Goal: Contribute content: Contribute content

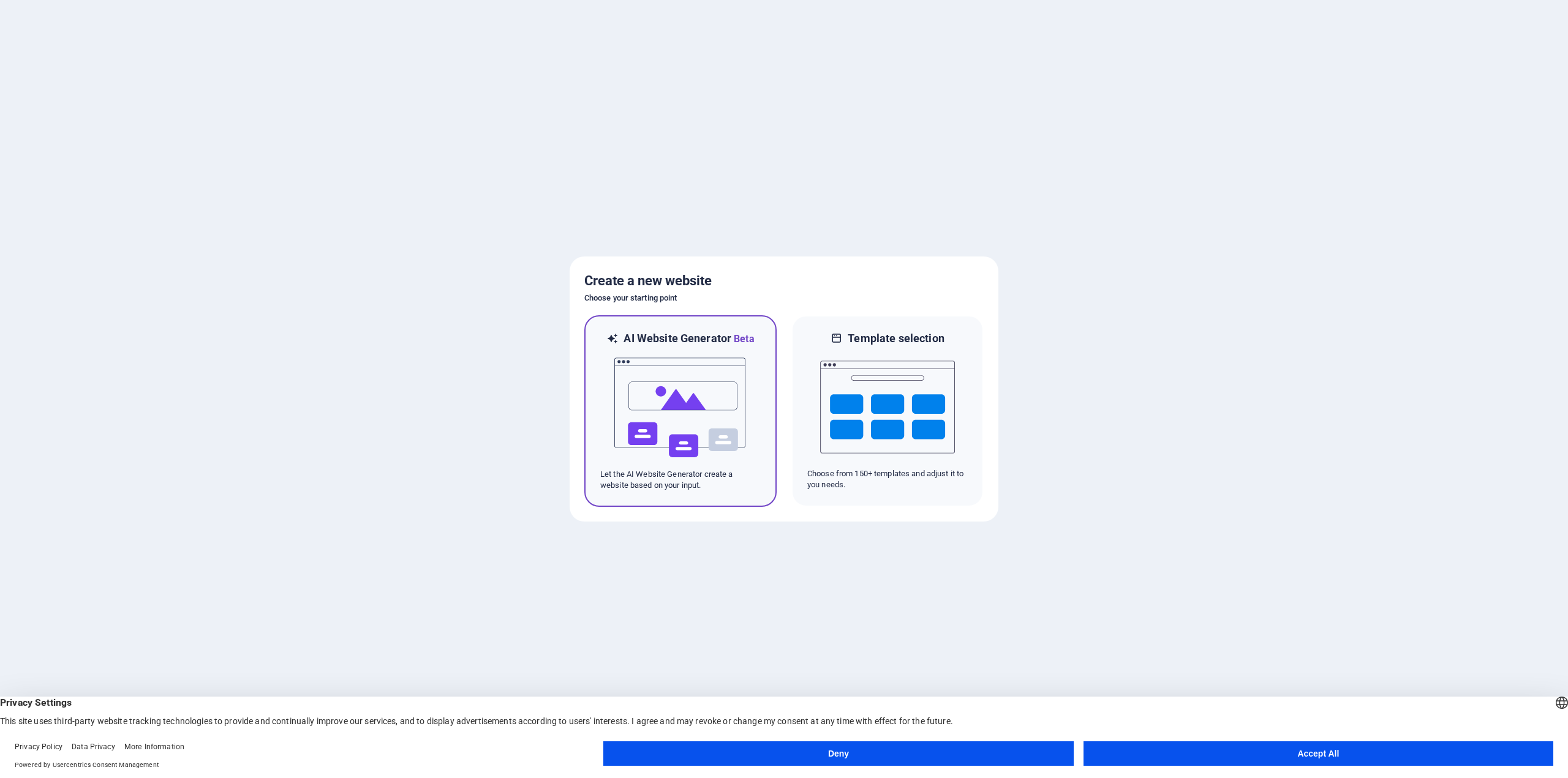
click at [680, 385] on img at bounding box center [680, 407] width 134 height 122
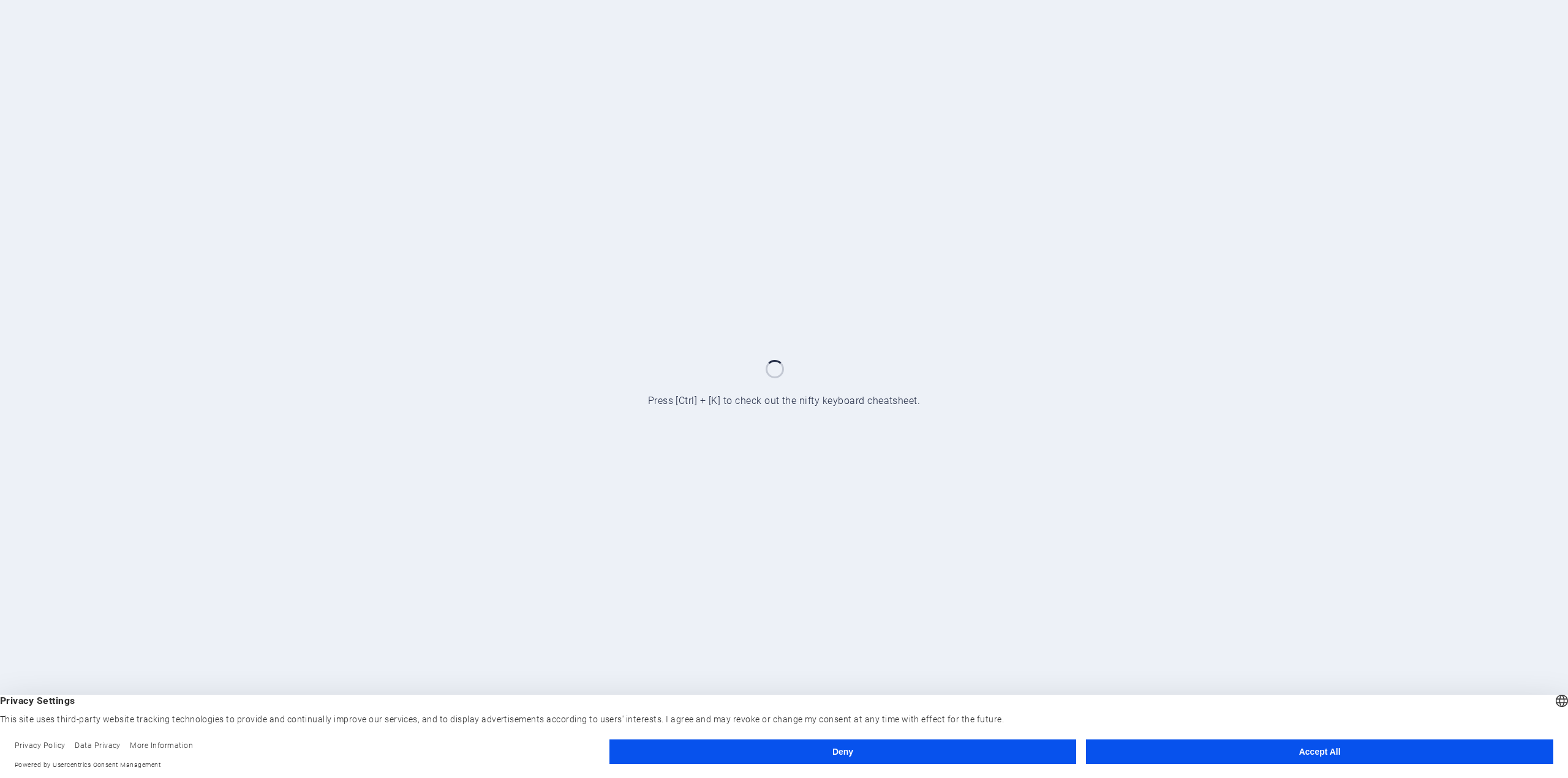
click at [1434, 759] on button "Accept All" at bounding box center [1319, 751] width 467 height 24
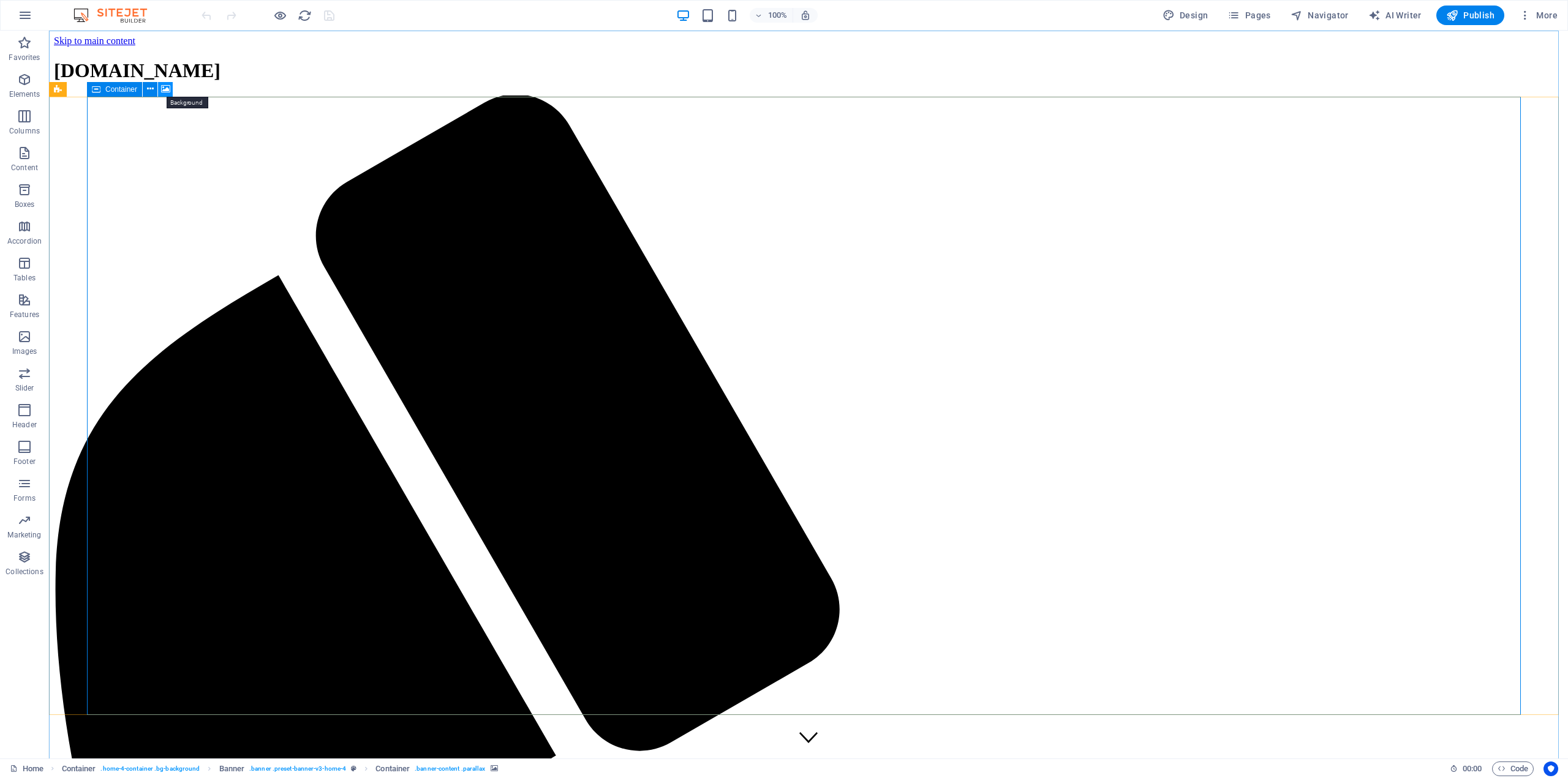
click at [164, 90] on icon at bounding box center [165, 89] width 9 height 13
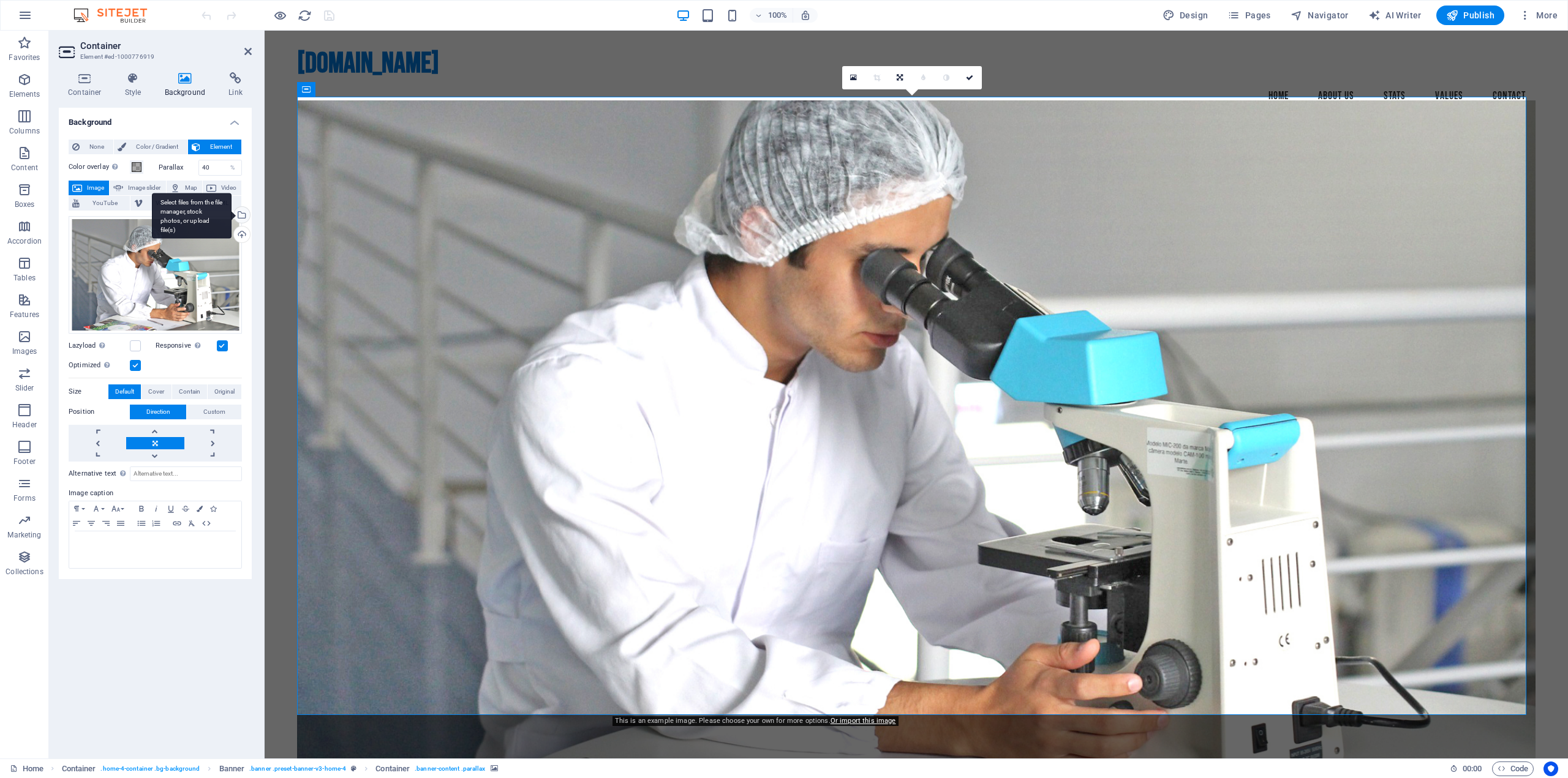
click at [245, 213] on div "Select files from the file manager, stock photos, or upload file(s)" at bounding box center [241, 216] width 19 height 19
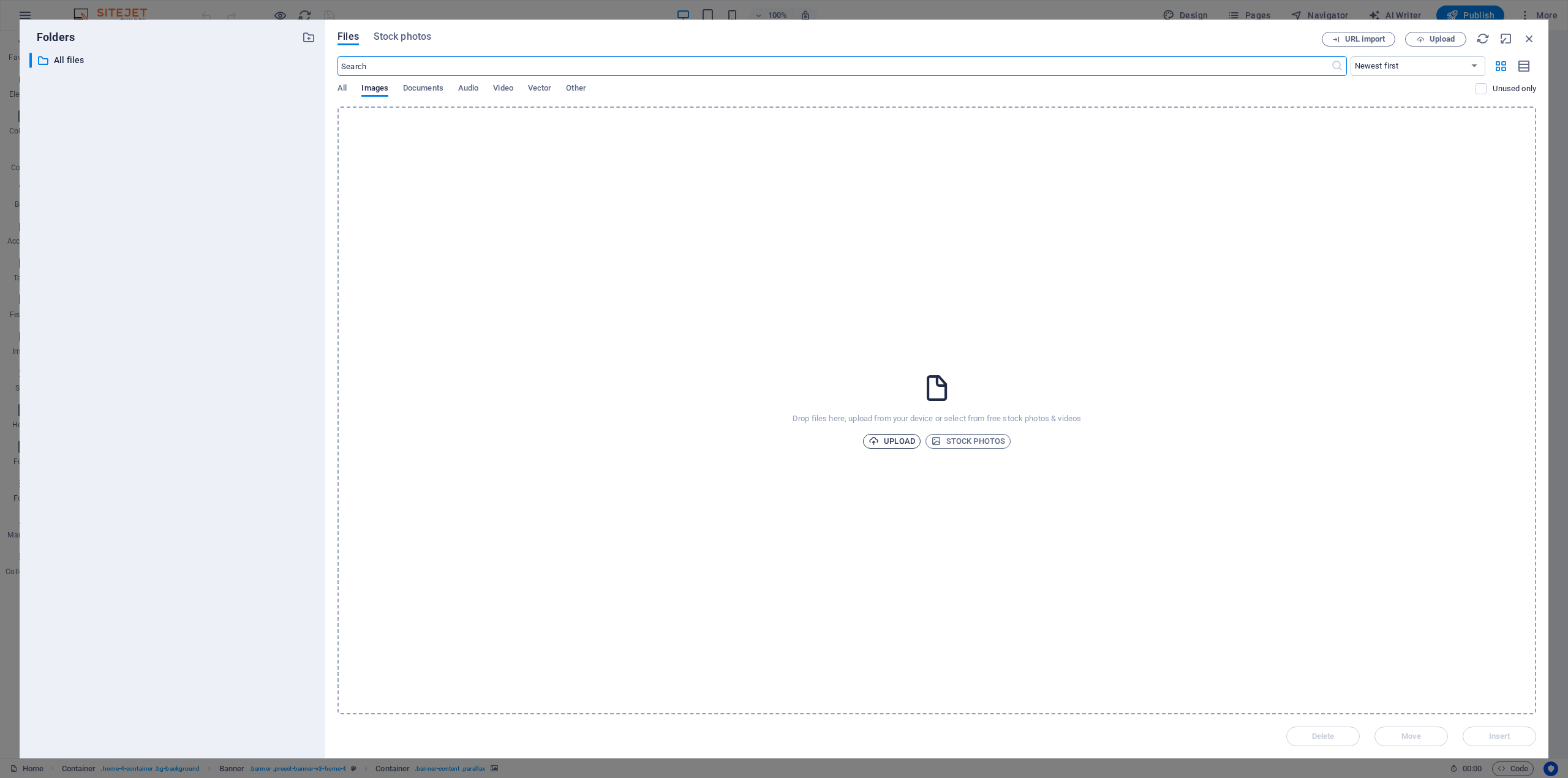
click at [904, 440] on span "Upload" at bounding box center [891, 441] width 46 height 15
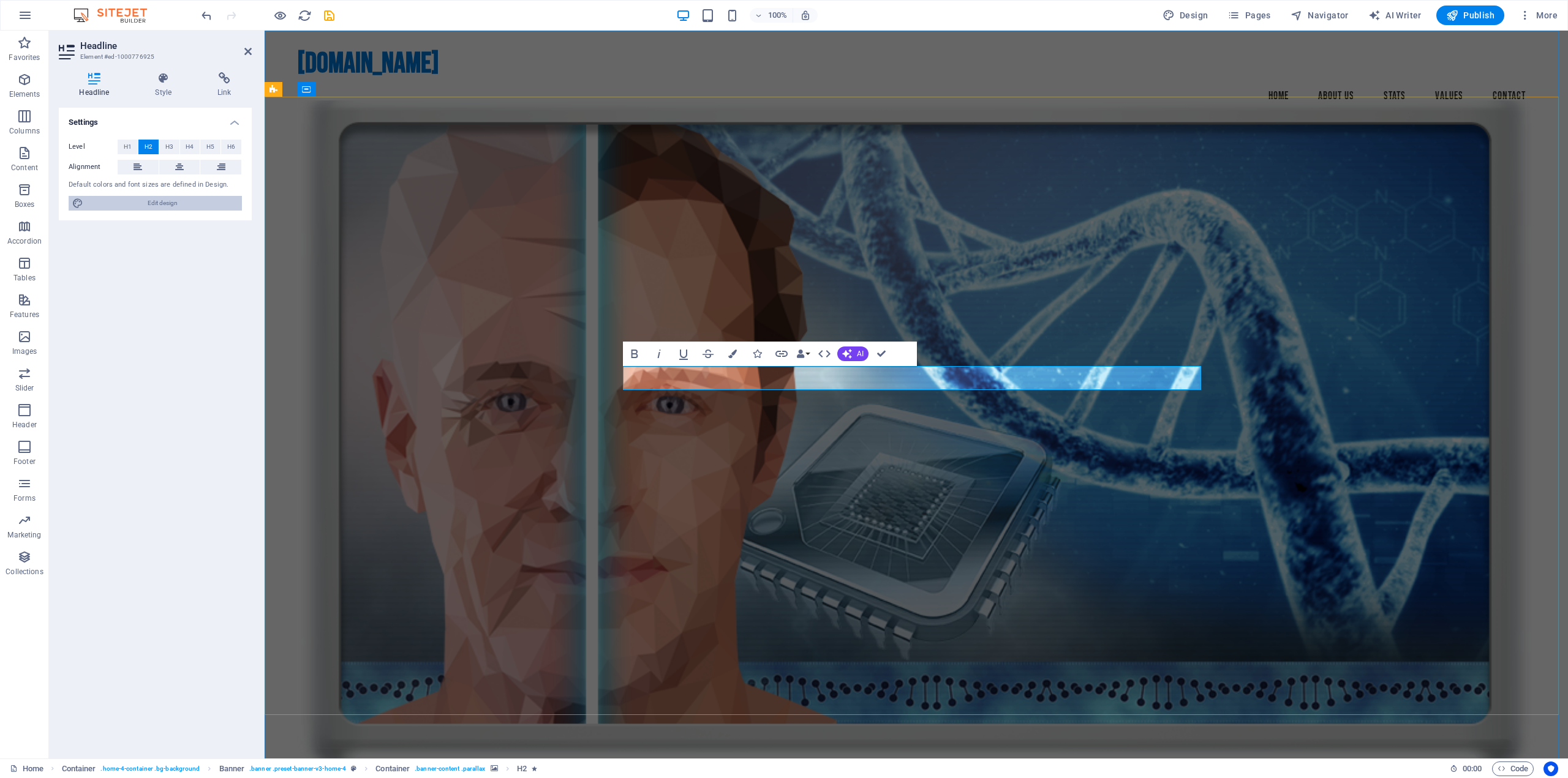
drag, startPoint x: 634, startPoint y: 350, endPoint x: 77, endPoint y: 202, distance: 576.3
click at [77, 202] on icon at bounding box center [78, 203] width 11 height 15
select select "px"
select select "200"
select select "px"
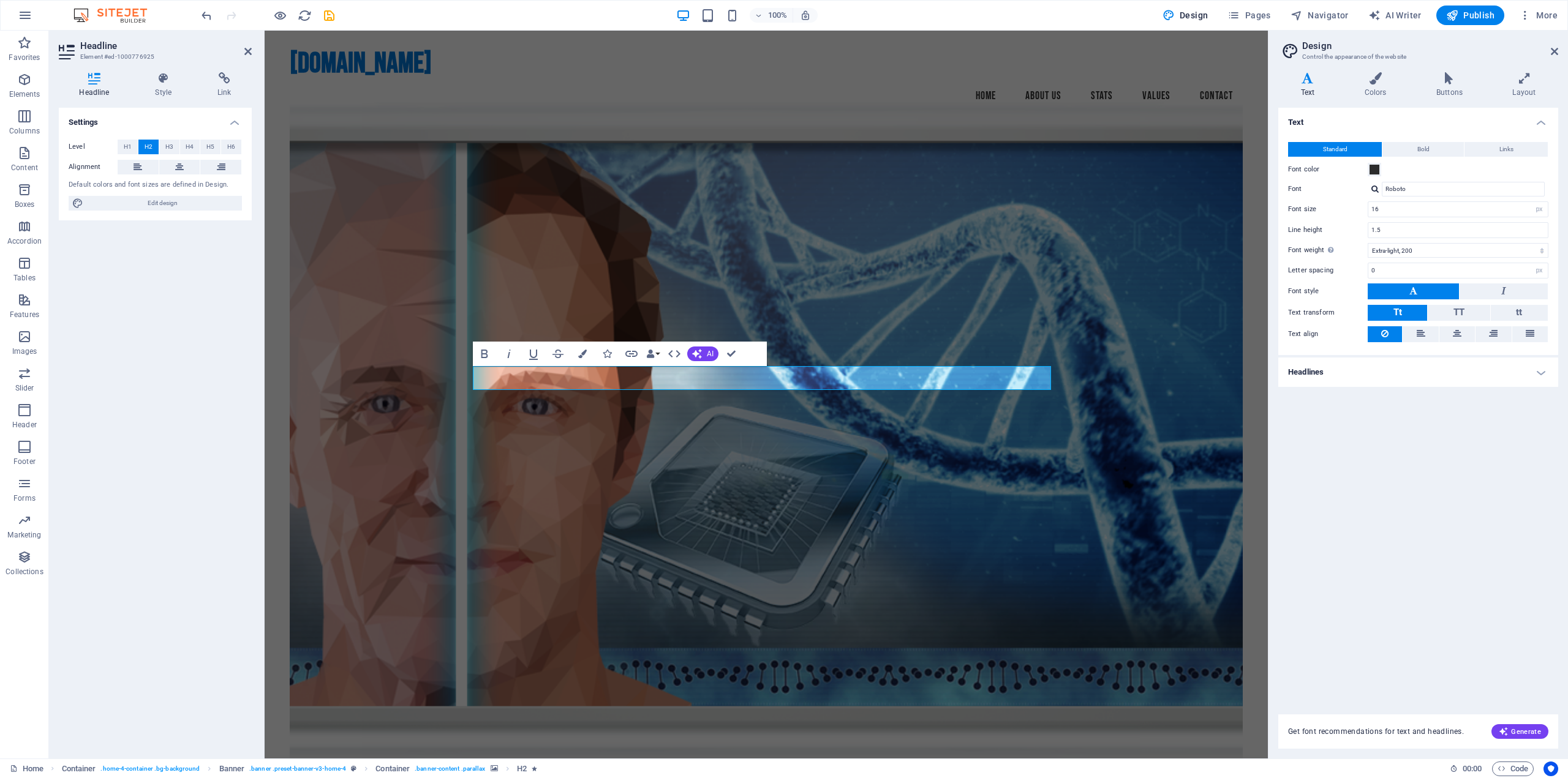
click at [1366, 170] on label "Font color" at bounding box center [1327, 169] width 79 height 15
click at [1368, 170] on button "Font color" at bounding box center [1374, 169] width 14 height 14
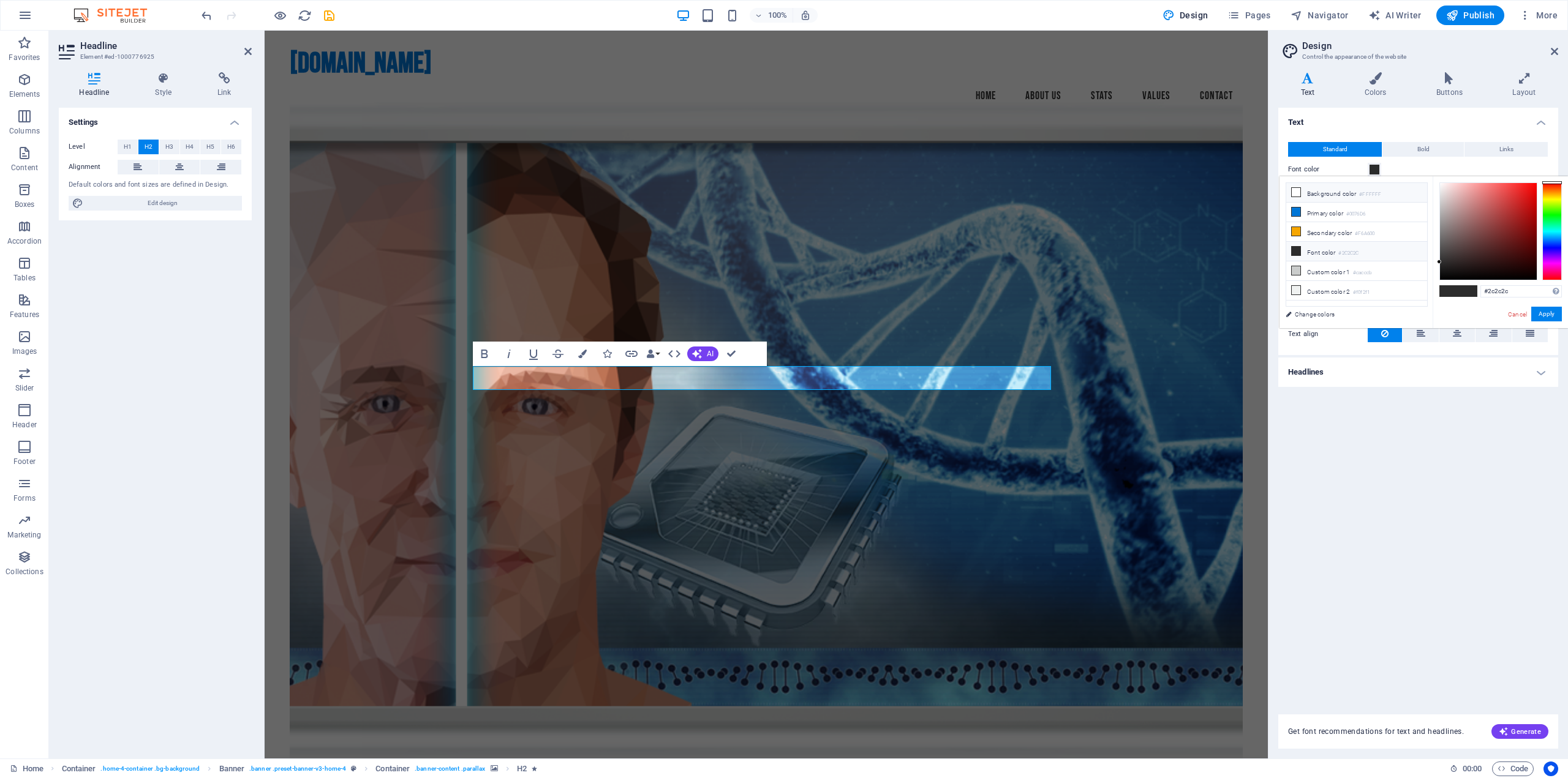
click at [1295, 190] on icon at bounding box center [1296, 192] width 9 height 9
click at [1542, 315] on button "Apply" at bounding box center [1546, 314] width 31 height 15
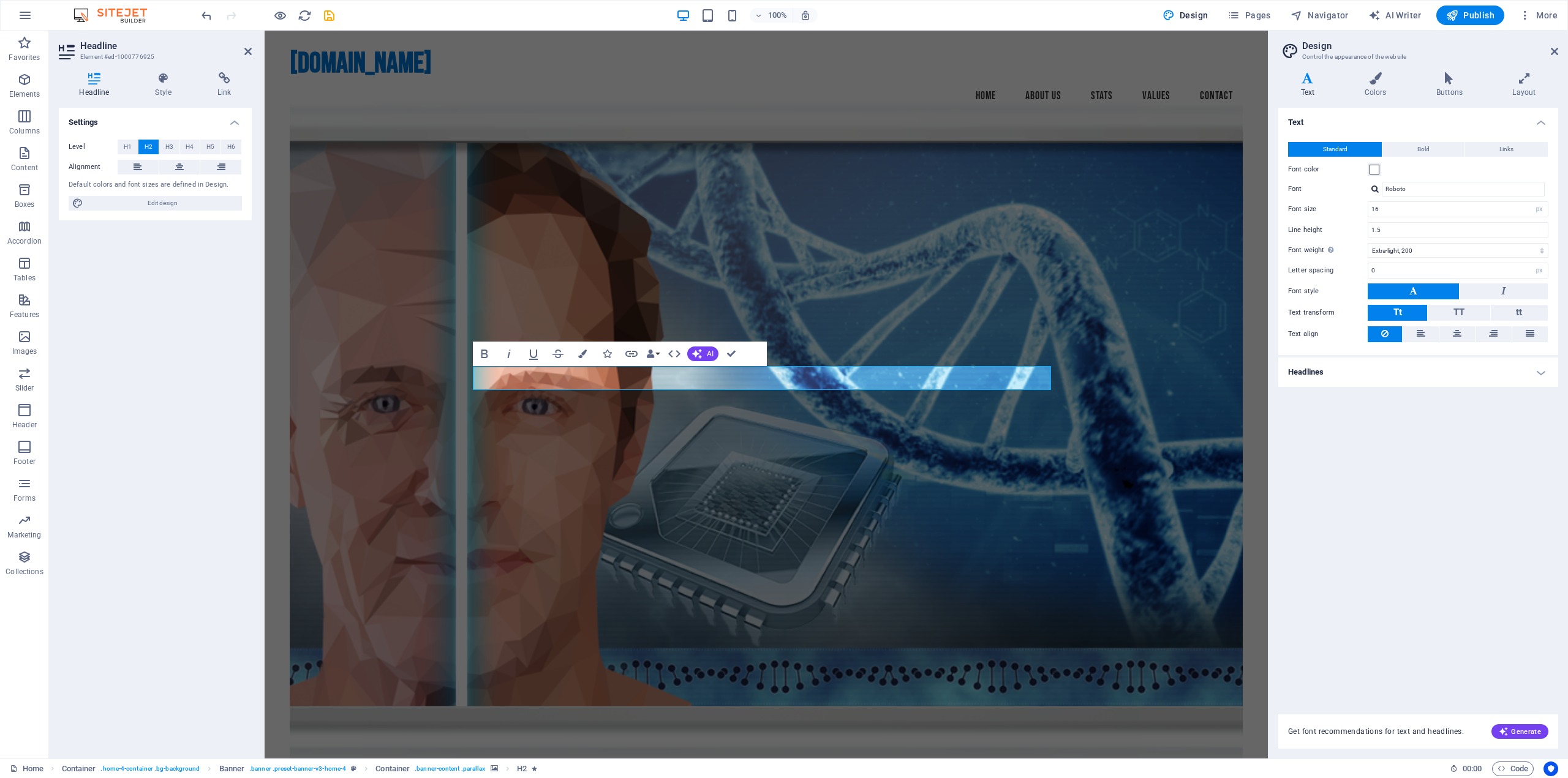
click at [921, 282] on figure at bounding box center [766, 432] width 953 height 663
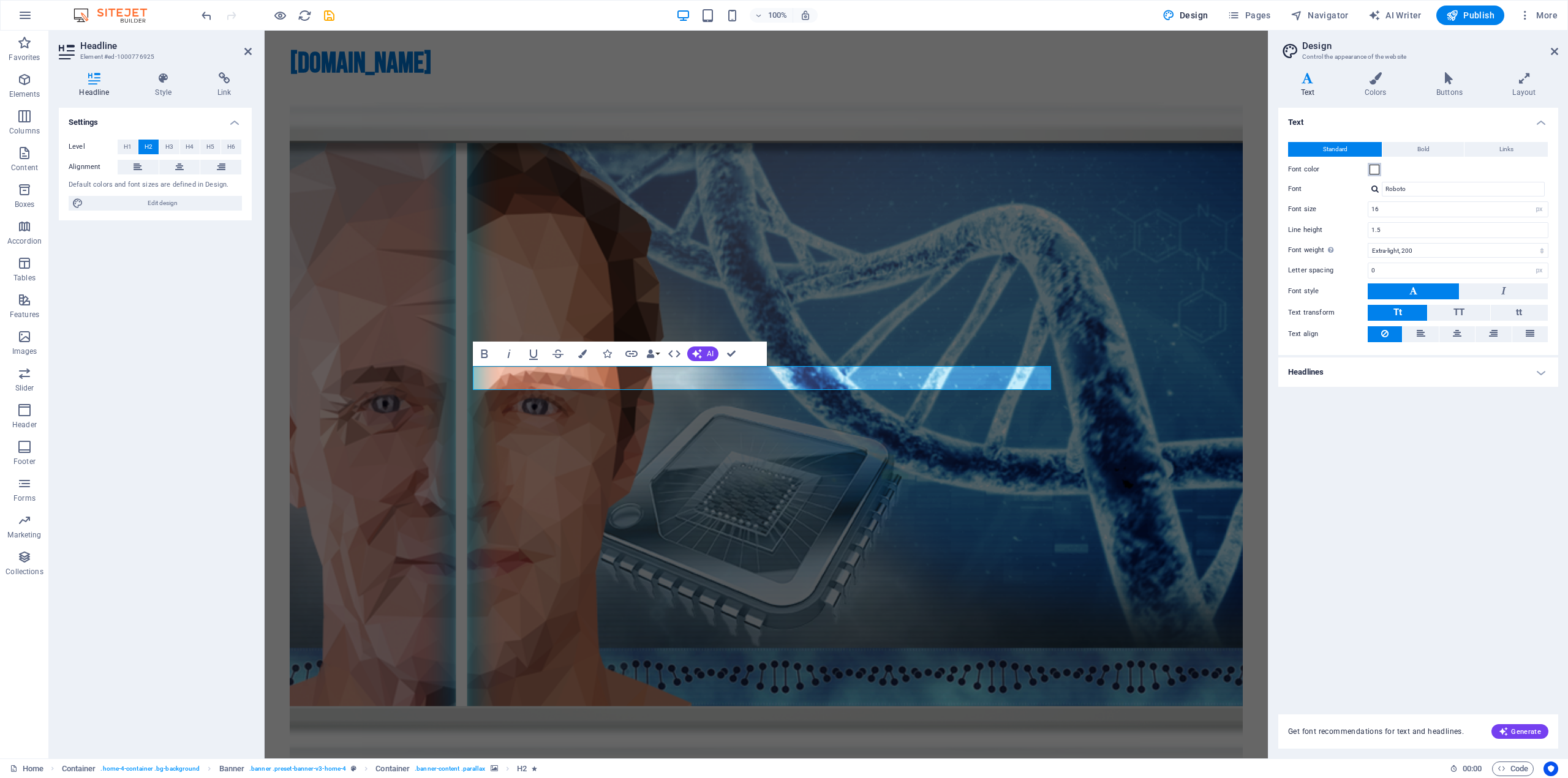
click at [1374, 169] on span at bounding box center [1374, 169] width 10 height 10
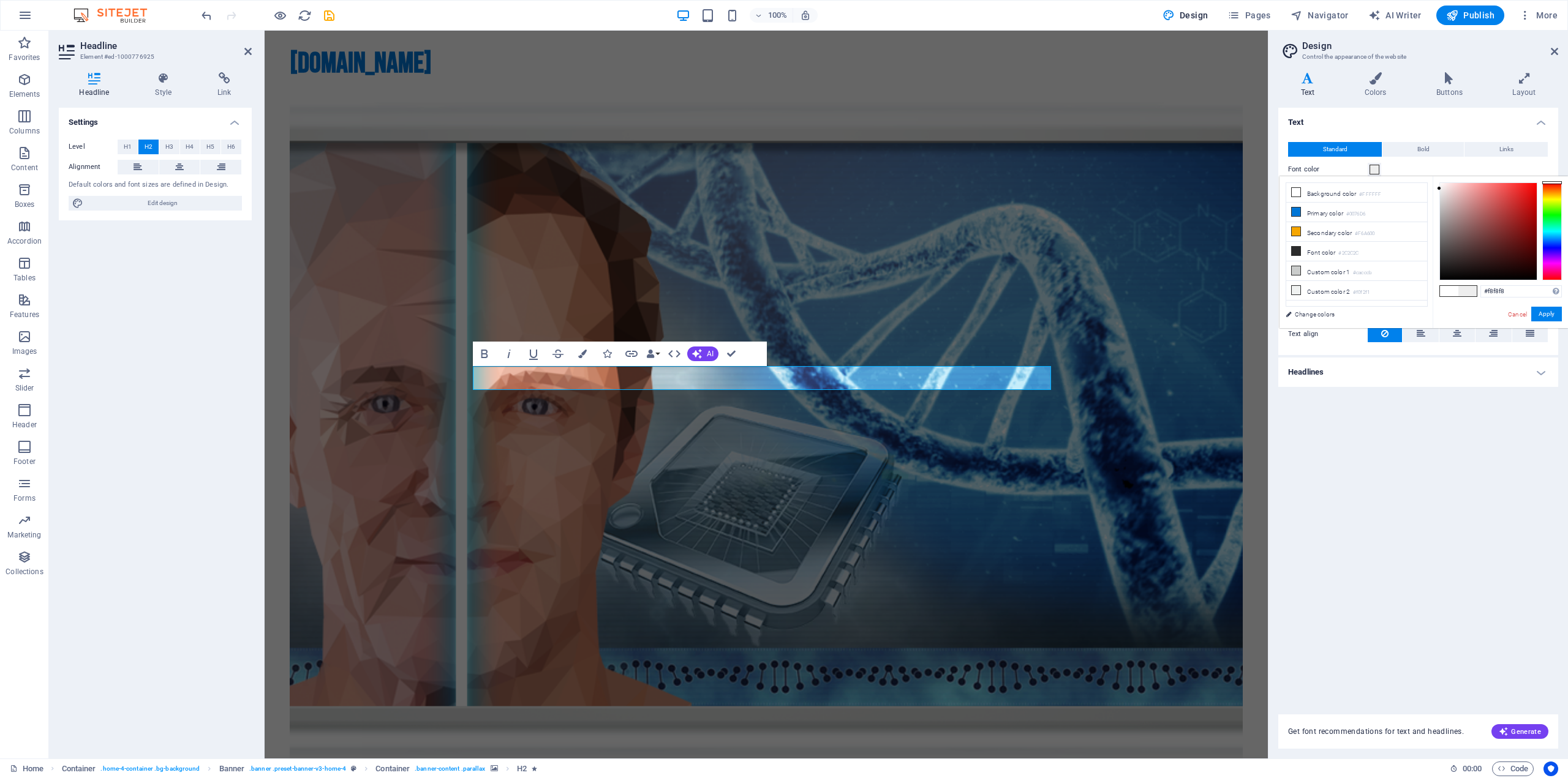
type input "#ffffff"
drag, startPoint x: 1443, startPoint y: 206, endPoint x: 1435, endPoint y: 172, distance: 34.9
click at [1435, 172] on body "Human.bio Home Favorites Elements Columns Content Boxes Accordion Tables Featur…" at bounding box center [784, 389] width 1568 height 778
click at [1541, 314] on button "Apply" at bounding box center [1546, 314] width 31 height 15
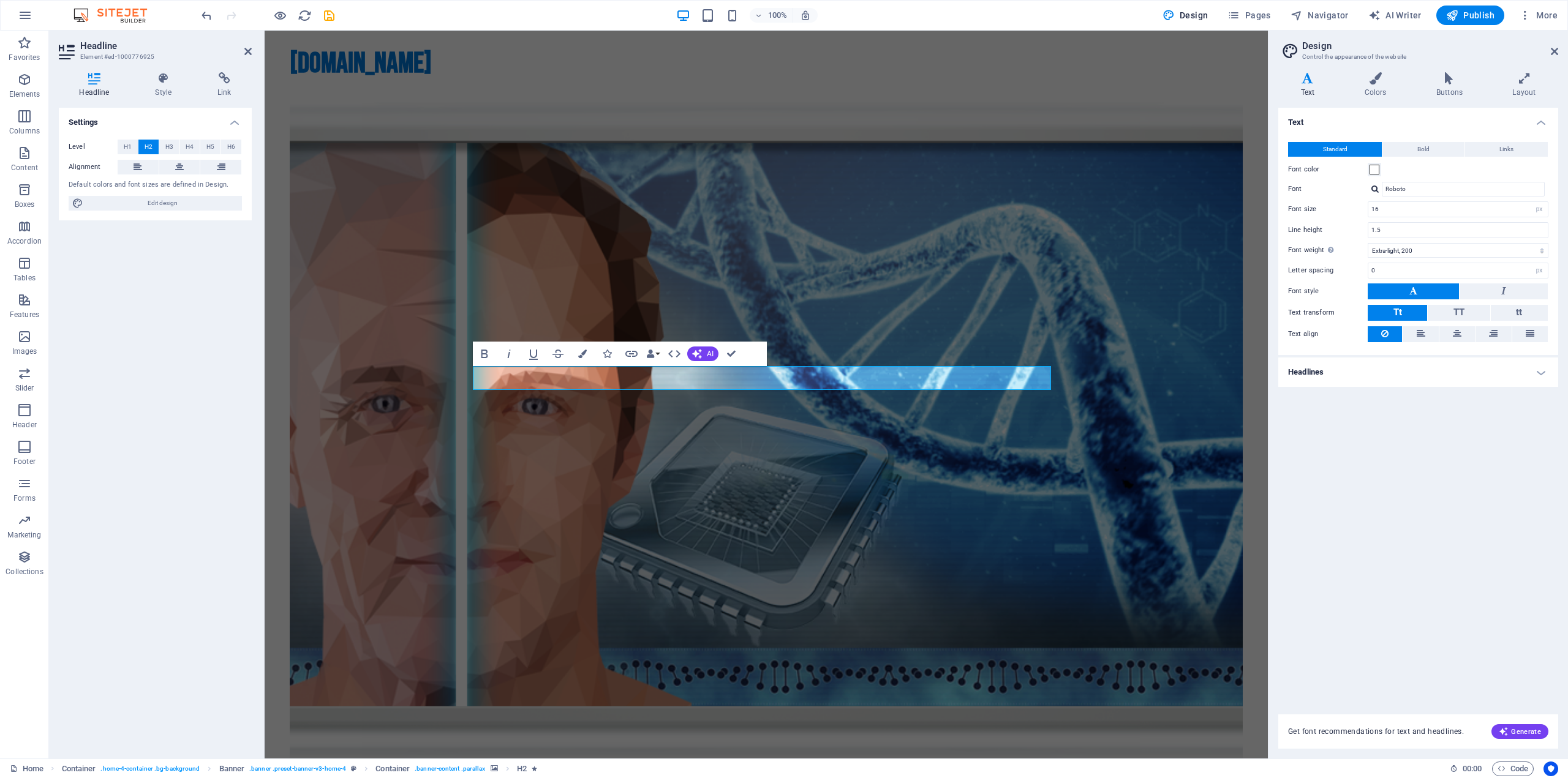
click at [824, 264] on figure at bounding box center [766, 432] width 953 height 663
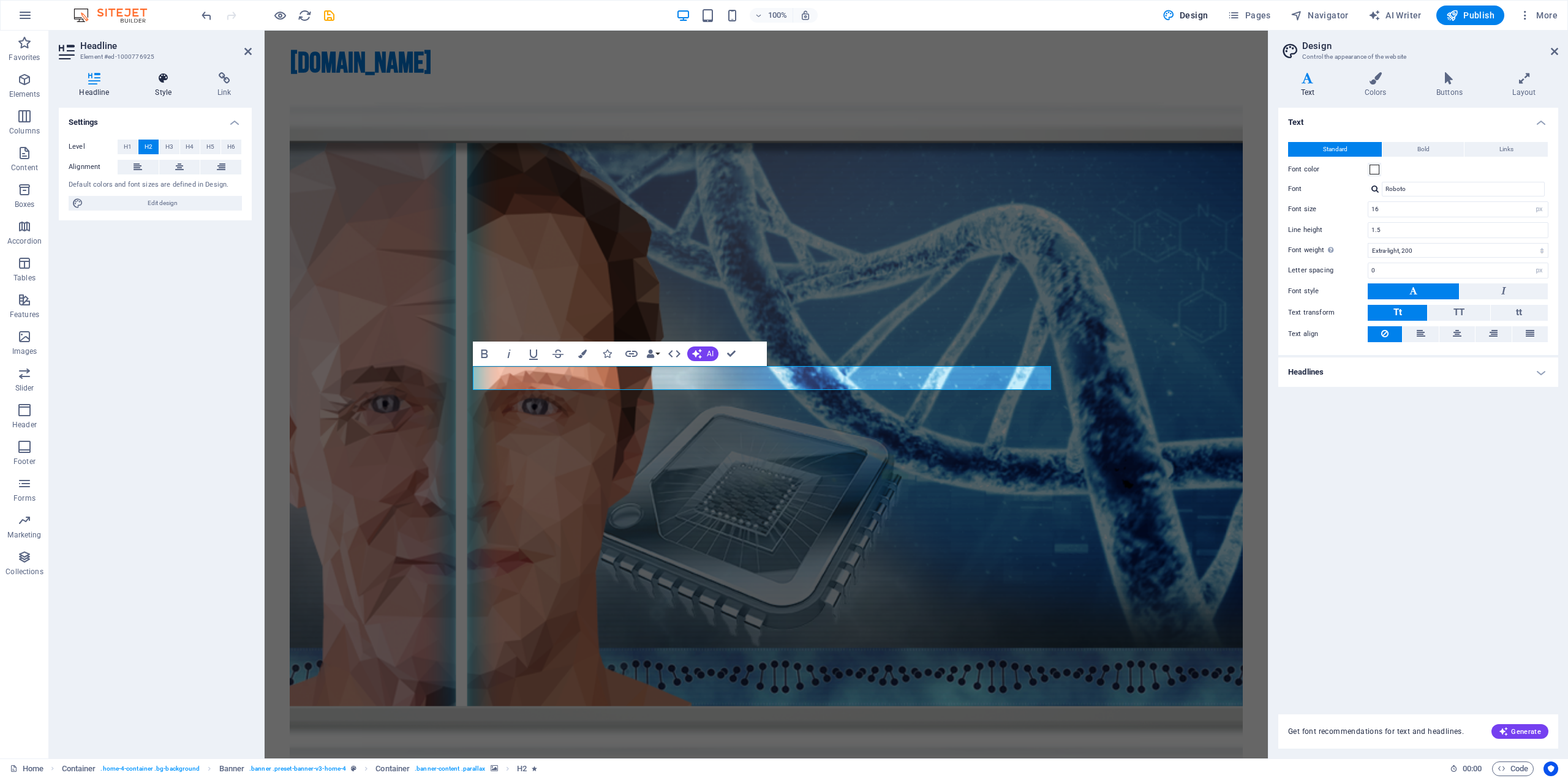
click at [158, 77] on icon at bounding box center [163, 78] width 58 height 12
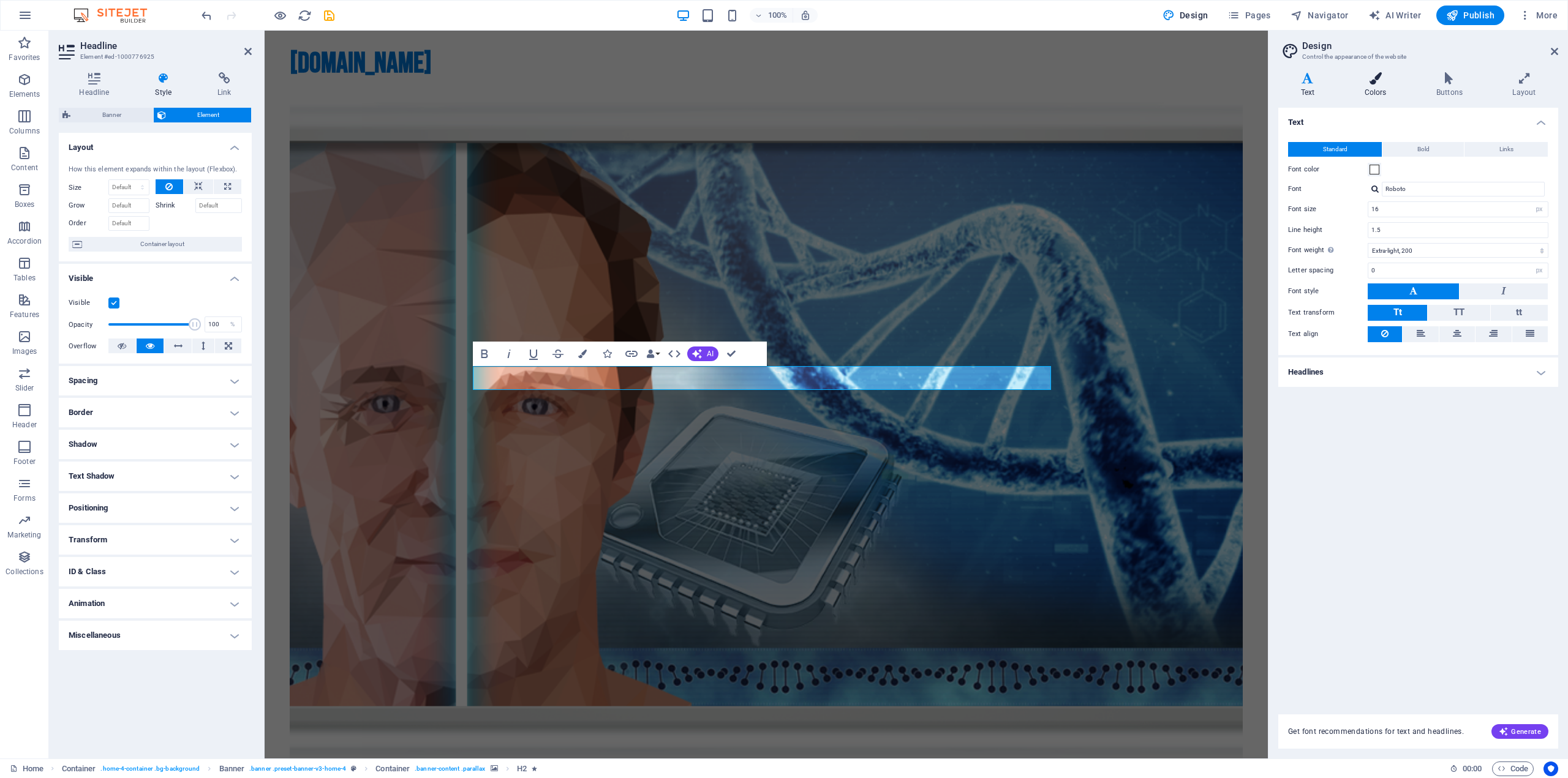
click at [1374, 87] on h4 "Colors" at bounding box center [1378, 85] width 71 height 26
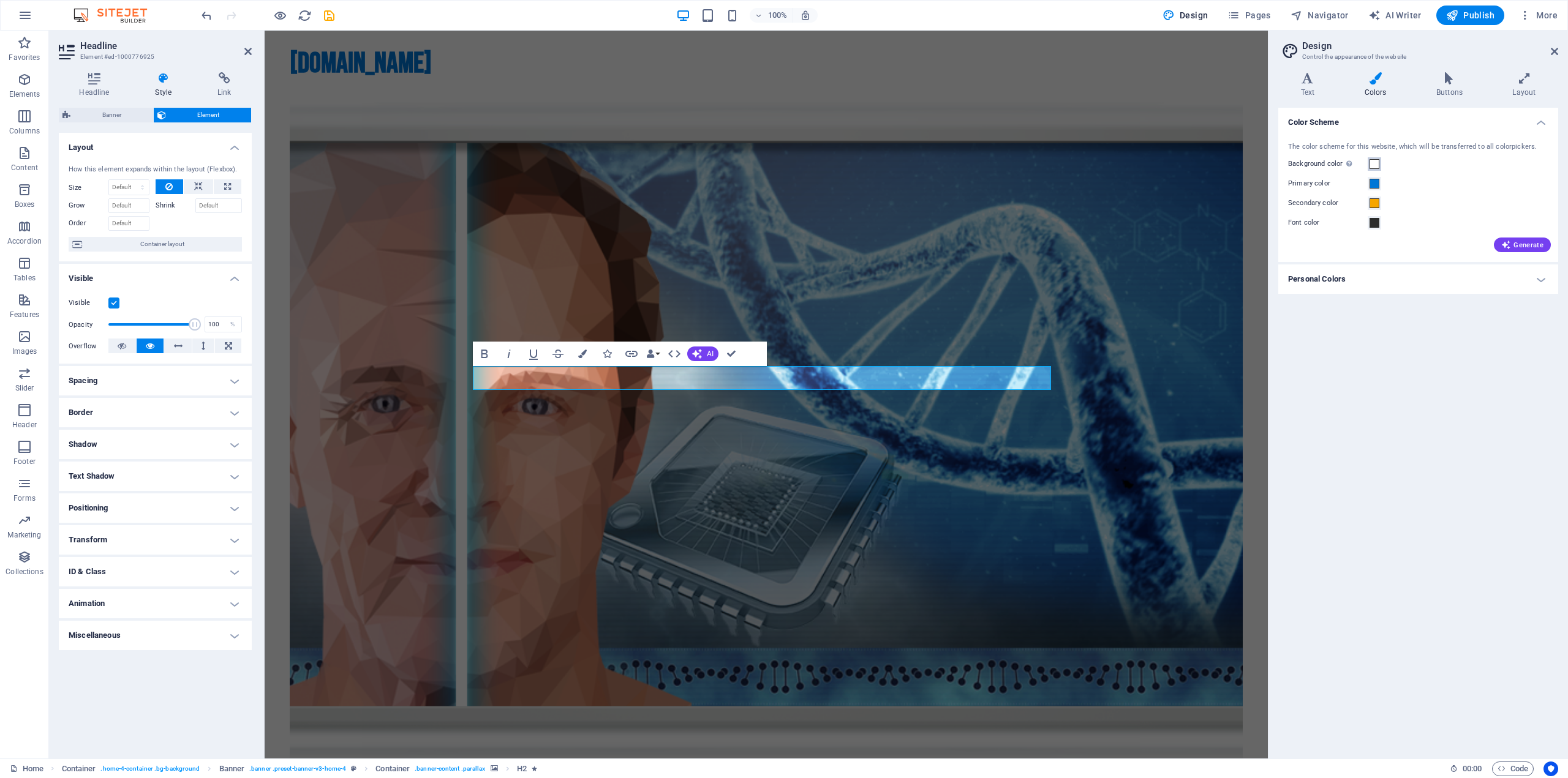
click at [1373, 166] on span at bounding box center [1374, 164] width 10 height 10
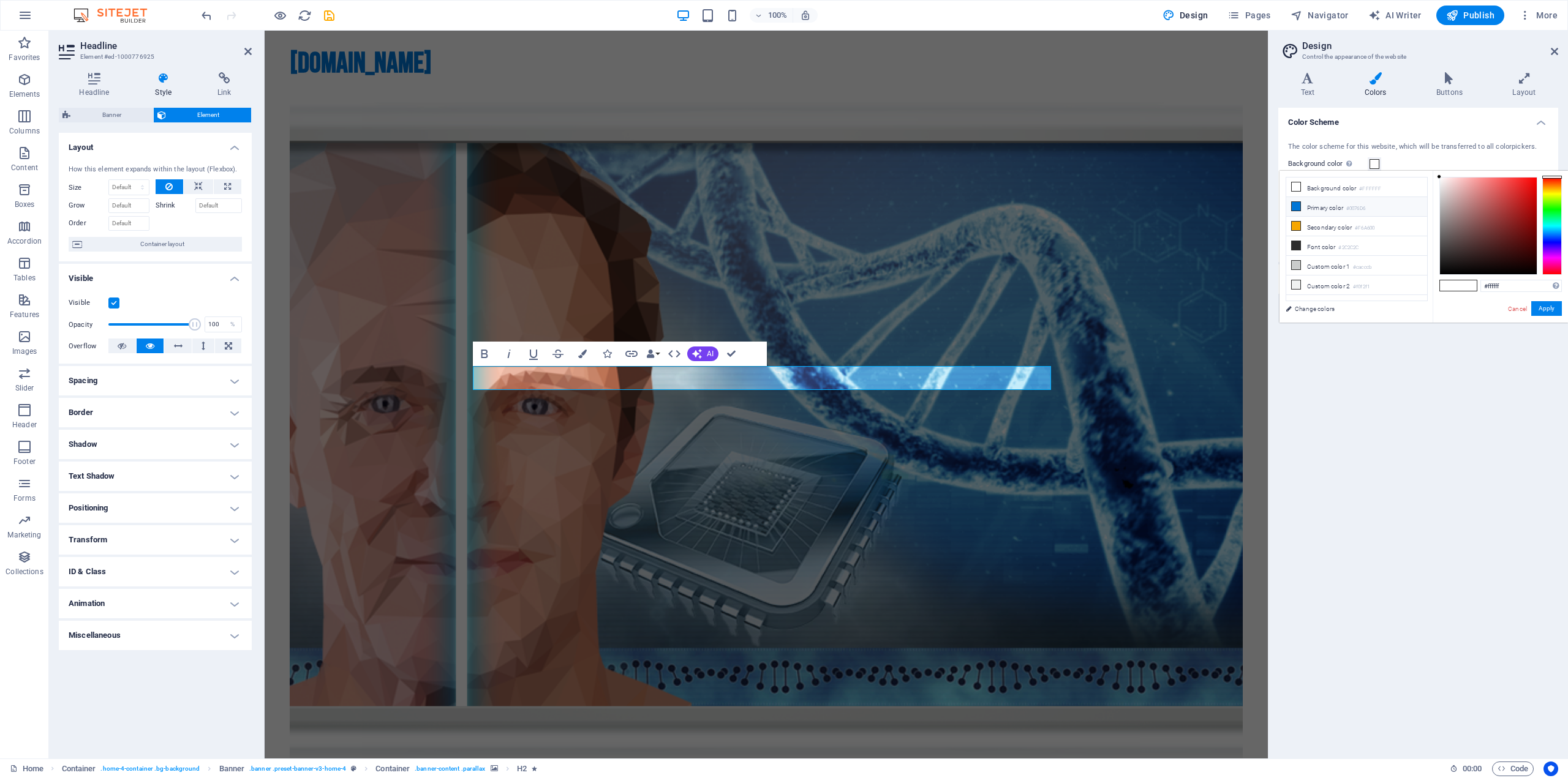
click at [1327, 205] on li "Primary color #0076D6" at bounding box center [1357, 206] width 141 height 19
type input "#ffffff"
click at [1428, 160] on body "Human.bio Home Favorites Elements Columns Content Boxes Accordion Tables Featur…" at bounding box center [784, 389] width 1568 height 778
click at [1543, 310] on button "Apply" at bounding box center [1546, 308] width 31 height 15
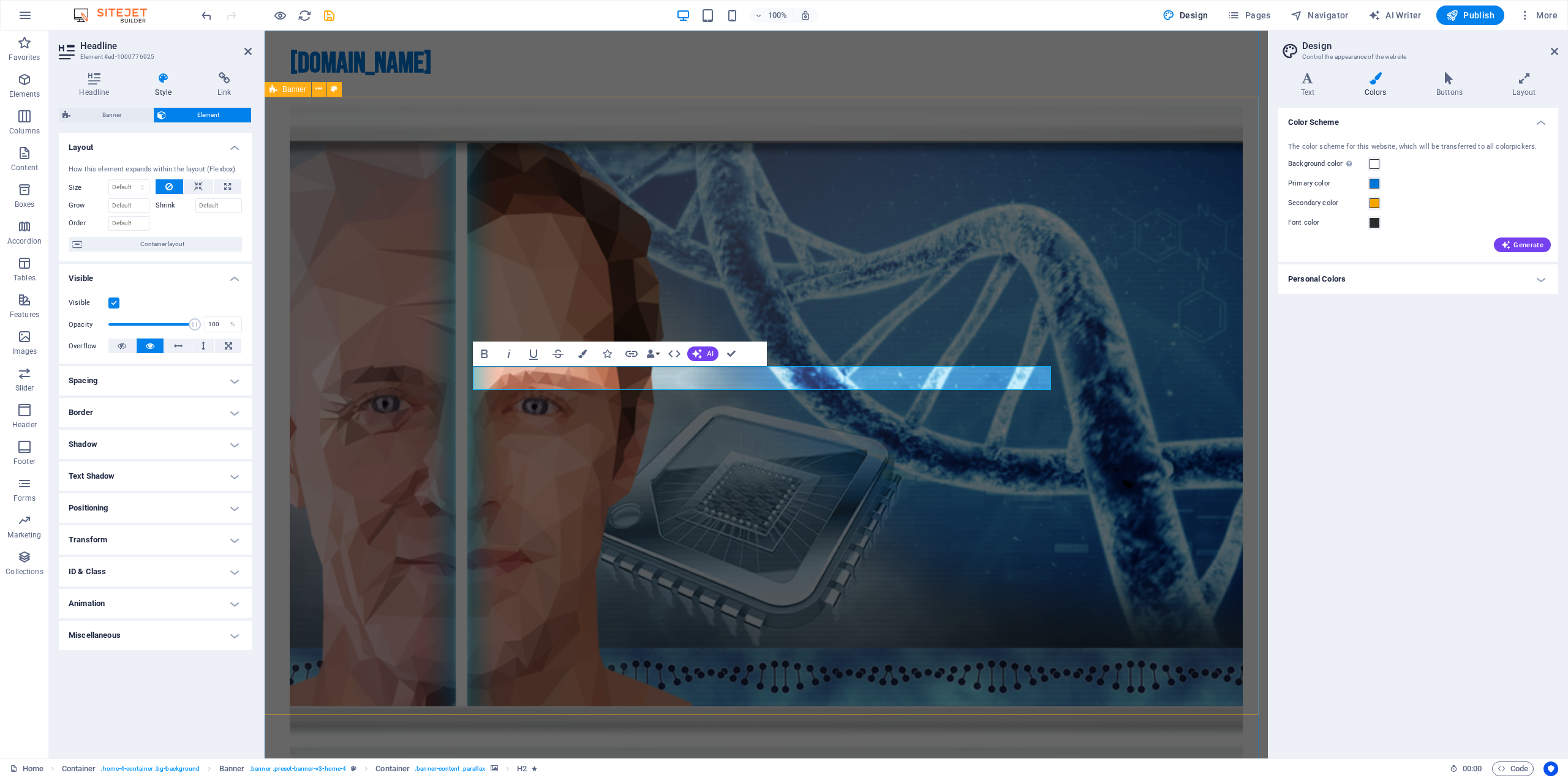
click at [792, 287] on figure at bounding box center [766, 432] width 953 height 663
click at [916, 315] on figure at bounding box center [766, 432] width 953 height 663
click at [1178, 412] on figure at bounding box center [766, 432] width 953 height 663
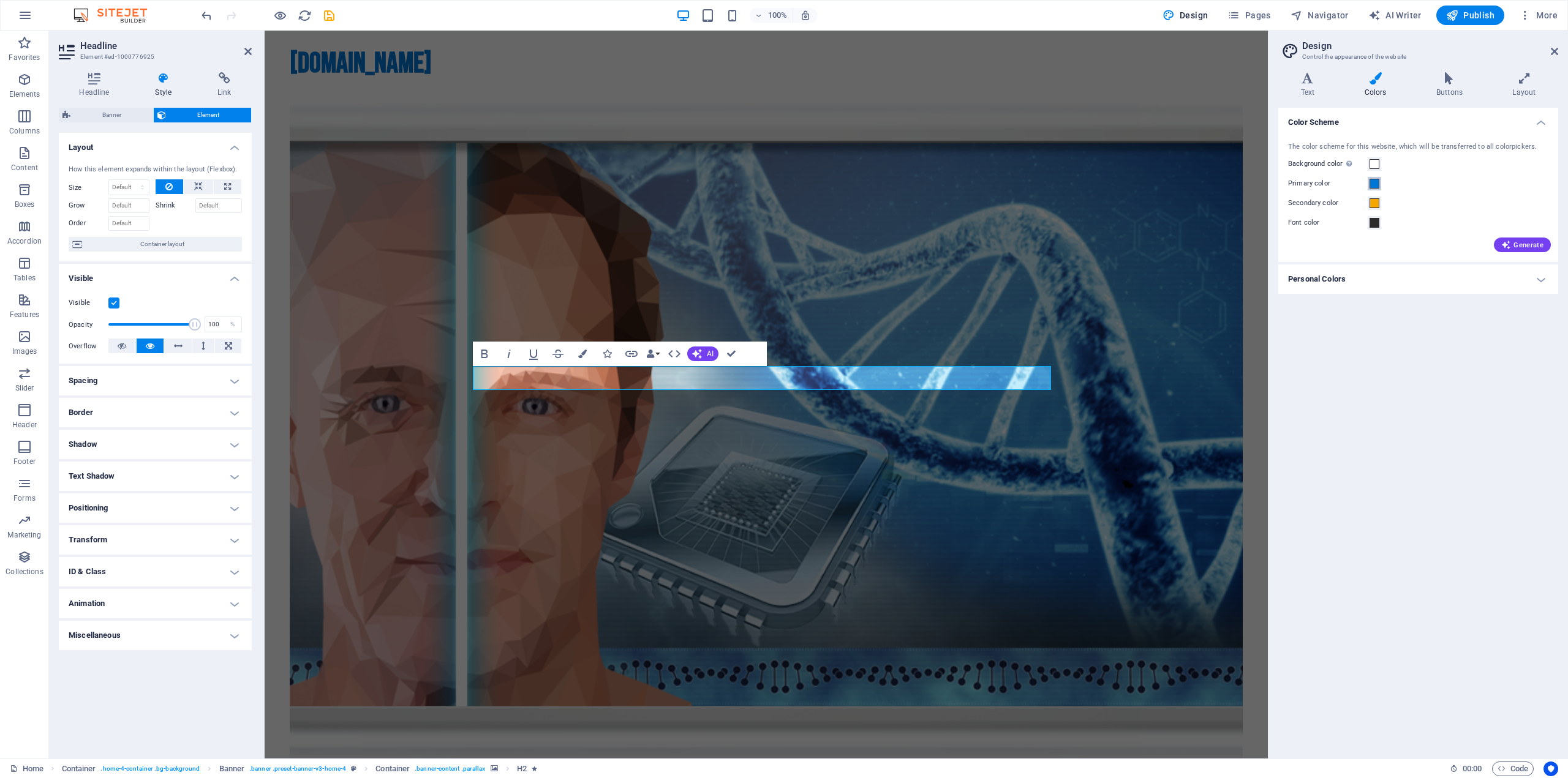
click at [1373, 184] on span at bounding box center [1374, 184] width 10 height 10
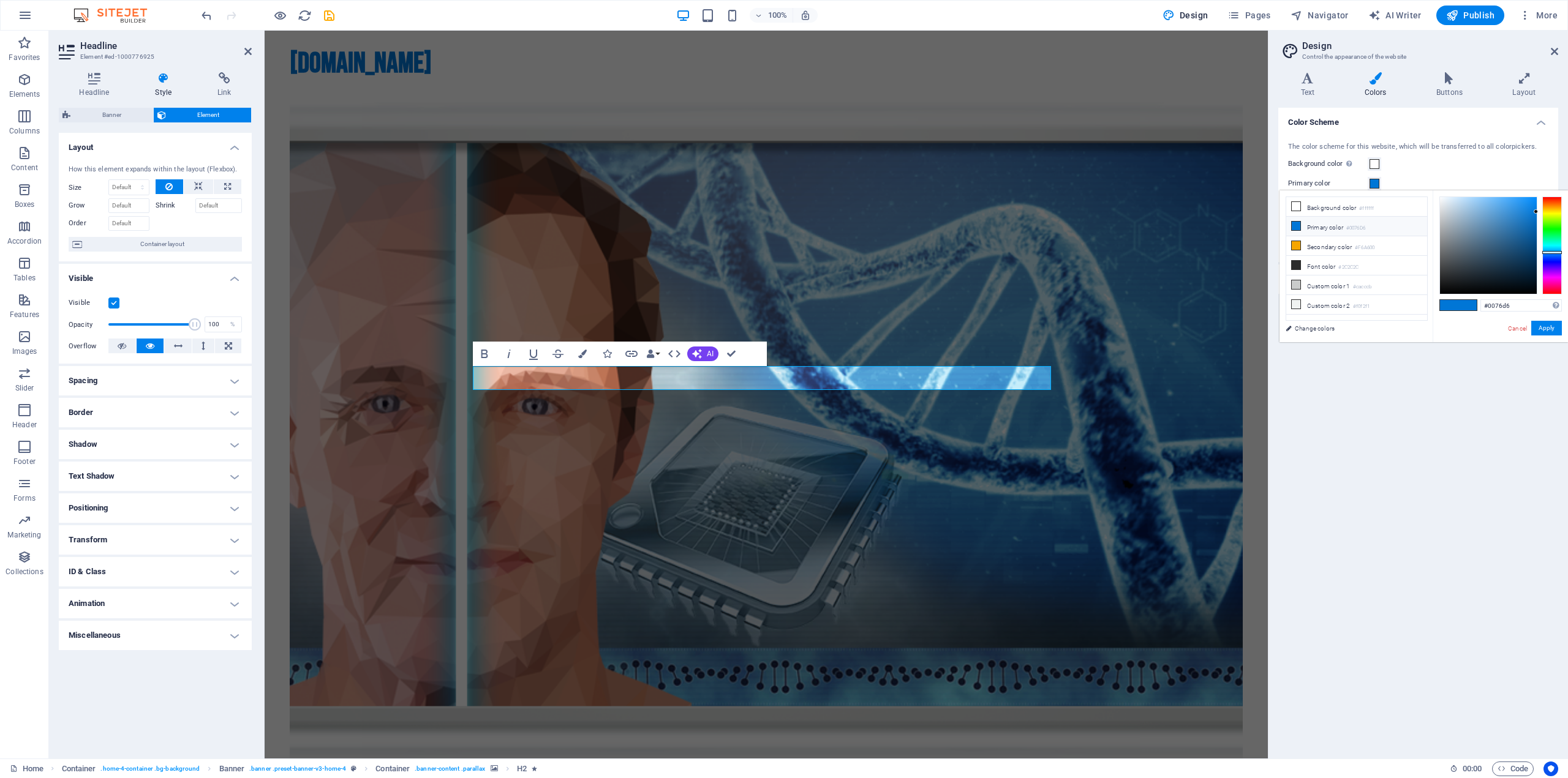
click at [1307, 227] on li "Primary color #0076D6" at bounding box center [1357, 227] width 141 height 19
drag, startPoint x: 1430, startPoint y: 223, endPoint x: 1438, endPoint y: 217, distance: 10.0
click at [1430, 223] on div "less Background color #ffffff Primary color #0076D6 Secondary color #F6A600 Fon…" at bounding box center [1424, 266] width 288 height 152
drag, startPoint x: 1441, startPoint y: 212, endPoint x: 1441, endPoint y: 194, distance: 18.0
click at [1441, 197] on div at bounding box center [1488, 244] width 96 height 96
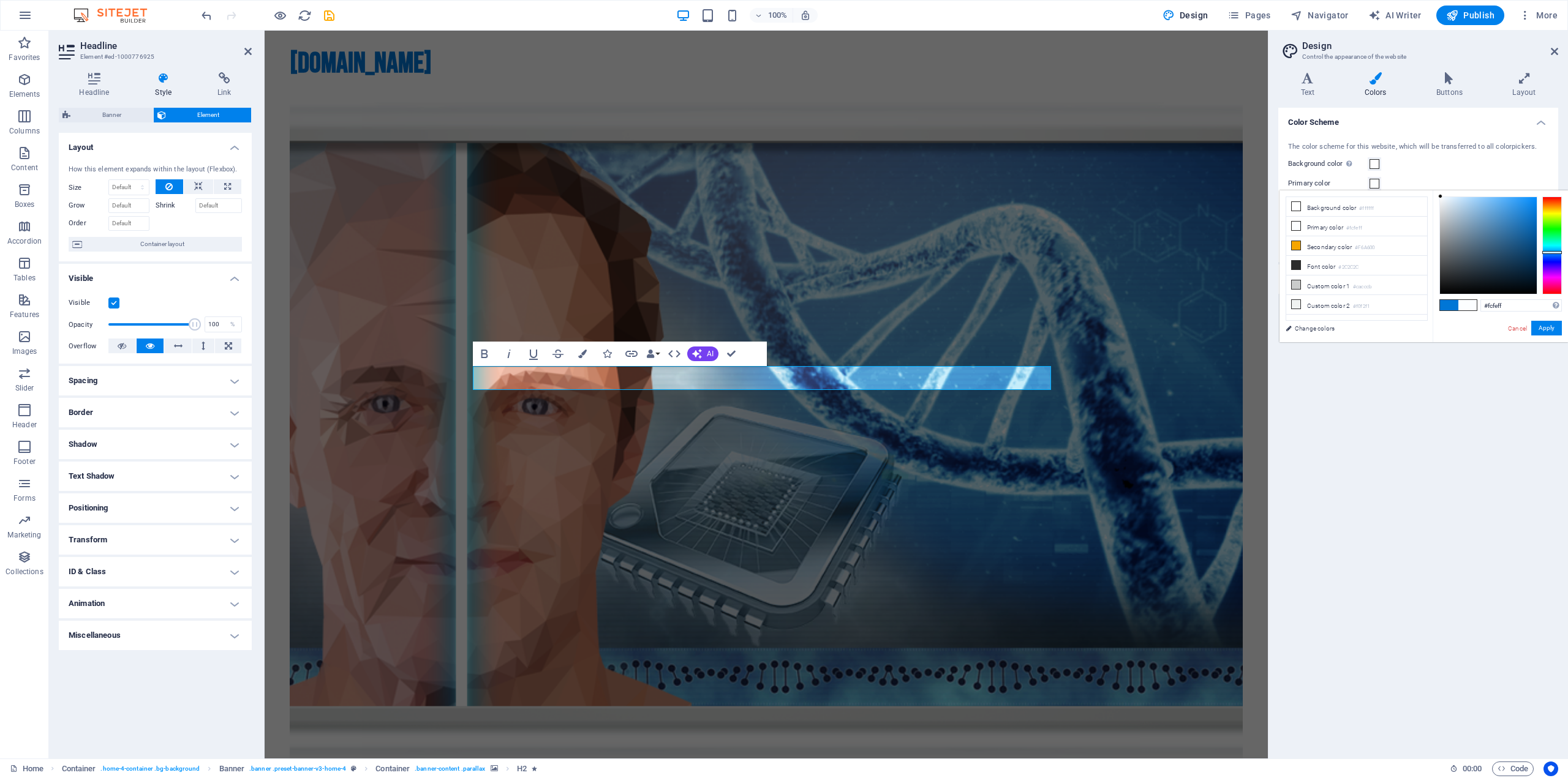
click at [1450, 308] on span at bounding box center [1449, 305] width 19 height 11
drag, startPoint x: 1378, startPoint y: 188, endPoint x: 1396, endPoint y: 192, distance: 18.4
click at [1378, 189] on span at bounding box center [1374, 184] width 10 height 10
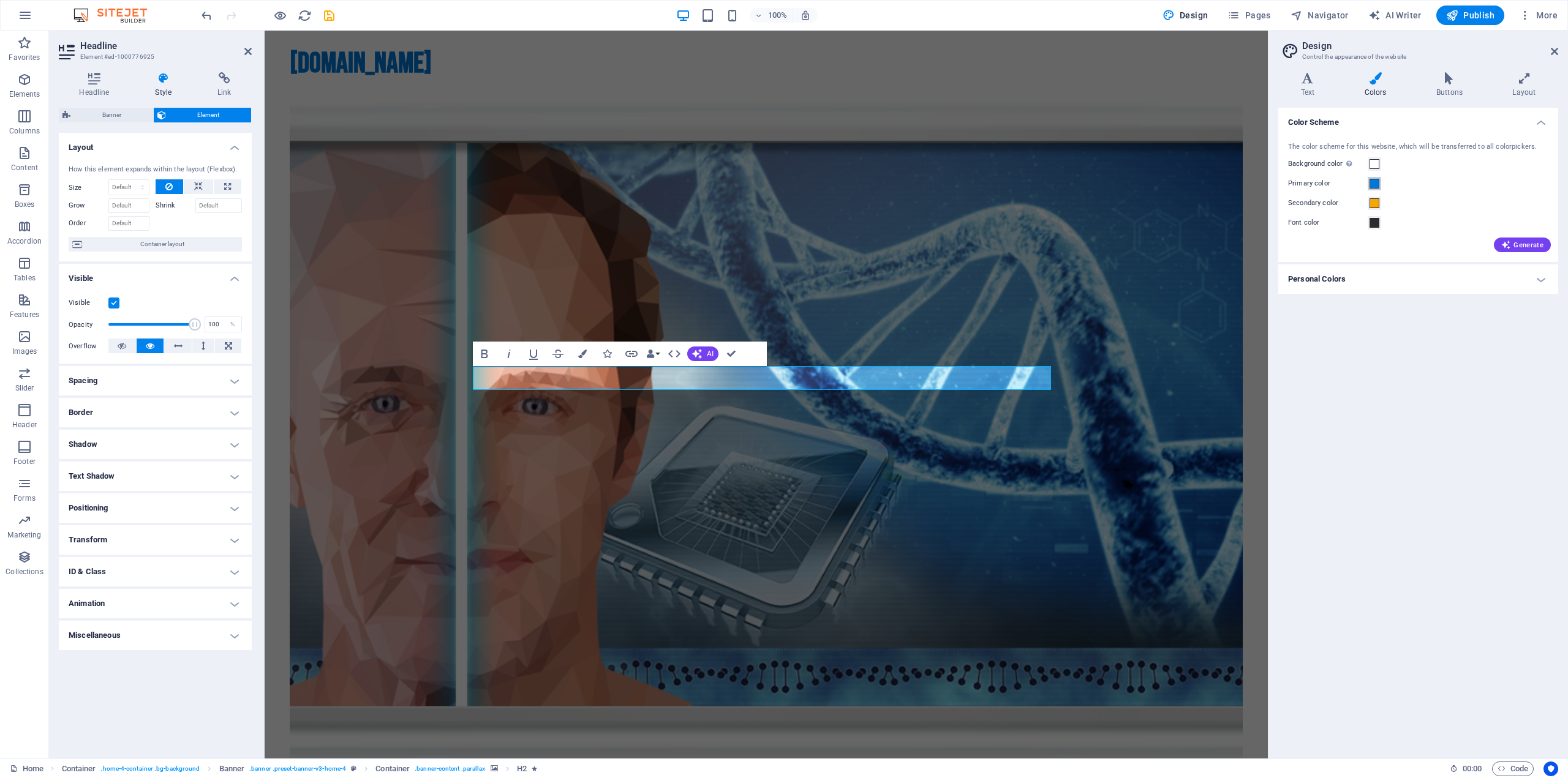
click at [1375, 188] on span at bounding box center [1374, 184] width 10 height 10
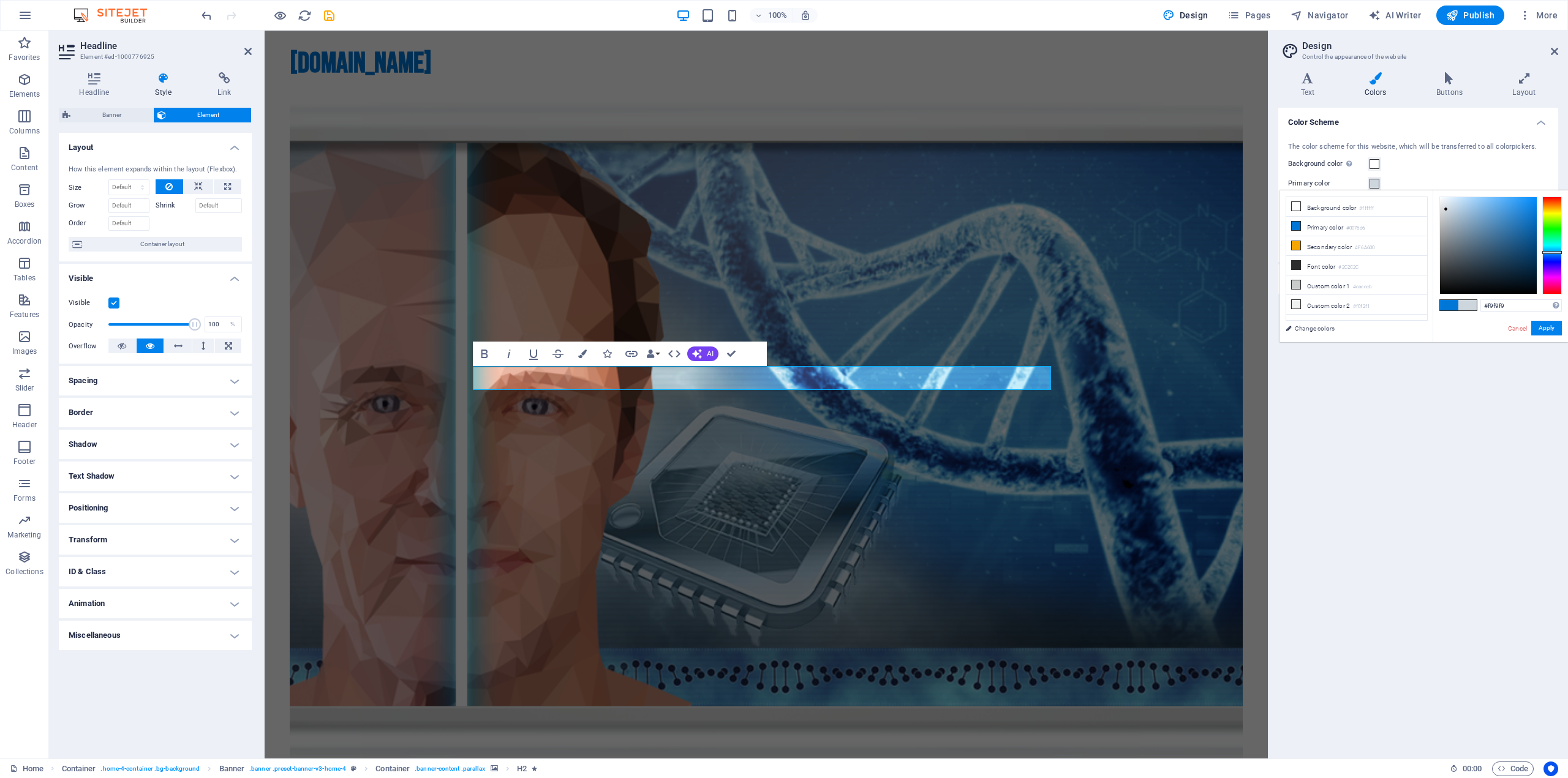
type input "#ffffff"
drag, startPoint x: 1446, startPoint y: 210, endPoint x: 1433, endPoint y: 192, distance: 22.2
click at [1433, 192] on div "#ffffff Supported formats #0852ed rgb(8, 82, 237) rgba(8, 82, 237, 90%) hsv(221…" at bounding box center [1500, 355] width 135 height 329
click at [1544, 327] on button "Apply" at bounding box center [1546, 328] width 31 height 15
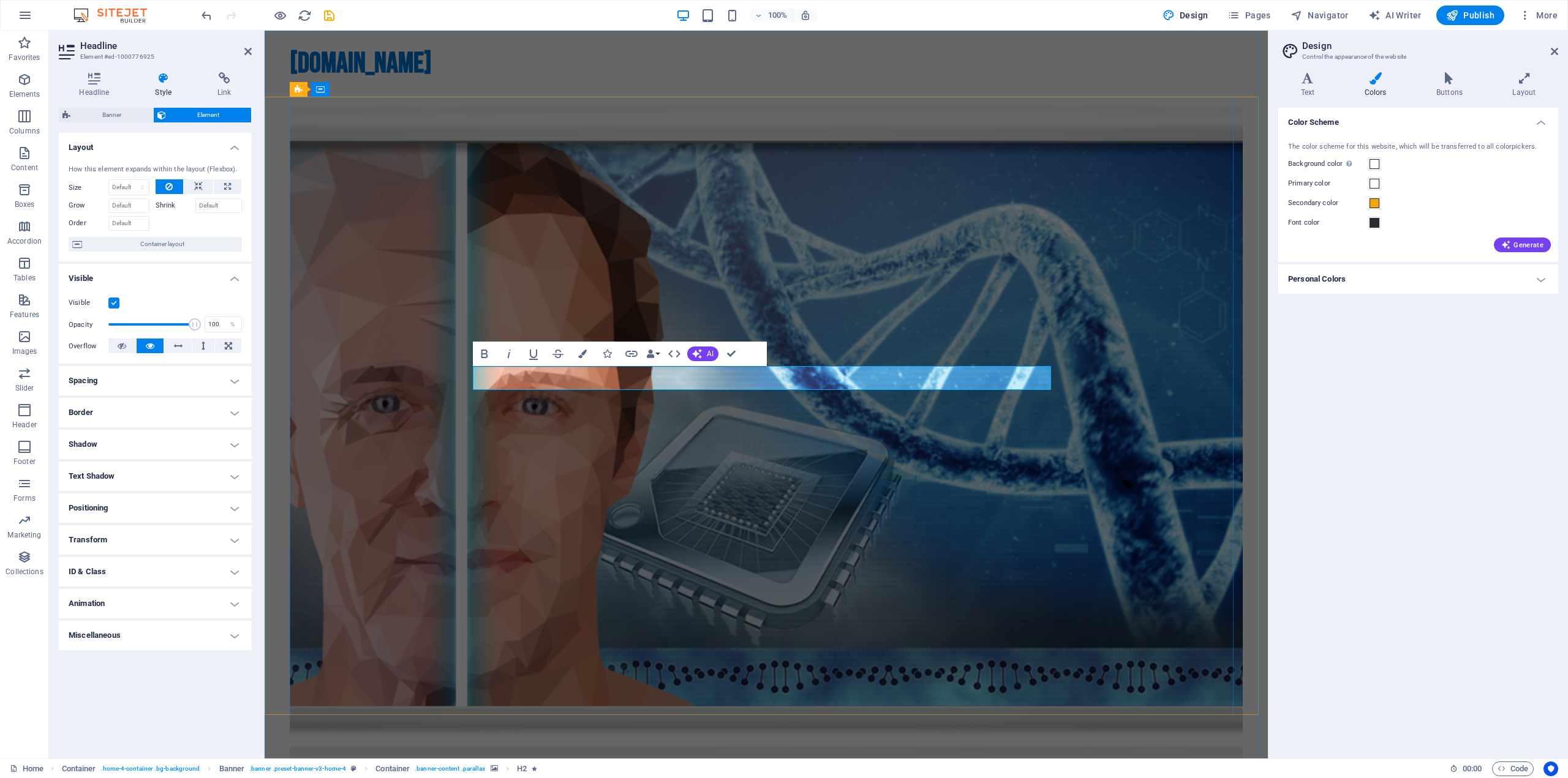
drag, startPoint x: 829, startPoint y: 377, endPoint x: 675, endPoint y: 378, distance: 154.0
click at [1531, 246] on span "Generate" at bounding box center [1522, 244] width 42 height 10
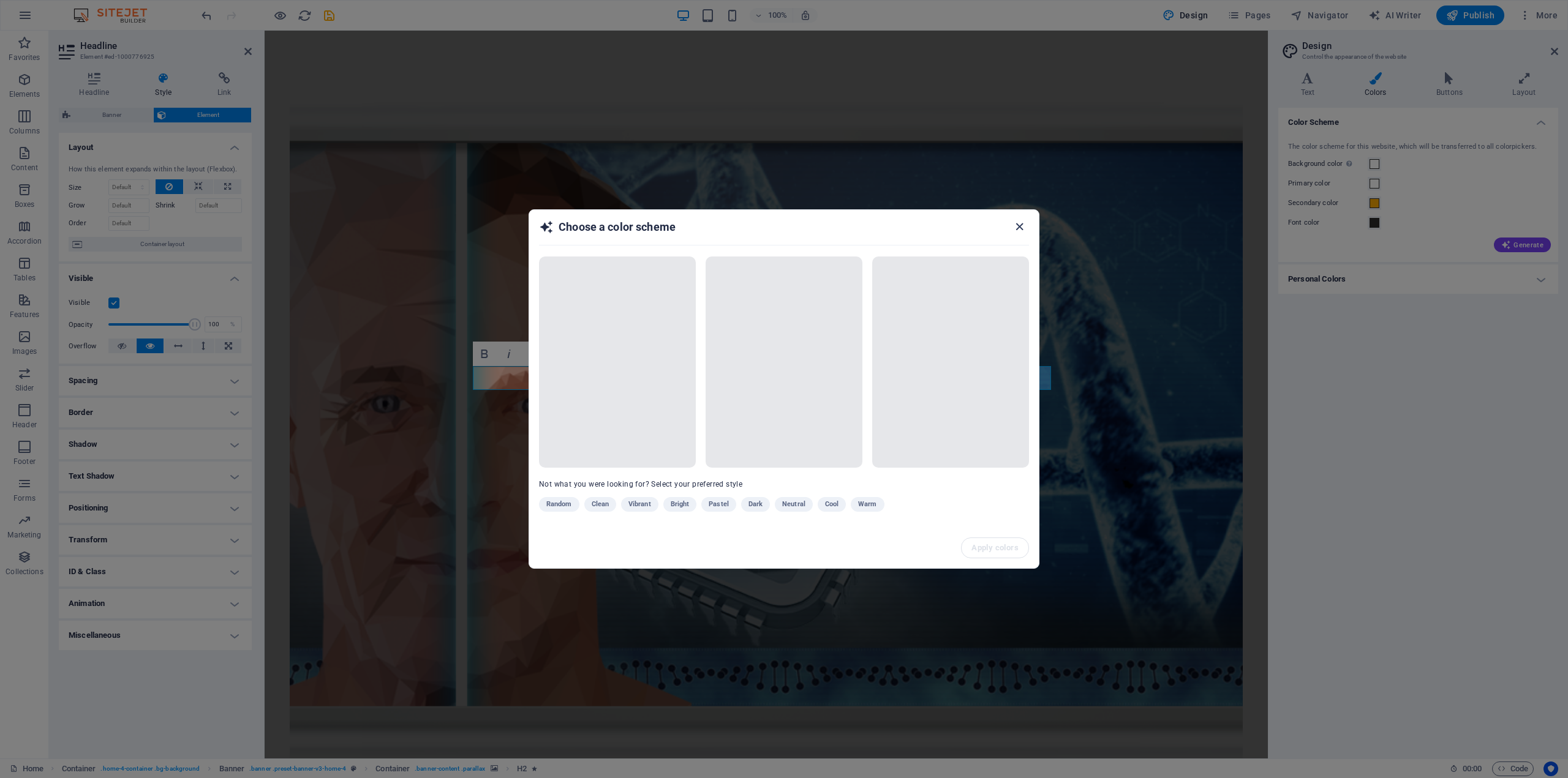
click at [1020, 223] on icon "button" at bounding box center [1019, 226] width 14 height 14
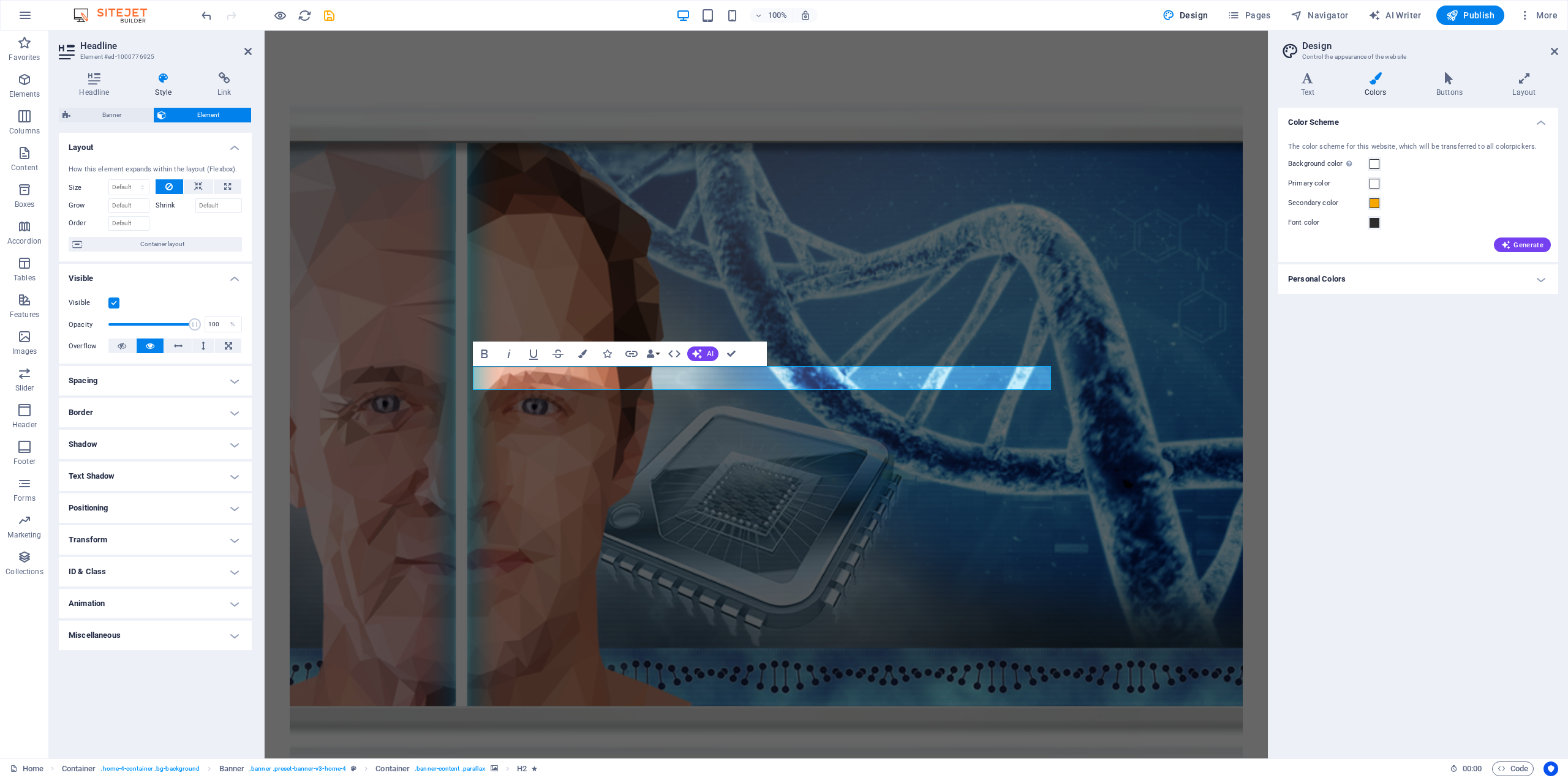
click at [1097, 244] on figure at bounding box center [766, 432] width 953 height 663
click at [1222, 290] on figure at bounding box center [766, 432] width 953 height 663
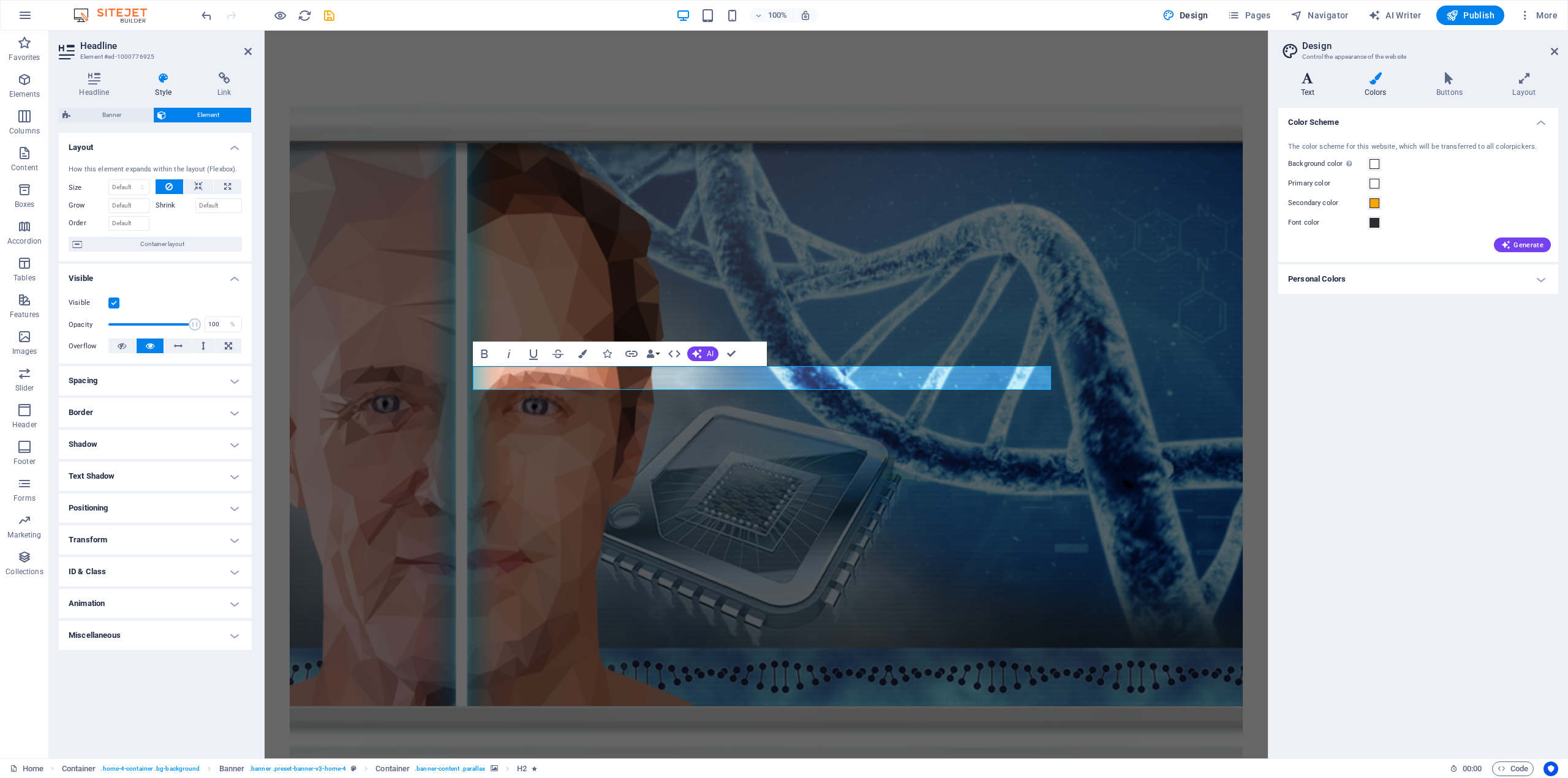
click at [1308, 84] on icon at bounding box center [1307, 78] width 59 height 12
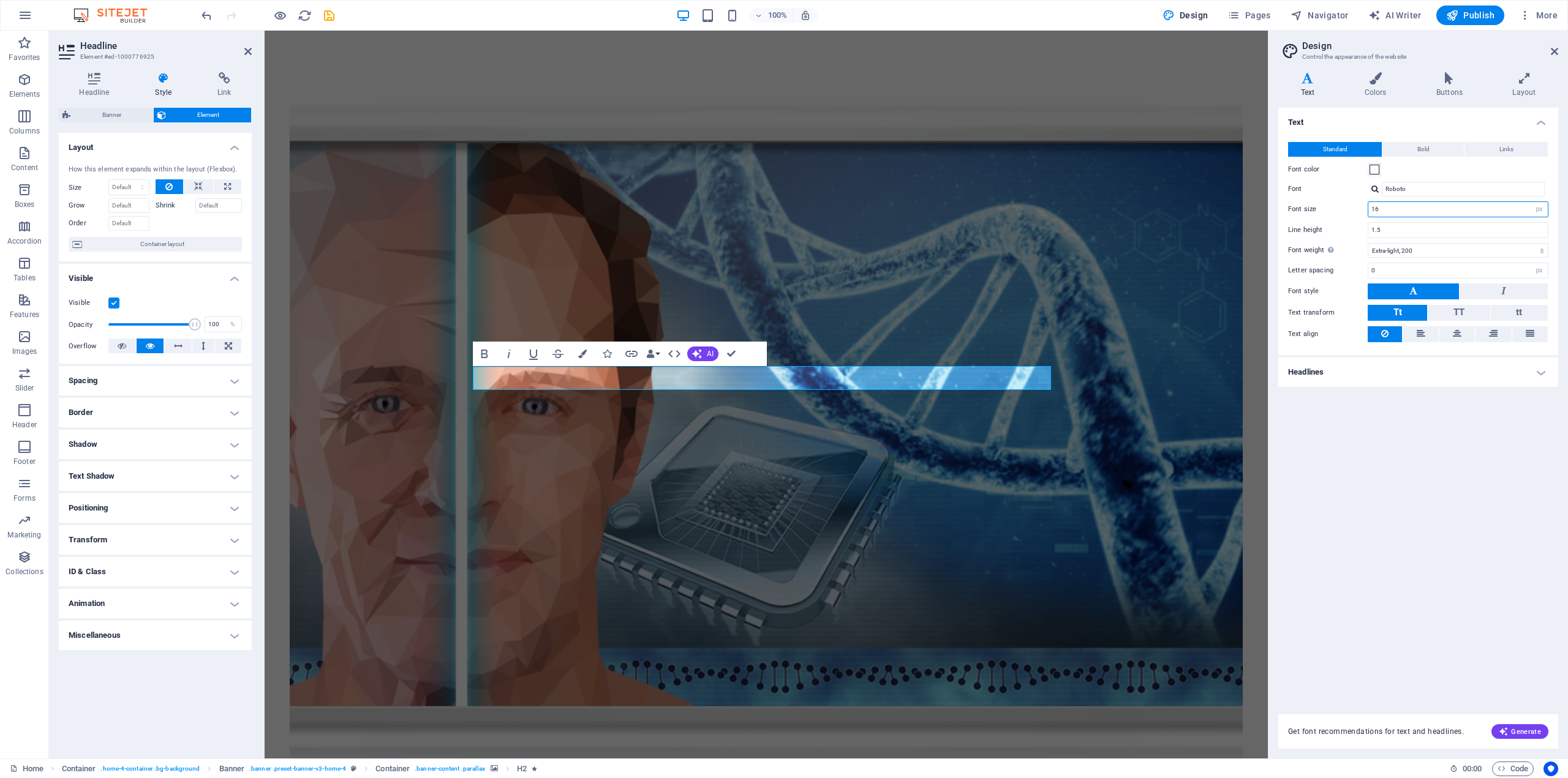
drag, startPoint x: 1412, startPoint y: 210, endPoint x: 1324, endPoint y: 209, distance: 88.0
click at [1324, 209] on div "Font size 16 rem px" at bounding box center [1417, 210] width 260 height 16
click at [1500, 674] on div "Text Standard Bold Links Font color Font Roboto Font size 20 rem px Line height…" at bounding box center [1418, 403] width 280 height 592
drag, startPoint x: 838, startPoint y: 377, endPoint x: 616, endPoint y: 378, distance: 222.0
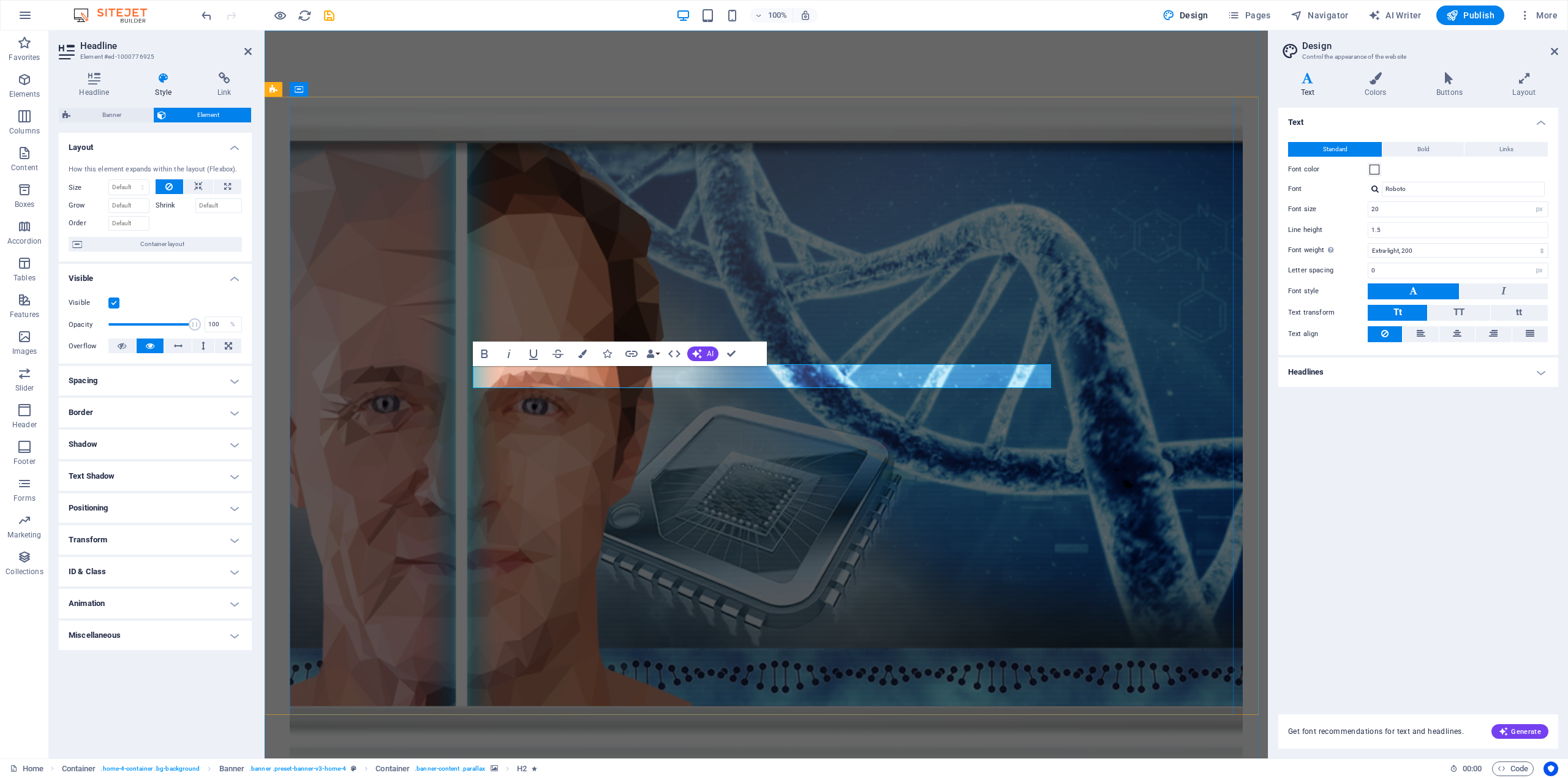
drag, startPoint x: 1408, startPoint y: 211, endPoint x: 1366, endPoint y: 210, distance: 42.0
click at [1366, 210] on div "Font size 20 rem px" at bounding box center [1417, 210] width 260 height 16
click at [1460, 210] on input "24" at bounding box center [1458, 210] width 180 height 15
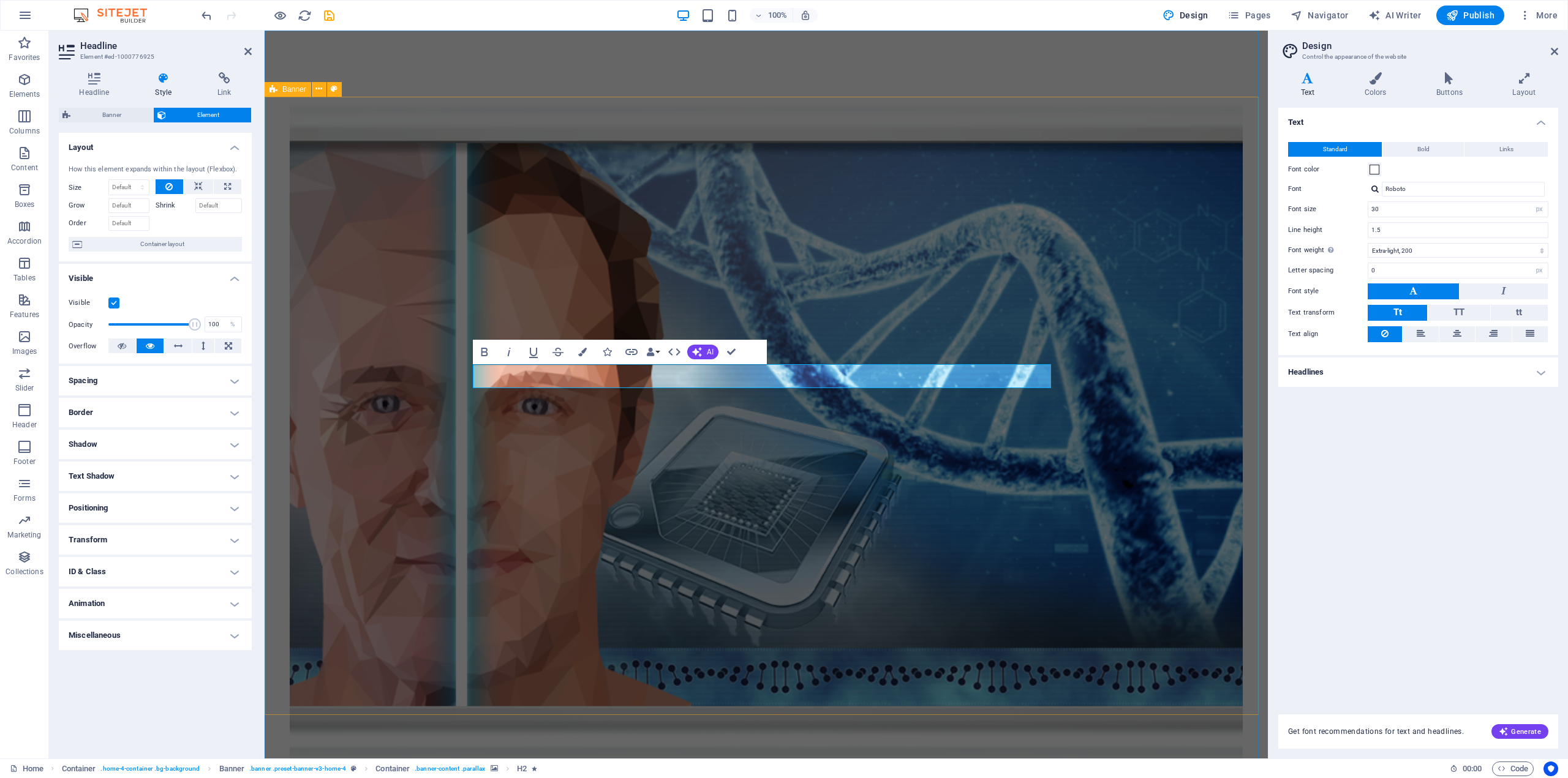
type input "30"
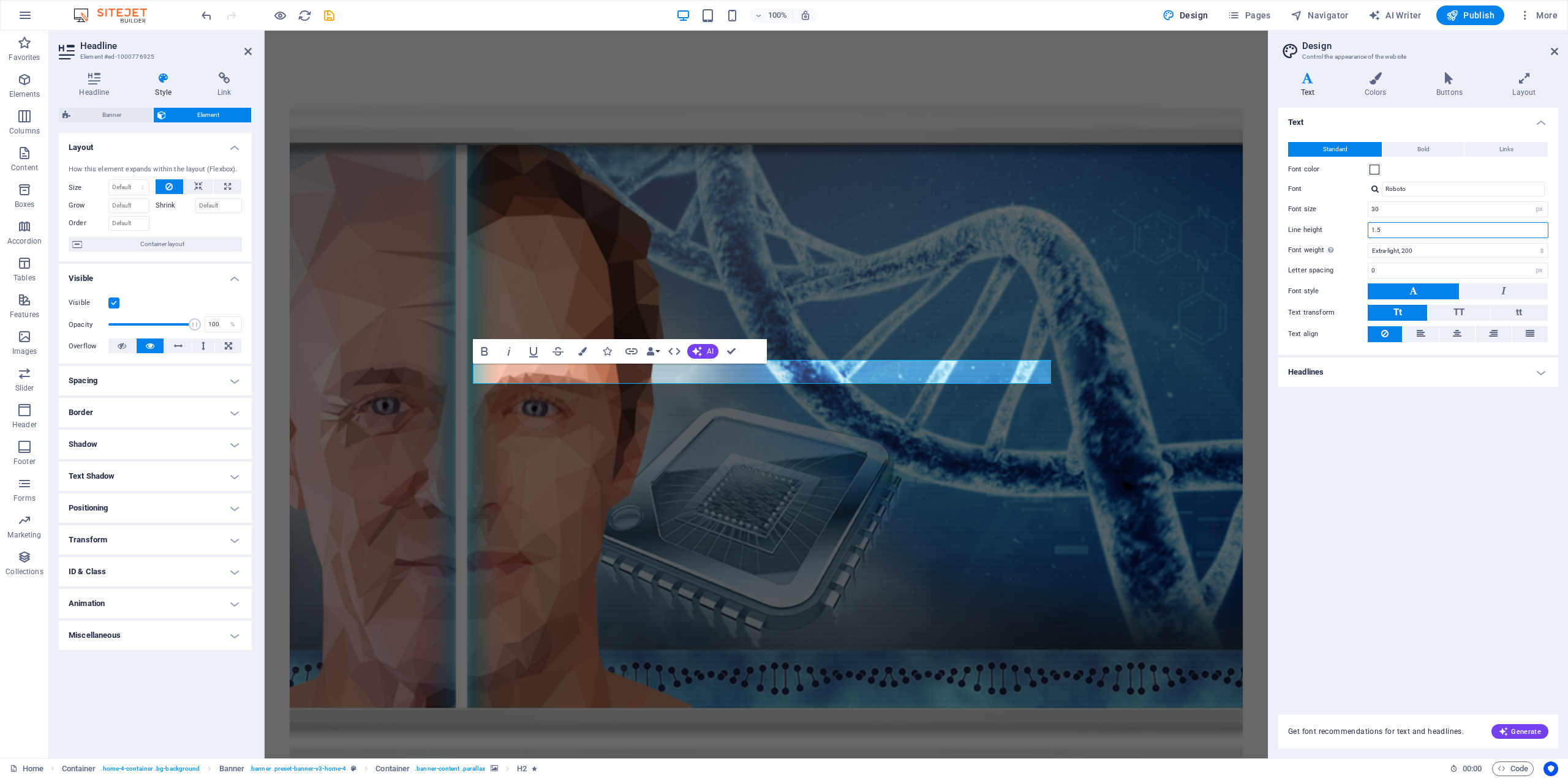
drag, startPoint x: 1395, startPoint y: 231, endPoint x: 1387, endPoint y: 232, distance: 8.1
click at [1387, 232] on input "1.5" at bounding box center [1458, 230] width 180 height 15
click at [935, 291] on figure at bounding box center [766, 433] width 953 height 663
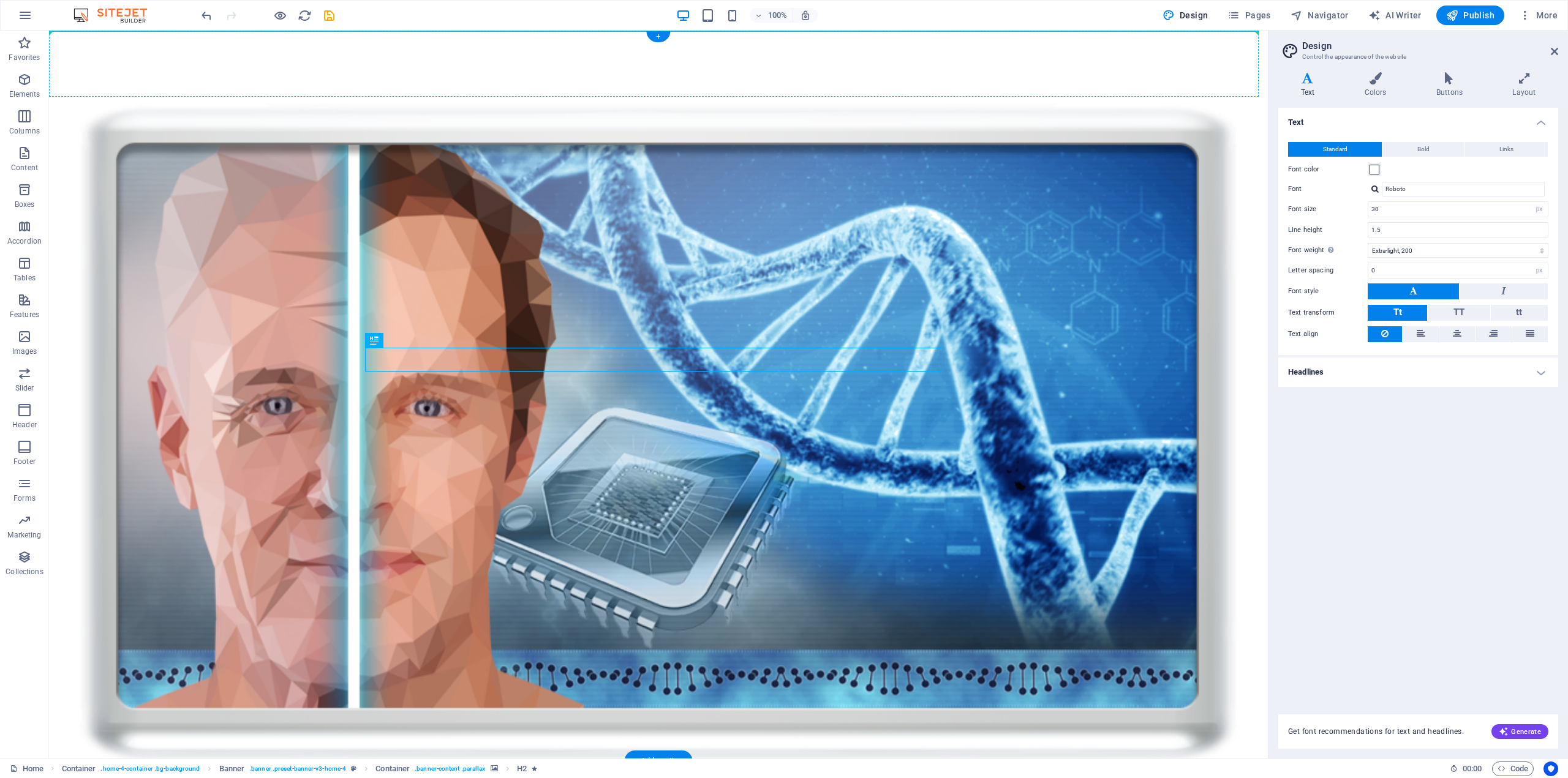
drag, startPoint x: 672, startPoint y: 355, endPoint x: 667, endPoint y: 63, distance: 292.0
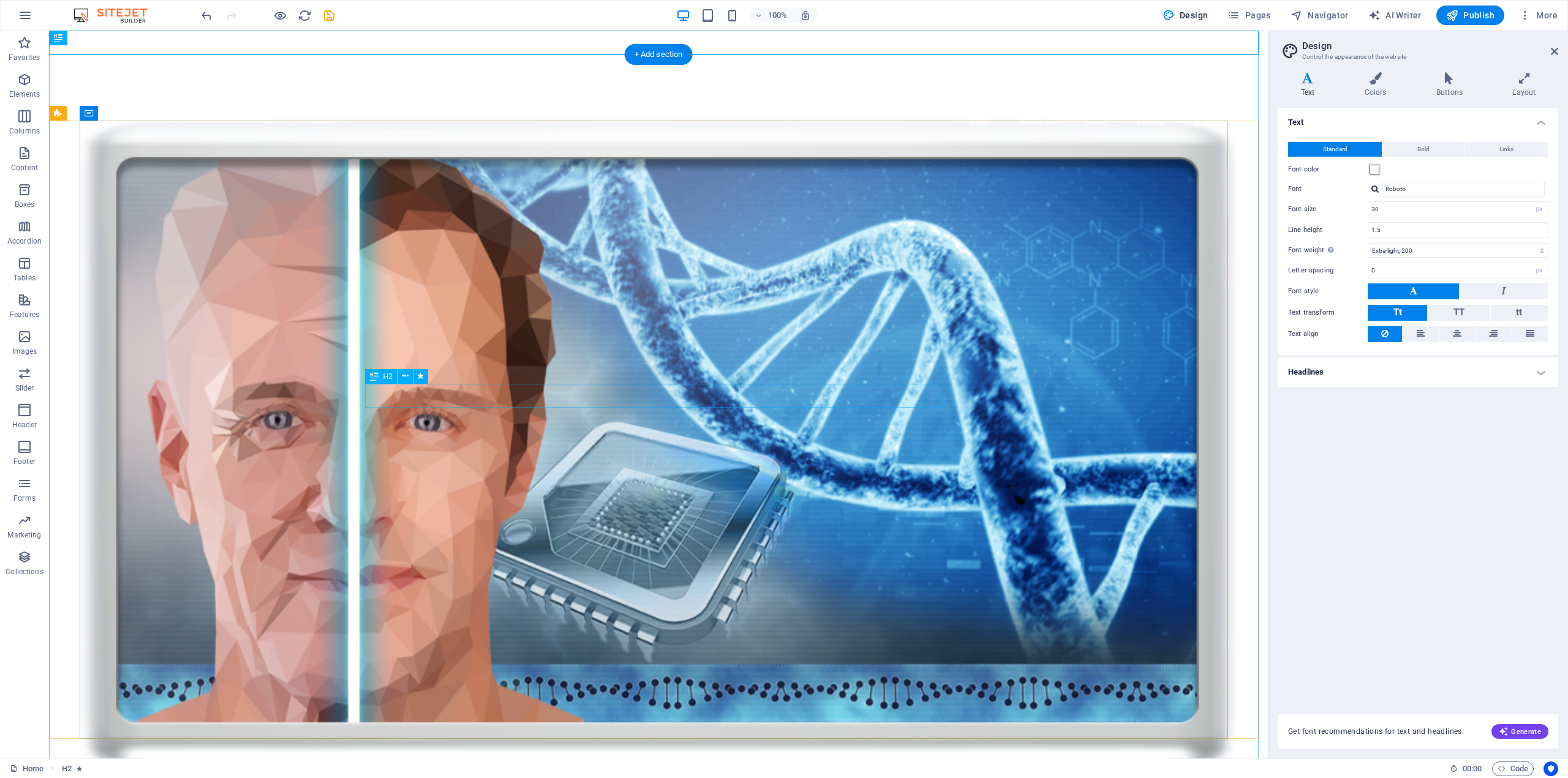
click at [658, 104] on nav "Home About Us Stats Values Contact" at bounding box center [658, 121] width 1158 height 32
click at [650, 51] on div "+ Add section" at bounding box center [658, 54] width 68 height 21
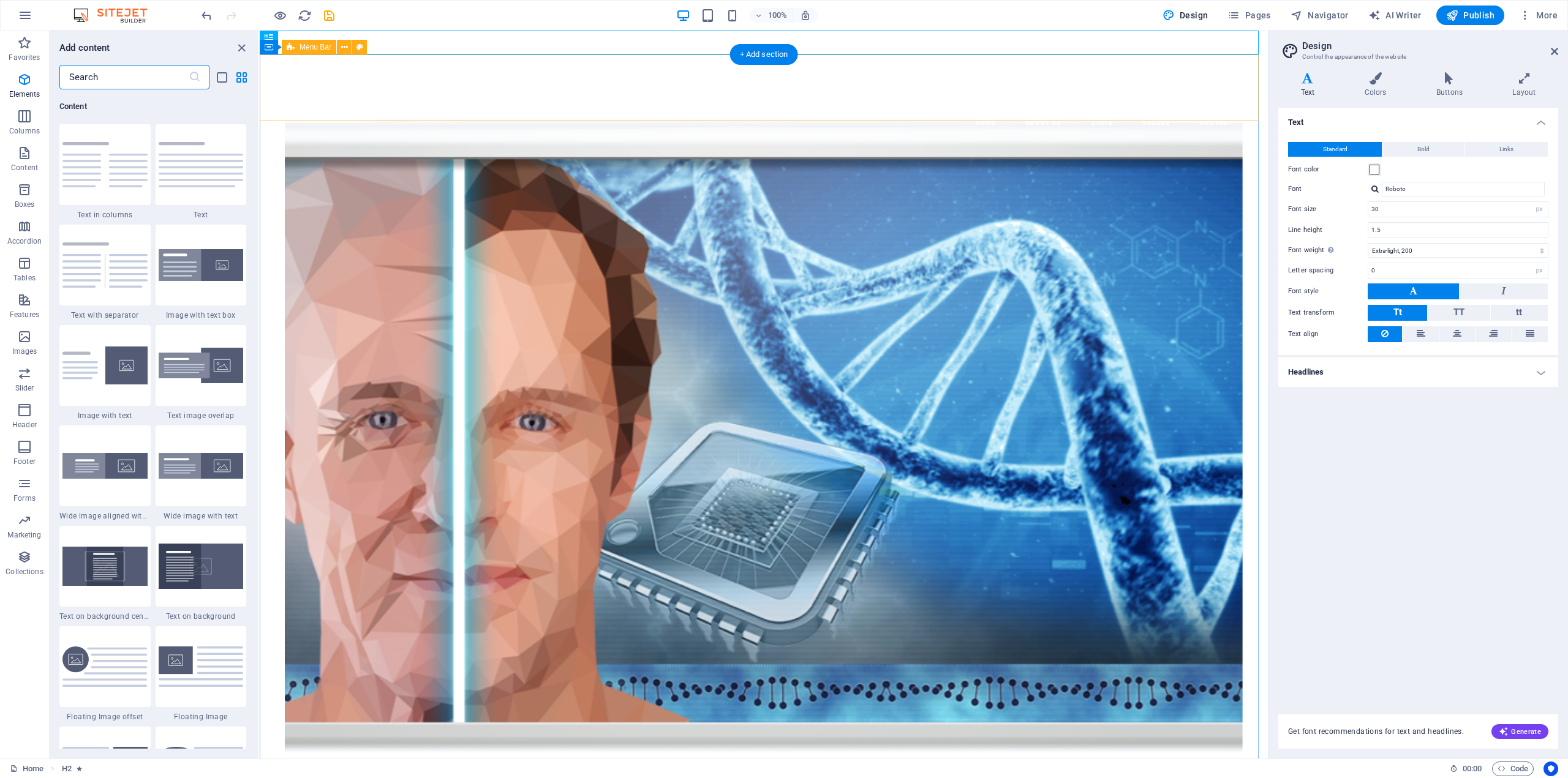
scroll to position [2142, 0]
click at [185, 164] on img at bounding box center [201, 164] width 85 height 45
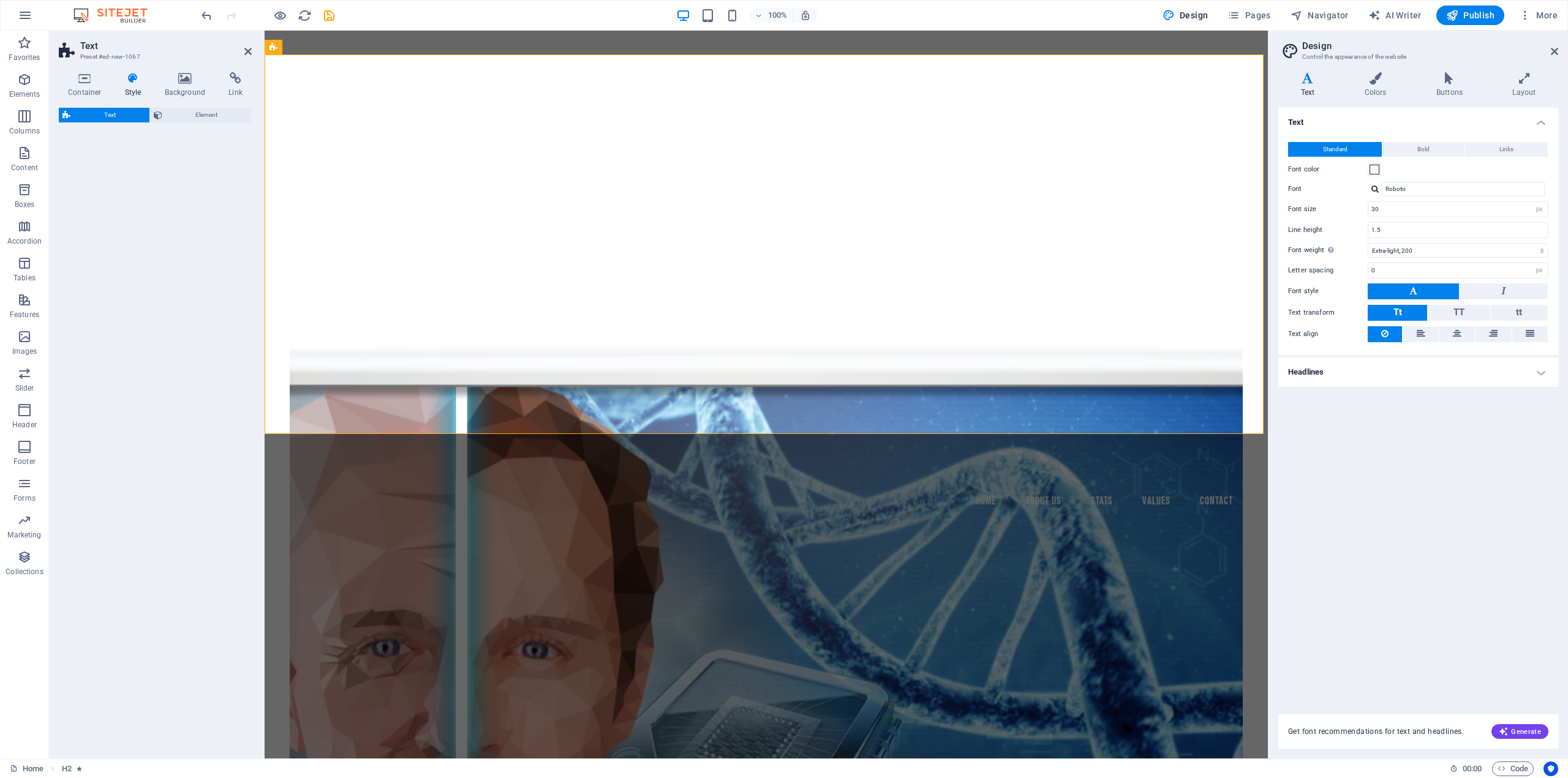
select select "preset-text-v2-default"
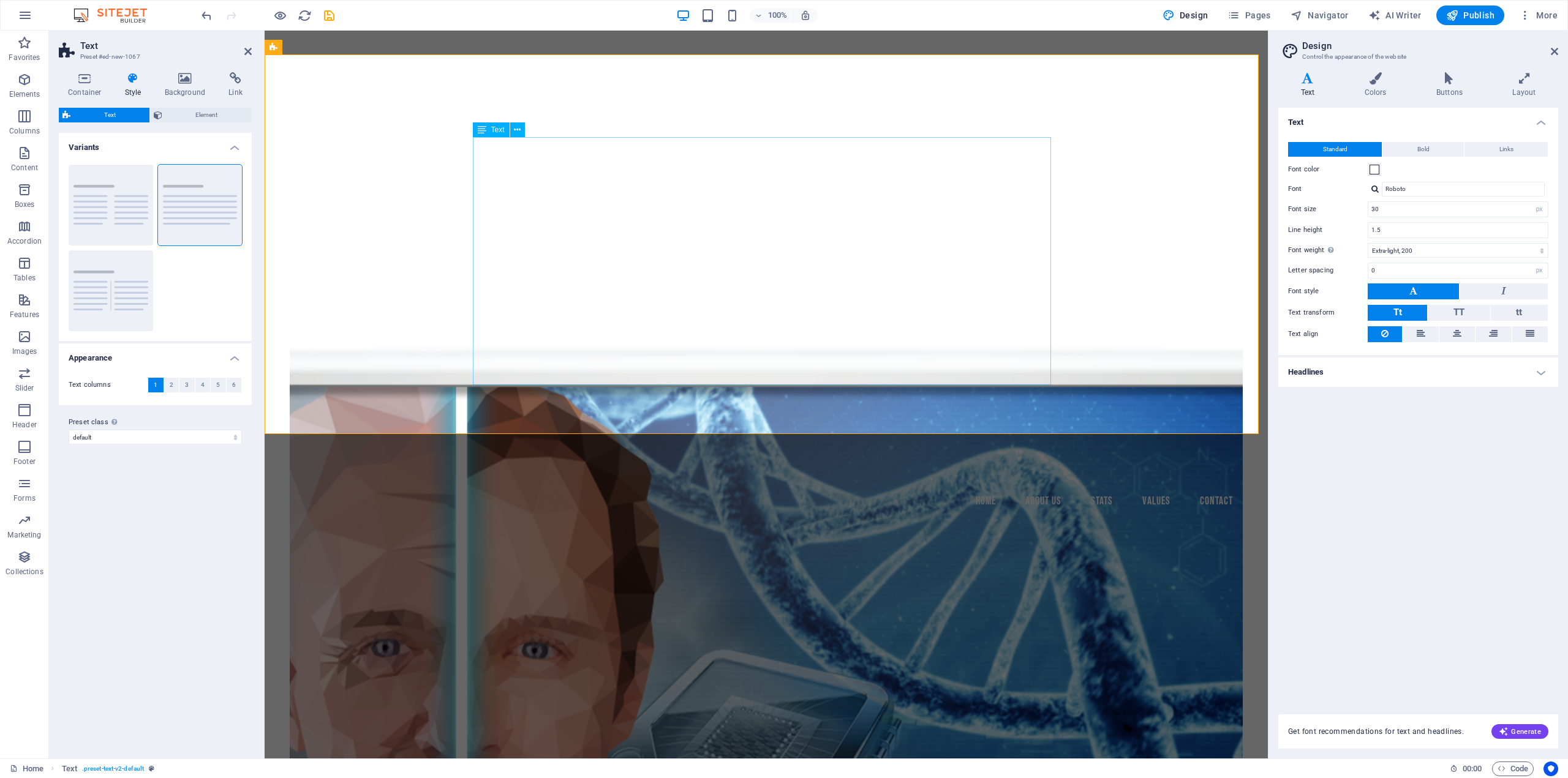
click at [686, 210] on div "Lorem ipsum dolor sitope amet, consectetur adipisicing elitip. Massumenda, dolo…" at bounding box center [766, 261] width 578 height 248
click at [1395, 210] on input "30" at bounding box center [1458, 210] width 180 height 15
type input "50"
click at [1375, 169] on span at bounding box center [1374, 169] width 10 height 10
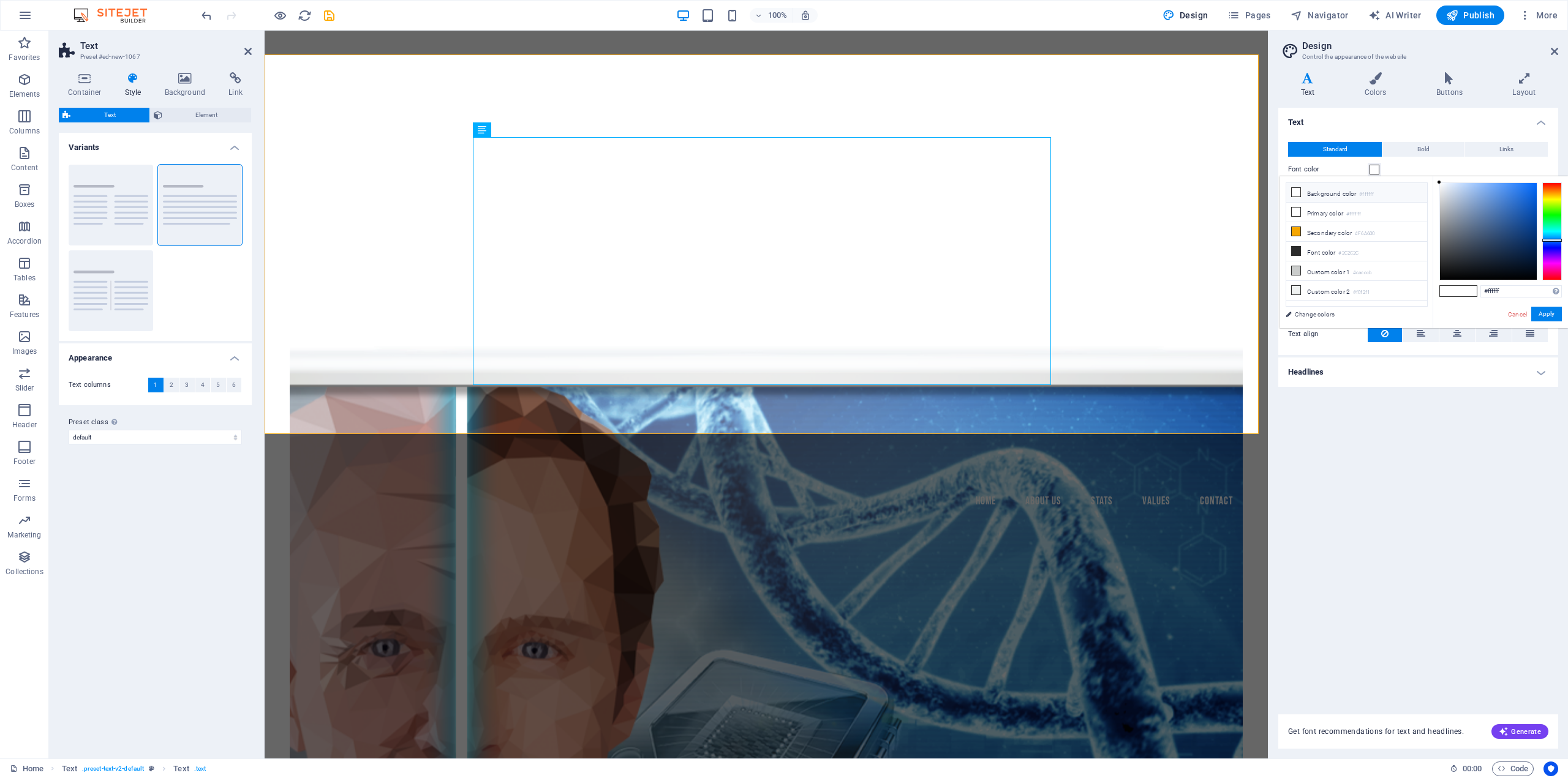
click at [1549, 240] on div at bounding box center [1552, 231] width 19 height 98
click at [1542, 239] on div at bounding box center [1552, 240] width 19 height 3
click at [1326, 249] on li "Font color #2C2C2C" at bounding box center [1357, 252] width 141 height 19
type input "#2c2c2c"
click at [1546, 313] on button "Apply" at bounding box center [1546, 314] width 31 height 15
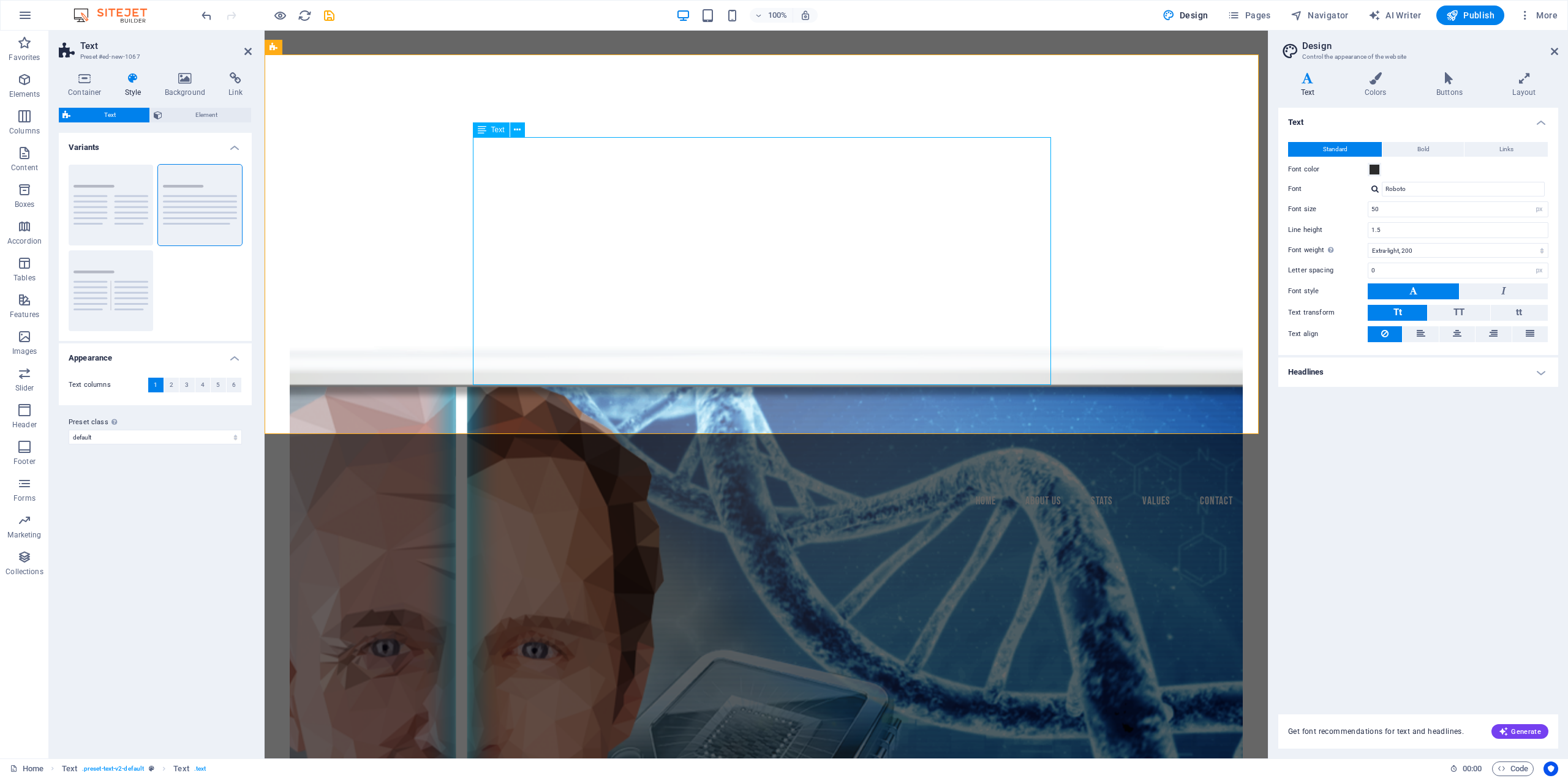
click at [659, 227] on div "Lorem ipsum dolor sitope amet, consectetur adipisicing elitip. Massumenda, dolo…" at bounding box center [766, 261] width 578 height 248
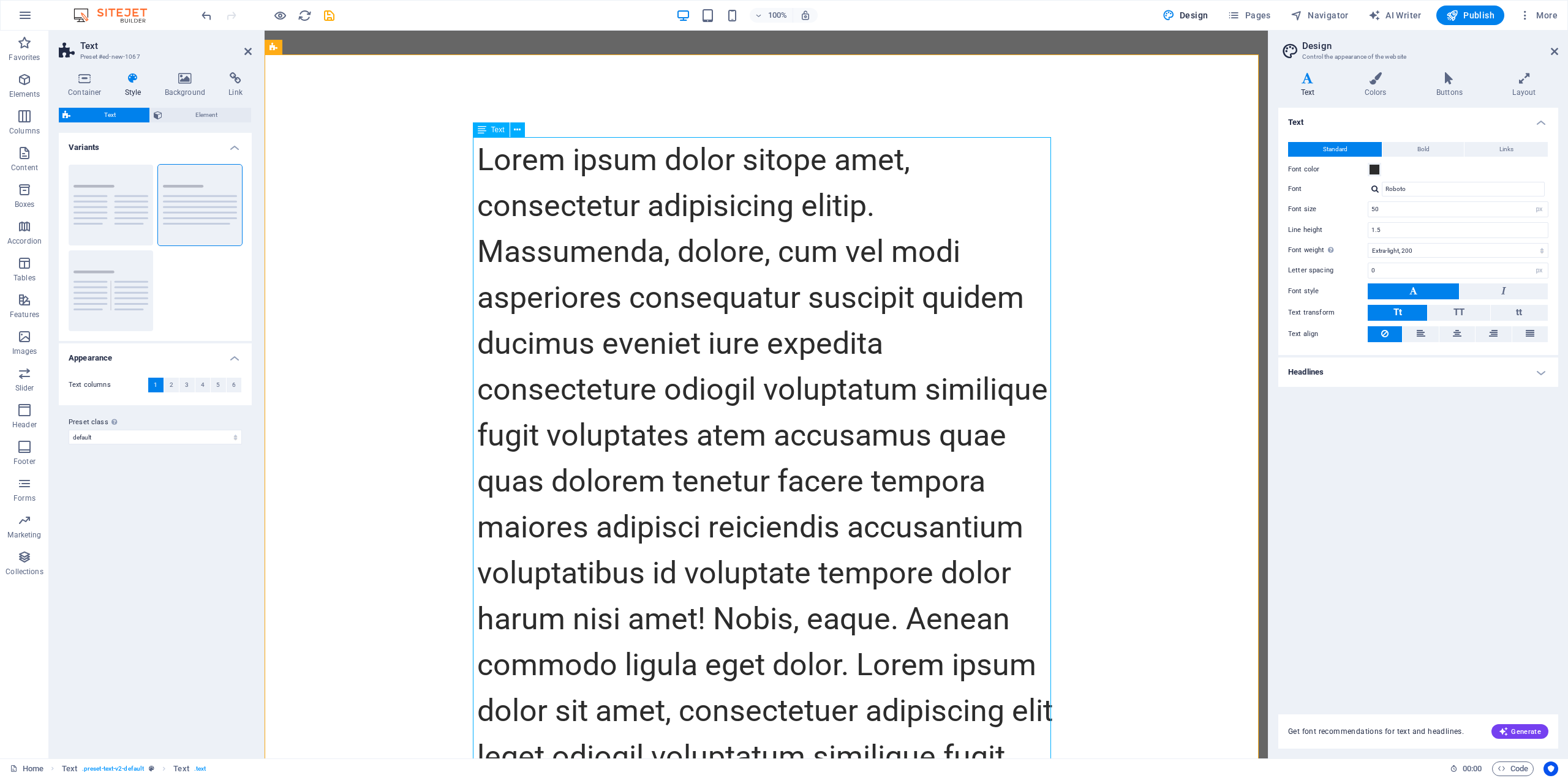
click at [482, 162] on div "Lorem ipsum dolor sitope amet, consectetur adipisicing elitip. Massumenda, dolo…" at bounding box center [766, 527] width 578 height 780
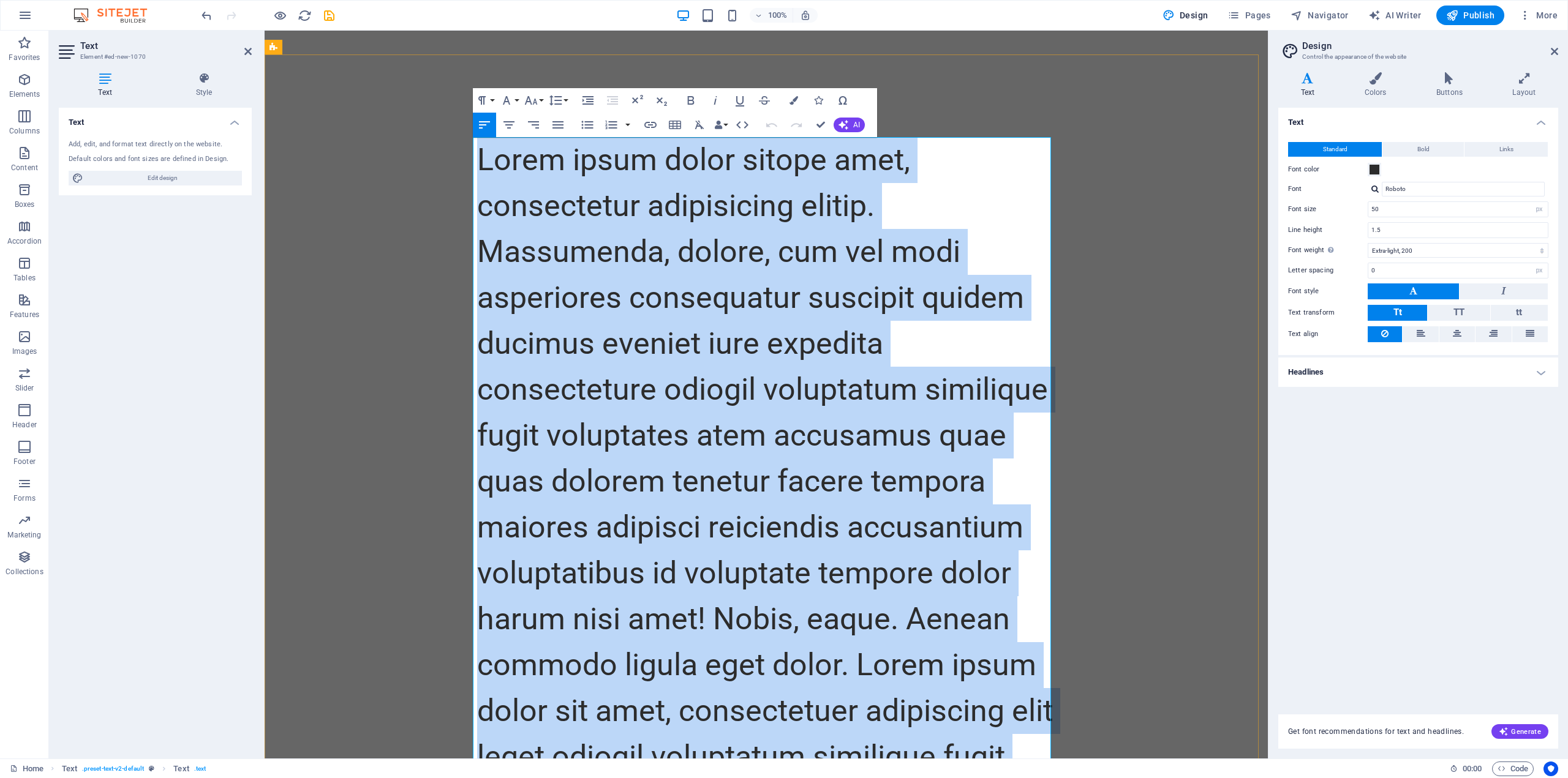
click at [482, 162] on p "Lorem ipsum dolor sitope amet, consectetur adipisicing elitip. Massumenda, dolo…" at bounding box center [766, 527] width 578 height 780
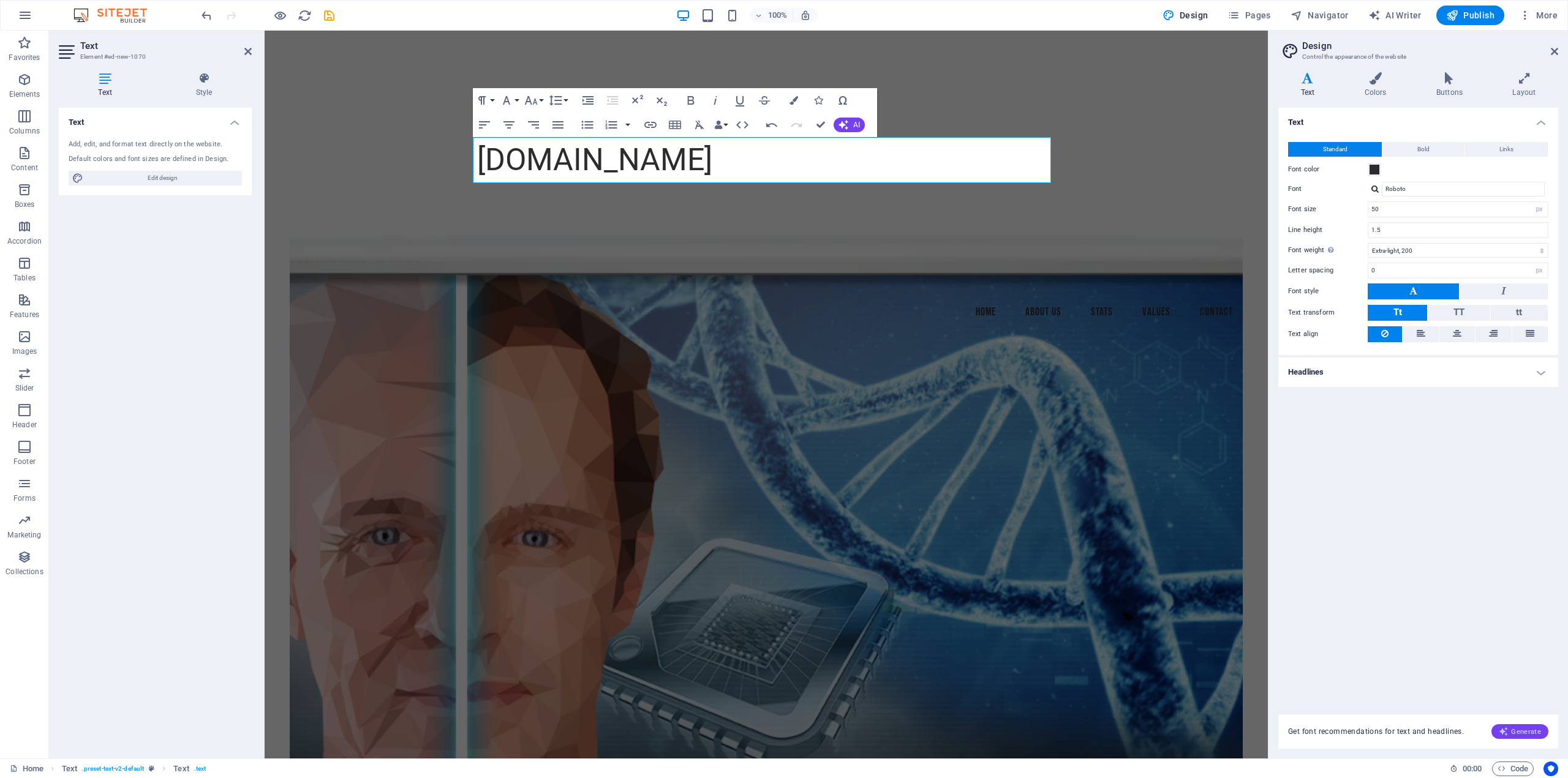
click at [1523, 732] on span "Generate" at bounding box center [1519, 732] width 42 height 10
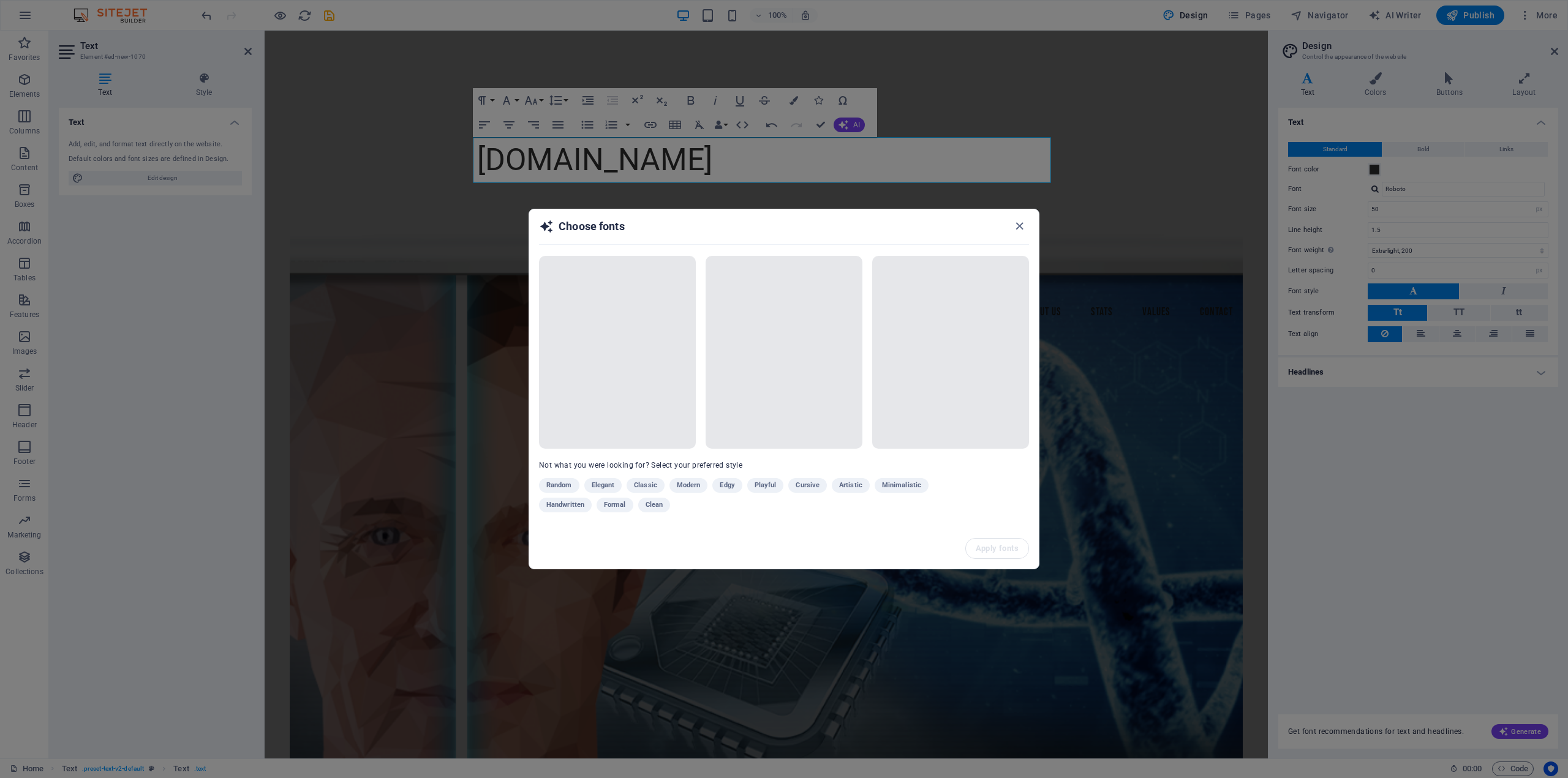
click at [772, 511] on div "Random Elegant Classic Modern Edgy Playful Cursive Artistic Minimalistic Handwr…" at bounding box center [752, 498] width 428 height 39
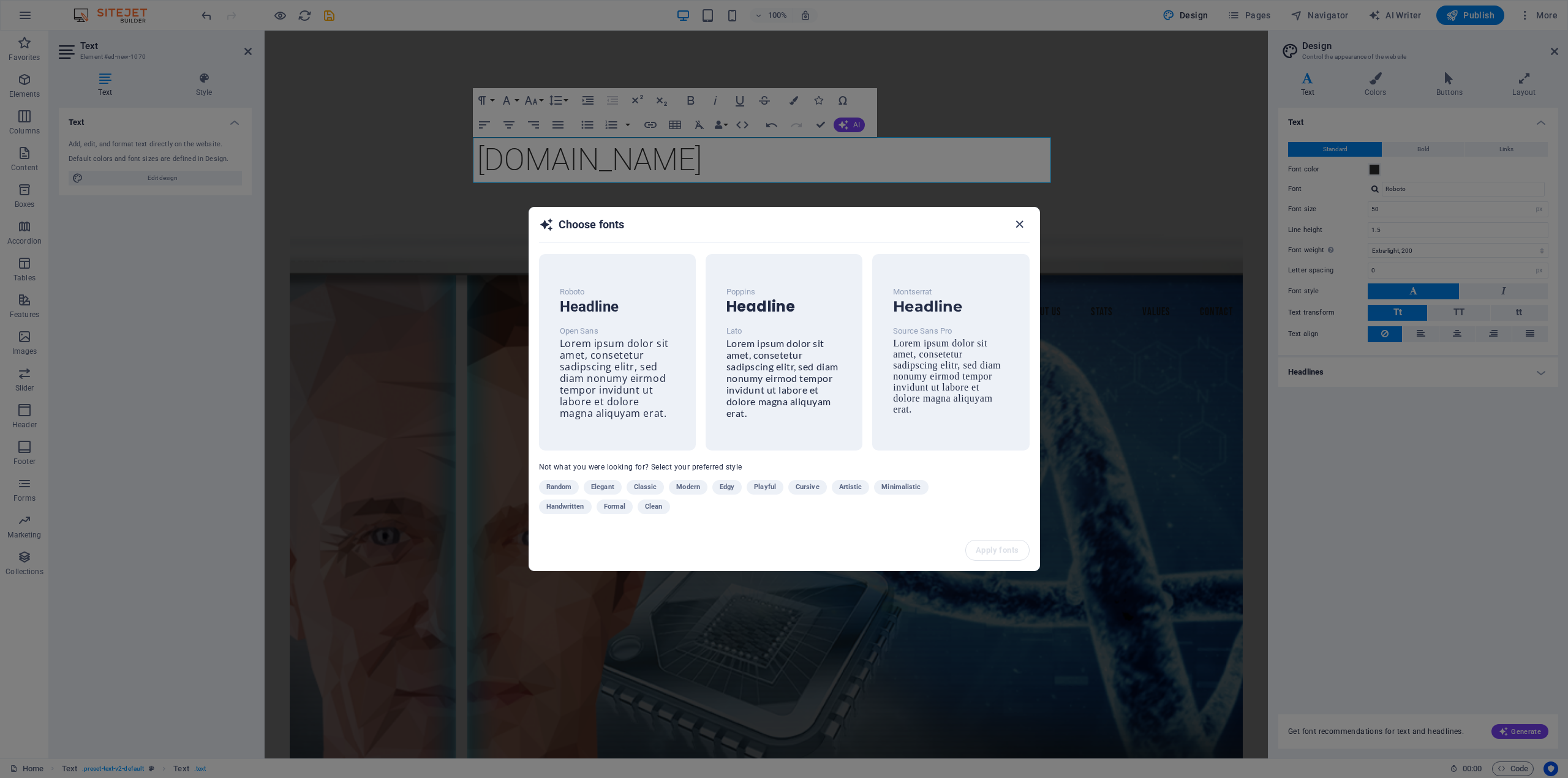
click at [1019, 225] on icon "button" at bounding box center [1019, 223] width 14 height 14
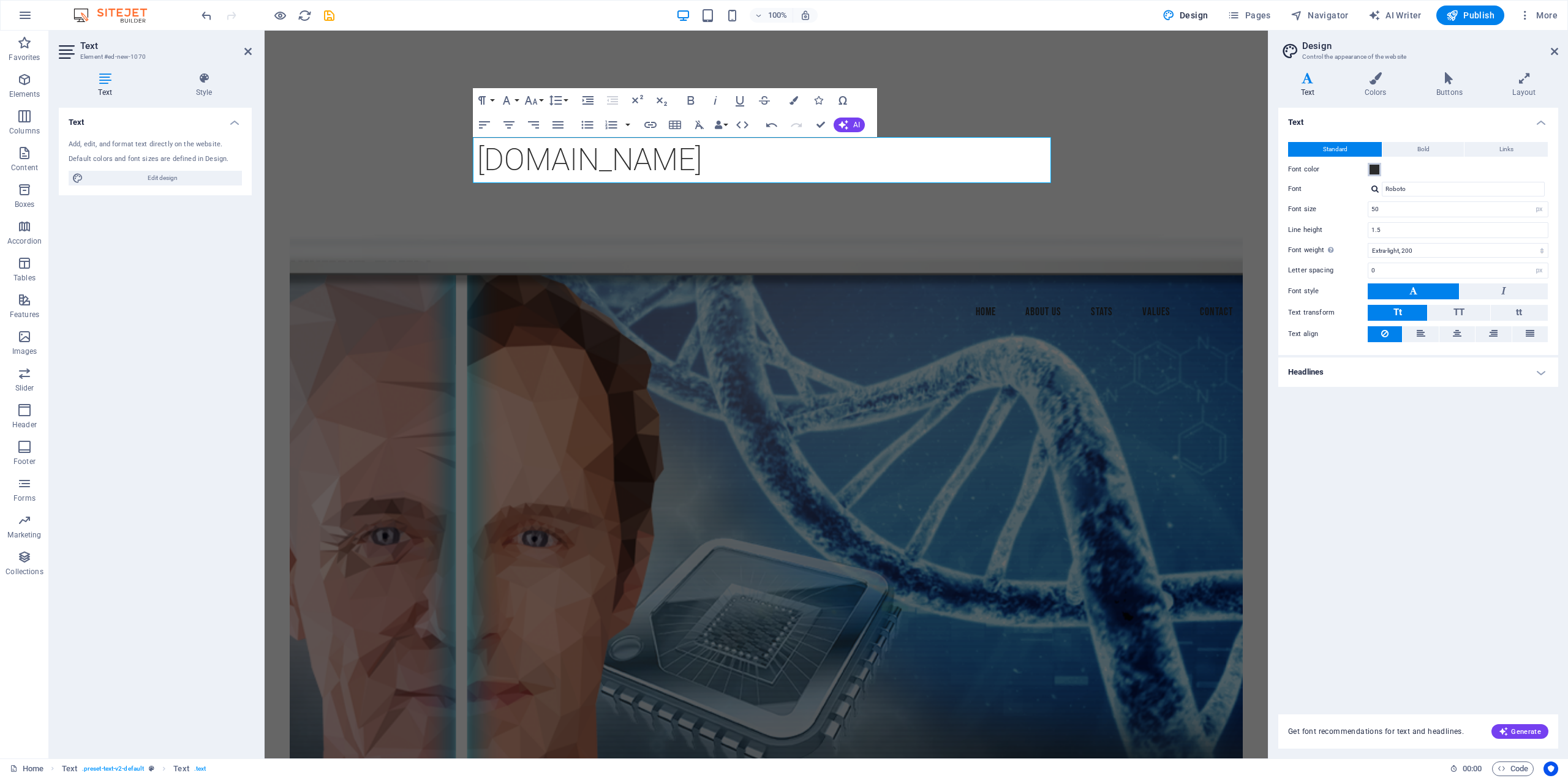
click at [1378, 172] on span at bounding box center [1374, 169] width 10 height 10
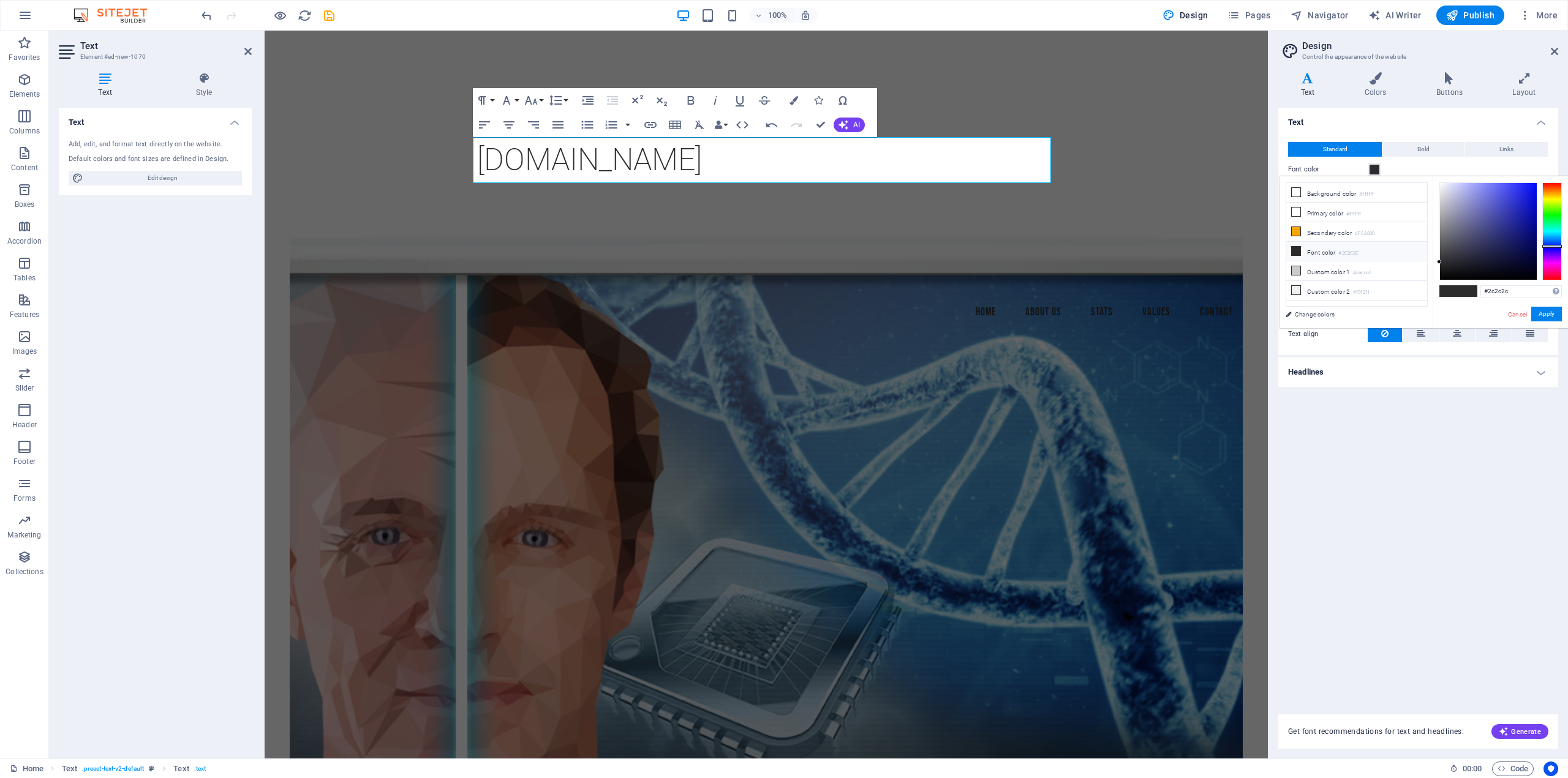
drag, startPoint x: 1545, startPoint y: 240, endPoint x: 1551, endPoint y: 246, distance: 8.5
click at [1551, 246] on div at bounding box center [1552, 231] width 19 height 98
click at [1506, 187] on div at bounding box center [1488, 231] width 96 height 96
type input "#282feb"
click at [1519, 189] on div at bounding box center [1488, 231] width 96 height 96
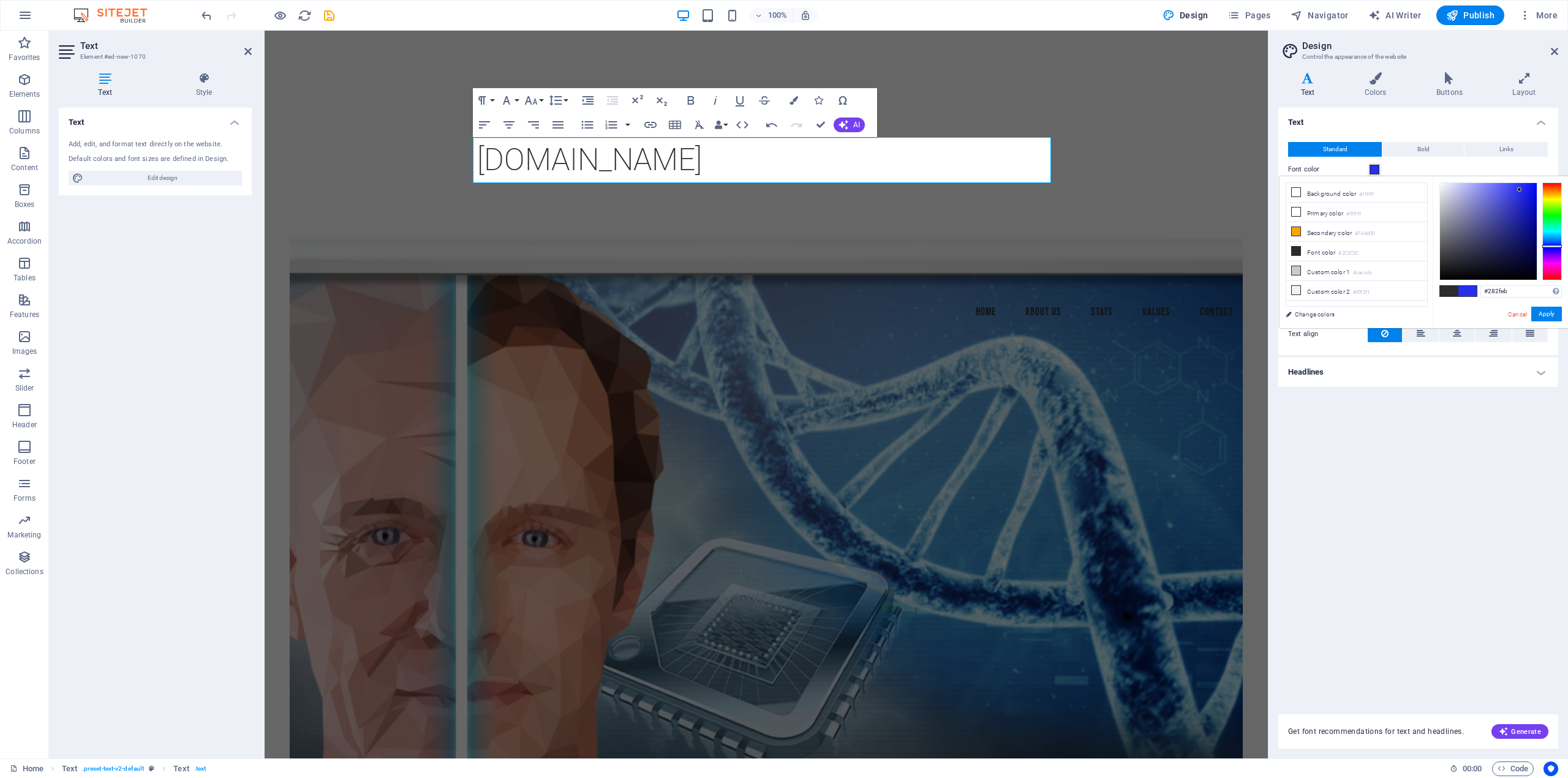
click at [1517, 527] on div "Text Standard Bold Links Font color Font Roboto Font size 50 rem px Line height…" at bounding box center [1418, 403] width 280 height 592
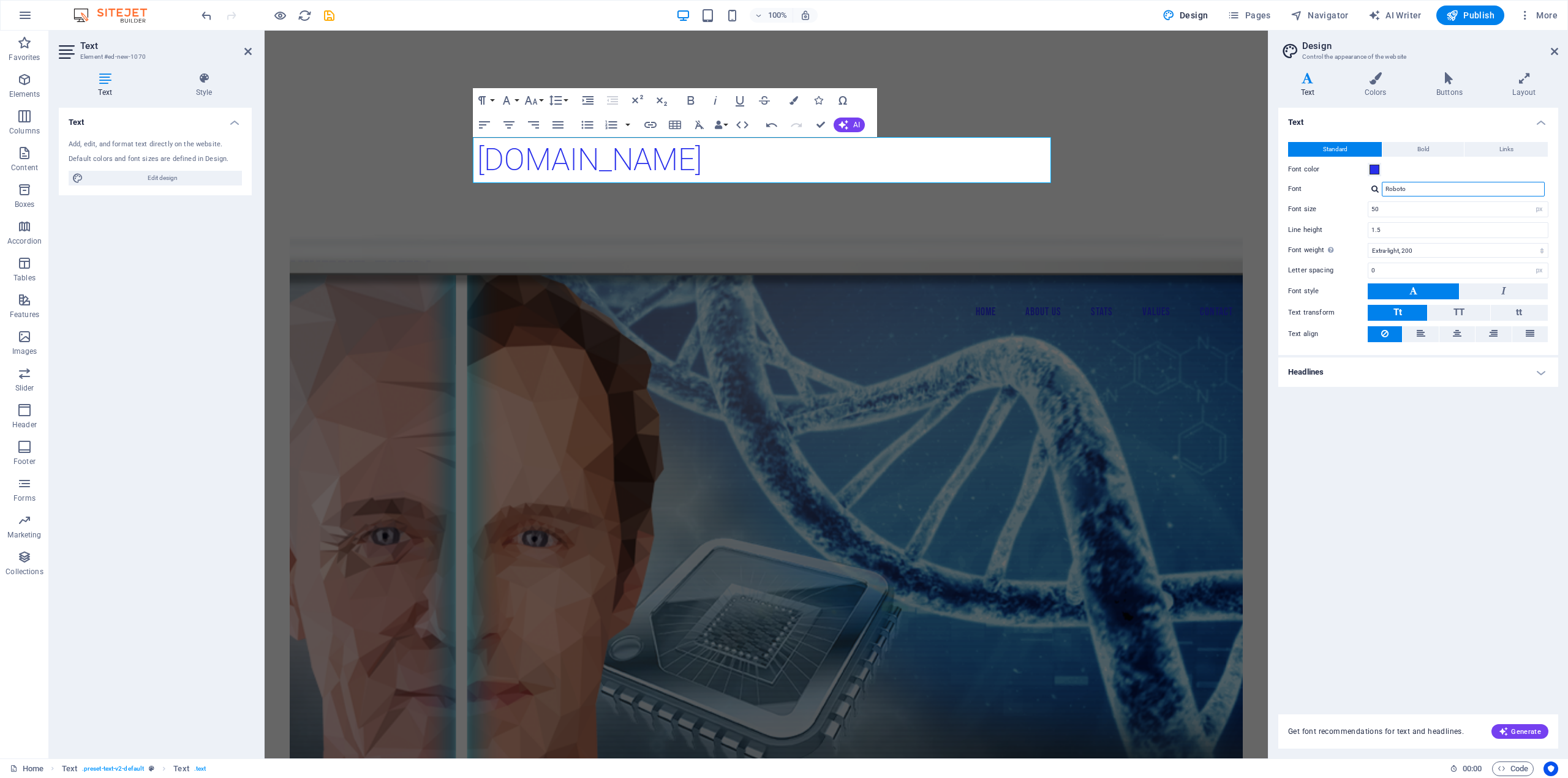
click at [1440, 188] on input "Roboto" at bounding box center [1463, 189] width 163 height 15
click at [1439, 188] on input "Roboto" at bounding box center [1463, 189] width 163 height 15
type input "S"
type input "n"
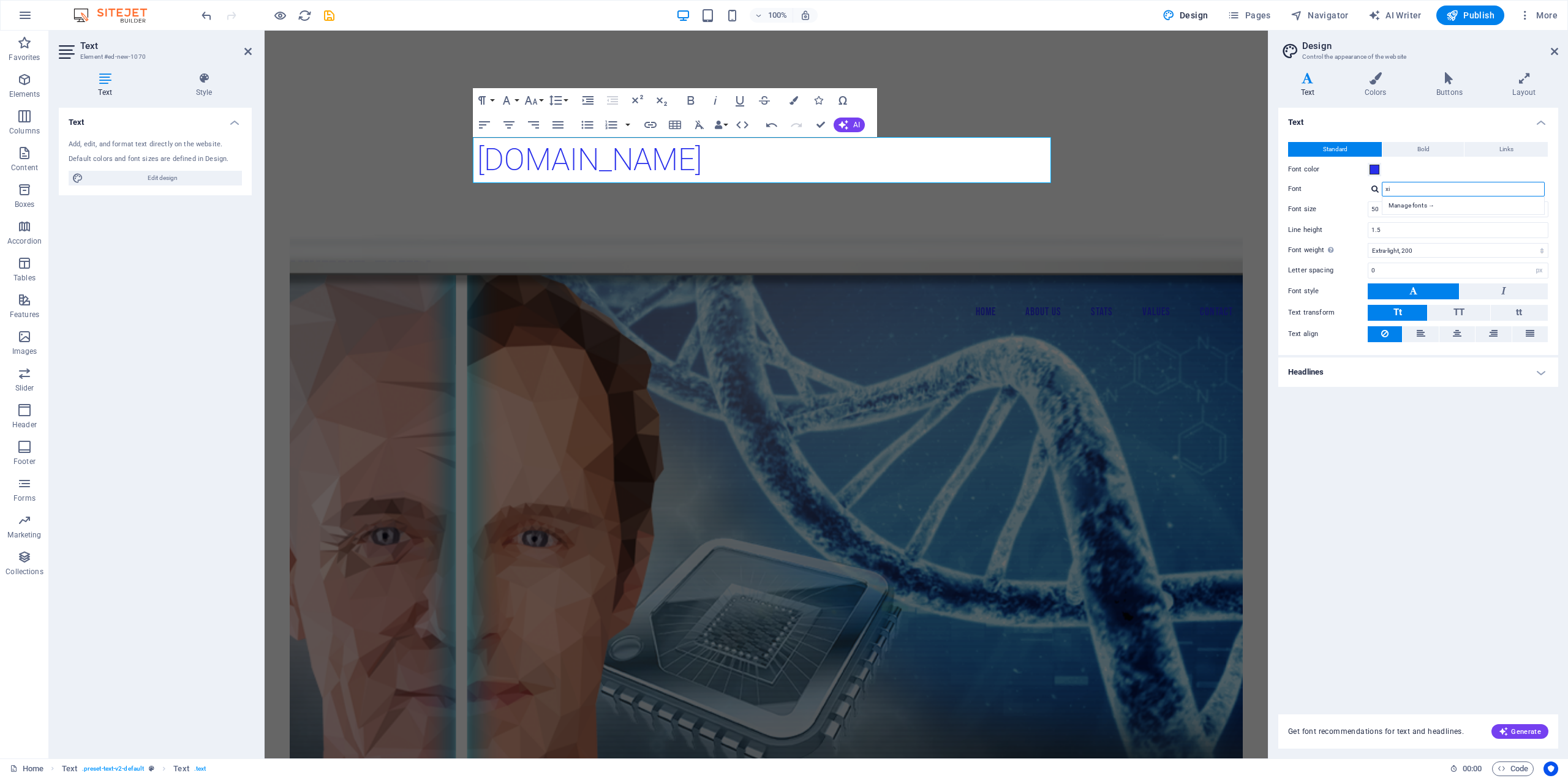
type input "x"
click at [1425, 202] on div "Roboto" at bounding box center [1466, 206] width 162 height 13
type input "Roboto"
click at [390, 162] on div "Headline human.bio" at bounding box center [766, 142] width 1003 height 177
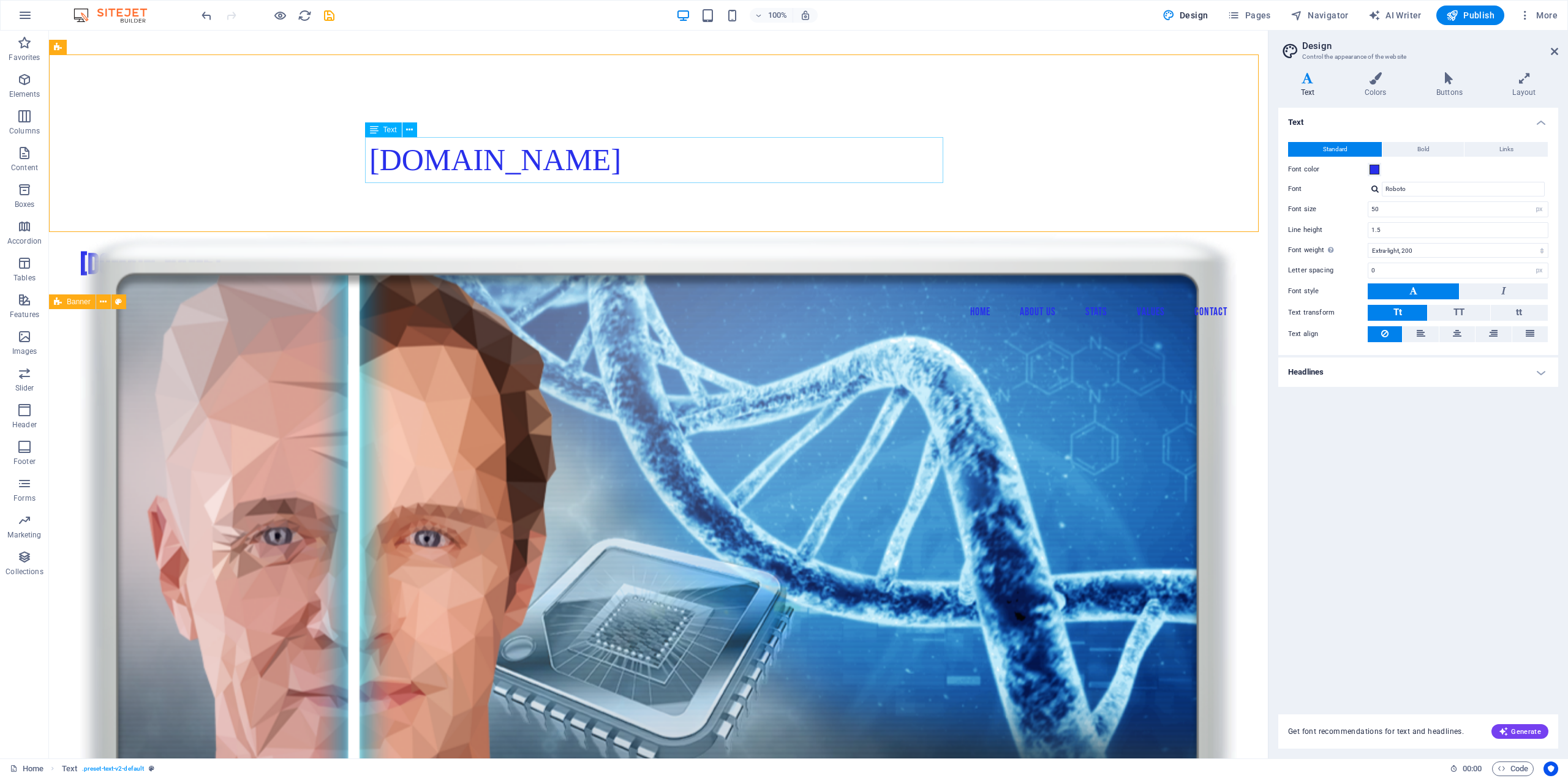
click at [370, 130] on icon at bounding box center [374, 130] width 9 height 15
click at [386, 130] on span "Text" at bounding box center [390, 130] width 14 height 7
click at [411, 130] on icon at bounding box center [409, 130] width 6 height 13
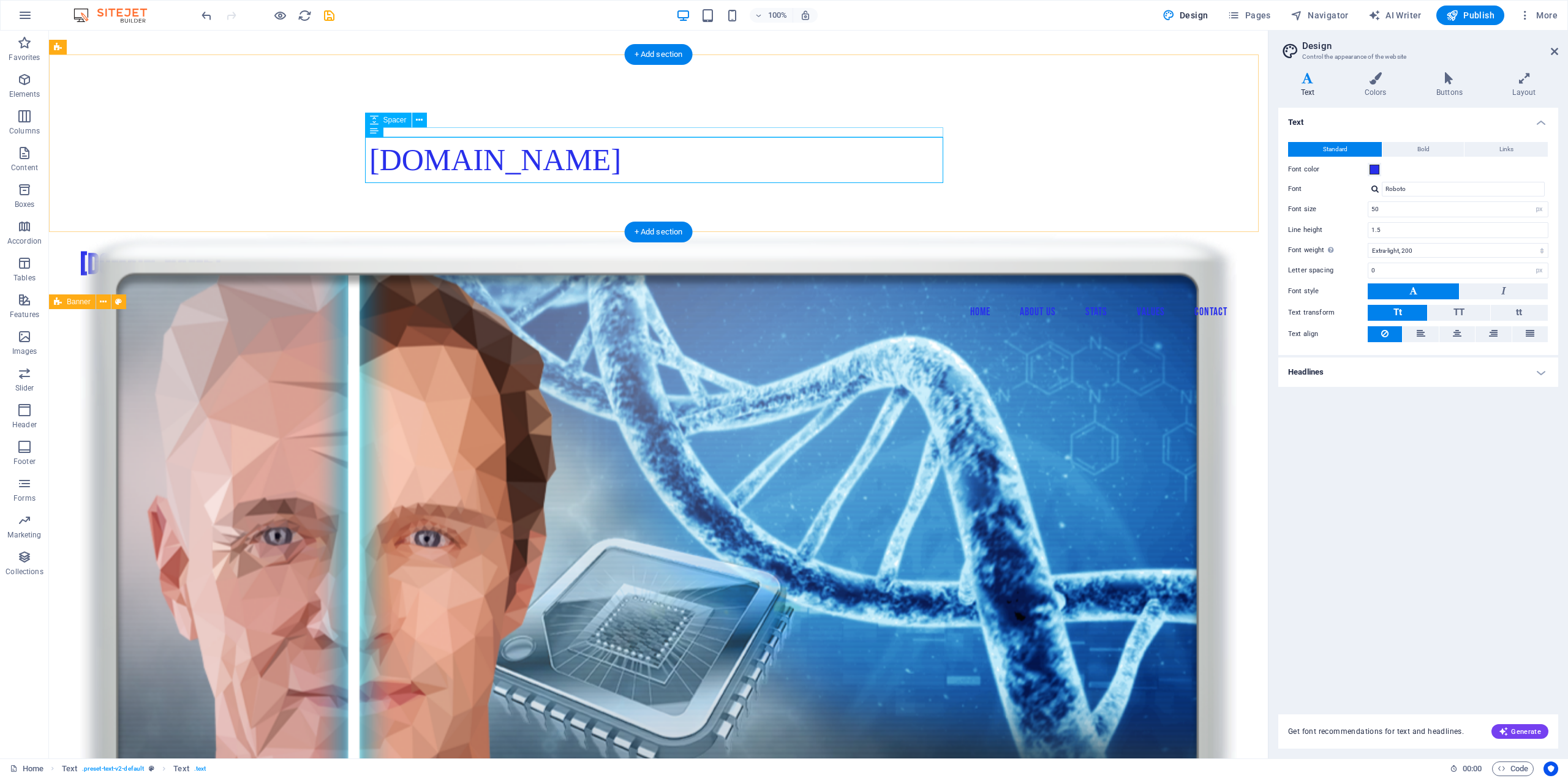
click at [445, 138] on div "[DOMAIN_NAME]" at bounding box center [658, 159] width 578 height 46
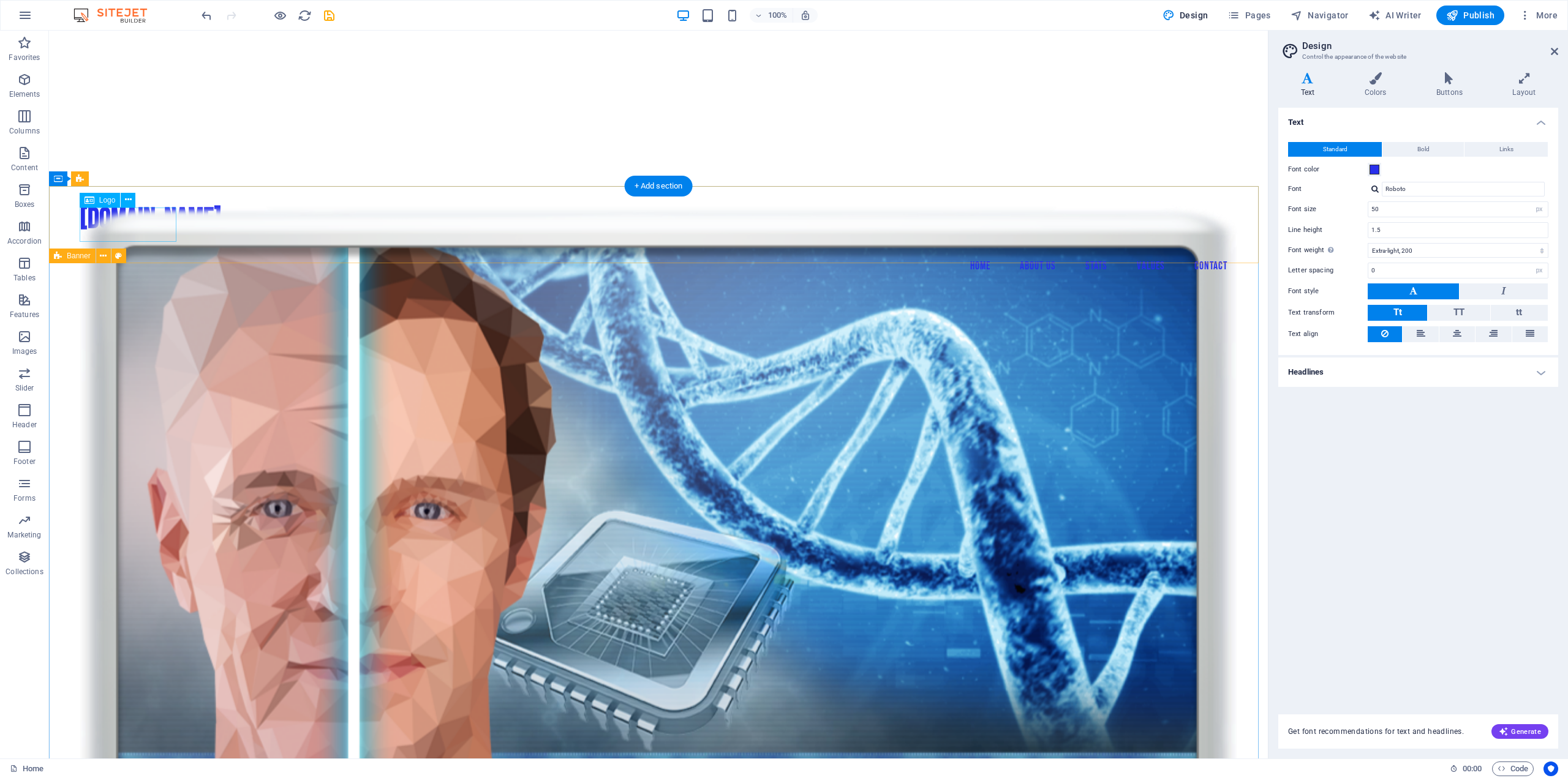
click at [156, 216] on div "[DOMAIN_NAME]" at bounding box center [658, 219] width 1158 height 34
click at [134, 219] on div "[DOMAIN_NAME]" at bounding box center [658, 219] width 1158 height 34
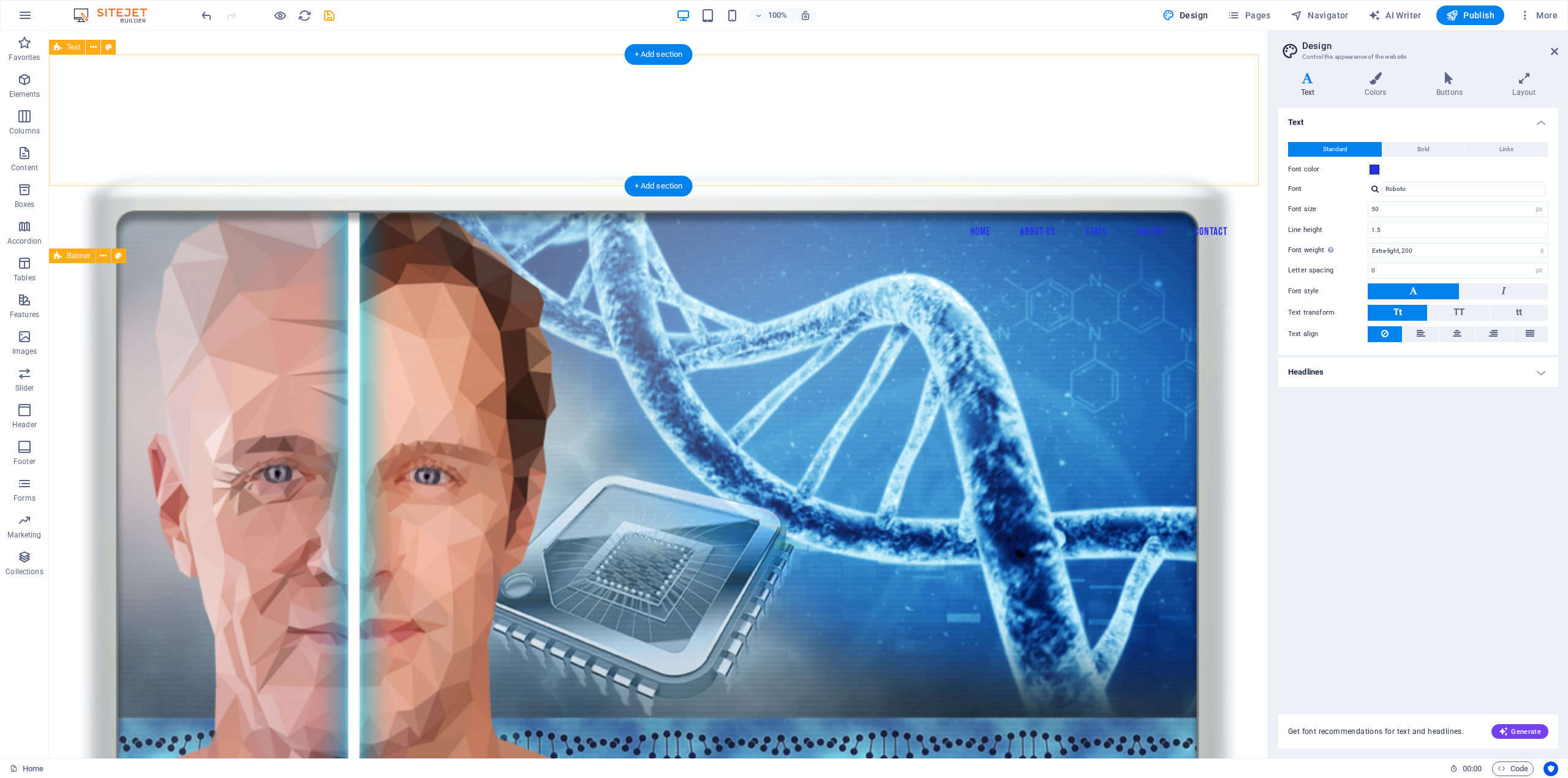
click at [569, 99] on div "Headline" at bounding box center [658, 120] width 1219 height 132
click at [89, 49] on button at bounding box center [93, 47] width 15 height 15
click at [30, 340] on icon "button" at bounding box center [24, 337] width 15 height 15
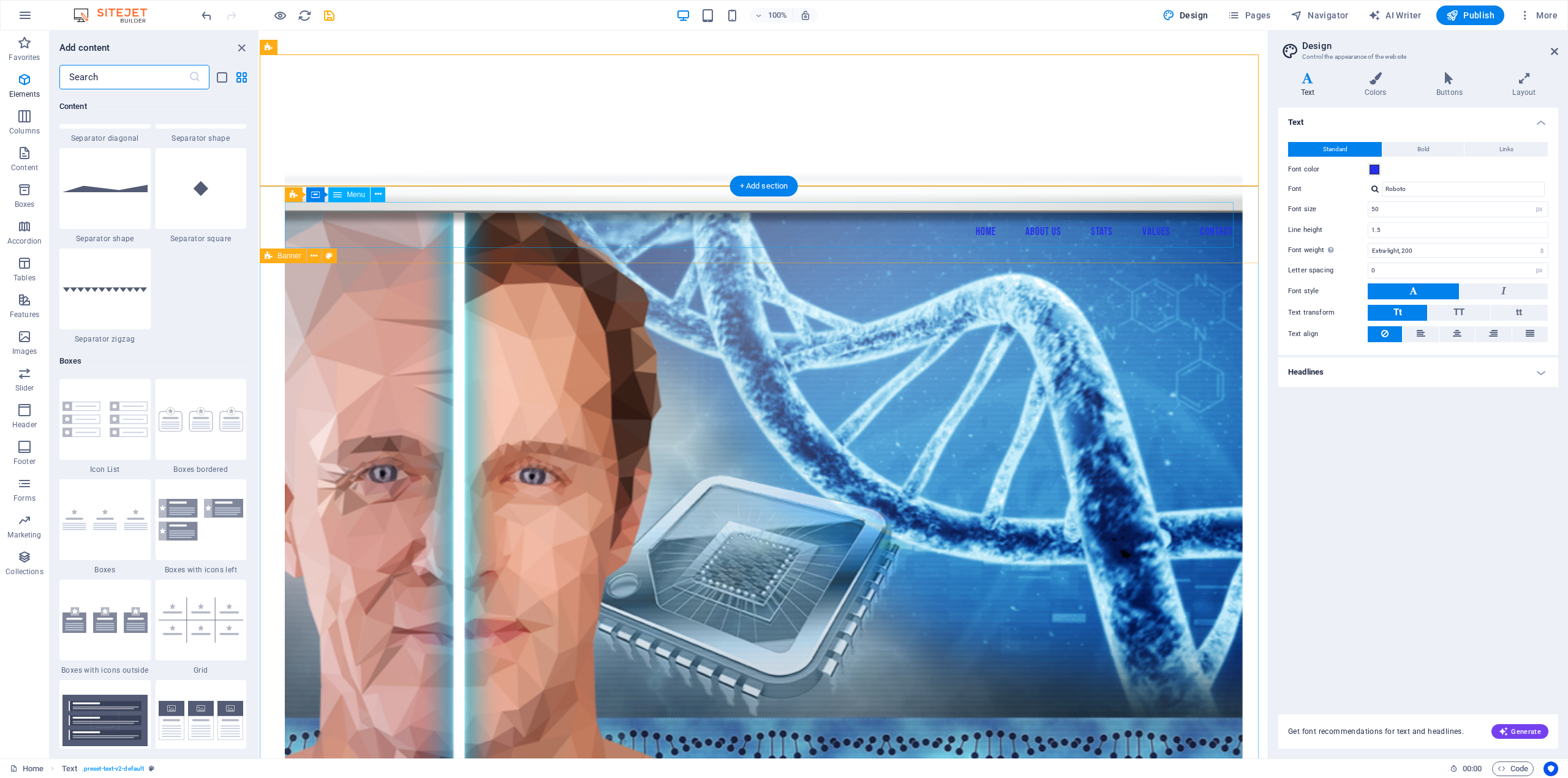
scroll to position [6208, 0]
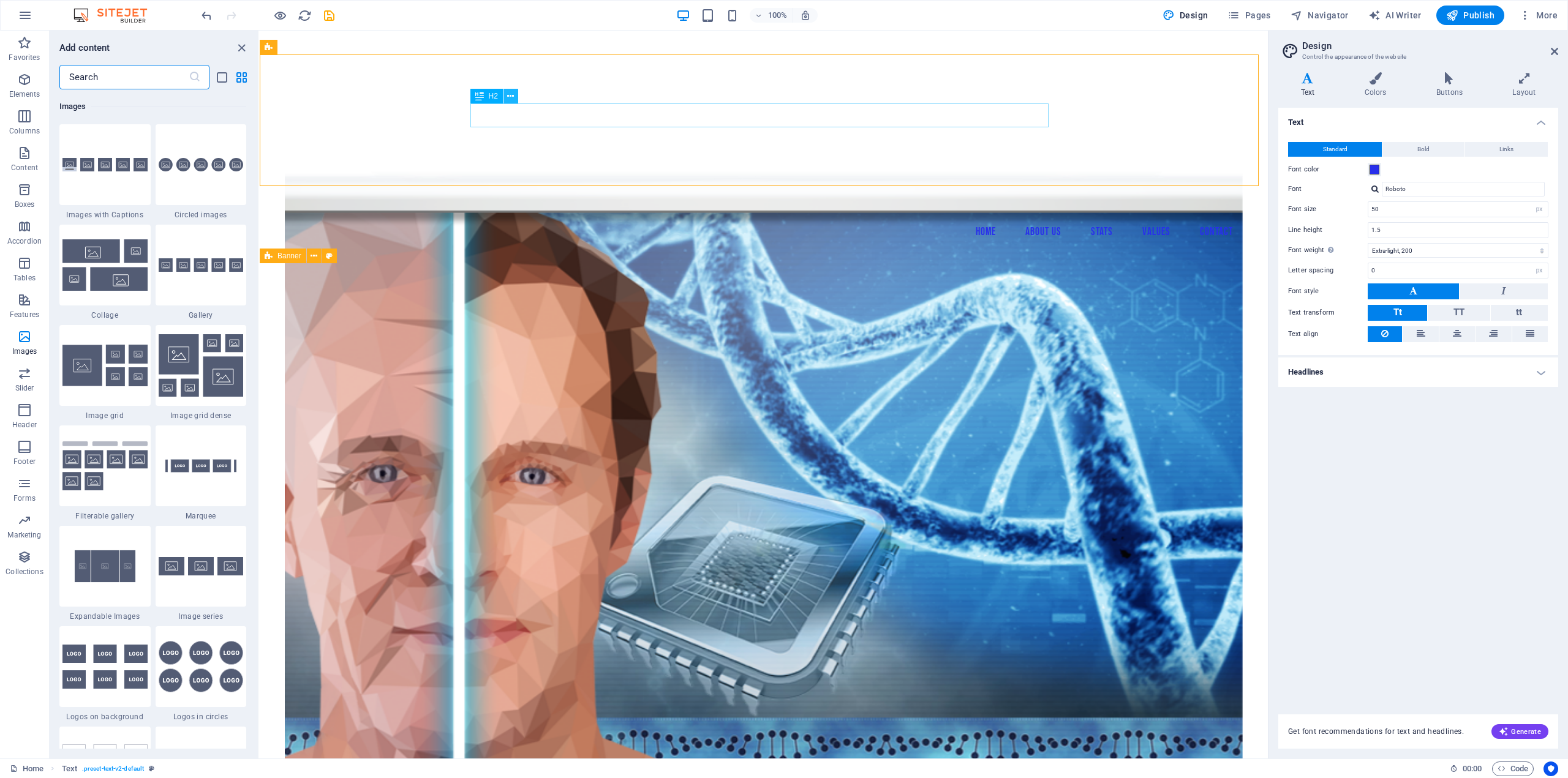
click at [513, 95] on icon at bounding box center [510, 96] width 6 height 13
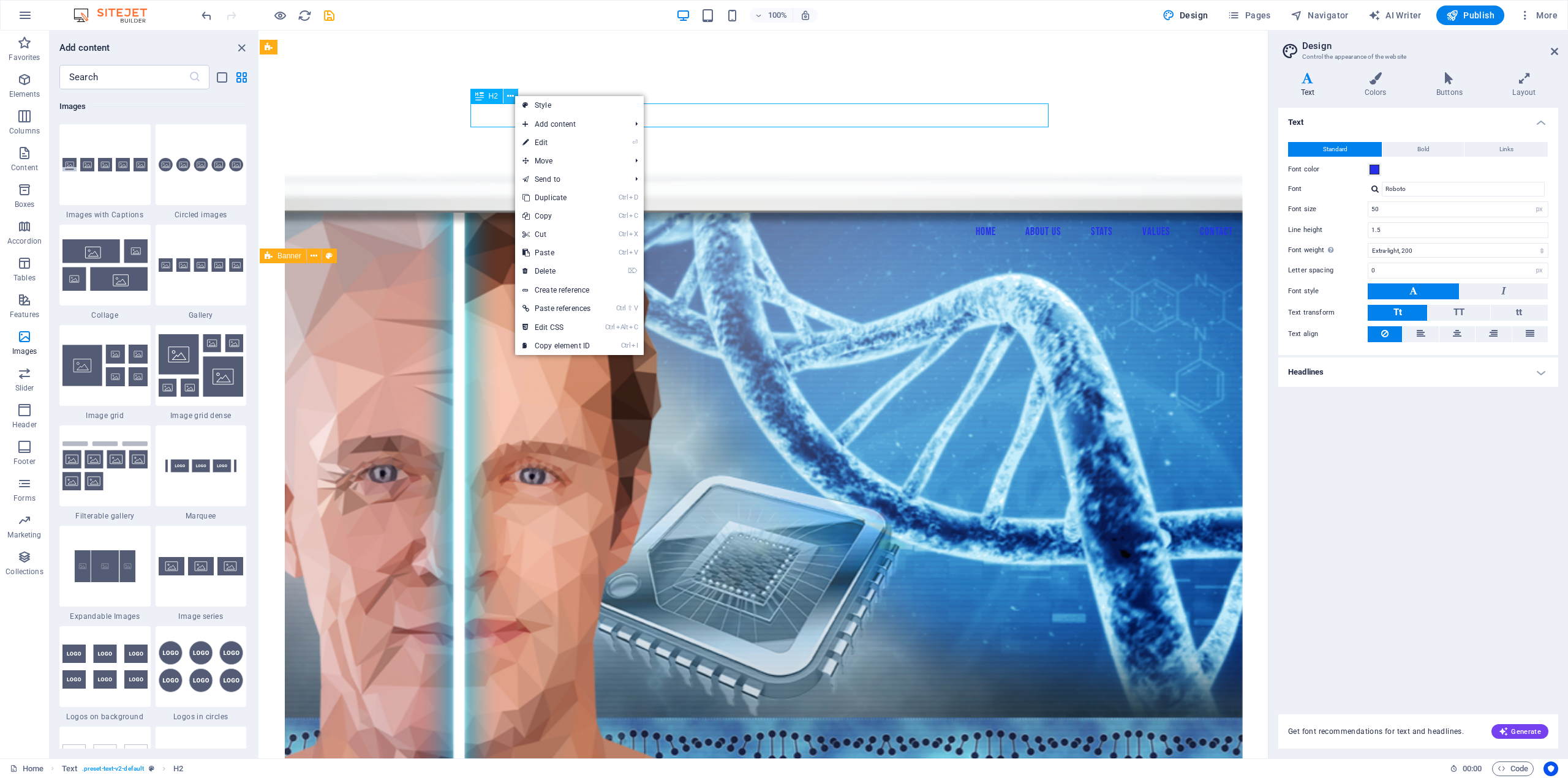
click at [513, 95] on icon at bounding box center [510, 96] width 6 height 13
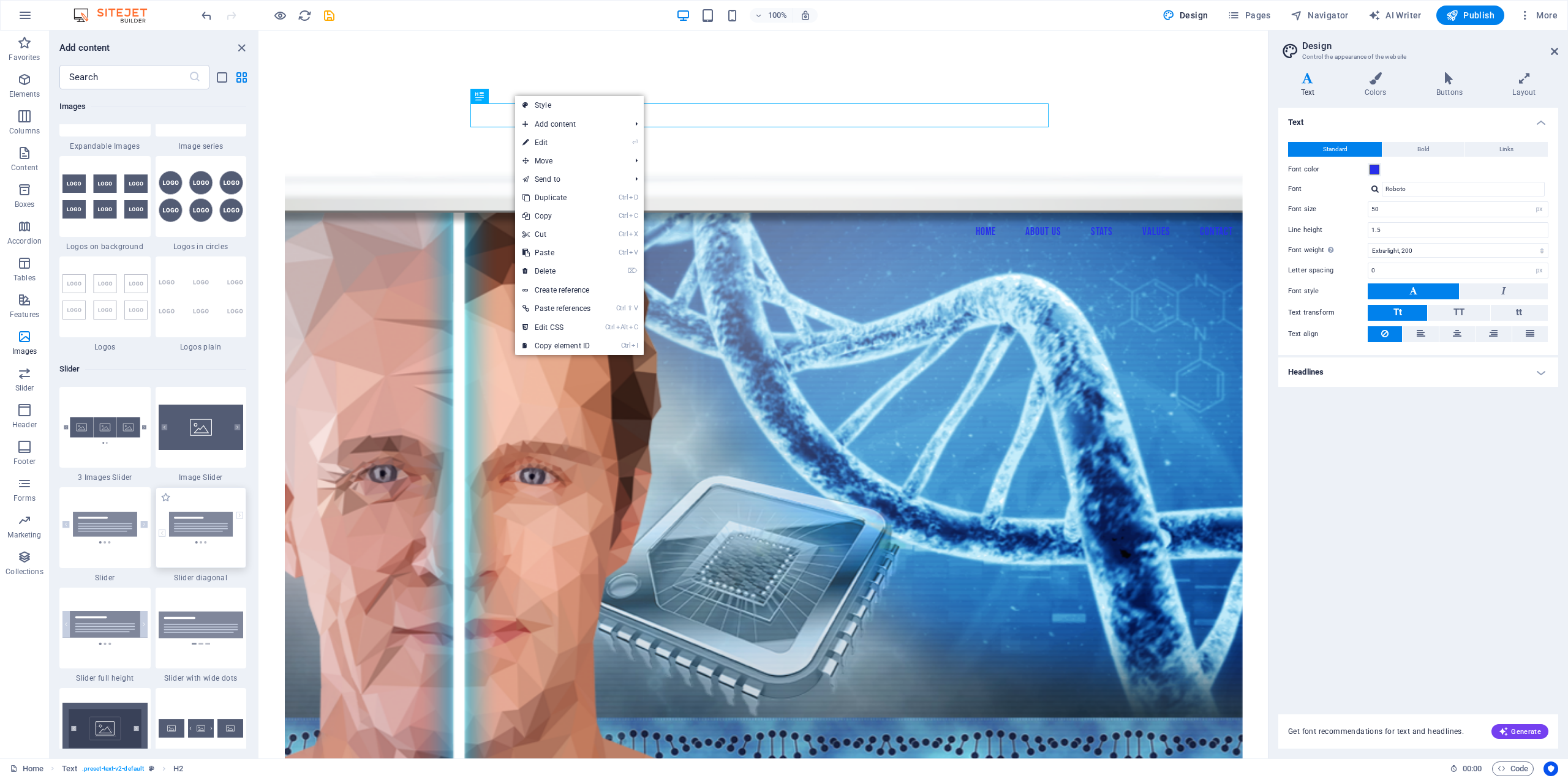
scroll to position [6697, 0]
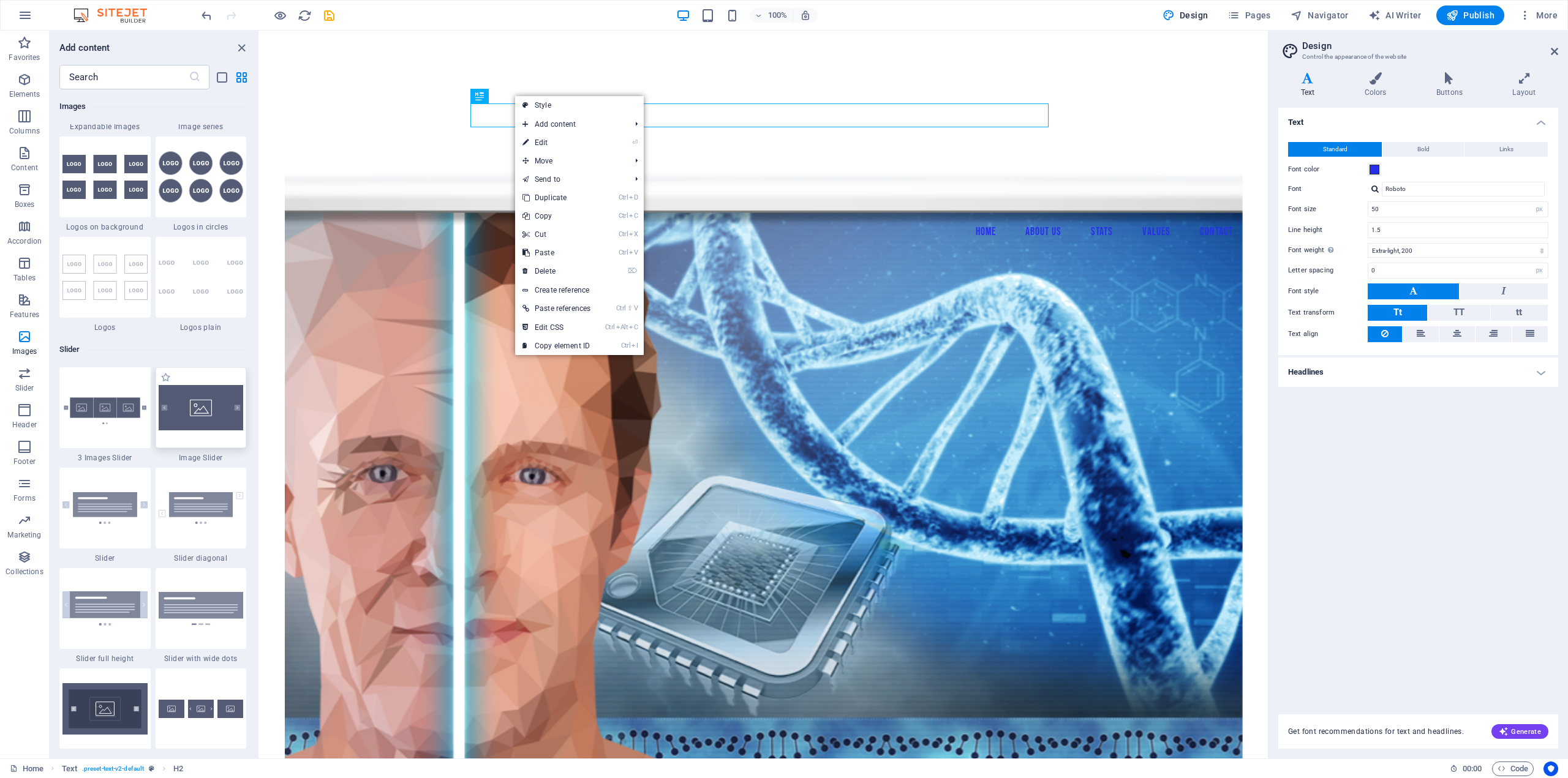
click at [211, 412] on img at bounding box center [201, 408] width 85 height 45
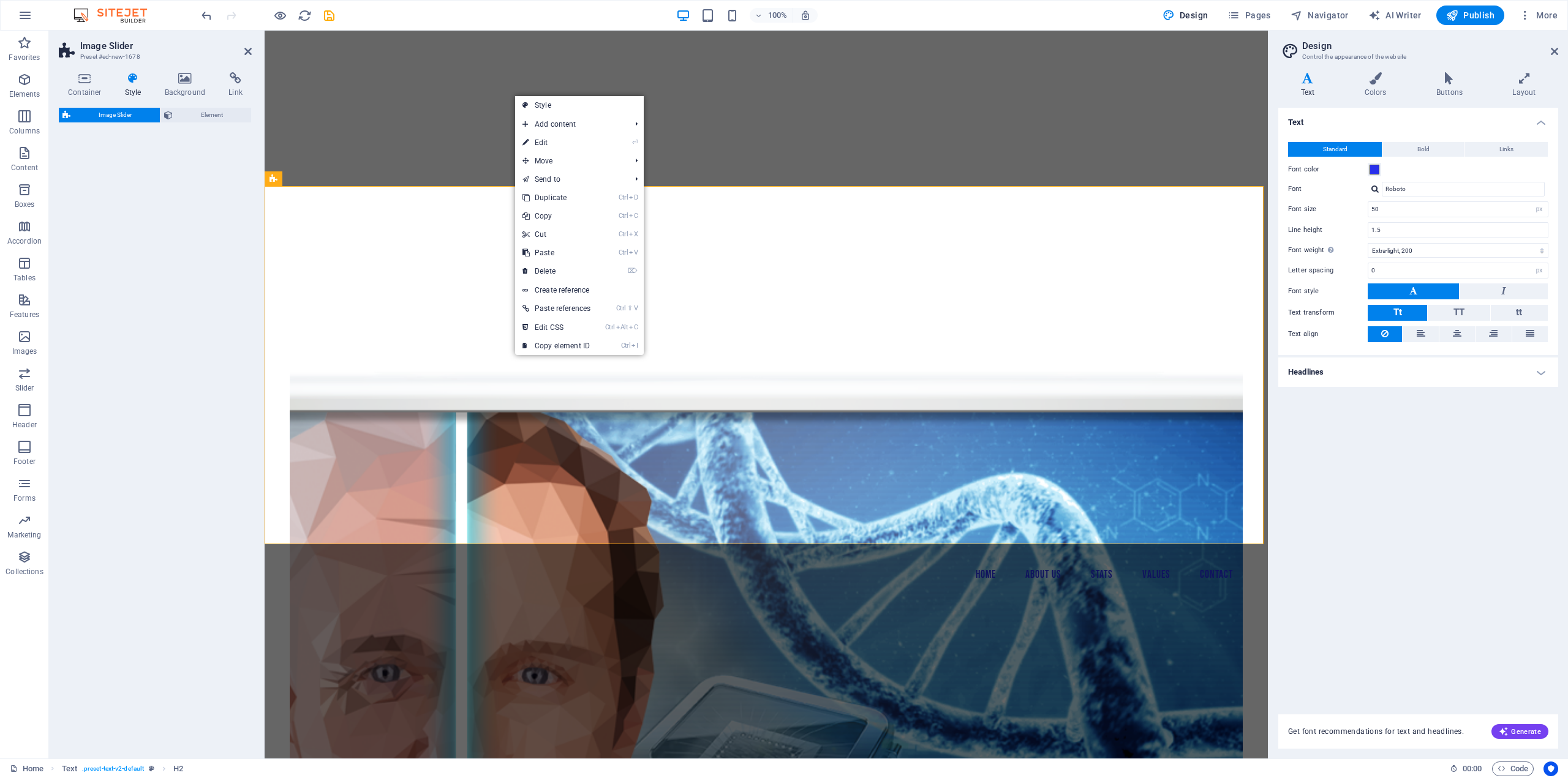
select select "rem"
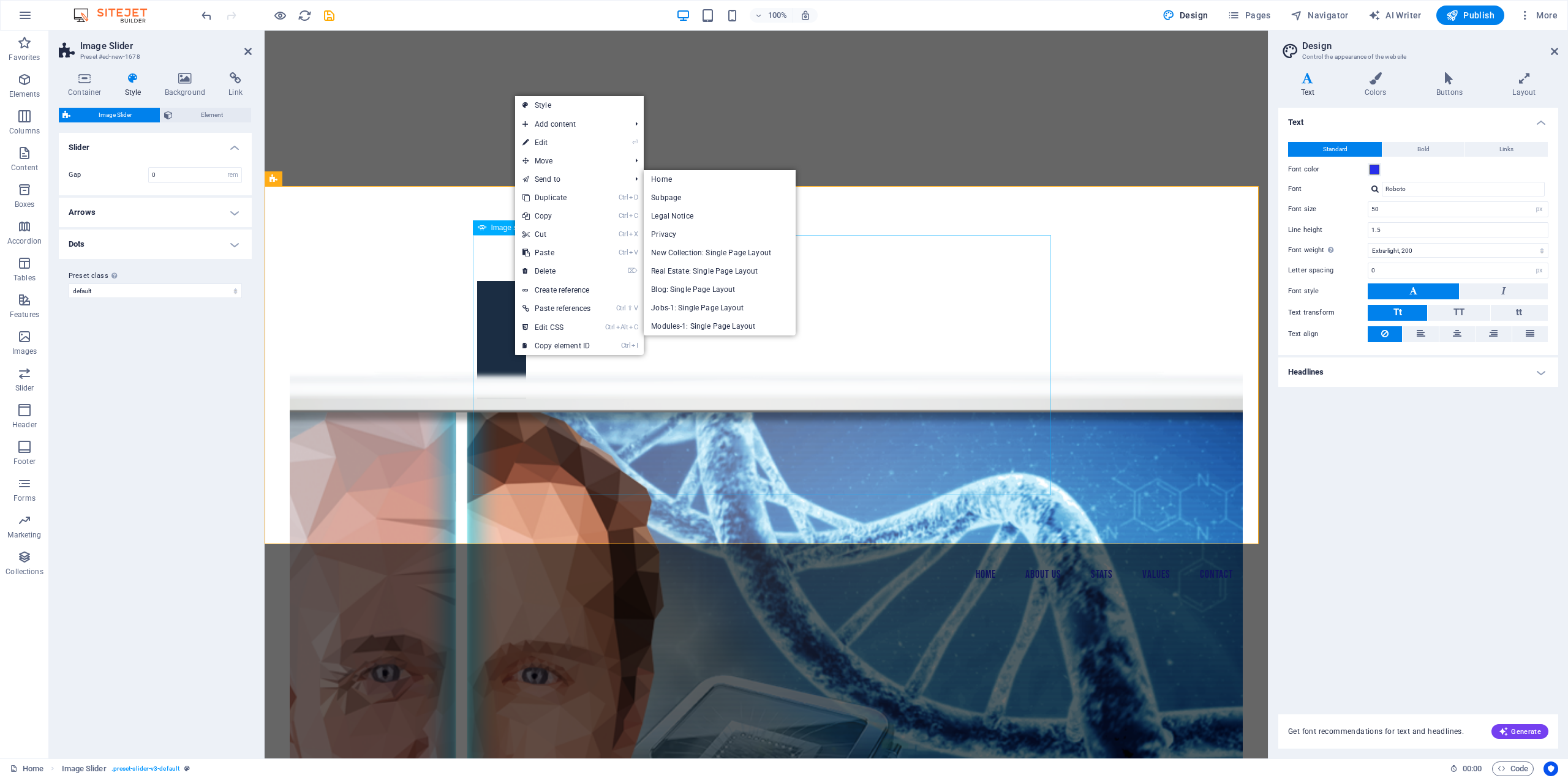
click at [526, 546] on img "1/2" at bounding box center [212, 678] width 627 height 265
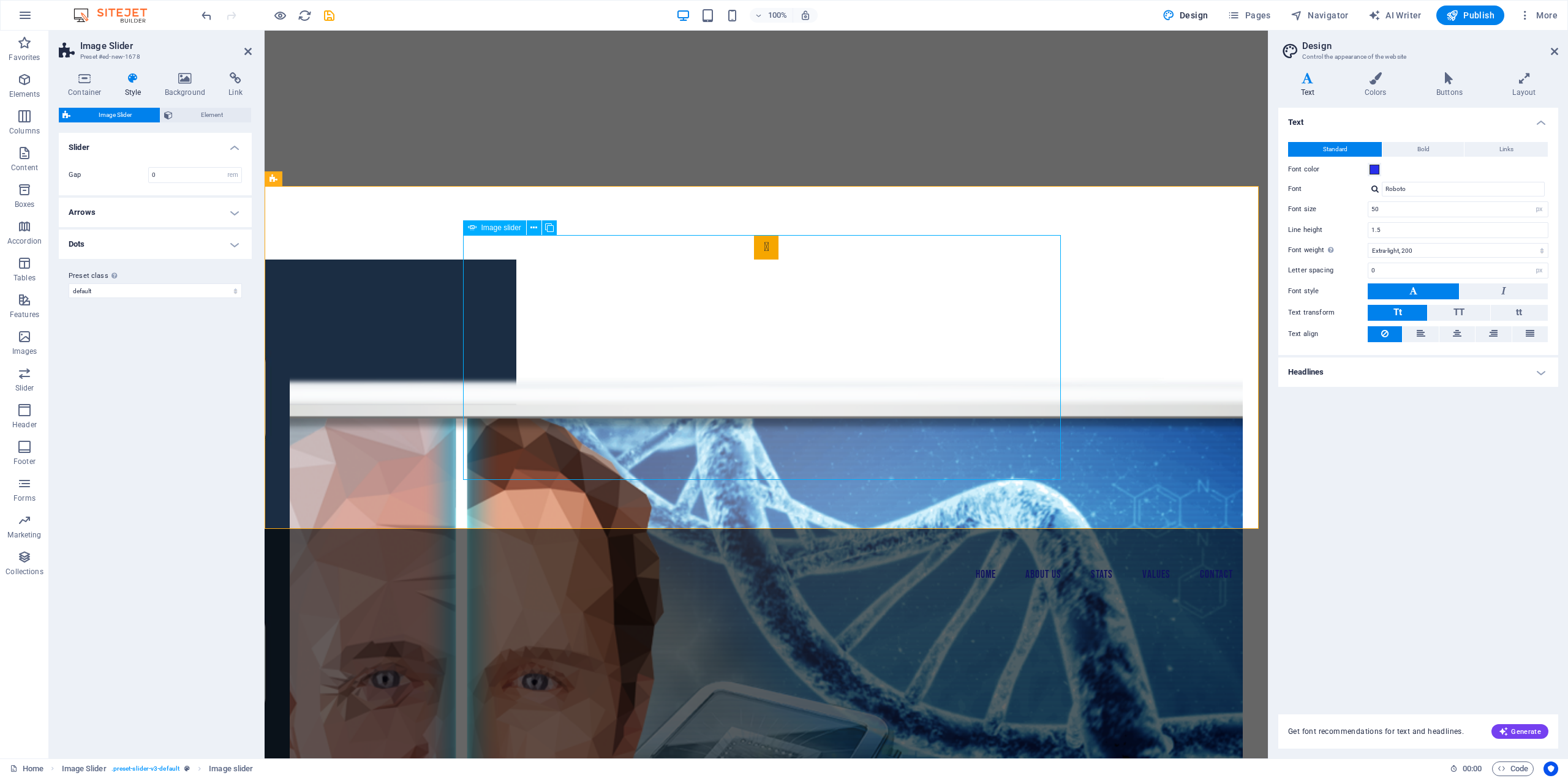
click at [516, 525] on img "1/2" at bounding box center [202, 657] width 627 height 265
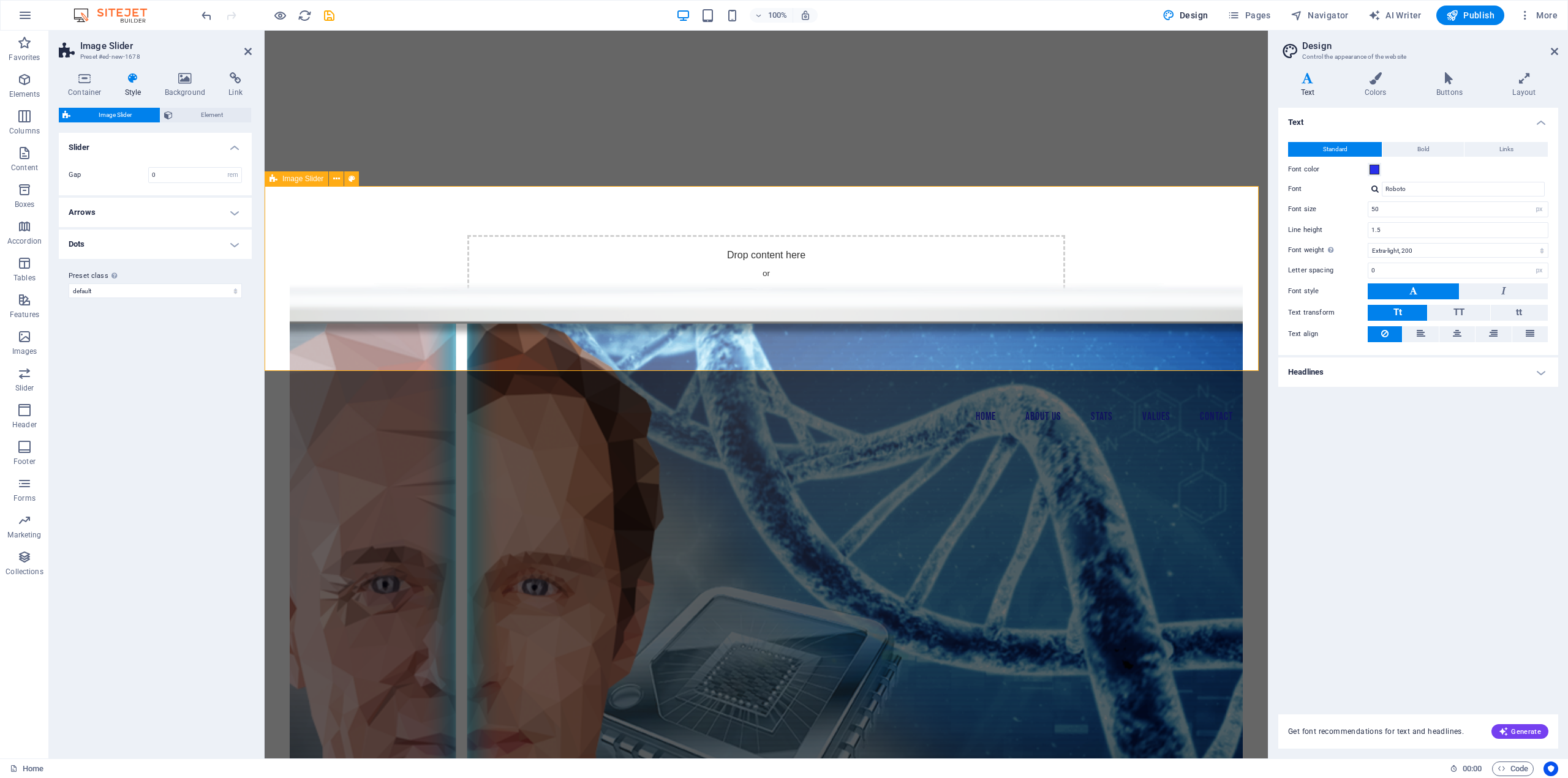
click at [730, 292] on span "Add elements" at bounding box center [730, 296] width 61 height 17
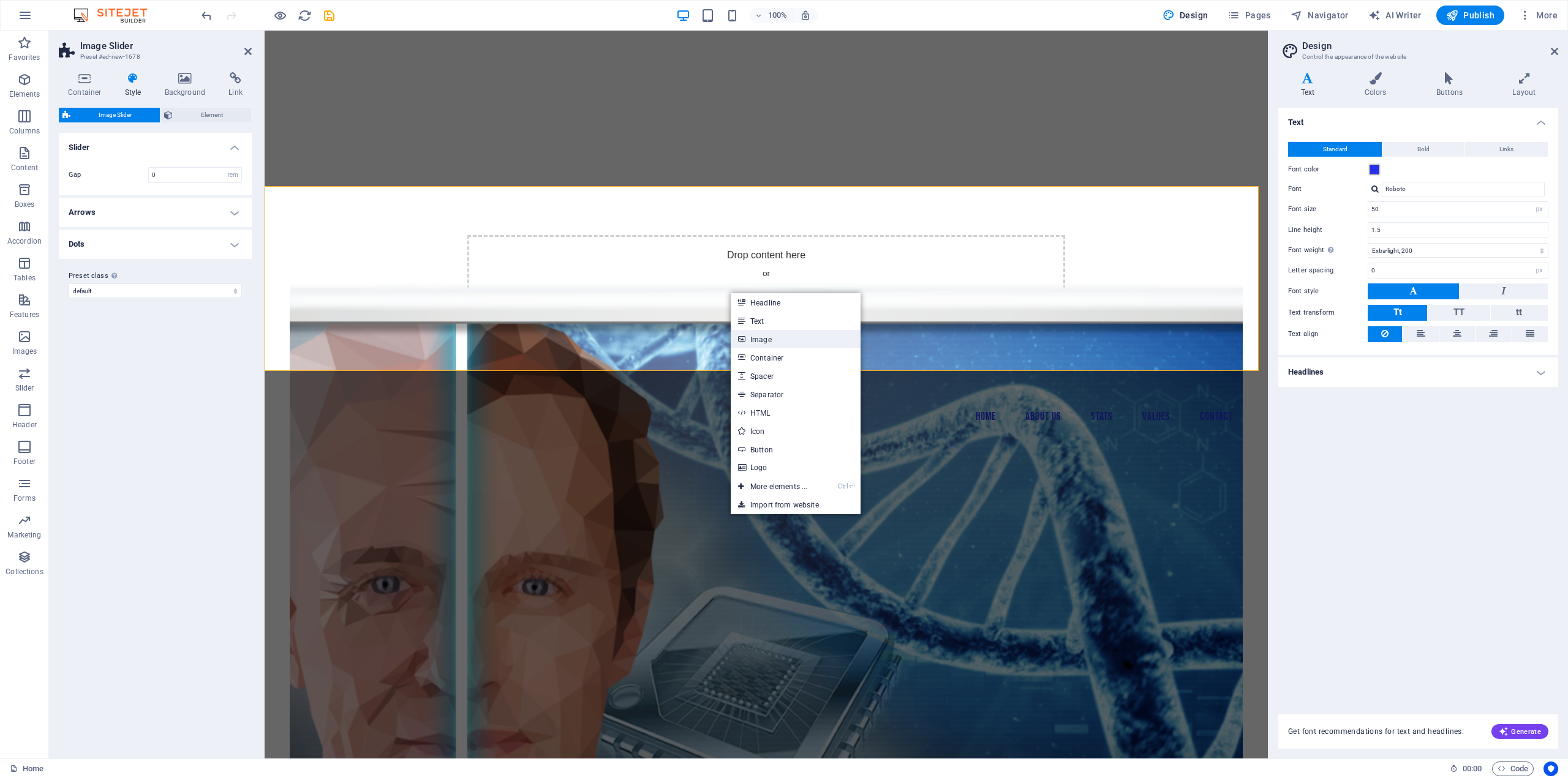
click at [765, 334] on link "Image" at bounding box center [795, 339] width 130 height 19
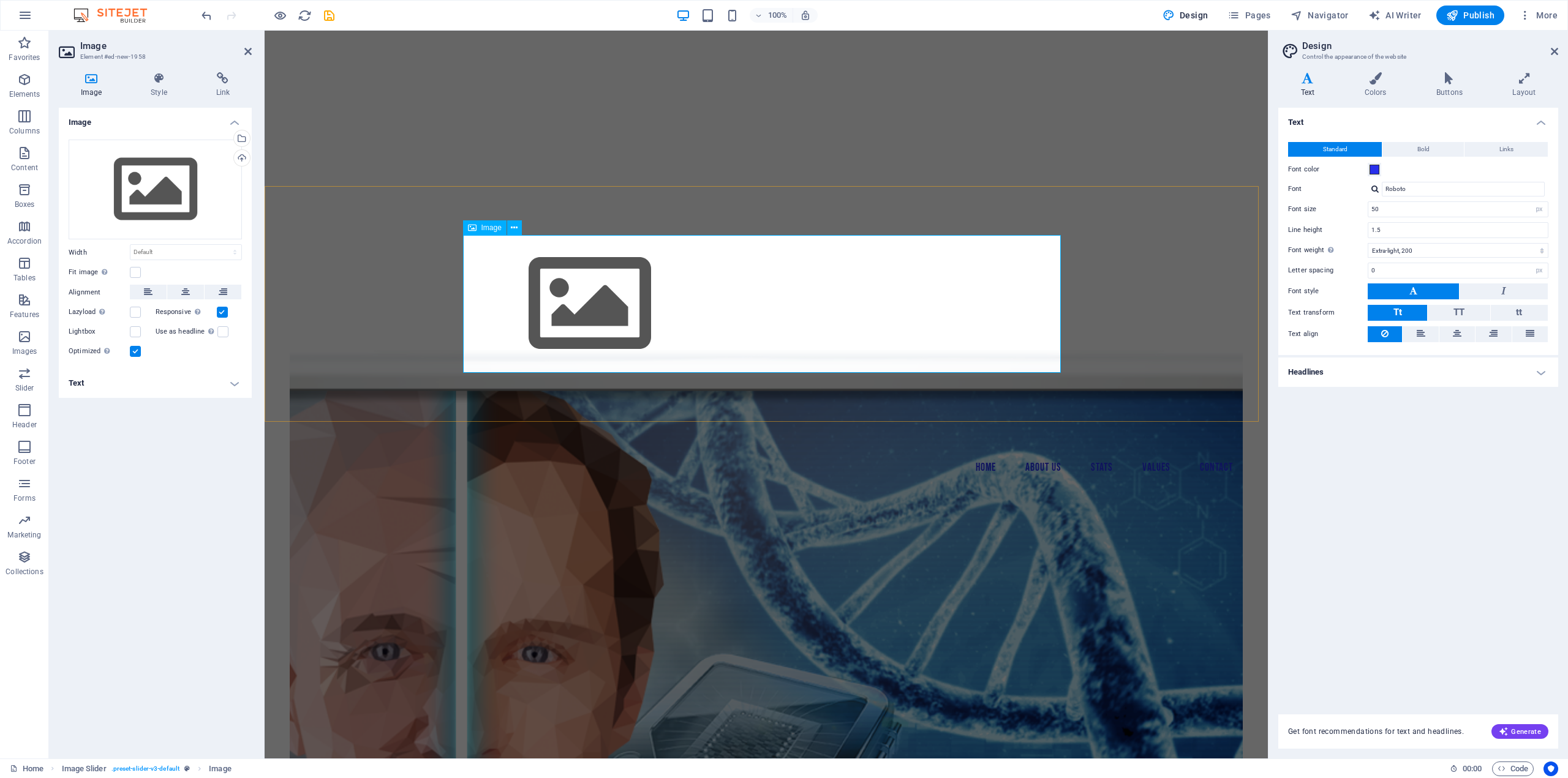
click at [559, 294] on figure "Image Slider" at bounding box center [766, 304] width 598 height 138
click at [157, 199] on div "Drag files here, click to choose files or select files from Files or our free s…" at bounding box center [156, 189] width 173 height 100
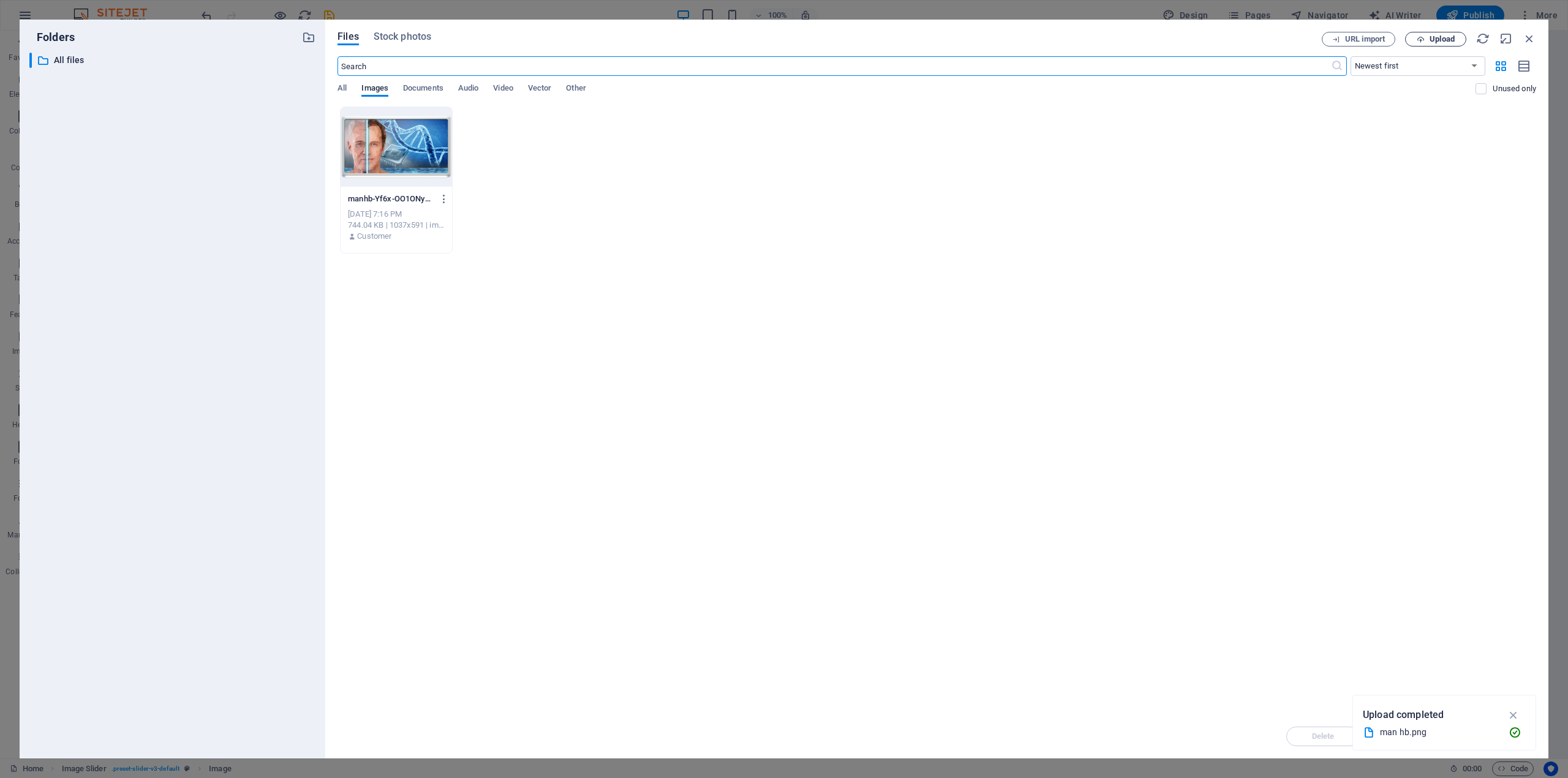
click at [1430, 41] on span "Upload" at bounding box center [1442, 39] width 25 height 7
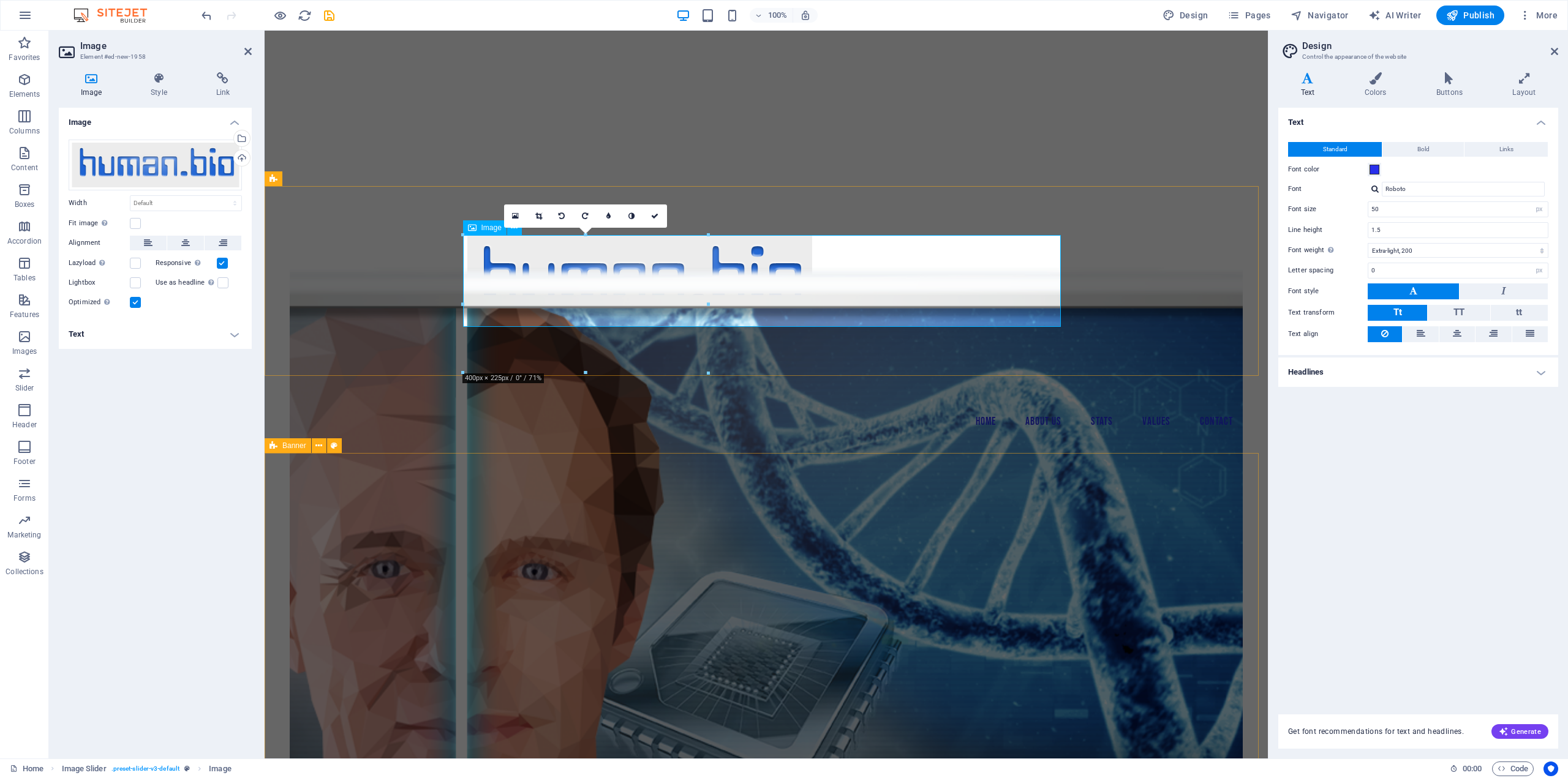
click at [760, 285] on figure "Image Slider" at bounding box center [766, 280] width 598 height 91
click at [1059, 282] on figure "Image Slider" at bounding box center [766, 280] width 598 height 91
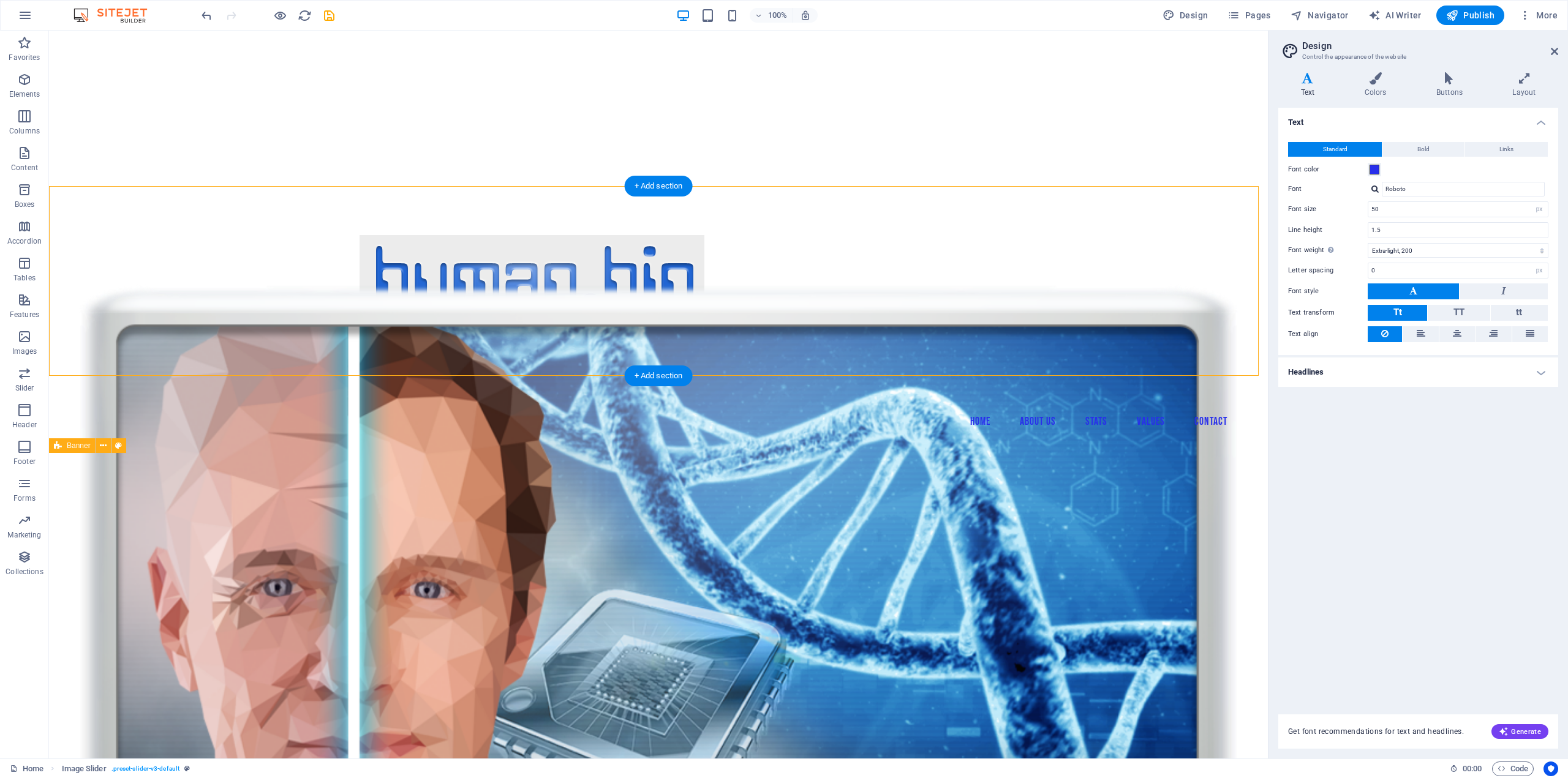
drag, startPoint x: 846, startPoint y: 282, endPoint x: 899, endPoint y: 283, distance: 53.0
click at [899, 283] on div at bounding box center [658, 281] width 1219 height 189
click at [673, 290] on figure "Image Slider" at bounding box center [658, 280] width 598 height 91
click at [597, 268] on figure "Image Slider" at bounding box center [658, 280] width 598 height 91
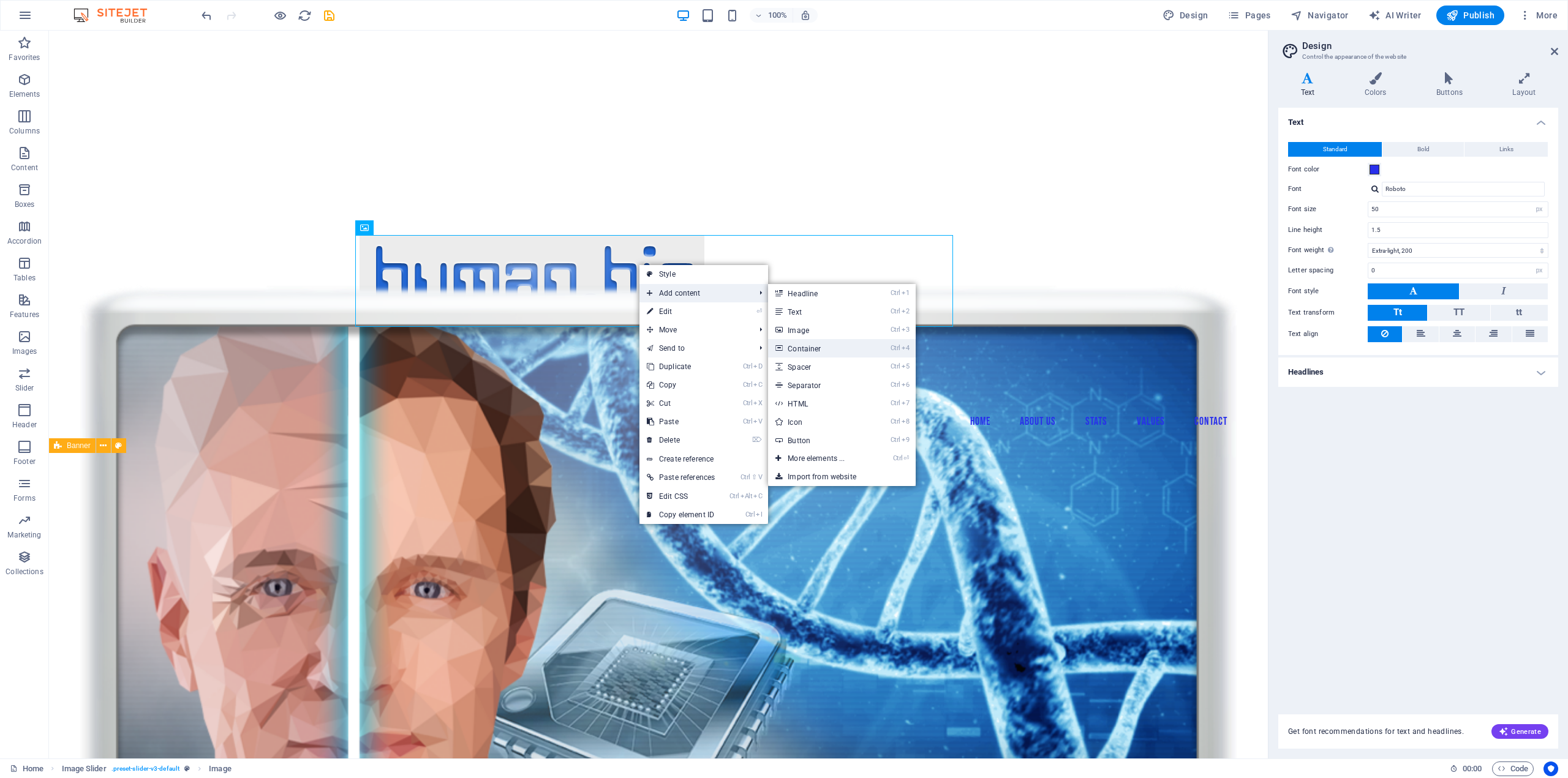
click at [827, 344] on link "Ctrl 4 Container" at bounding box center [818, 348] width 101 height 19
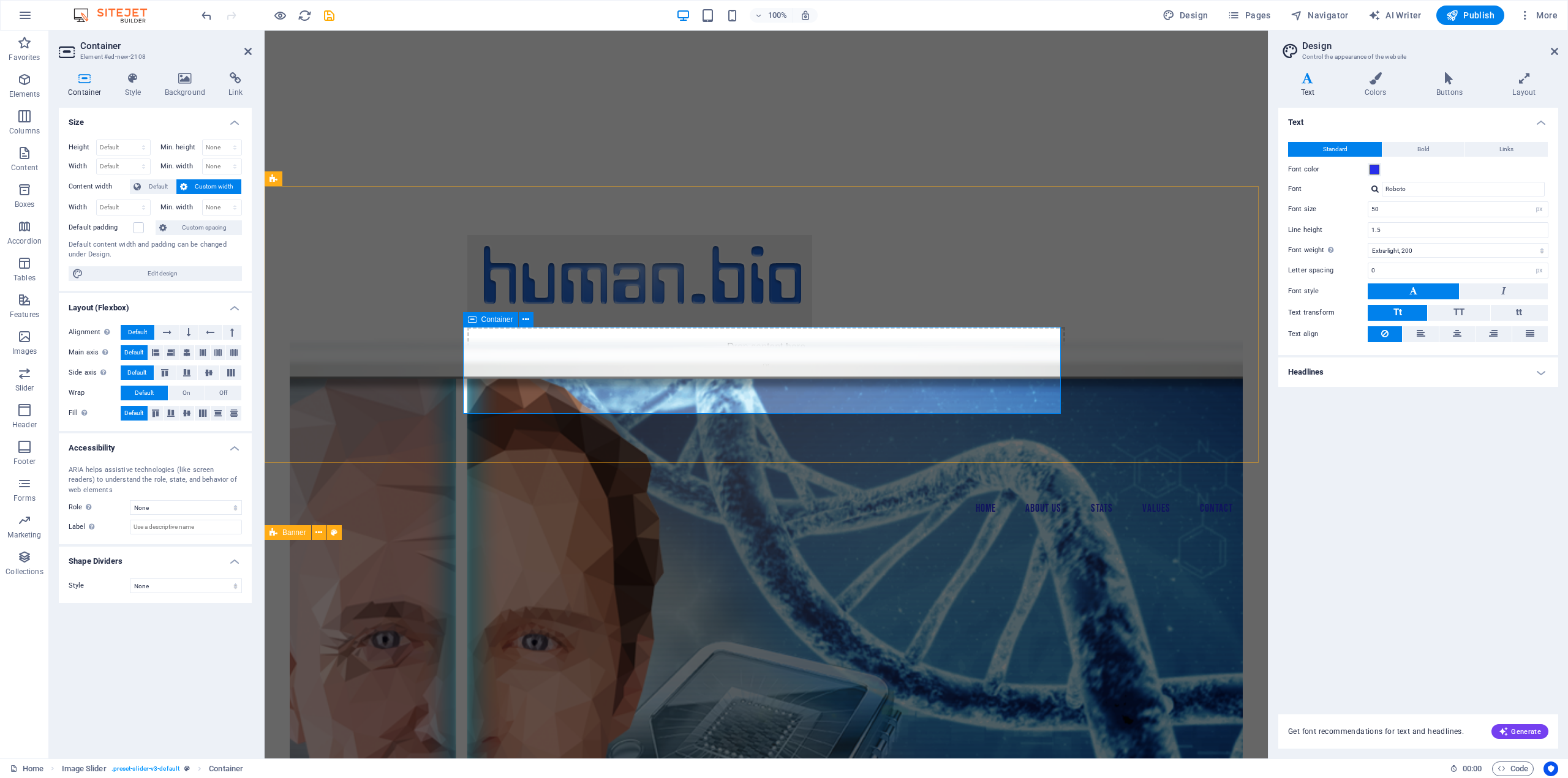
click at [993, 351] on div "Drop content here or Add elements Paste clipboard" at bounding box center [766, 370] width 598 height 87
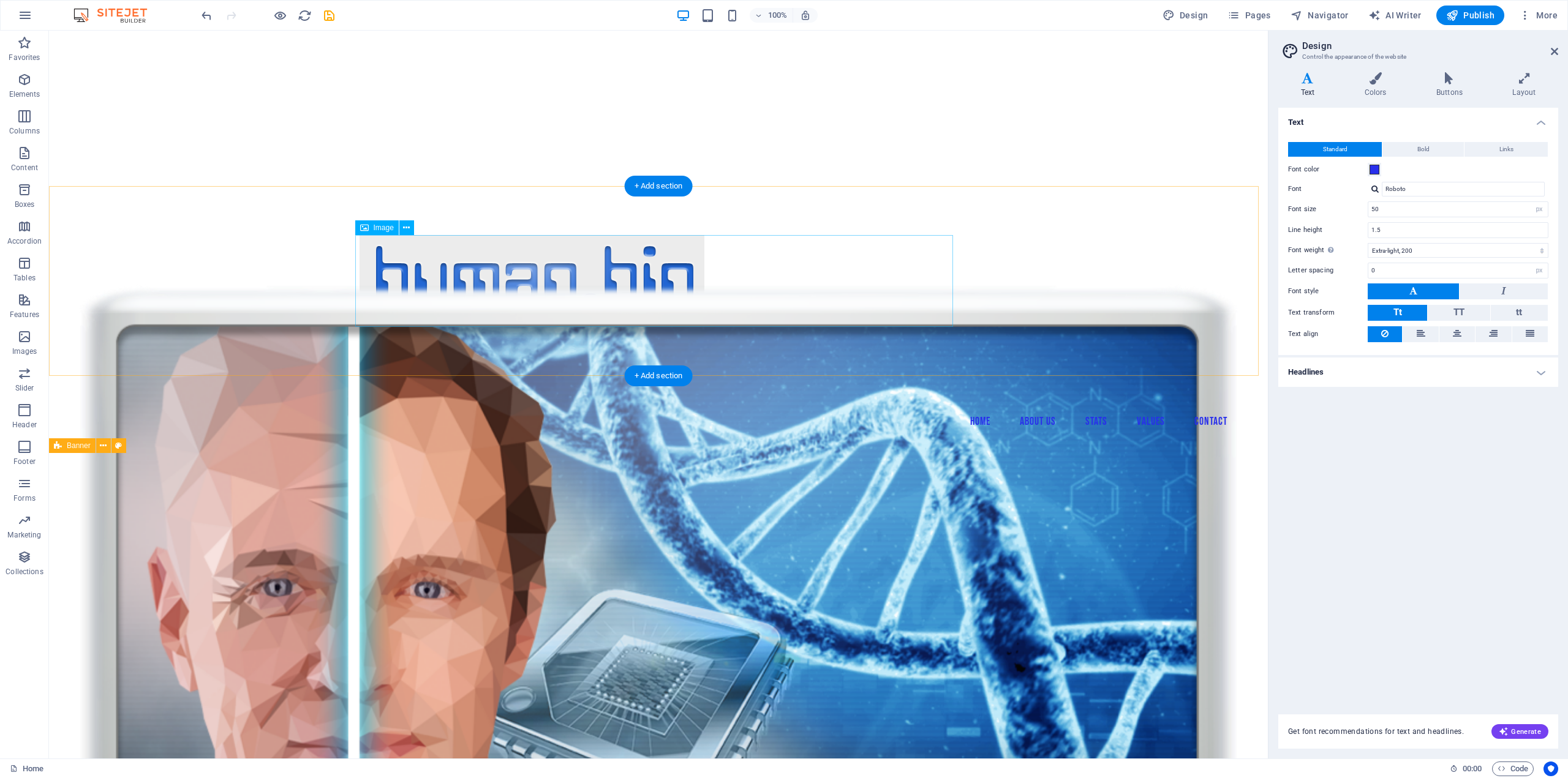
click at [675, 283] on figure "Image Slider" at bounding box center [658, 280] width 598 height 91
click at [360, 320] on figure "Image Slider" at bounding box center [658, 280] width 598 height 91
drag, startPoint x: 356, startPoint y: 326, endPoint x: 377, endPoint y: 305, distance: 29.7
click at [375, 308] on figure "Image Slider" at bounding box center [658, 280] width 598 height 91
click at [407, 231] on icon at bounding box center [407, 228] width 6 height 13
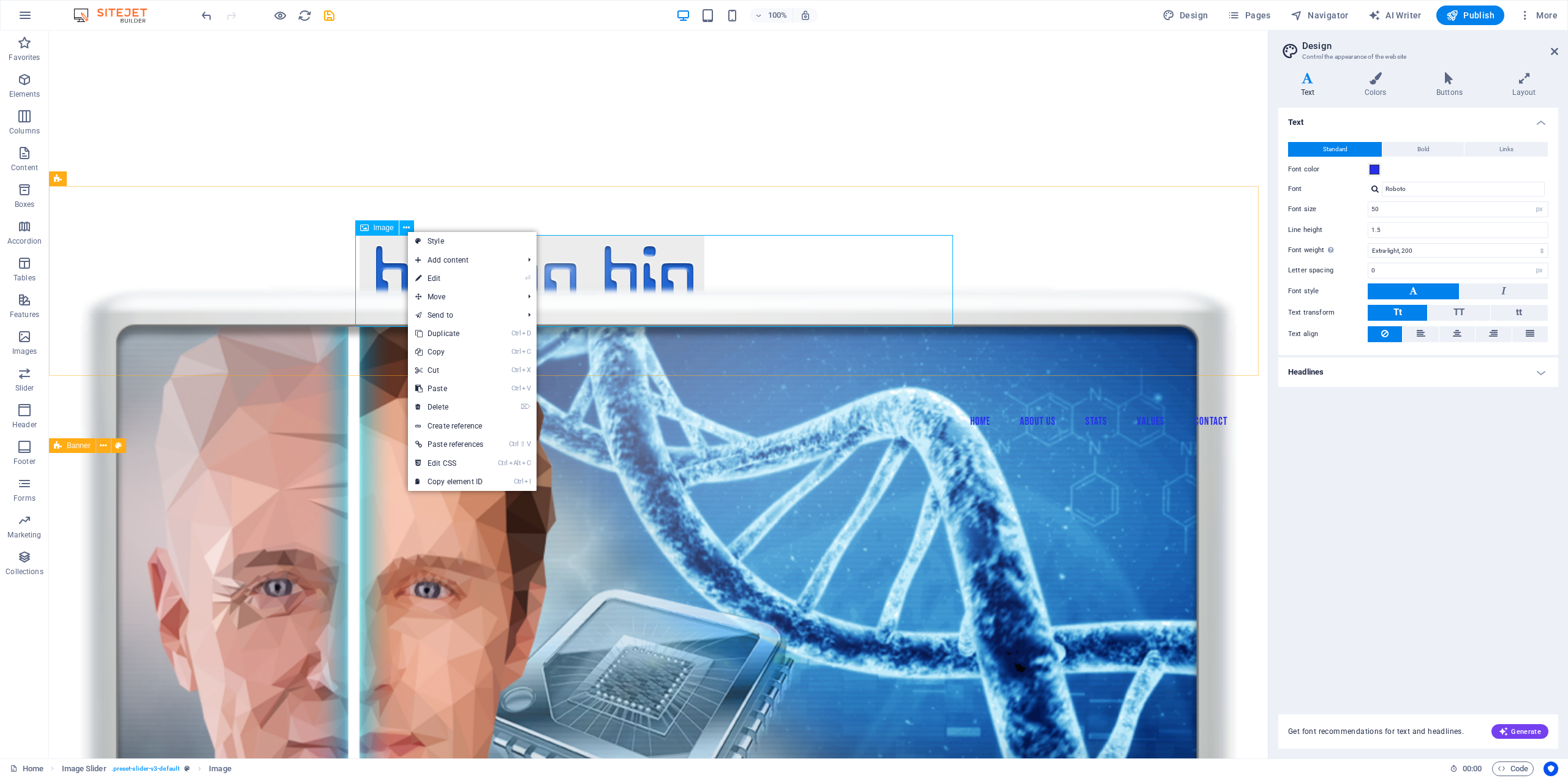
click at [375, 229] on span "Image" at bounding box center [383, 227] width 20 height 7
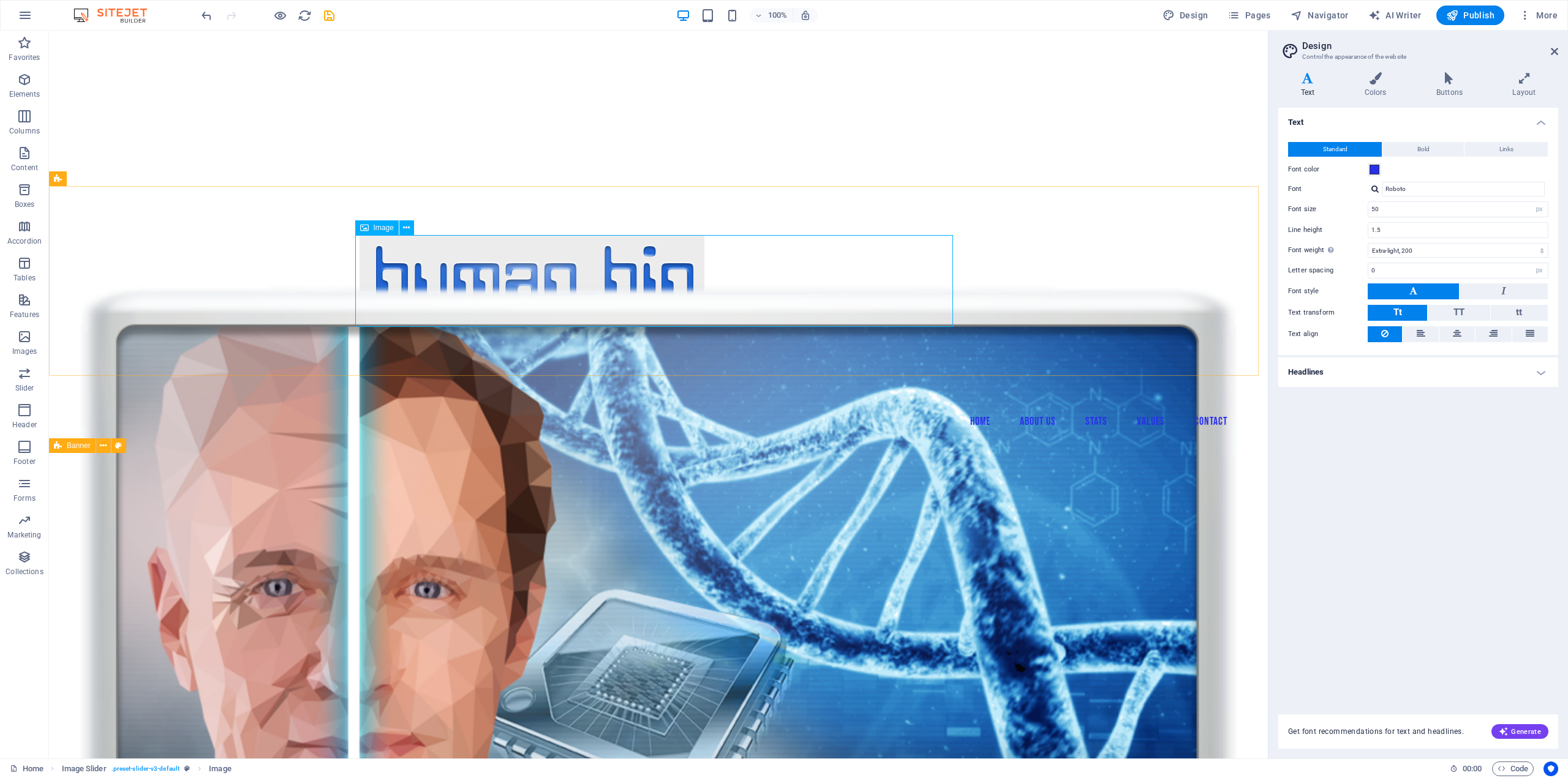
click at [375, 227] on span "Image" at bounding box center [383, 227] width 20 height 7
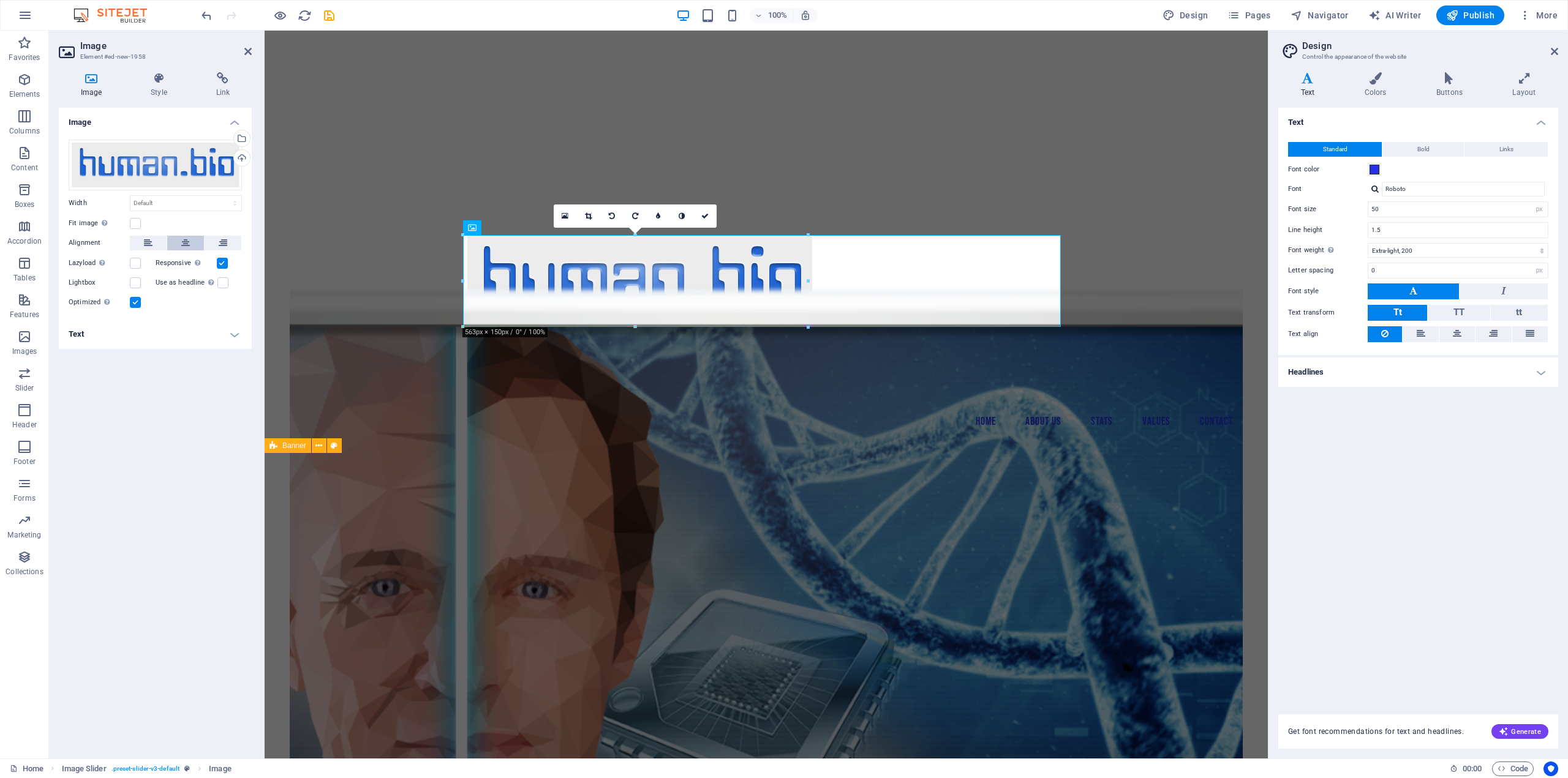
click at [191, 242] on button at bounding box center [185, 243] width 36 height 15
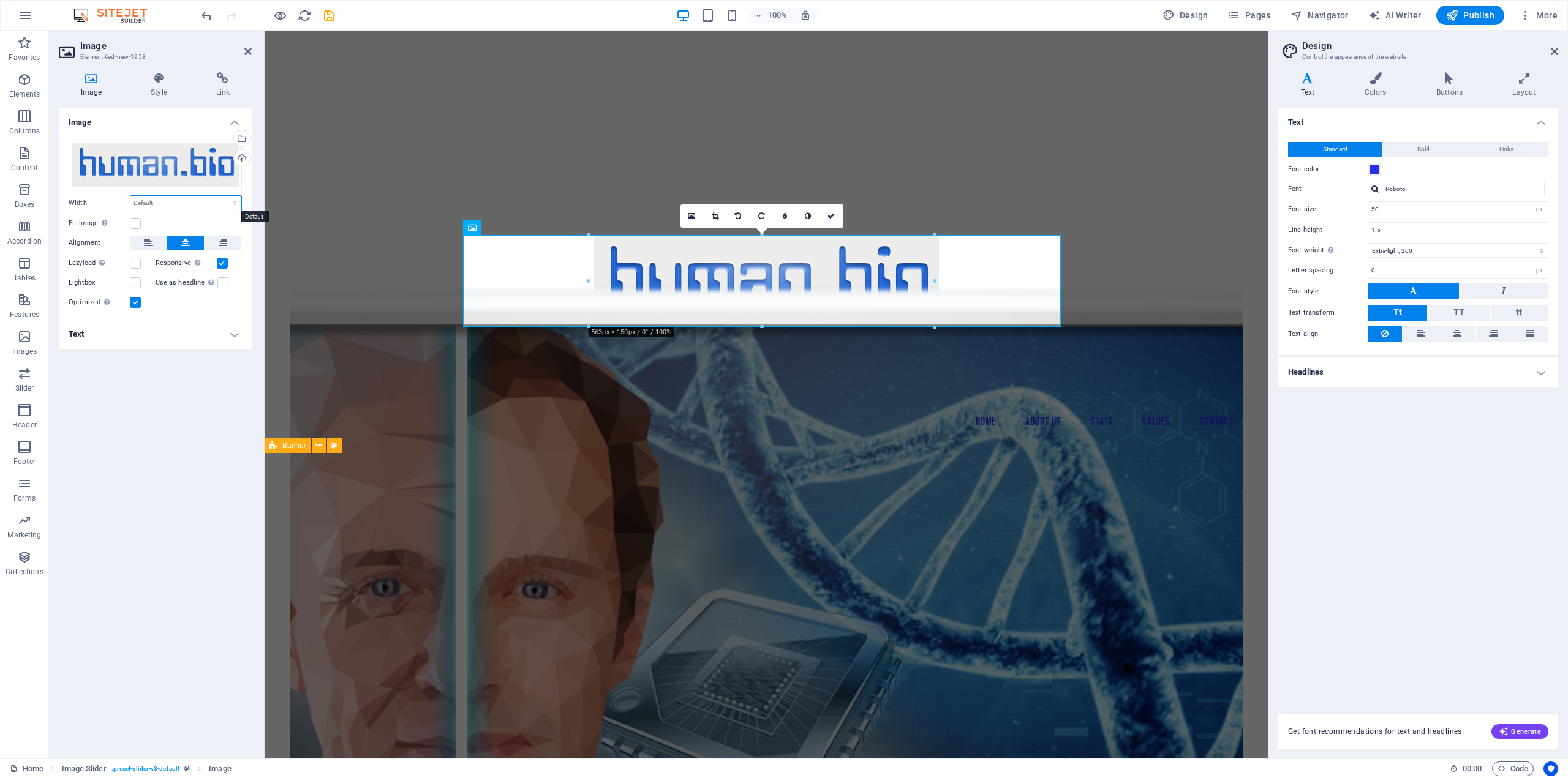
click at [146, 202] on select "Default auto px rem % em vh vw" at bounding box center [185, 203] width 111 height 15
click at [130, 196] on select "Default auto px rem % em vh vw" at bounding box center [185, 203] width 111 height 15
click at [182, 198] on select "Default auto px rem % em vh vw" at bounding box center [185, 203] width 111 height 15
select select "px"
click at [224, 196] on select "Default auto px rem % em vh vw" at bounding box center [185, 203] width 111 height 15
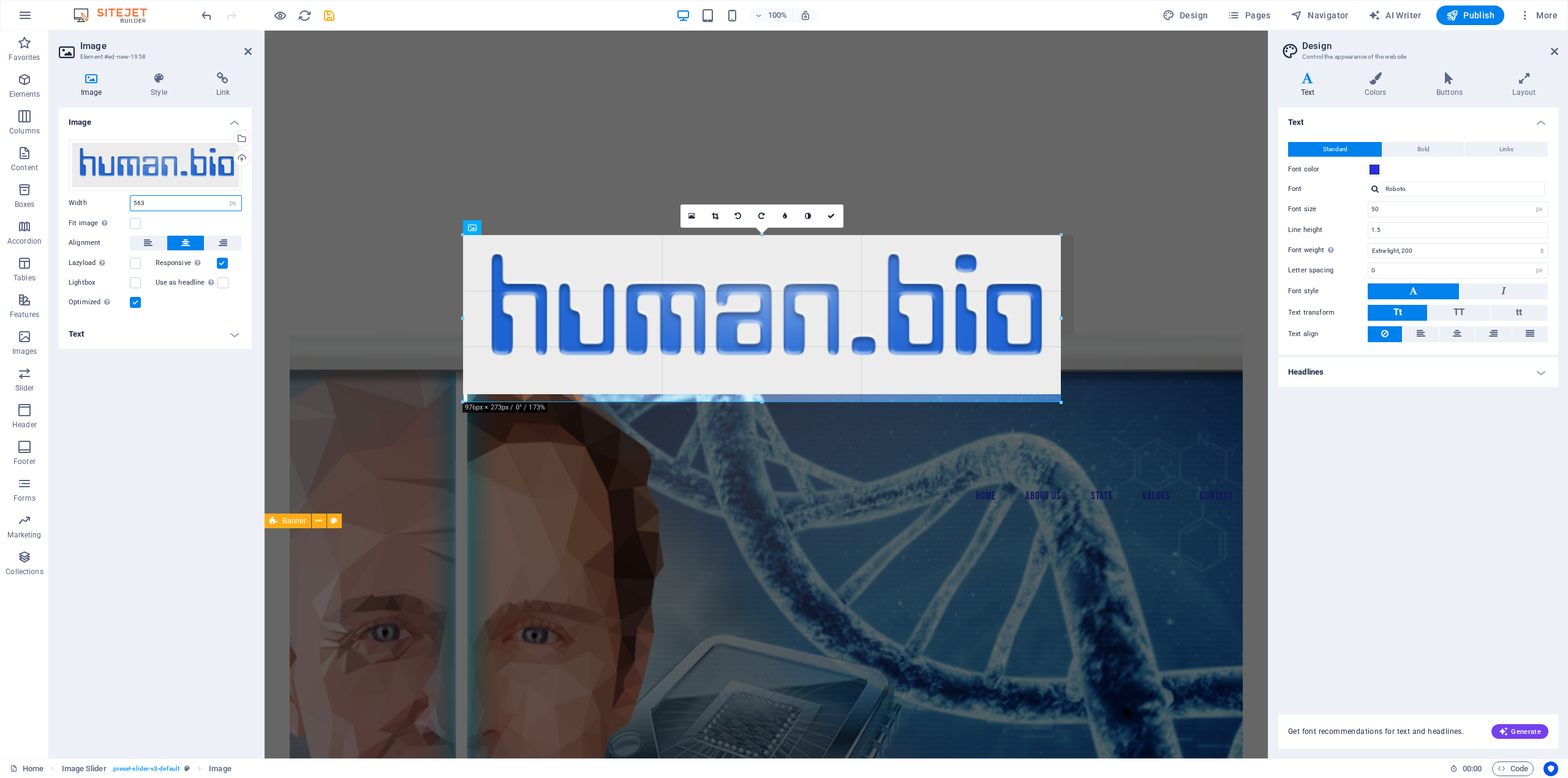
drag, startPoint x: 590, startPoint y: 280, endPoint x: 329, endPoint y: 283, distance: 261.0
type input "976"
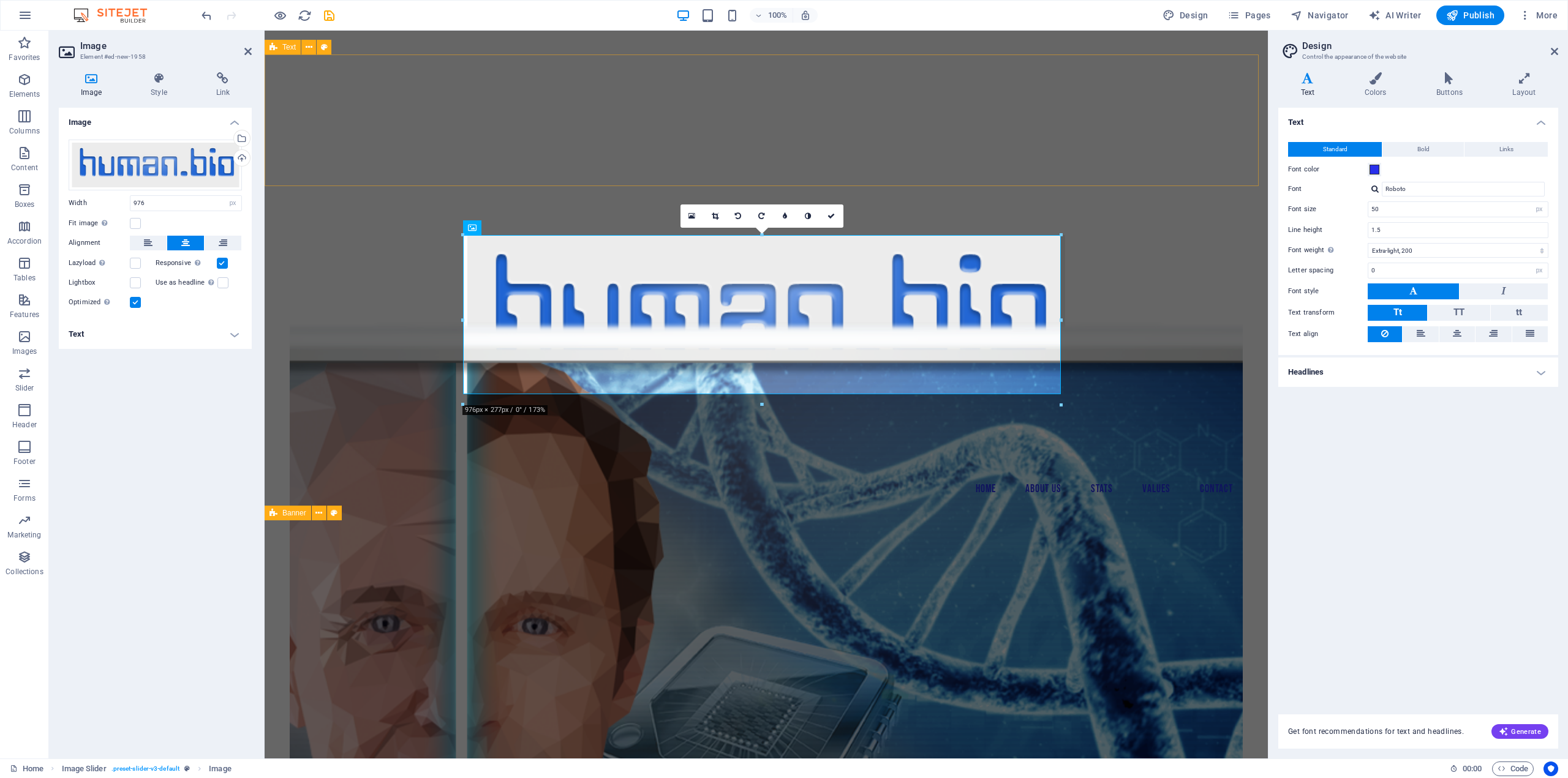
drag, startPoint x: 597, startPoint y: 144, endPoint x: 813, endPoint y: 144, distance: 216.0
click at [813, 144] on div "Headline" at bounding box center [766, 120] width 1003 height 132
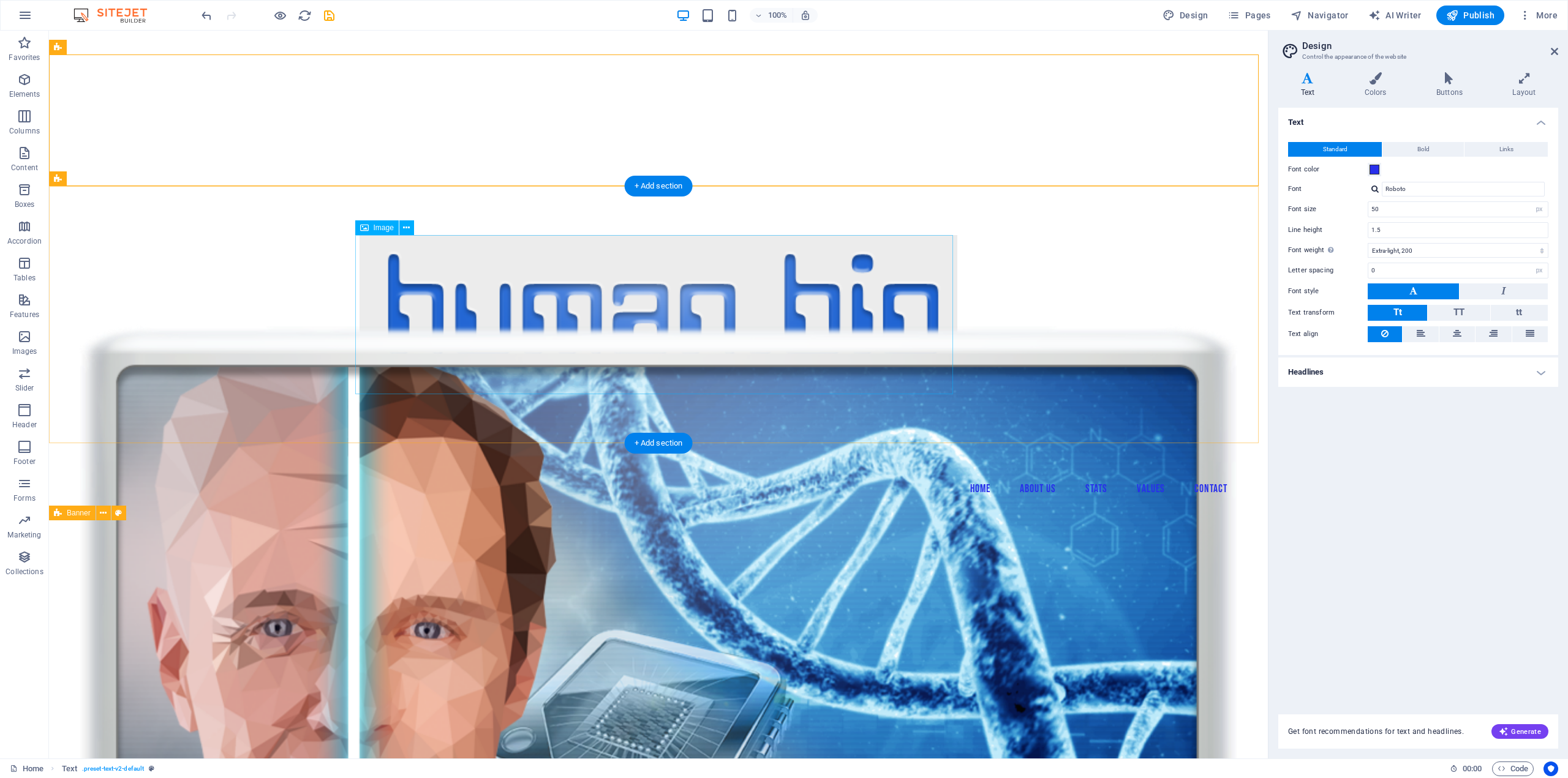
click at [676, 307] on figure "Image Slider" at bounding box center [658, 314] width 598 height 159
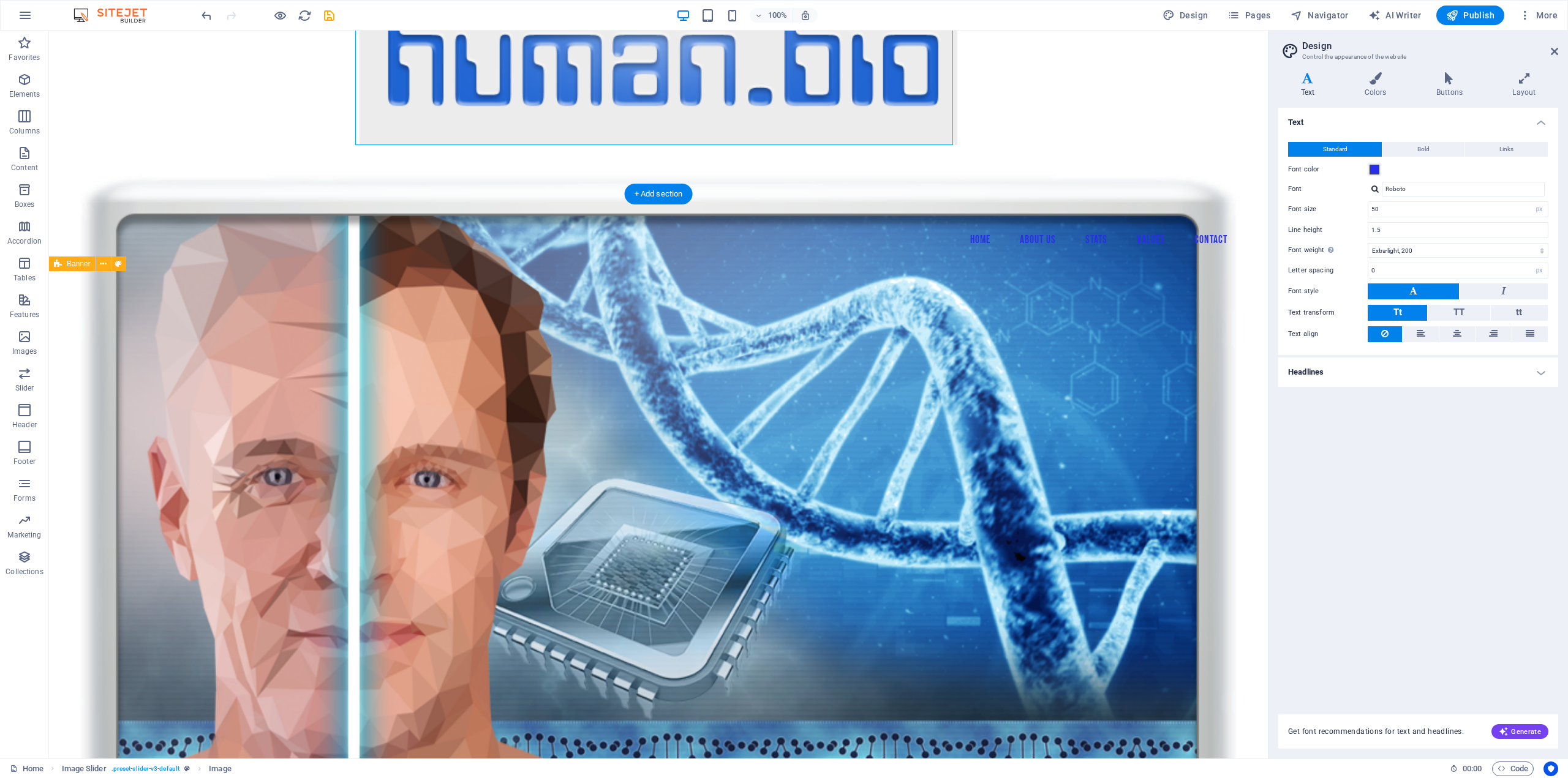
scroll to position [244, 0]
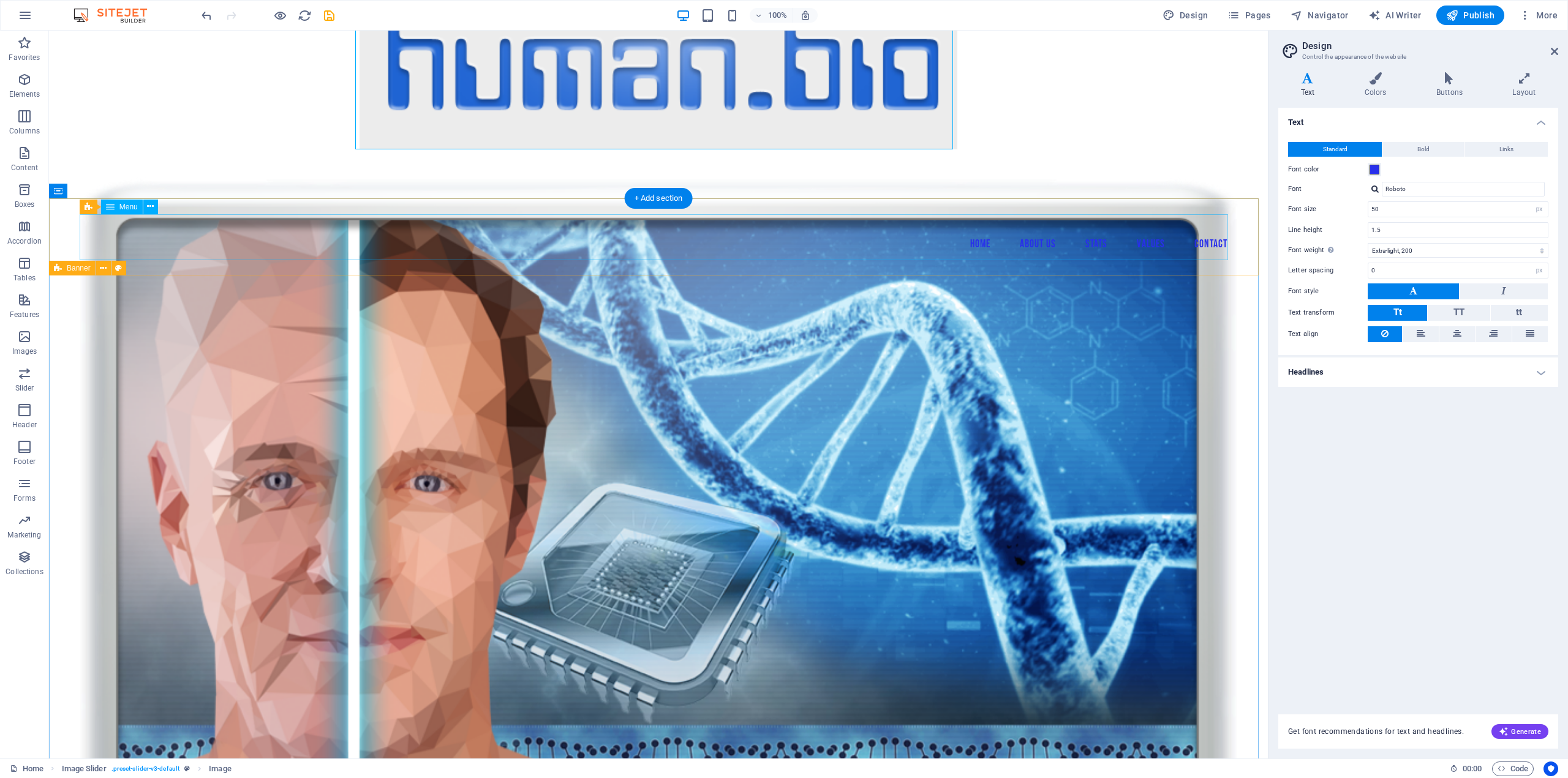
click at [313, 233] on nav "Home About Us Stats Values Contact" at bounding box center [658, 237] width 1158 height 46
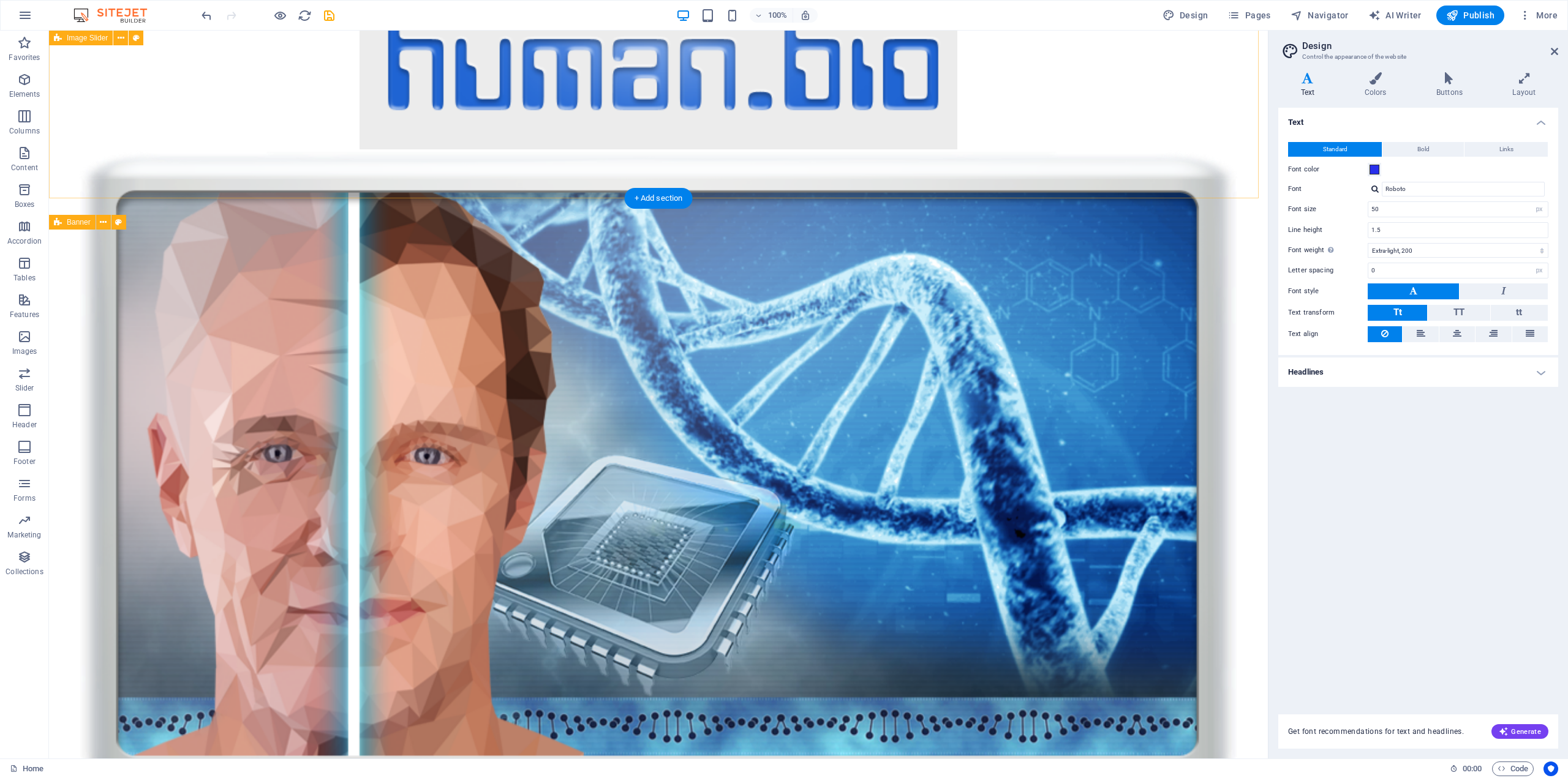
click at [906, 176] on div at bounding box center [658, 70] width 1219 height 257
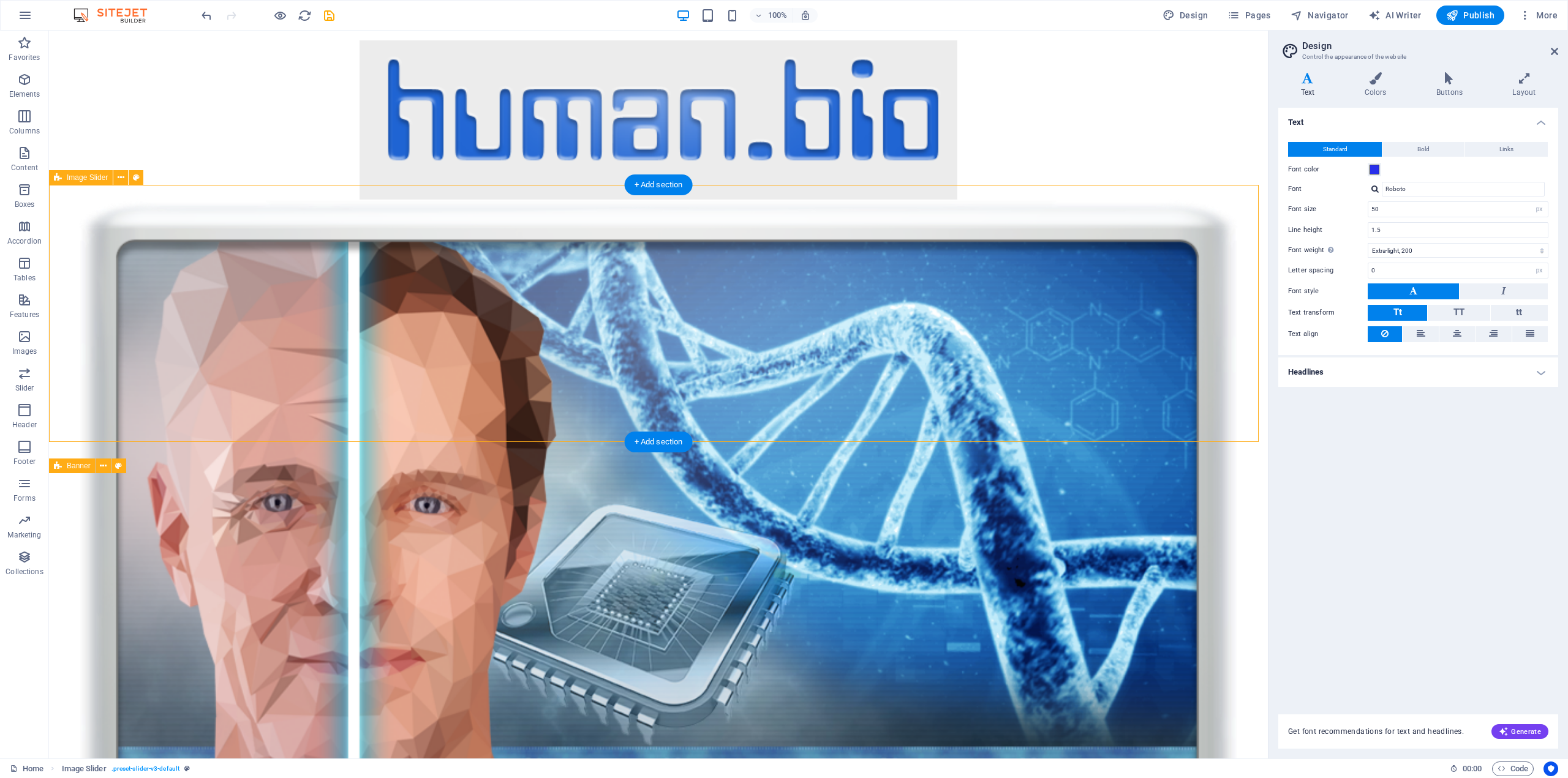
scroll to position [0, 0]
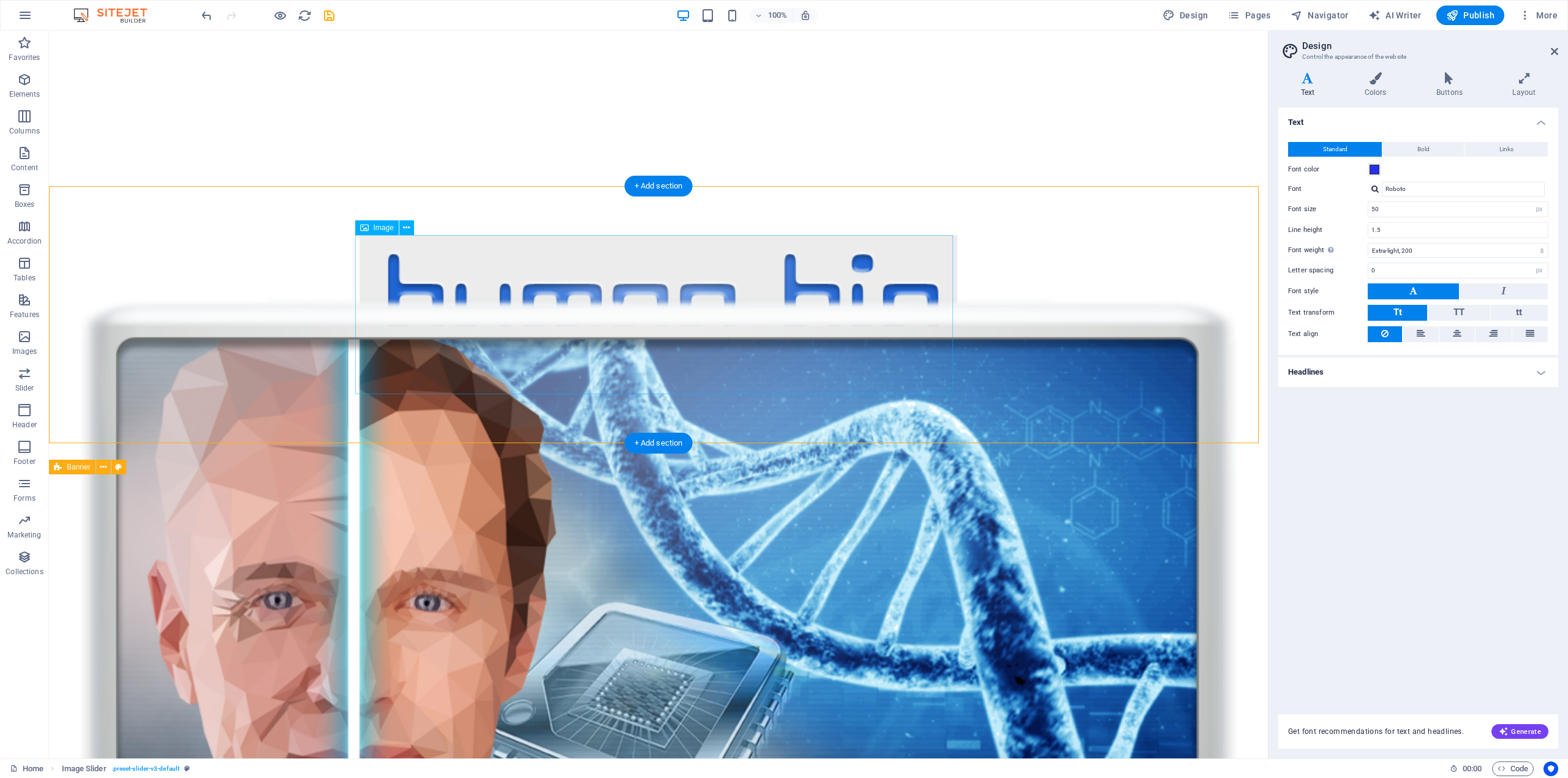
click at [762, 291] on figure "Image Slider" at bounding box center [658, 314] width 598 height 159
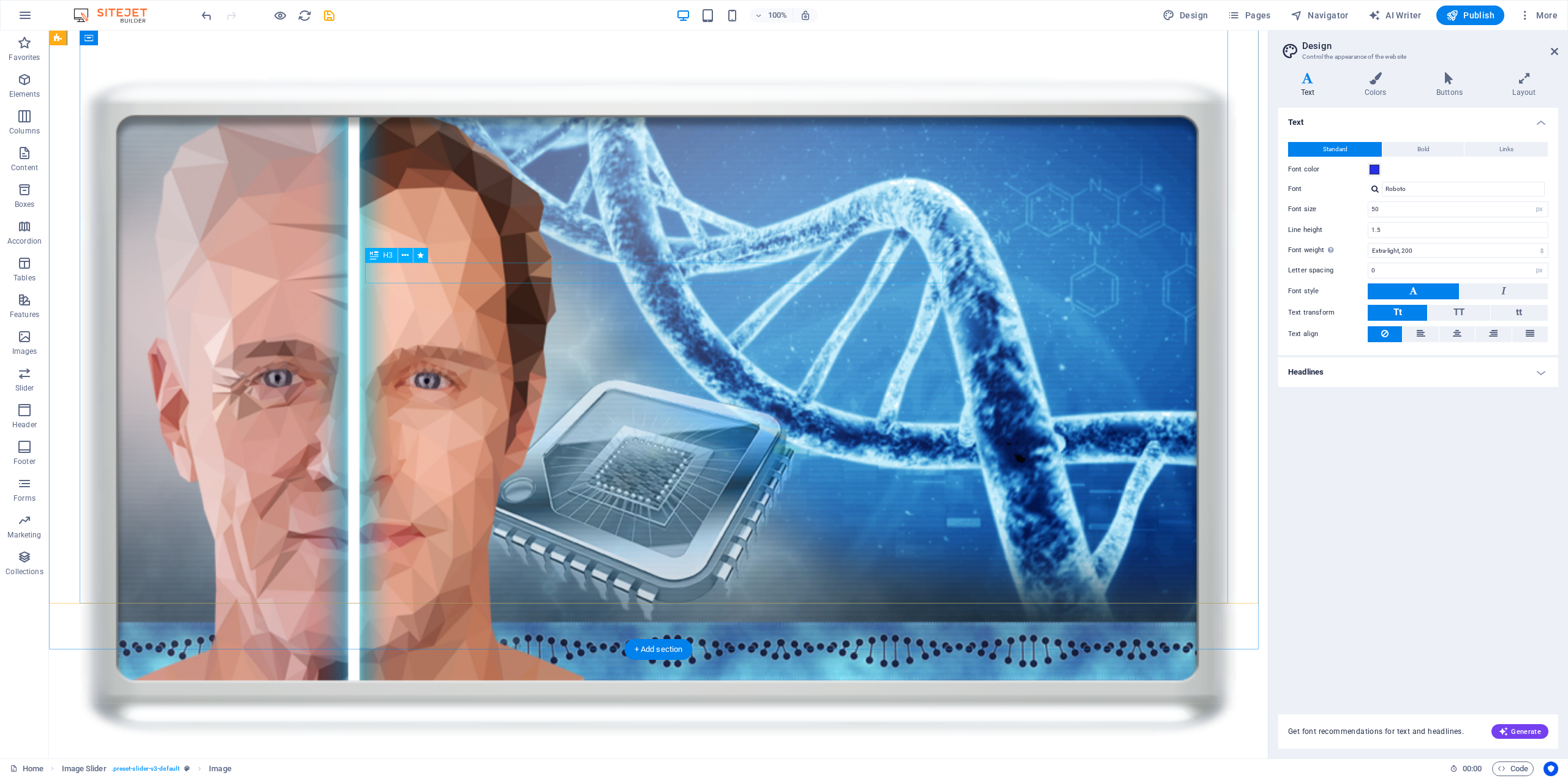
scroll to position [490, 0]
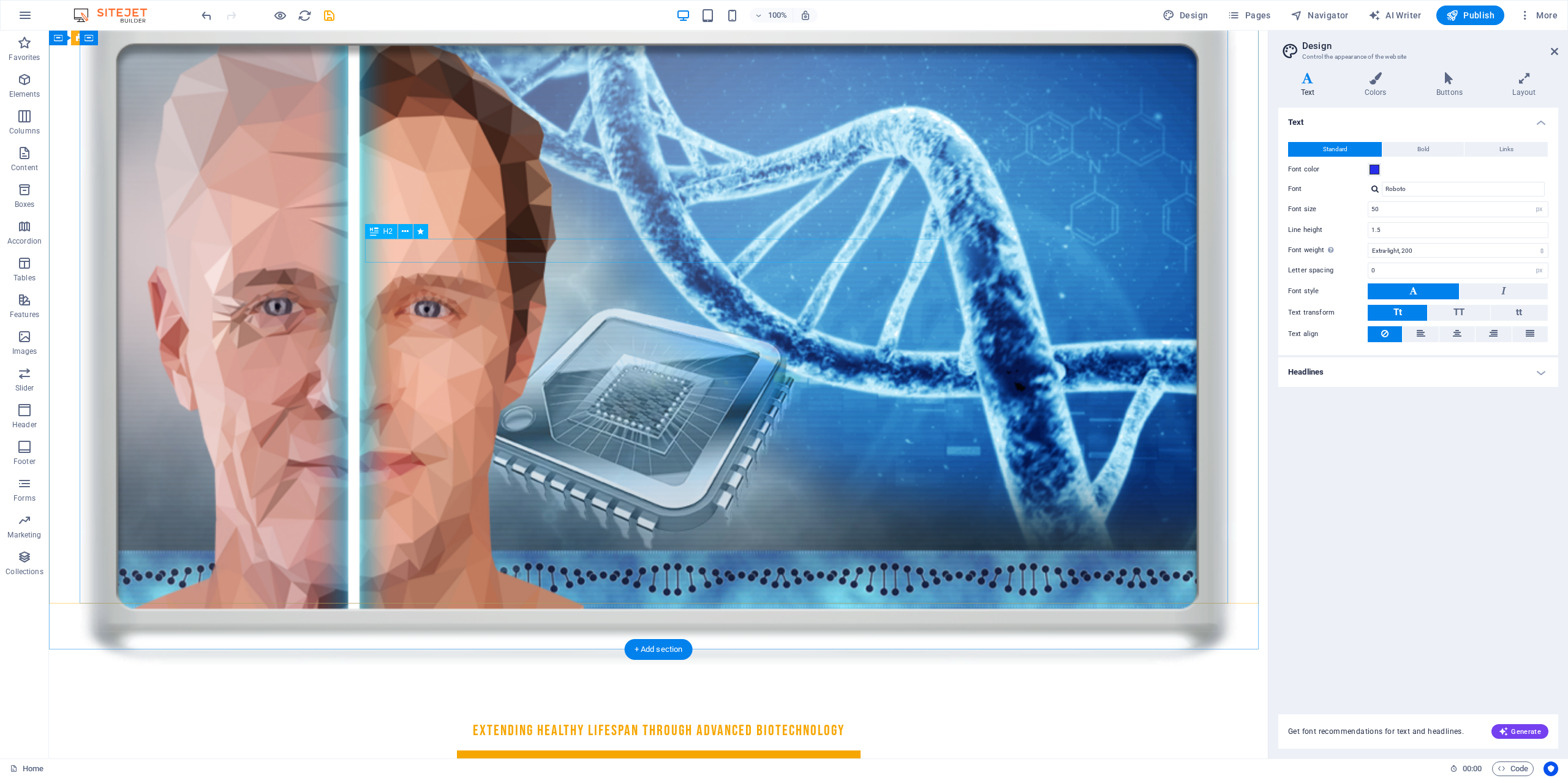
click at [691, 697] on div "Welcome to [DOMAIN_NAME]" at bounding box center [658, 708] width 578 height 23
click at [707, 237] on figure at bounding box center [658, 334] width 1158 height 663
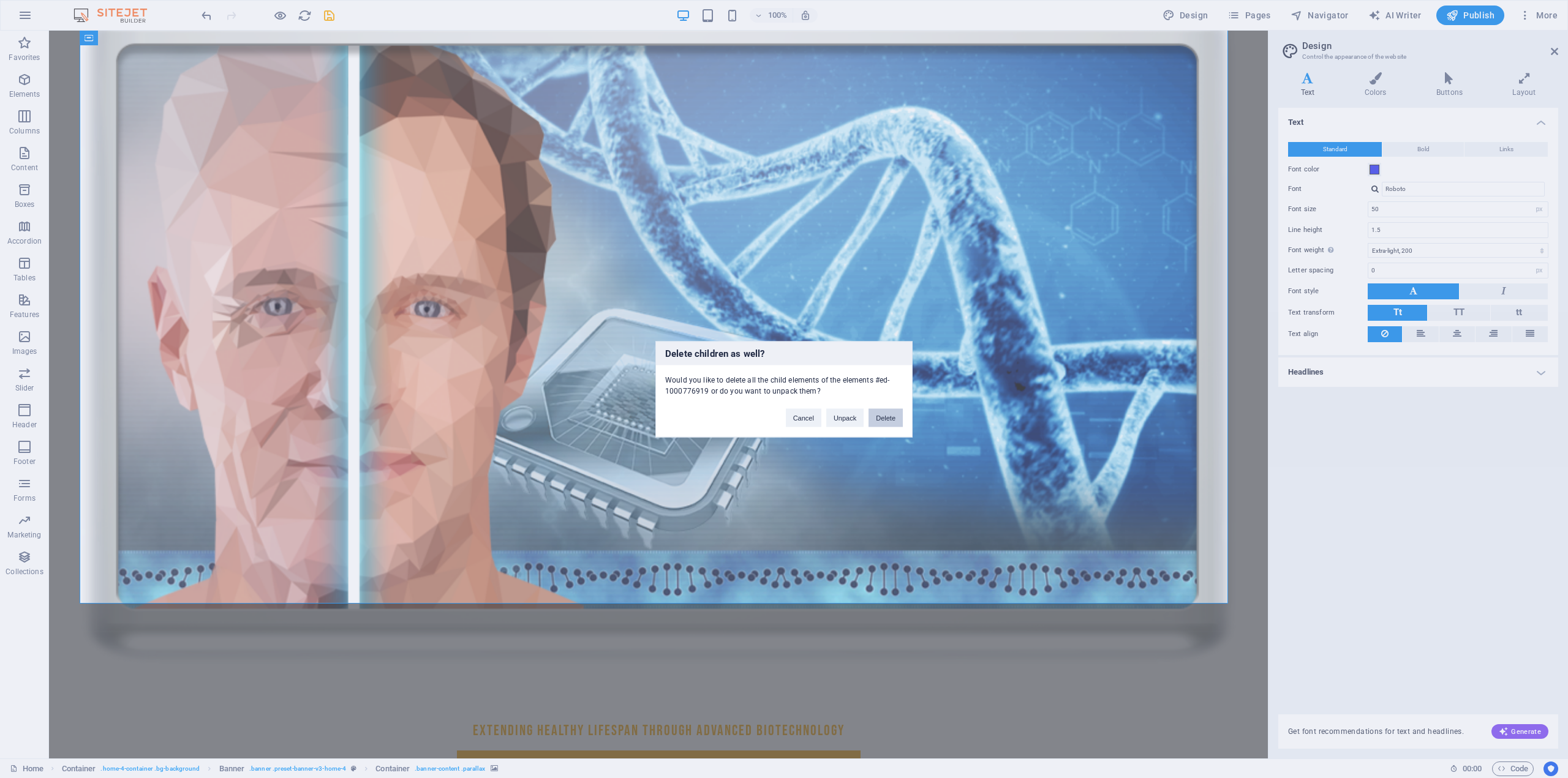
click at [882, 413] on button "Delete" at bounding box center [885, 417] width 34 height 19
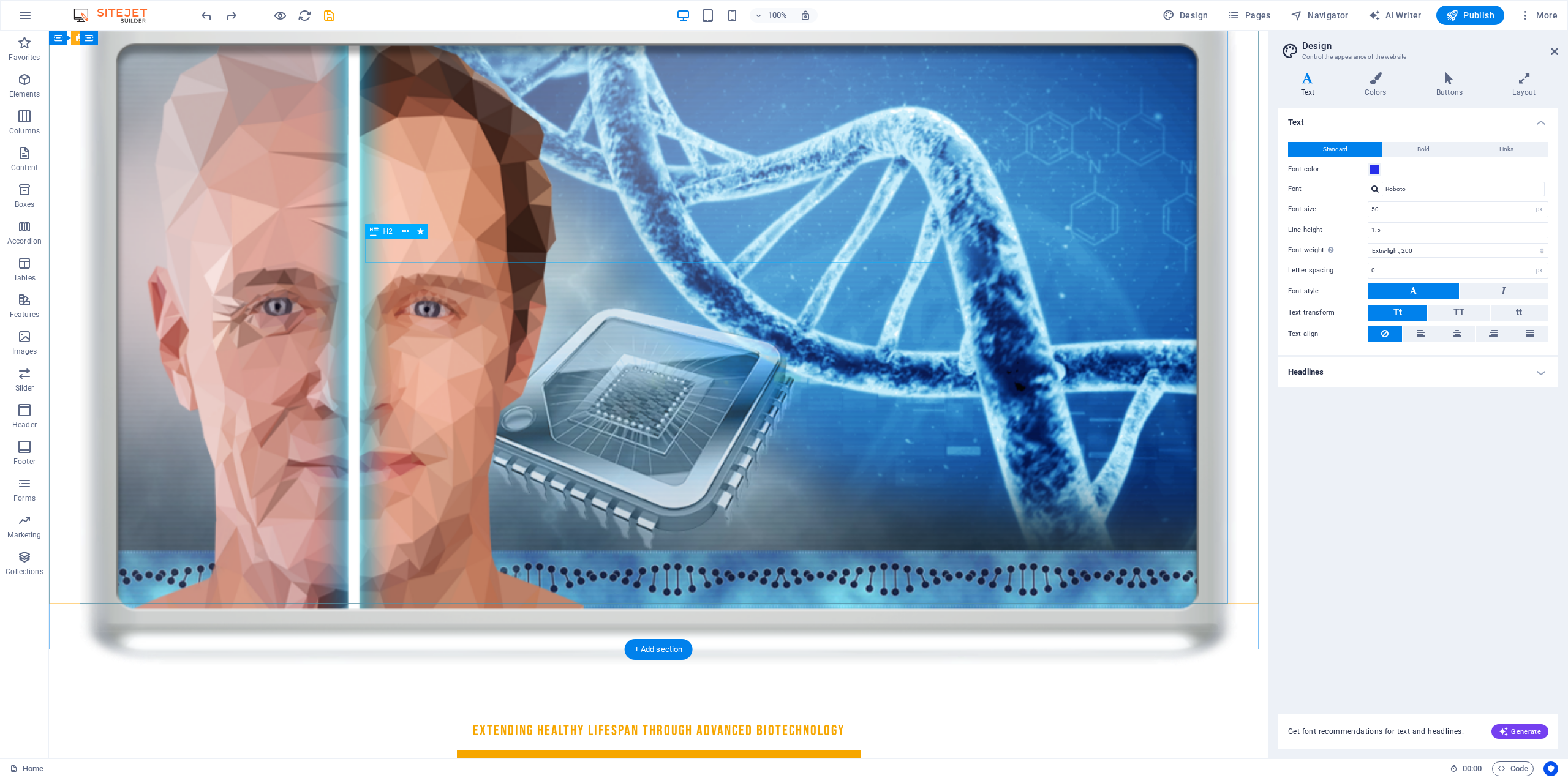
click at [739, 697] on div "Welcome to [DOMAIN_NAME]" at bounding box center [658, 708] width 578 height 23
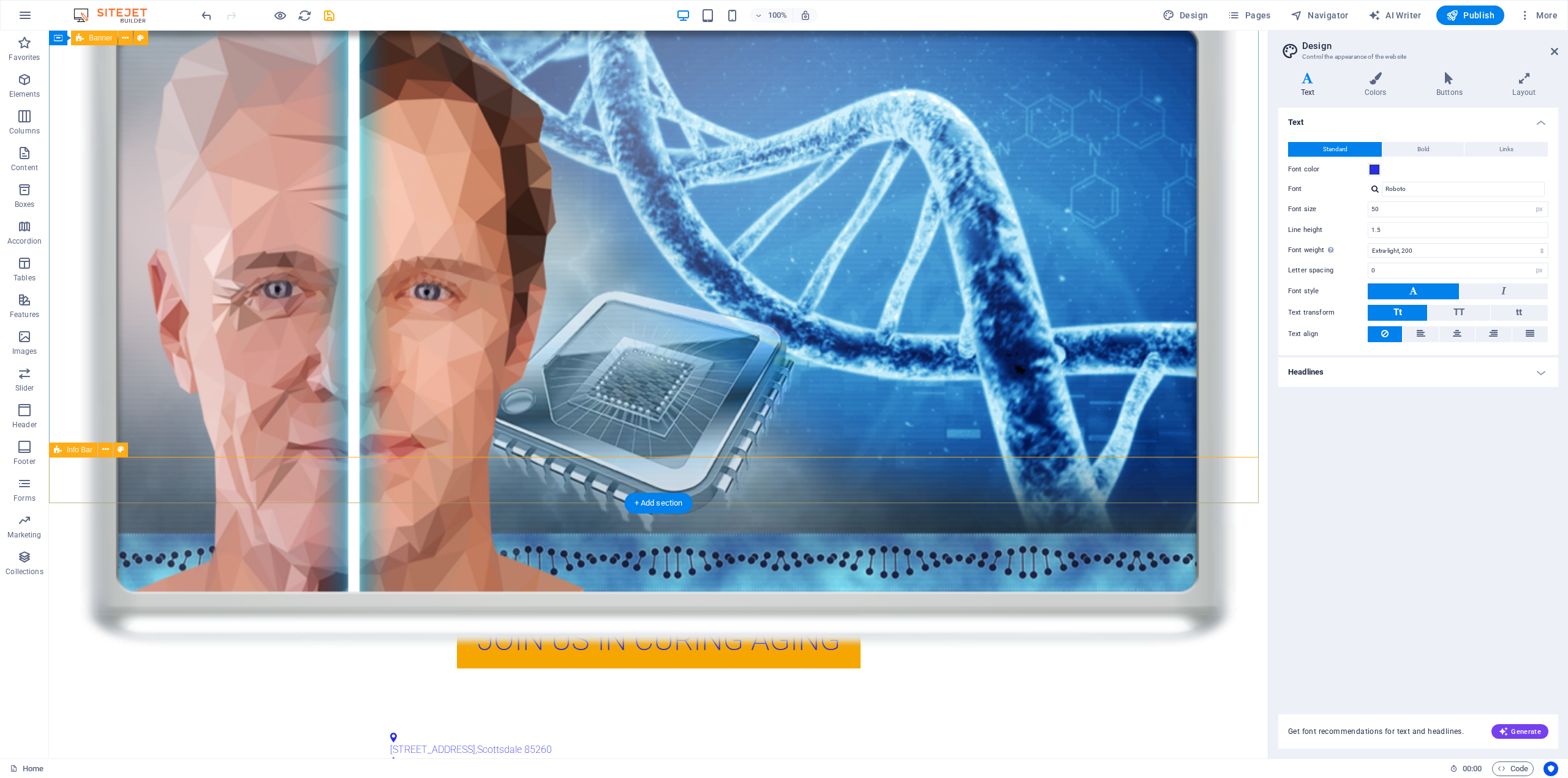
scroll to position [734, 0]
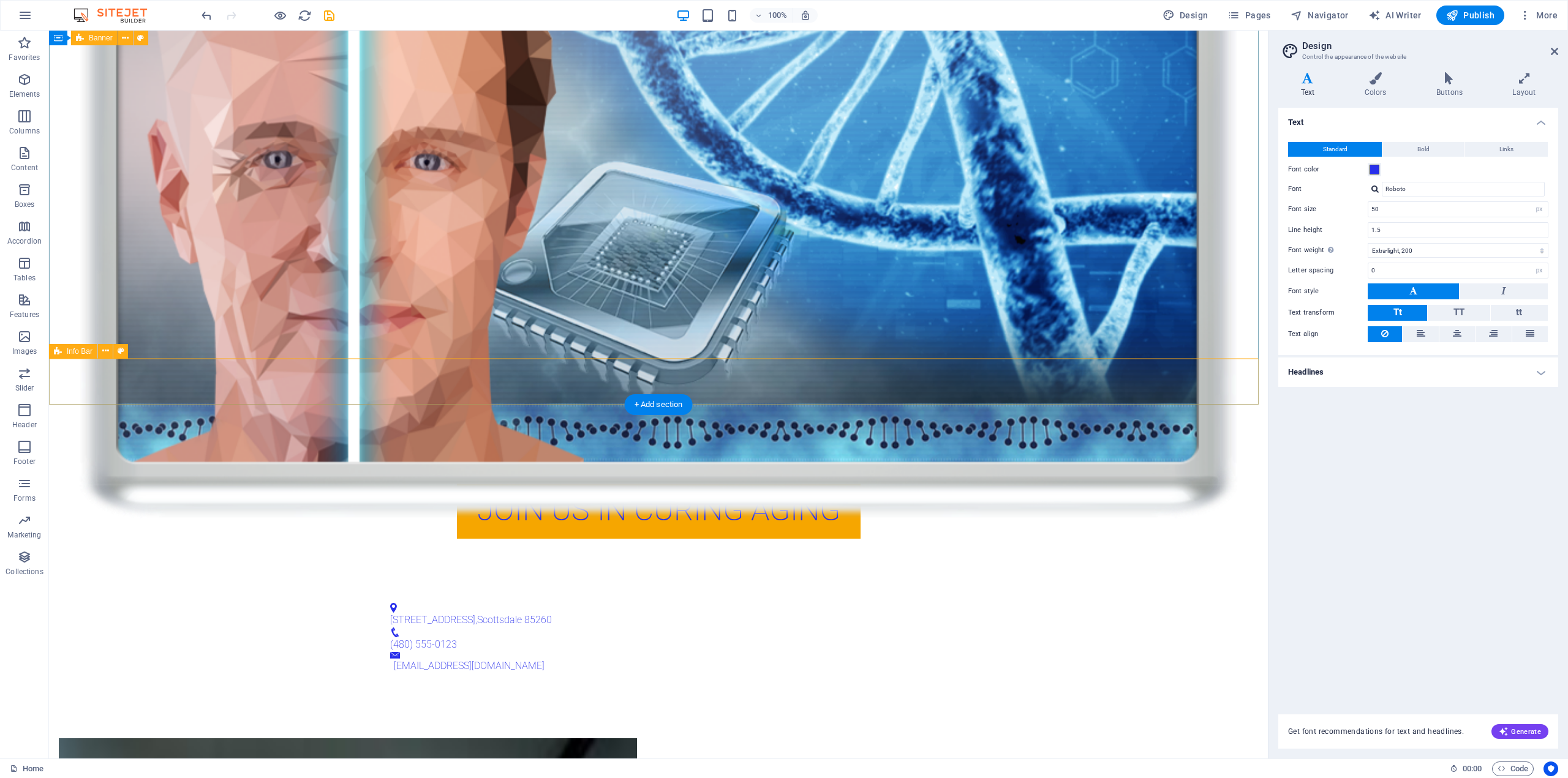
click at [501, 588] on div "123 Innovation Drive , Scottsdale 85260 (480) 555-0123 info@human.bio" at bounding box center [658, 639] width 1219 height 102
click at [714, 637] on div "(480) 555-0123" at bounding box center [654, 644] width 527 height 15
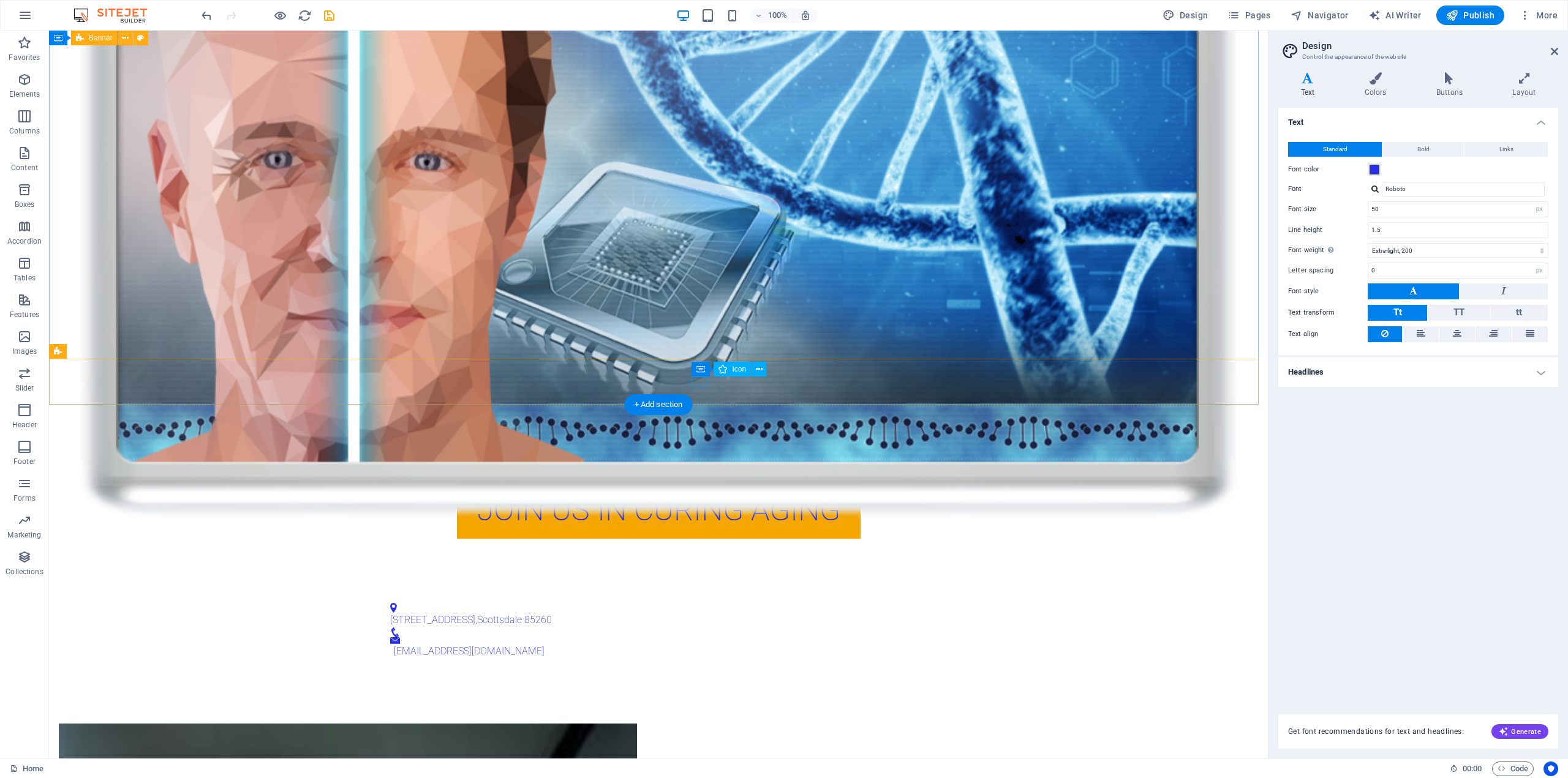
click at [697, 627] on figure at bounding box center [654, 632] width 527 height 10
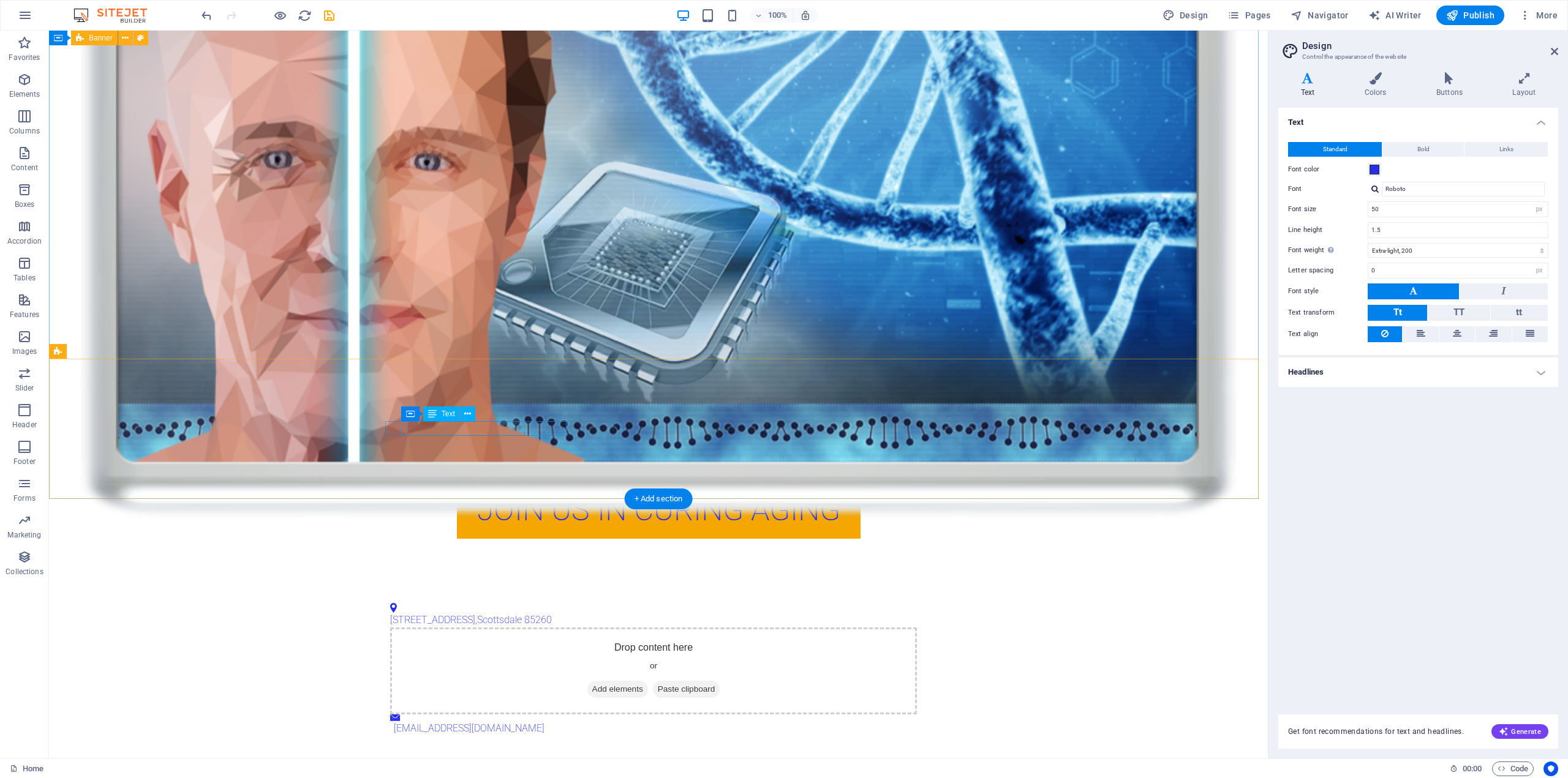
click at [492, 614] on span "Scottsdale" at bounding box center [499, 619] width 45 height 11
click at [383, 588] on div "Drop content here or Add elements Paste clipboard info@human.bio" at bounding box center [658, 662] width 1219 height 150
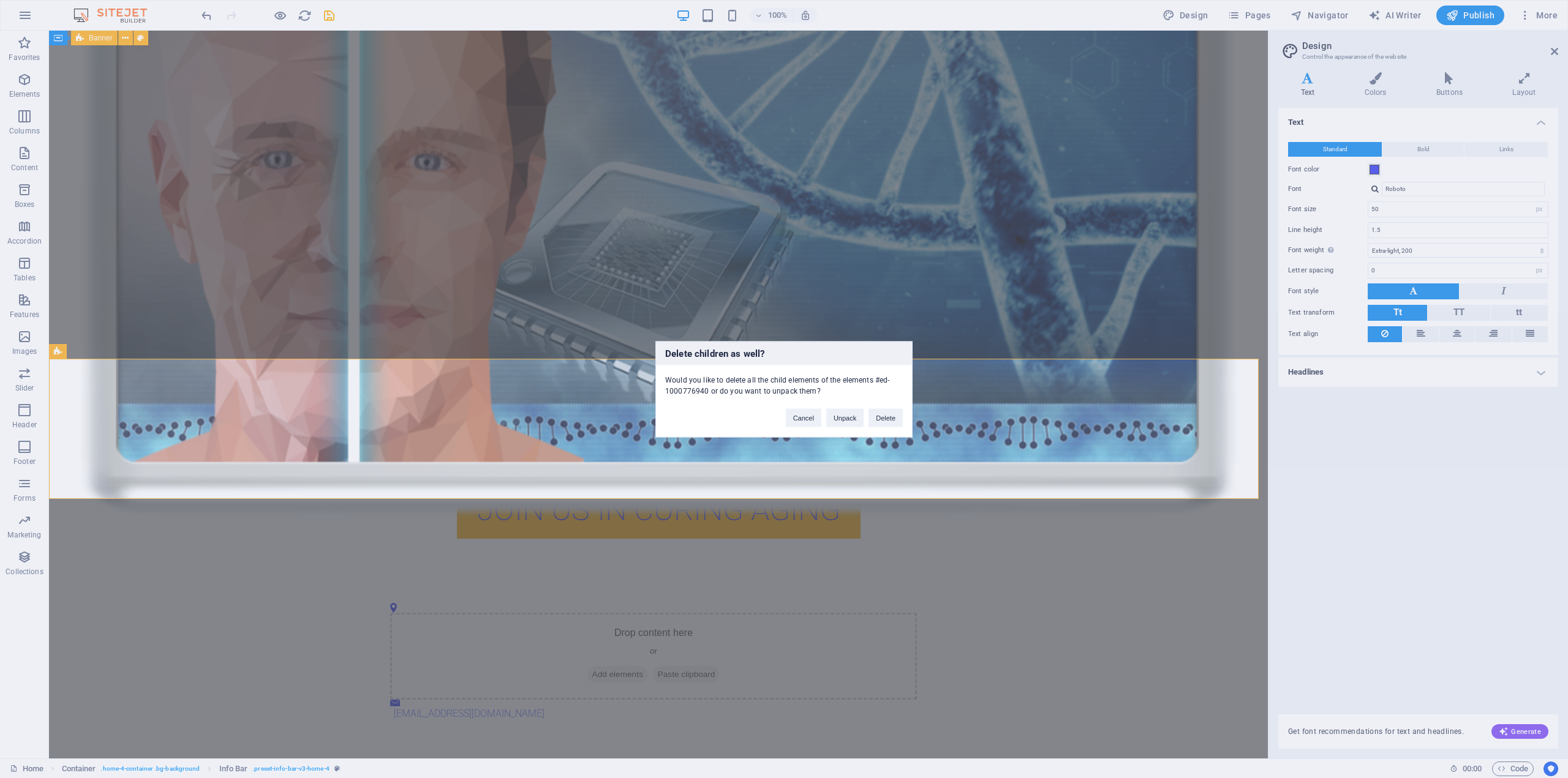
click at [803, 427] on div "Cancel Unpack Delete" at bounding box center [844, 411] width 135 height 32
drag, startPoint x: 803, startPoint y: 419, endPoint x: 755, endPoint y: 389, distance: 56.6
click at [804, 419] on button "Cancel" at bounding box center [803, 417] width 36 height 19
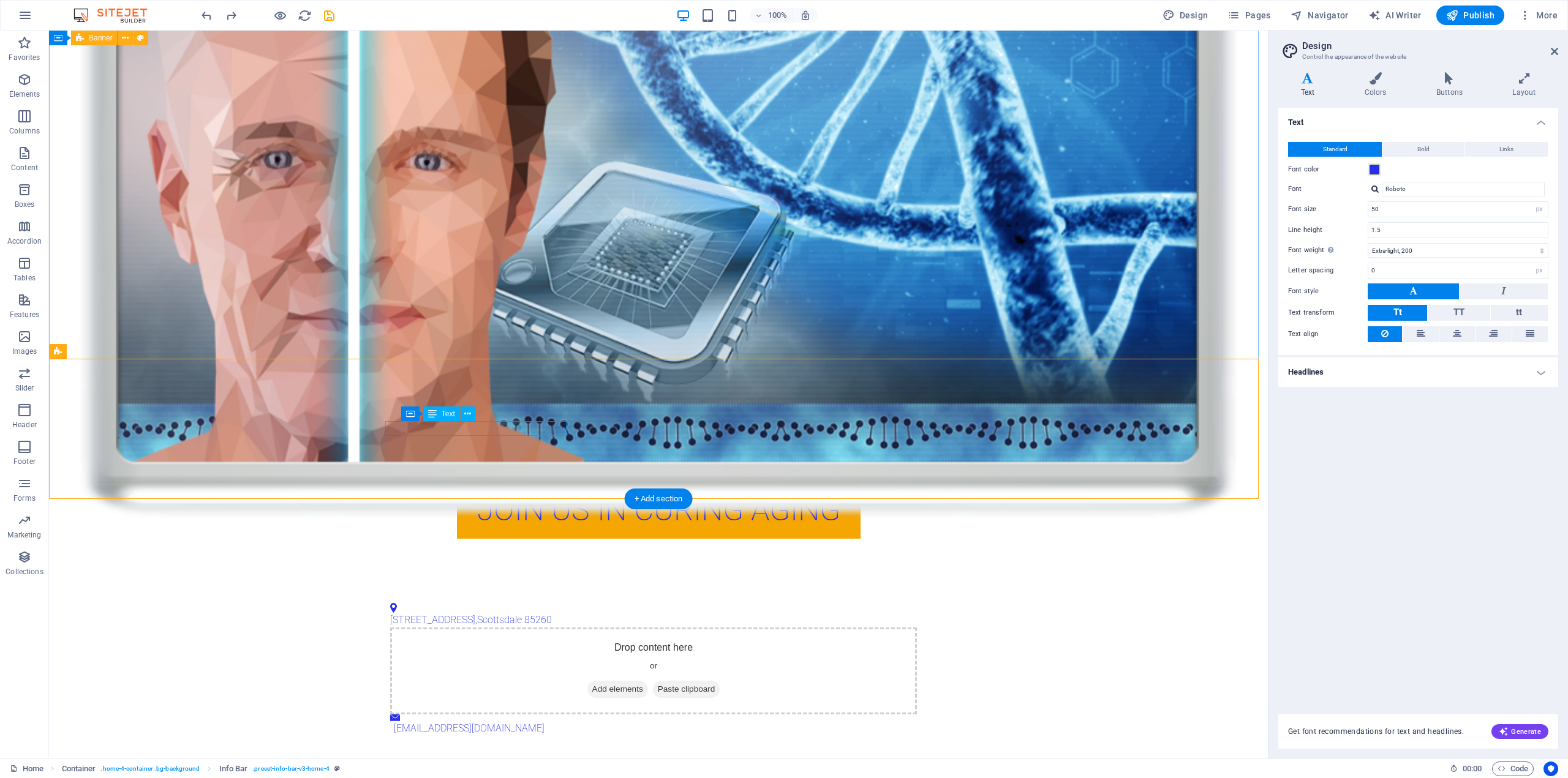
drag, startPoint x: 458, startPoint y: 431, endPoint x: 490, endPoint y: 431, distance: 32.0
click at [463, 614] on span "123 Innovation Drive" at bounding box center [432, 619] width 85 height 11
drag, startPoint x: 493, startPoint y: 428, endPoint x: 344, endPoint y: 427, distance: 149.0
click at [344, 588] on div "123 Innovation Drive , Scottsdale 85260 Drop content here or Add elements Paste…" at bounding box center [658, 670] width 1219 height 164
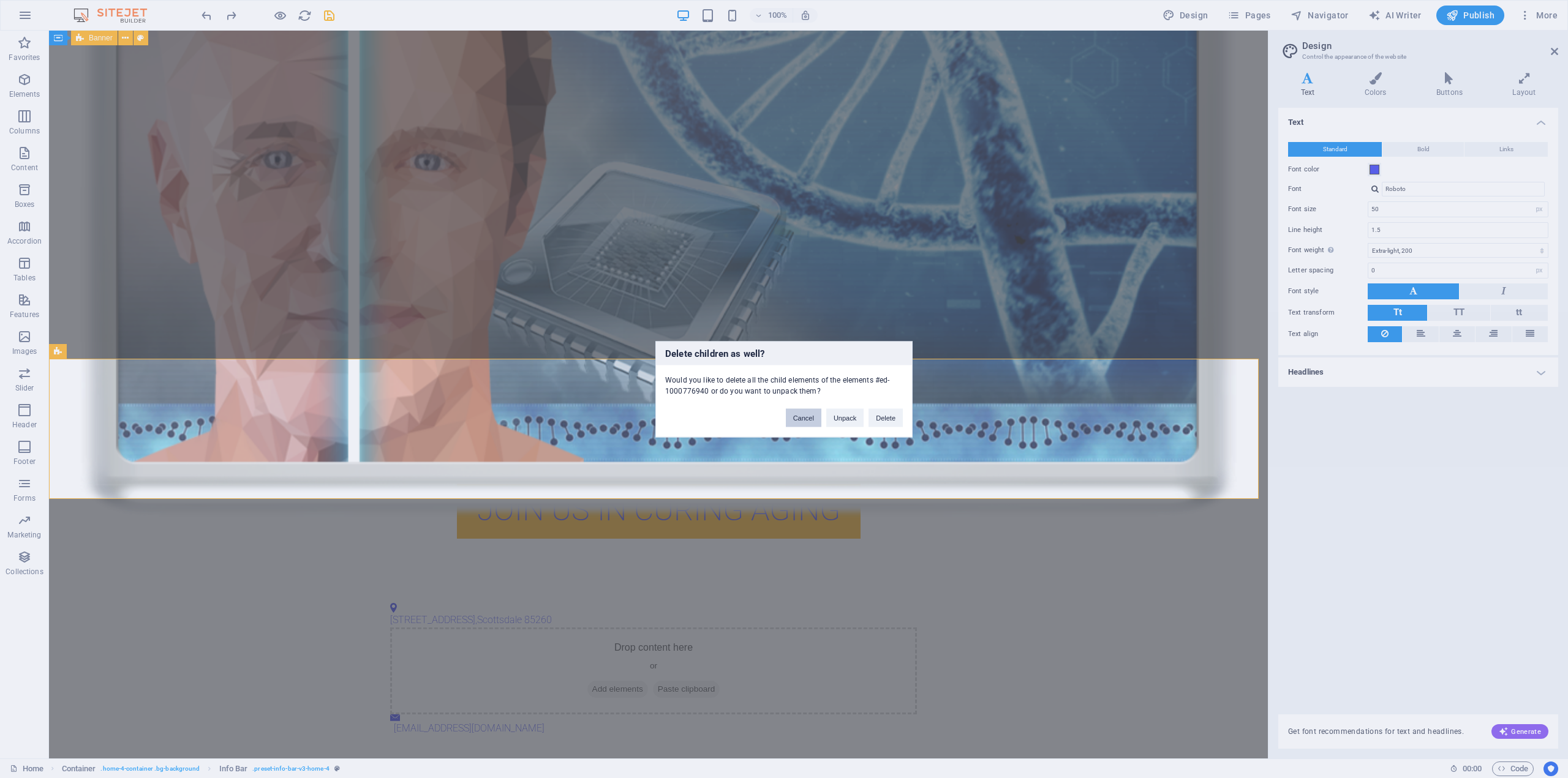
drag, startPoint x: 811, startPoint y: 413, endPoint x: 488, endPoint y: 410, distance: 323.0
click at [811, 413] on button "Cancel" at bounding box center [803, 417] width 36 height 19
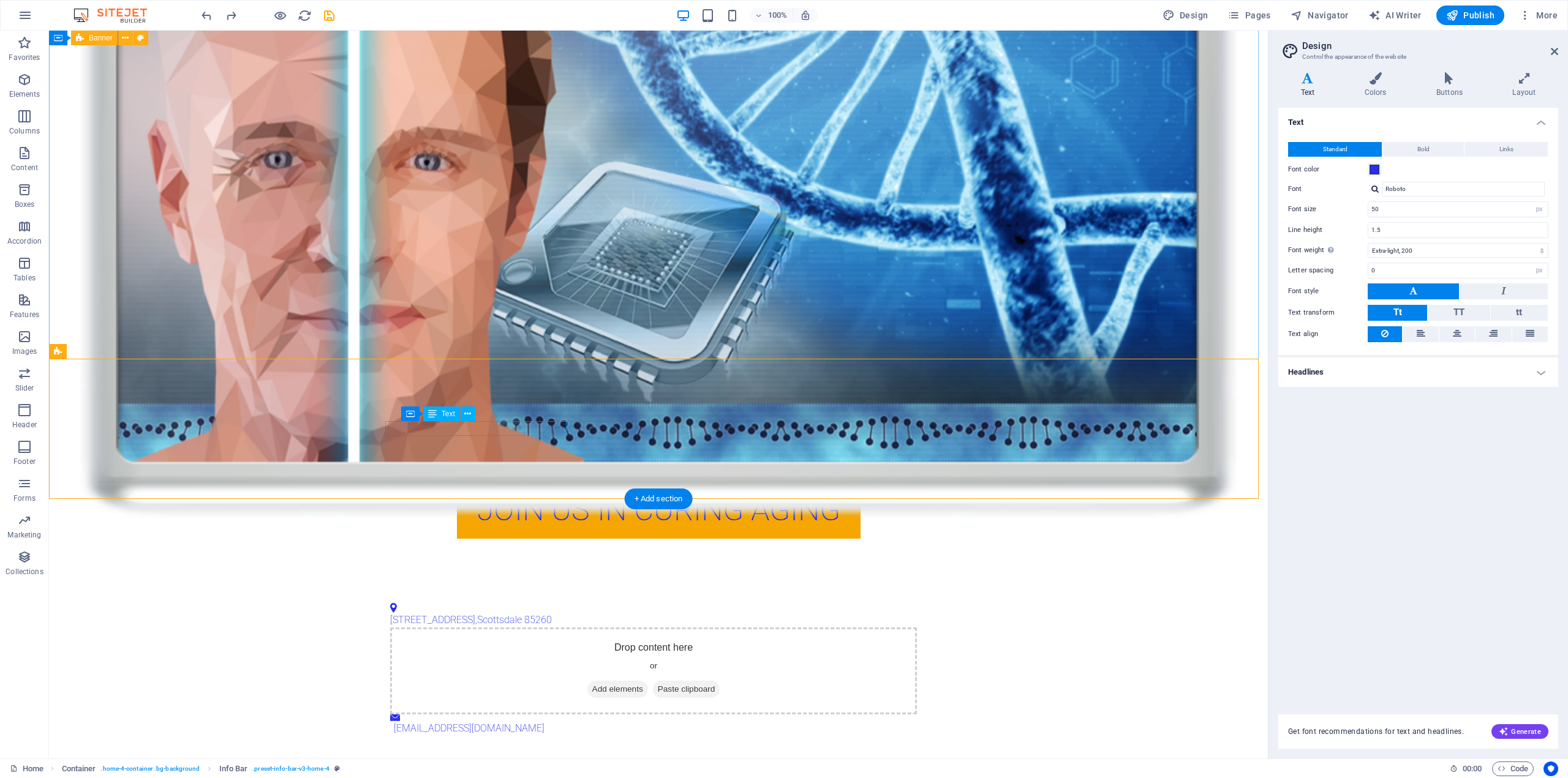
click at [504, 614] on span "Scottsdale" at bounding box center [499, 619] width 45 height 11
click at [490, 613] on div "123 Innovation Drive , Scottsdale 85260" at bounding box center [654, 620] width 527 height 15
click at [493, 614] on span "Scottsdale" at bounding box center [499, 619] width 45 height 11
click at [505, 614] on span "Scottsdale" at bounding box center [499, 619] width 45 height 11
click at [488, 613] on p "123 Innovation Drive , Scottsdale 85260" at bounding box center [654, 620] width 527 height 15
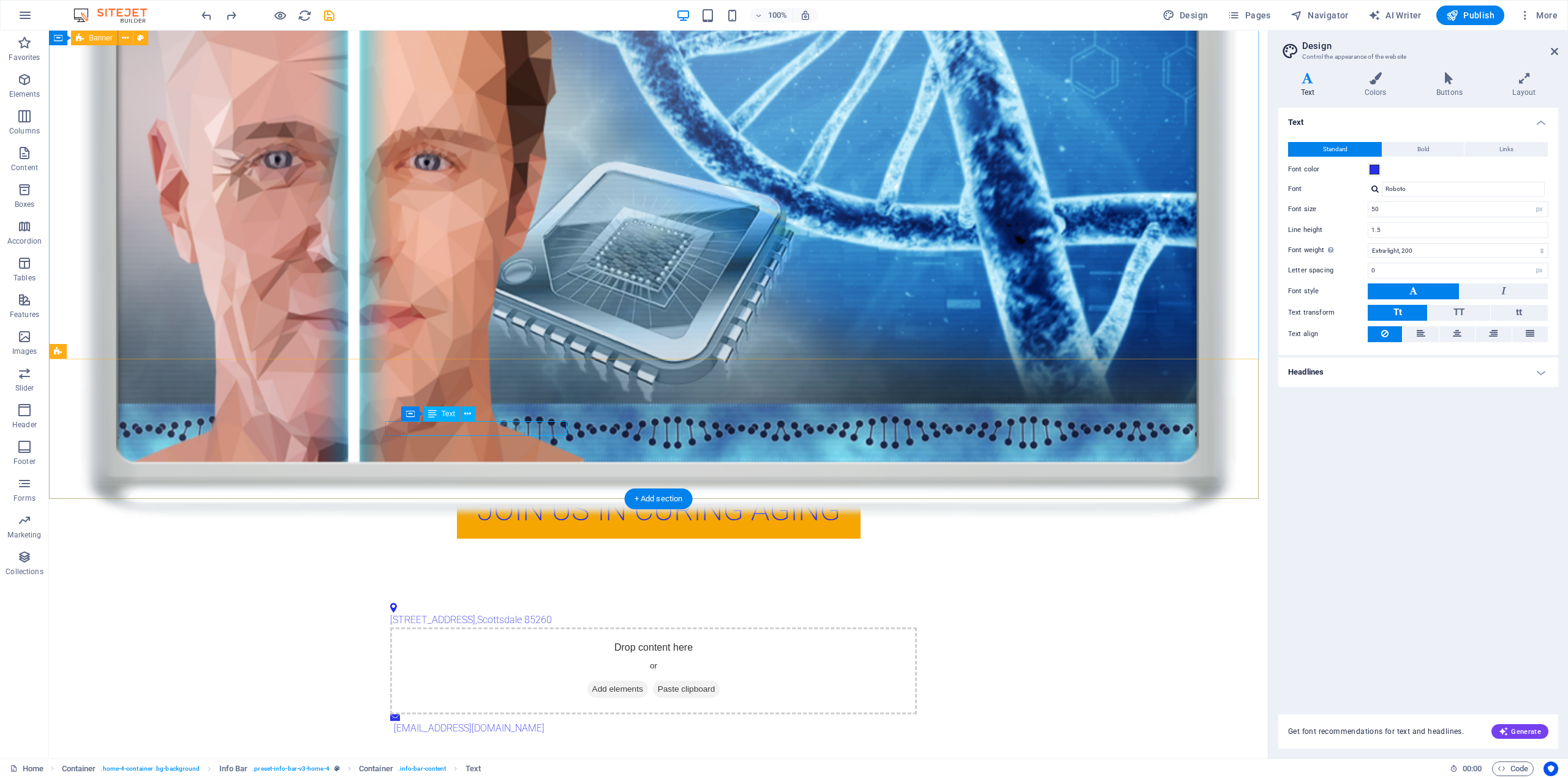
click at [489, 613] on div "123 Innovation Drive , Scottsdale 85260" at bounding box center [654, 620] width 527 height 15
drag, startPoint x: 485, startPoint y: 428, endPoint x: 407, endPoint y: 423, distance: 78.2
click at [404, 614] on span "123 Innovation Drive" at bounding box center [432, 619] width 85 height 11
drag, startPoint x: 451, startPoint y: 428, endPoint x: 498, endPoint y: 449, distance: 51.5
click at [451, 614] on span "123 Innovation Drive" at bounding box center [432, 619] width 85 height 11
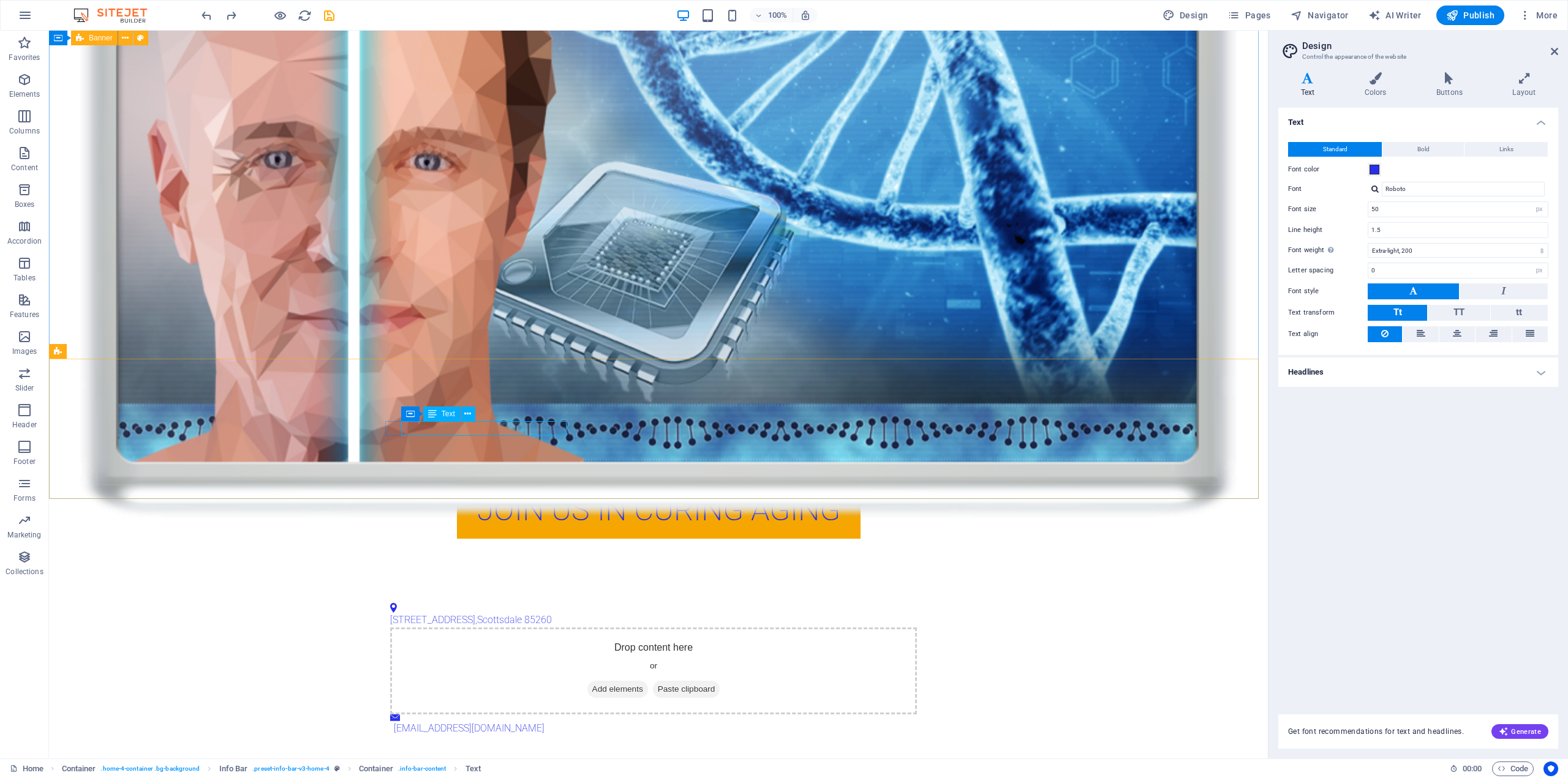
click at [445, 410] on span "Text" at bounding box center [448, 414] width 14 height 7
click at [493, 415] on icon at bounding box center [494, 415] width 6 height 13
click at [411, 614] on span "123 Innovation Drive" at bounding box center [432, 619] width 85 height 11
click at [415, 412] on span "Container" at bounding box center [419, 414] width 32 height 7
click at [452, 413] on icon at bounding box center [449, 415] width 6 height 13
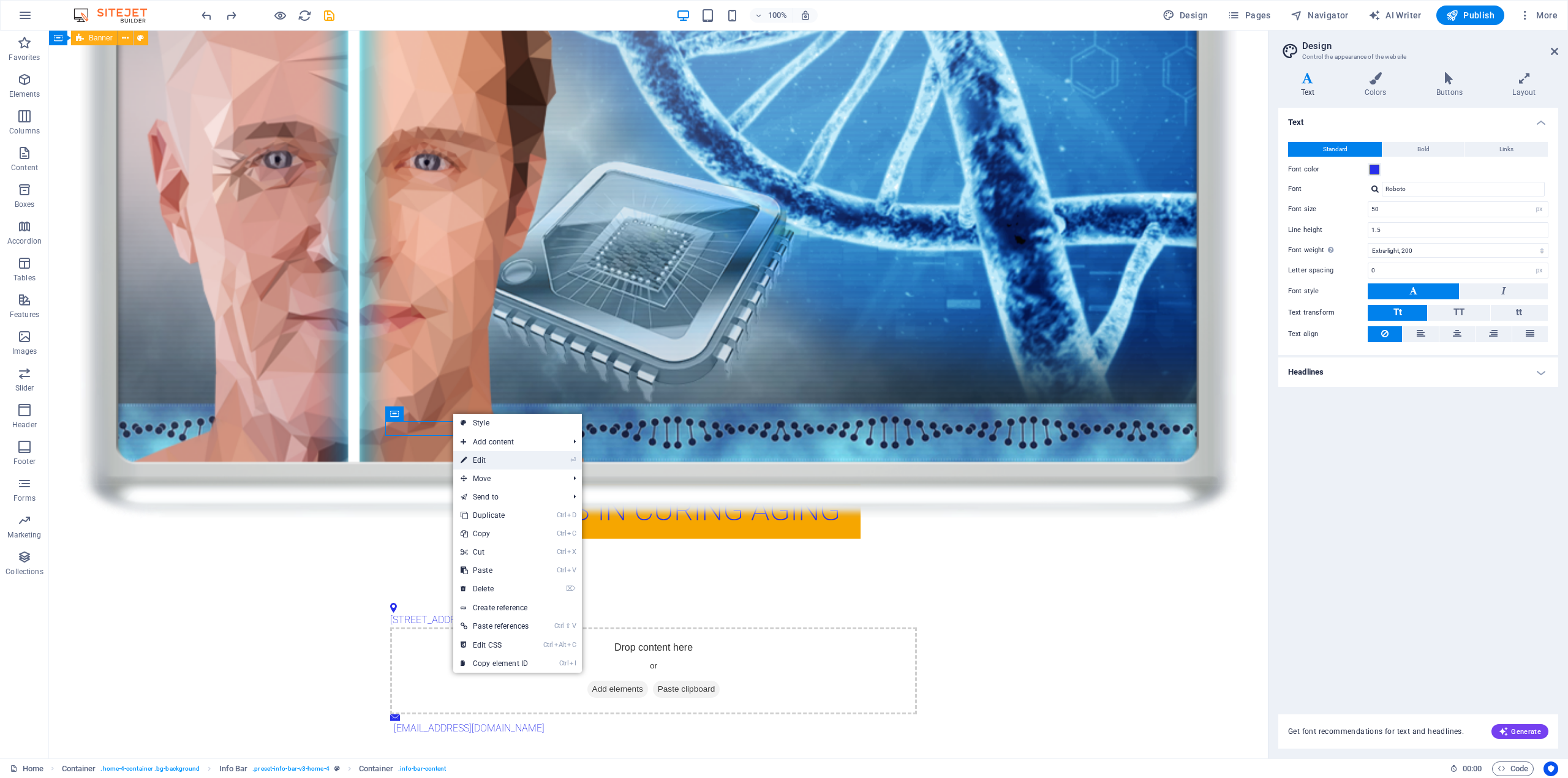
click at [499, 458] on link "⏎ Edit" at bounding box center [495, 460] width 83 height 19
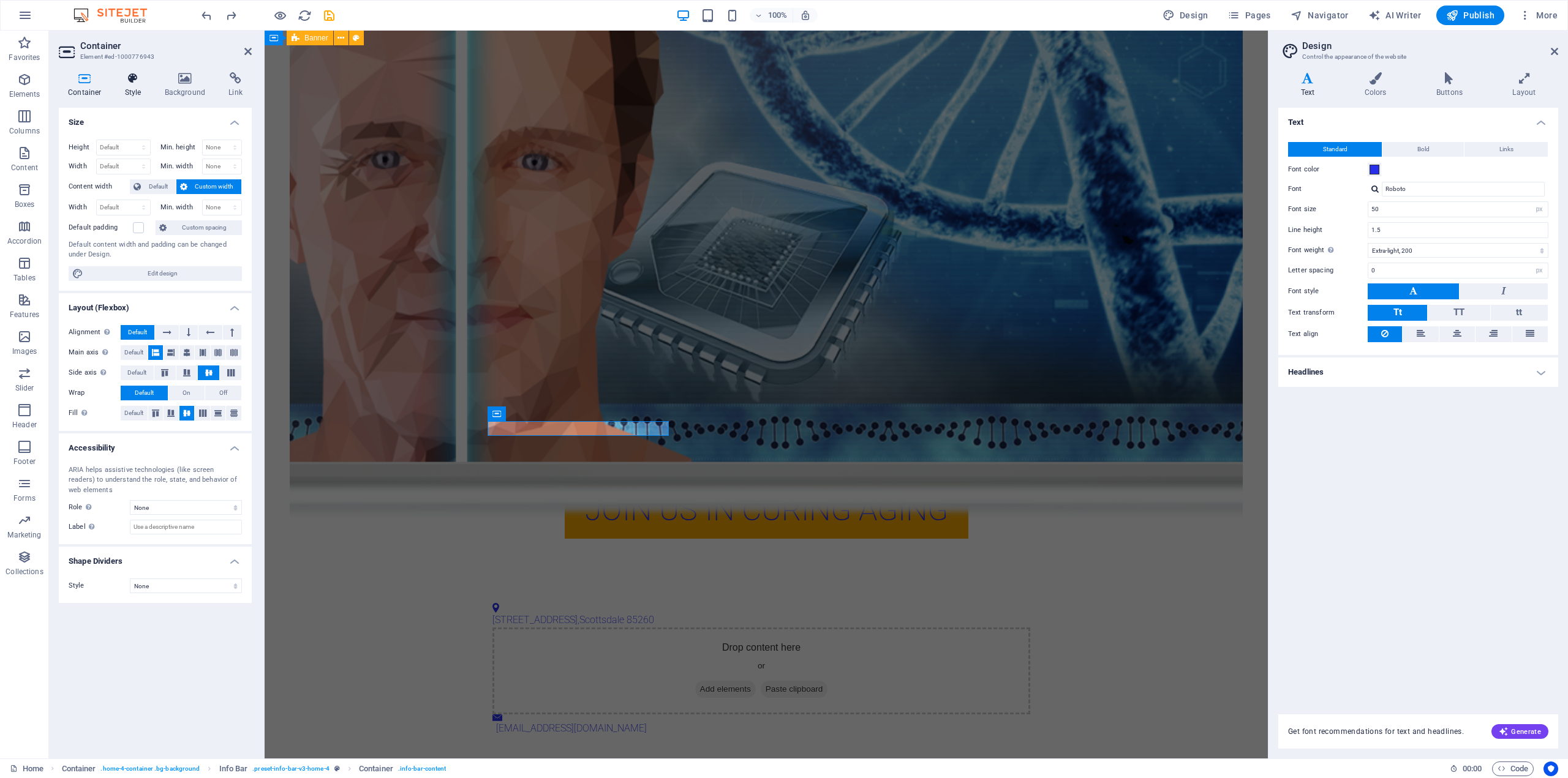
click at [128, 83] on icon at bounding box center [133, 78] width 35 height 12
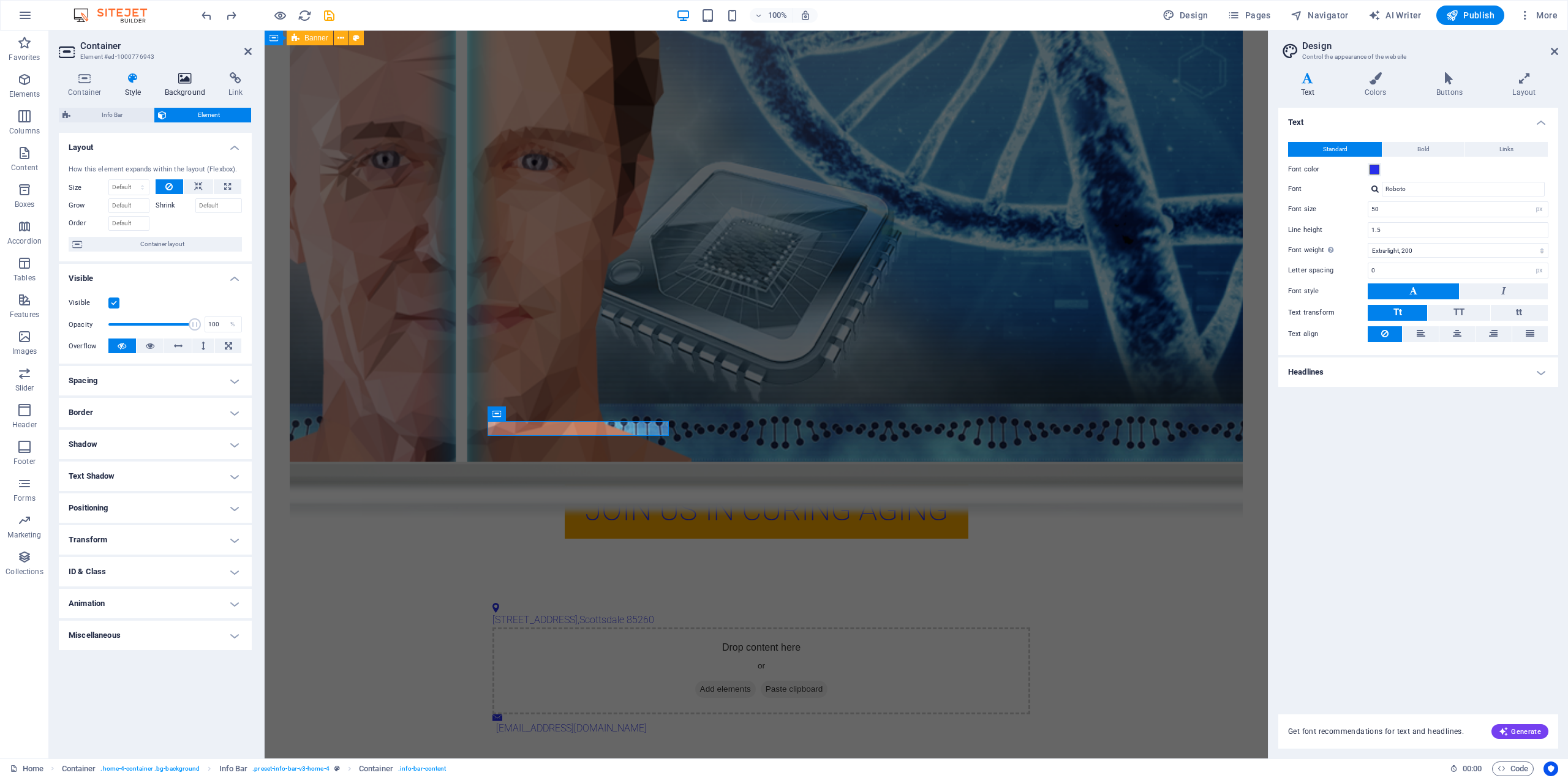
click at [177, 79] on icon at bounding box center [185, 78] width 59 height 12
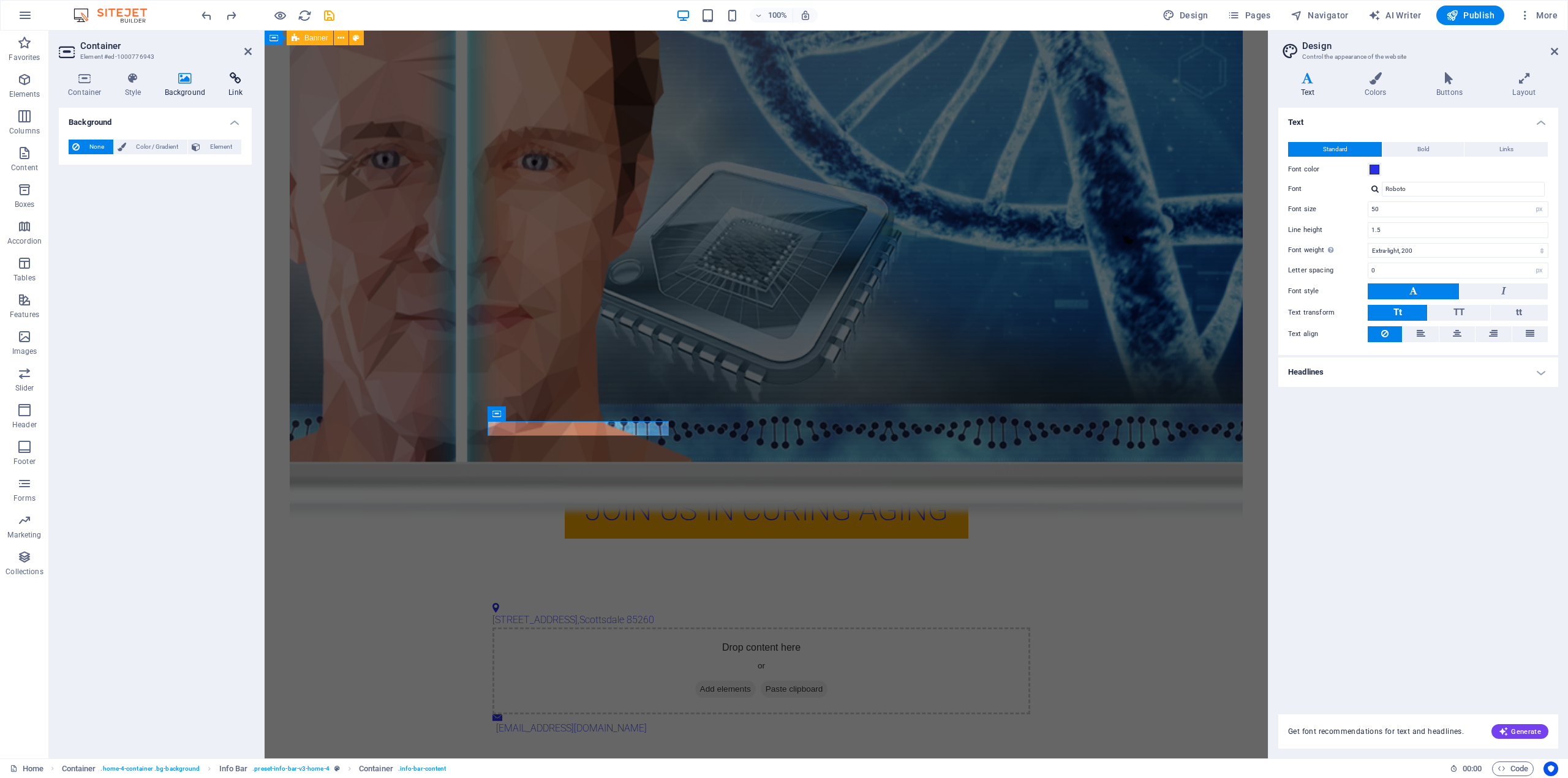
click at [223, 84] on icon at bounding box center [236, 78] width 32 height 12
click at [87, 83] on icon at bounding box center [85, 78] width 52 height 12
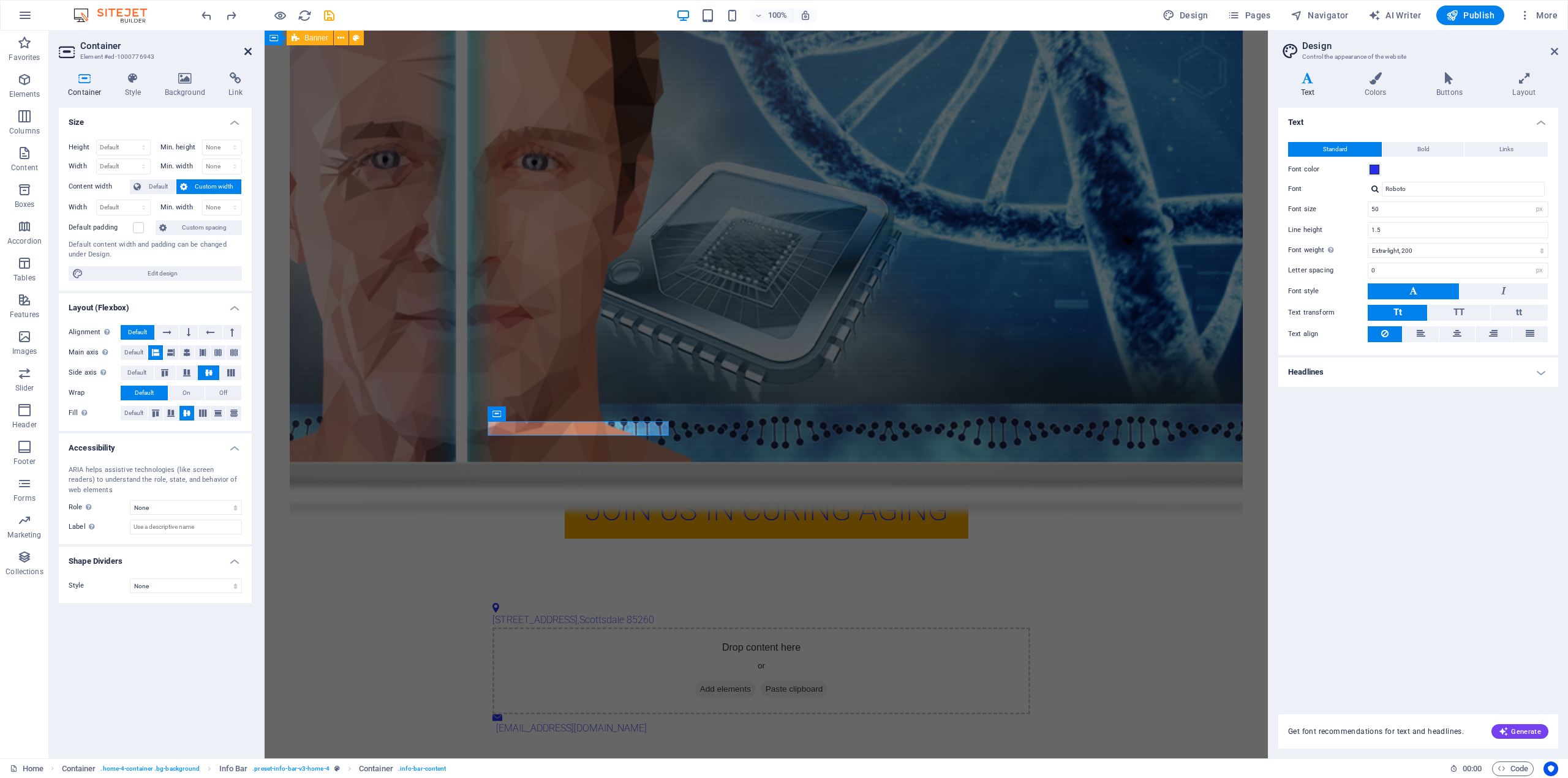
click at [245, 51] on icon at bounding box center [248, 51] width 7 height 10
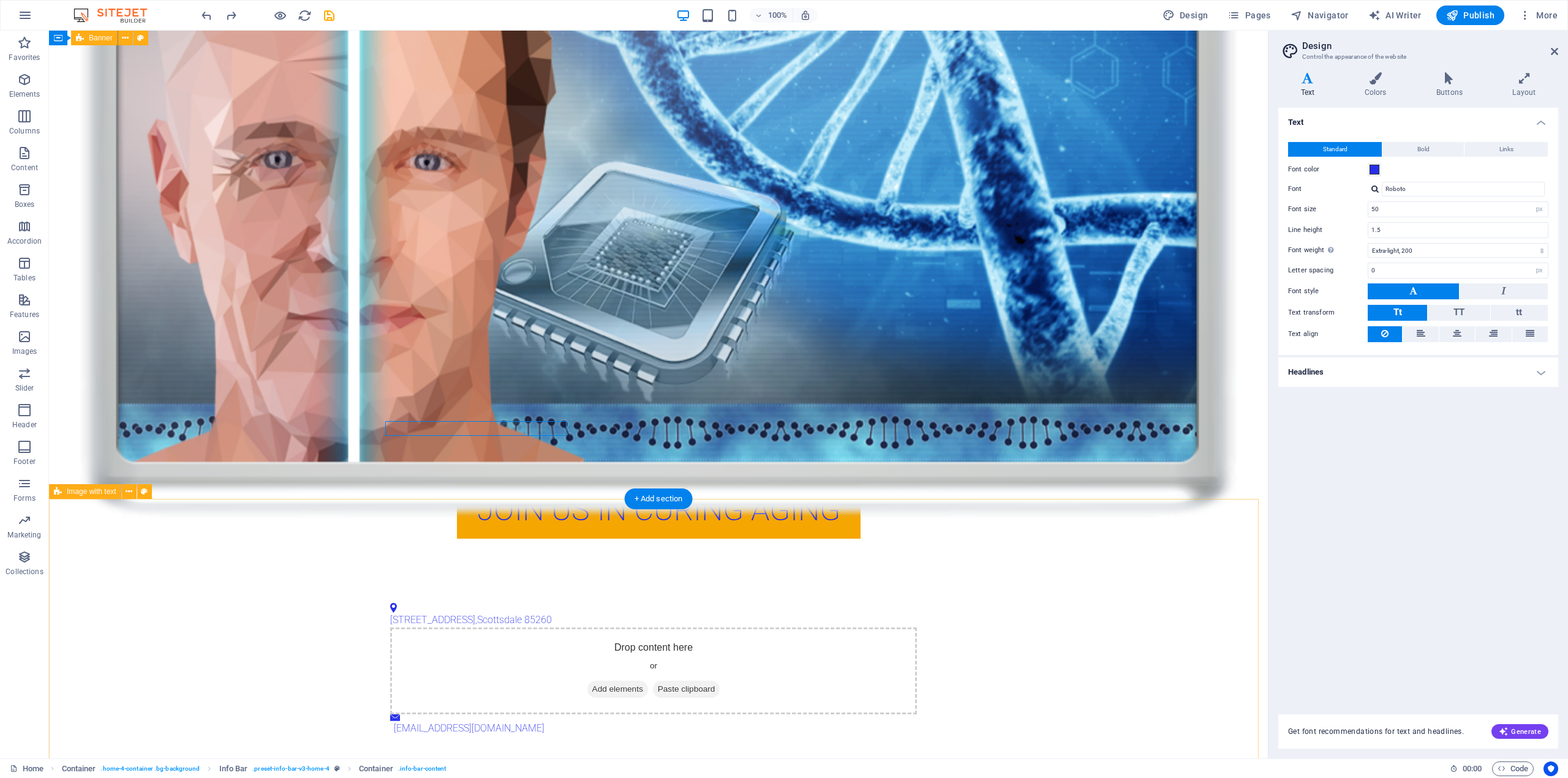
click at [676, 627] on div "Drop content here or Add elements Paste clipboard" at bounding box center [654, 670] width 527 height 87
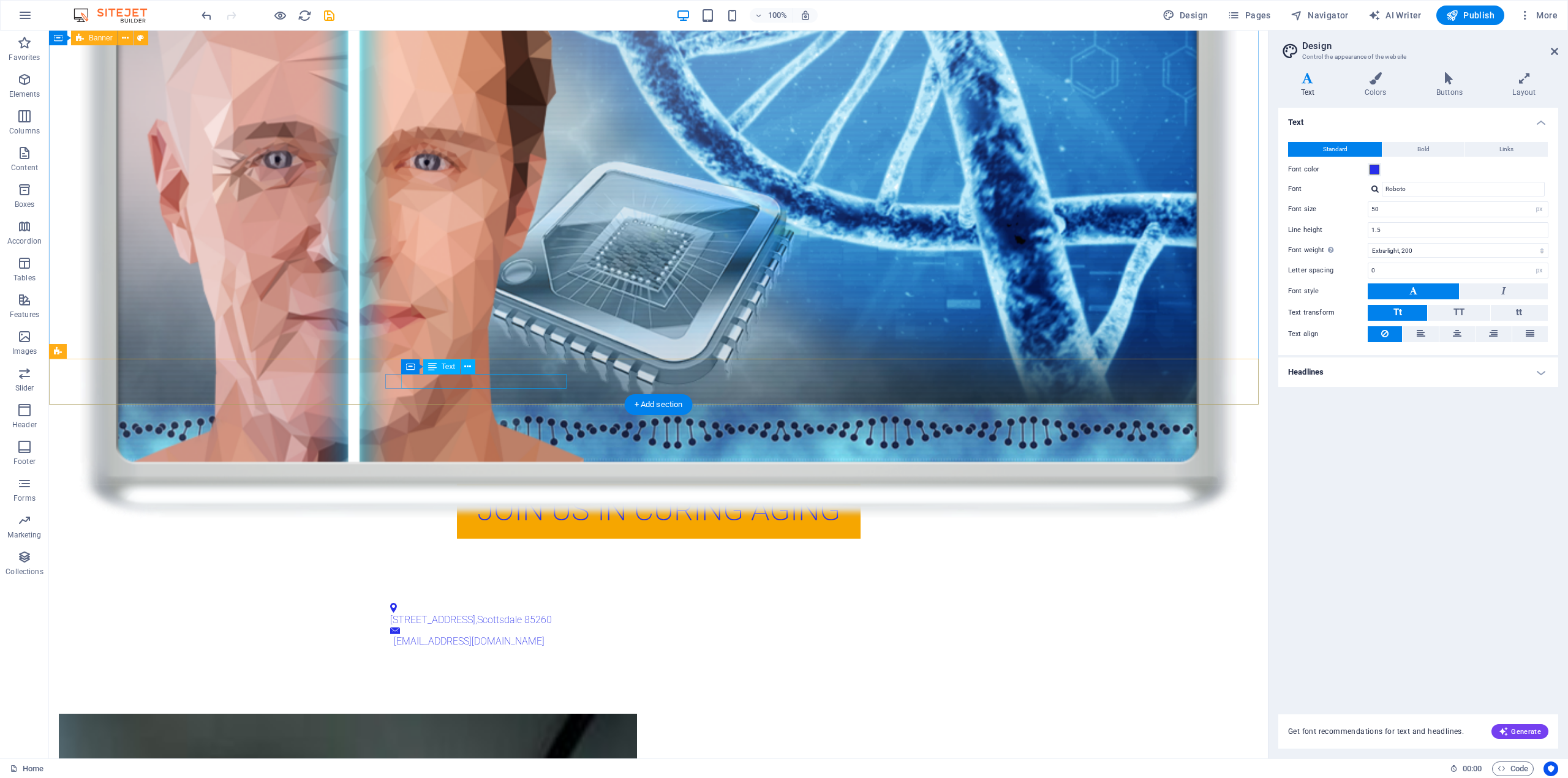
click at [497, 614] on span "Scottsdale" at bounding box center [499, 619] width 45 height 11
click at [443, 366] on span "Text" at bounding box center [448, 366] width 14 height 7
click at [468, 367] on icon at bounding box center [467, 367] width 6 height 13
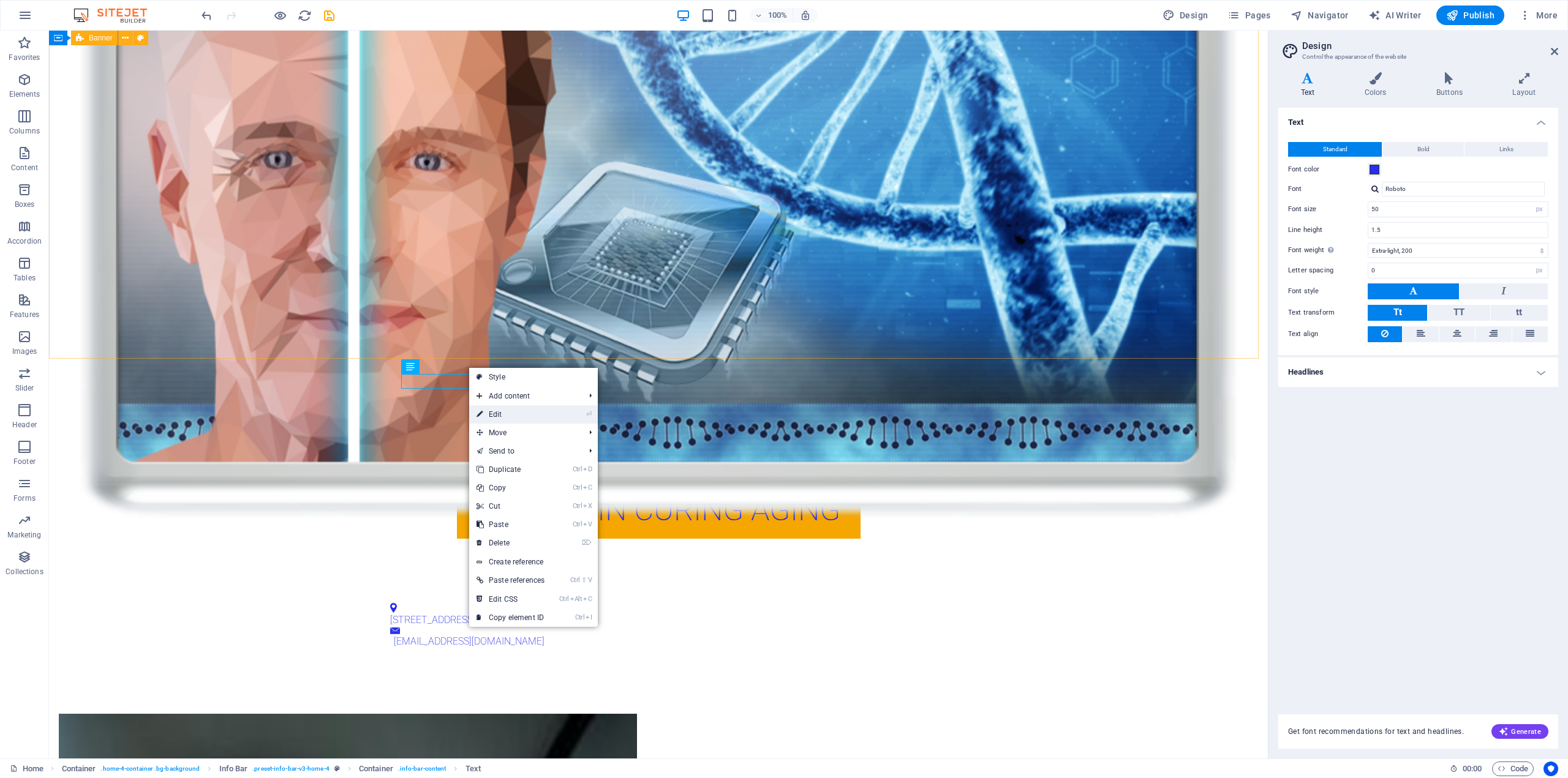
click at [513, 413] on link "⏎ Edit" at bounding box center [510, 415] width 83 height 19
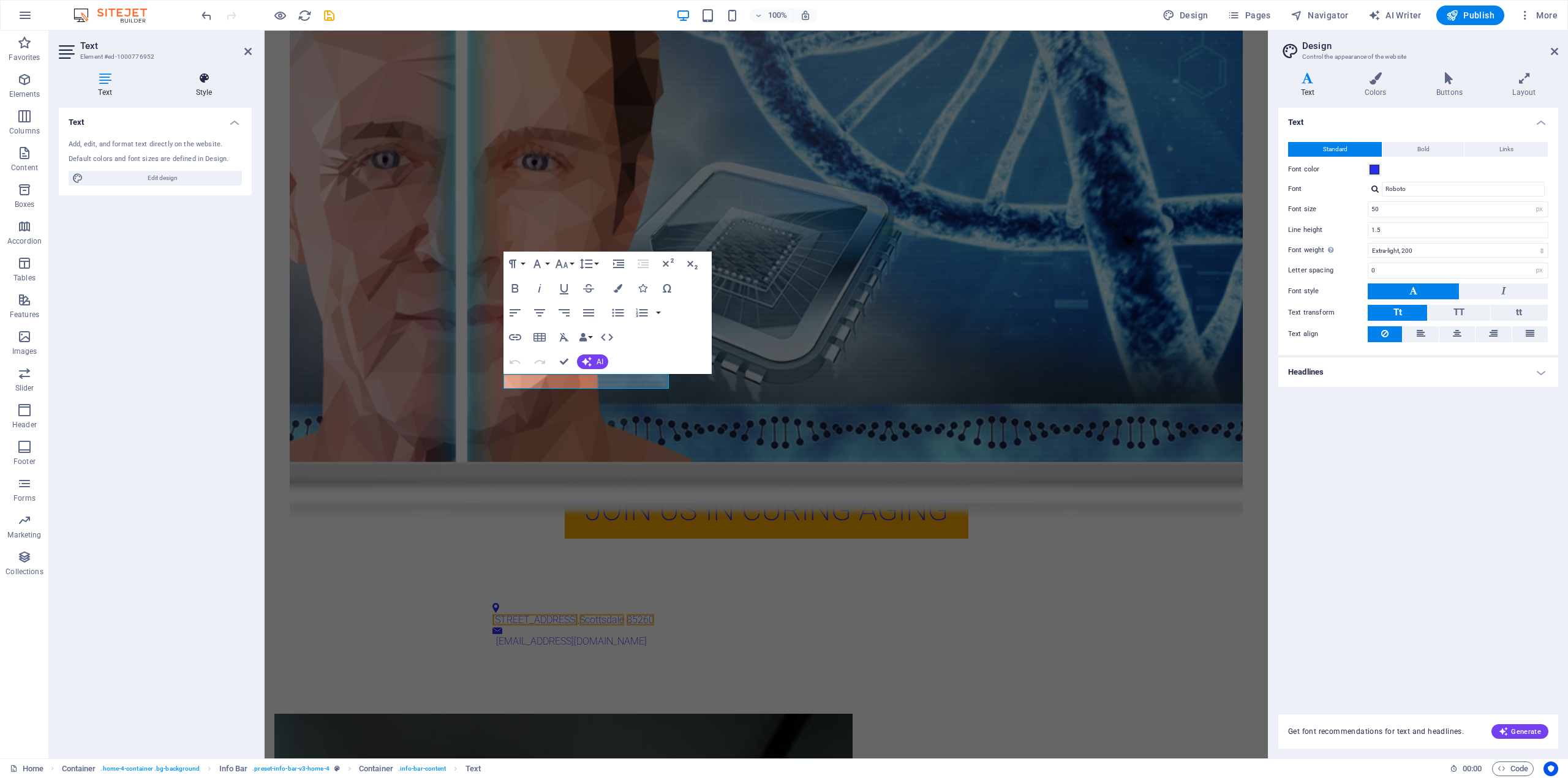
click at [202, 80] on icon at bounding box center [204, 78] width 96 height 12
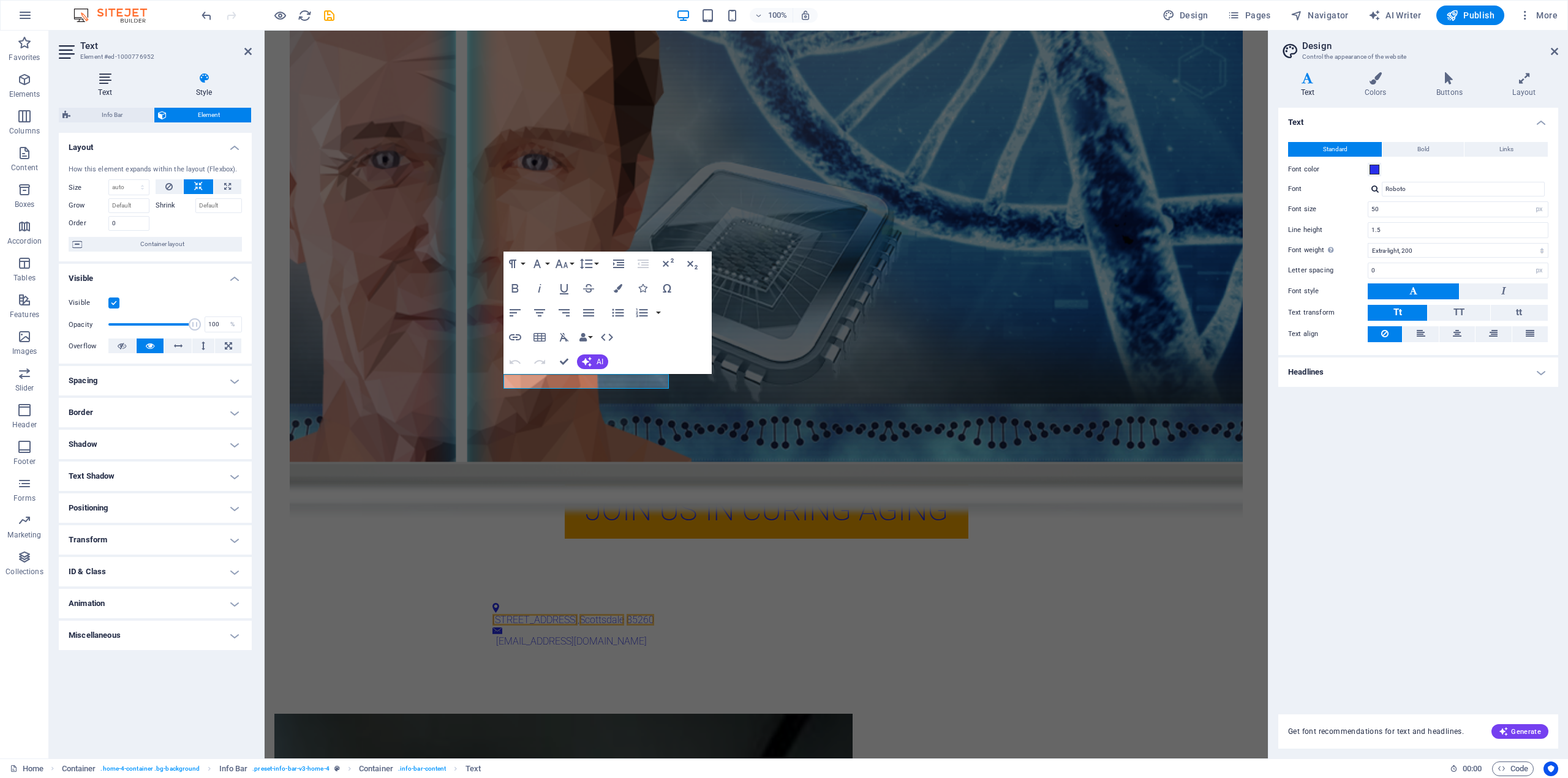
click at [107, 83] on icon at bounding box center [105, 78] width 92 height 12
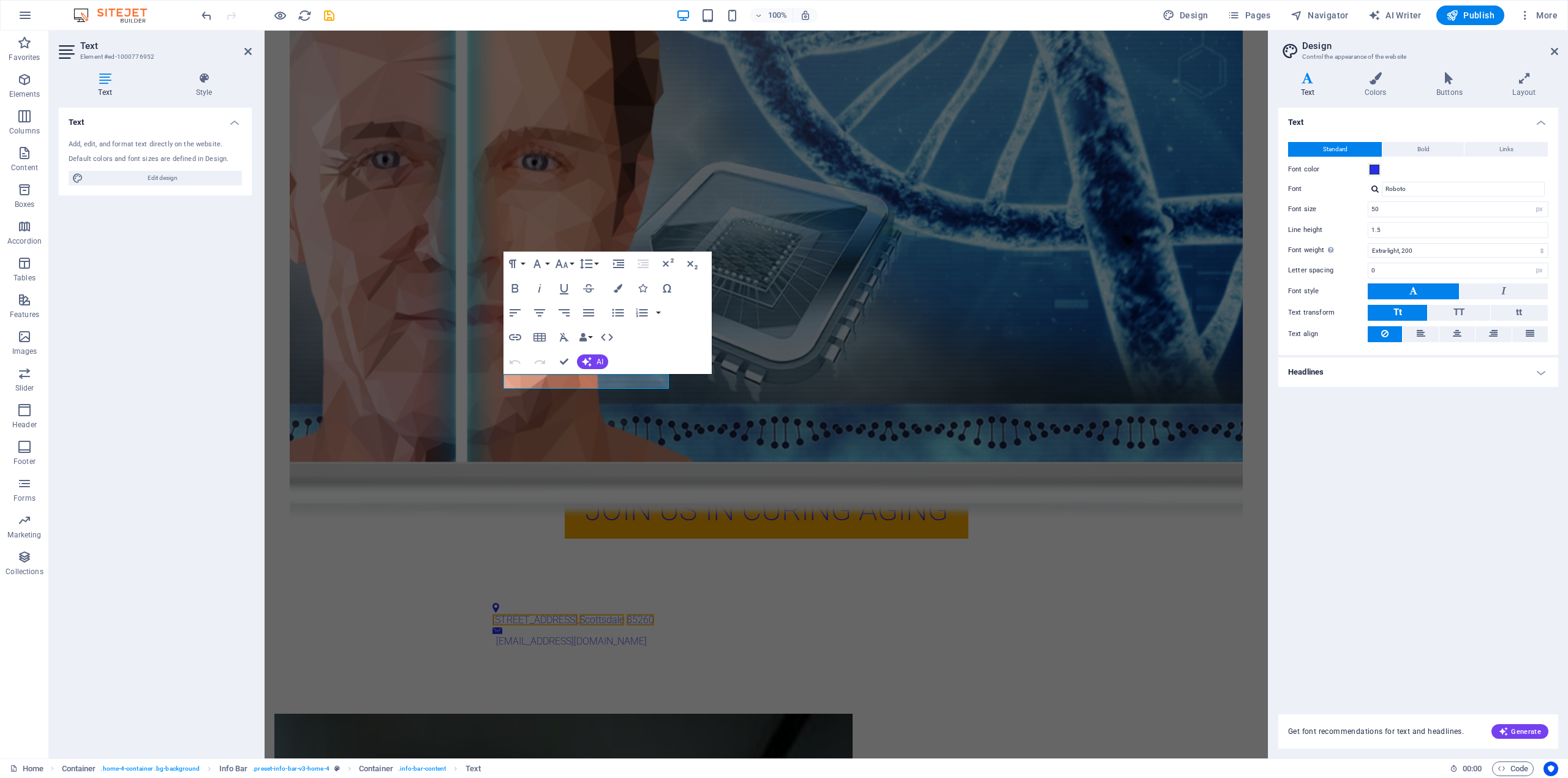
click at [91, 46] on h2 "Text" at bounding box center [166, 46] width 172 height 11
click at [28, 152] on icon "button" at bounding box center [24, 153] width 15 height 15
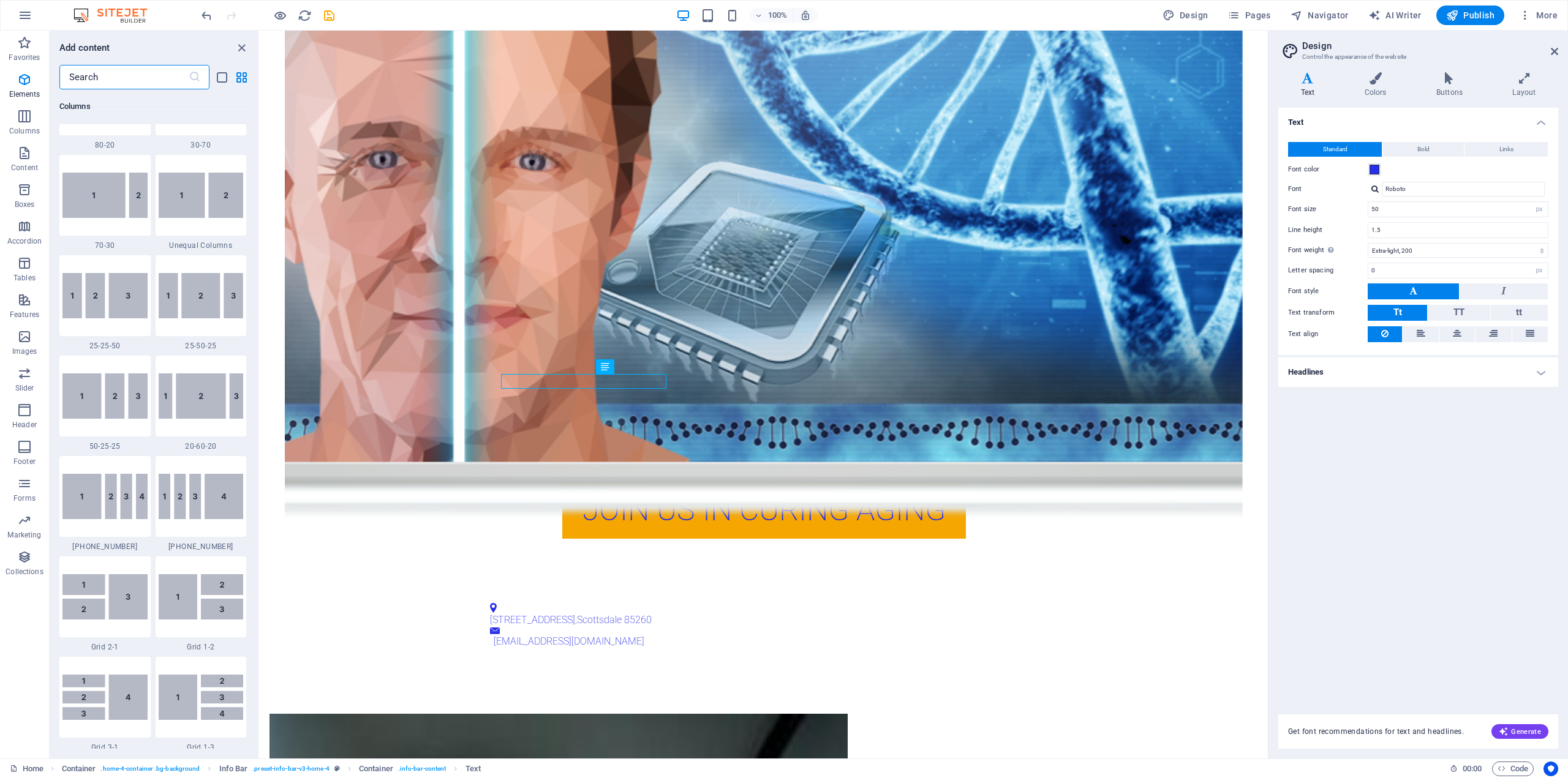
scroll to position [2142, 0]
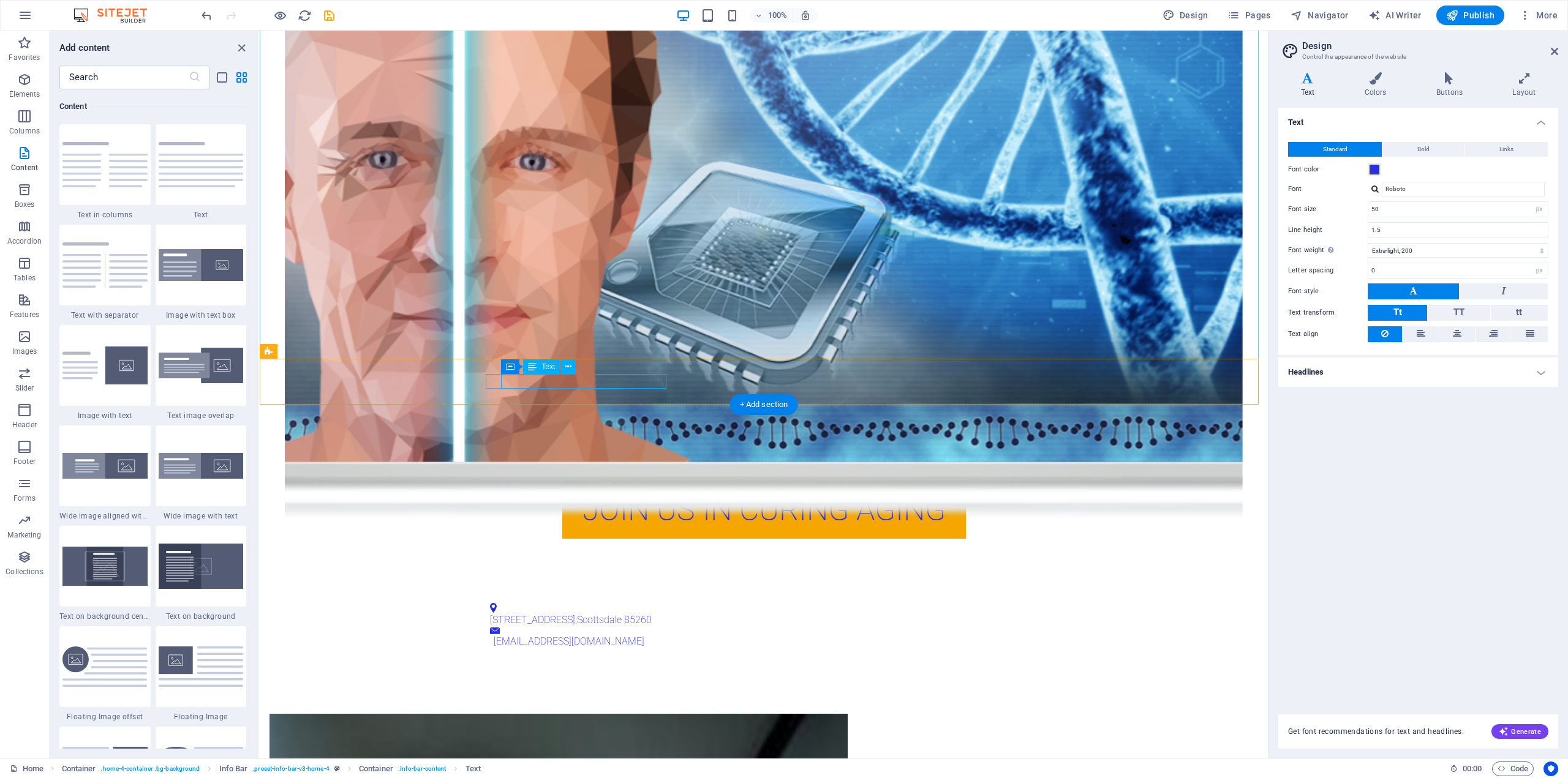
click at [539, 614] on span "123 Innovation Drive" at bounding box center [532, 619] width 85 height 11
click at [534, 614] on span "123 Innovation Drive" at bounding box center [532, 619] width 85 height 11
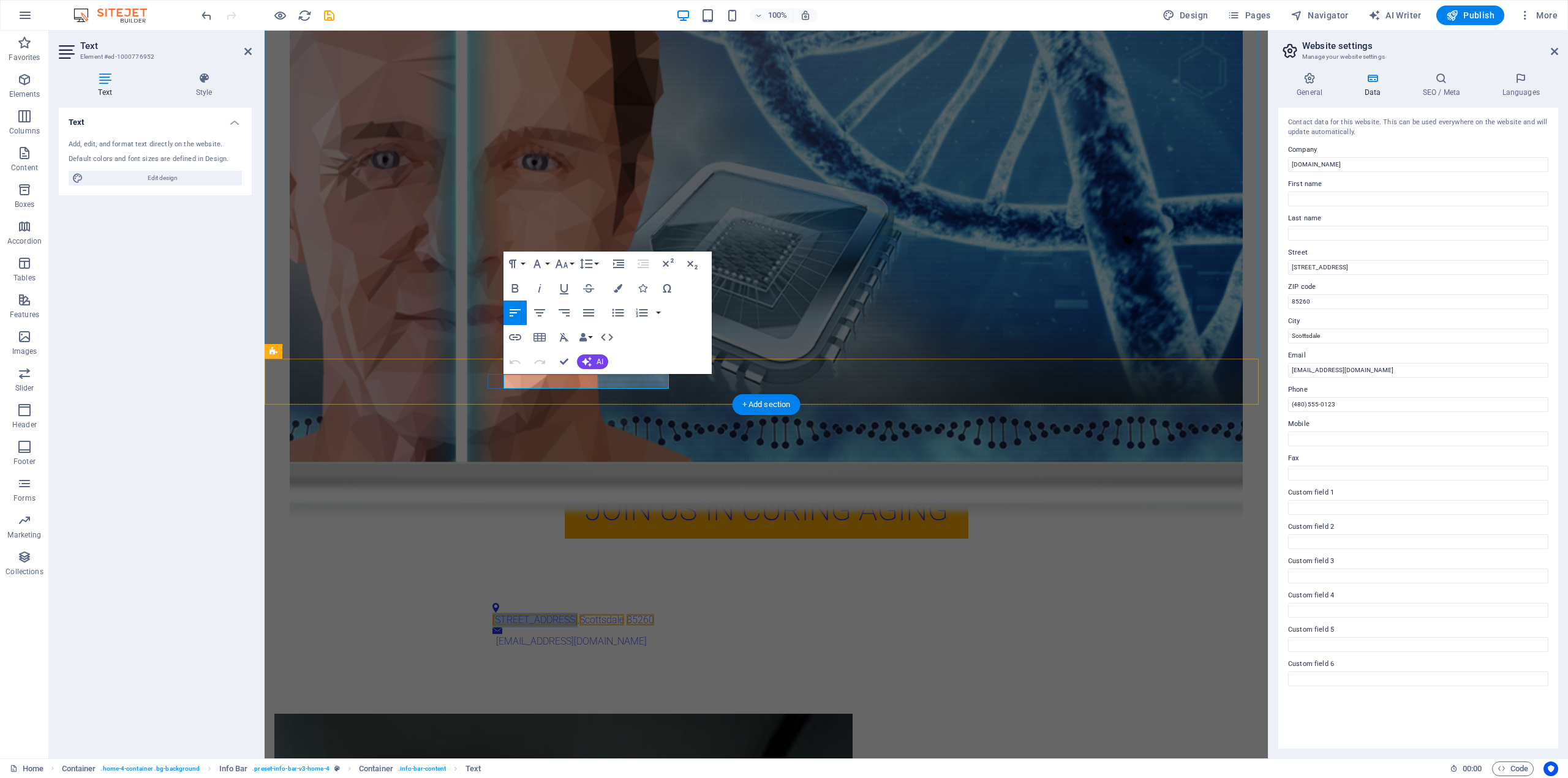
click at [543, 614] on span "123 Innovation Drive" at bounding box center [535, 619] width 85 height 11
drag, startPoint x: 1629, startPoint y: 293, endPoint x: 1262, endPoint y: 264, distance: 368.1
click at [1327, 300] on input "85260" at bounding box center [1417, 302] width 260 height 15
click at [1331, 337] on input "Scottsdale" at bounding box center [1417, 336] width 260 height 15
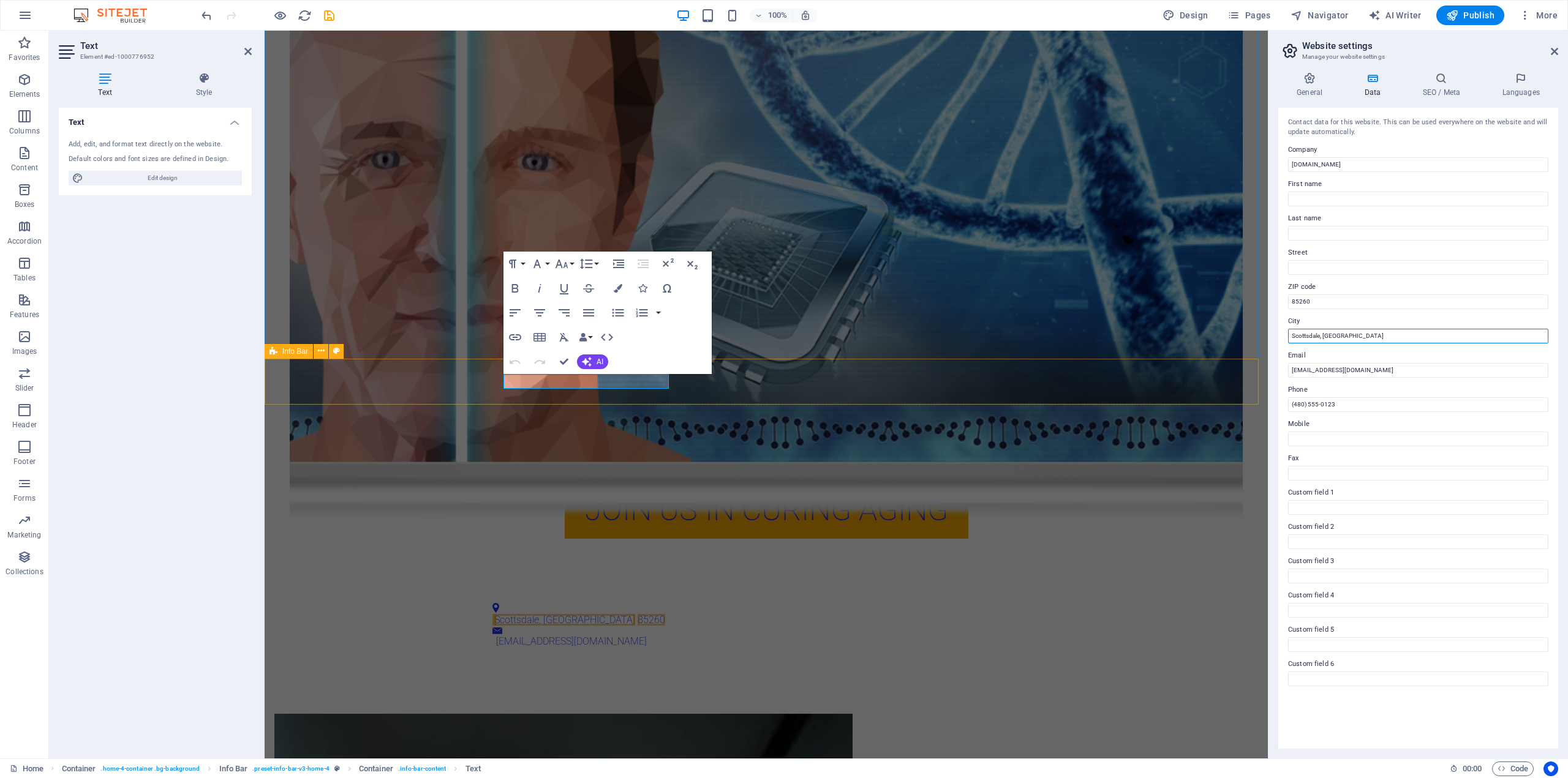
type input "Scottsdale, [GEOGRAPHIC_DATA]"
click at [798, 588] on div ", Scottsdale, AZ 85260 info@human.bio" at bounding box center [766, 626] width 1003 height 77
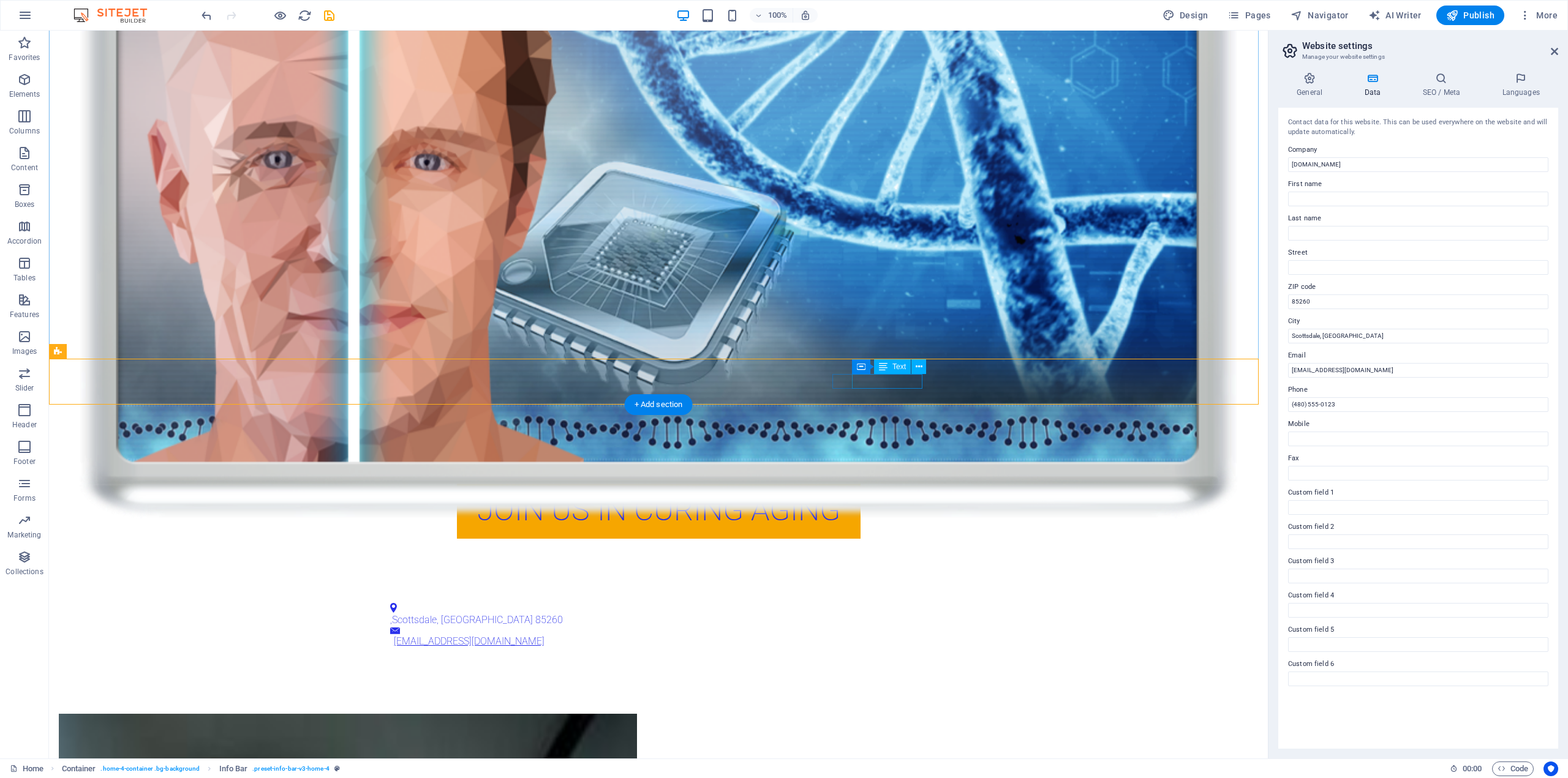
click at [544, 636] on link "info@human.bio" at bounding box center [469, 641] width 151 height 11
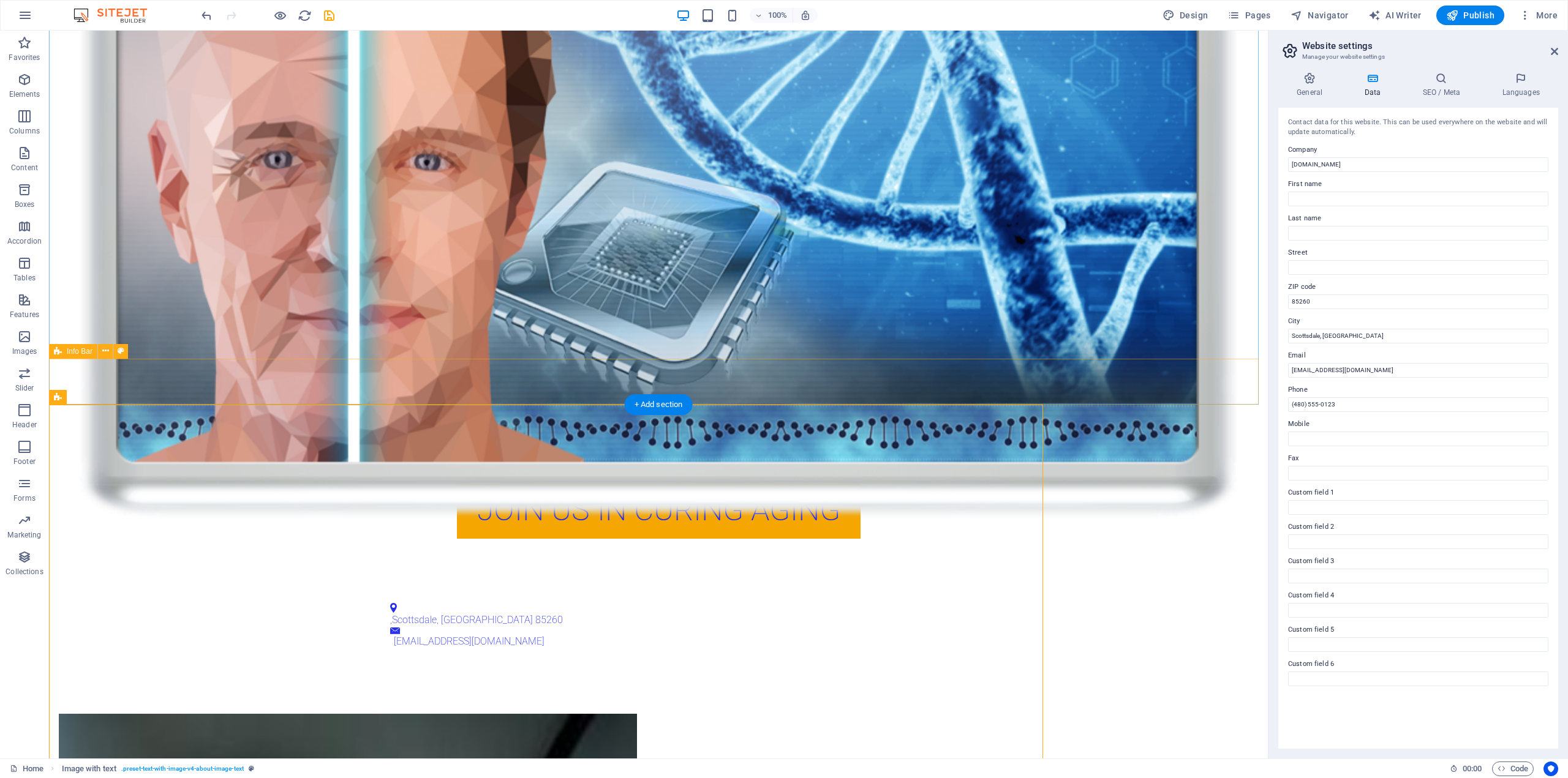
click at [951, 588] on div ", Scottsdale, AZ 85260 info@human.bio" at bounding box center [658, 626] width 1219 height 77
click at [883, 634] on div "info@human.bio" at bounding box center [660, 641] width 534 height 15
click at [893, 361] on div "Text" at bounding box center [892, 367] width 36 height 15
drag, startPoint x: 1352, startPoint y: 398, endPoint x: 1238, endPoint y: 370, distance: 117.4
type input "[EMAIL_ADDRESS][DOMAIN_NAME]"
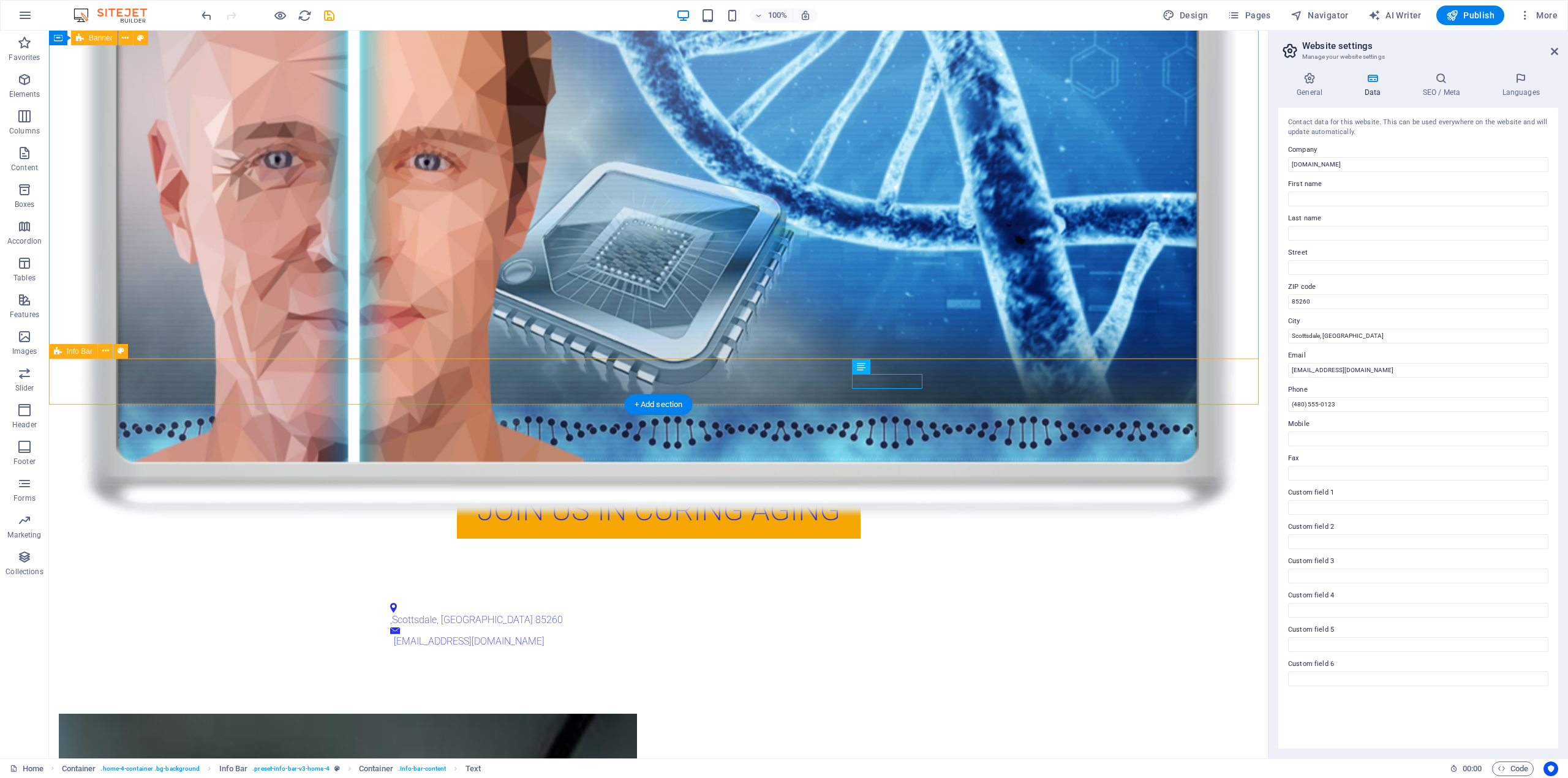
click at [974, 588] on div "[GEOGRAPHIC_DATA] [EMAIL_ADDRESS][DOMAIN_NAME]" at bounding box center [658, 626] width 1219 height 77
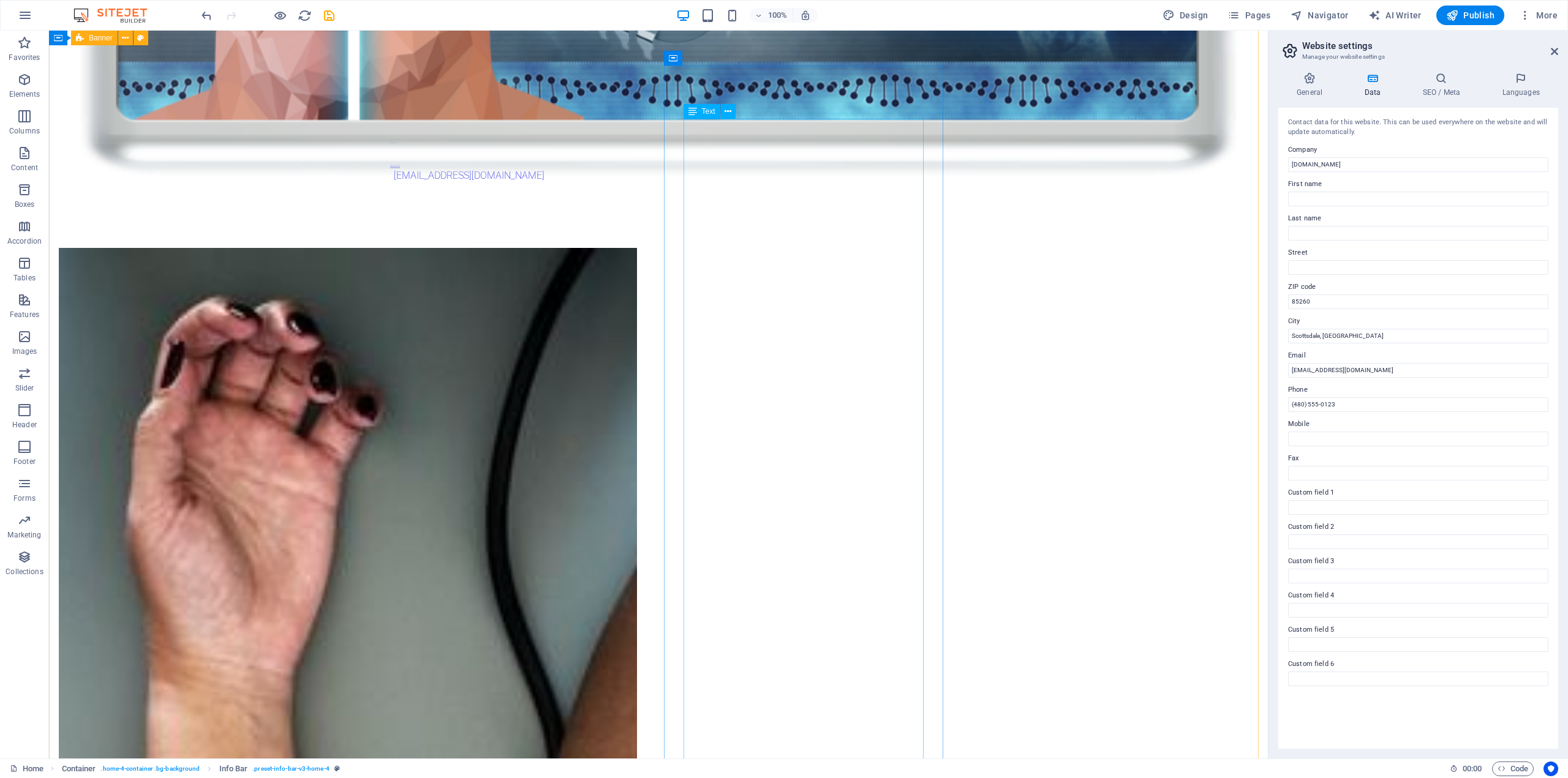
scroll to position [1224, 0]
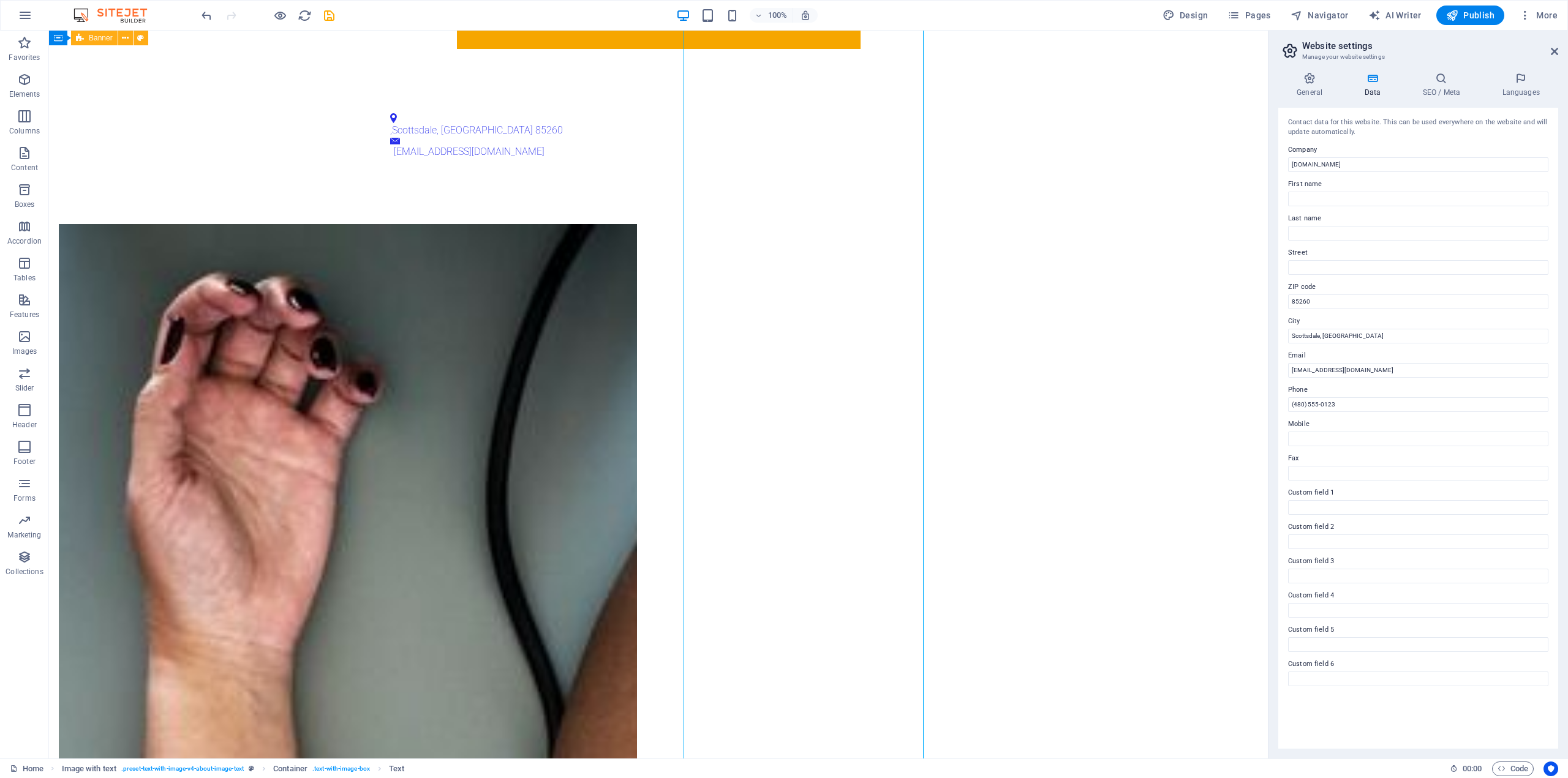
scroll to position [887, 0]
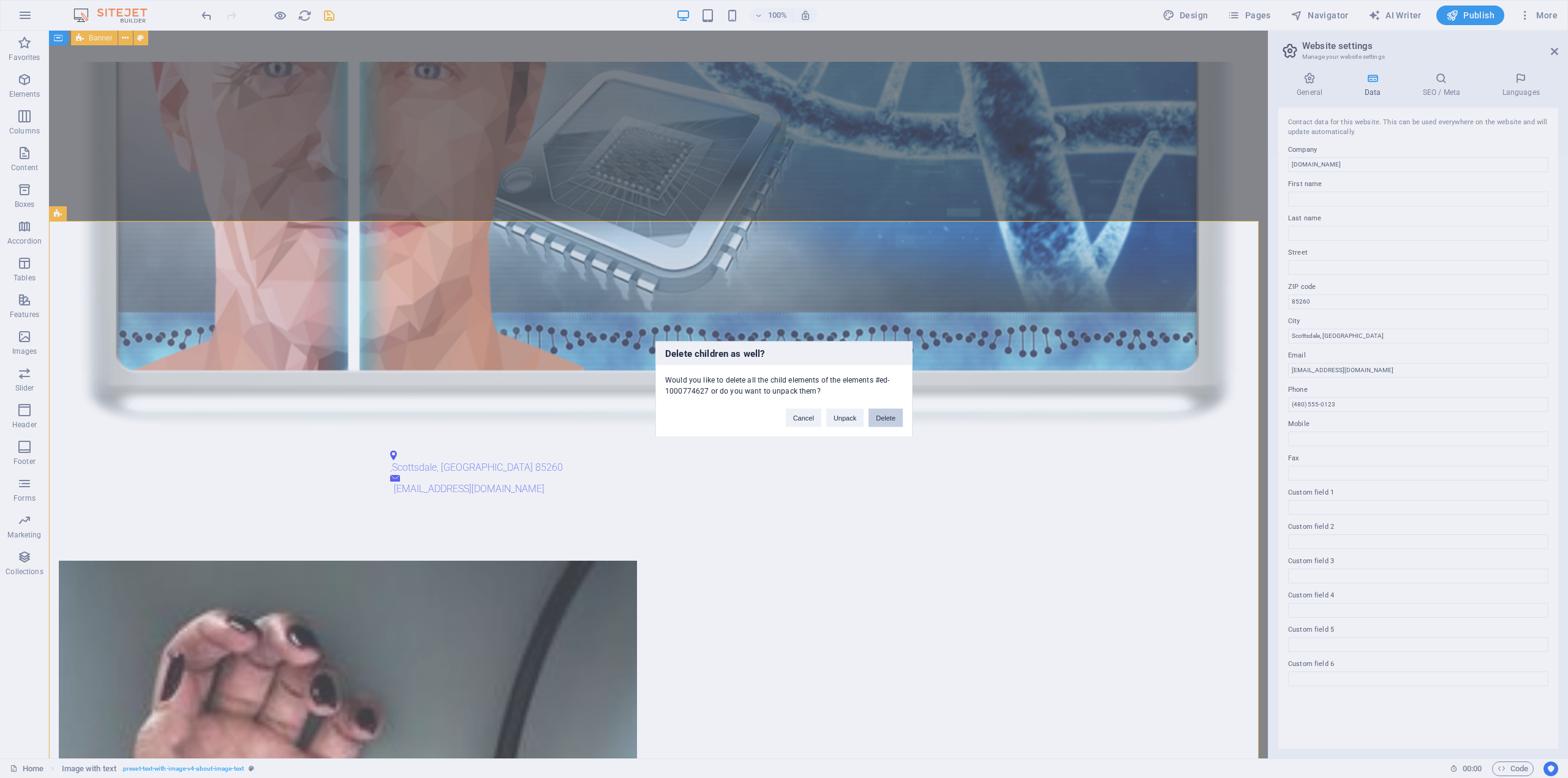
click at [885, 420] on button "Delete" at bounding box center [885, 417] width 34 height 19
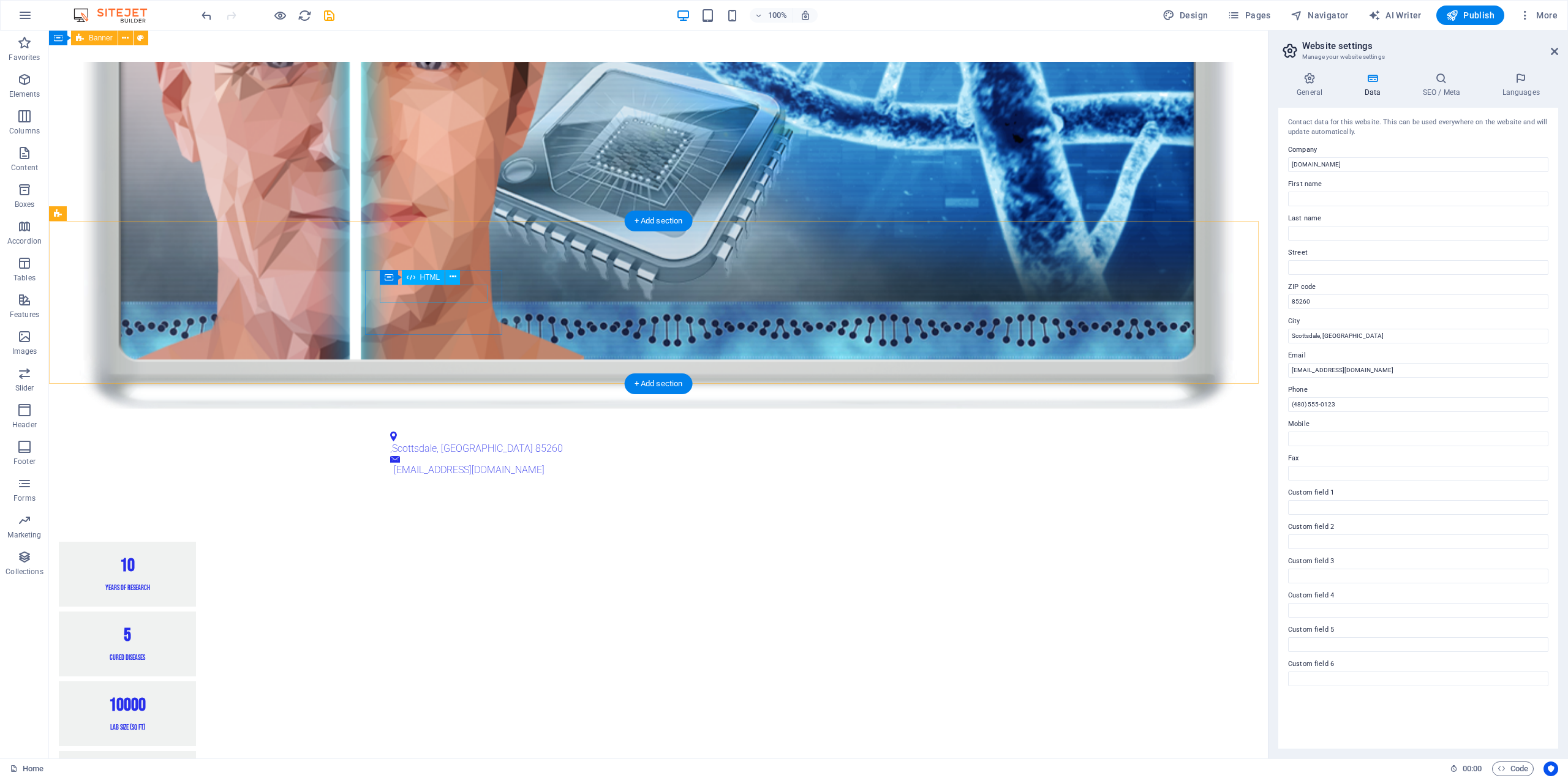
click at [181, 556] on div "10" at bounding box center [127, 565] width 108 height 19
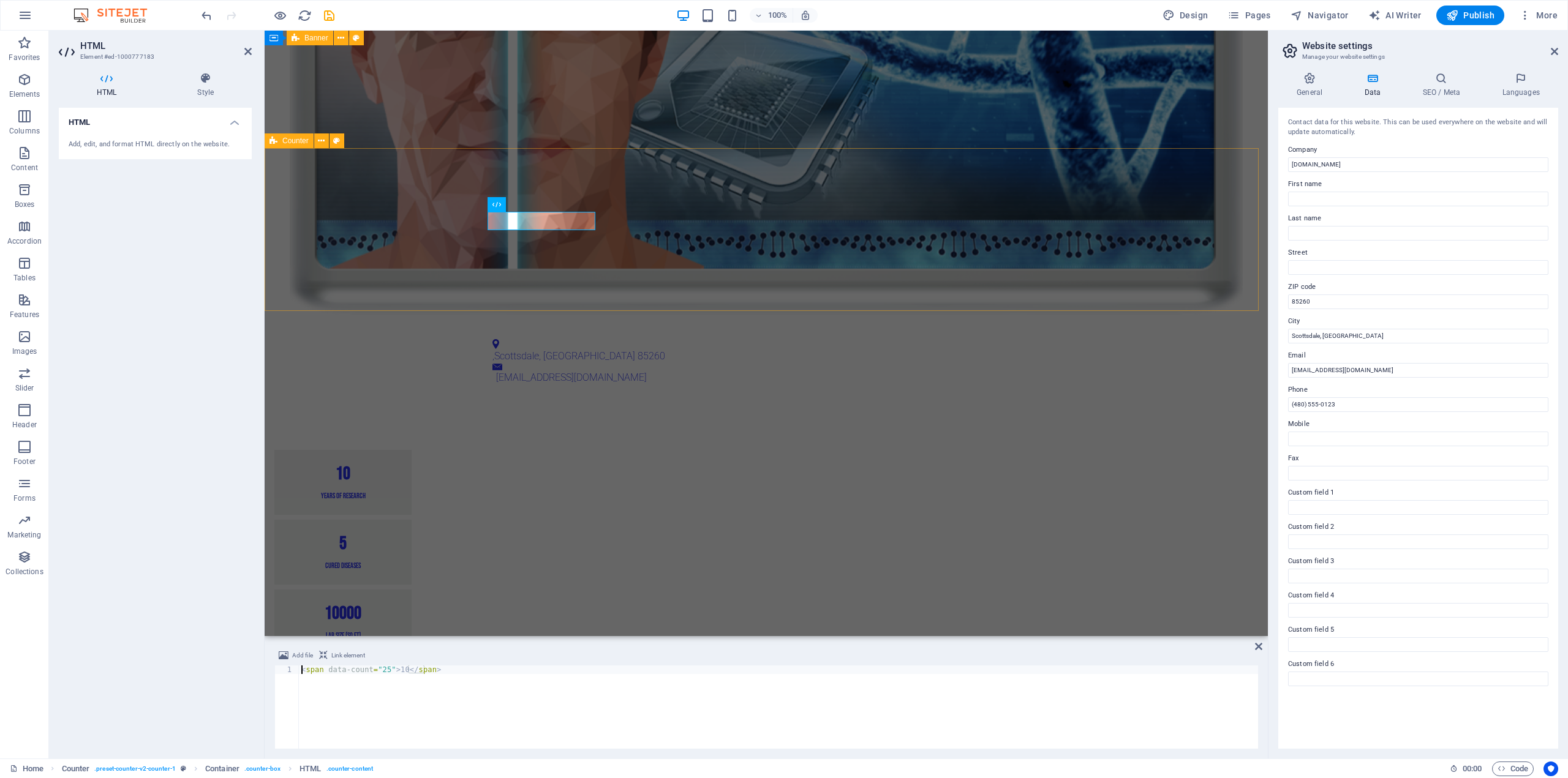
click at [573, 401] on div "10 Years of Research 5 Cured Diseases 10000 Lab Size (sq ft) 50 Expert Scientis…" at bounding box center [766, 587] width 1003 height 372
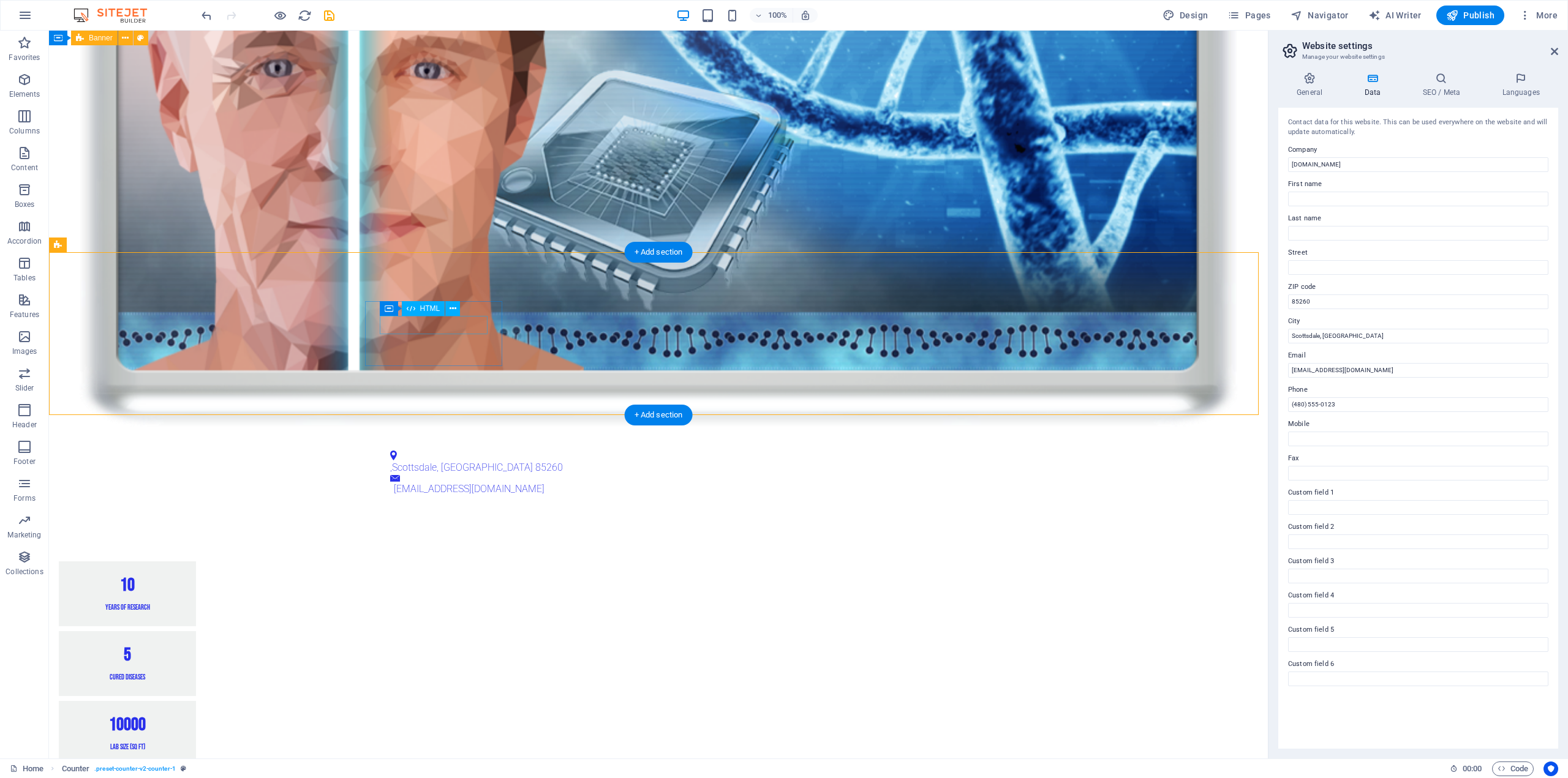
click at [181, 576] on div "10" at bounding box center [127, 585] width 108 height 19
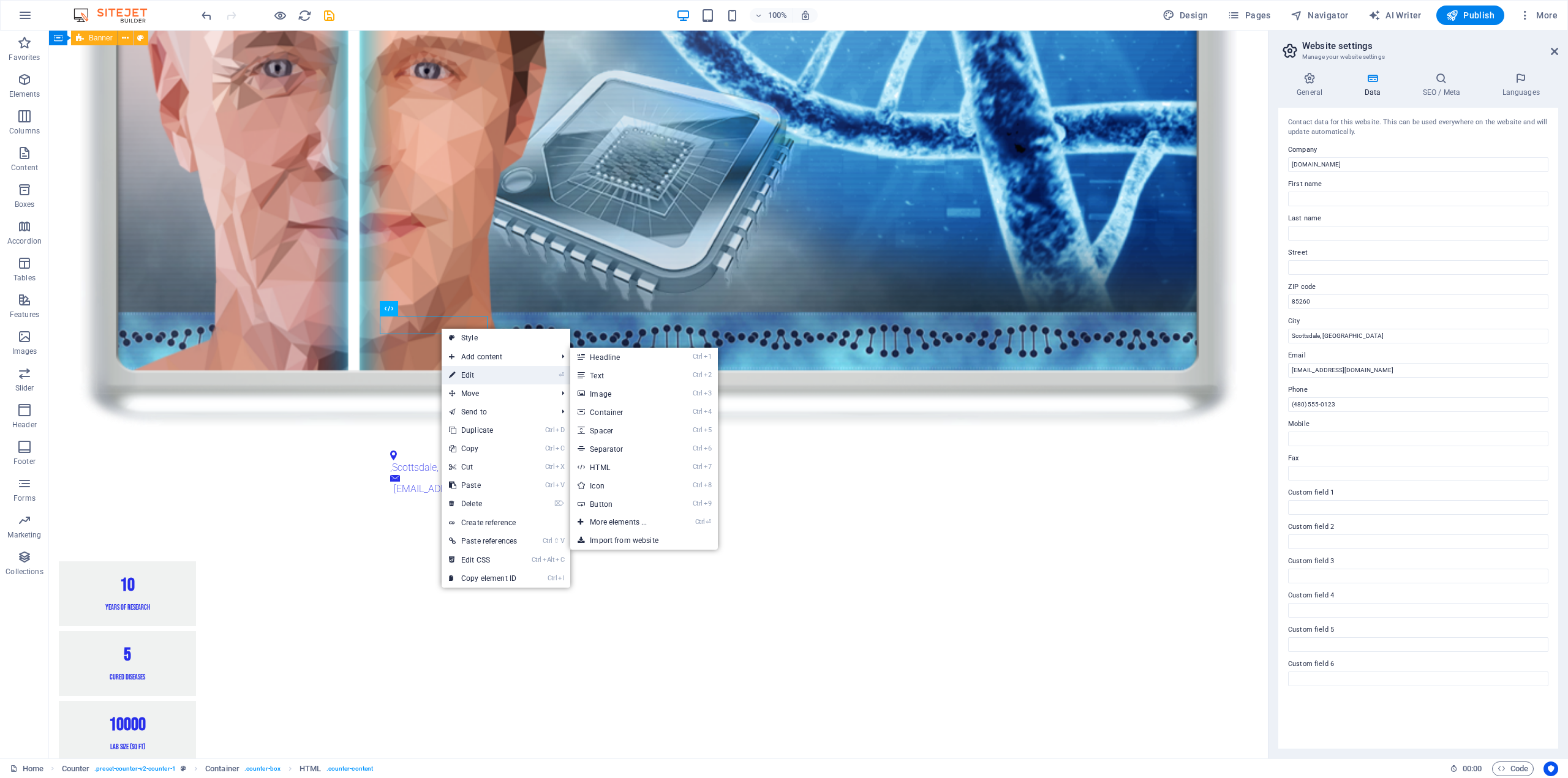
click at [479, 378] on link "⏎ Edit" at bounding box center [483, 375] width 83 height 19
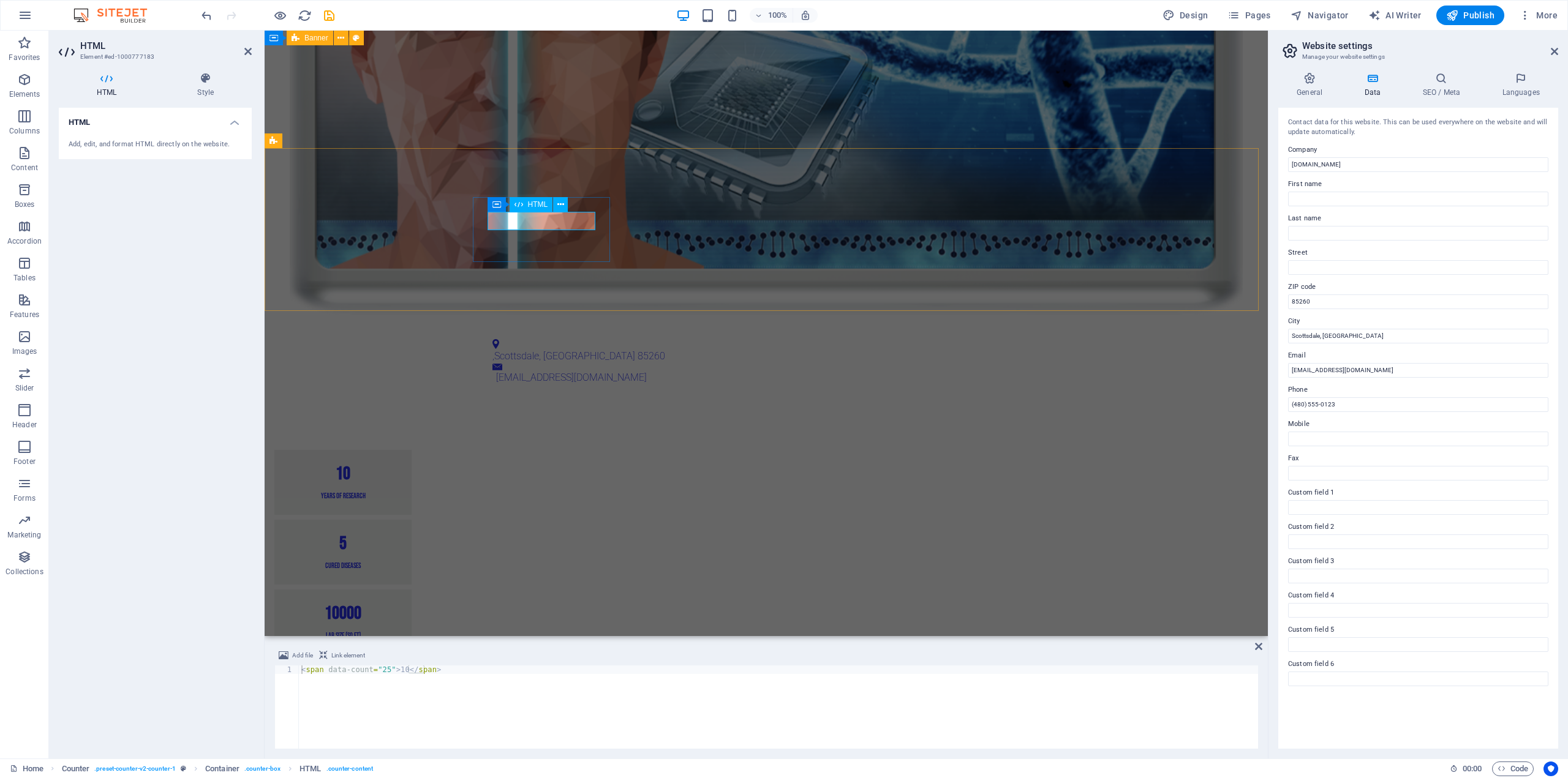
click at [397, 465] on div "10" at bounding box center [343, 474] width 108 height 19
click at [569, 200] on div "Container HTML" at bounding box center [532, 204] width 89 height 15
click at [567, 202] on button at bounding box center [560, 204] width 15 height 15
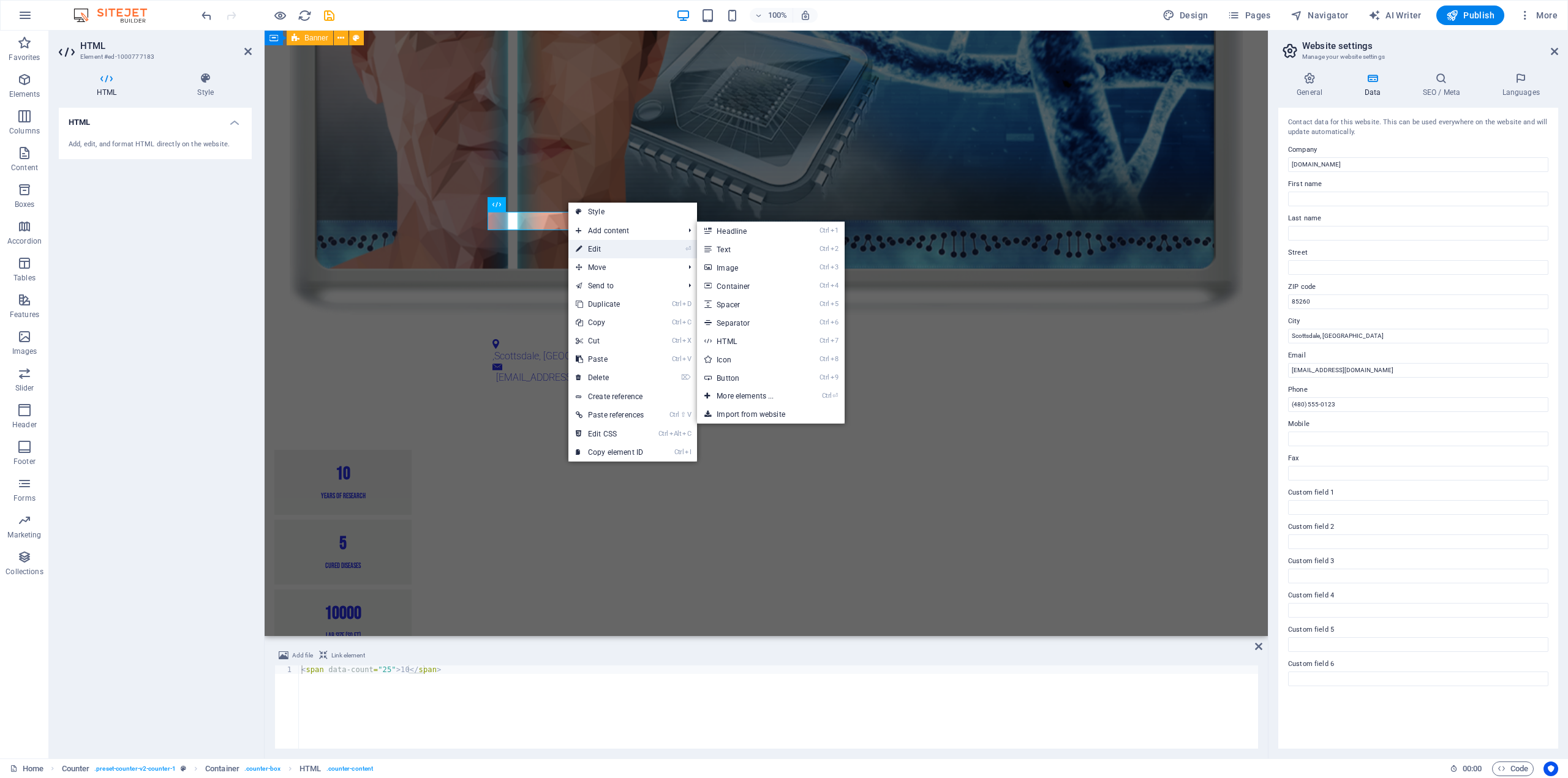
click at [602, 249] on link "⏎ Edit" at bounding box center [610, 249] width 83 height 19
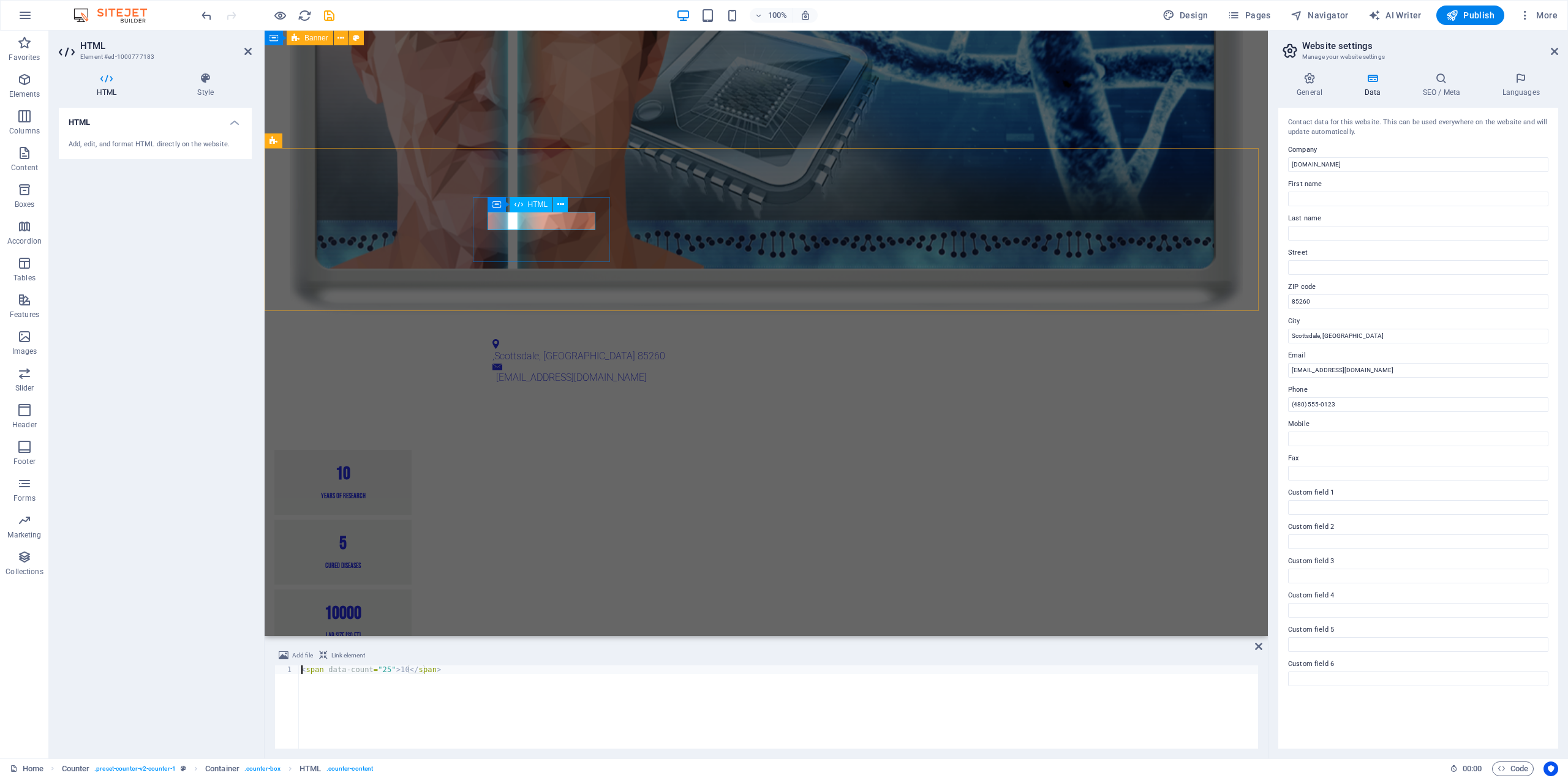
click at [397, 465] on div "10" at bounding box center [343, 474] width 108 height 19
click at [560, 203] on icon at bounding box center [560, 205] width 6 height 13
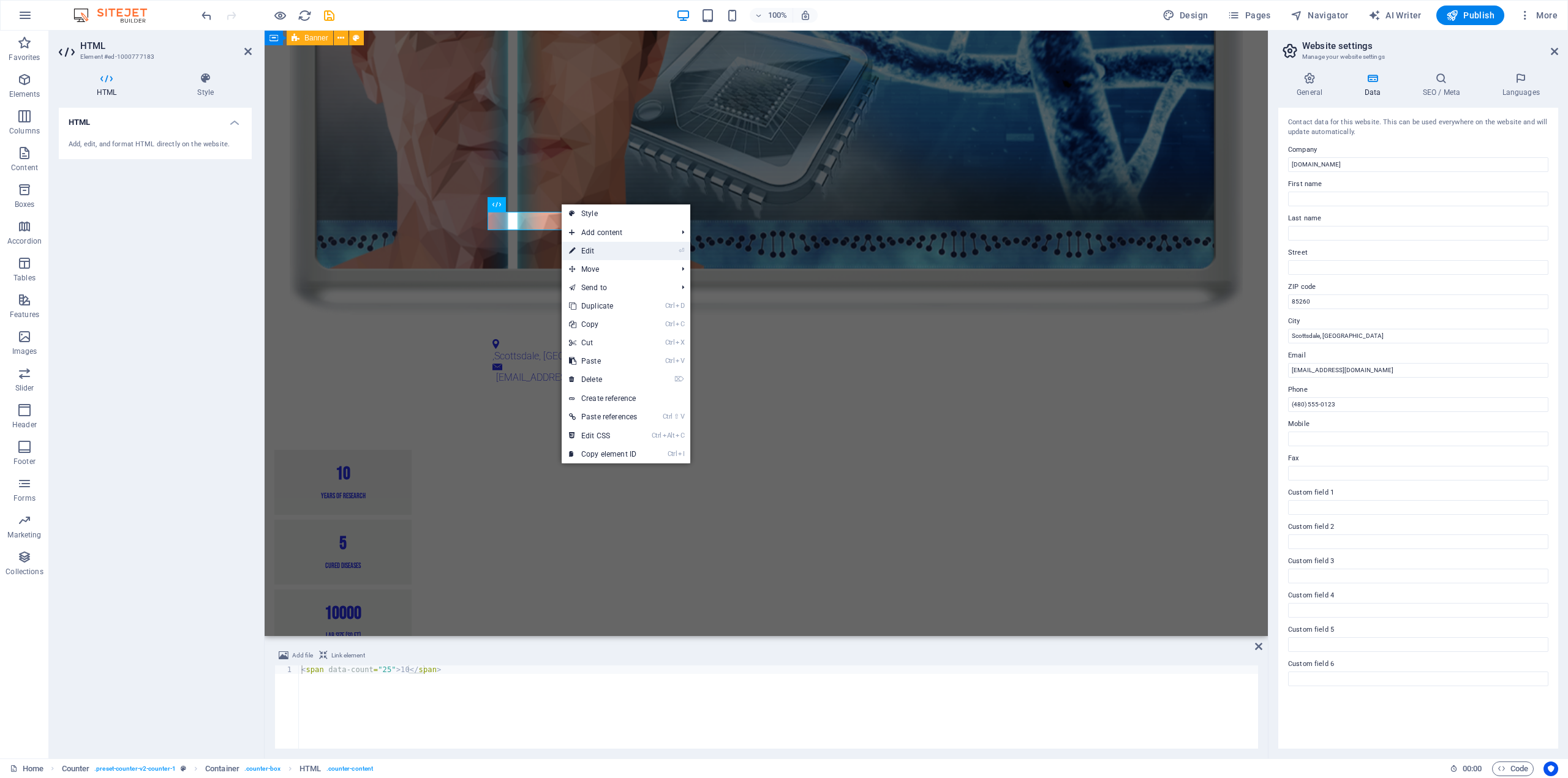
click at [600, 249] on link "⏎ Edit" at bounding box center [603, 251] width 83 height 19
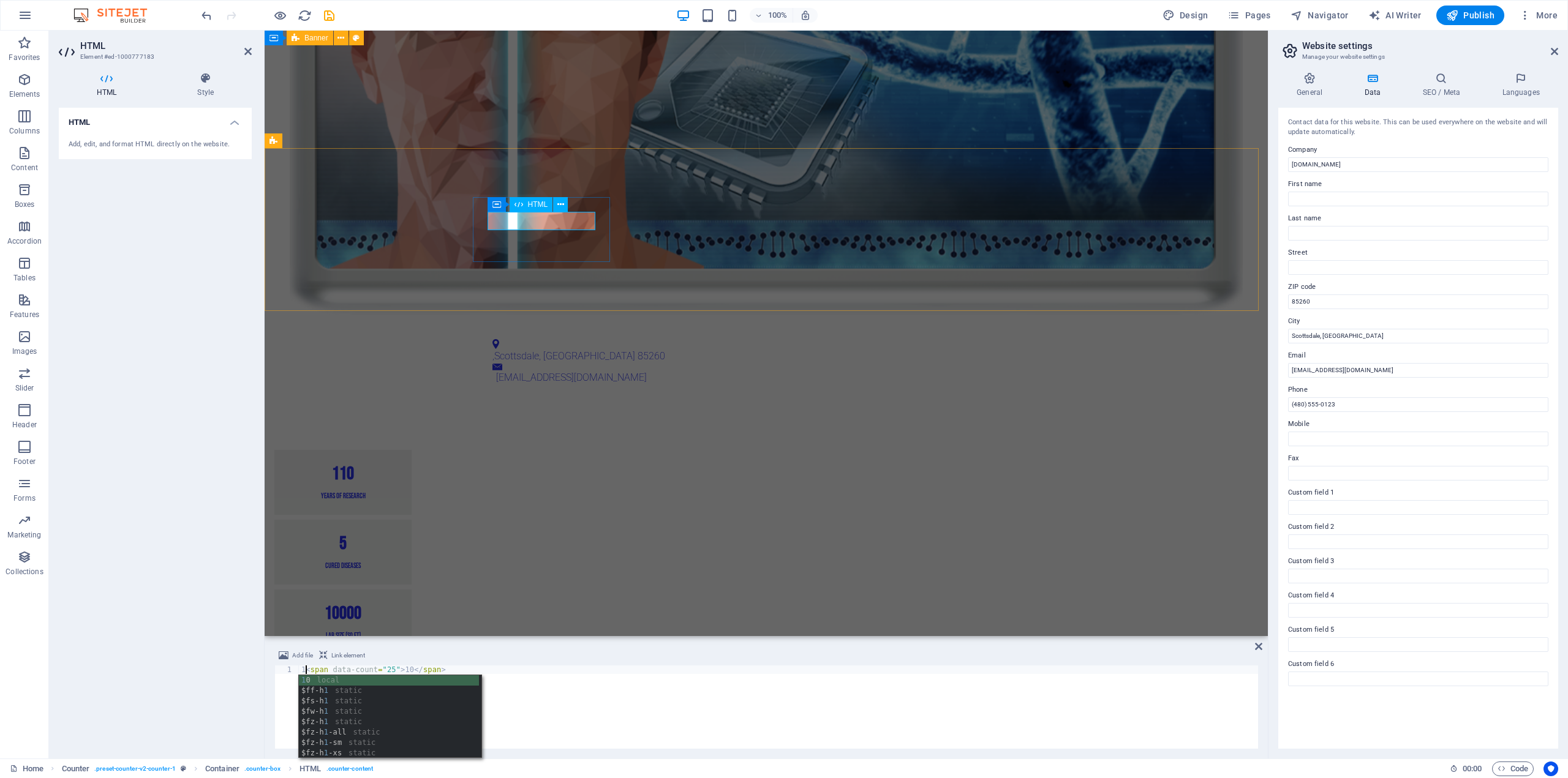
scroll to position [0, 1]
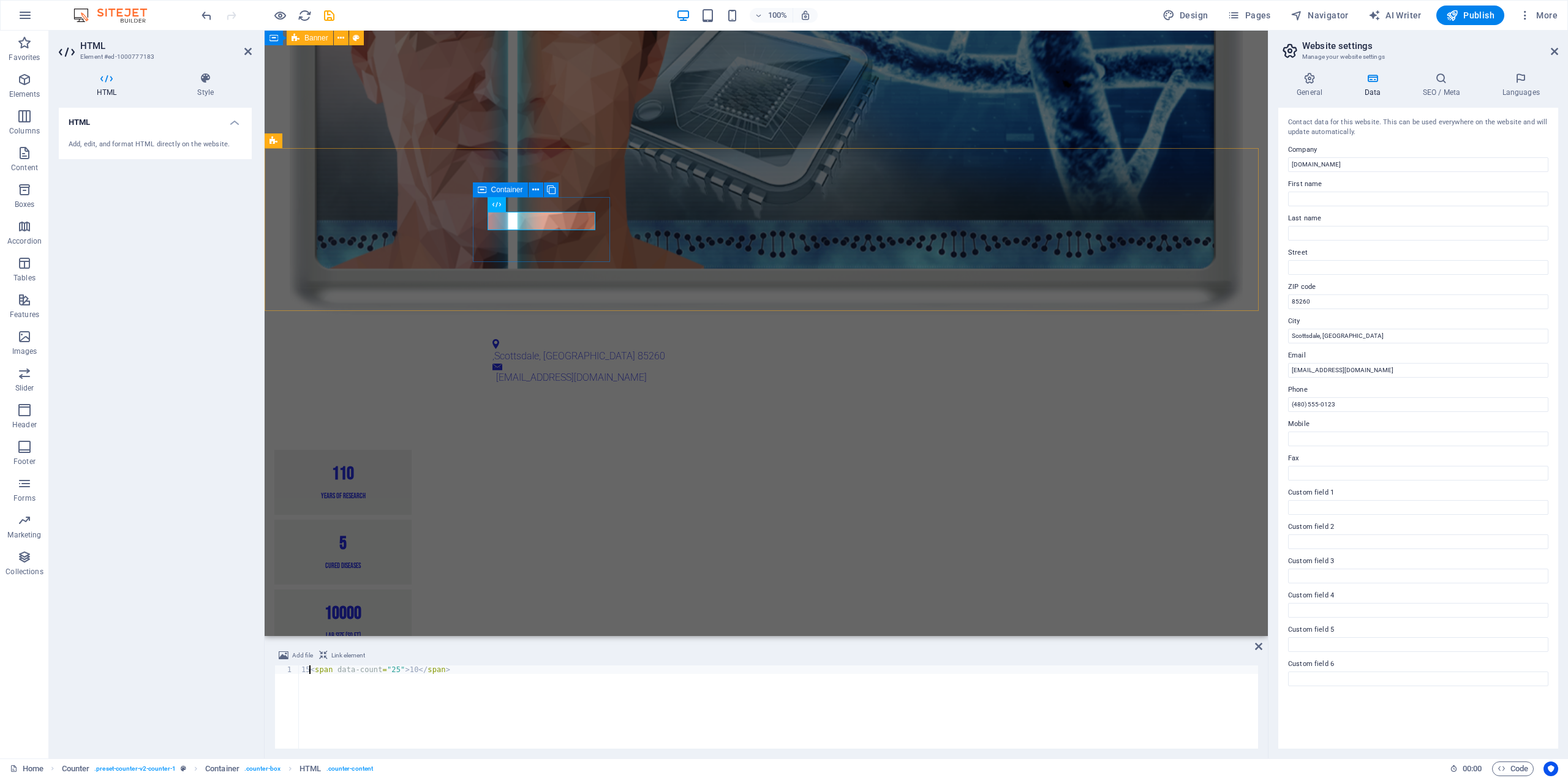
type textarea "15<span data-count="25">10</span>"
click at [411, 450] on div "1 10 Years of Research" at bounding box center [343, 483] width 137 height 65
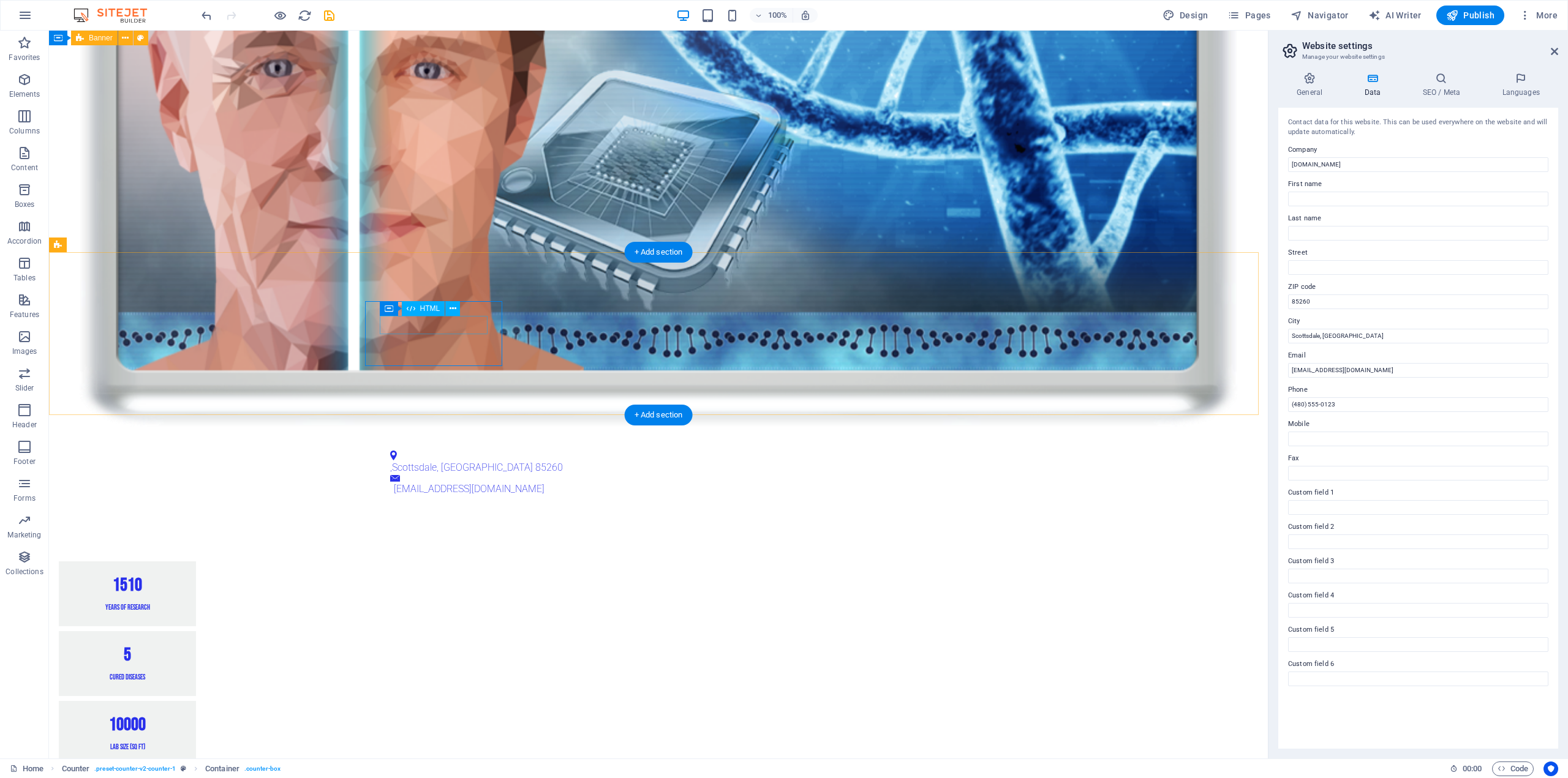
click at [441, 312] on div "HTML" at bounding box center [424, 308] width 44 height 15
click at [181, 576] on div "15 10" at bounding box center [127, 585] width 108 height 19
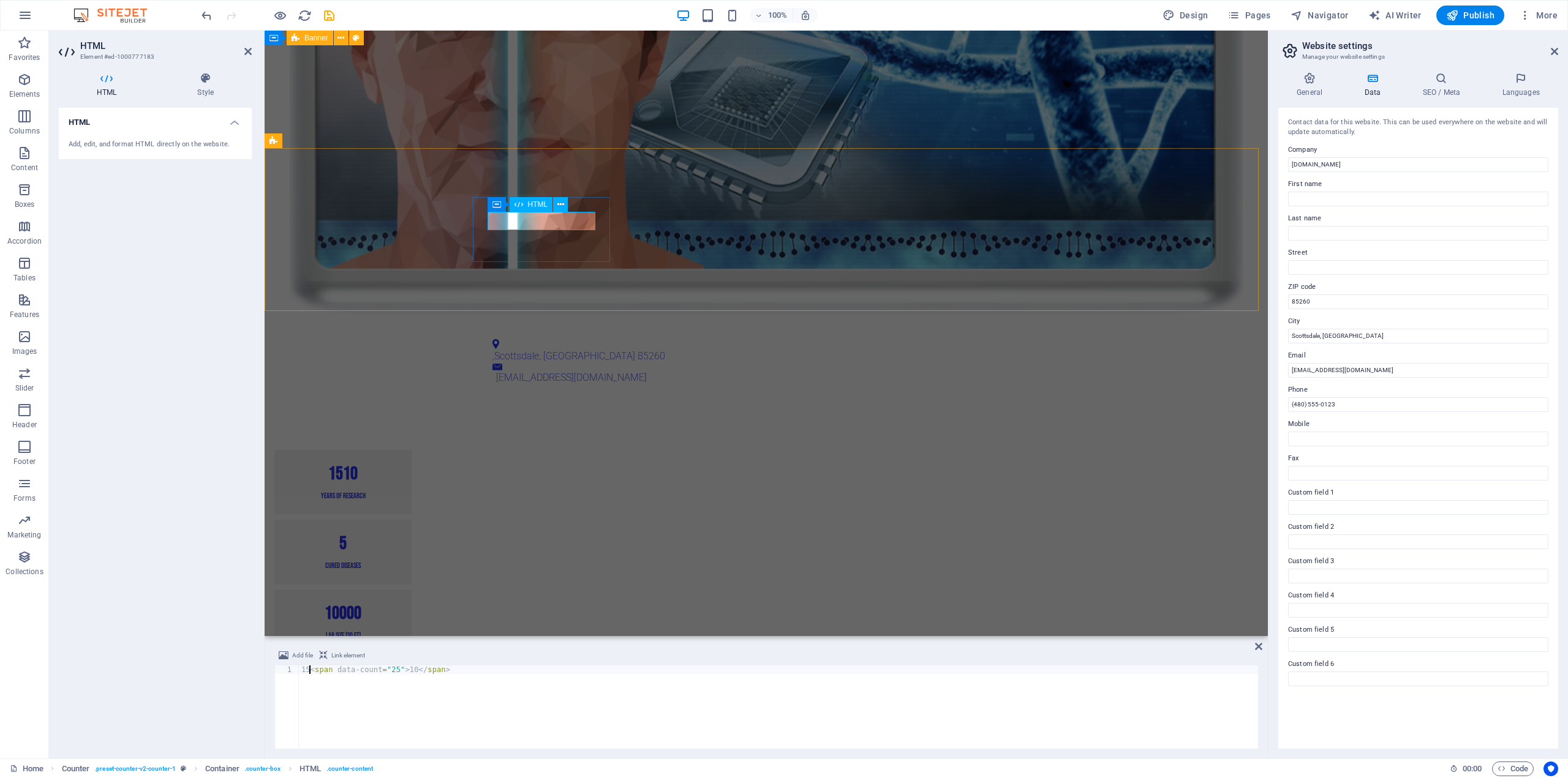
click at [397, 465] on div "15 10" at bounding box center [343, 474] width 108 height 19
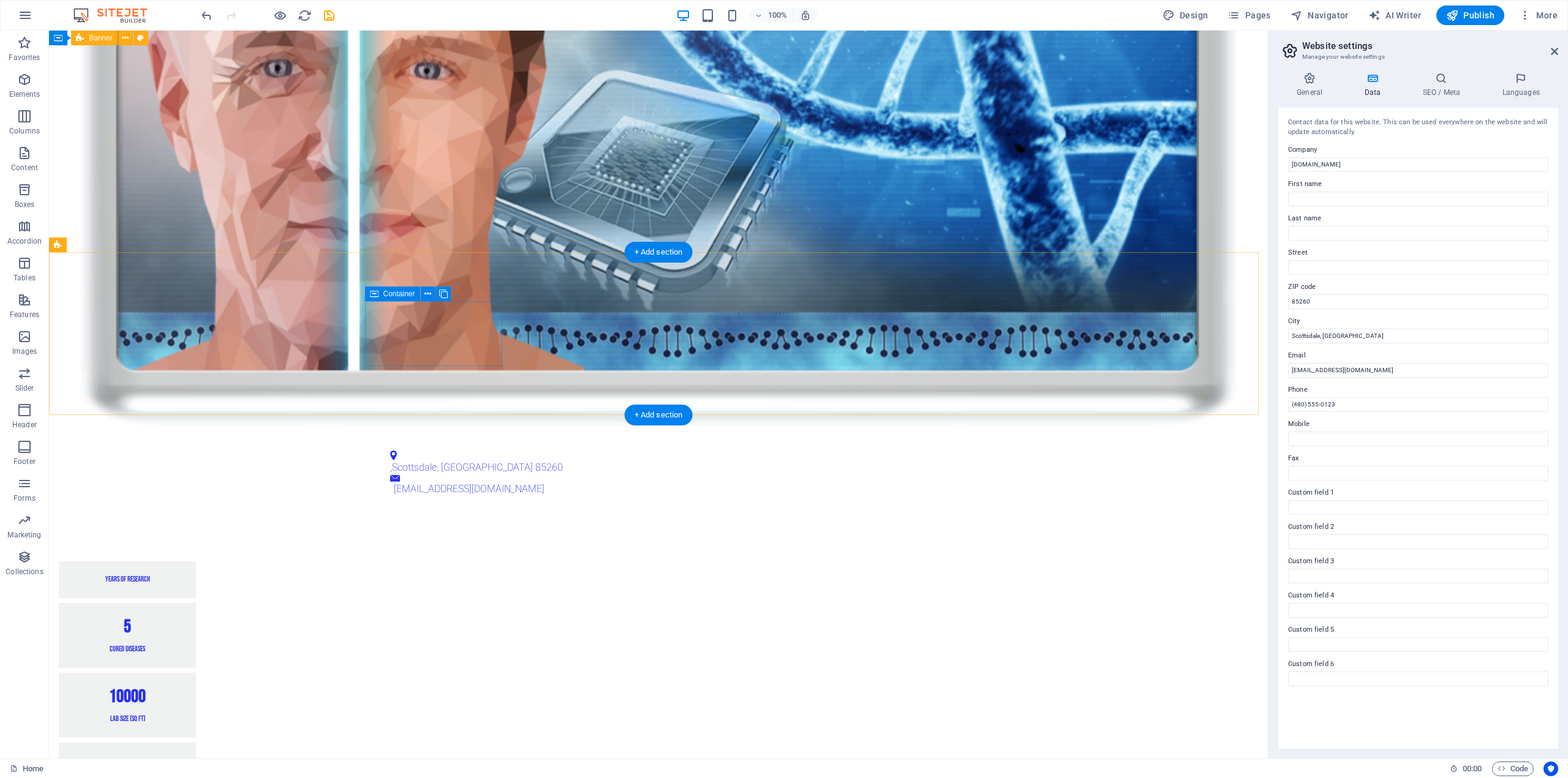
click at [196, 561] on div "Years of Research" at bounding box center [127, 579] width 137 height 36
click at [181, 576] on div "15 10" at bounding box center [127, 585] width 108 height 19
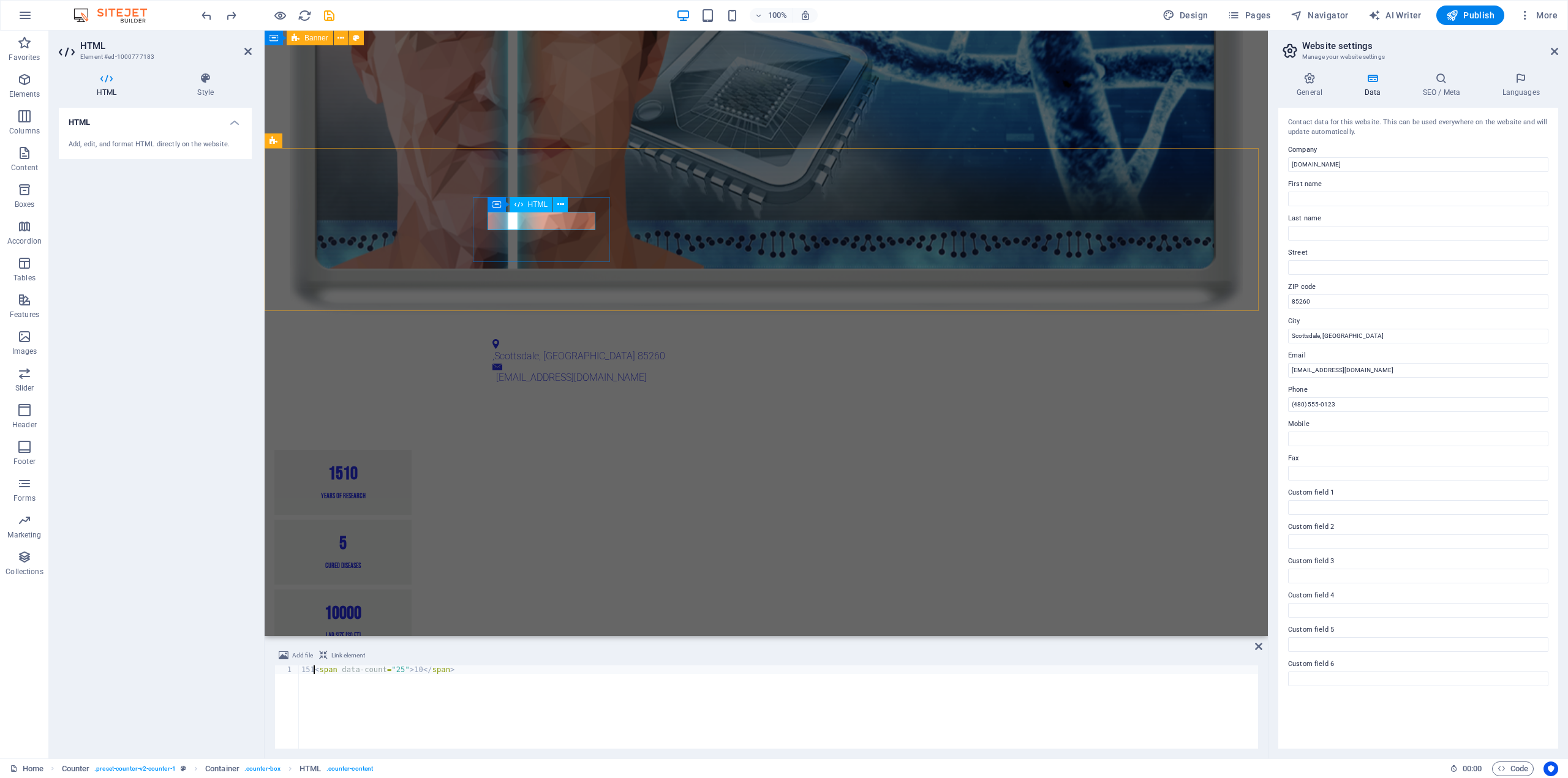
scroll to position [0, 2]
type textarea "<span data-count="25">10</span>"
type textarea "pan data-count="25">10</span>"
click at [397, 465] on div "10" at bounding box center [343, 474] width 108 height 19
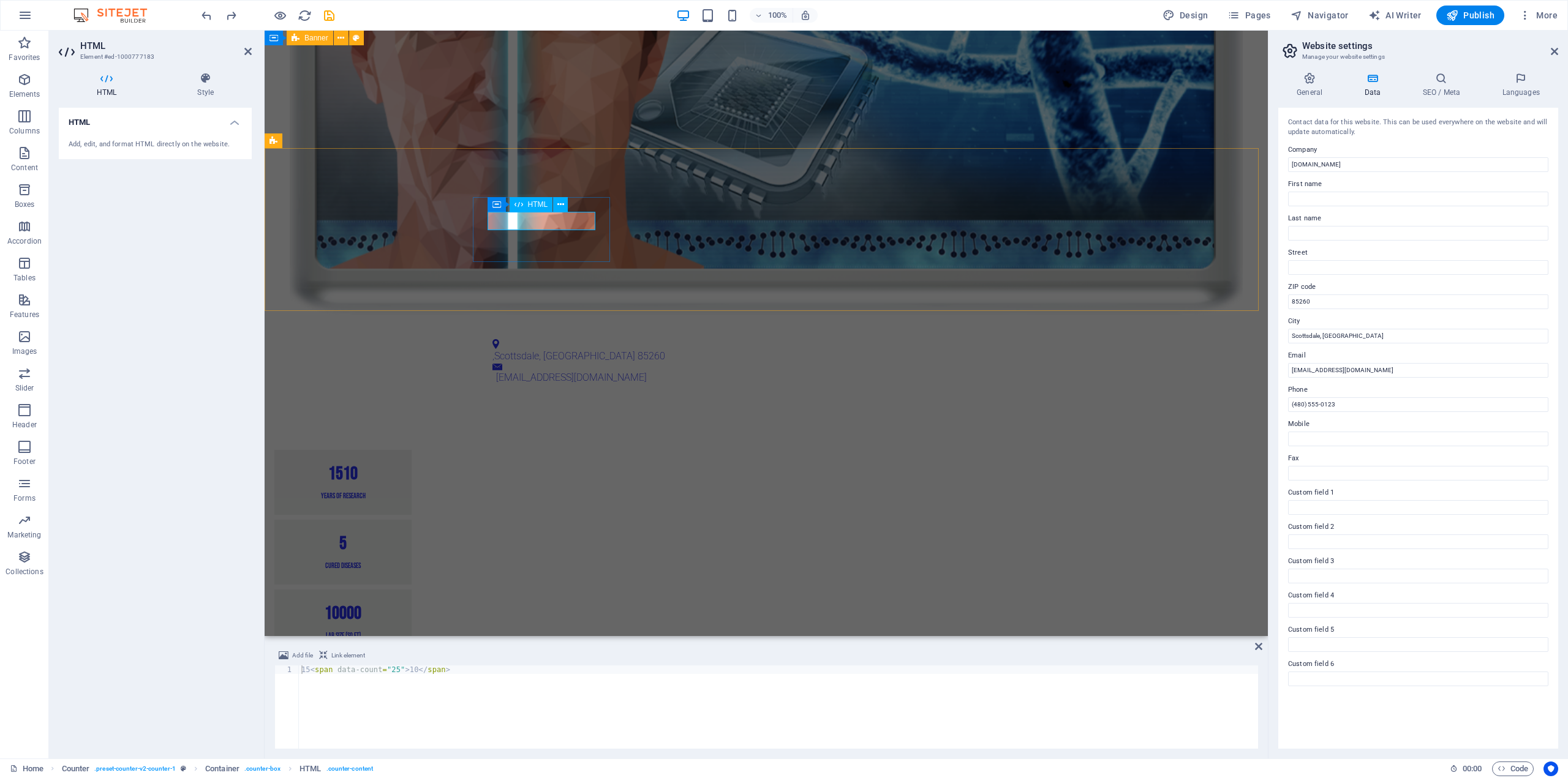
click at [397, 465] on div "15 10" at bounding box center [343, 474] width 108 height 19
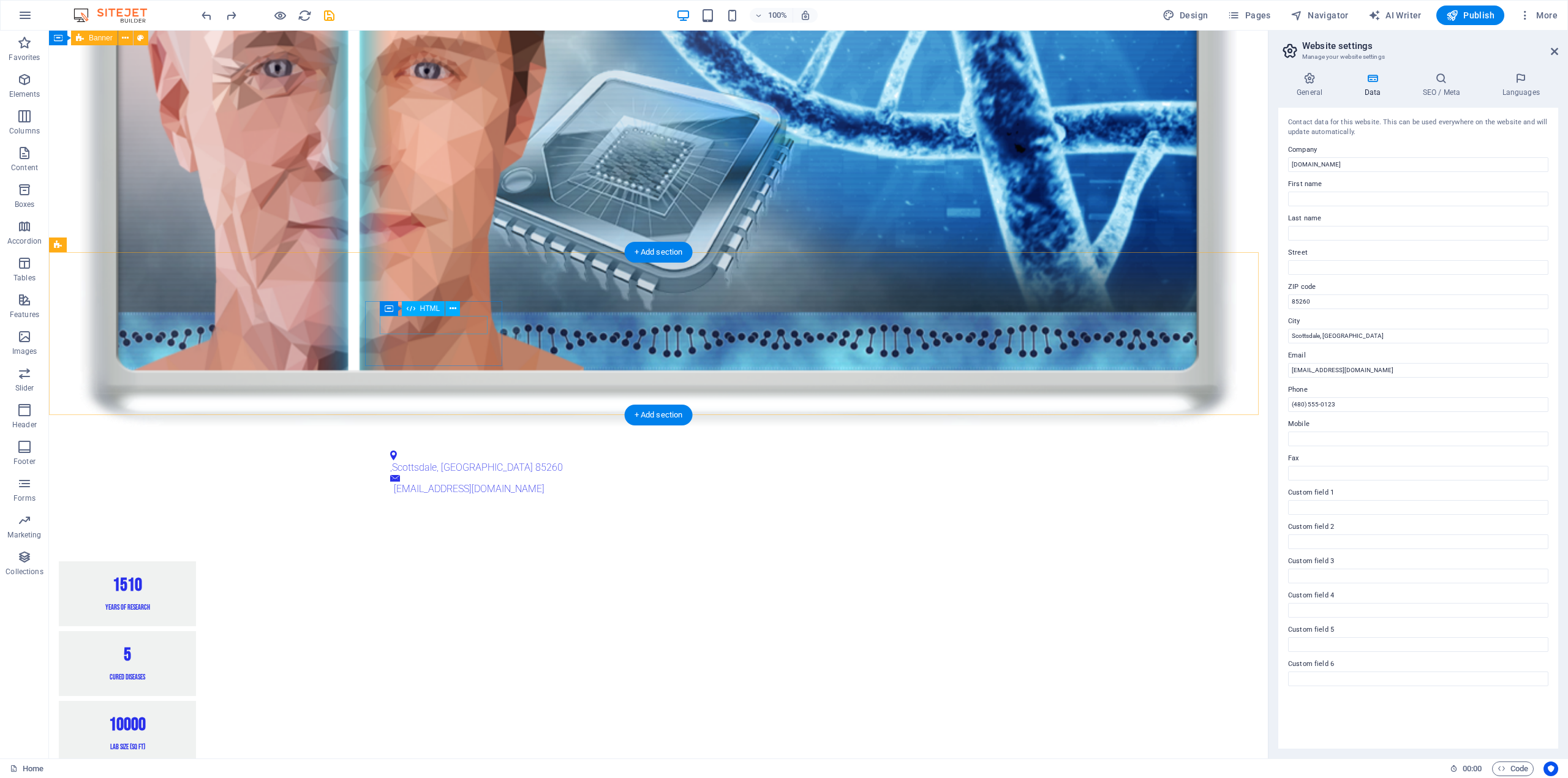
click at [181, 576] on div "15 10" at bounding box center [127, 585] width 108 height 19
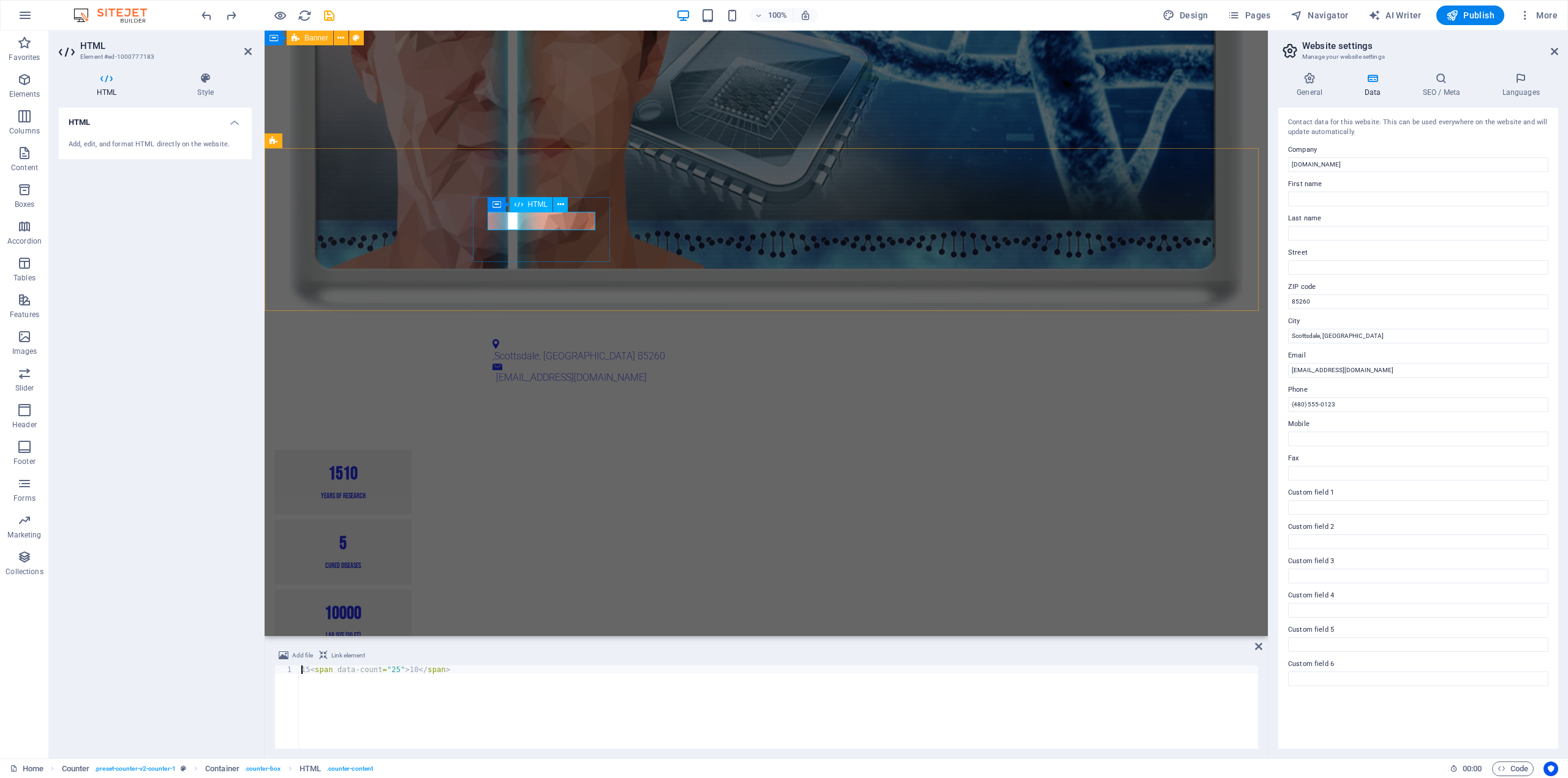
click at [397, 465] on div "15 10" at bounding box center [343, 474] width 108 height 19
click at [230, 124] on h4 "HTML" at bounding box center [156, 118] width 193 height 22
click at [230, 124] on h4 "HTML" at bounding box center [156, 122] width 193 height 29
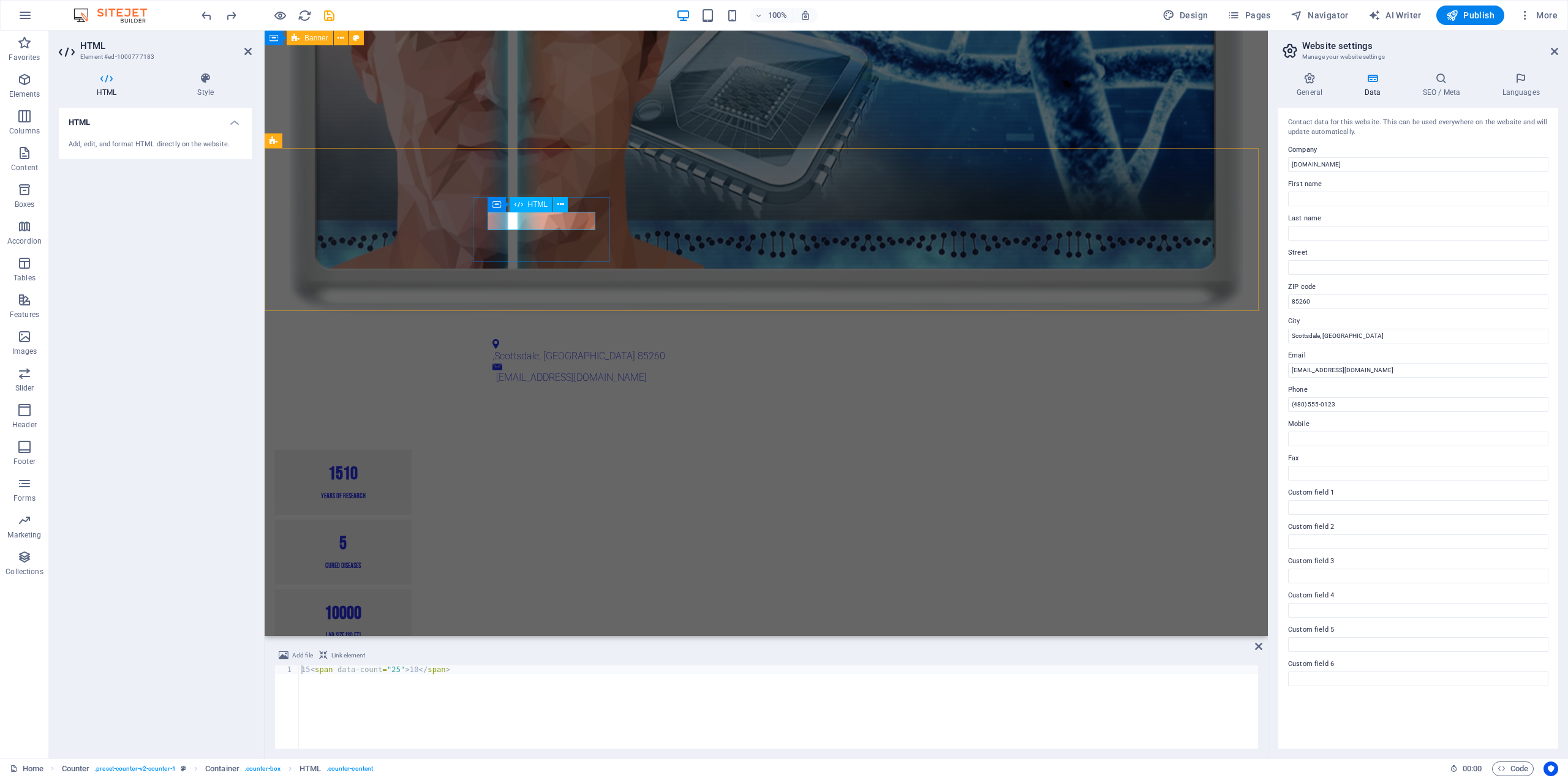
click at [397, 465] on div "15 10" at bounding box center [343, 474] width 108 height 19
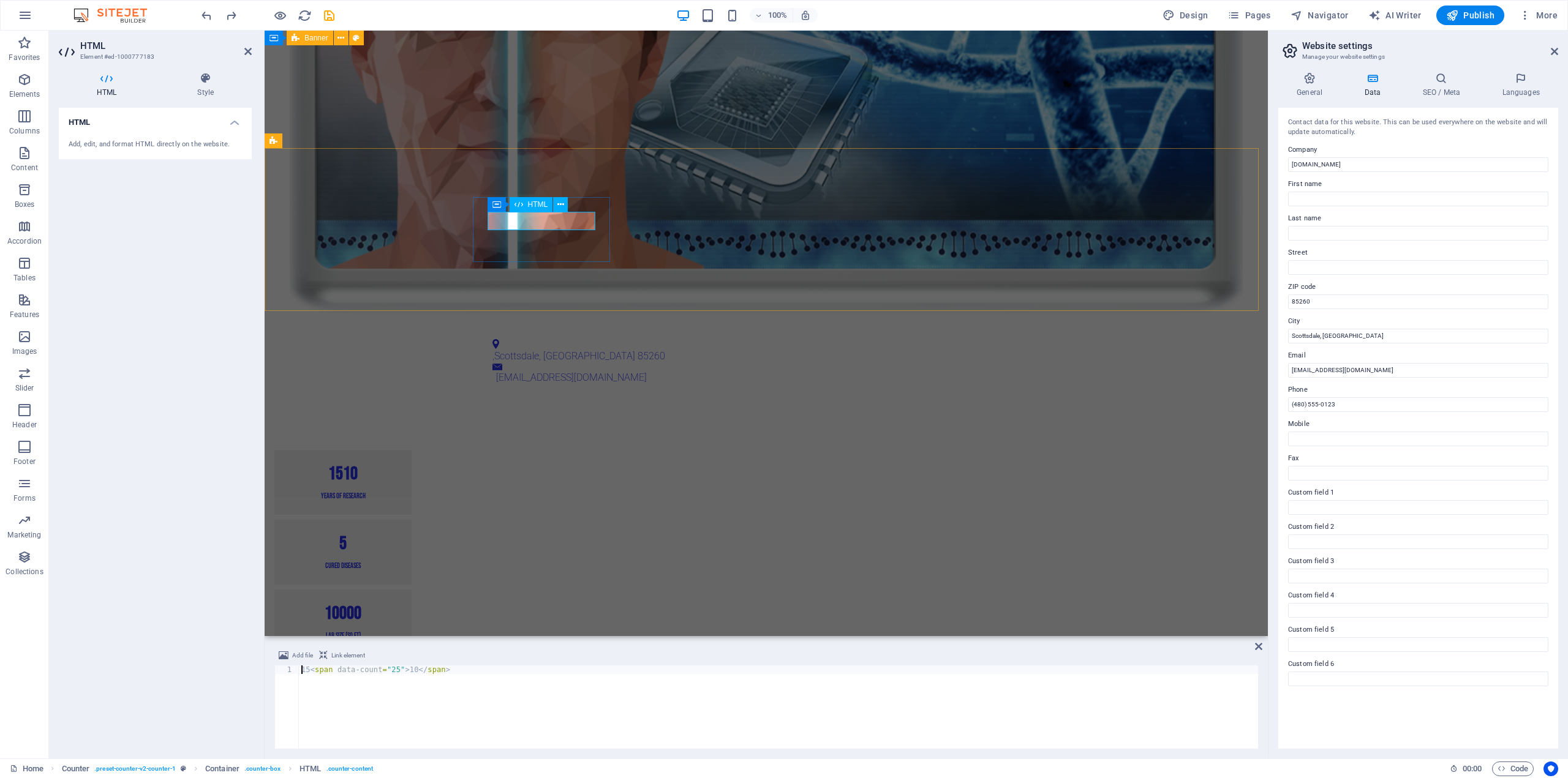
click at [397, 465] on div "15 10" at bounding box center [343, 474] width 108 height 19
click at [514, 203] on icon at bounding box center [518, 204] width 9 height 15
click at [560, 208] on icon at bounding box center [560, 205] width 6 height 13
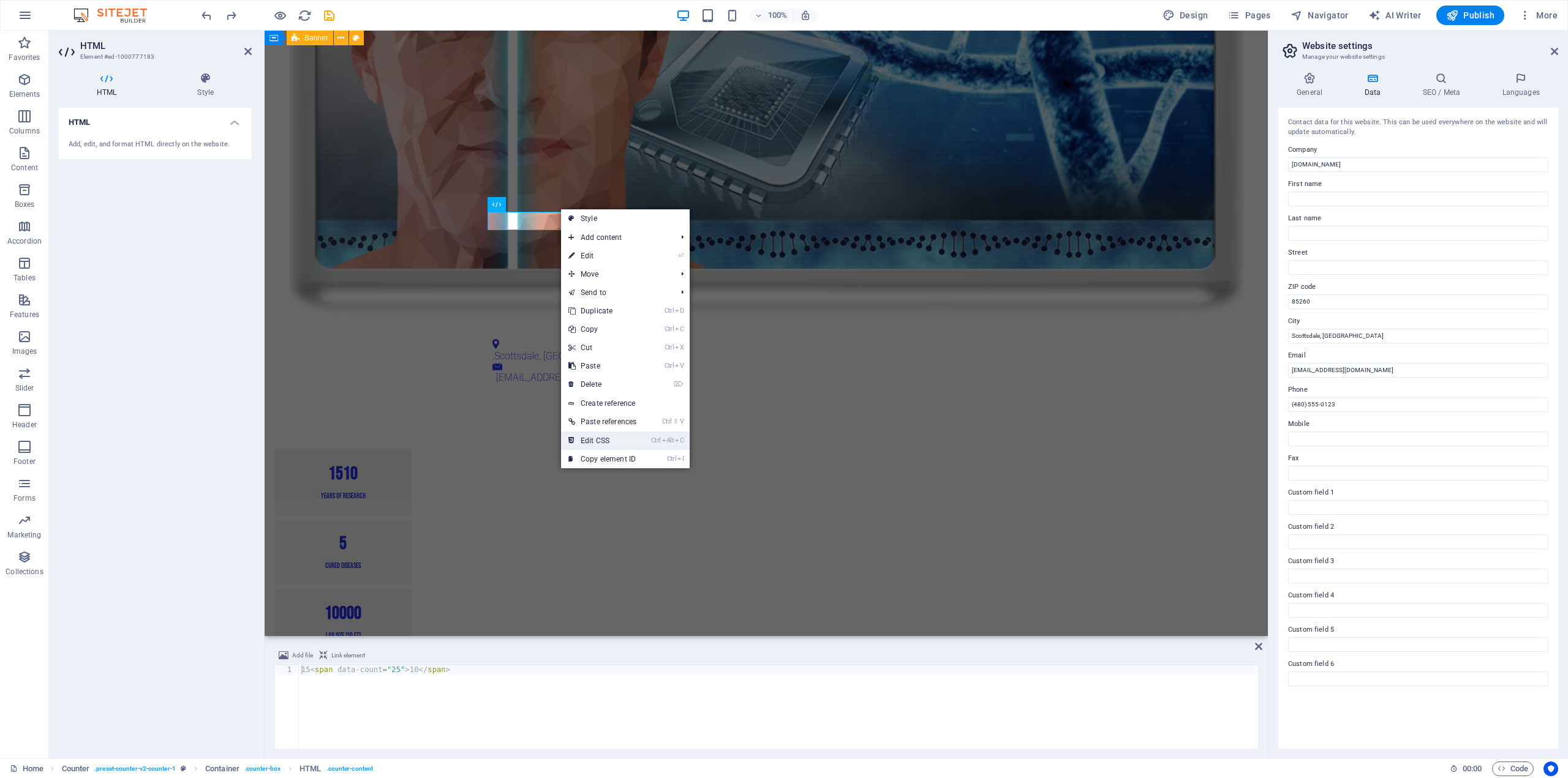
click at [611, 440] on link "Ctrl Alt C Edit CSS" at bounding box center [603, 440] width 83 height 19
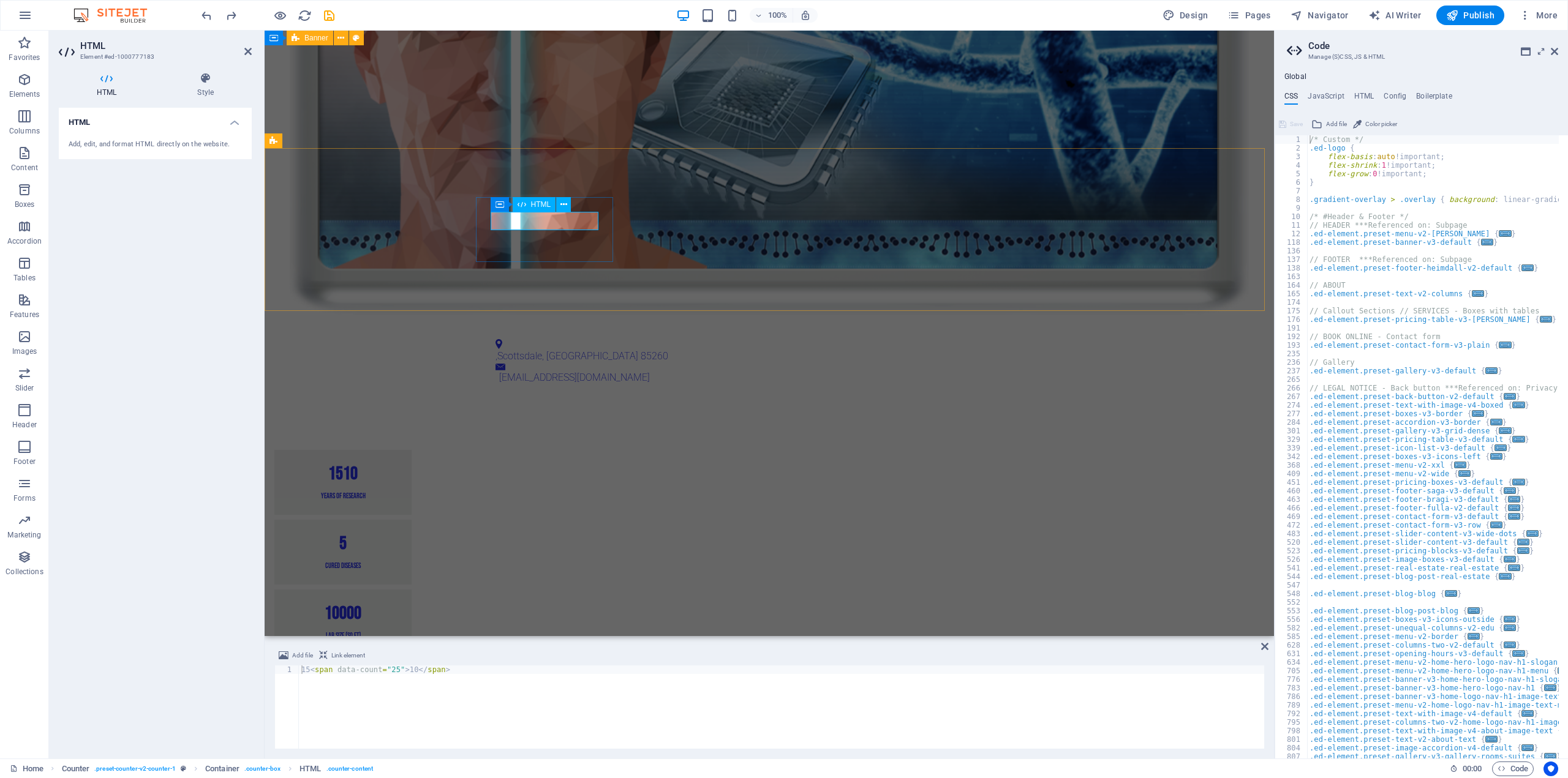
click at [397, 465] on div "15 10" at bounding box center [343, 474] width 108 height 19
type textarea ".ed-element.preset-contact-form-v3-plain {"
click at [1394, 346] on div "/* Custom */ .ed-logo { flex-basis : auto !important; flex-shrink : 1 !importan…" at bounding box center [1559, 451] width 504 height 631
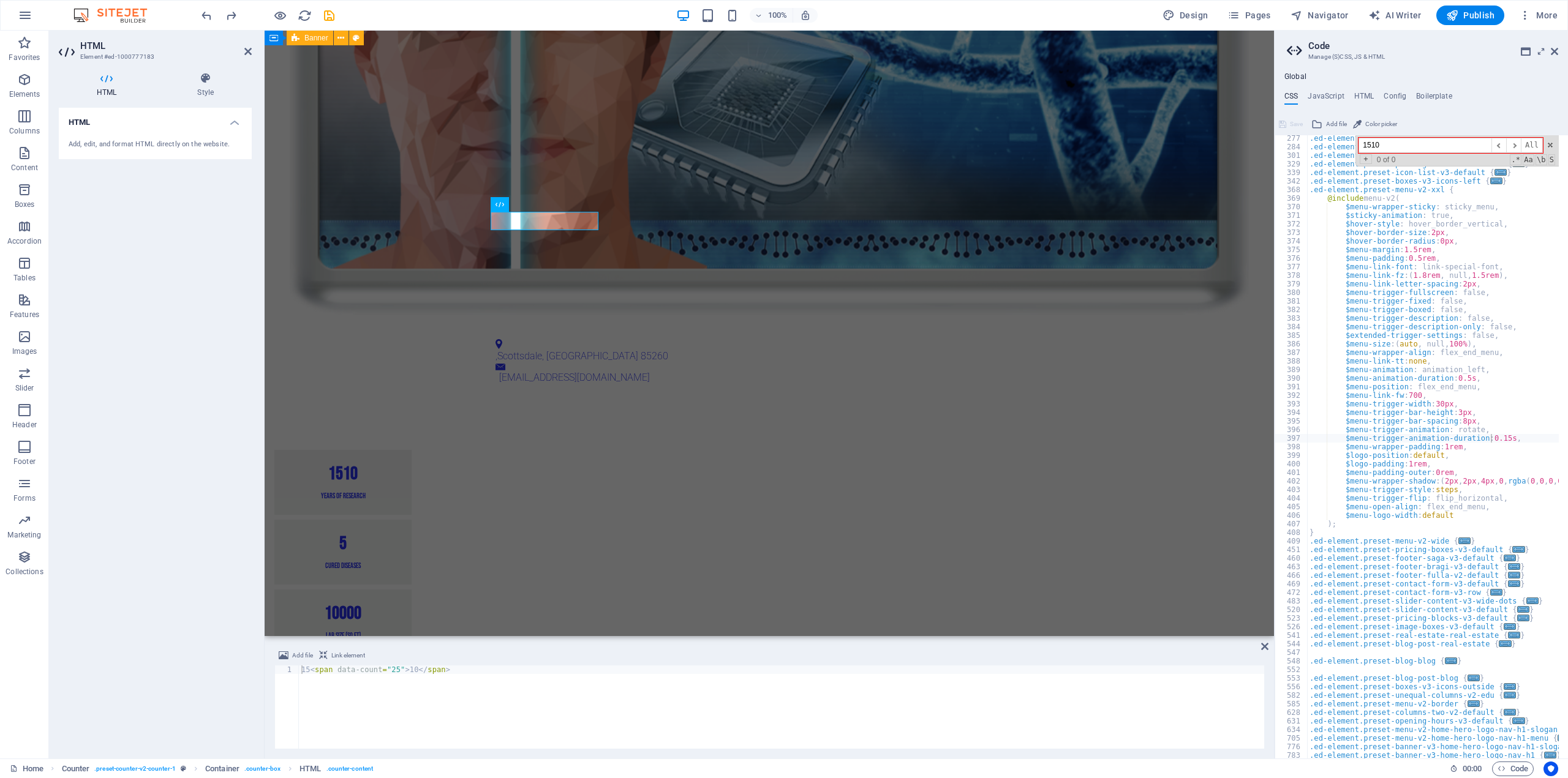
scroll to position [481, 0]
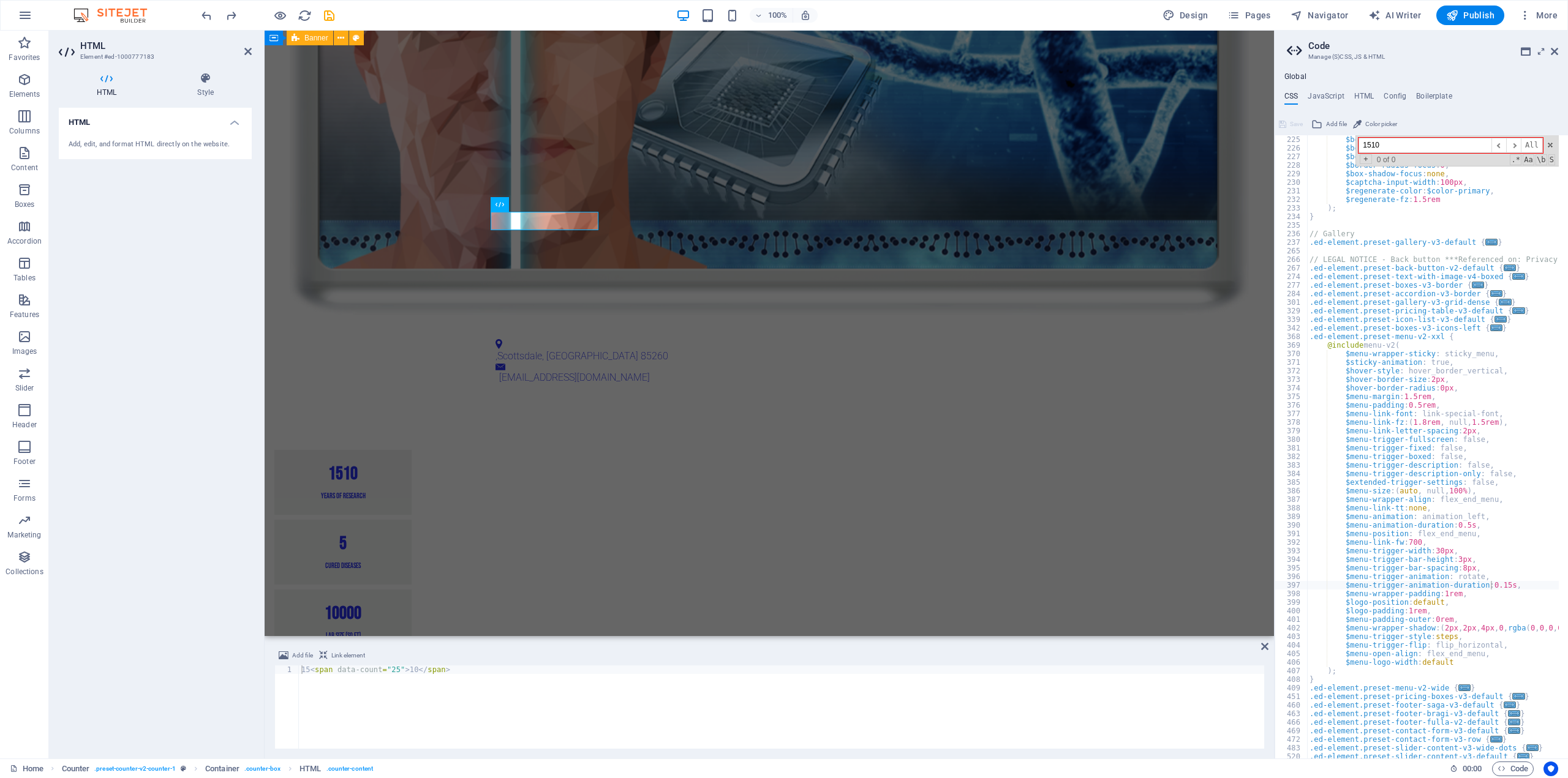
type input "1510"
click at [1488, 60] on h3 "Manage (S)CSS, JS & HTML" at bounding box center [1421, 57] width 225 height 11
click at [1364, 92] on h4 "HTML" at bounding box center [1364, 98] width 20 height 14
type textarea "<a href="#main-content" class="wv-link-content button">Skip to main content</a>"
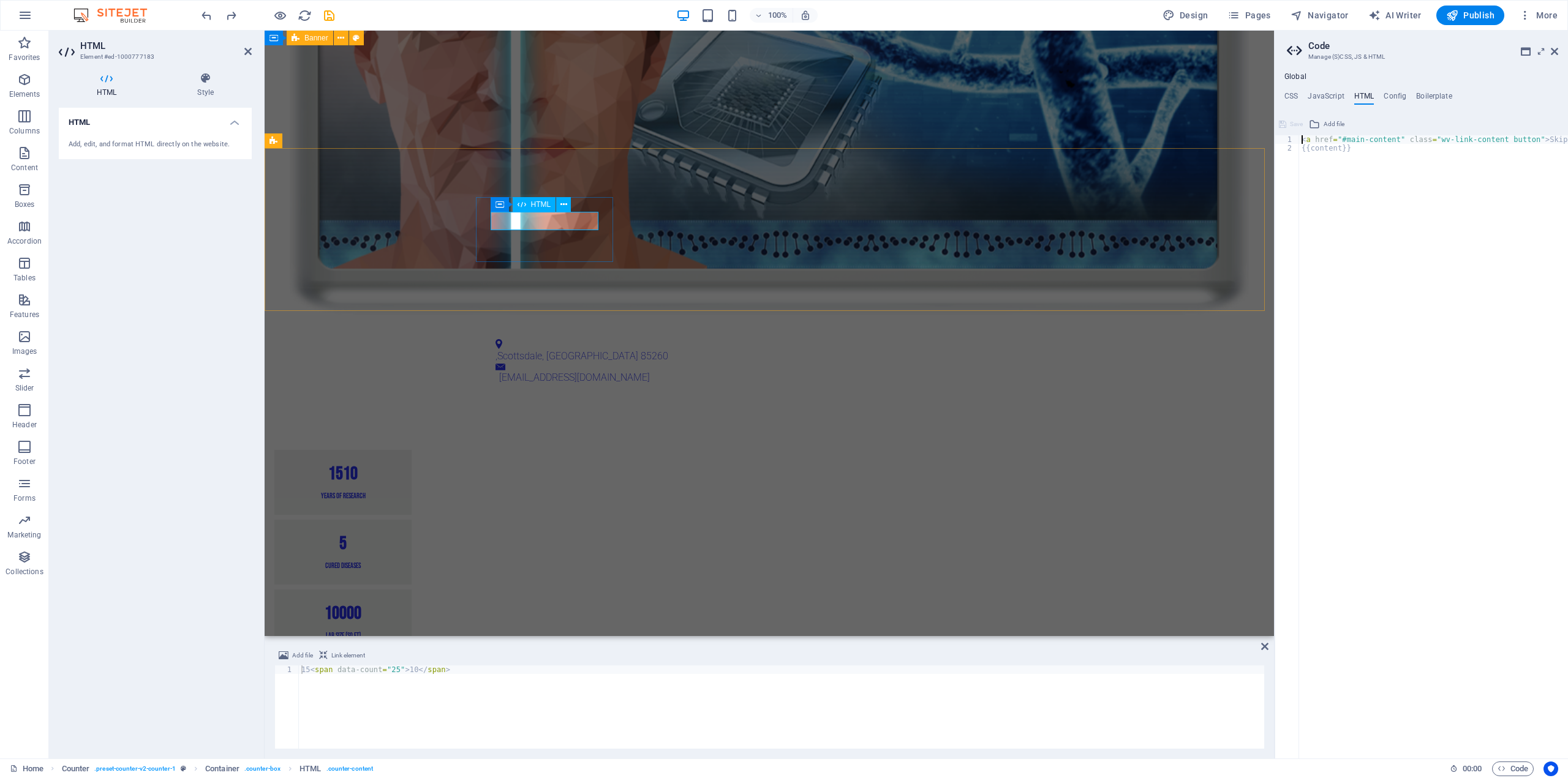
click at [397, 465] on div "15 10" at bounding box center [343, 474] width 108 height 19
click at [21, 86] on icon "button" at bounding box center [24, 79] width 15 height 15
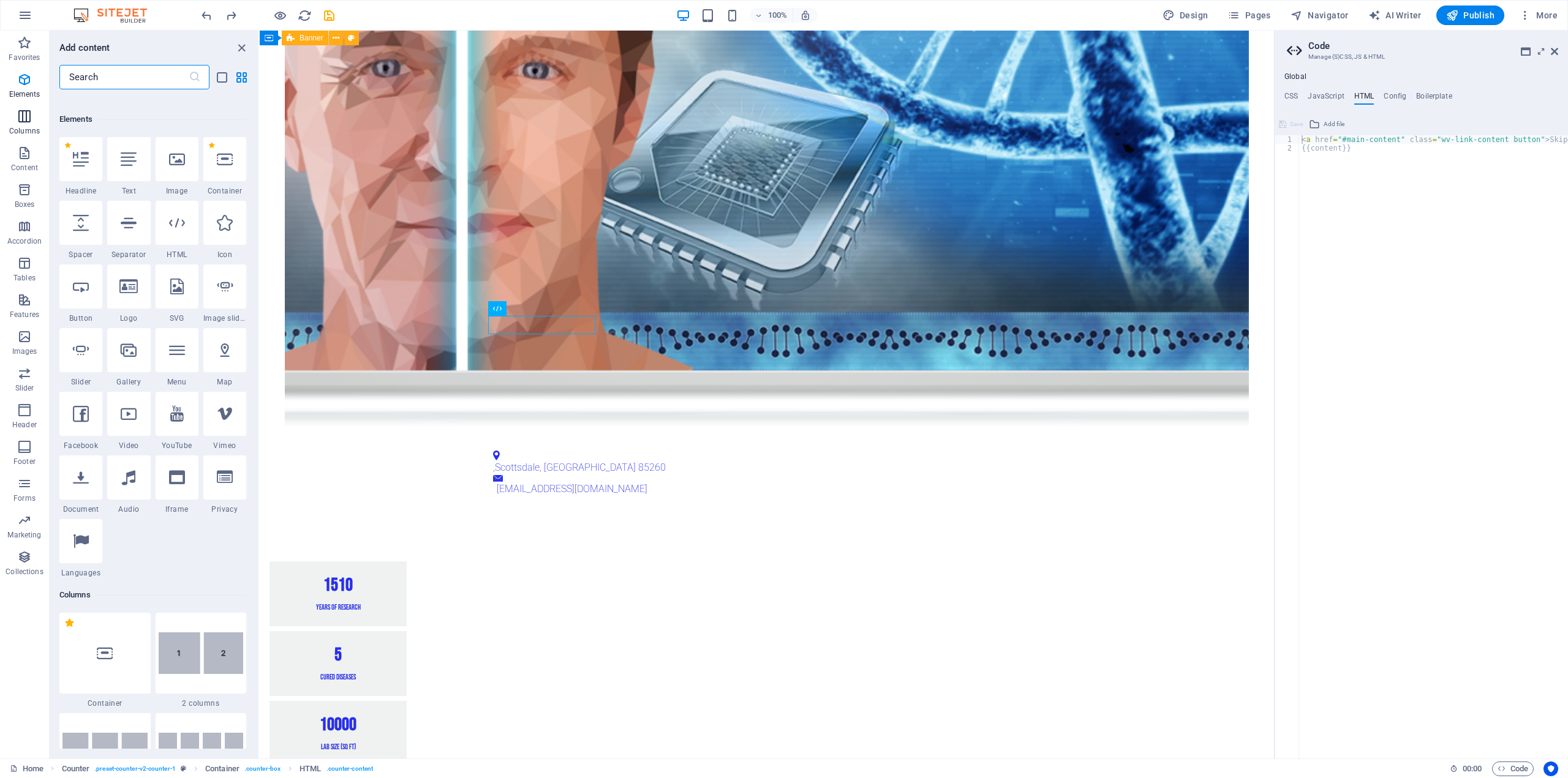
scroll to position [130, 0]
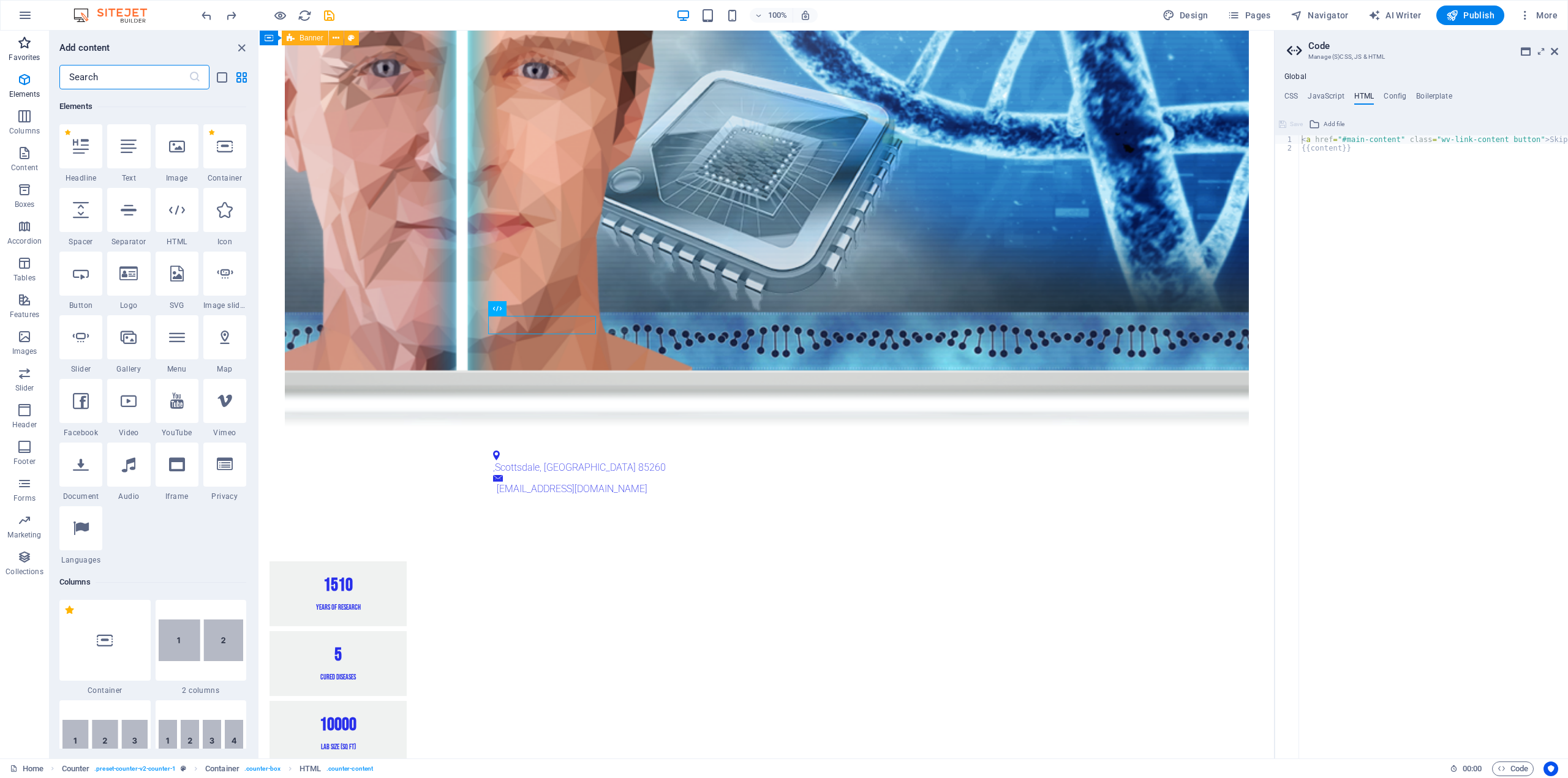
click at [26, 41] on icon "button" at bounding box center [24, 43] width 15 height 15
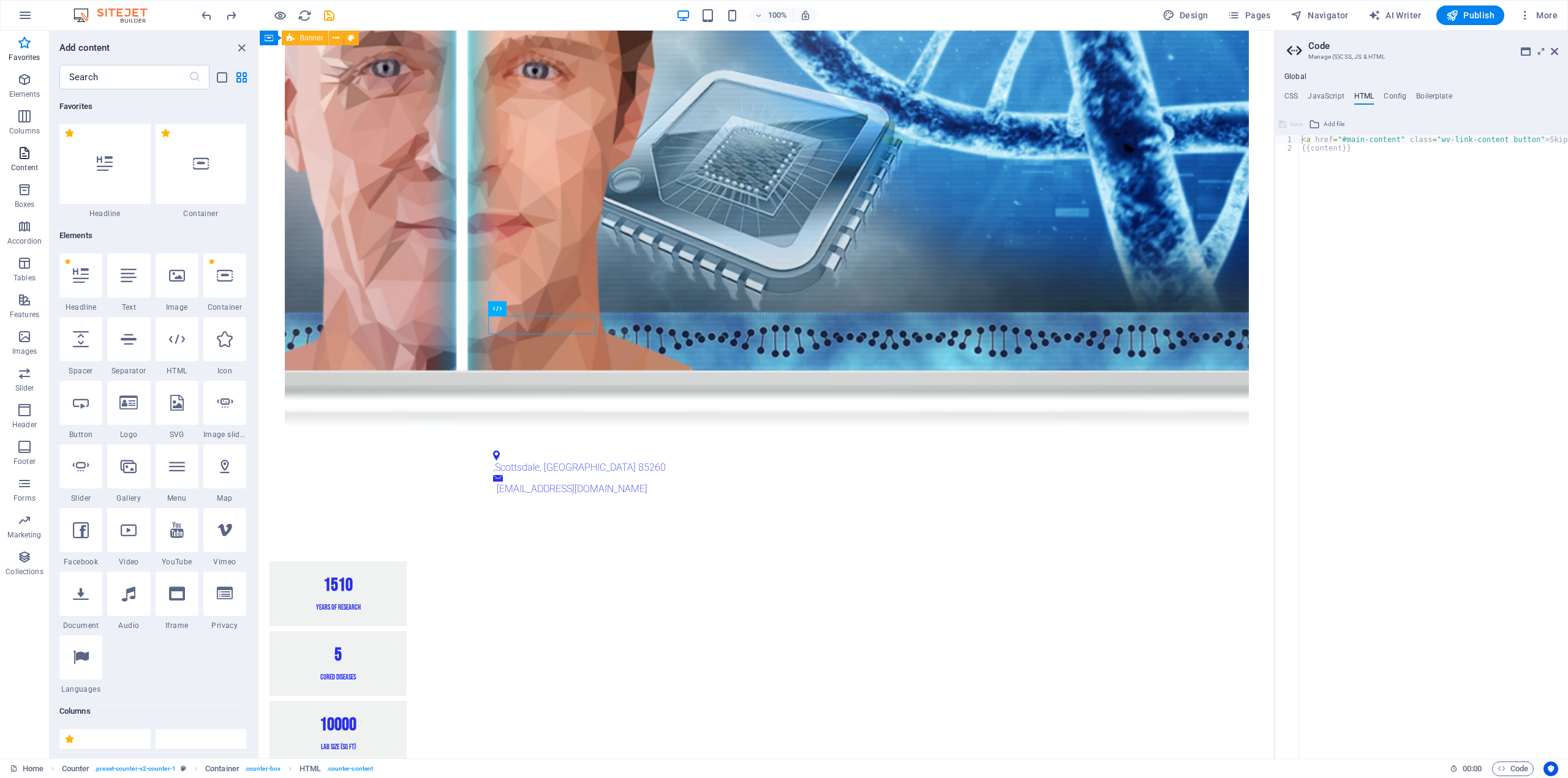
scroll to position [0, 0]
click at [23, 148] on icon "button" at bounding box center [24, 153] width 15 height 15
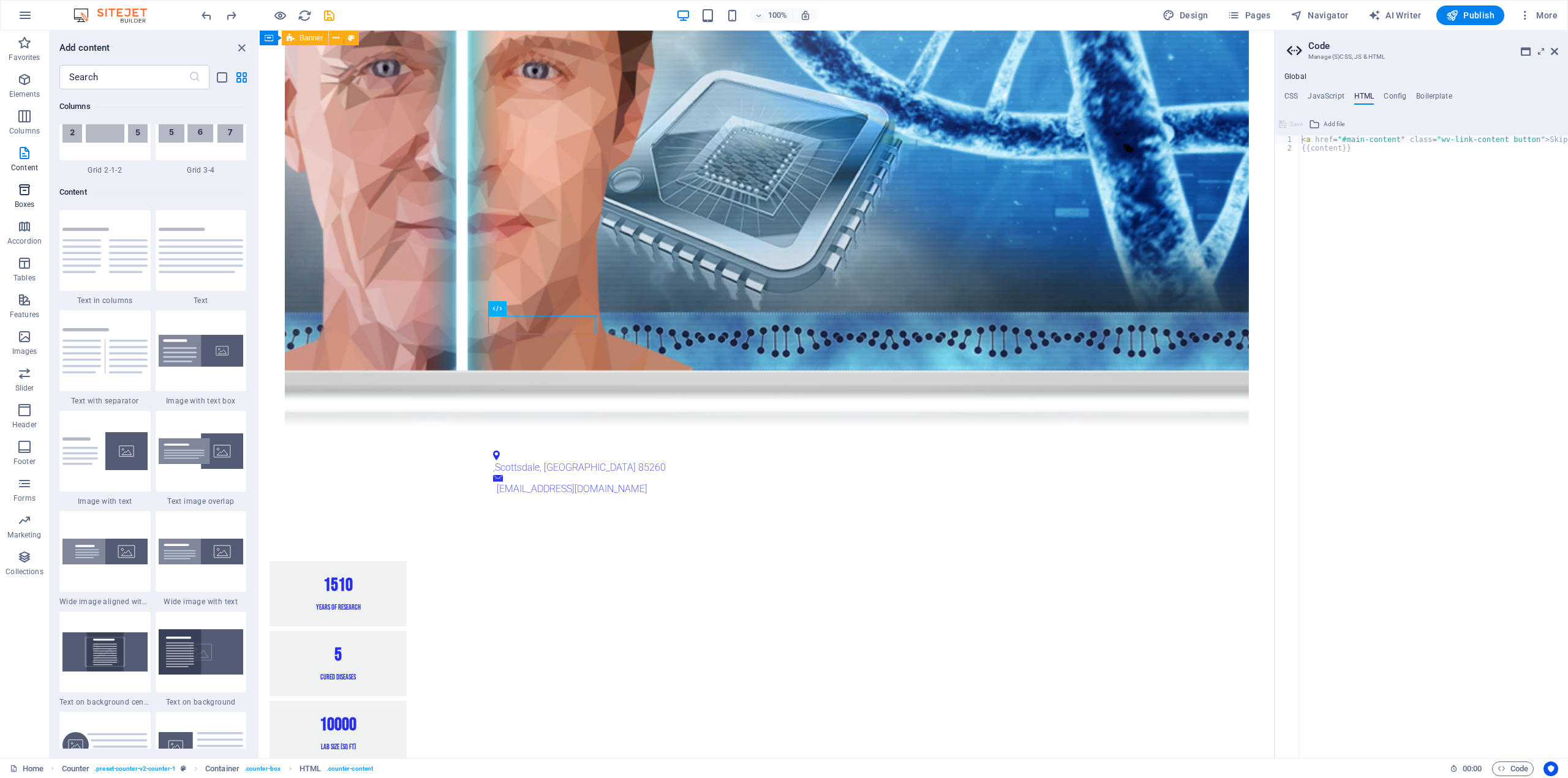
scroll to position [2142, 0]
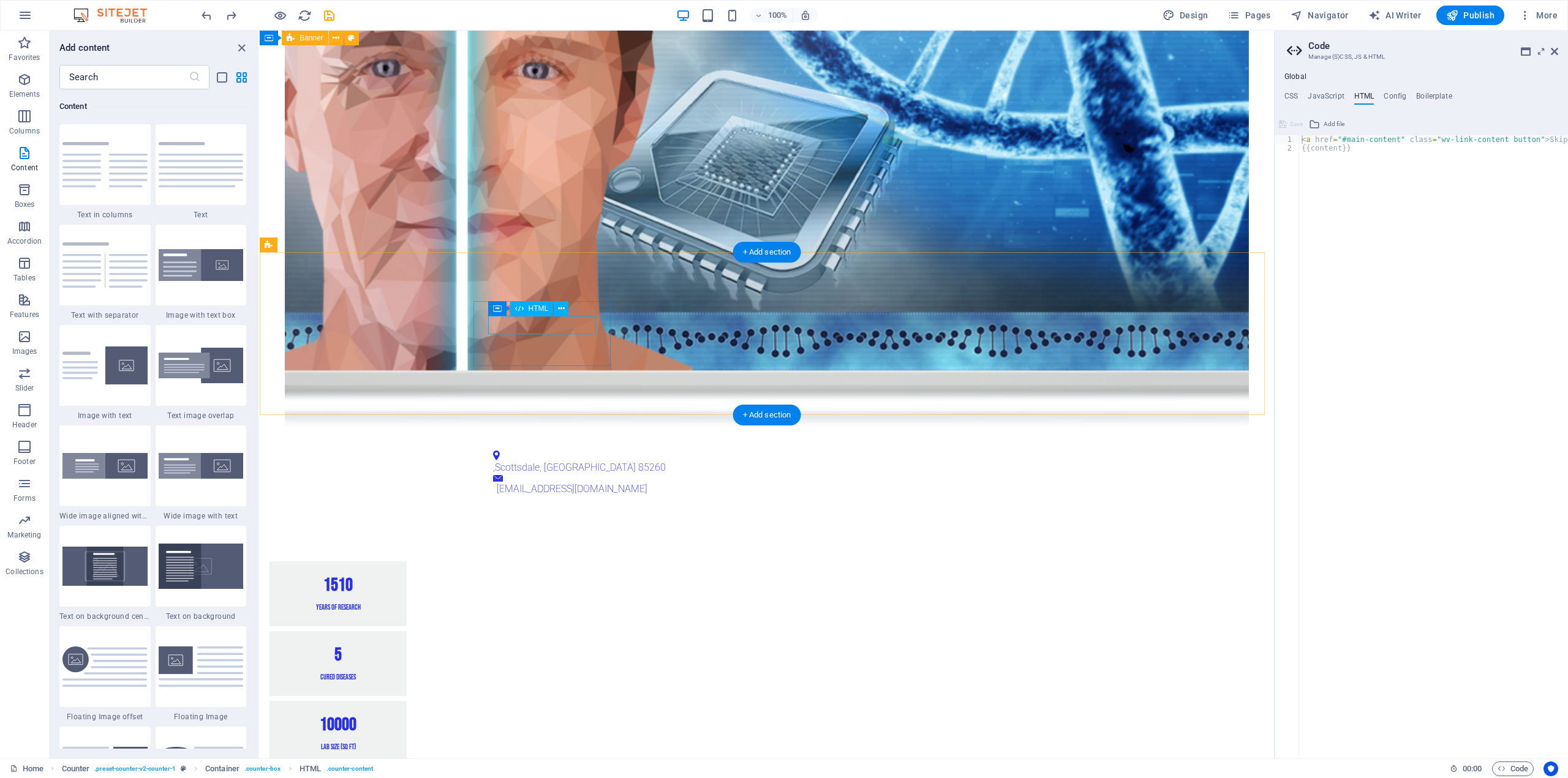
click at [392, 576] on div "15 10" at bounding box center [338, 585] width 108 height 19
click at [558, 310] on icon at bounding box center [561, 309] width 6 height 13
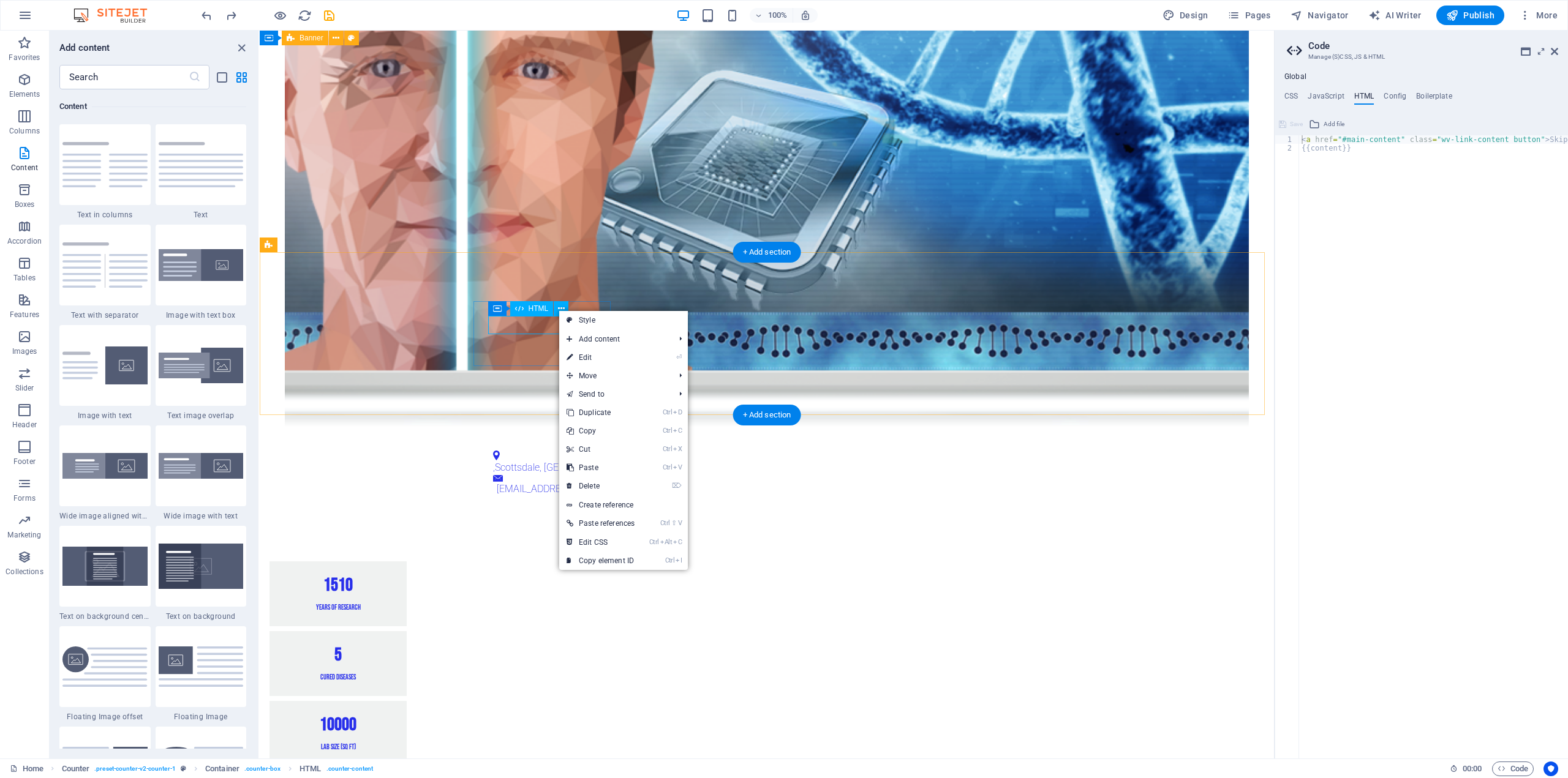
click at [392, 576] on div "15 10" at bounding box center [338, 585] width 108 height 19
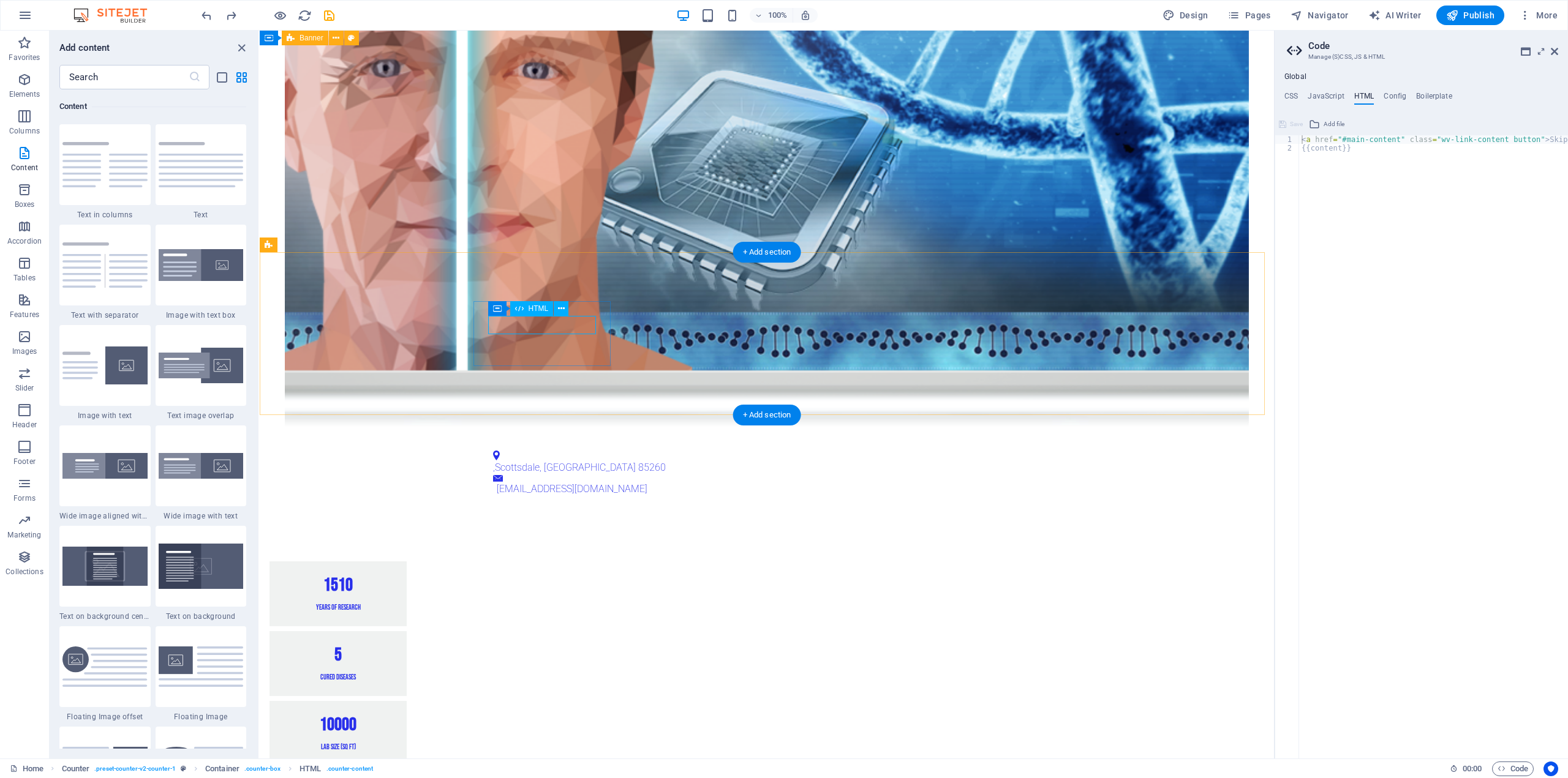
click at [392, 576] on div "15 10" at bounding box center [338, 585] width 108 height 19
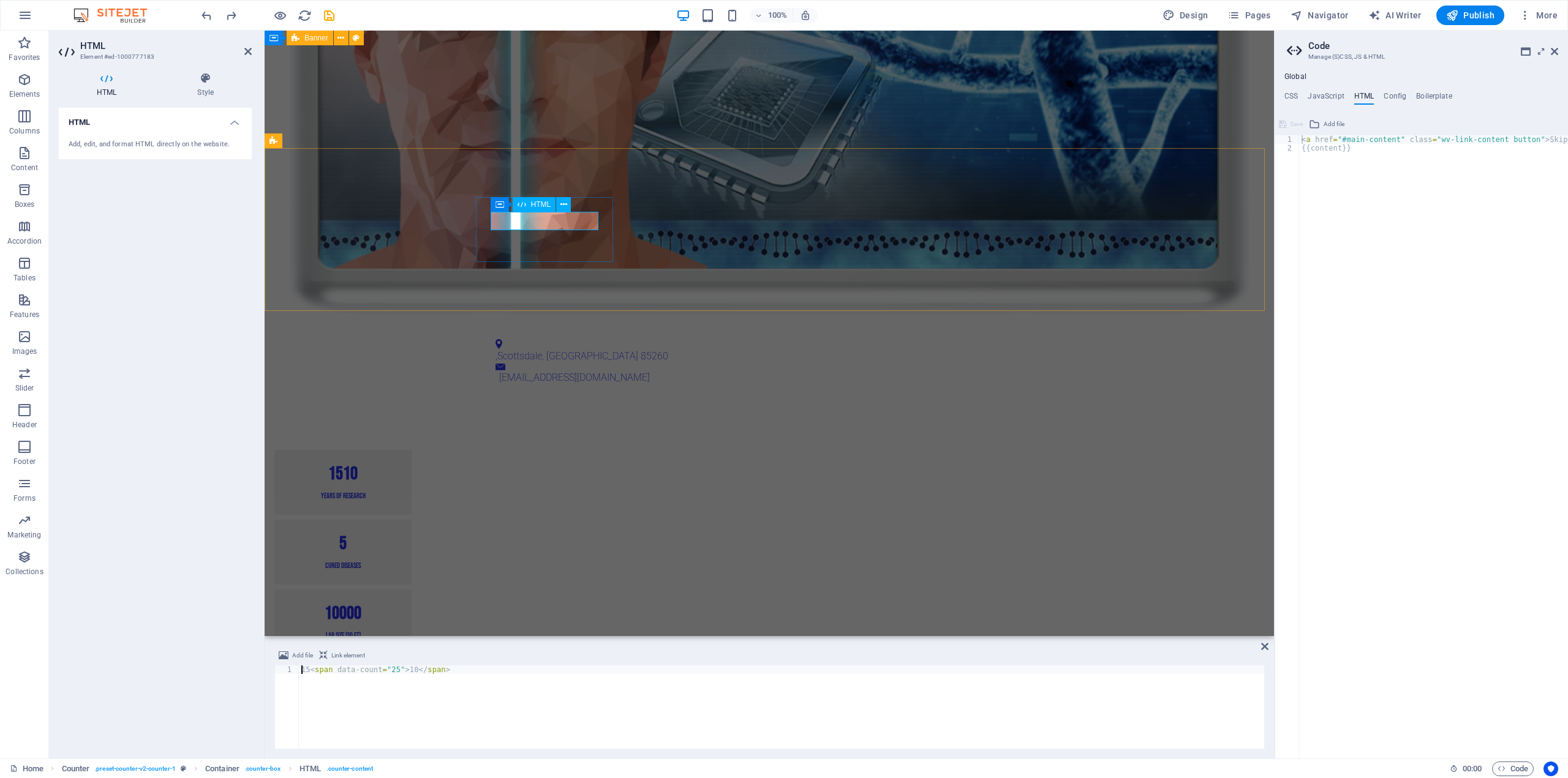
click at [397, 465] on div "15 10" at bounding box center [343, 474] width 108 height 19
click at [397, 465] on div "115 10" at bounding box center [343, 474] width 108 height 19
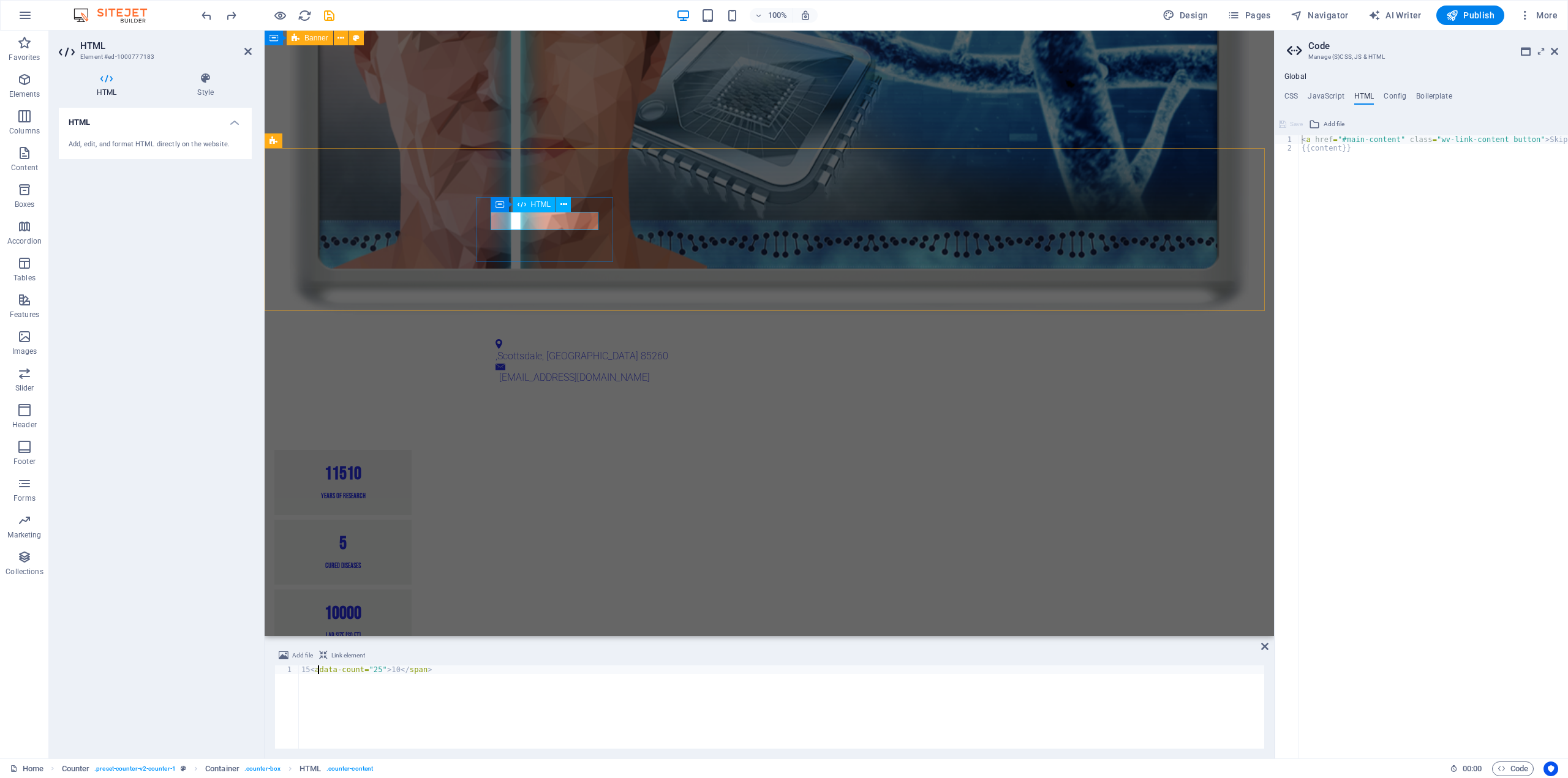
click at [397, 465] on div "115 10" at bounding box center [343, 474] width 108 height 19
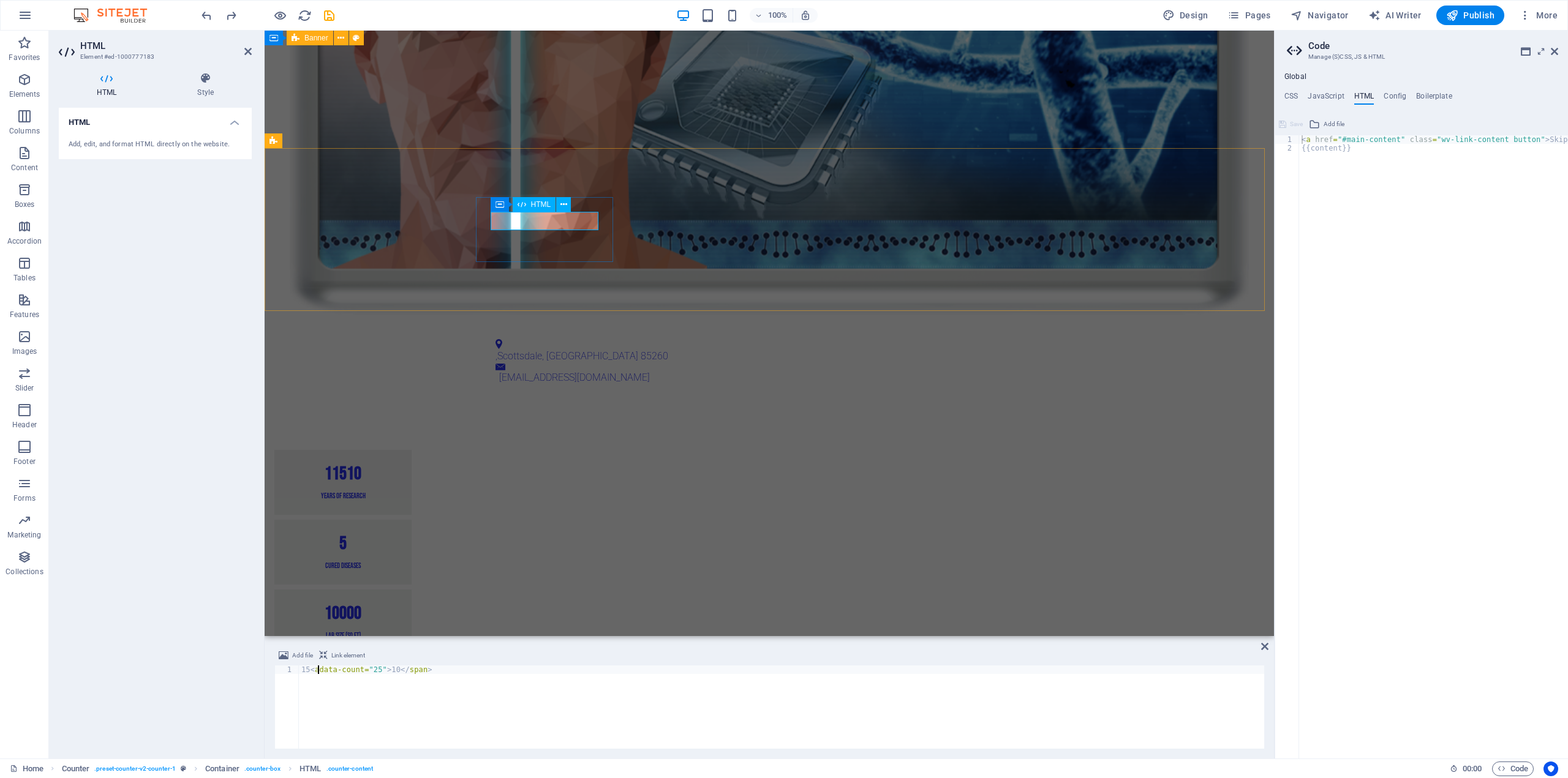
click at [397, 465] on div "115 10" at bounding box center [343, 474] width 108 height 19
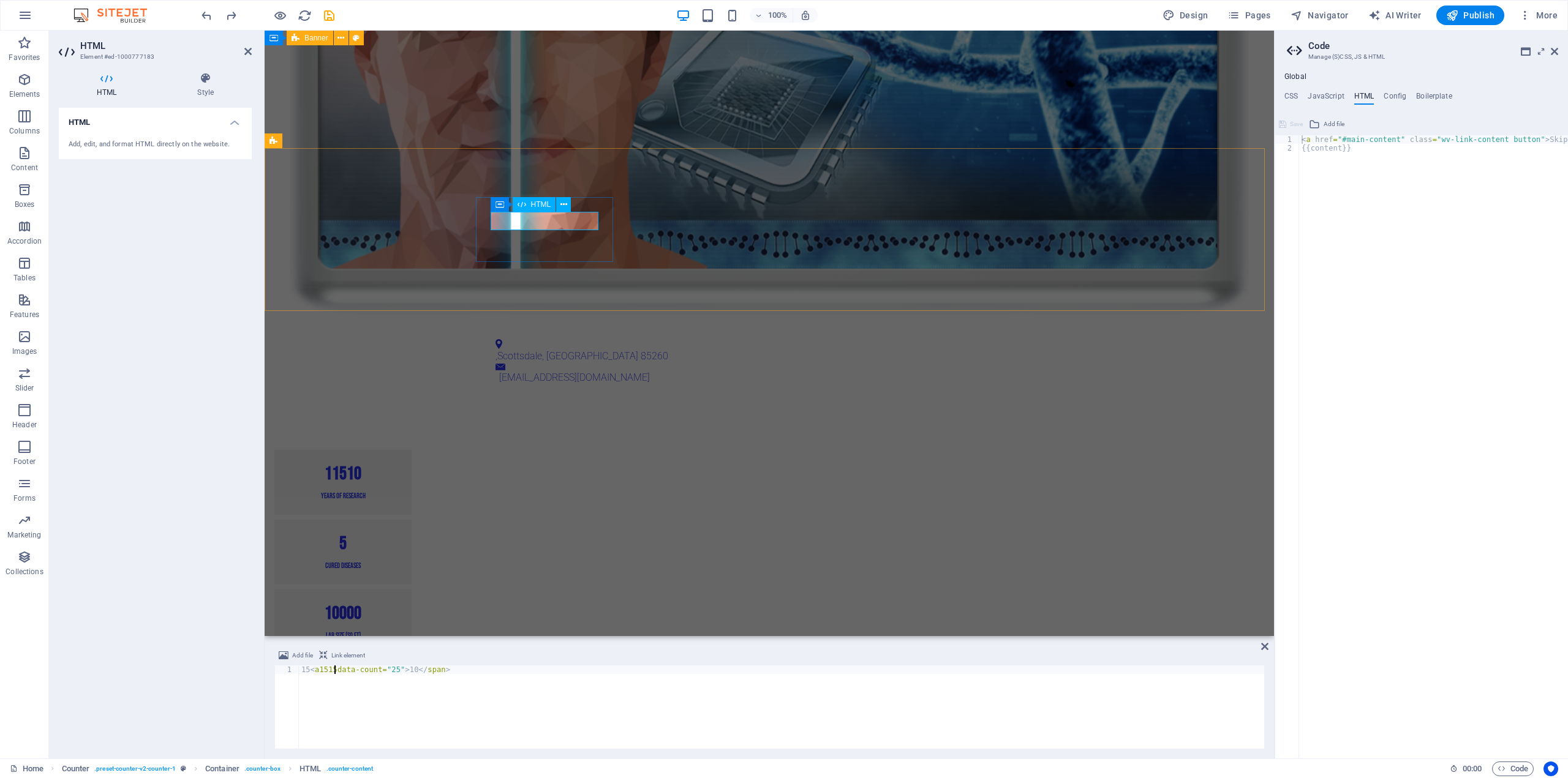
click at [397, 465] on div "115 10" at bounding box center [343, 474] width 108 height 19
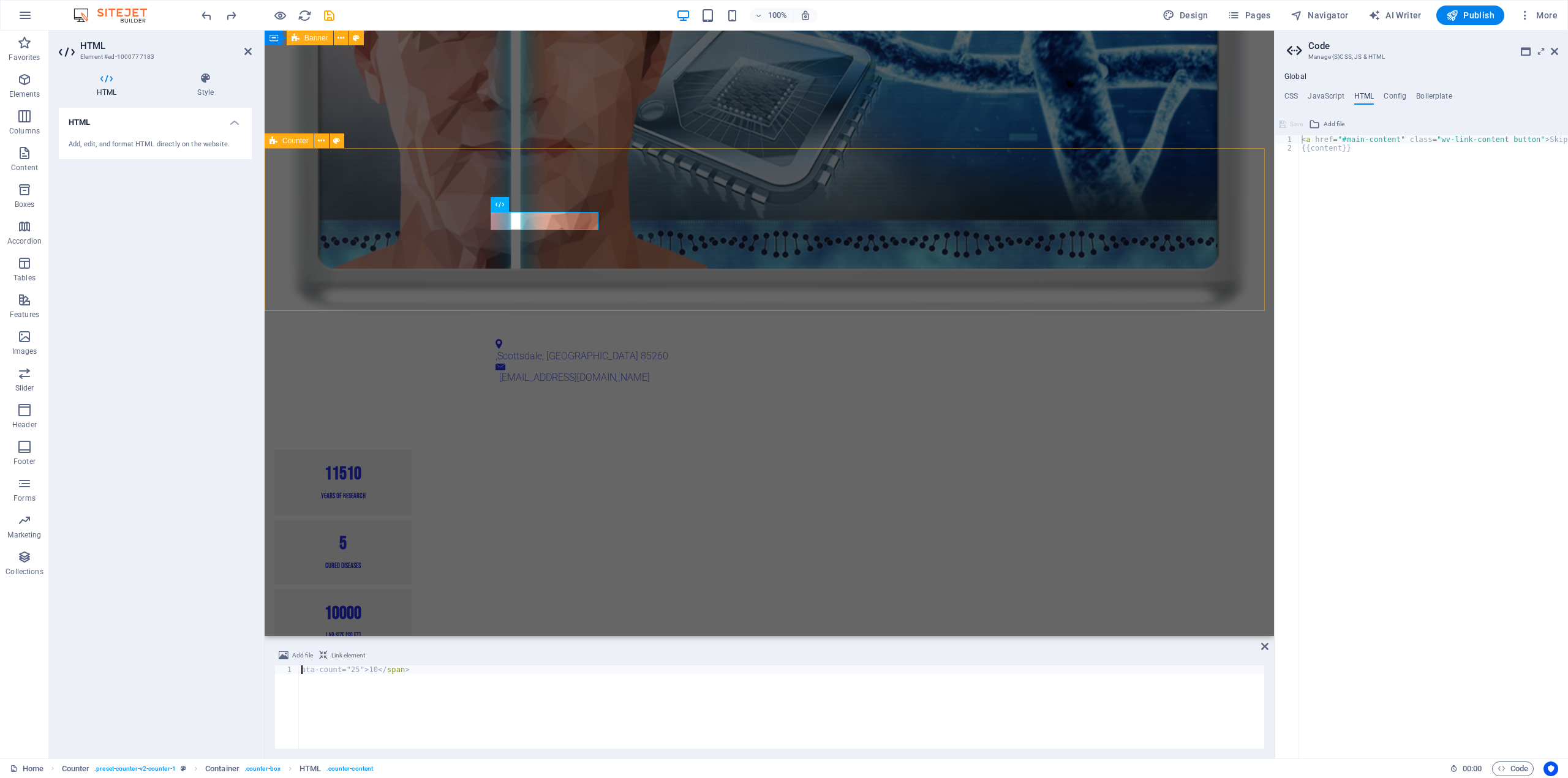
click at [568, 401] on div "115 10 Years of Research 5 Cured Diseases 10000 Lab Size (sq ft) 50 Expert Scie…" at bounding box center [769, 587] width 1009 height 372
type textarea "ata-count="25">10</span>"
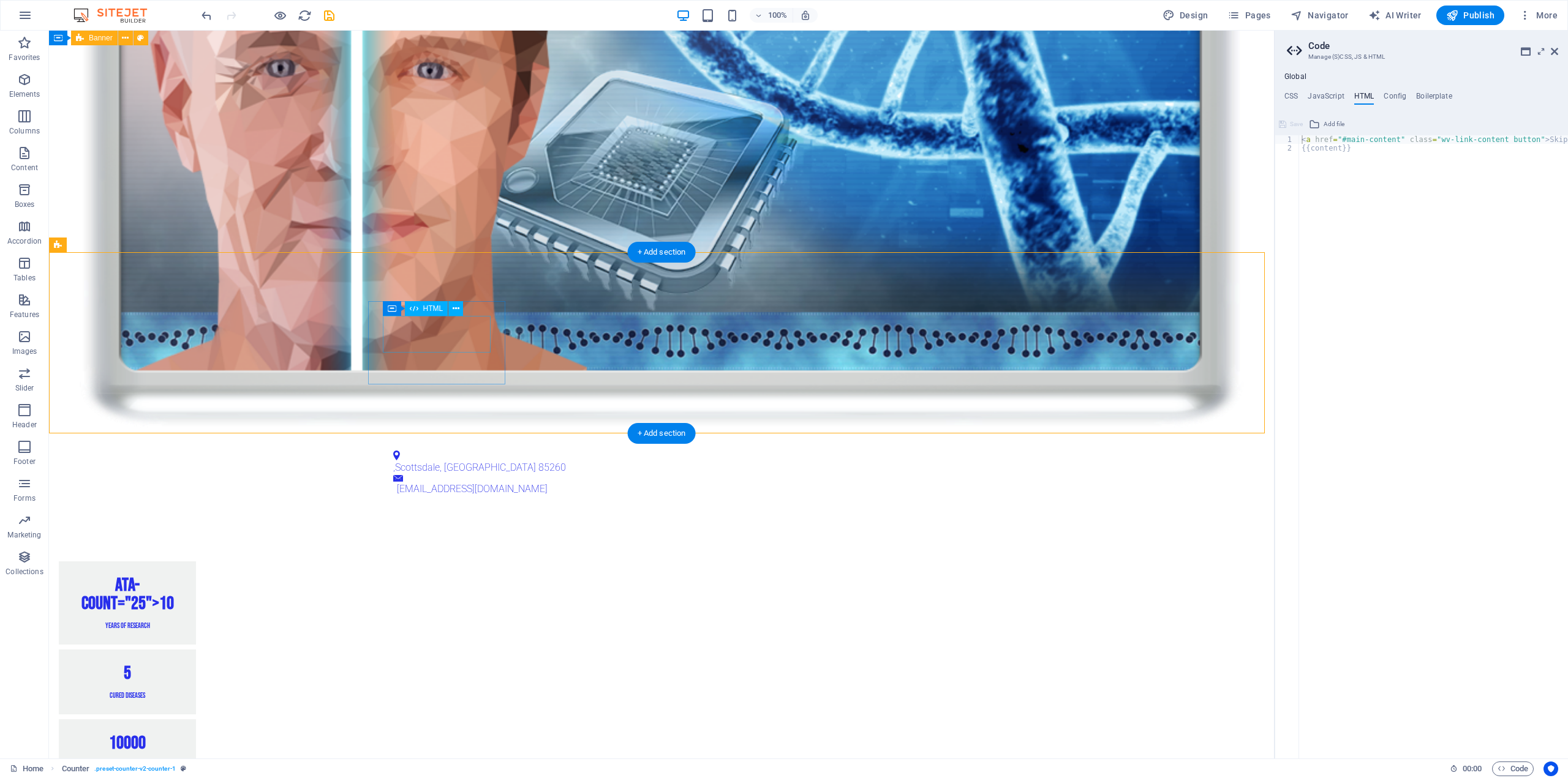
click at [181, 576] on div "ata-count="25">10" at bounding box center [127, 594] width 108 height 36
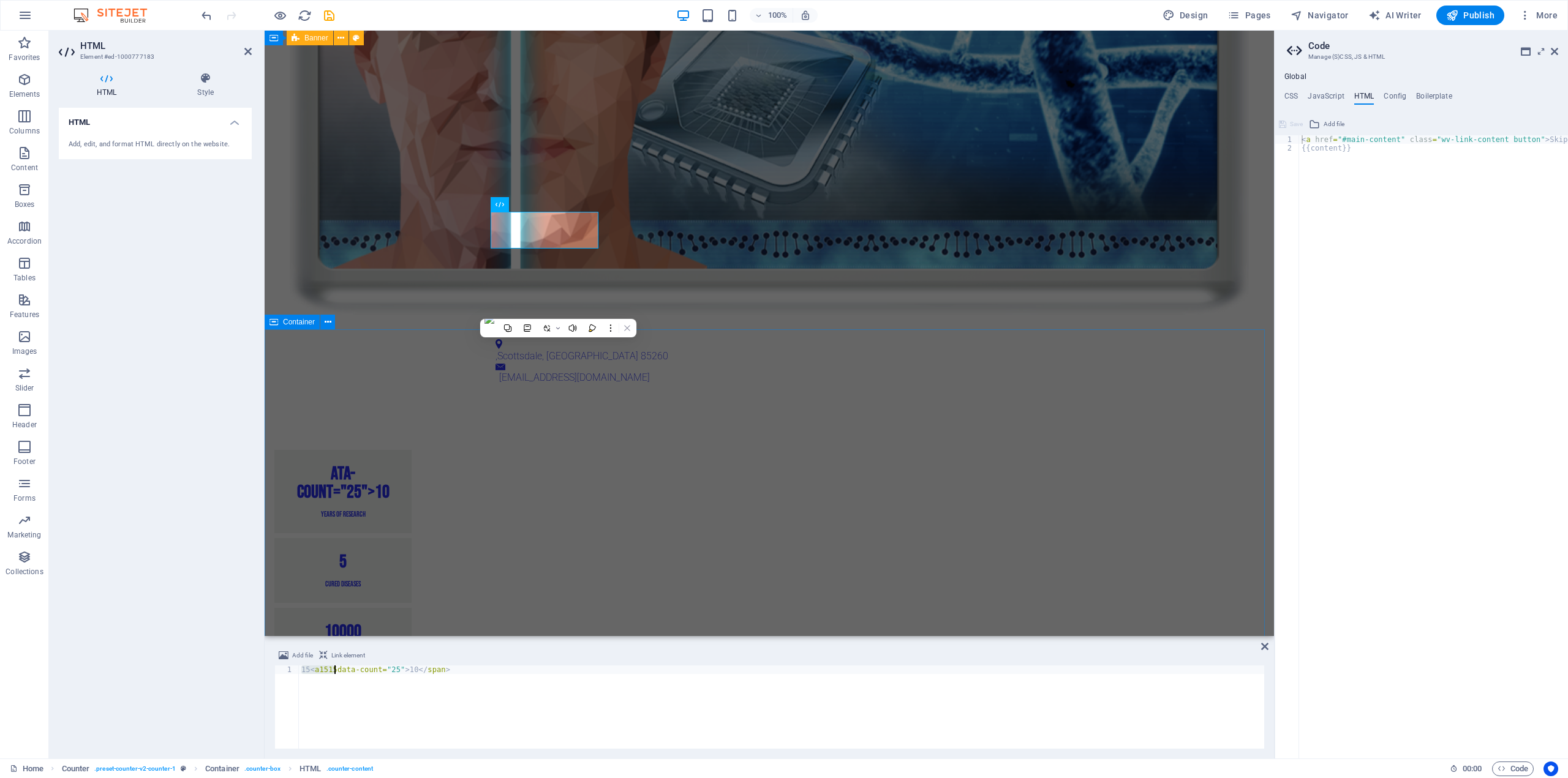
type textarea "15<a15data-count="25">10</span>"
click at [474, 401] on div "15 10 Years of Research 5 Cured Diseases 10000 Lab Size (sq ft) 50 Expert Scien…" at bounding box center [769, 596] width 1009 height 390
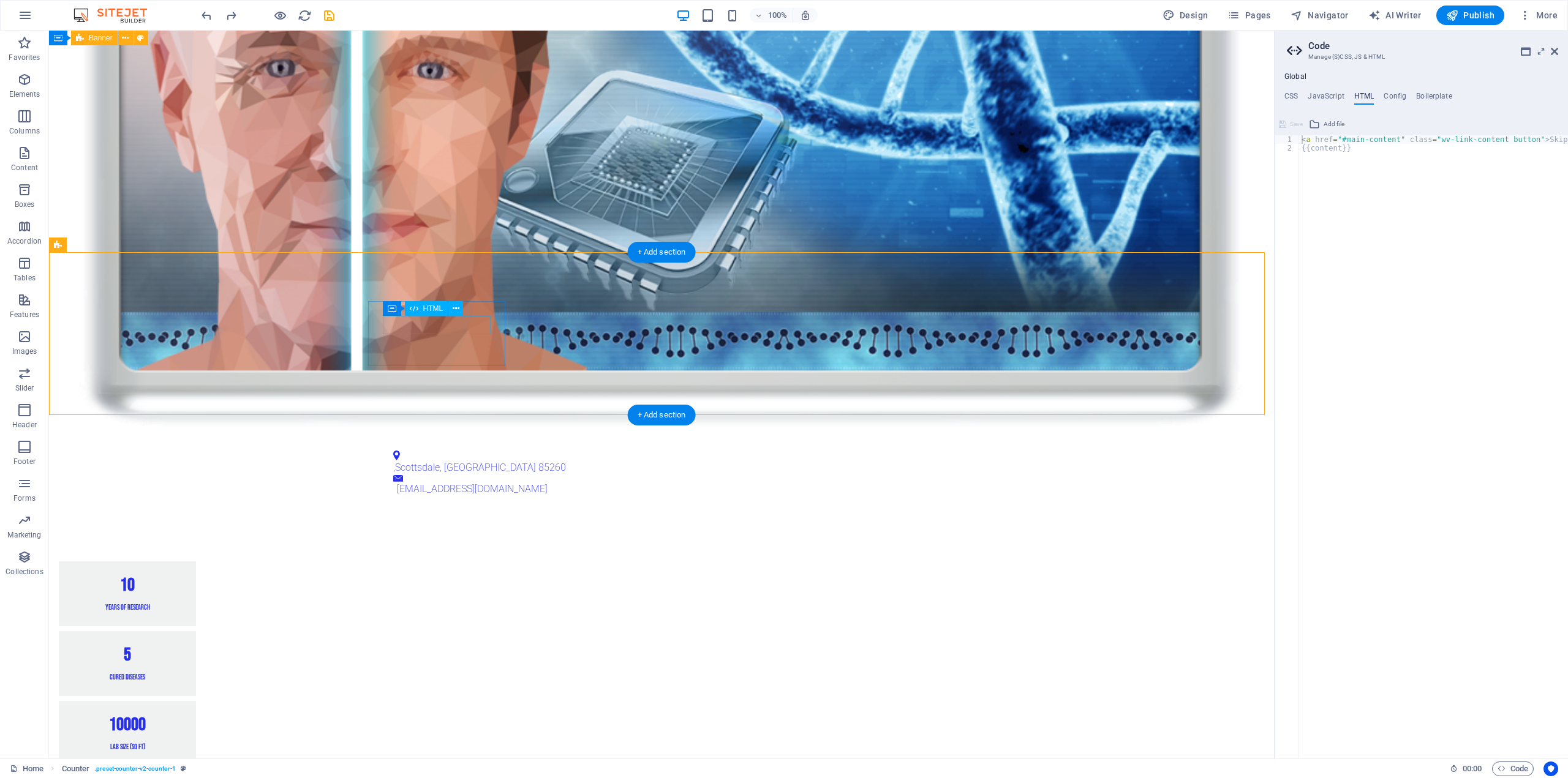
click at [181, 576] on div "10" at bounding box center [127, 585] width 108 height 19
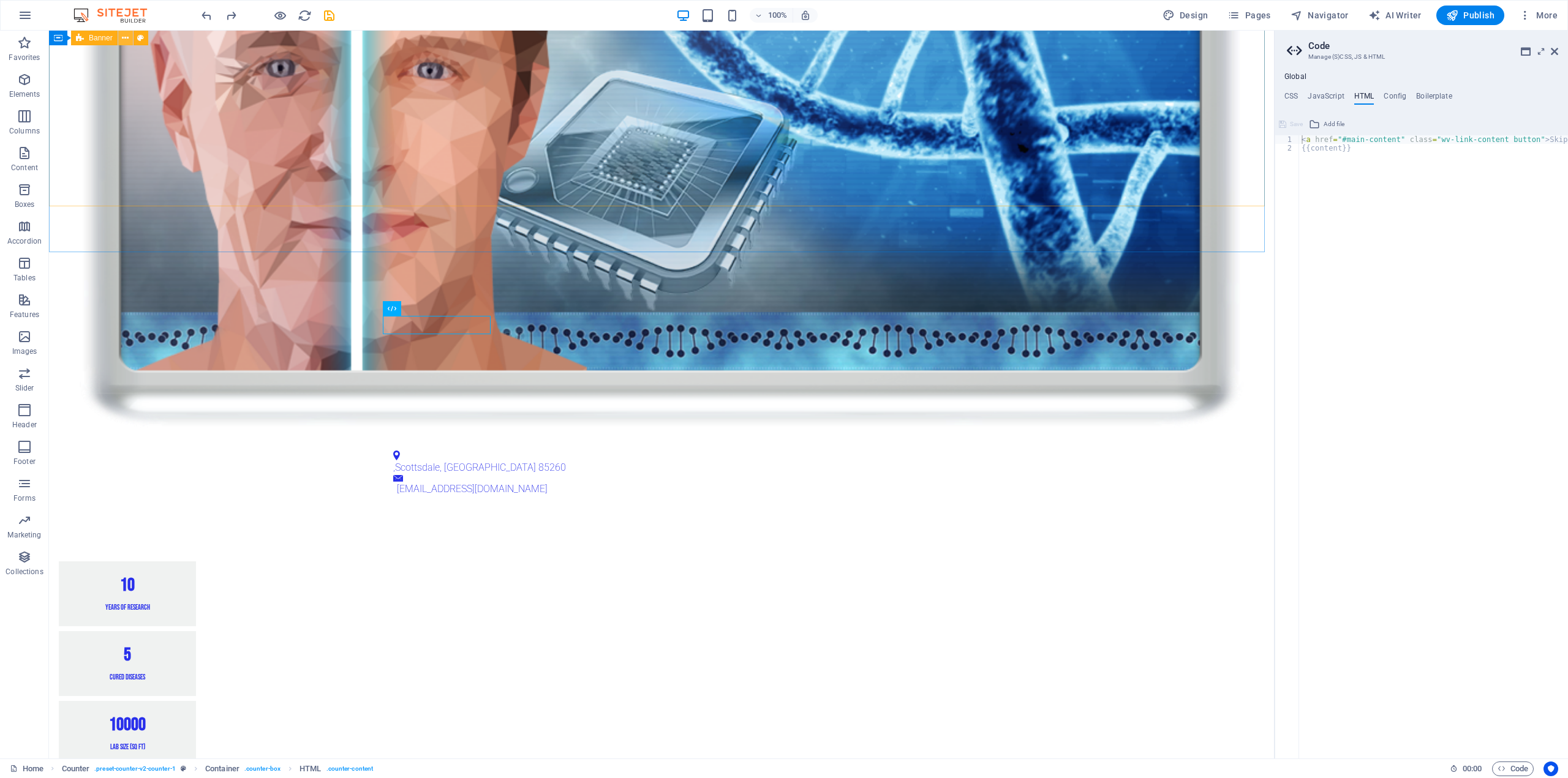
click at [127, 36] on icon at bounding box center [125, 38] width 6 height 13
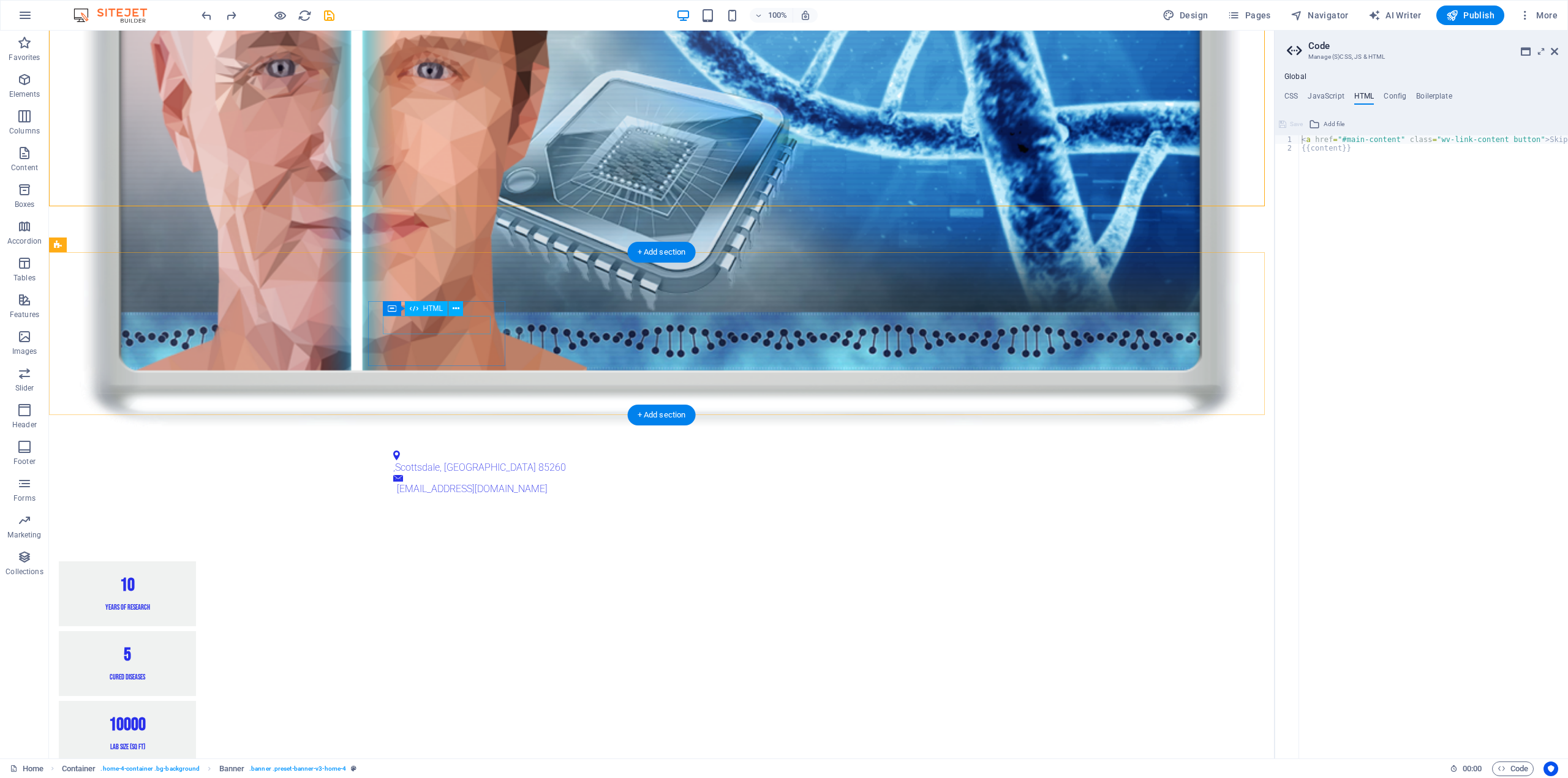
click at [181, 576] on div "10" at bounding box center [127, 585] width 108 height 19
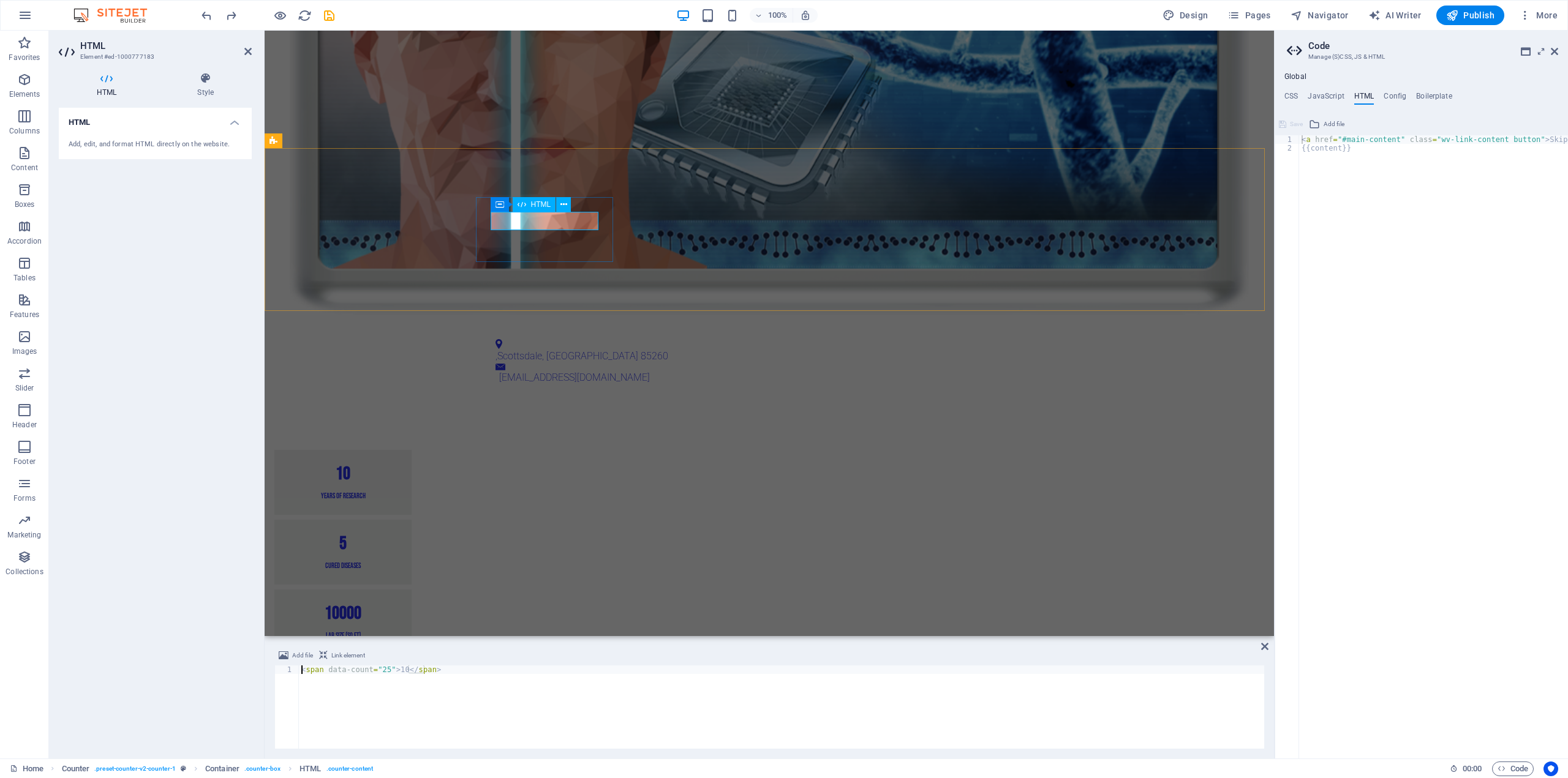
click at [397, 465] on div "10" at bounding box center [343, 474] width 108 height 19
click at [398, 672] on div "< span data-count = "25" > 10 </ span >" at bounding box center [782, 716] width 965 height 100
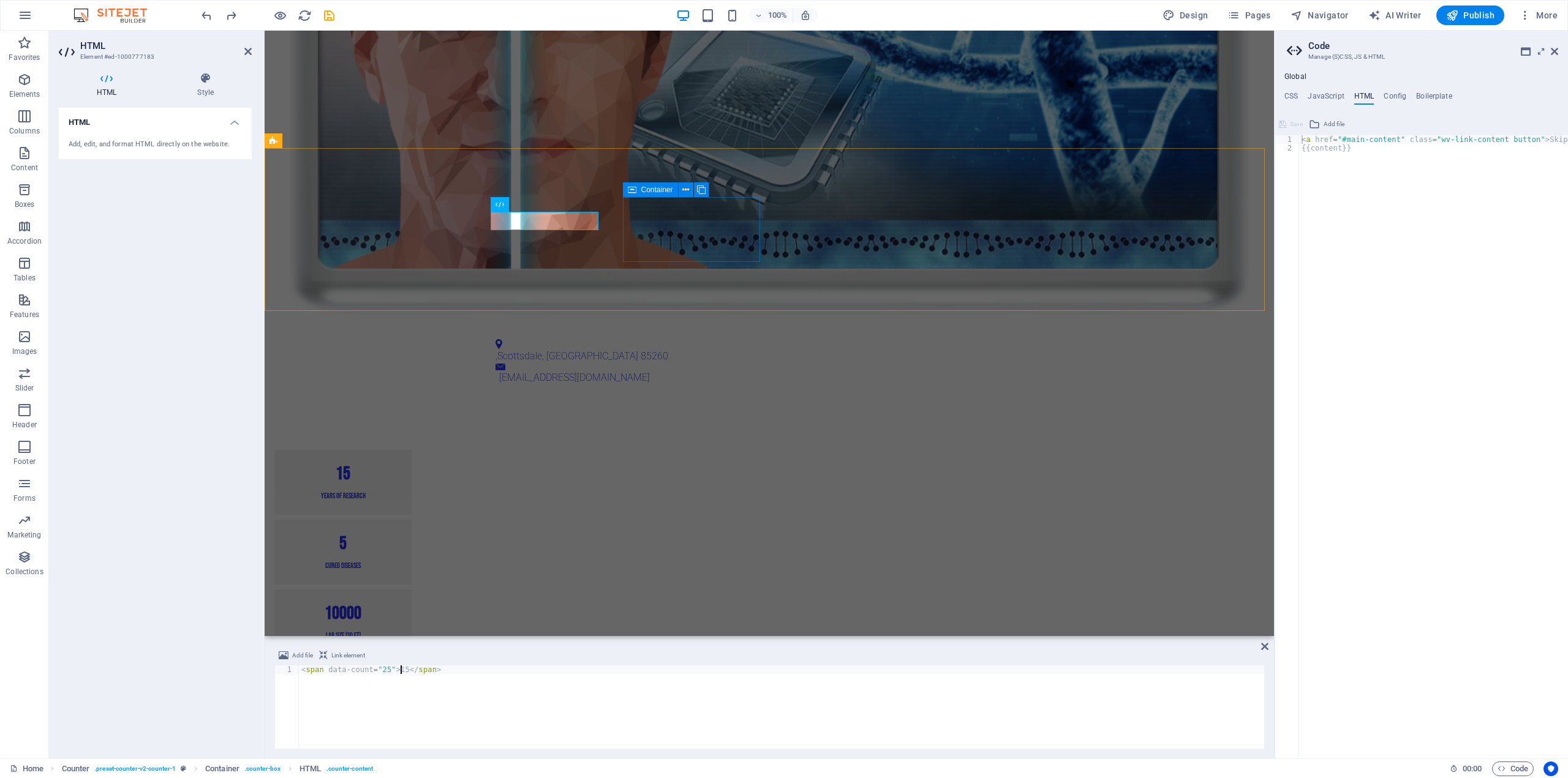
type textarea "<span data-count="25">15</span>"
click at [411, 520] on div "5 Cured Diseases" at bounding box center [343, 552] width 137 height 65
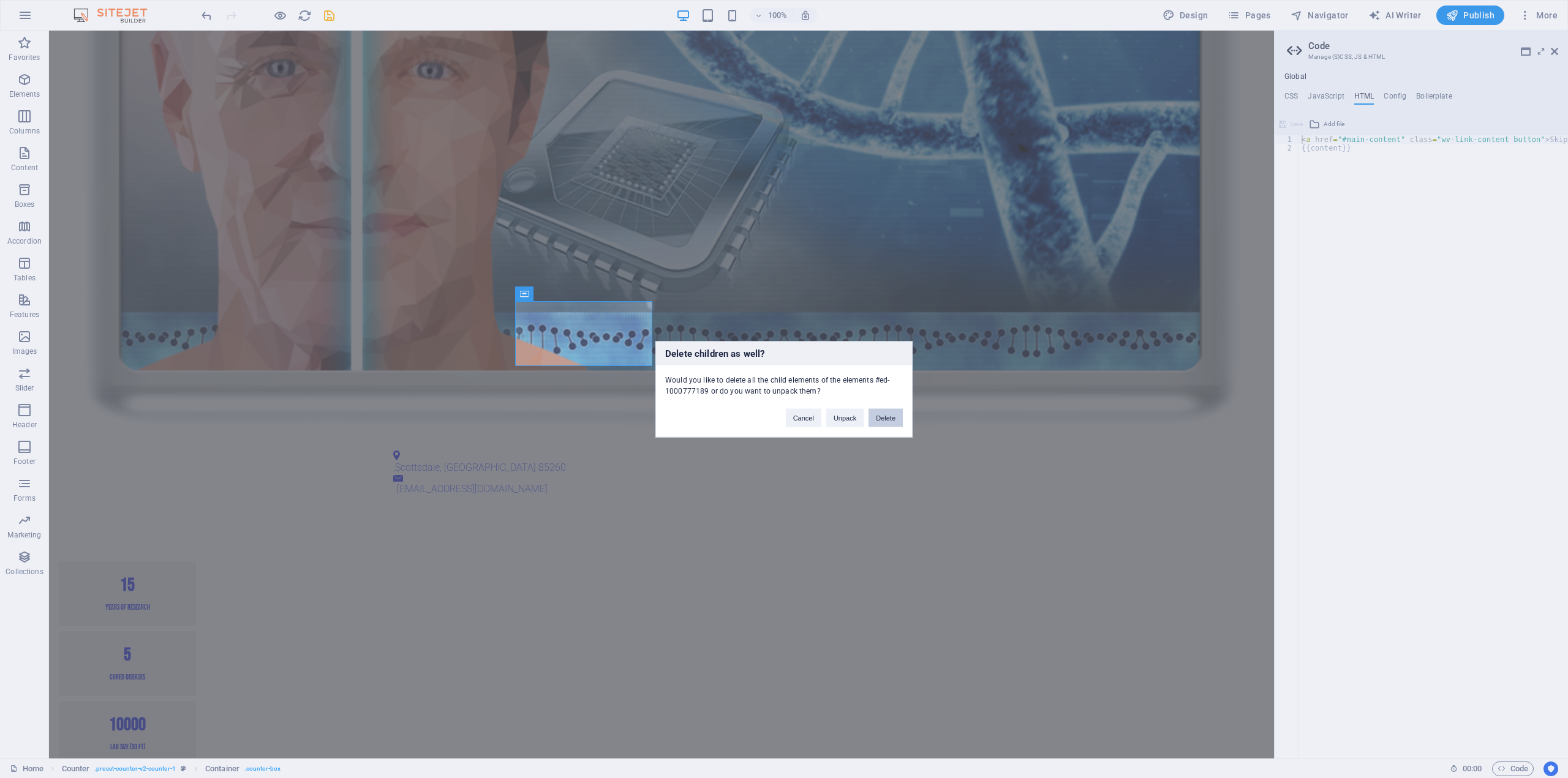
click at [887, 415] on button "Delete" at bounding box center [885, 417] width 34 height 19
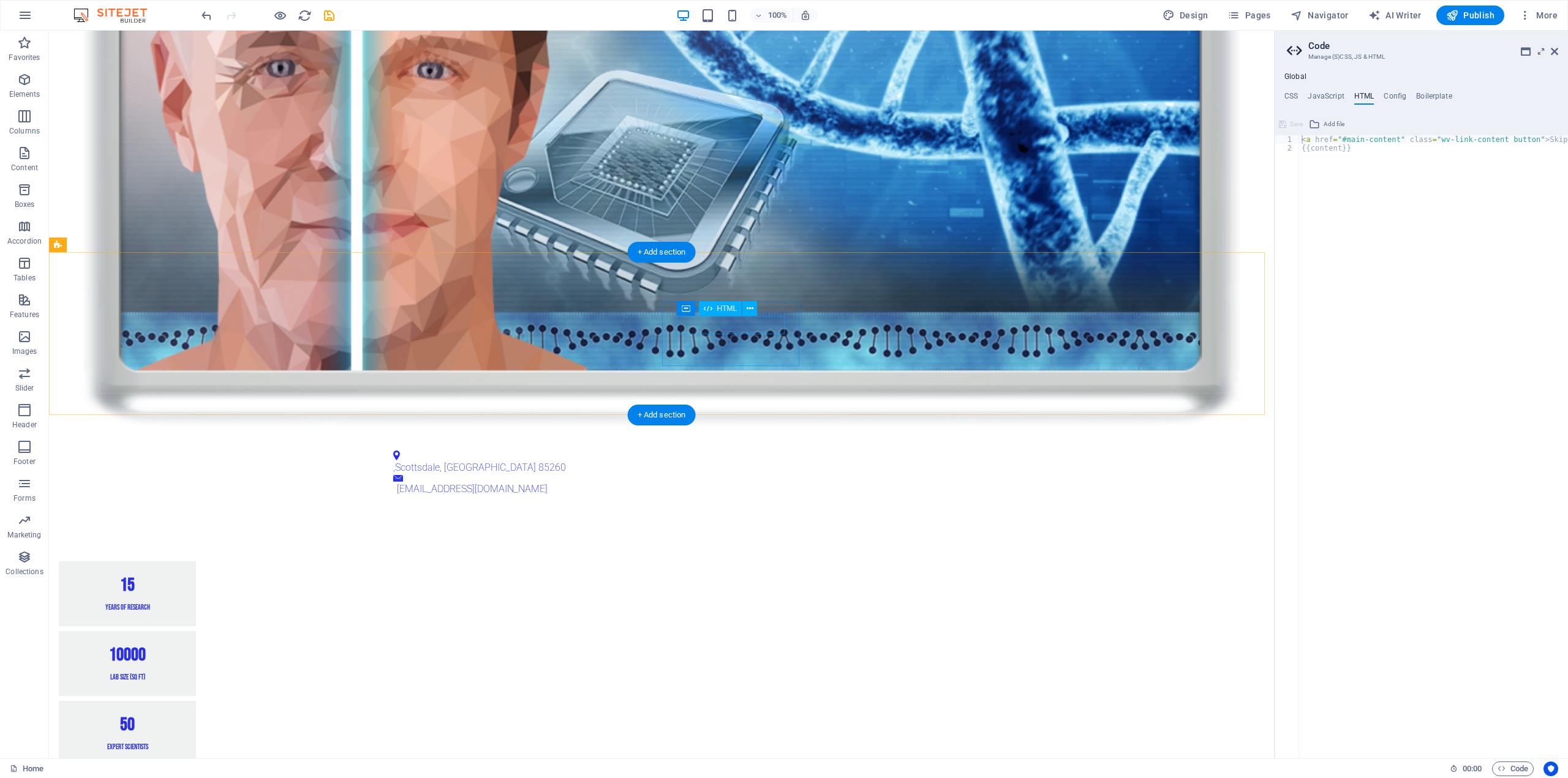
click at [181, 716] on div "50" at bounding box center [127, 725] width 108 height 19
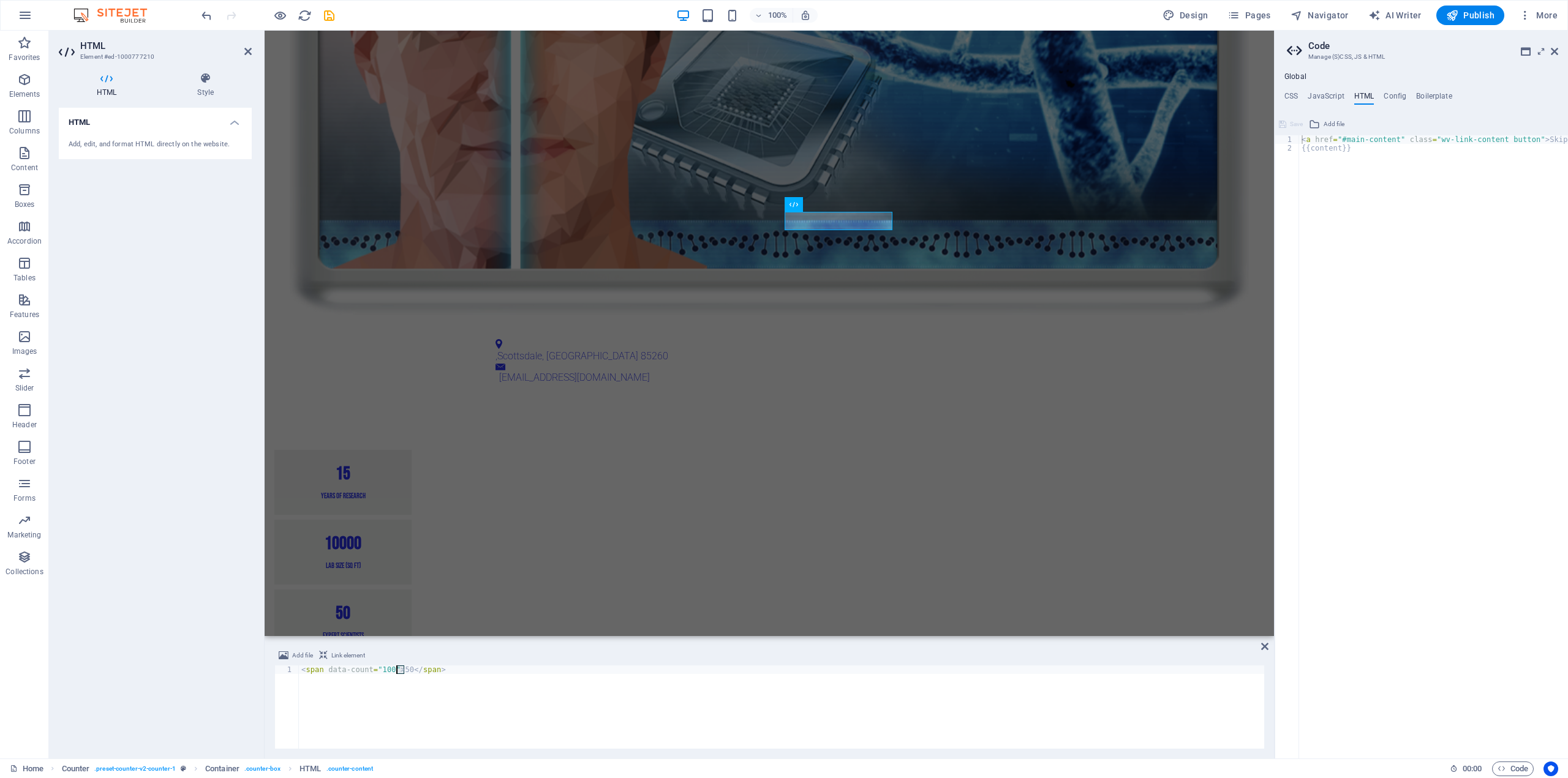
drag, startPoint x: 405, startPoint y: 670, endPoint x: 398, endPoint y: 670, distance: 7.0
click at [398, 670] on div "< span data-count = "100" > 50 </ span >" at bounding box center [782, 716] width 965 height 100
type textarea "<span data-count="100">17</span>"
click at [965, 401] on div "15 Years of Research 10000 Lab Size (sq ft) 17 Expert Scientists" at bounding box center [769, 552] width 1009 height 303
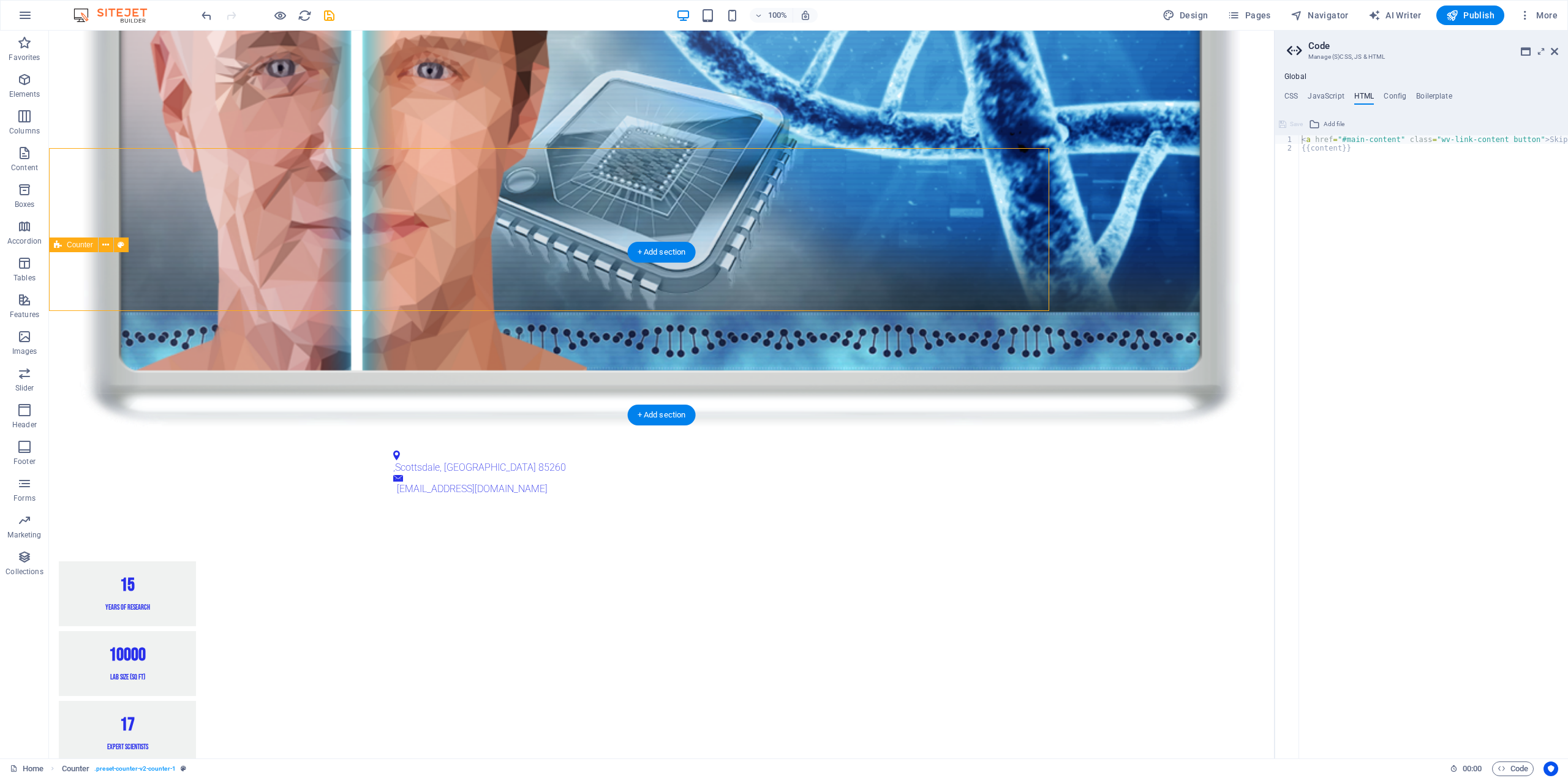
click at [973, 512] on div "15 Years of Research 10000 Lab Size (sq ft) 17 Expert Scientists" at bounding box center [661, 664] width 1225 height 303
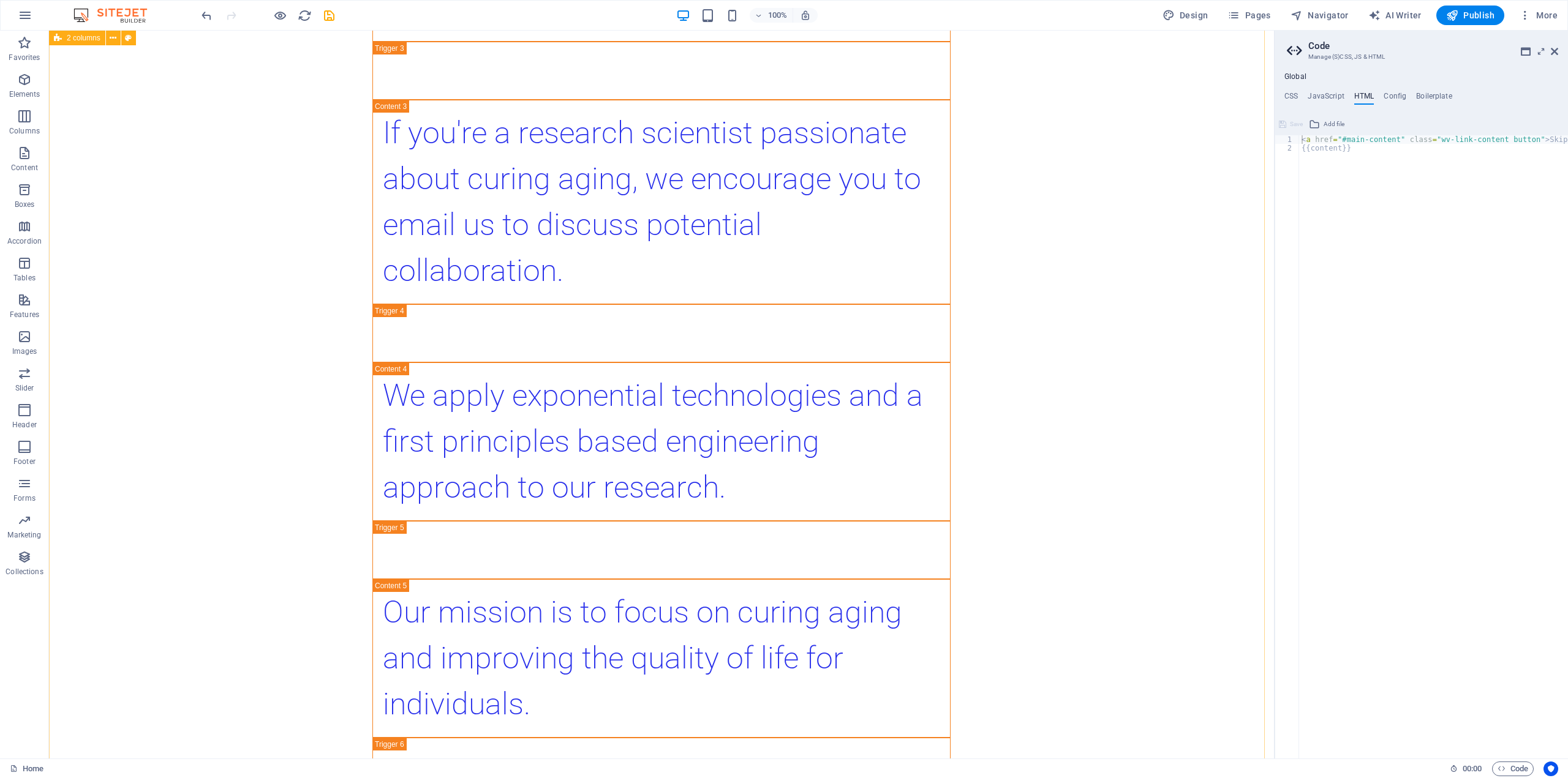
scroll to position [4193, 0]
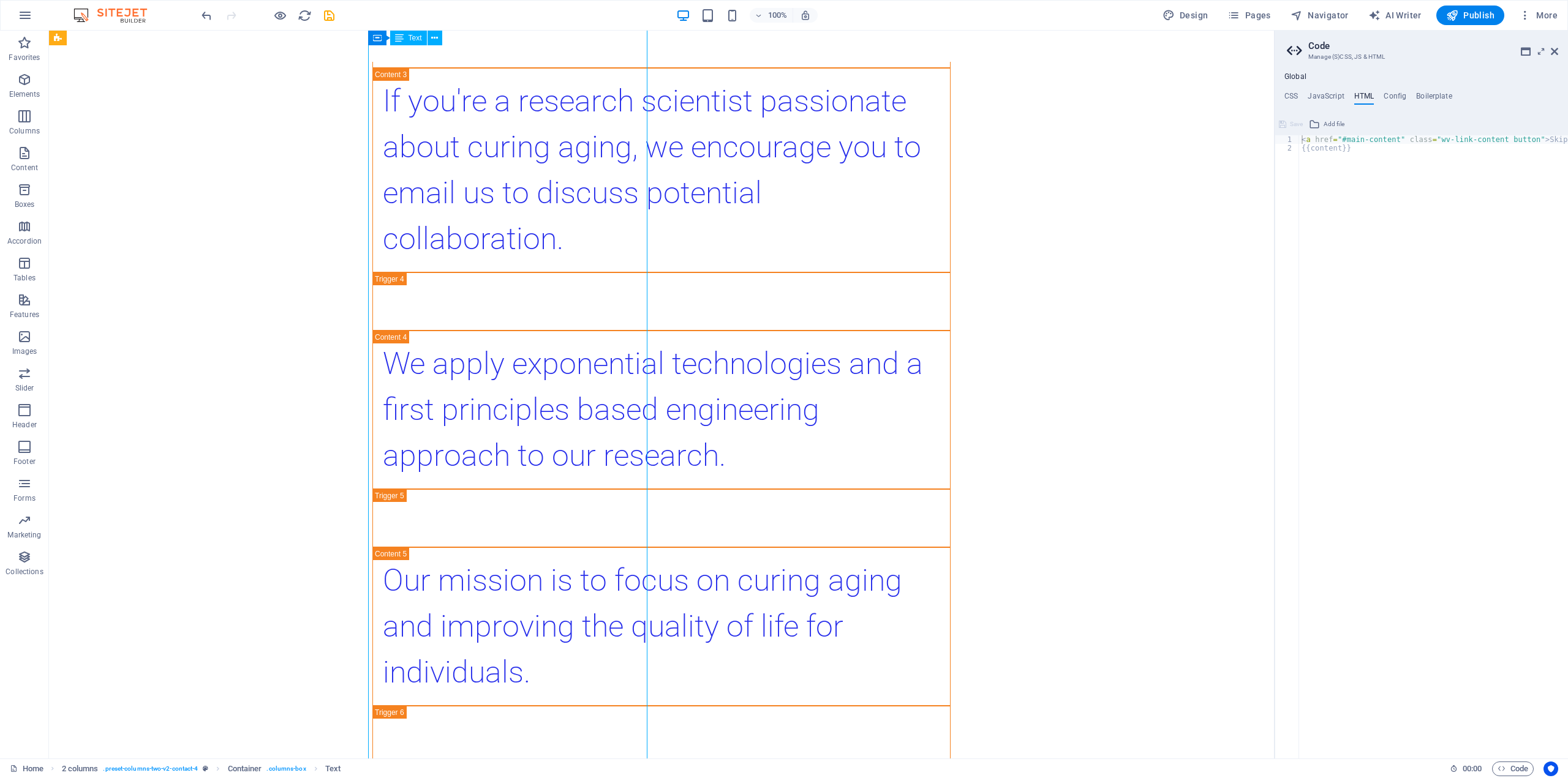
scroll to position [3671, 0]
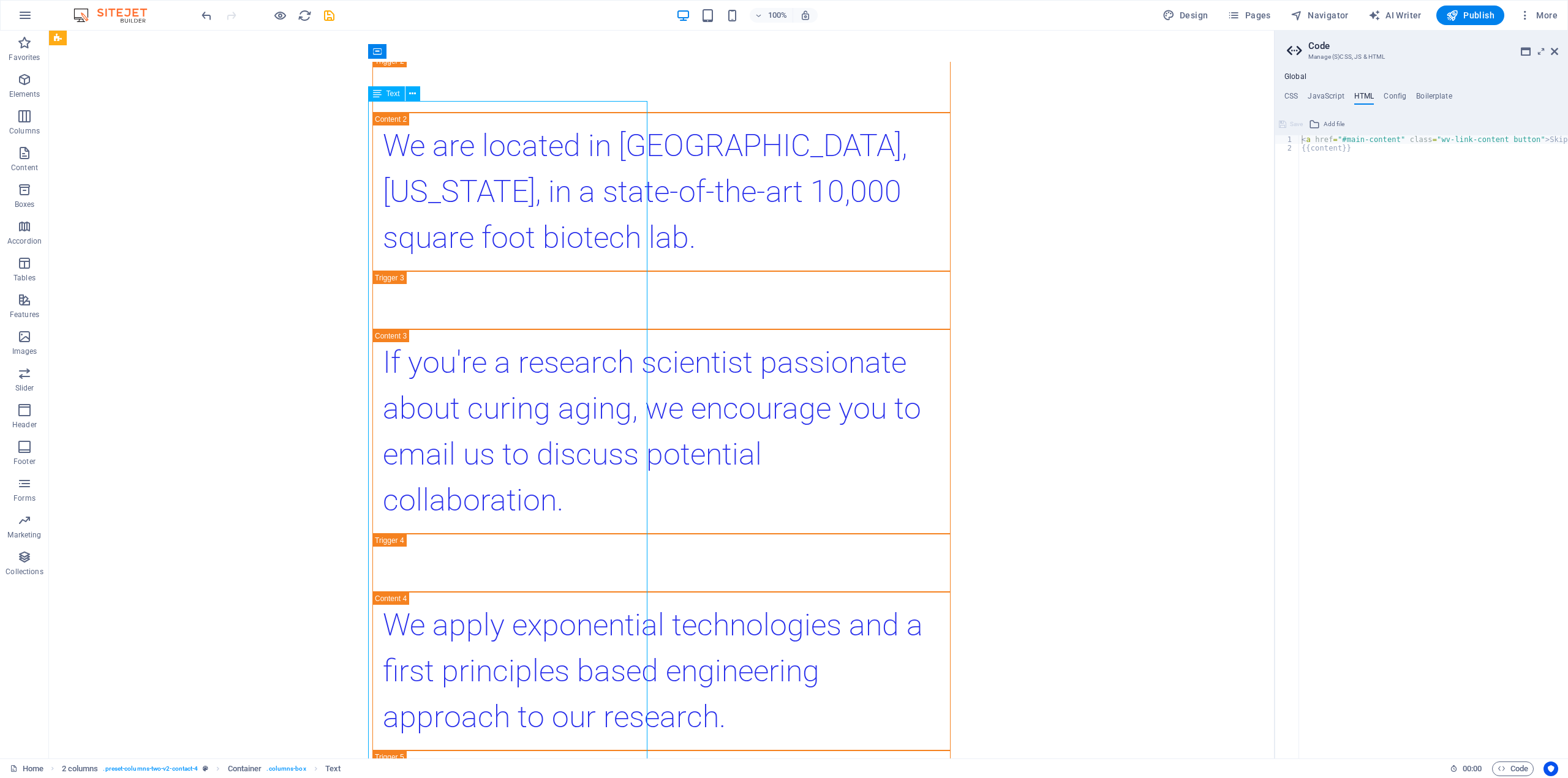
scroll to position [3614, 0]
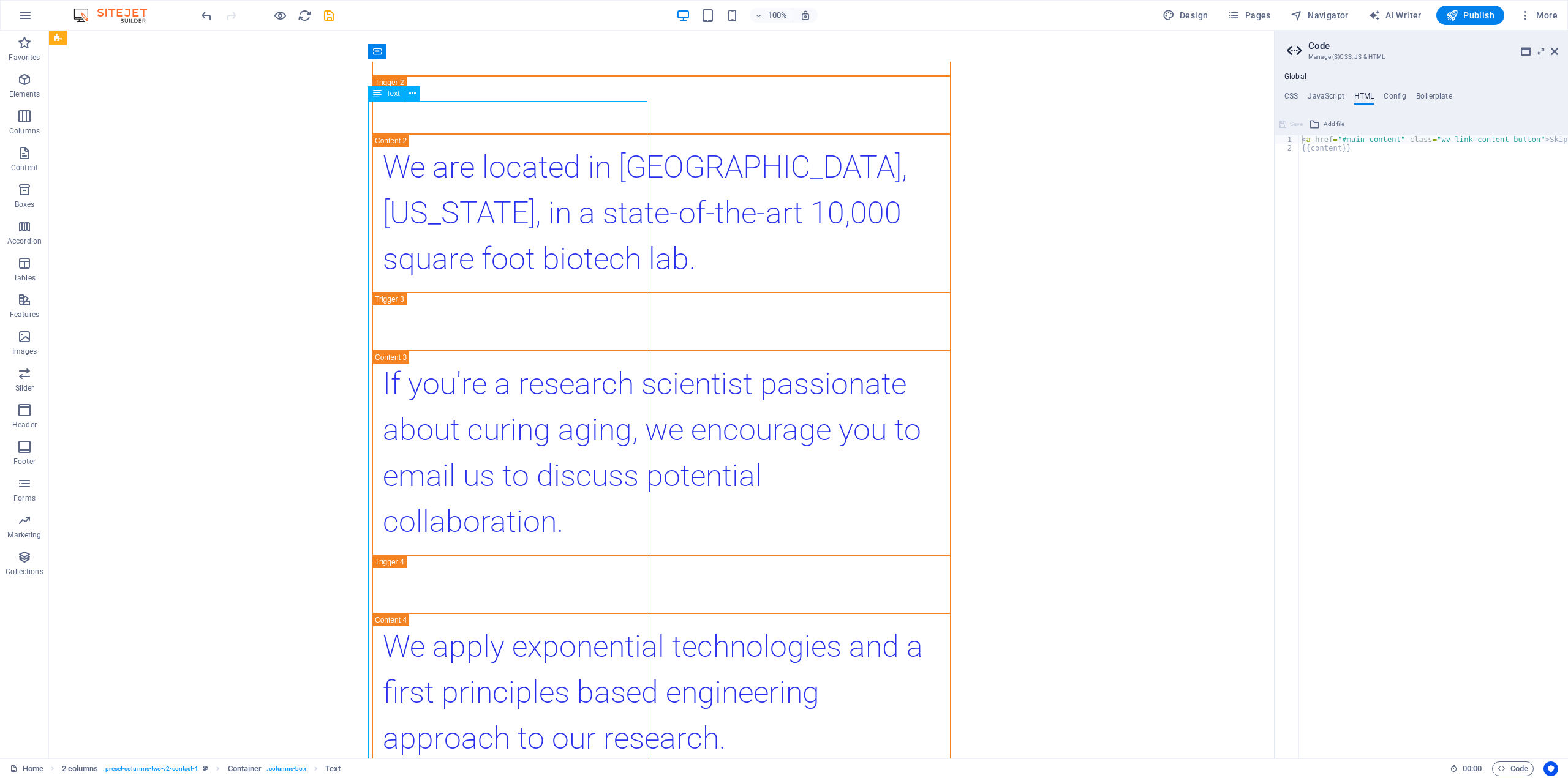
drag, startPoint x: 373, startPoint y: 85, endPoint x: 506, endPoint y: 130, distance: 140.4
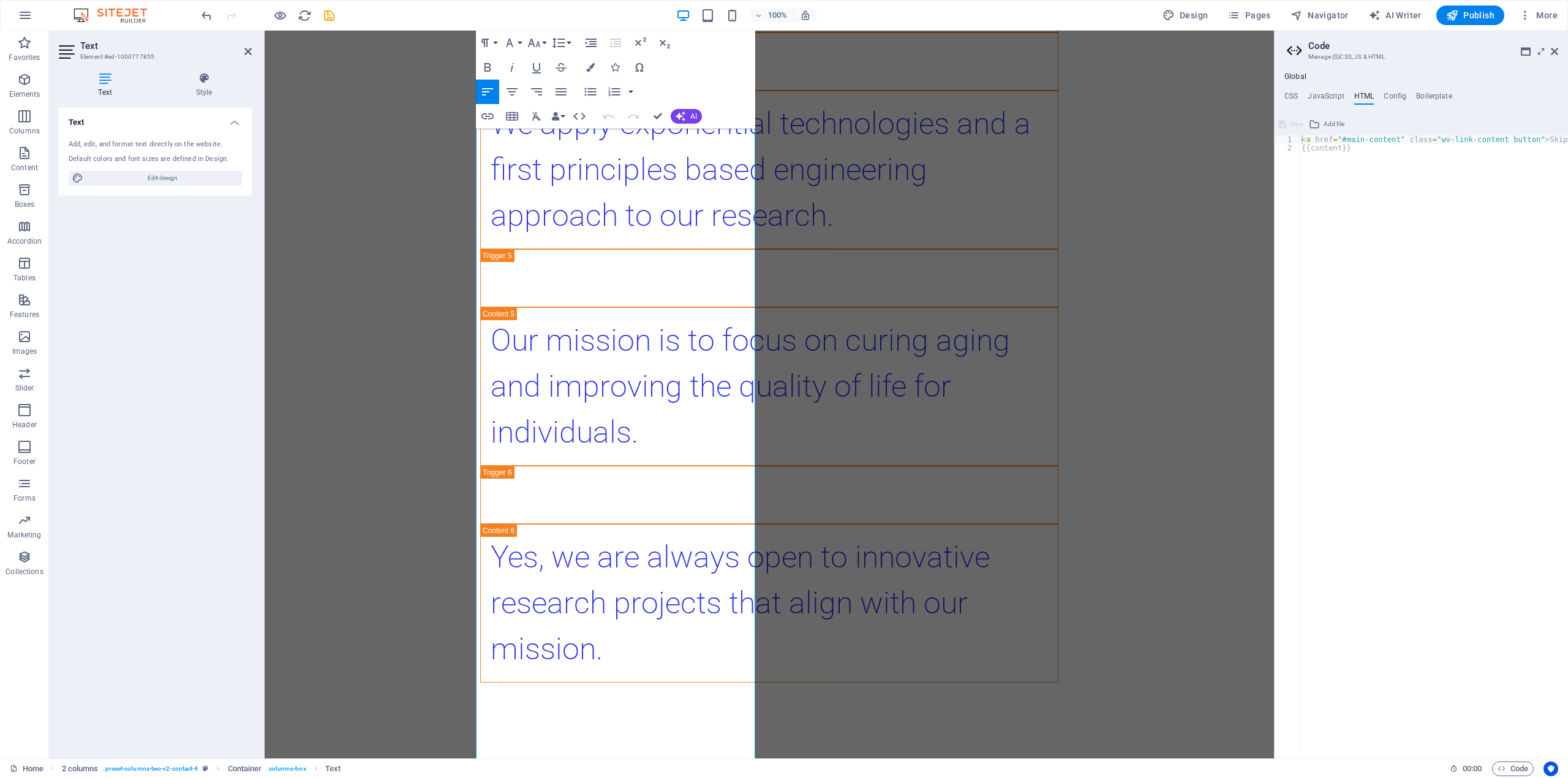
scroll to position [4598, 0]
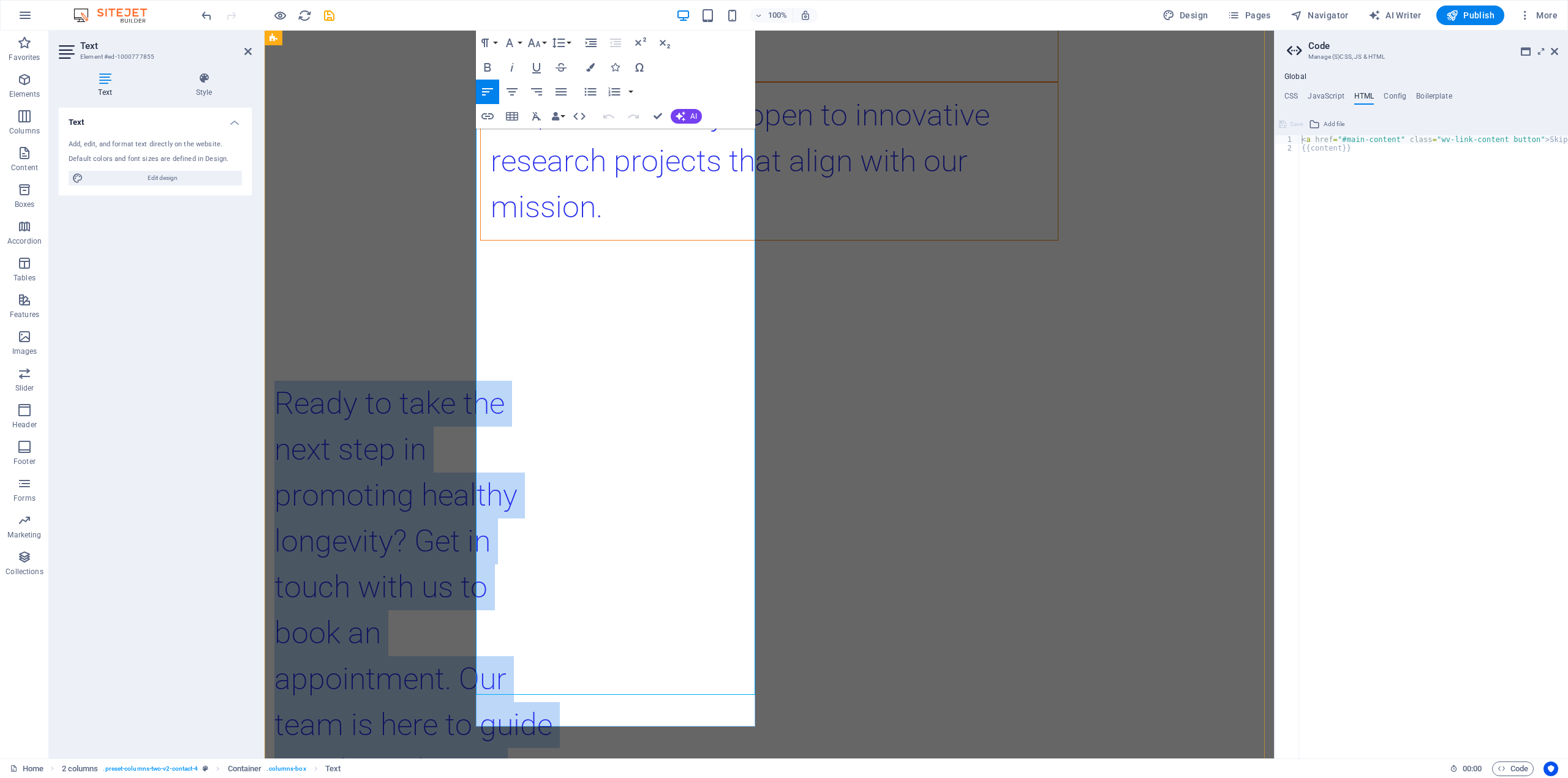
drag, startPoint x: 477, startPoint y: 143, endPoint x: 707, endPoint y: 699, distance: 601.7
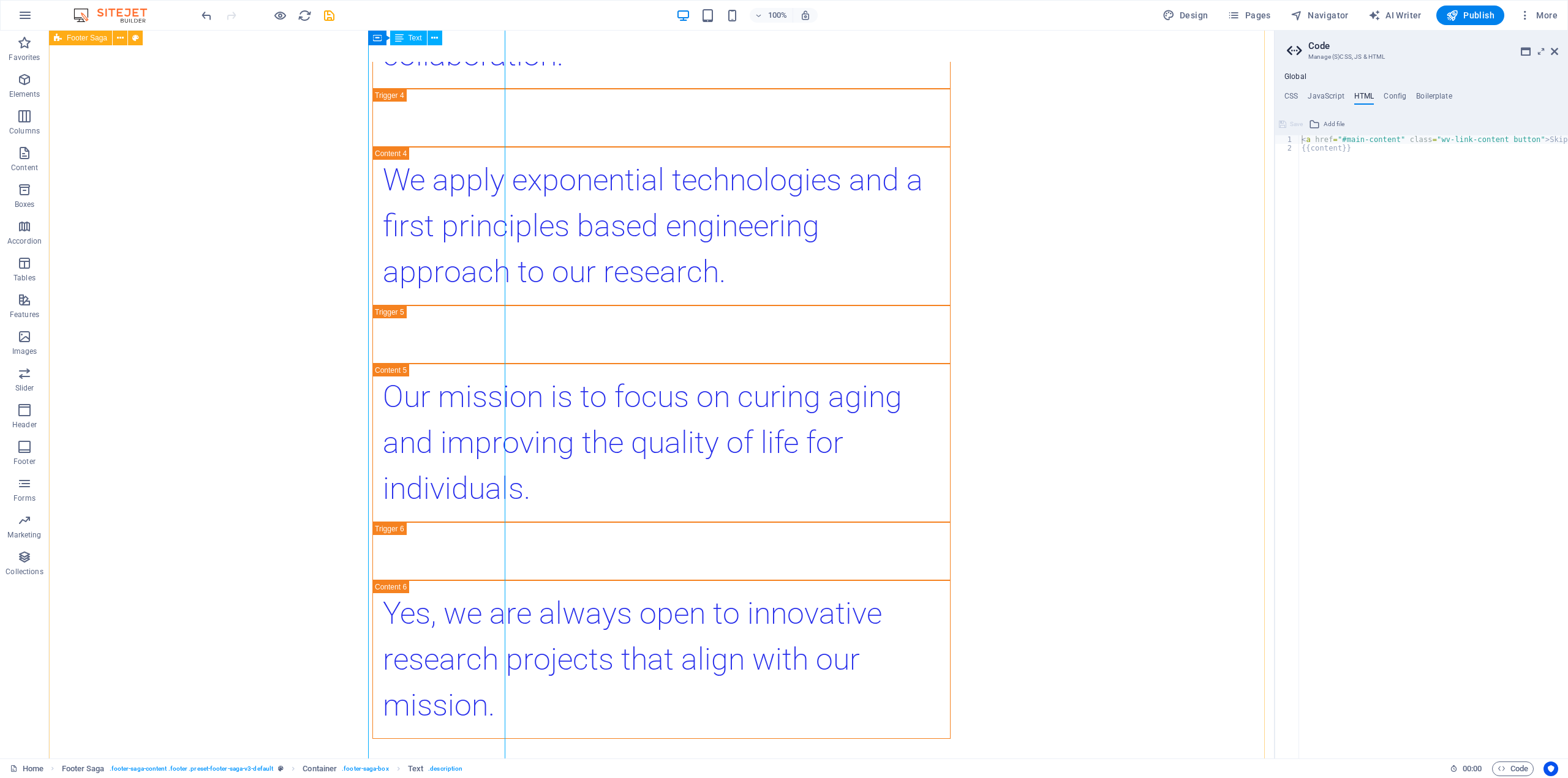
click at [560, 297] on div "Welcome to [DOMAIN_NAME] Headline Menu Extending Healthy Lifespan through Advan…" at bounding box center [661, 610] width 1225 height 9322
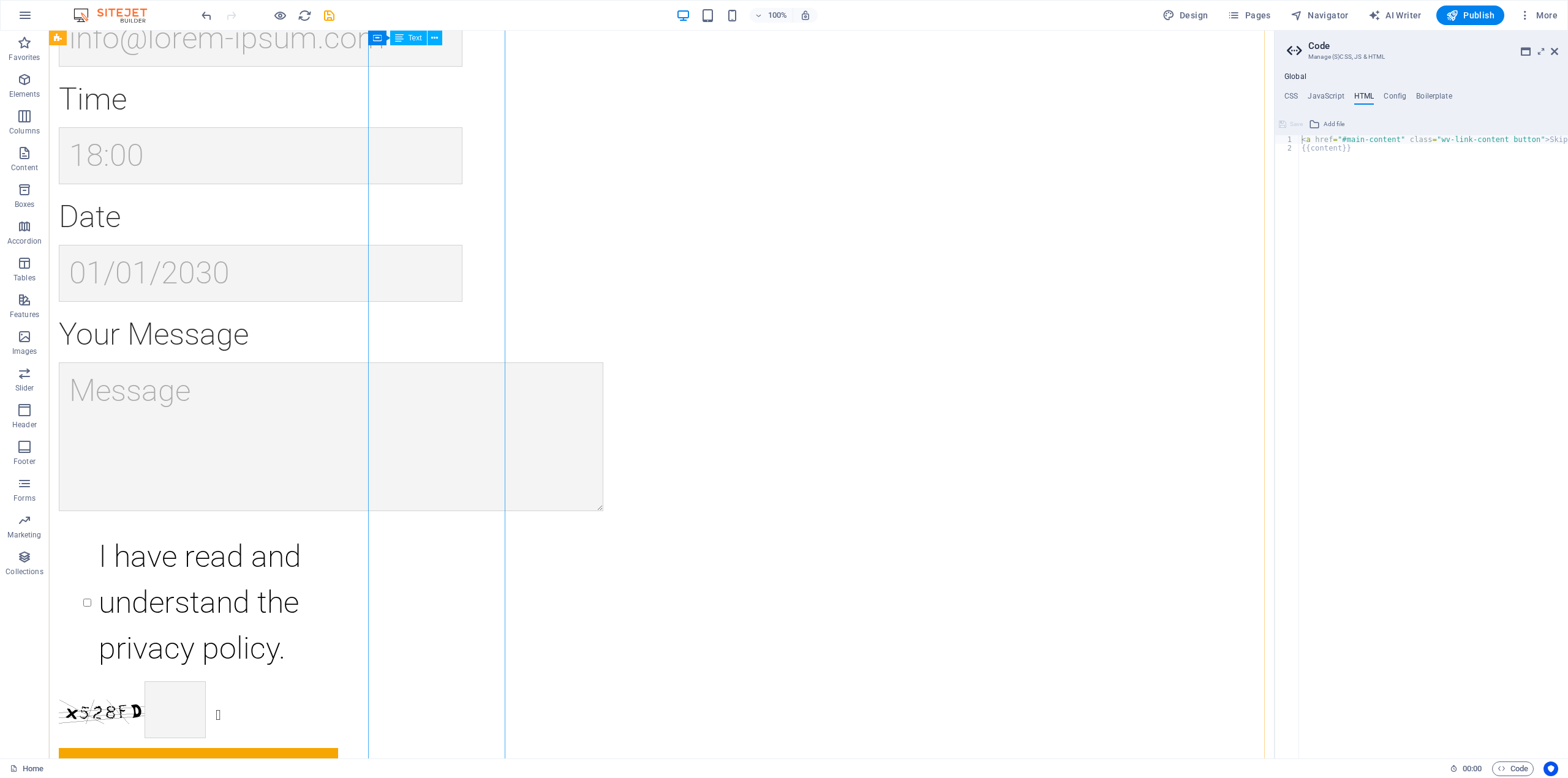
click at [226, 215] on div "Book An Appointment If you're a research scientist who is passionate about curi…" at bounding box center [661, 251] width 1225 height 1205
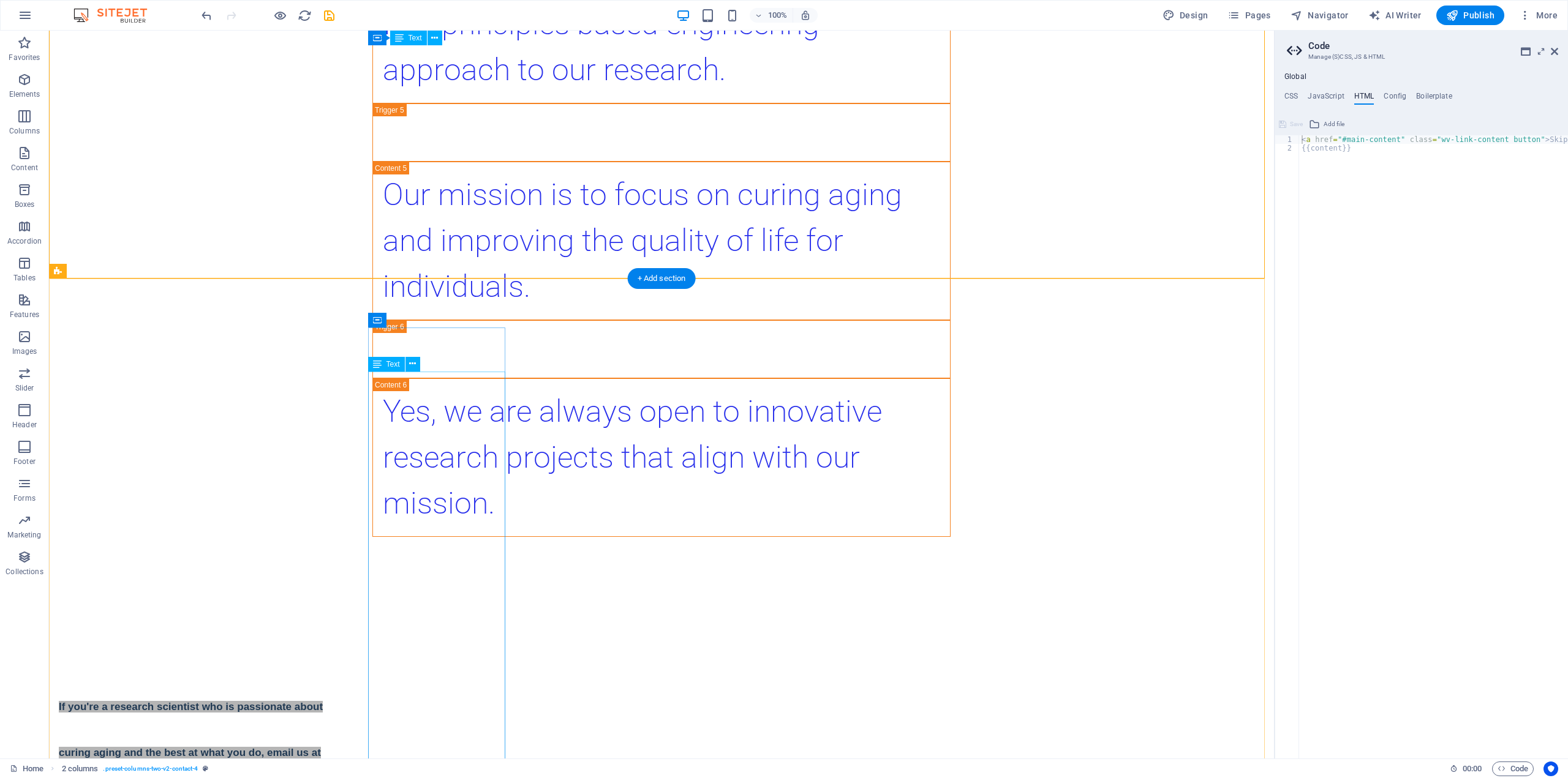
click at [381, 363] on div "Text" at bounding box center [386, 364] width 36 height 15
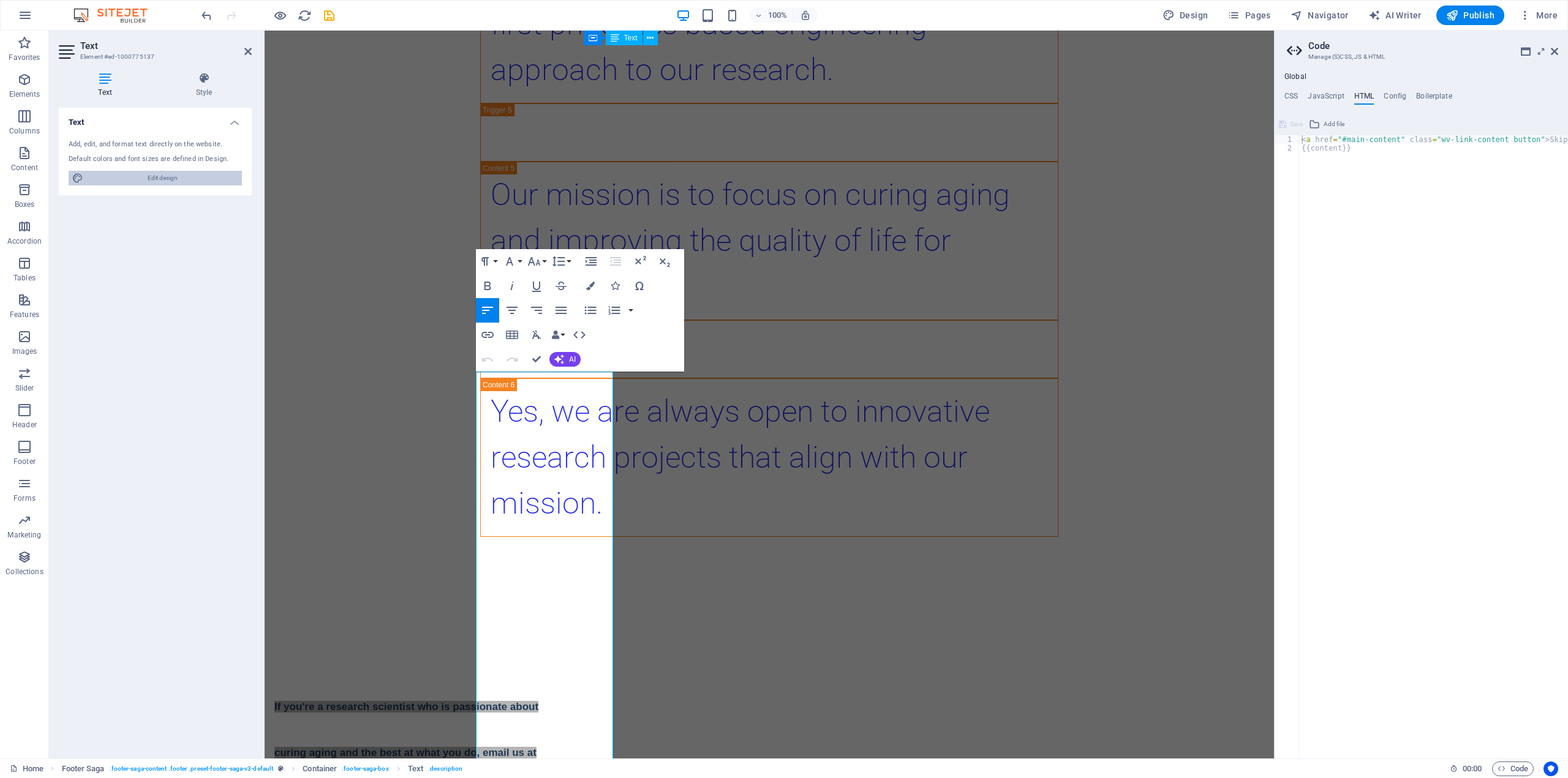
click at [153, 175] on span "Edit design" at bounding box center [162, 178] width 151 height 15
select select "px"
select select "200"
select select "px"
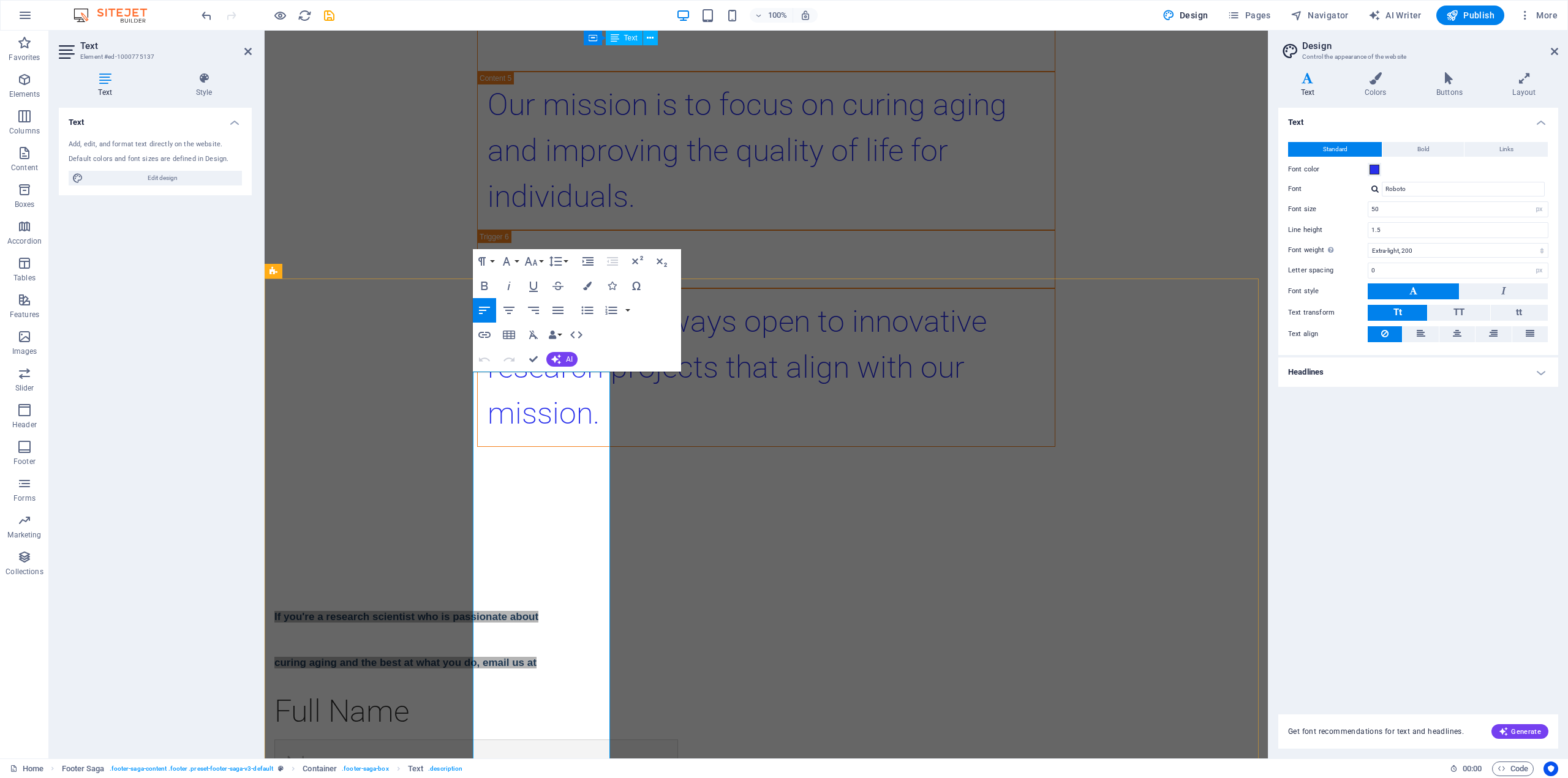
scroll to position [4694, 0]
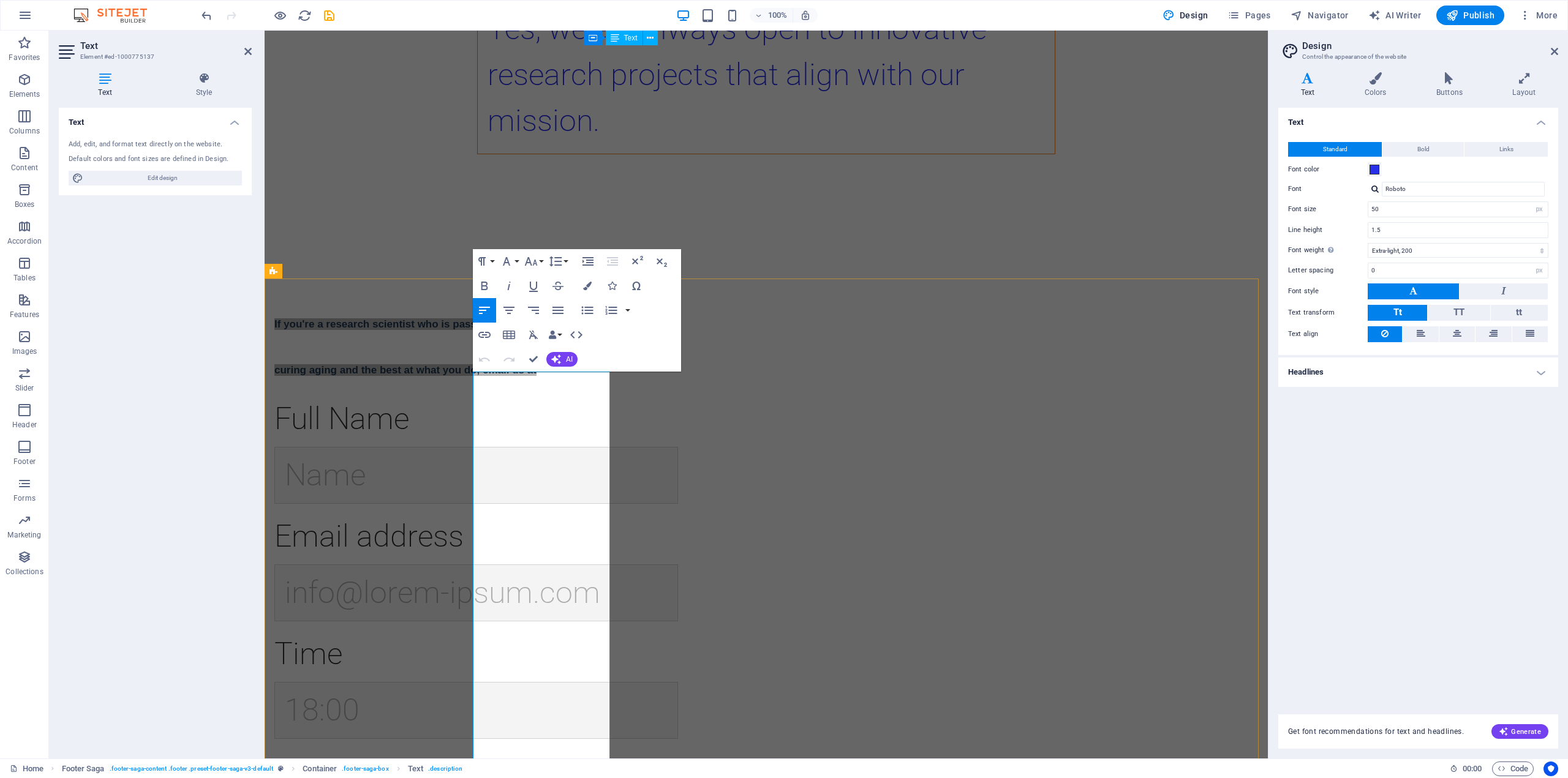
drag, startPoint x: 479, startPoint y: 394, endPoint x: 569, endPoint y: 791, distance: 407.1
click at [569, 777] on html "Skip to main content Welcome to [DOMAIN_NAME] Headline Menu Extending Healthy L…" at bounding box center [766, 131] width 1003 height 9572
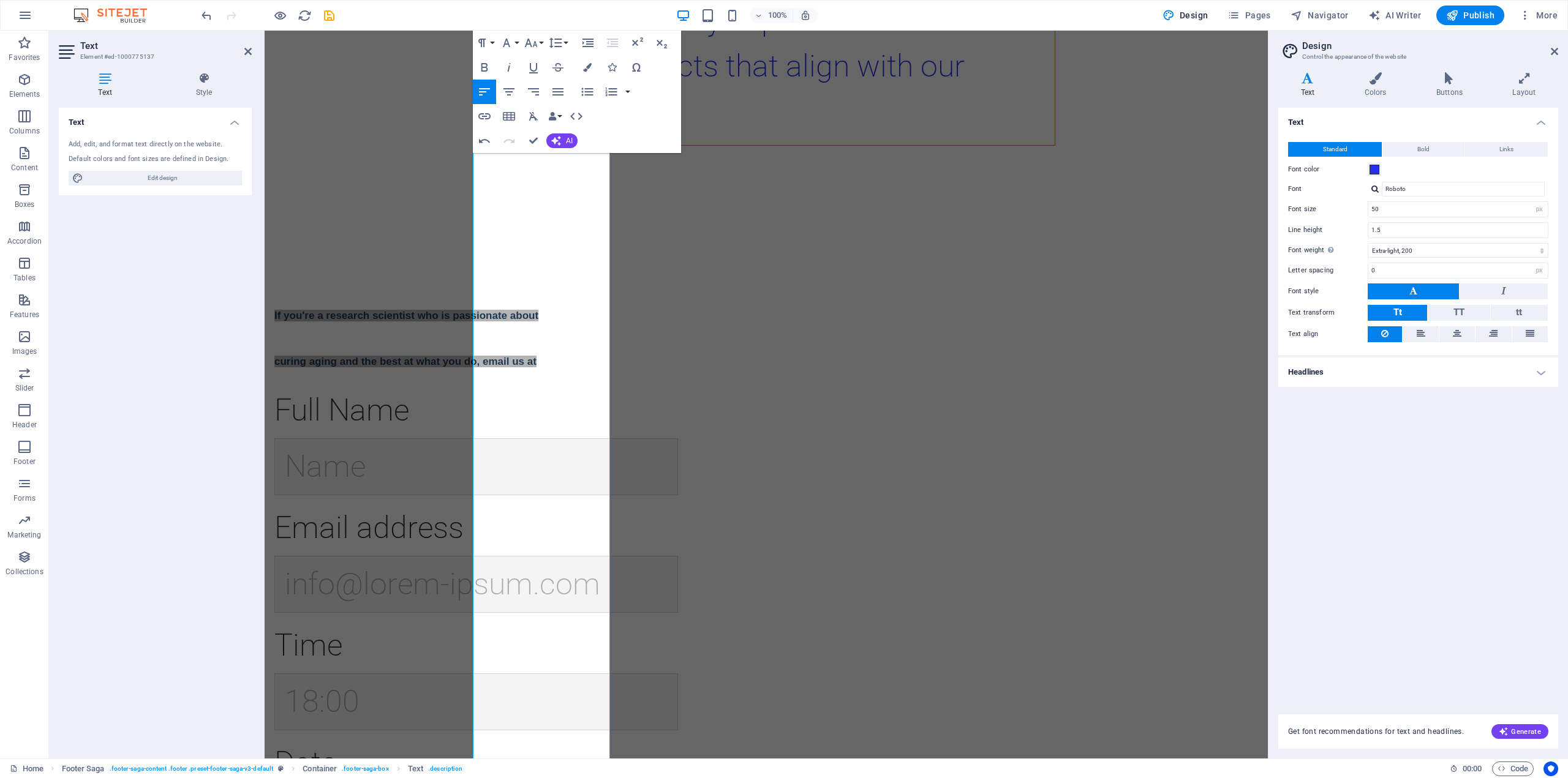
scroll to position [4693, 0]
drag, startPoint x: 576, startPoint y: 679, endPoint x: 470, endPoint y: 184, distance: 506.2
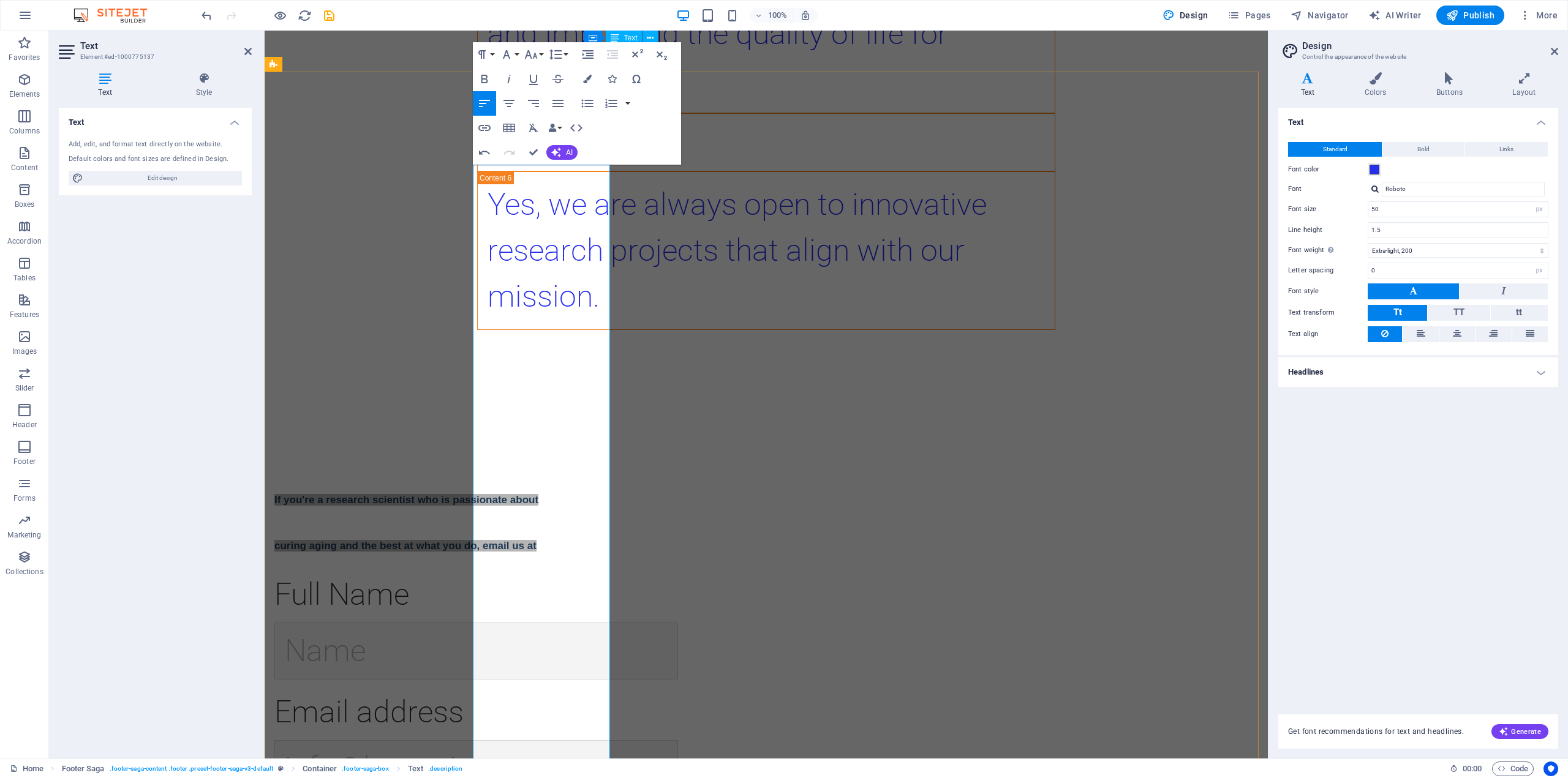
drag, startPoint x: 484, startPoint y: 189, endPoint x: 586, endPoint y: 685, distance: 506.4
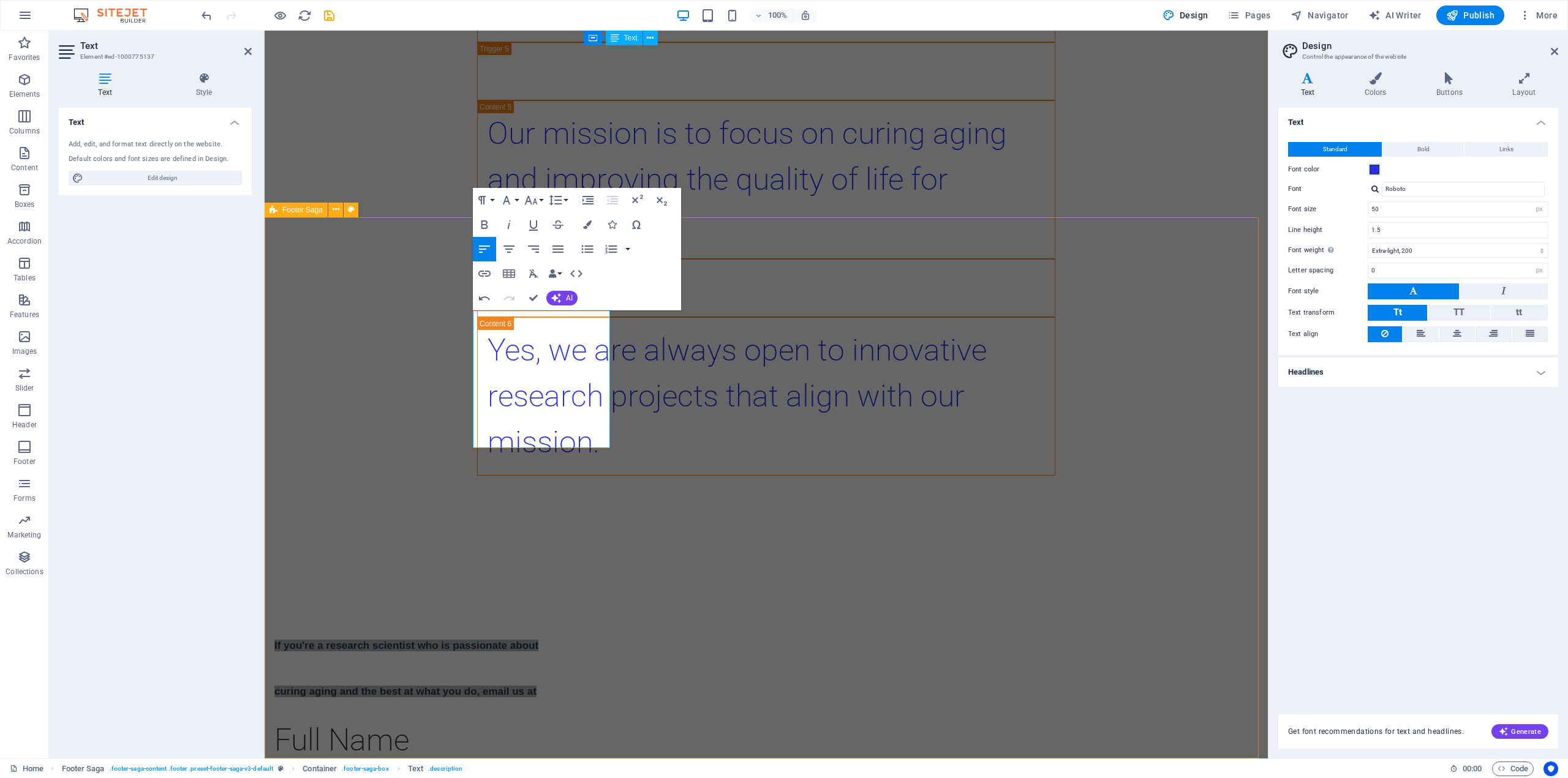
drag, startPoint x: 483, startPoint y: 340, endPoint x: 601, endPoint y: 476, distance: 180.1
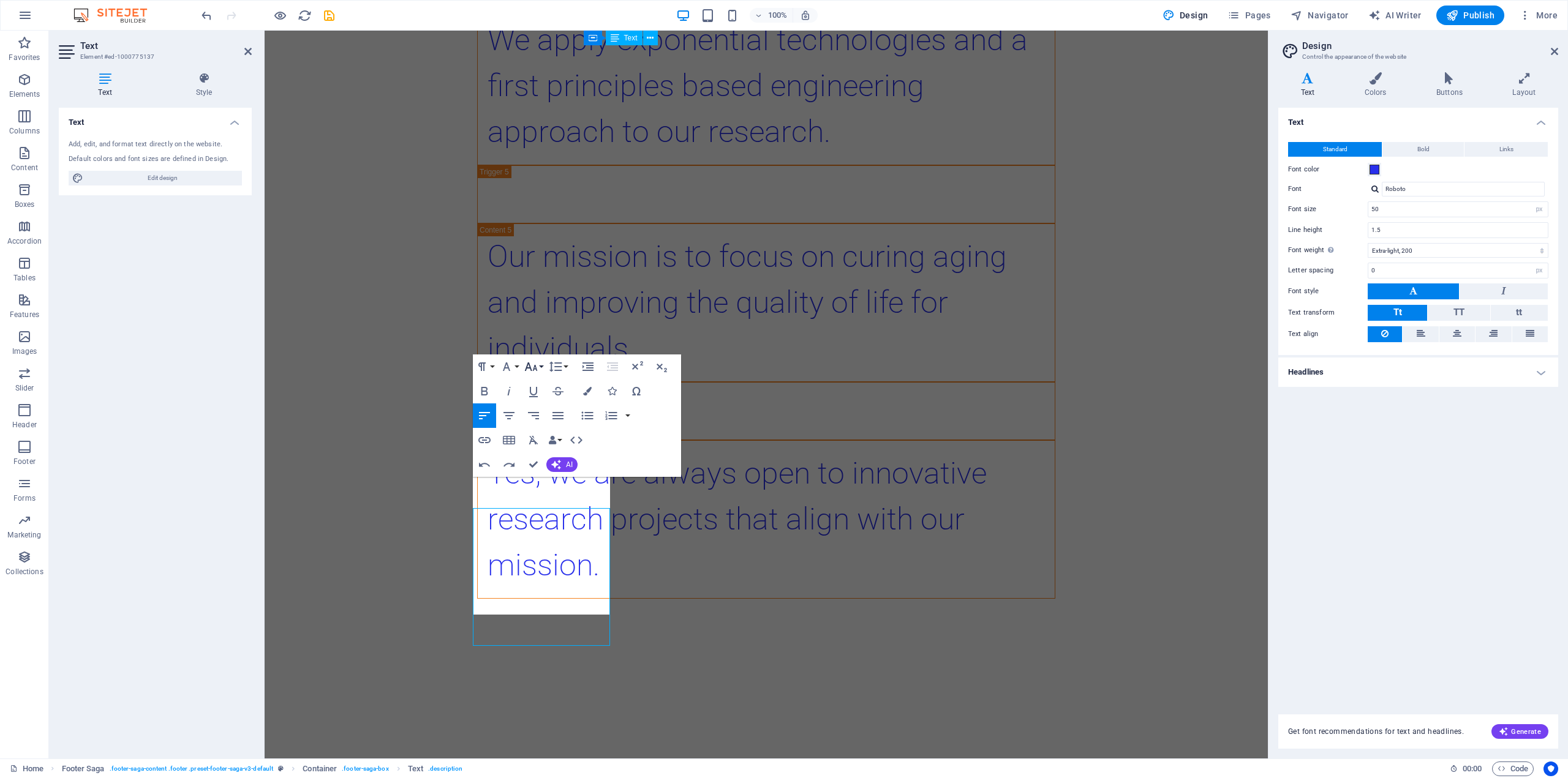
scroll to position [4149, 0]
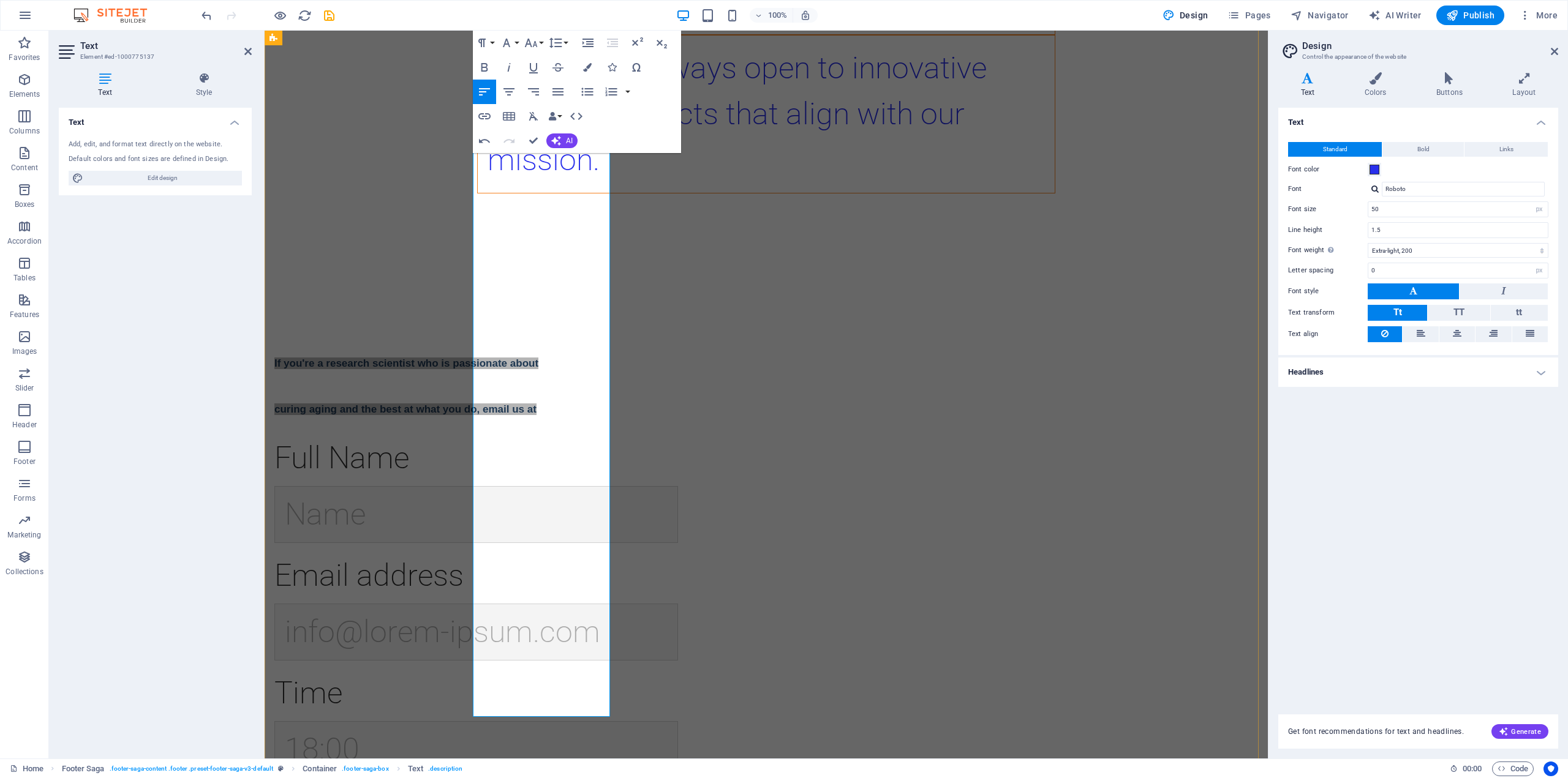
scroll to position [4095, 0]
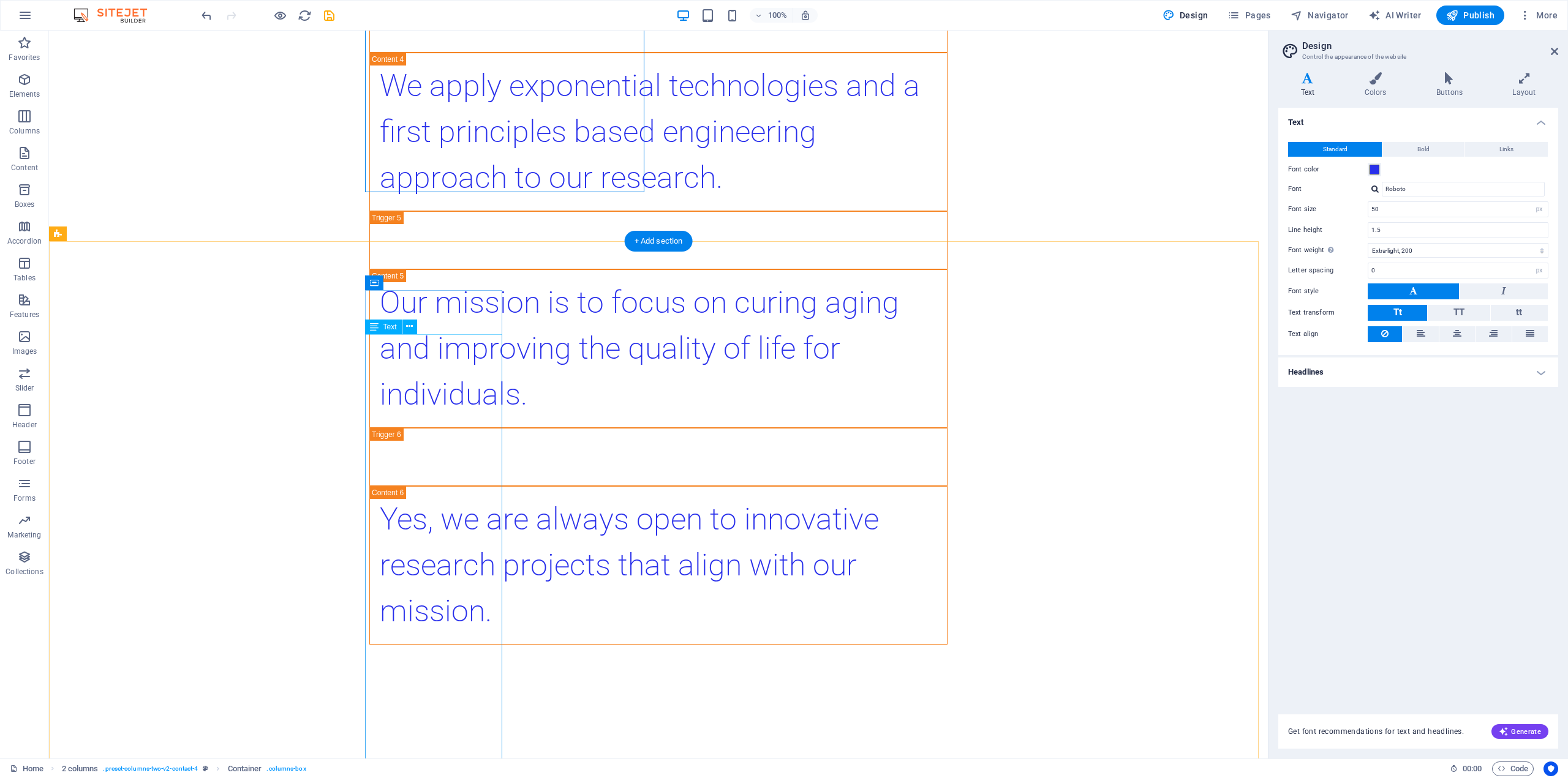
scroll to position [4339, 0]
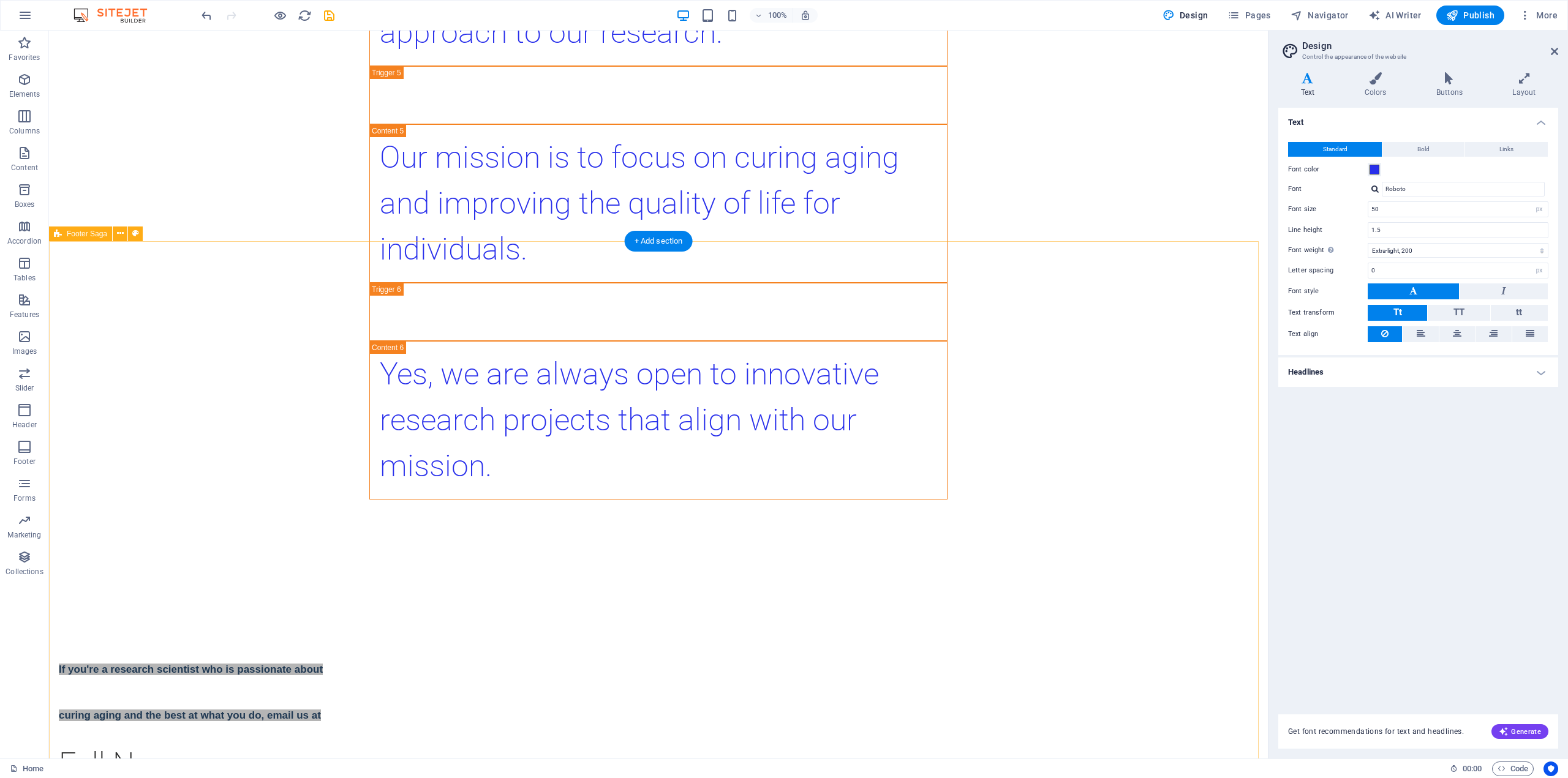
drag, startPoint x: 500, startPoint y: 533, endPoint x: 580, endPoint y: 542, distance: 80.5
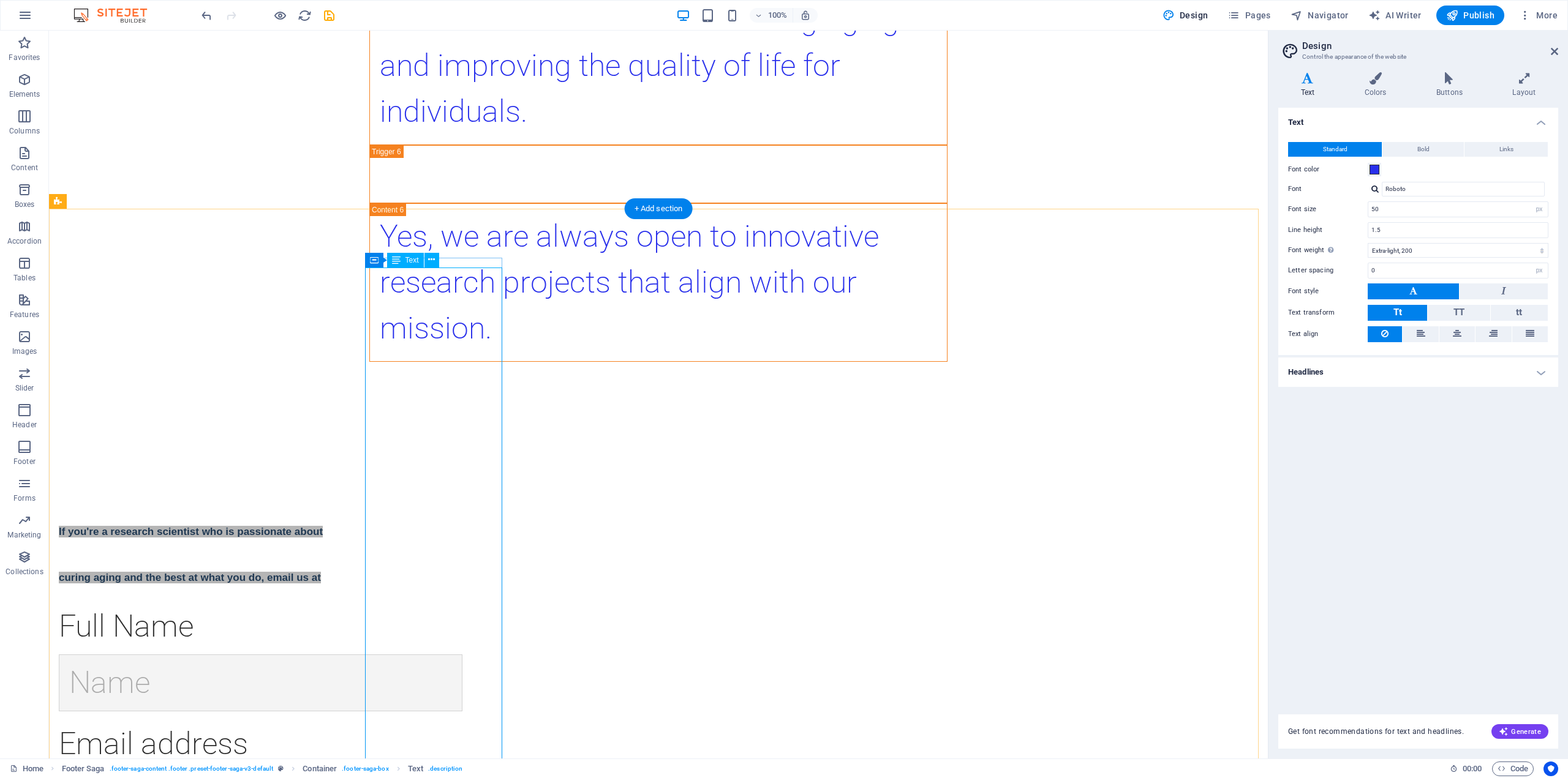
scroll to position [4481, 0]
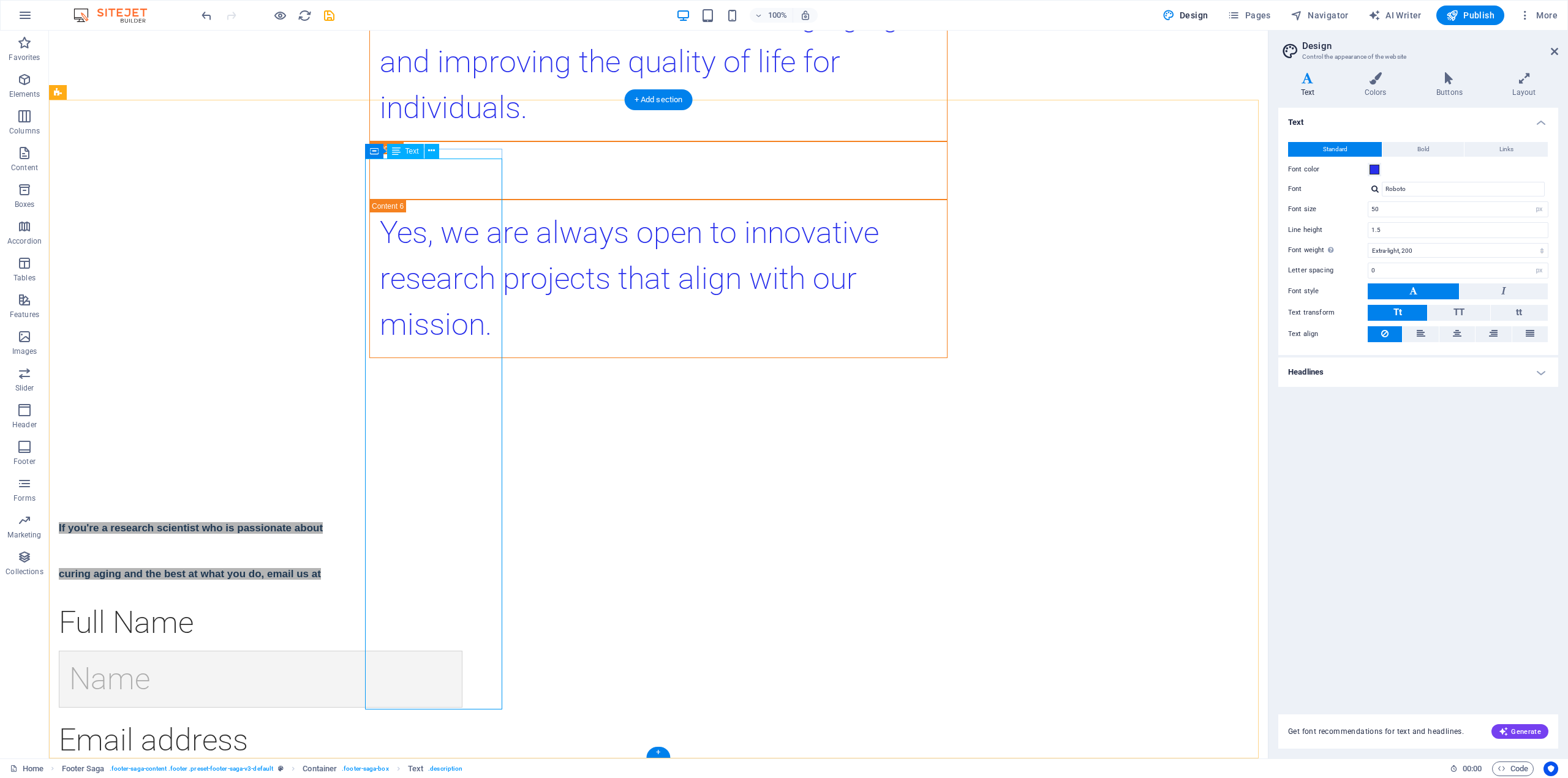
click at [120, 95] on icon at bounding box center [120, 92] width 6 height 13
click at [401, 142] on span "Container" at bounding box center [398, 141] width 32 height 7
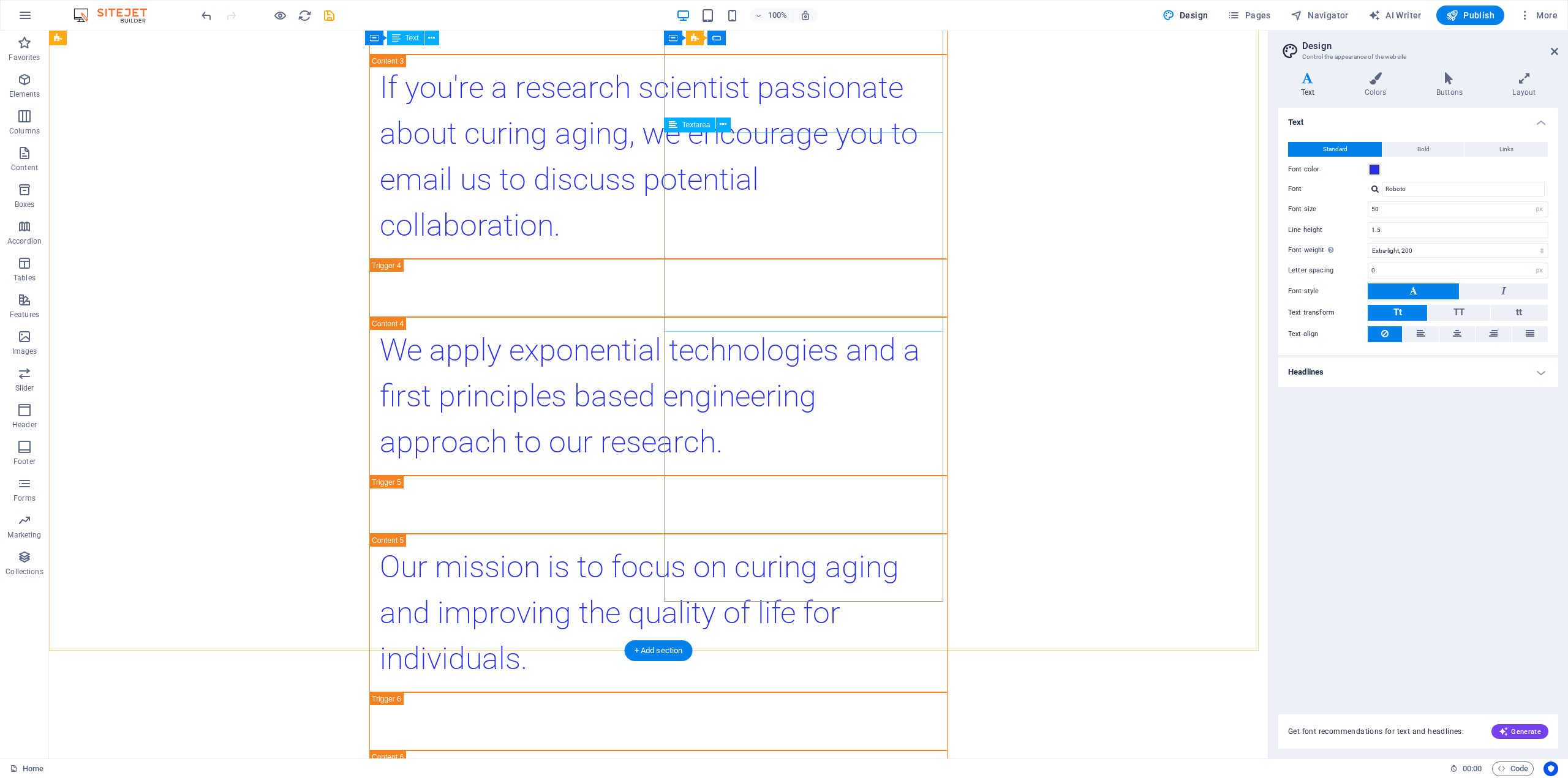
scroll to position [3892, 0]
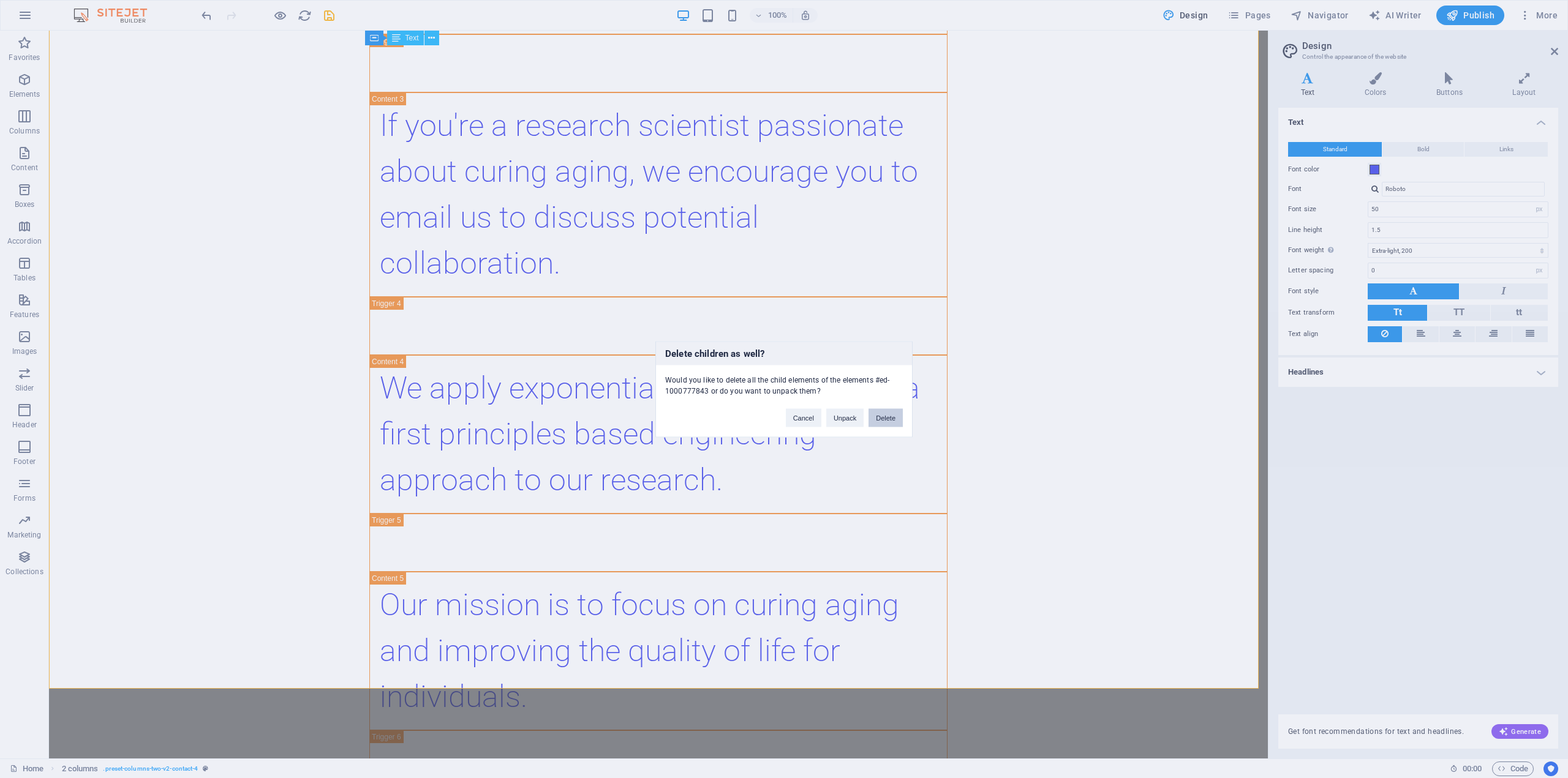
click at [881, 419] on button "Delete" at bounding box center [885, 417] width 34 height 19
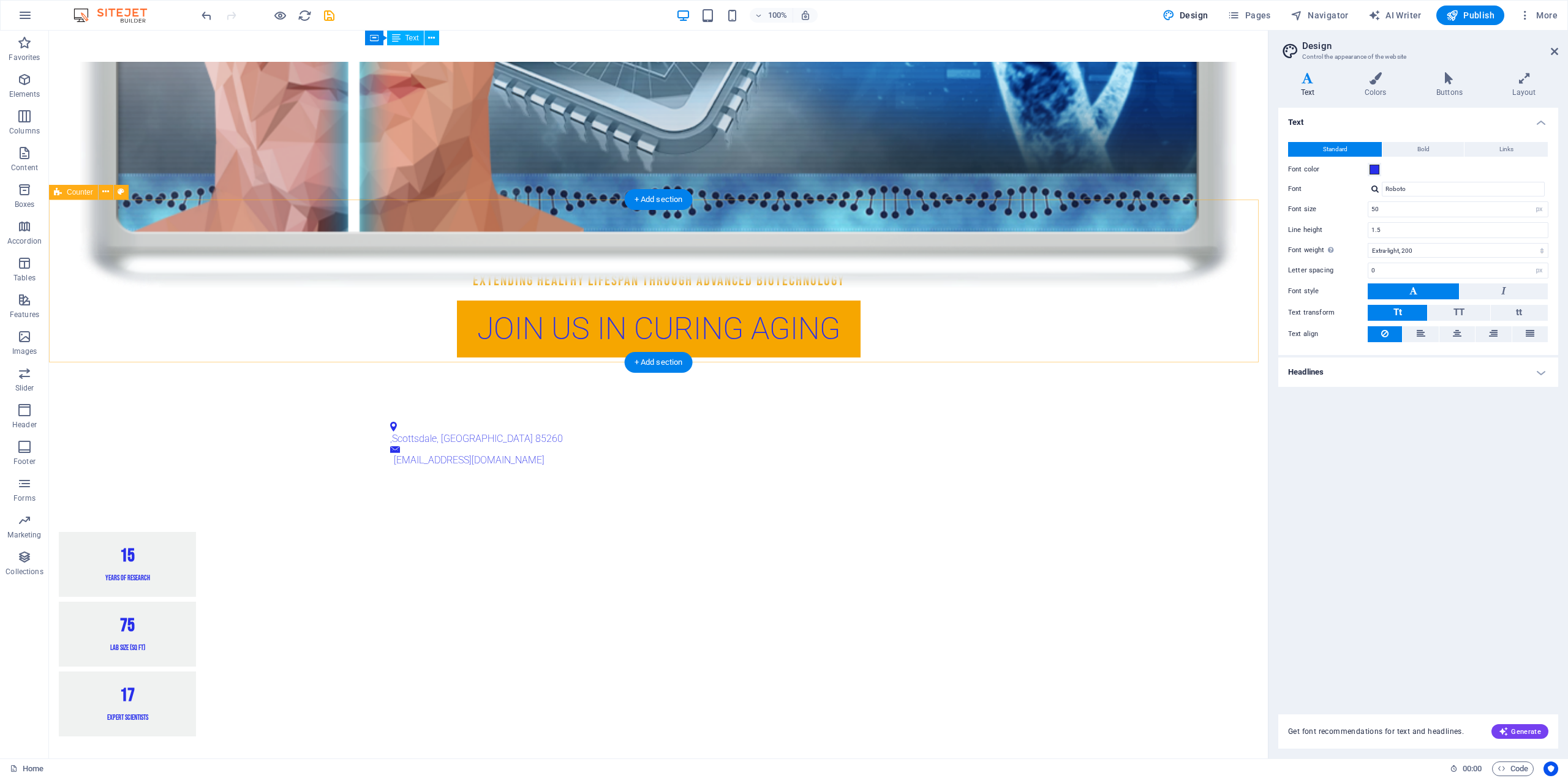
scroll to position [612, 0]
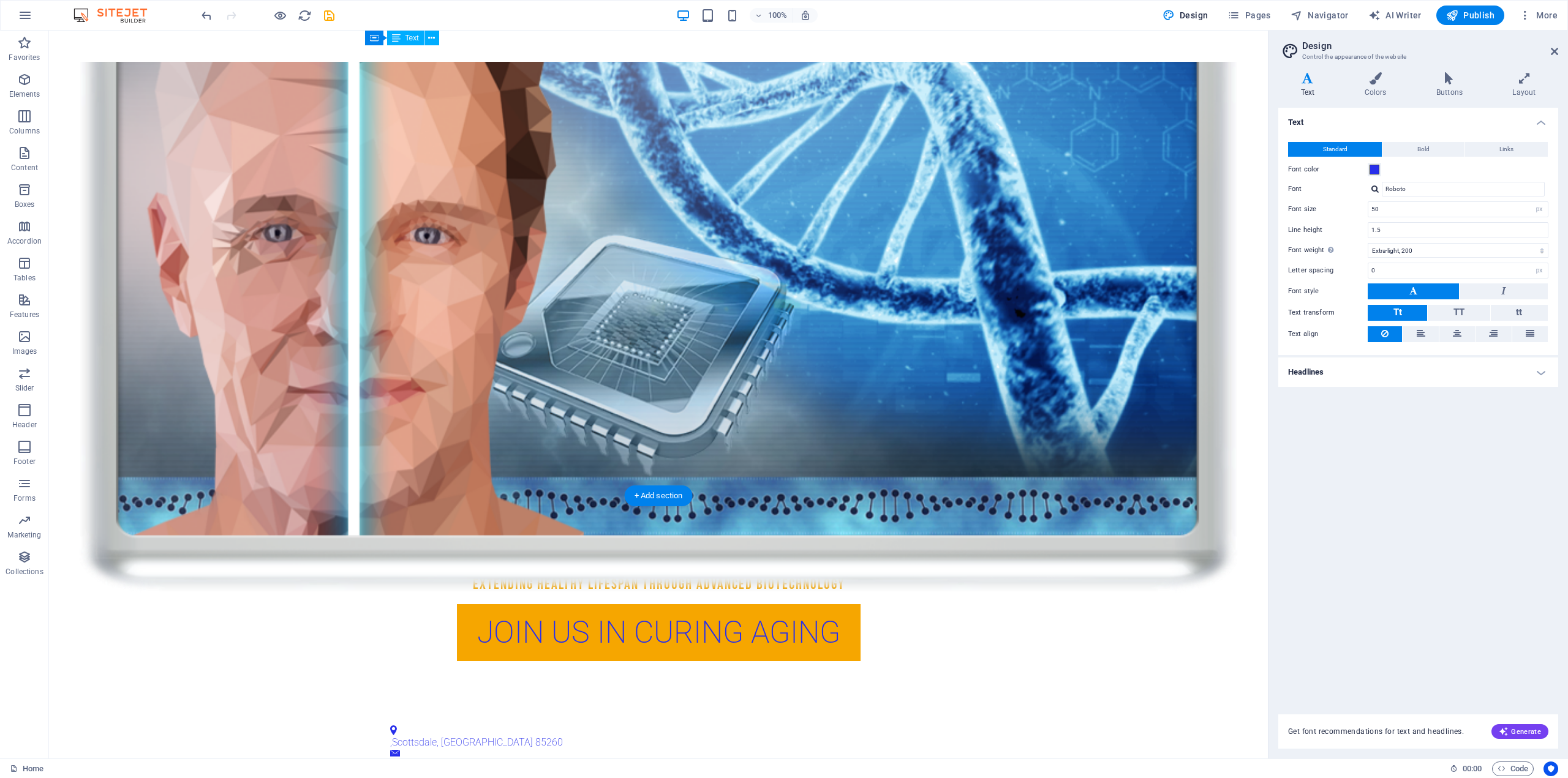
click at [867, 393] on figure at bounding box center [658, 261] width 1158 height 663
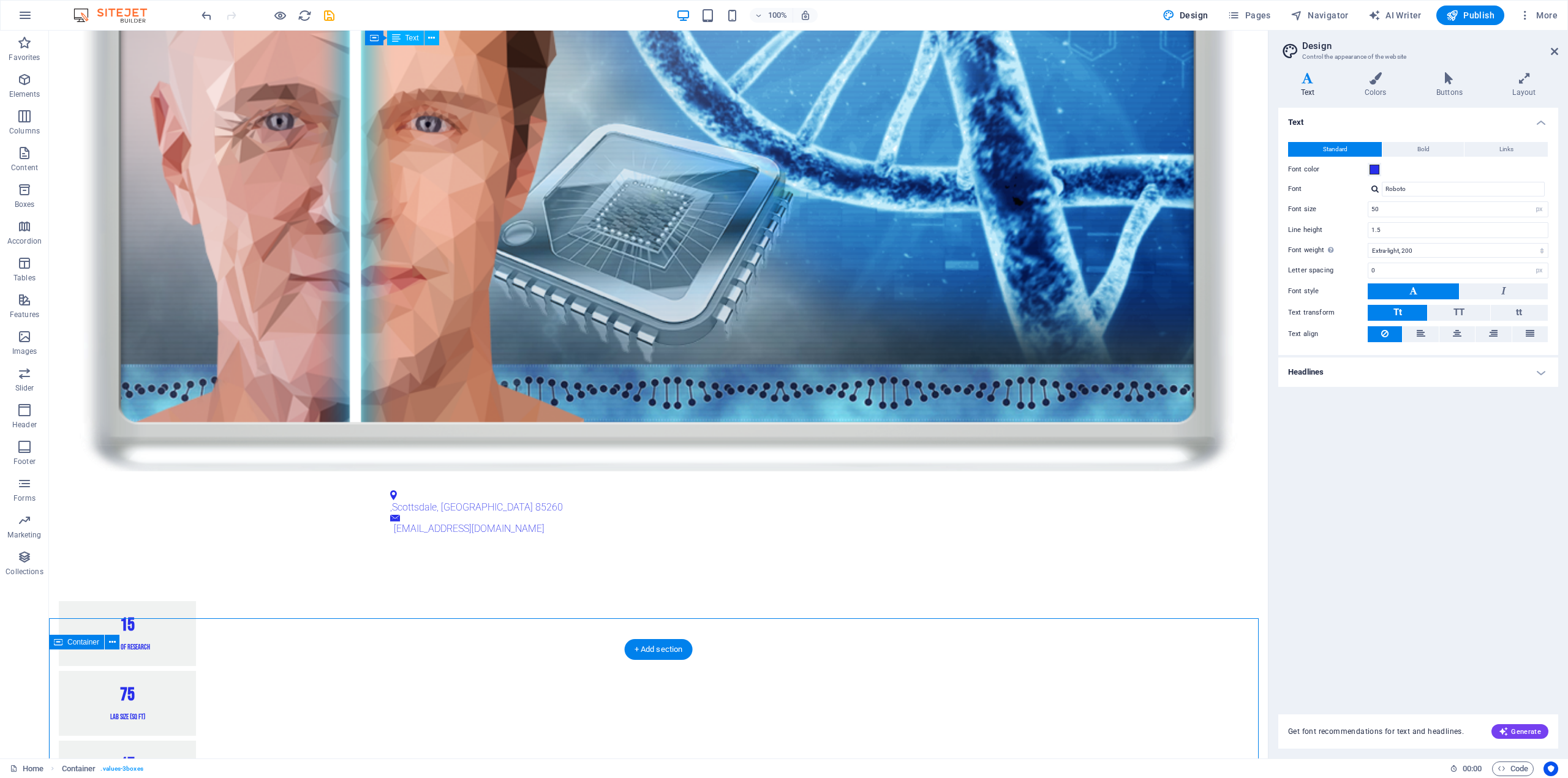
scroll to position [980, 0]
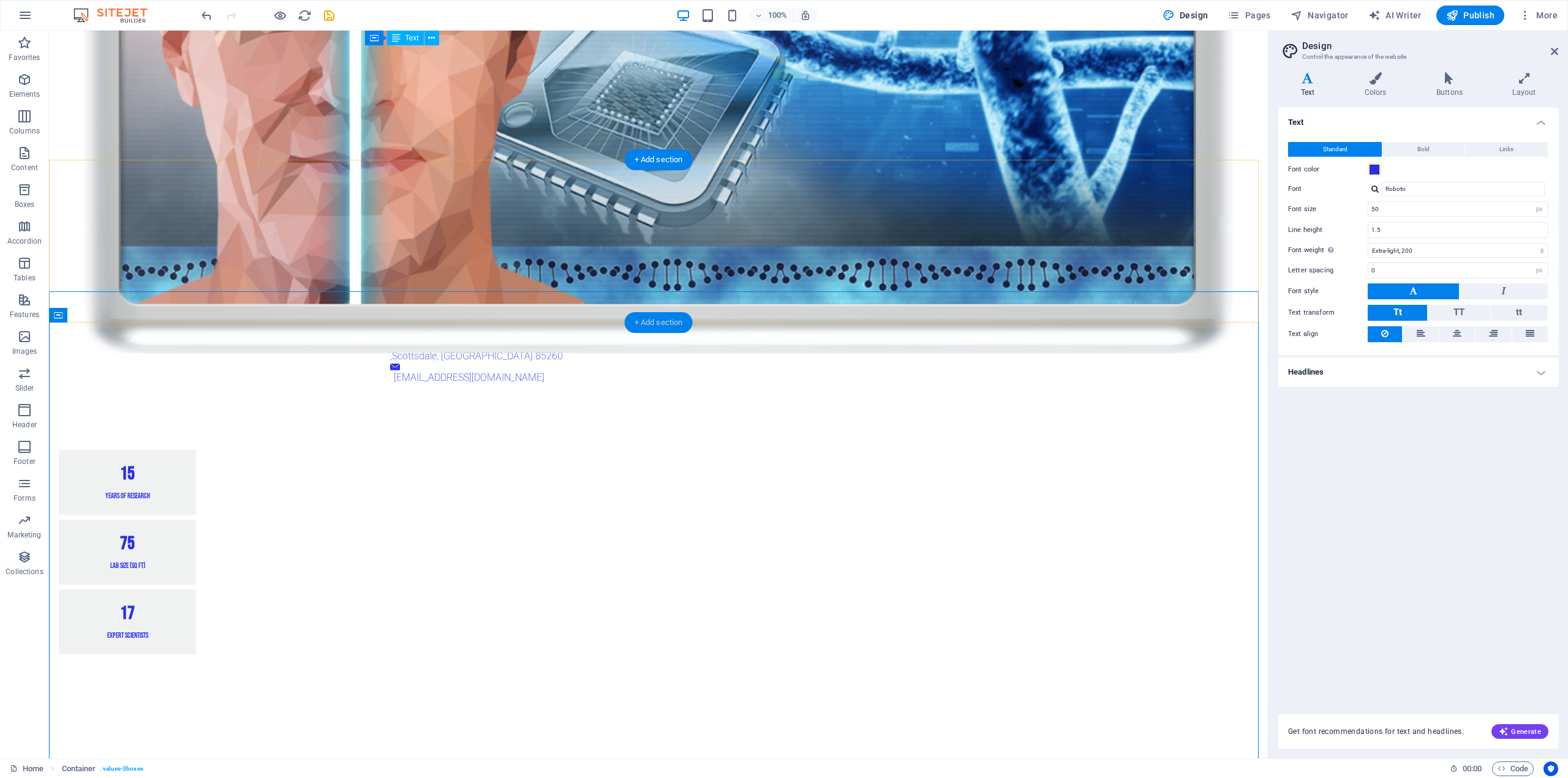
drag, startPoint x: 654, startPoint y: 317, endPoint x: 392, endPoint y: 290, distance: 263.4
click at [654, 317] on div "+ Add section" at bounding box center [658, 323] width 68 height 21
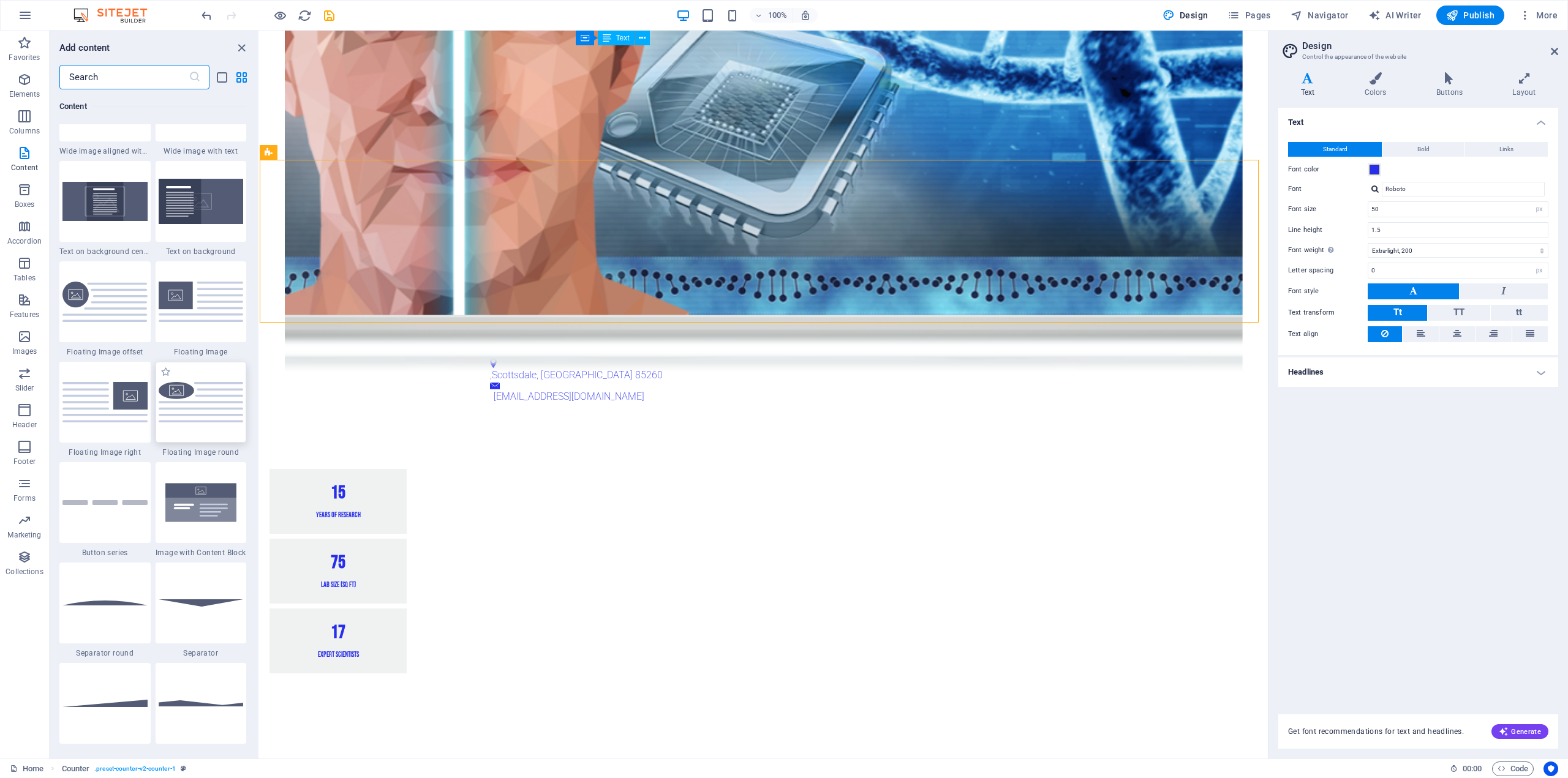
scroll to position [2448, 0]
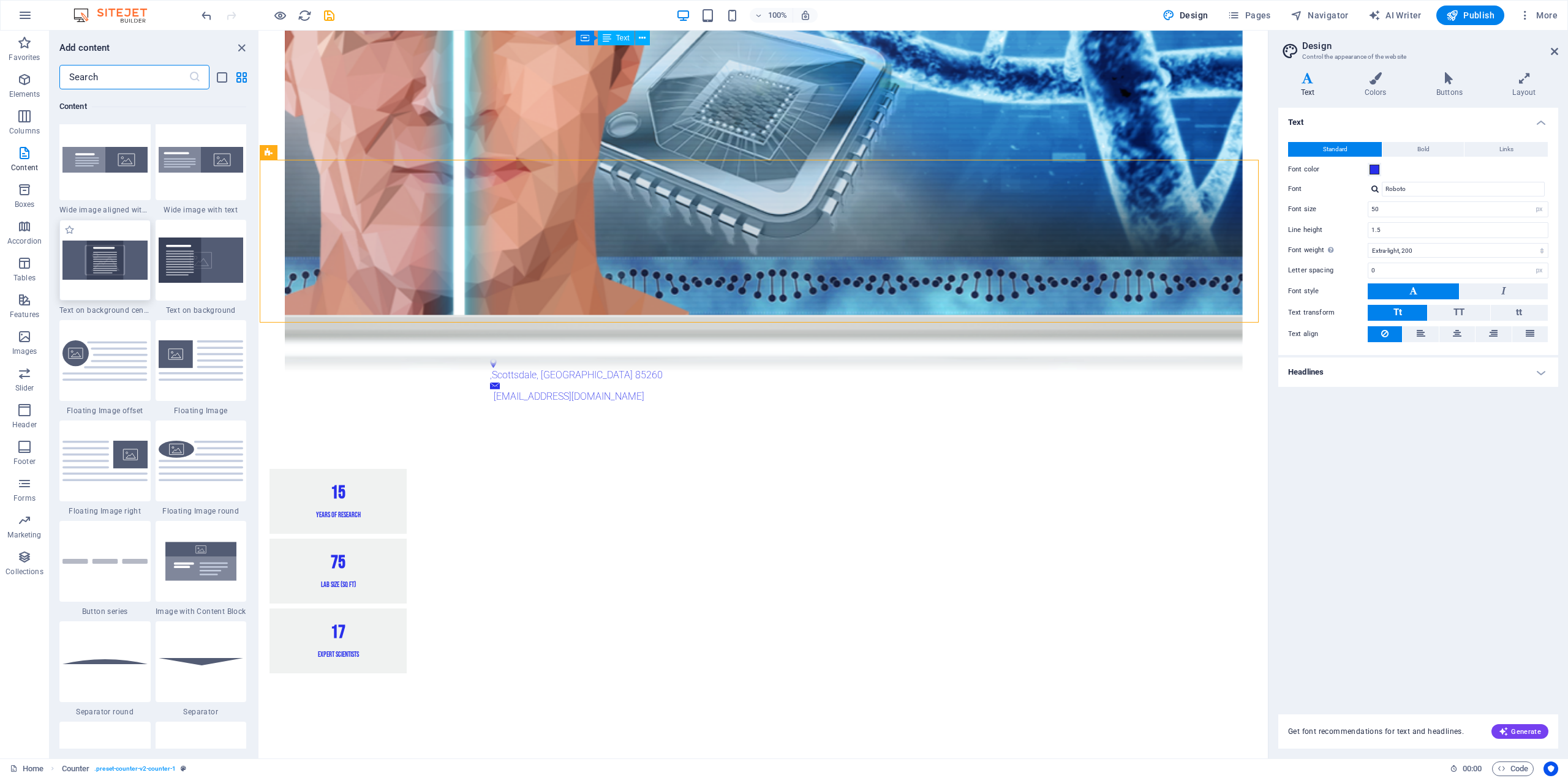
click at [111, 268] on img at bounding box center [104, 260] width 85 height 39
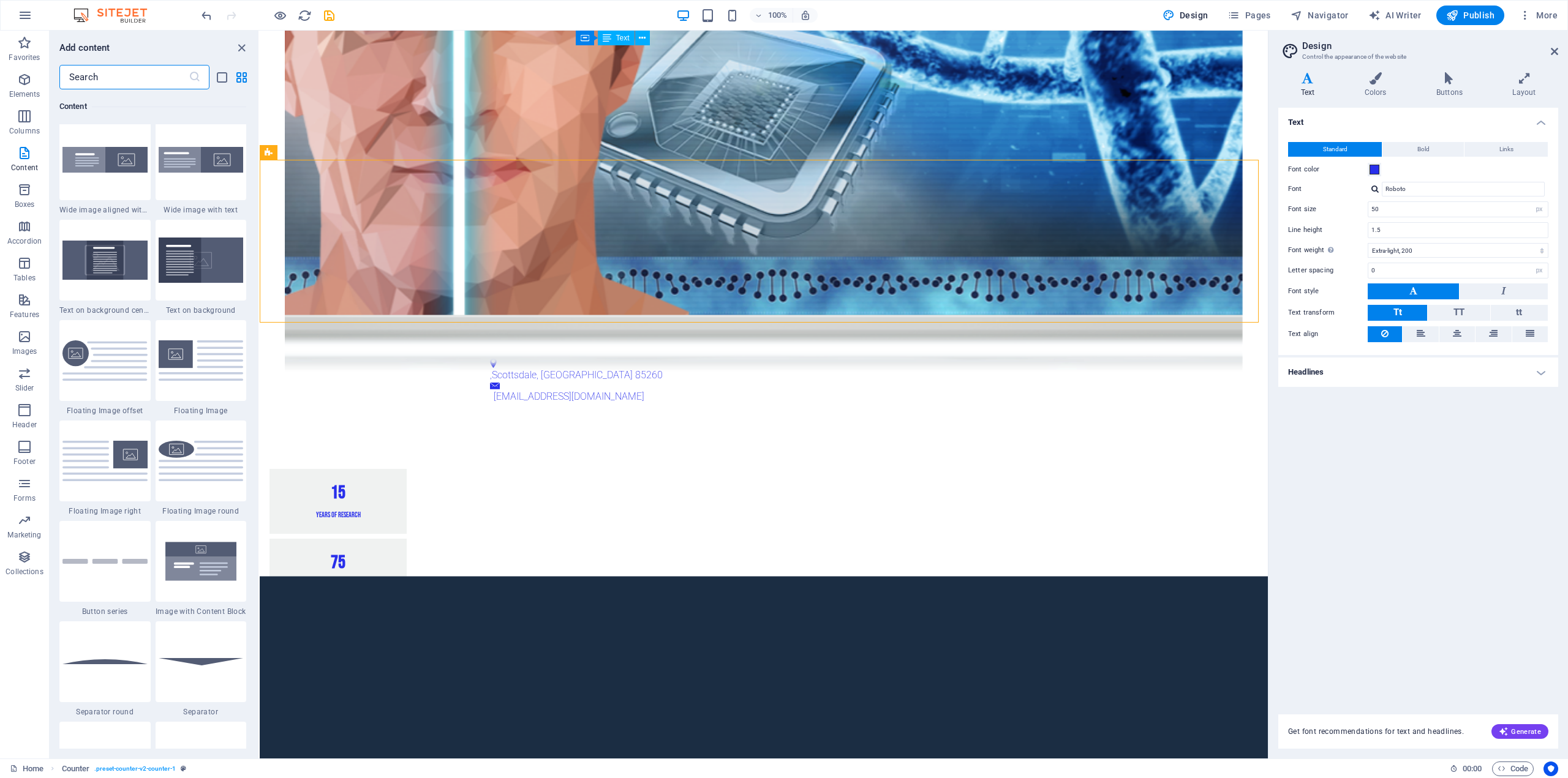
select select "%"
select select "rem"
select select "px"
select select "preset-fullscreen-text-on-background-v2-centered"
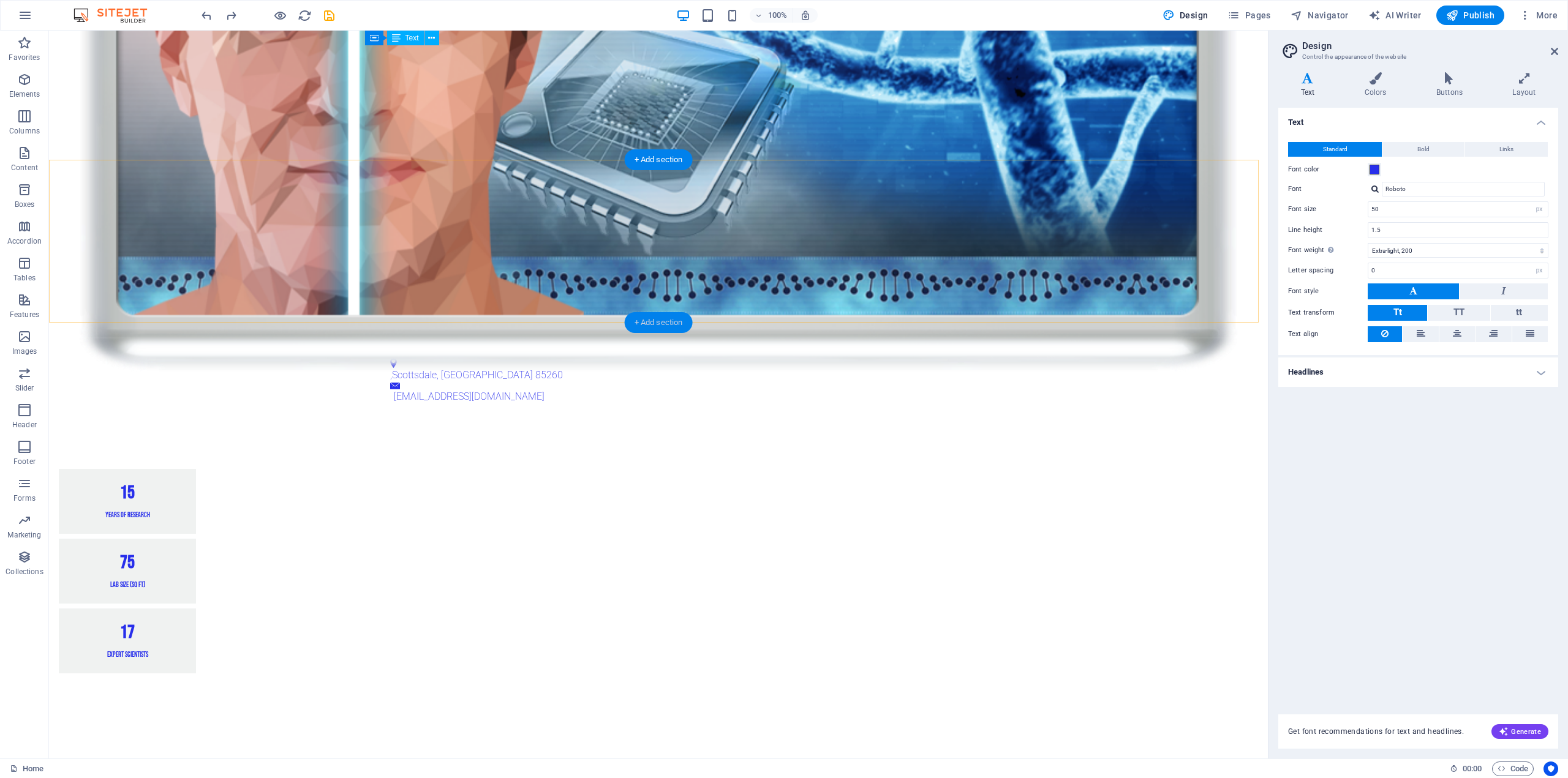
click at [650, 322] on div "+ Add section" at bounding box center [658, 323] width 68 height 21
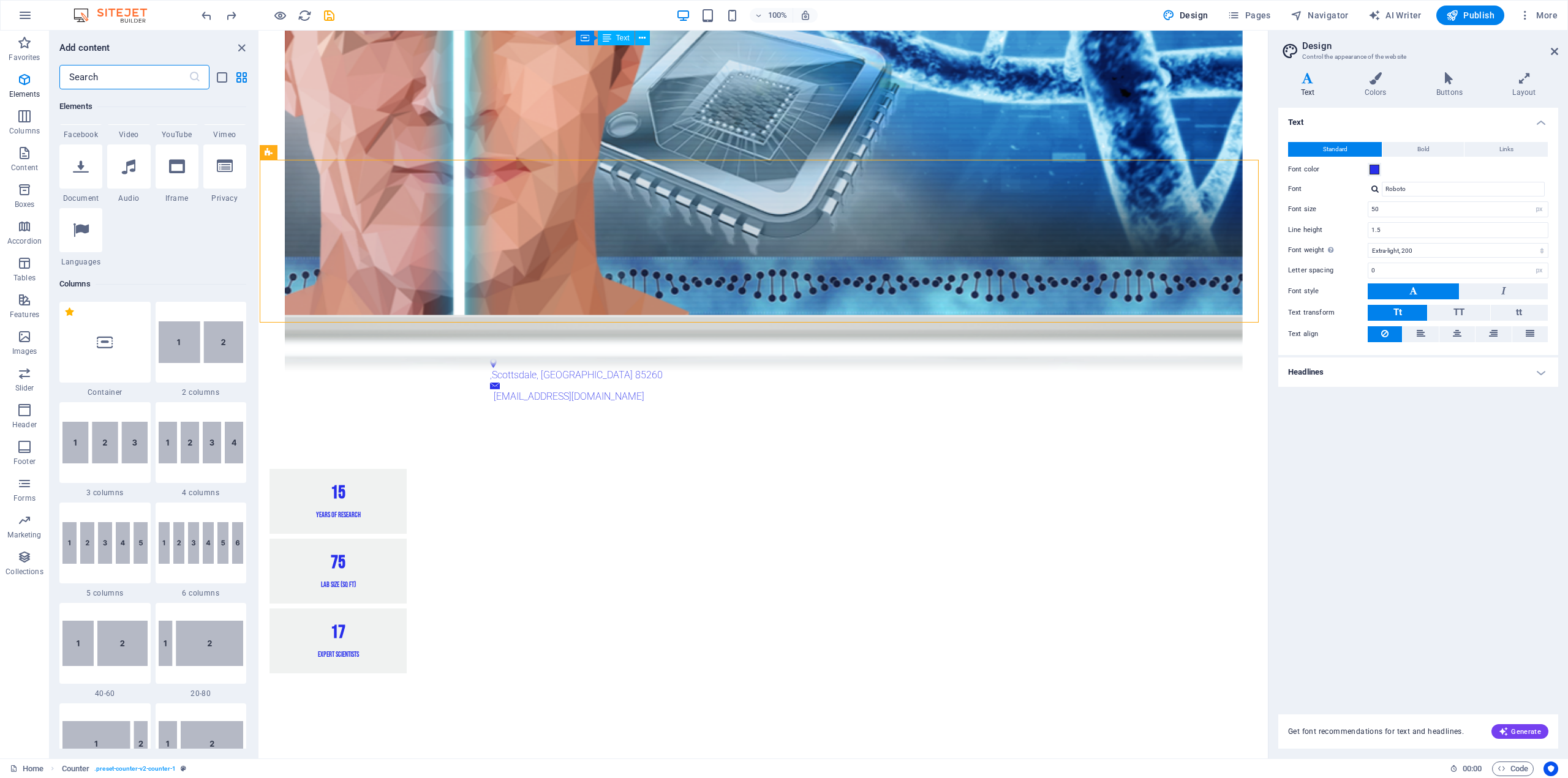
scroll to position [62, 0]
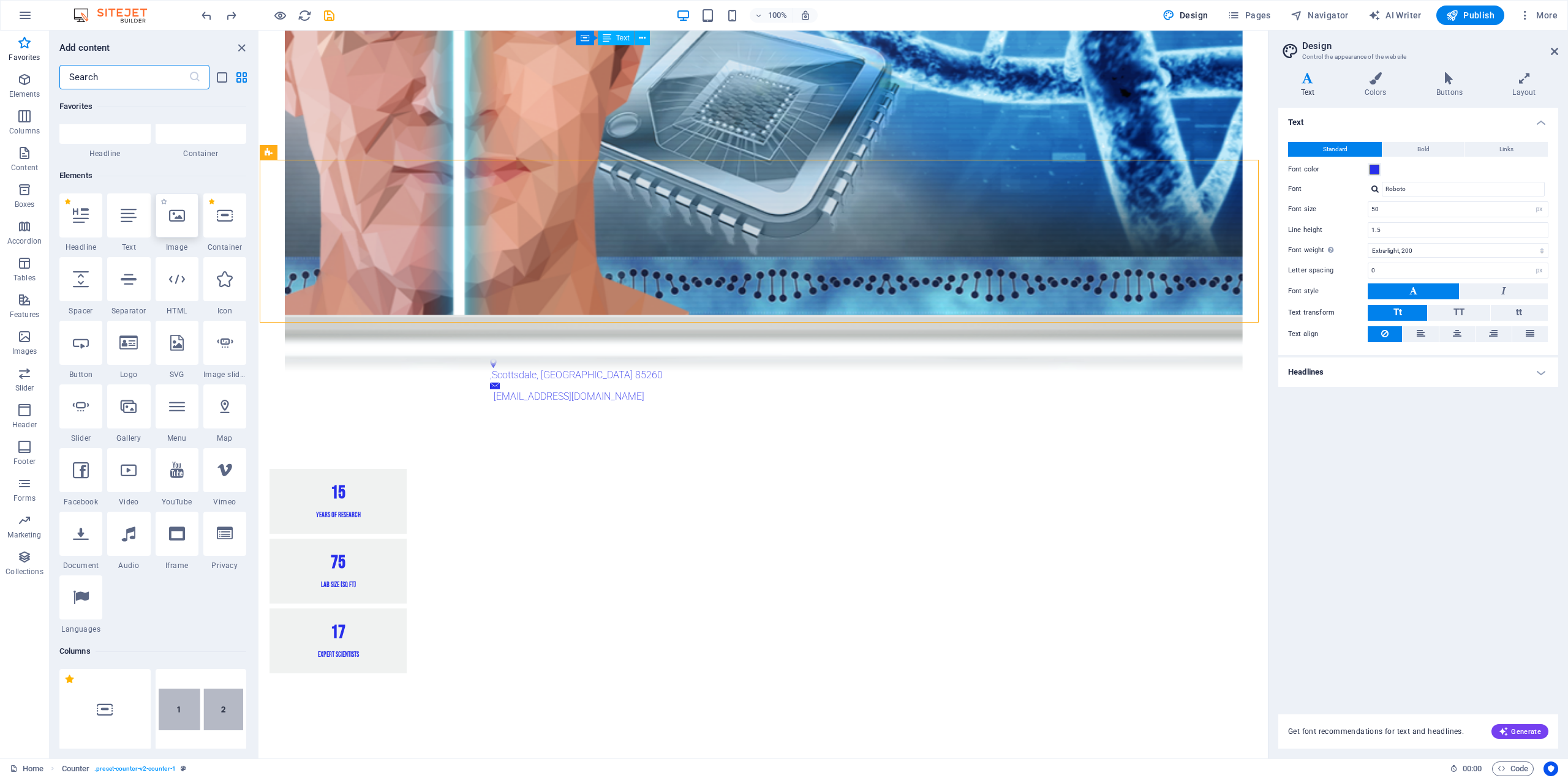
click at [176, 209] on icon at bounding box center [177, 215] width 16 height 16
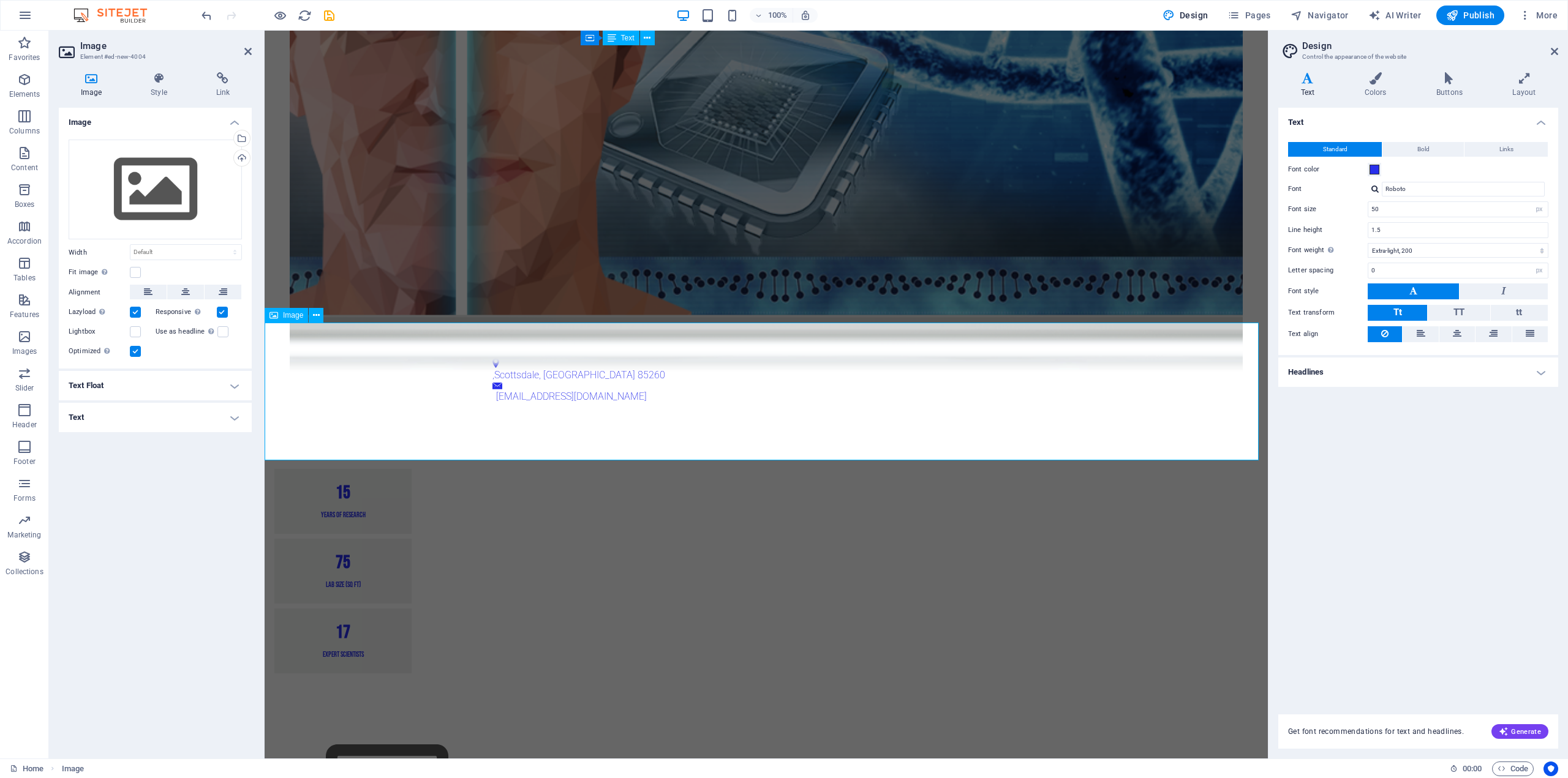
click at [419, 722] on figure at bounding box center [766, 791] width 1003 height 138
click at [288, 313] on span "Image" at bounding box center [292, 315] width 20 height 7
click at [147, 184] on div "Drag files here, click to choose files or select files from Files or our free s…" at bounding box center [156, 189] width 173 height 100
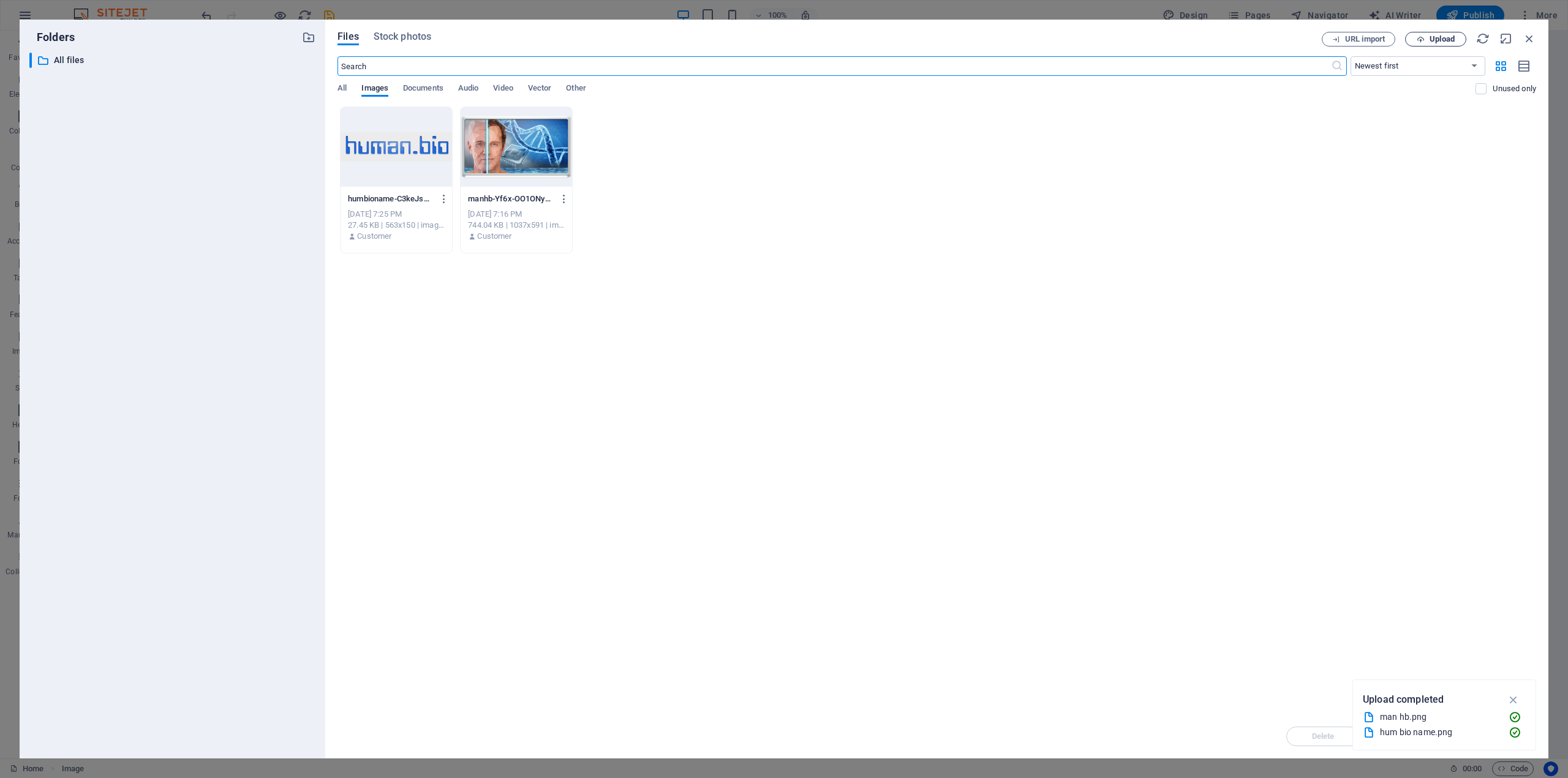
click at [1425, 39] on span "Upload" at bounding box center [1435, 40] width 50 height 8
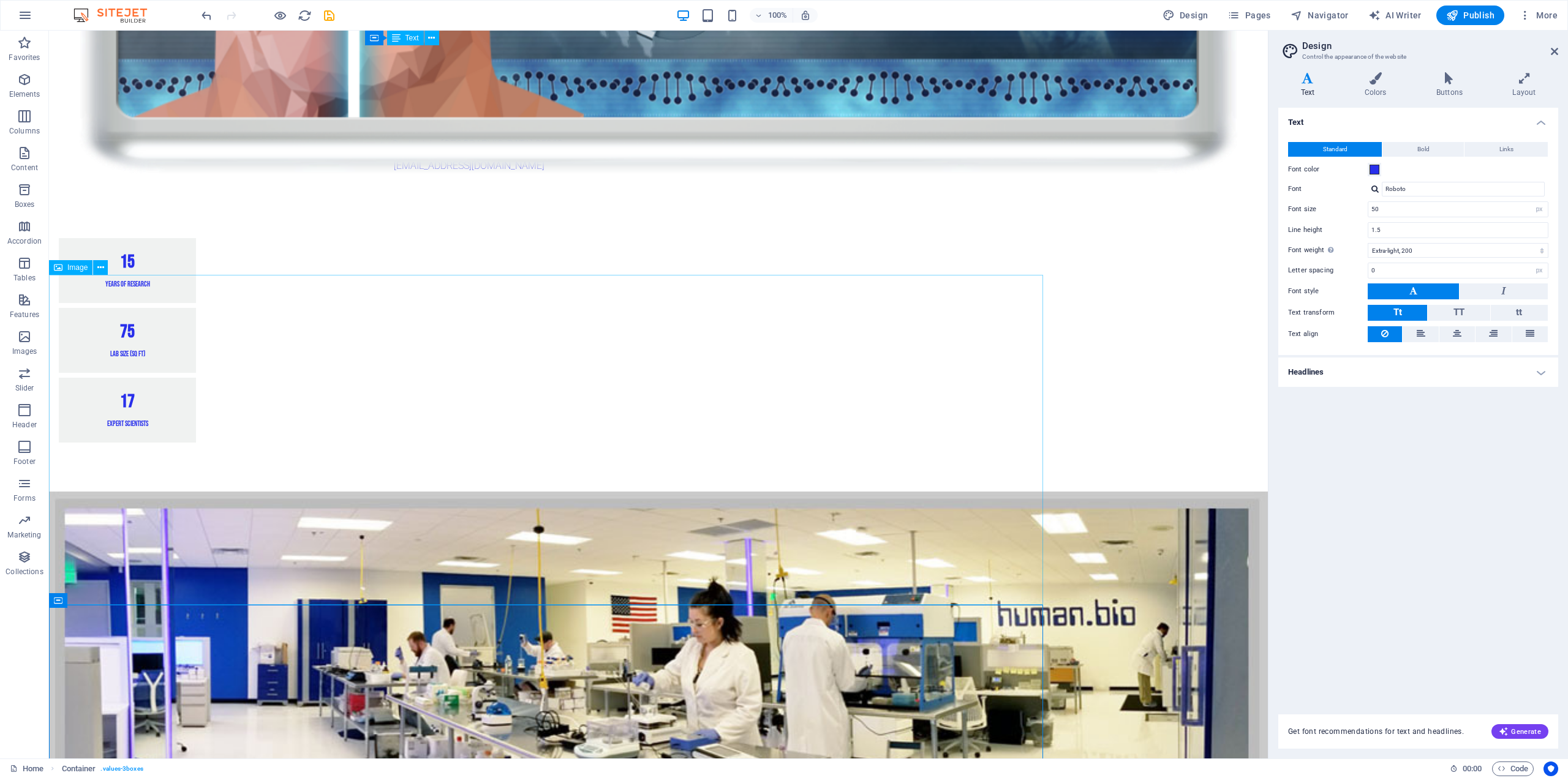
scroll to position [1224, 0]
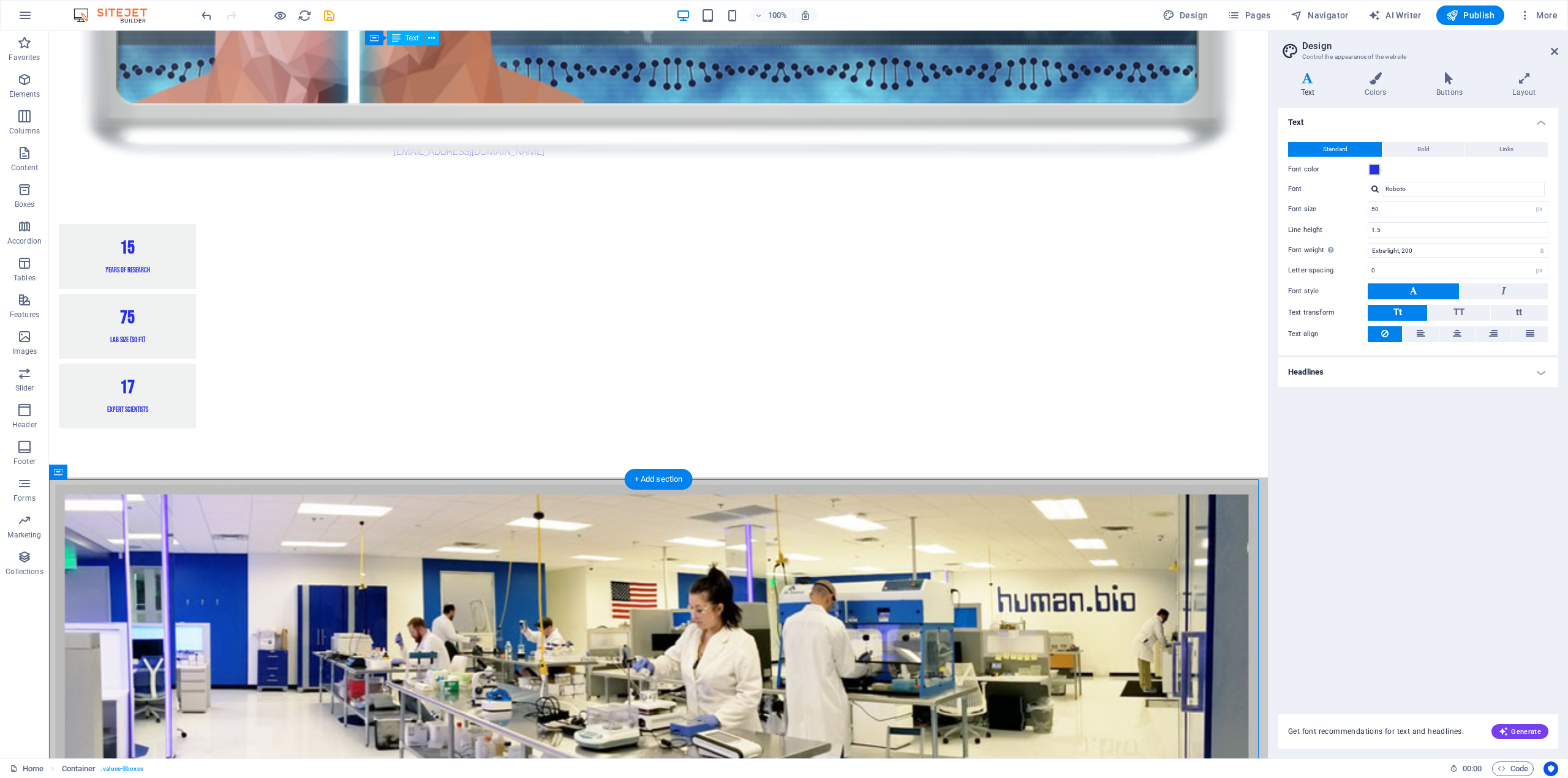
click at [654, 482] on div "+ Add section" at bounding box center [658, 479] width 68 height 21
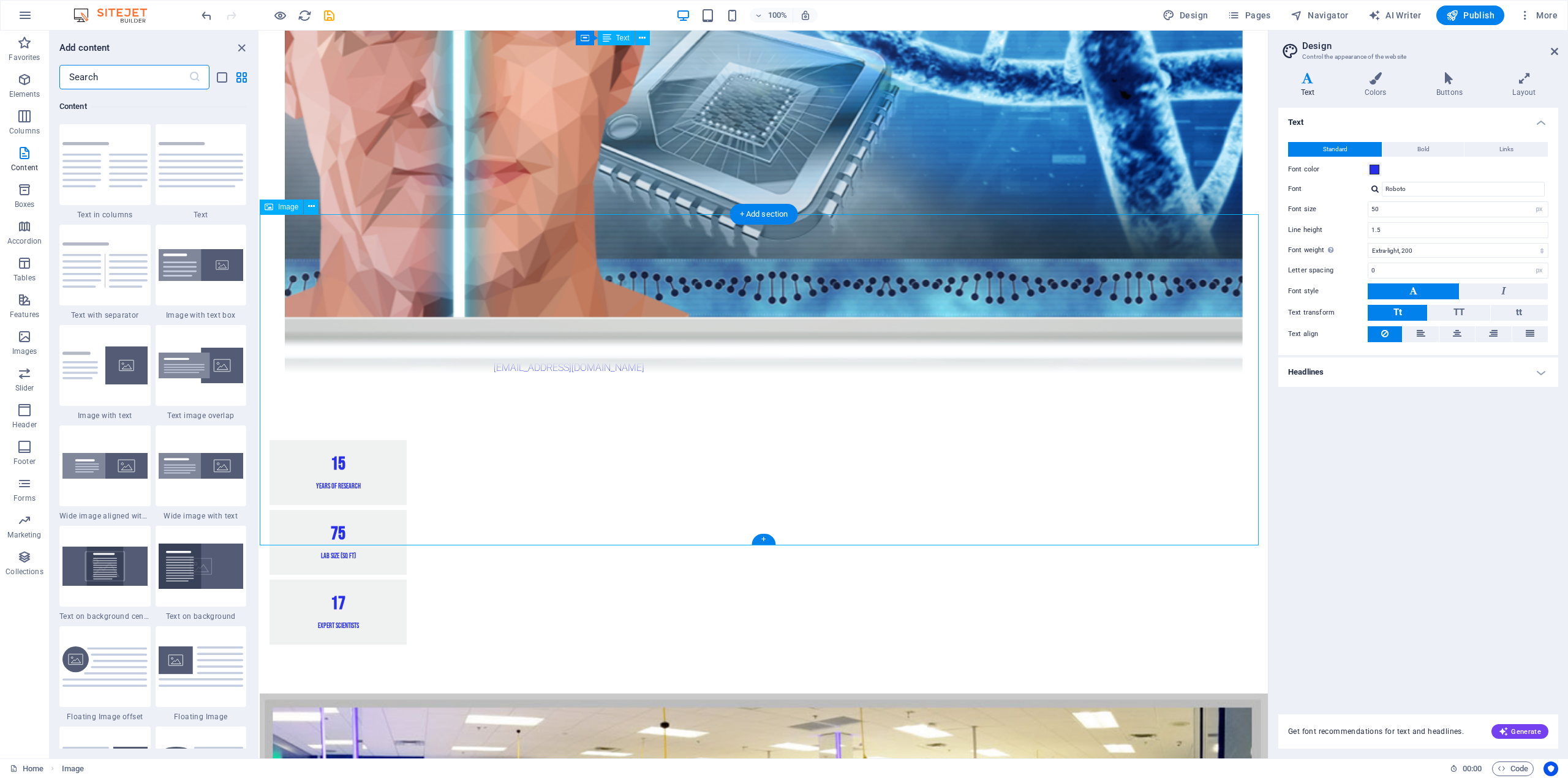
scroll to position [1132, 0]
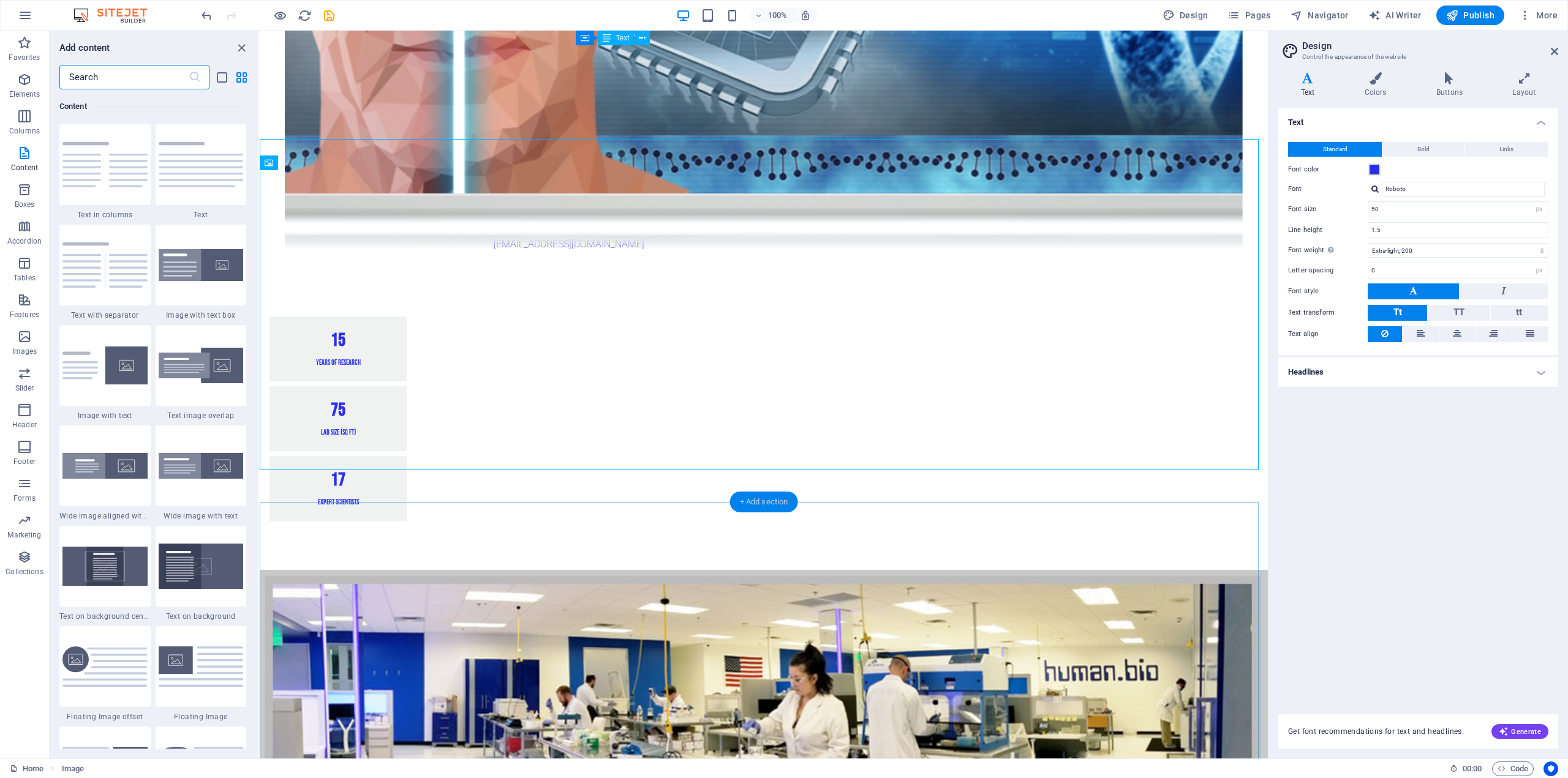
click at [761, 505] on div "+ Add section" at bounding box center [764, 502] width 68 height 21
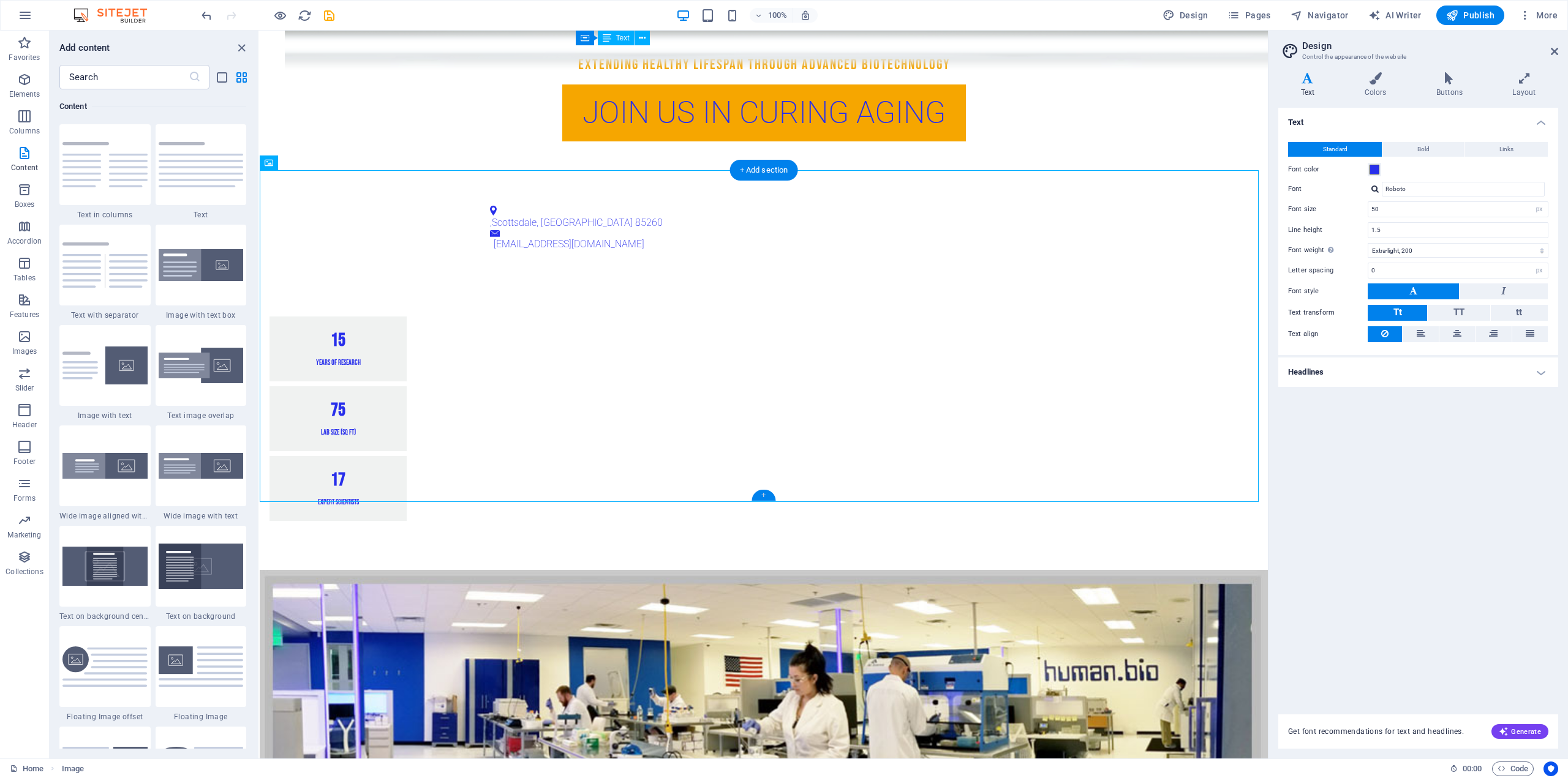
click at [762, 499] on div "+" at bounding box center [763, 495] width 23 height 11
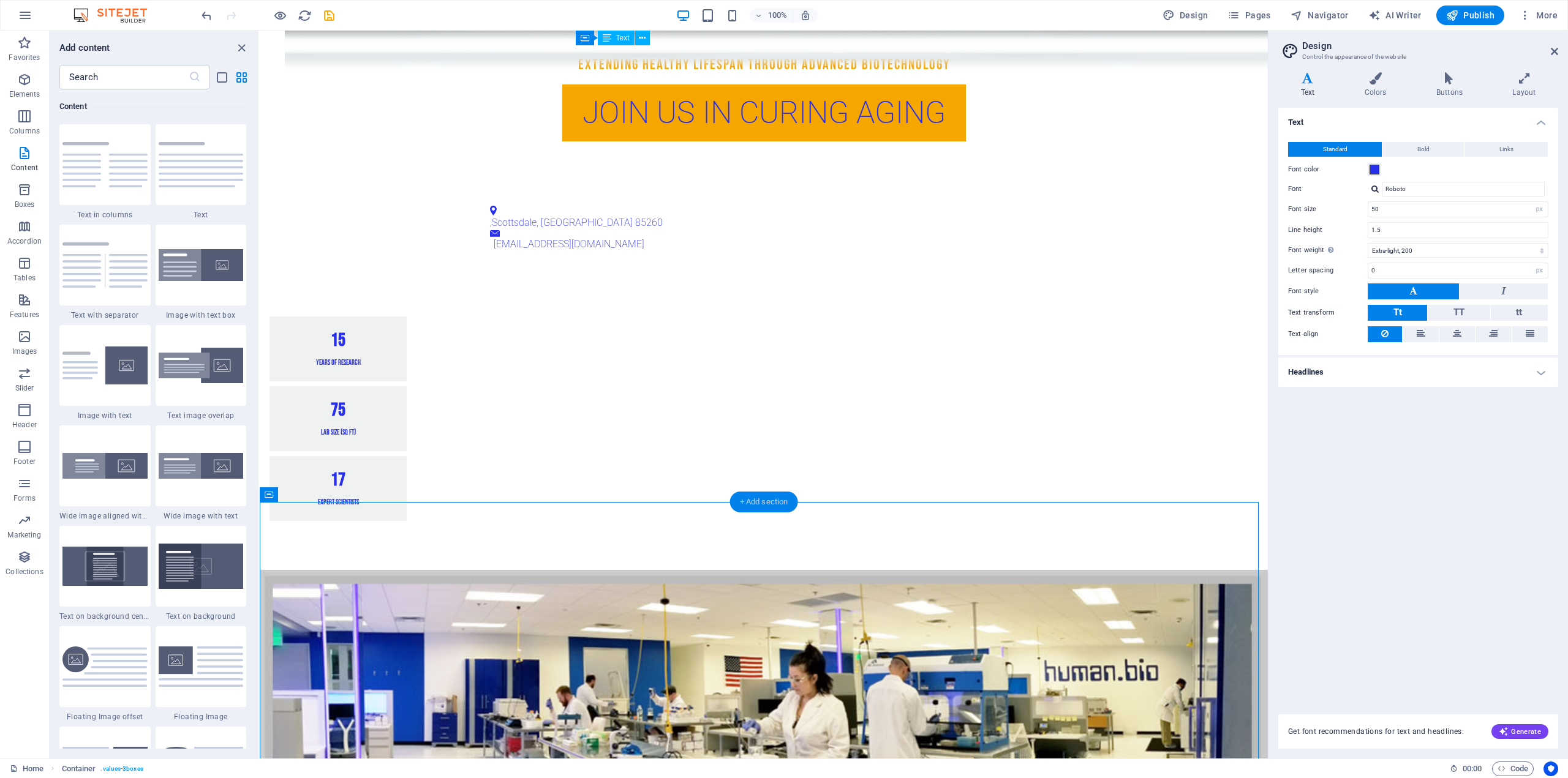
click at [758, 506] on div "+ Add section" at bounding box center [764, 502] width 68 height 21
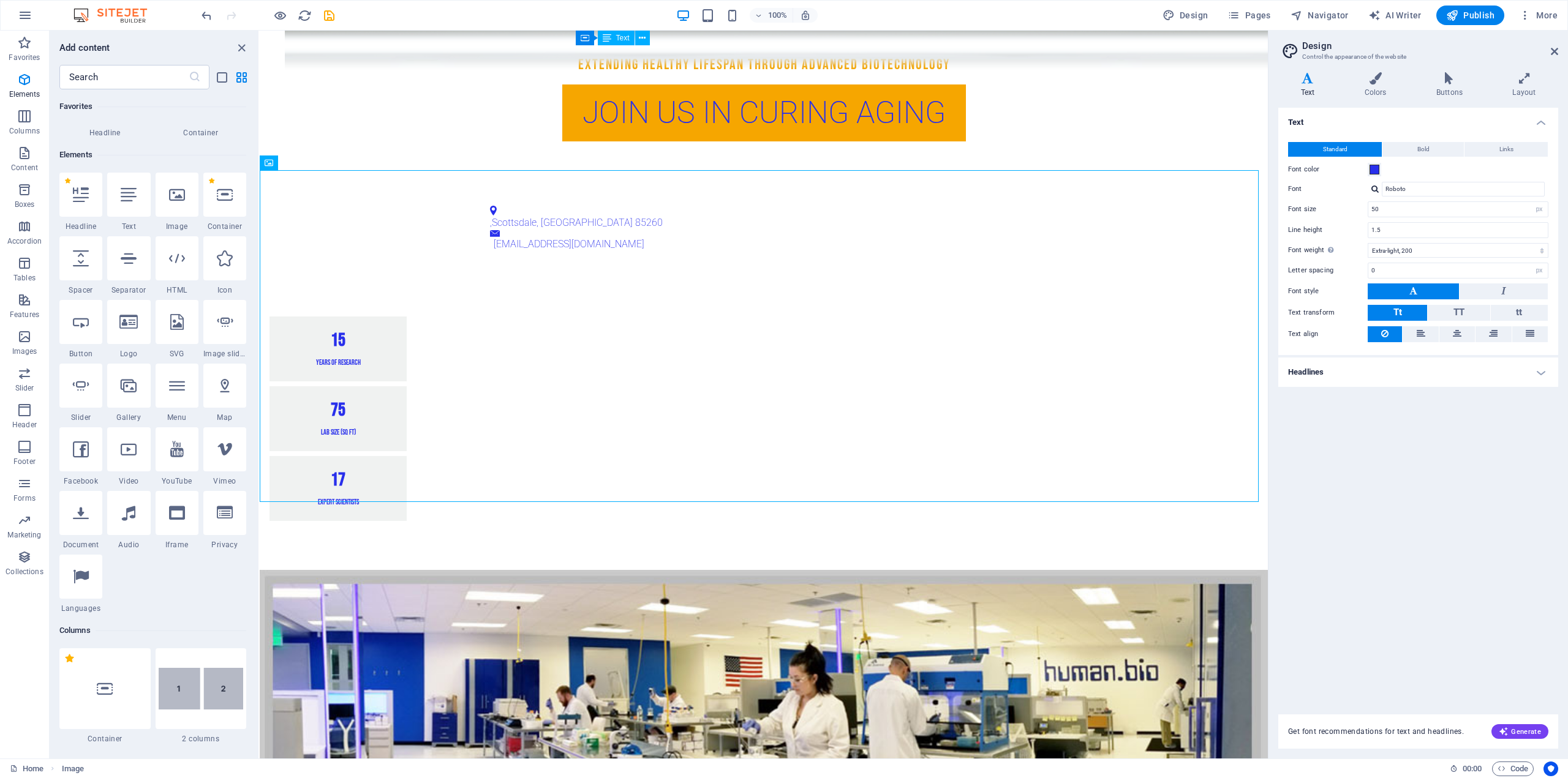
scroll to position [0, 0]
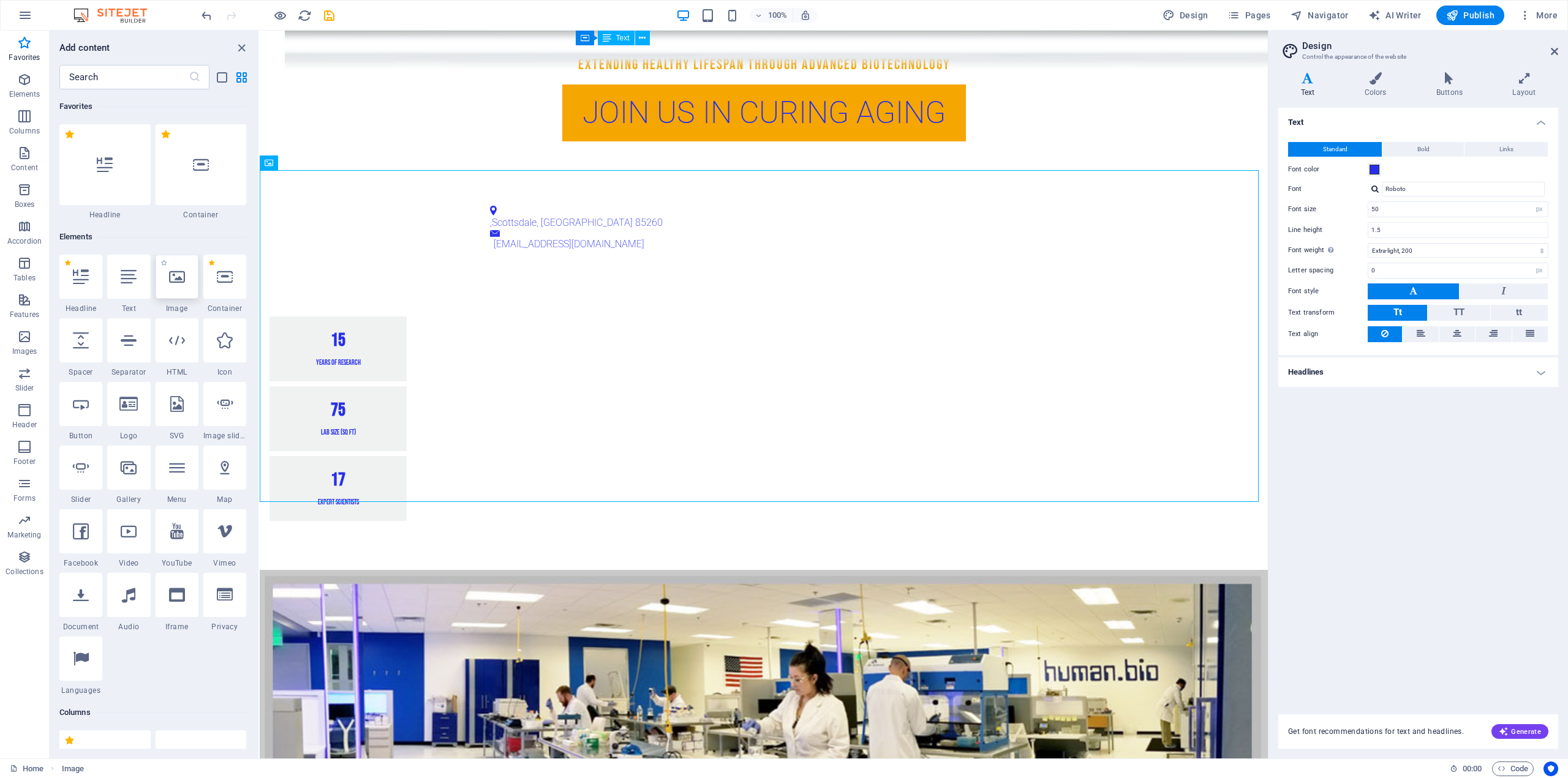
drag, startPoint x: 178, startPoint y: 283, endPoint x: 210, endPoint y: 364, distance: 87.1
click at [178, 283] on icon at bounding box center [177, 277] width 16 height 16
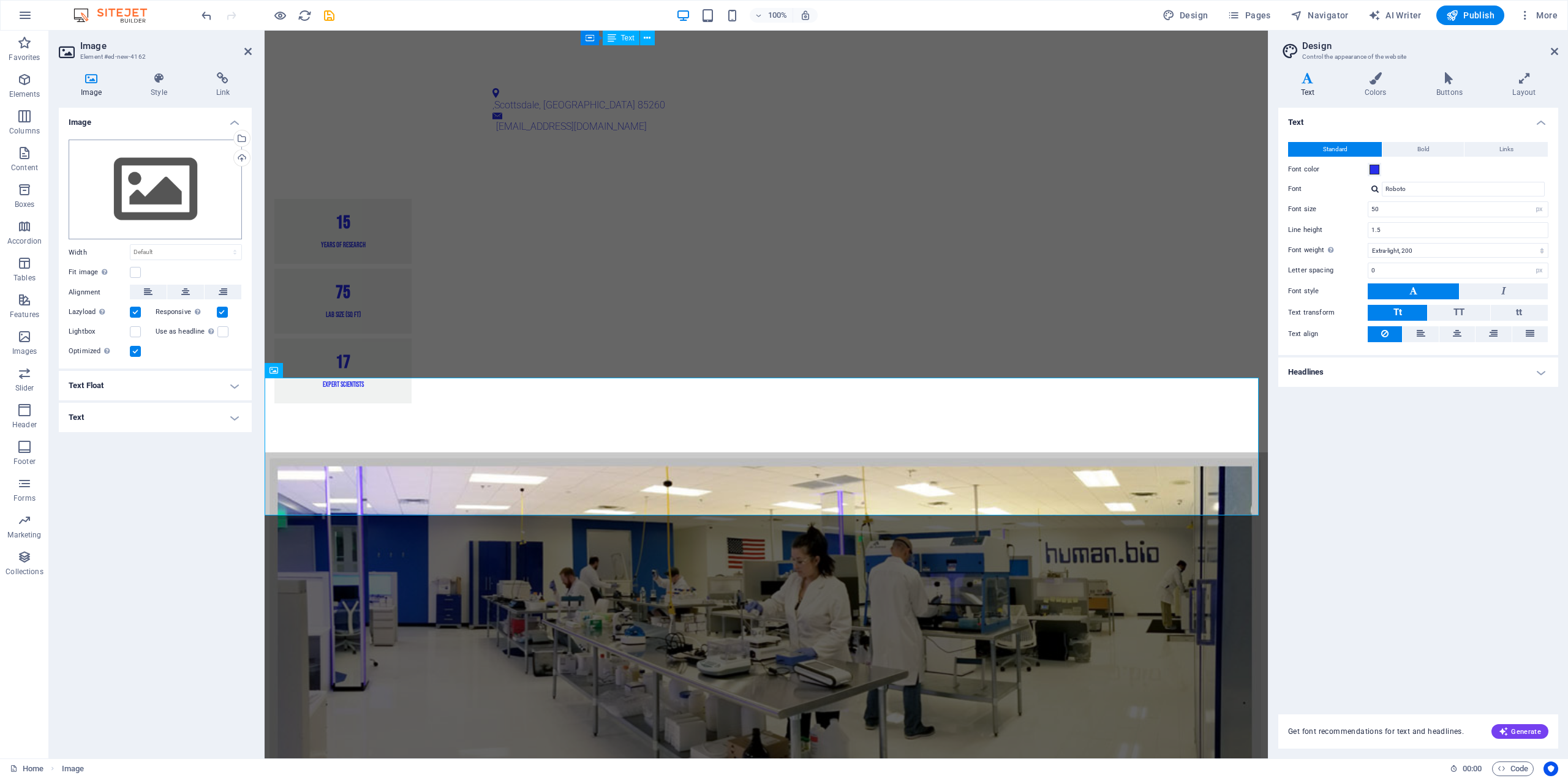
scroll to position [1254, 0]
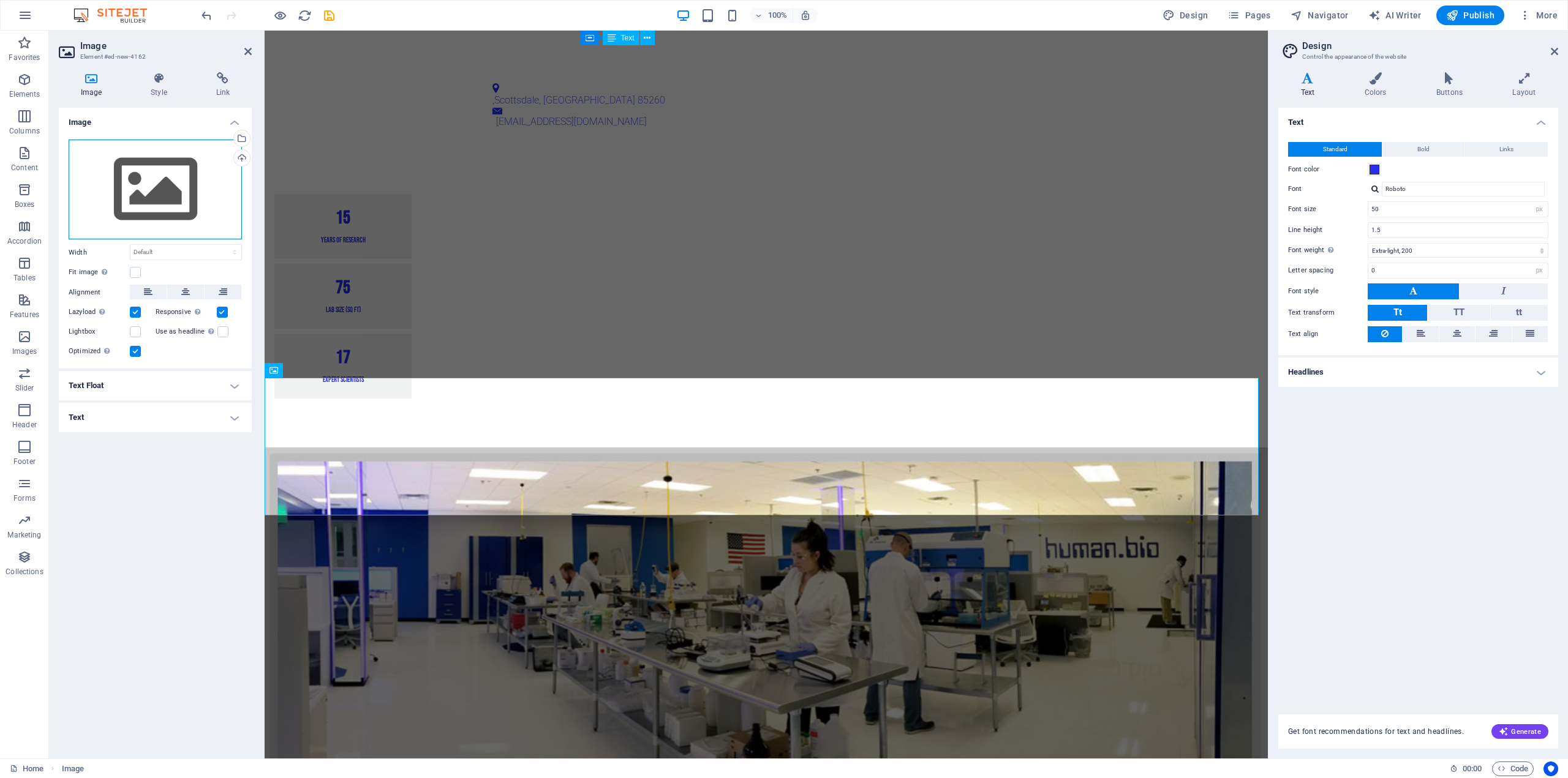
click at [157, 206] on div "Drag files here, click to choose files or select files from Files or our free s…" at bounding box center [156, 189] width 173 height 100
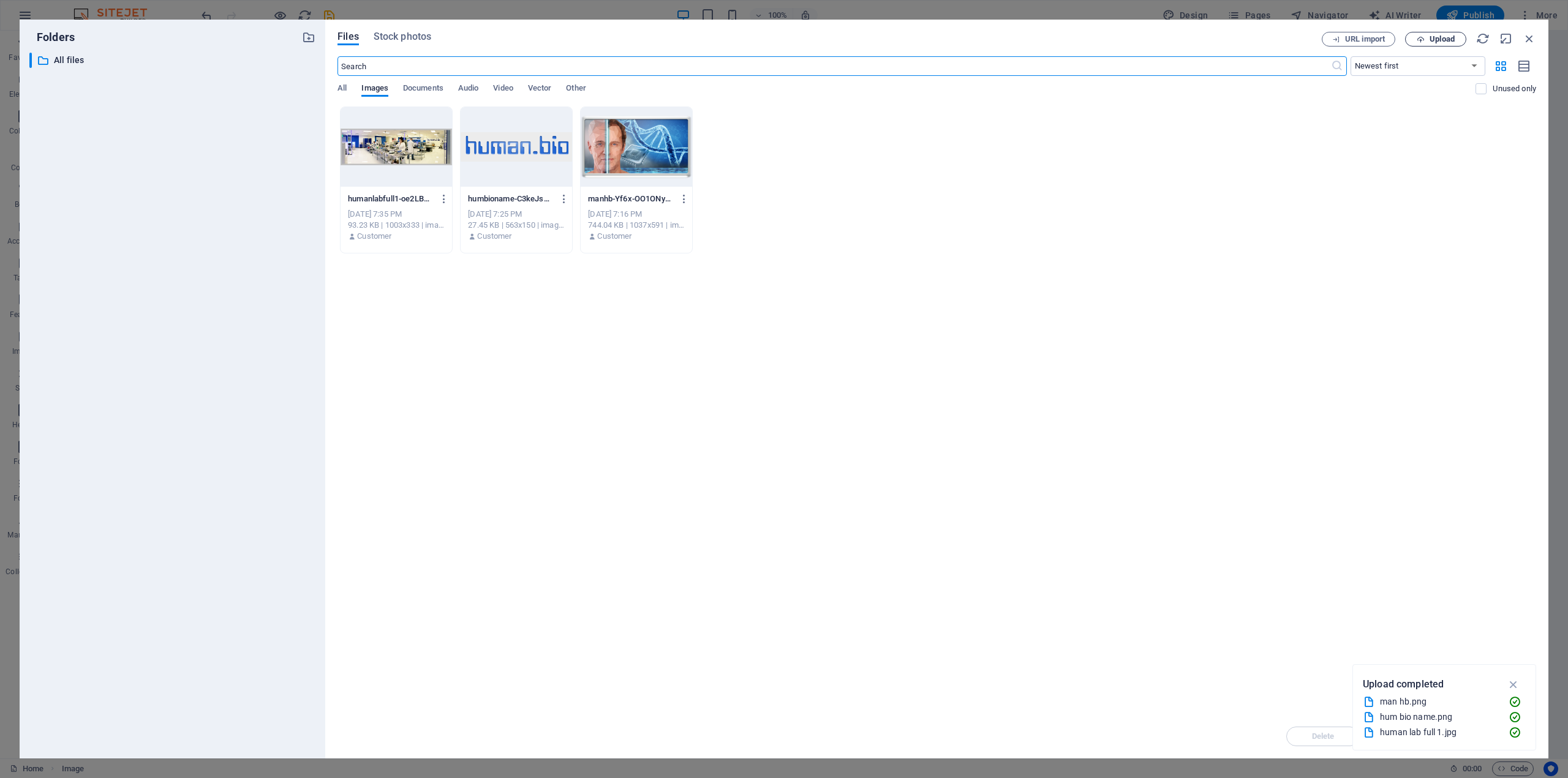
click at [1430, 41] on span "Upload" at bounding box center [1442, 39] width 25 height 7
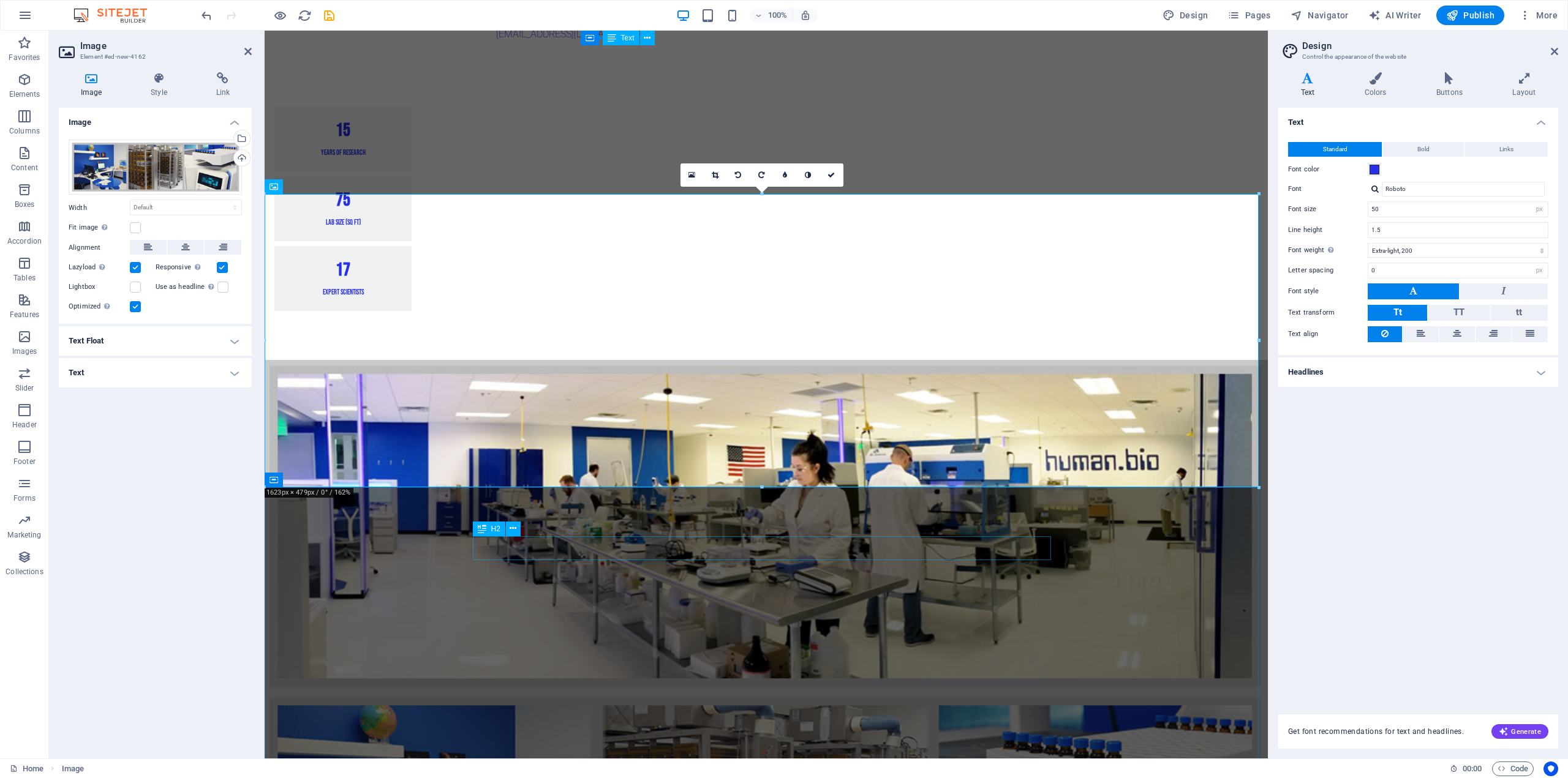
scroll to position [1438, 0]
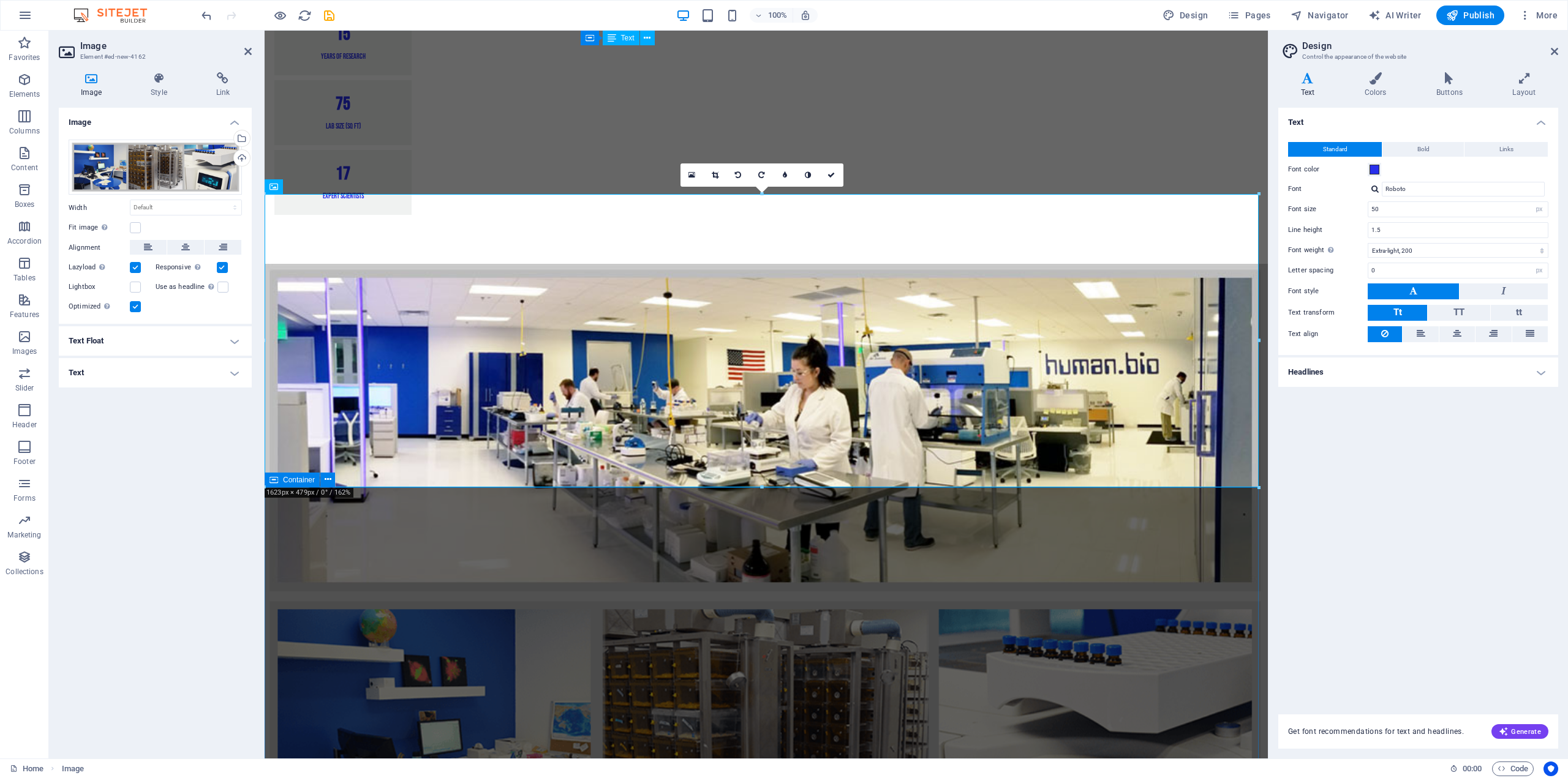
click at [986, 597] on figure at bounding box center [766, 744] width 1003 height 295
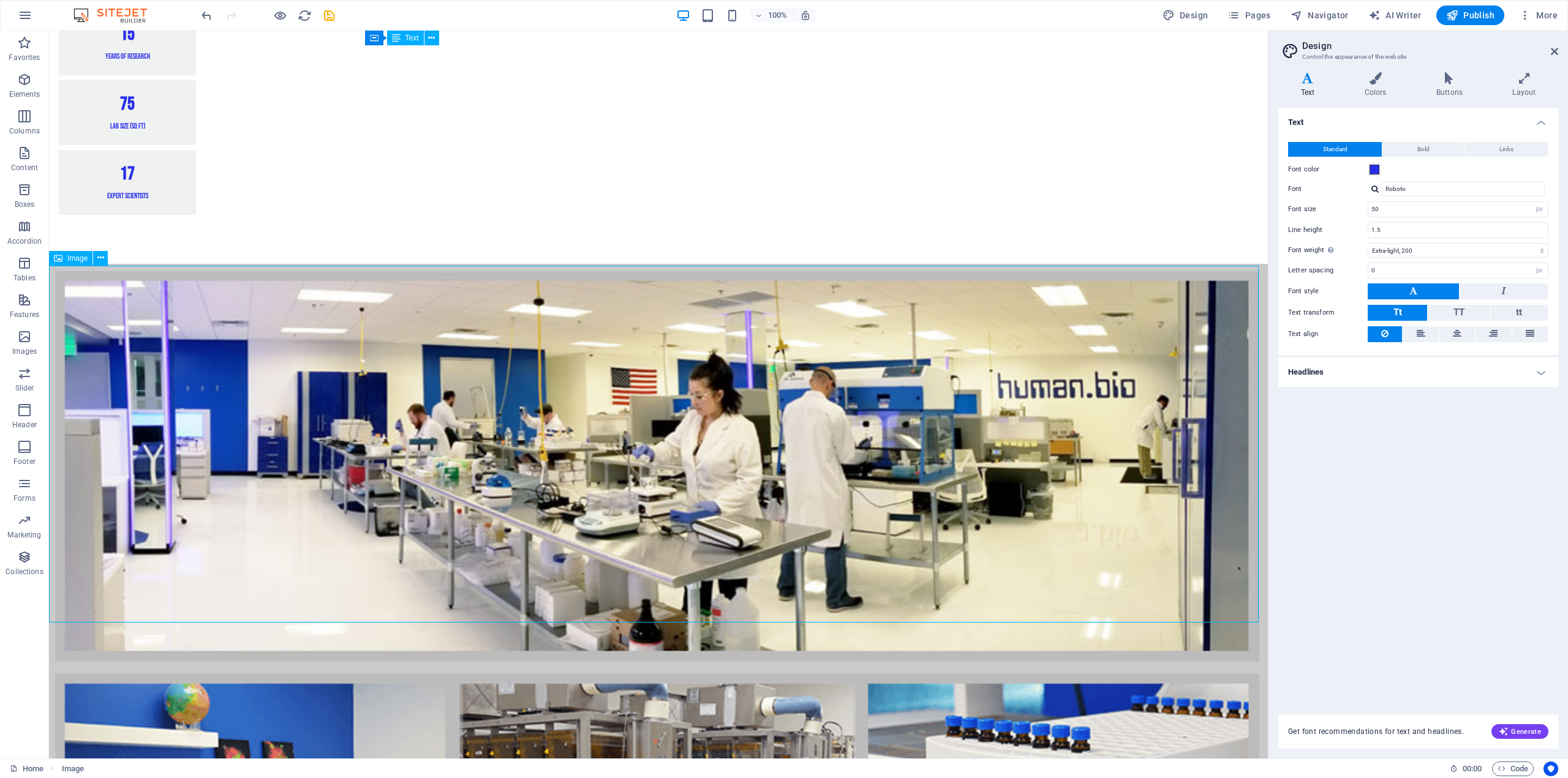
scroll to position [1560, 0]
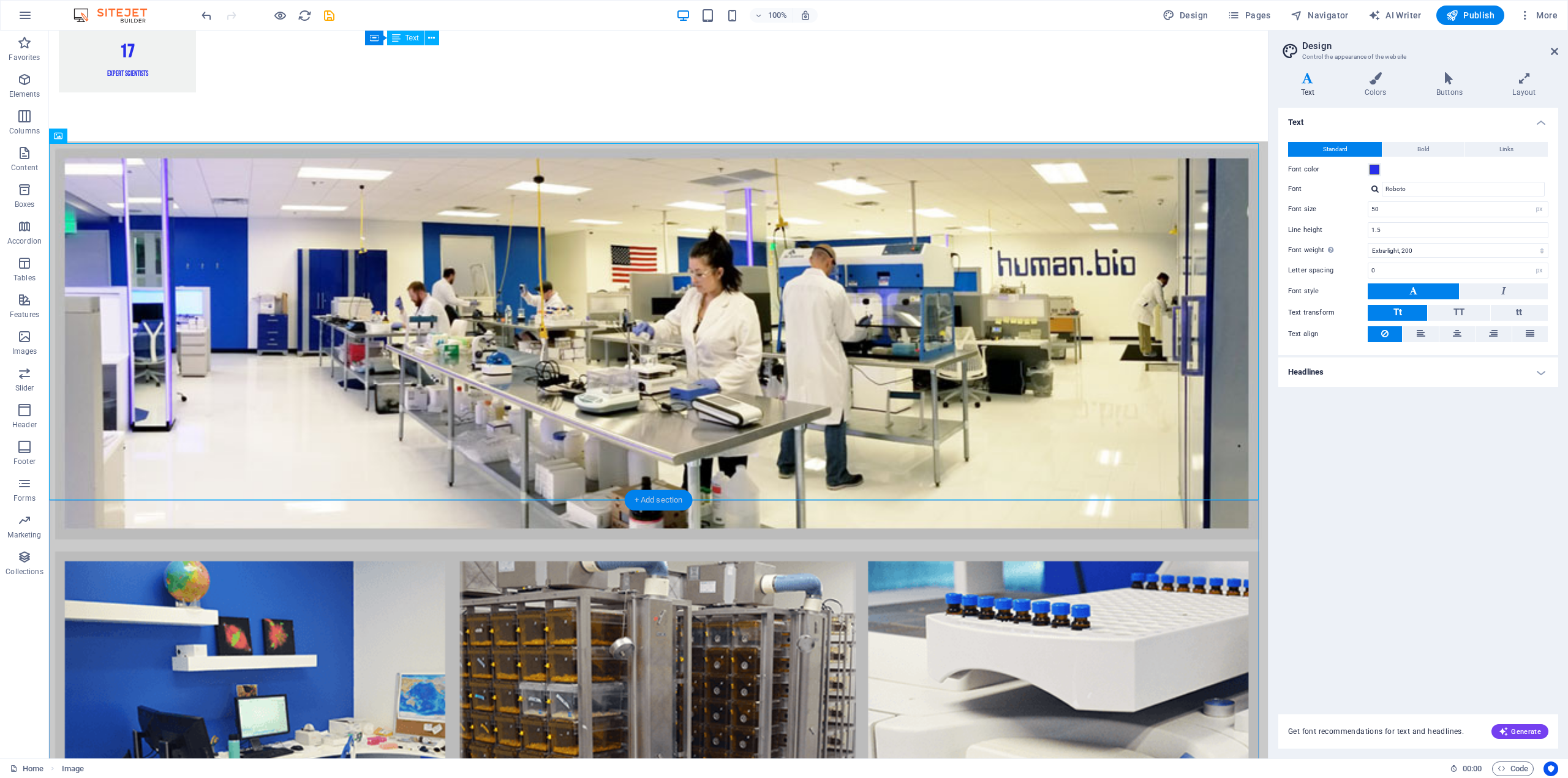
drag, startPoint x: 663, startPoint y: 503, endPoint x: 398, endPoint y: 474, distance: 266.6
click at [663, 503] on div "+ Add section" at bounding box center [658, 500] width 68 height 21
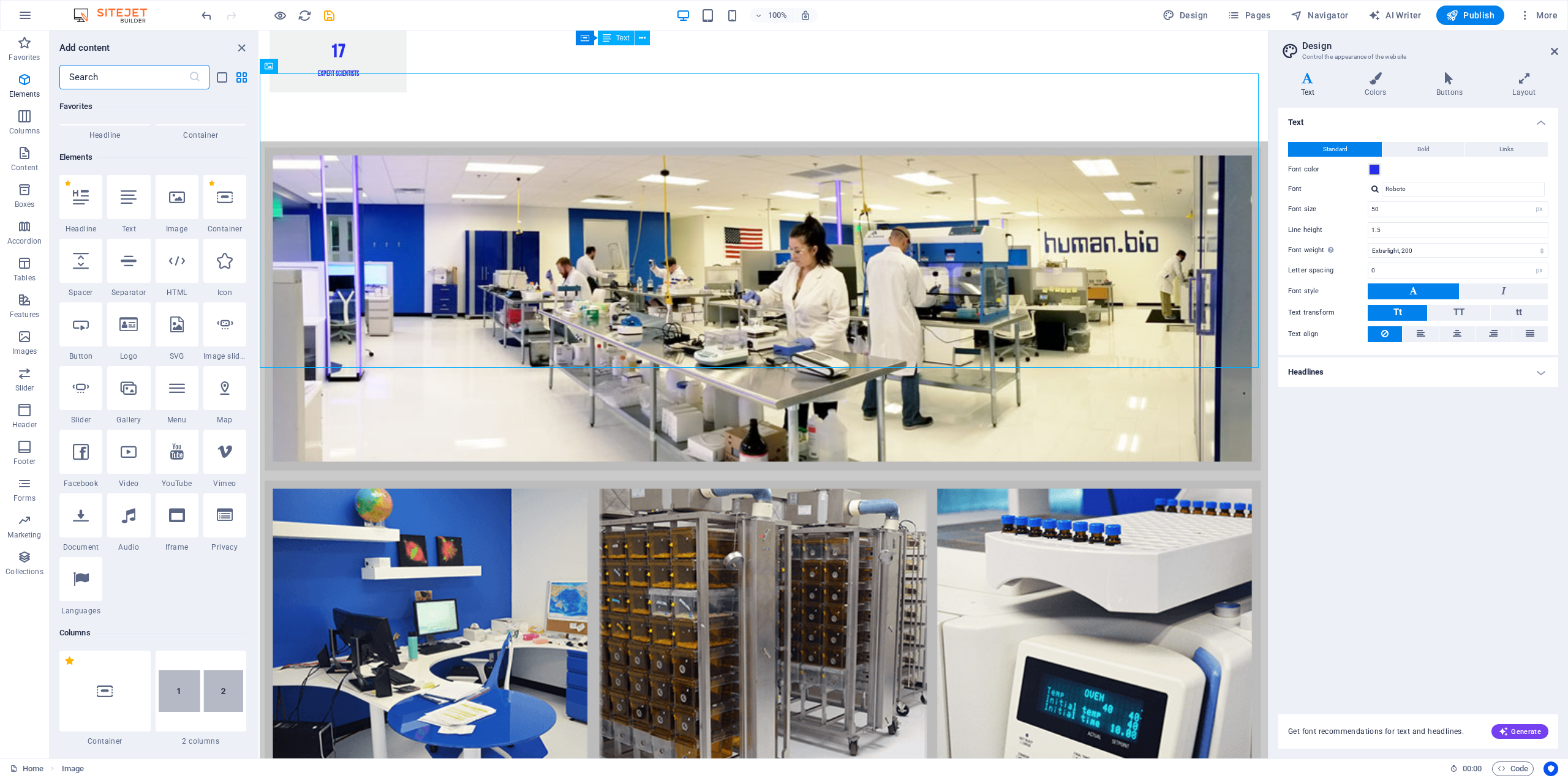
scroll to position [0, 0]
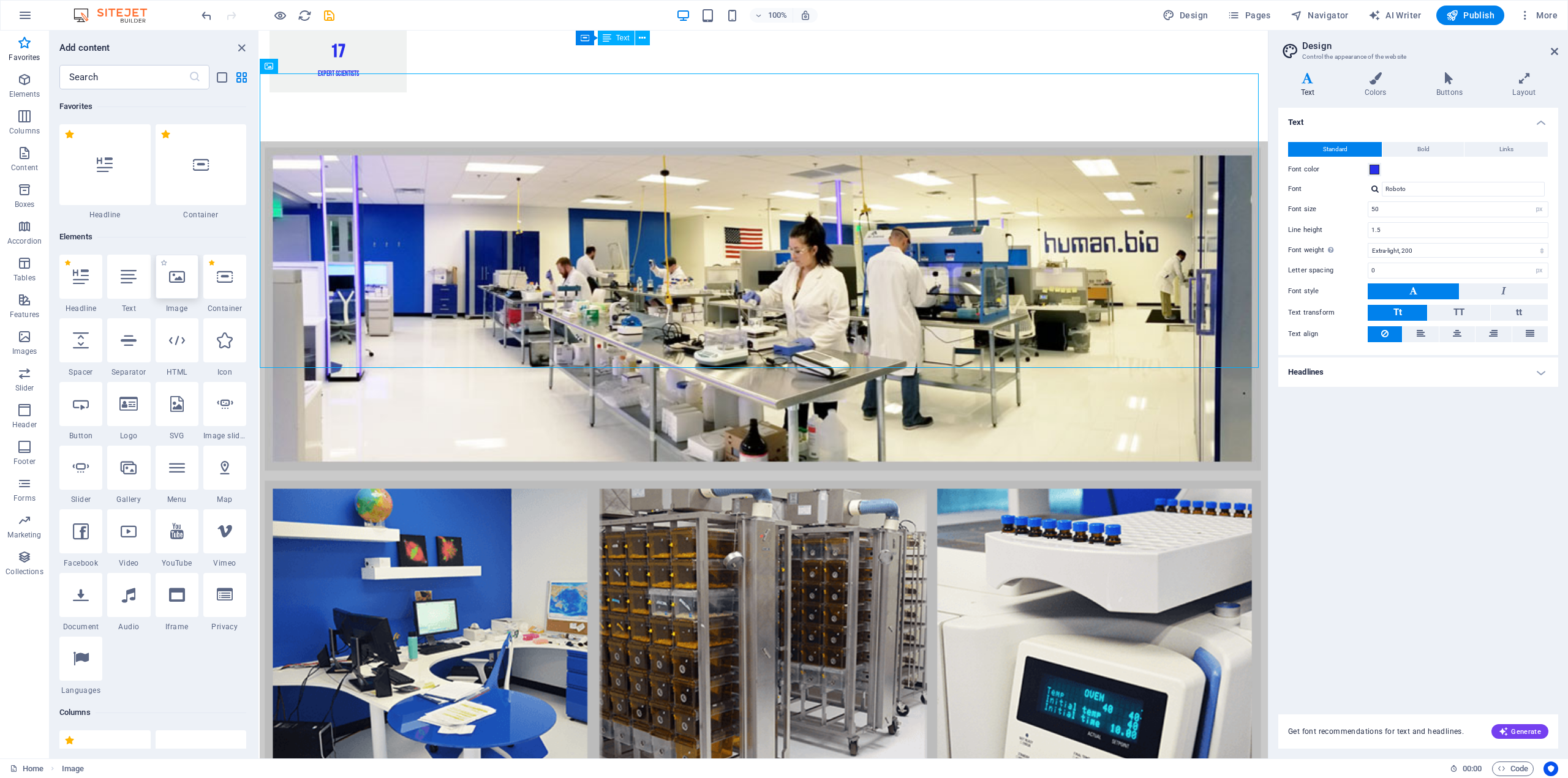
drag, startPoint x: 175, startPoint y: 284, endPoint x: 152, endPoint y: 304, distance: 30.5
click at [175, 284] on icon at bounding box center [177, 277] width 16 height 16
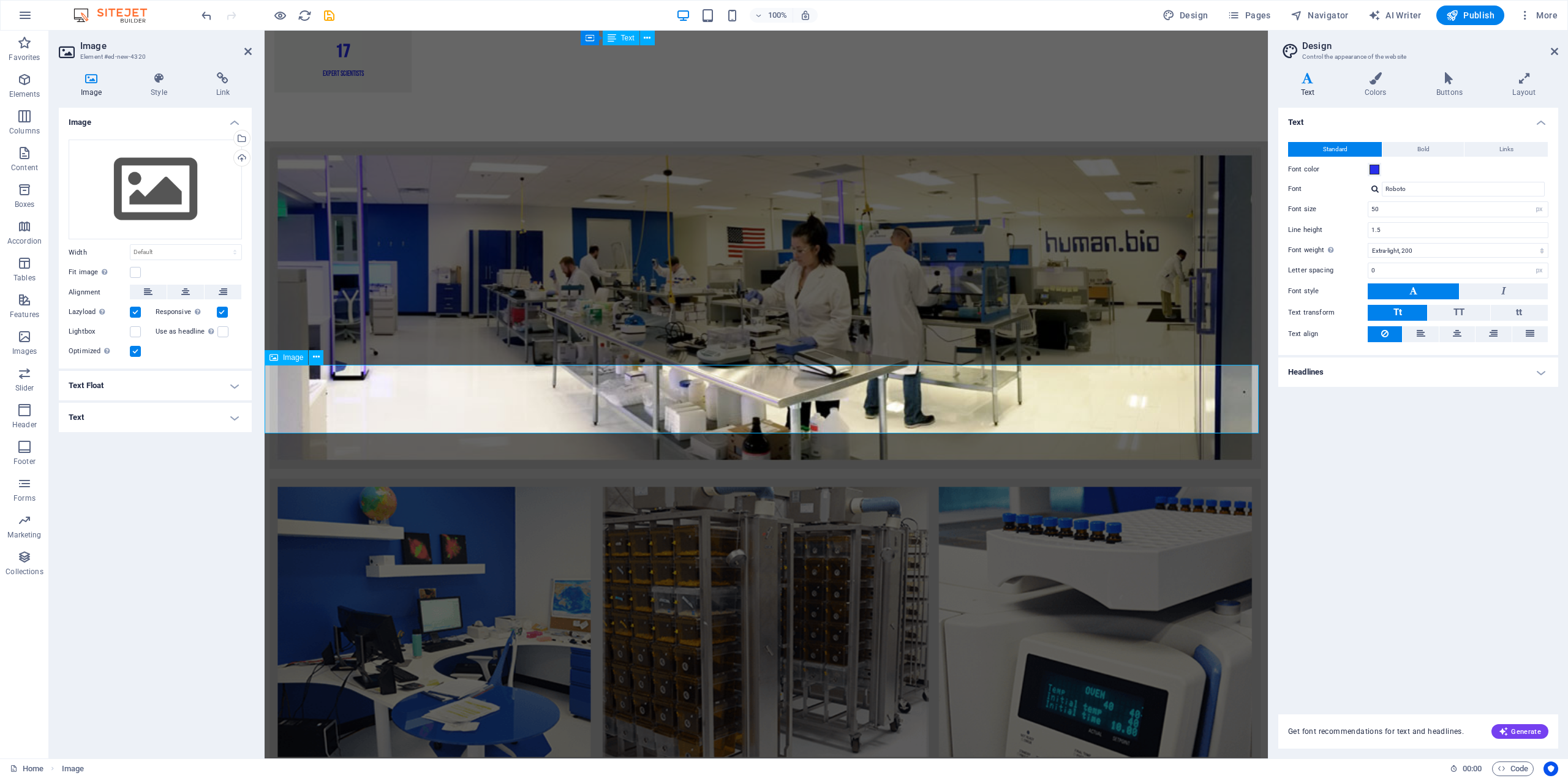
click at [116, 171] on div "Drag files here, click to choose files or select files from Files or our free s…" at bounding box center [156, 189] width 173 height 100
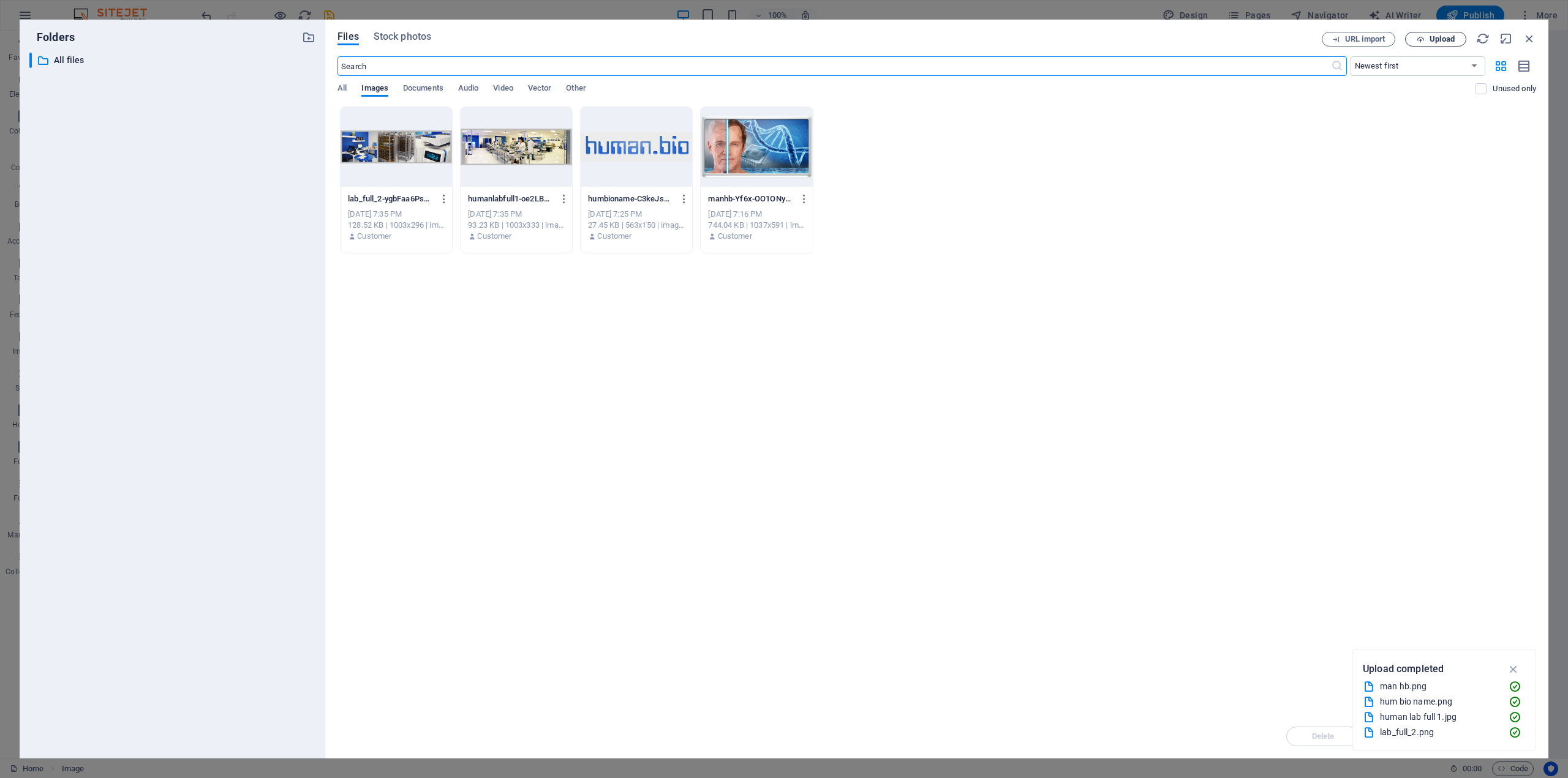
click at [1431, 41] on span "Upload" at bounding box center [1442, 39] width 25 height 7
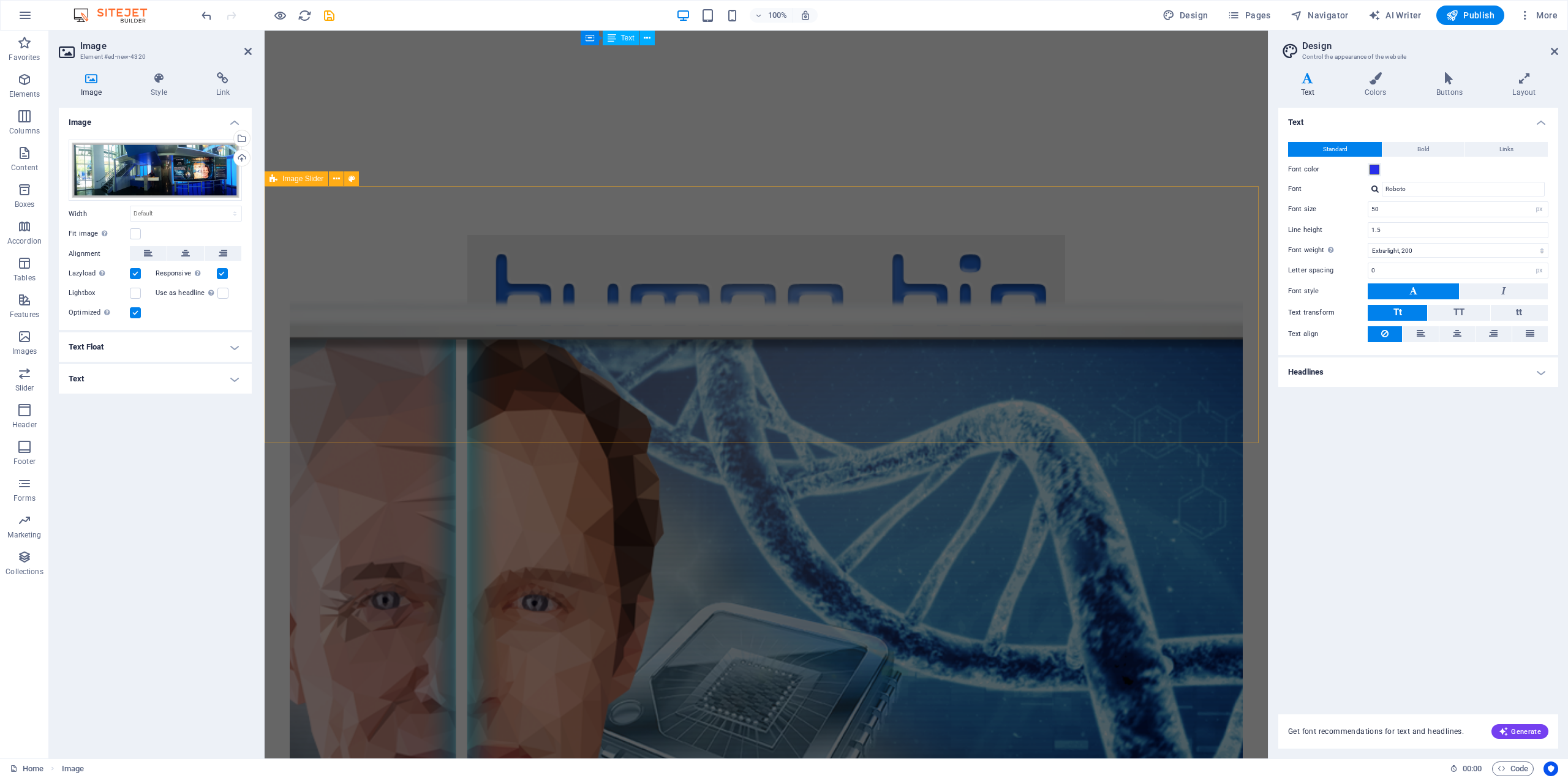
click at [976, 440] on div at bounding box center [766, 315] width 1003 height 257
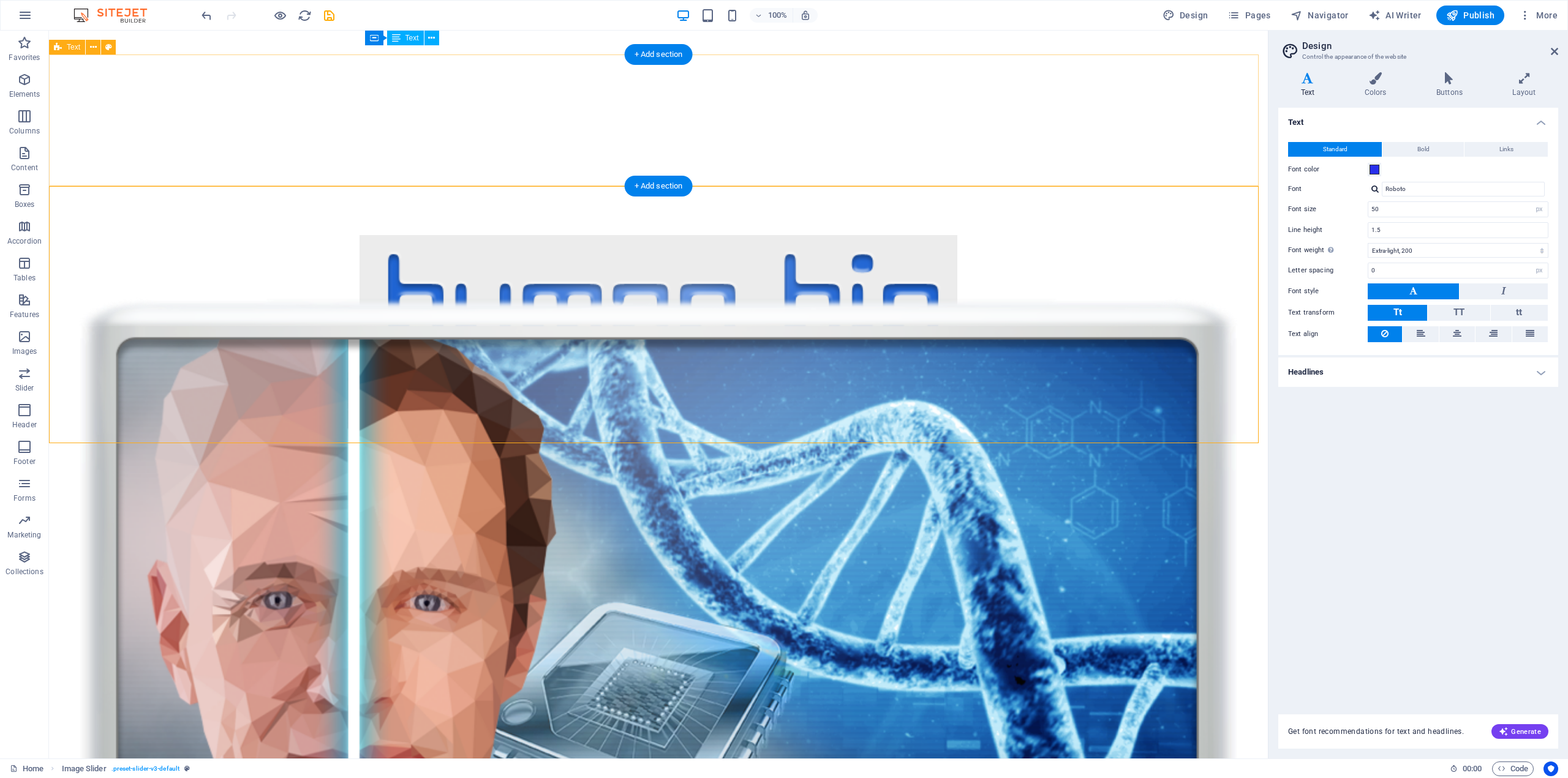
click at [999, 139] on div "Headline" at bounding box center [658, 120] width 1219 height 132
click at [991, 127] on div "Headline" at bounding box center [658, 120] width 1219 height 132
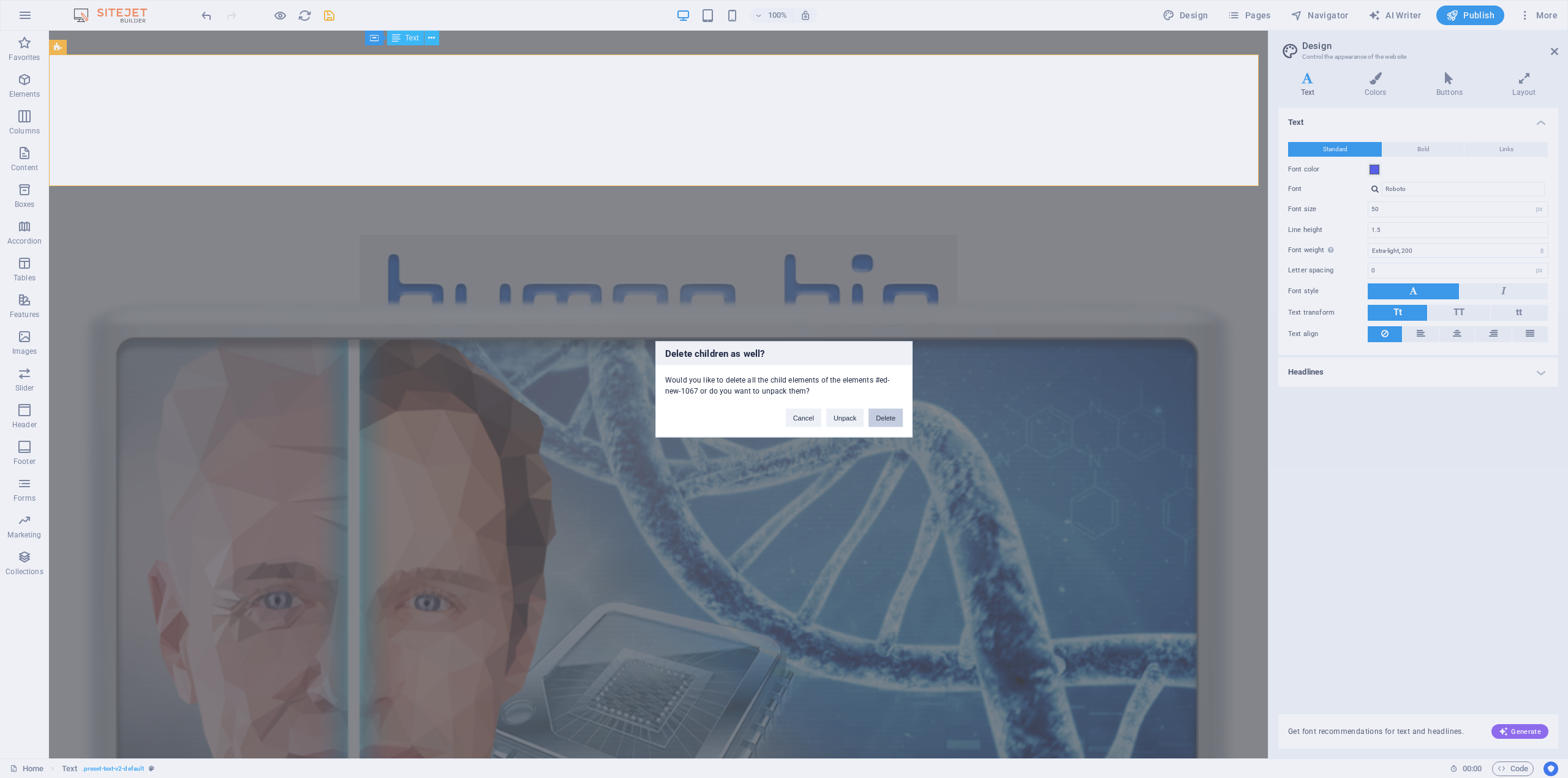
click at [896, 412] on button "Delete" at bounding box center [885, 417] width 34 height 19
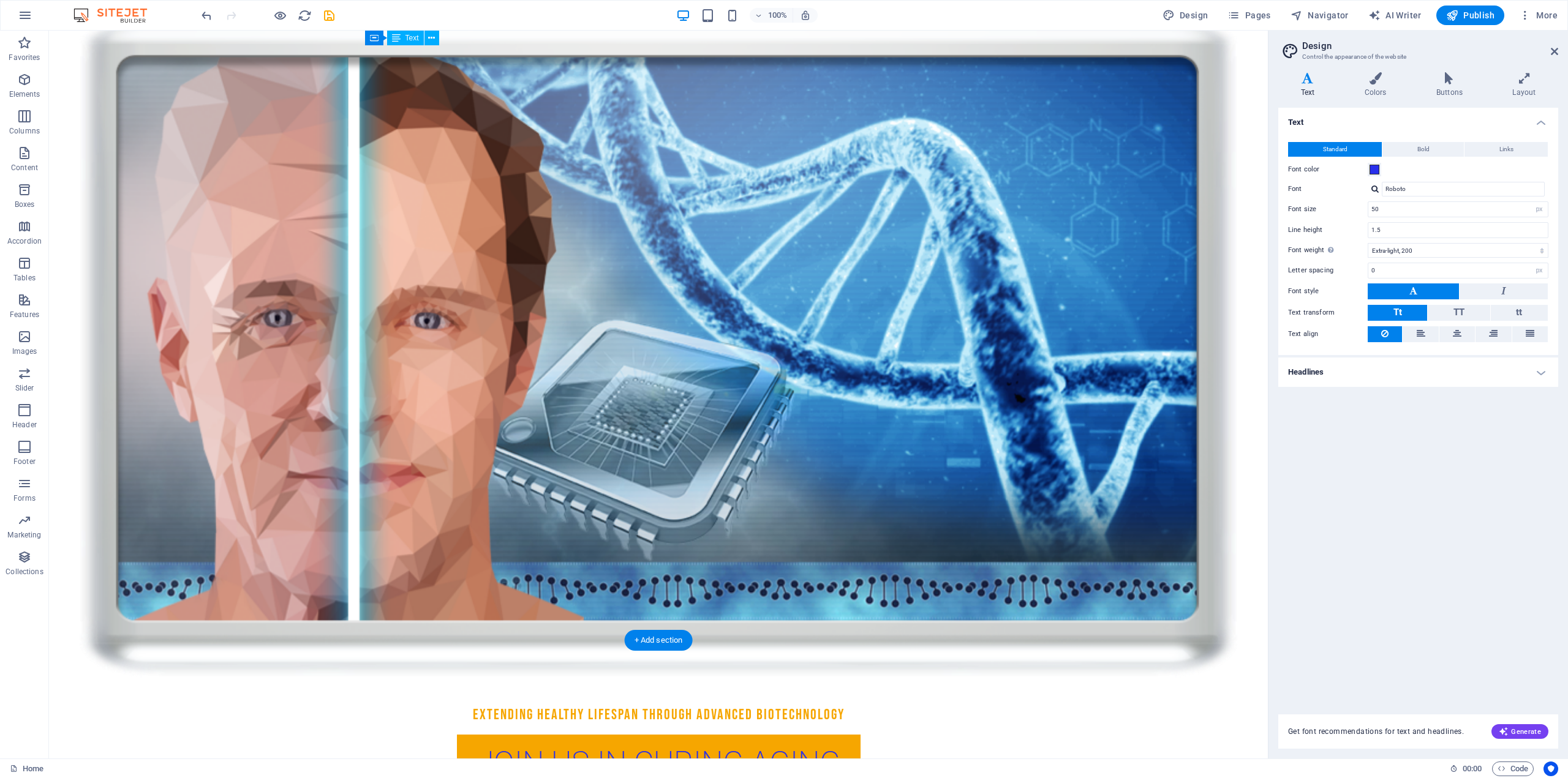
scroll to position [368, 0]
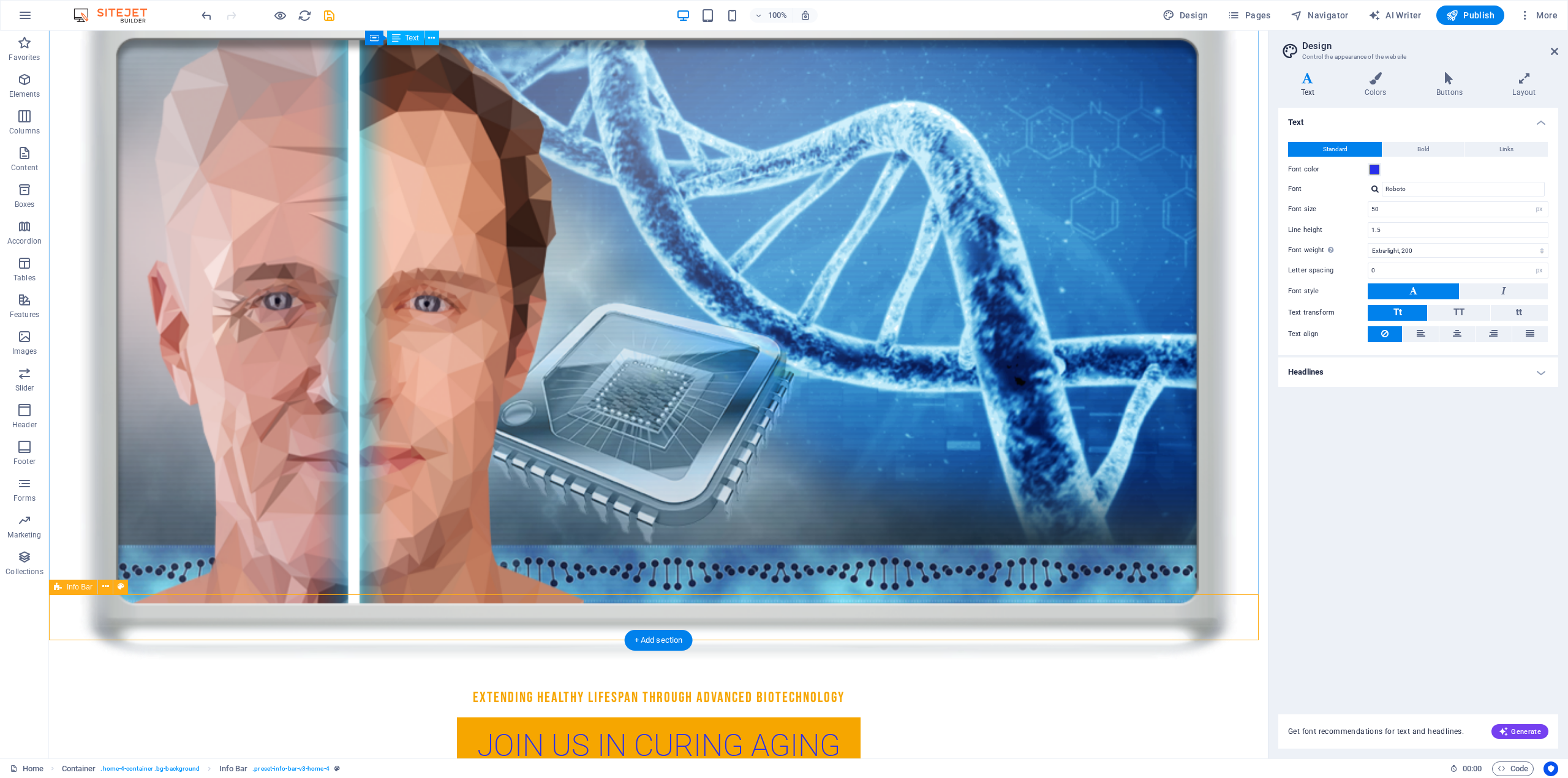
click at [441, 604] on span "Text" at bounding box center [448, 602] width 14 height 7
click at [441, 606] on span "Text" at bounding box center [448, 602] width 14 height 7
click at [446, 602] on span "Text" at bounding box center [448, 602] width 14 height 7
click at [471, 599] on icon at bounding box center [467, 603] width 6 height 13
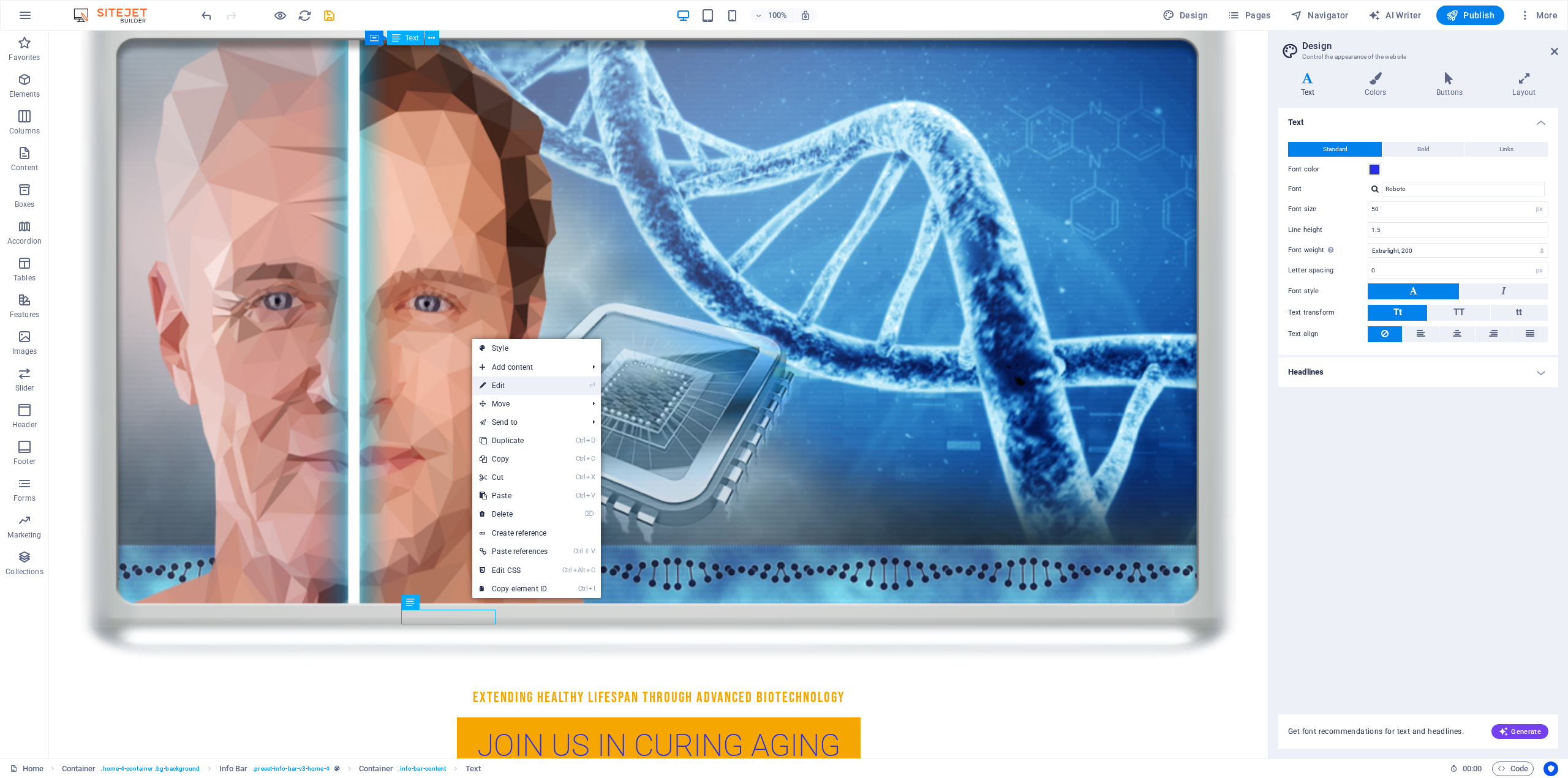
click at [549, 389] on link "⏎ Edit" at bounding box center [513, 385] width 83 height 19
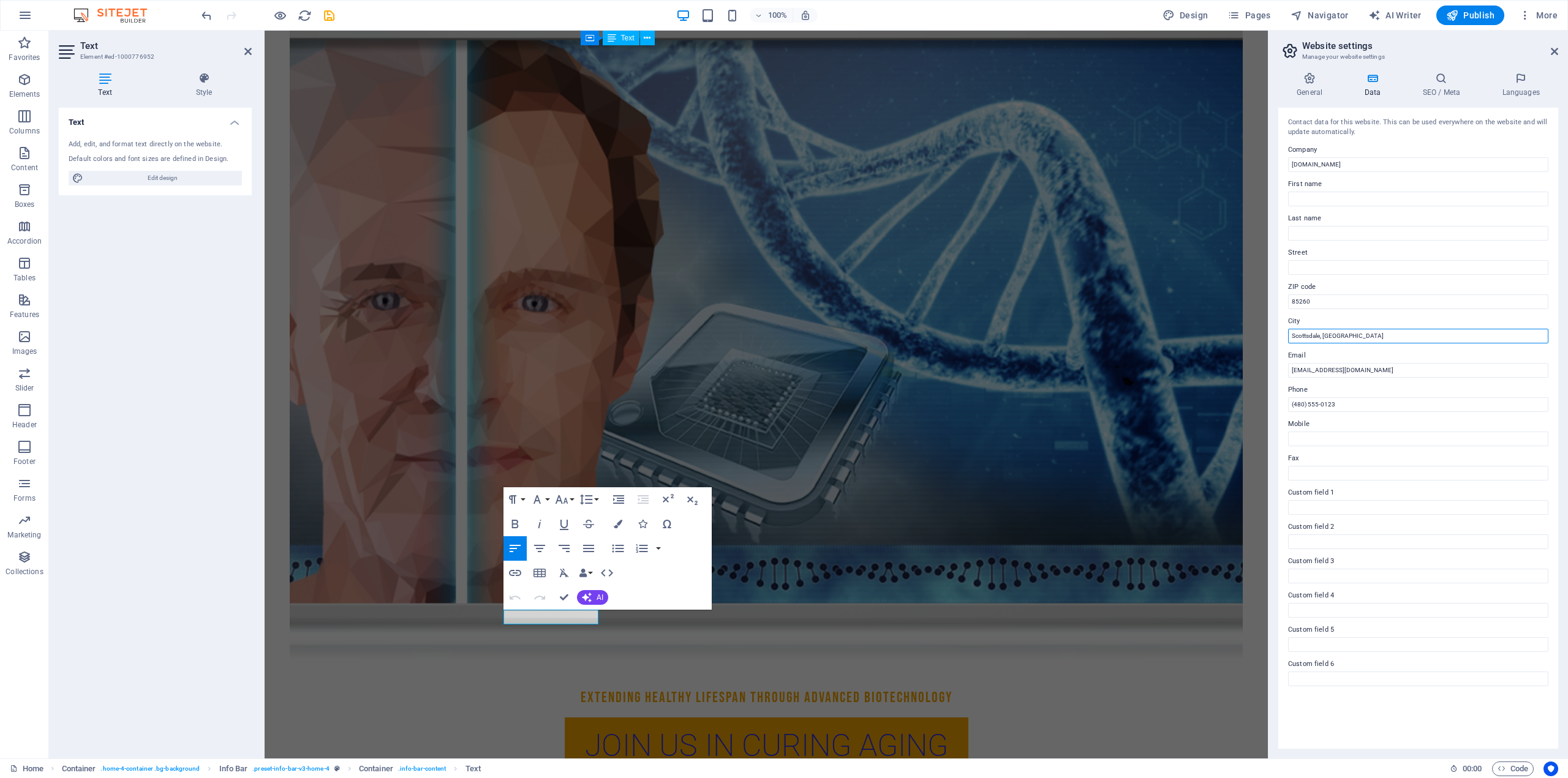
click at [1292, 336] on input "Scottsdale, [GEOGRAPHIC_DATA]" at bounding box center [1417, 336] width 260 height 15
click at [1305, 267] on input "Street" at bounding box center [1417, 267] width 260 height 15
type input "[GEOGRAPHIC_DATA]"
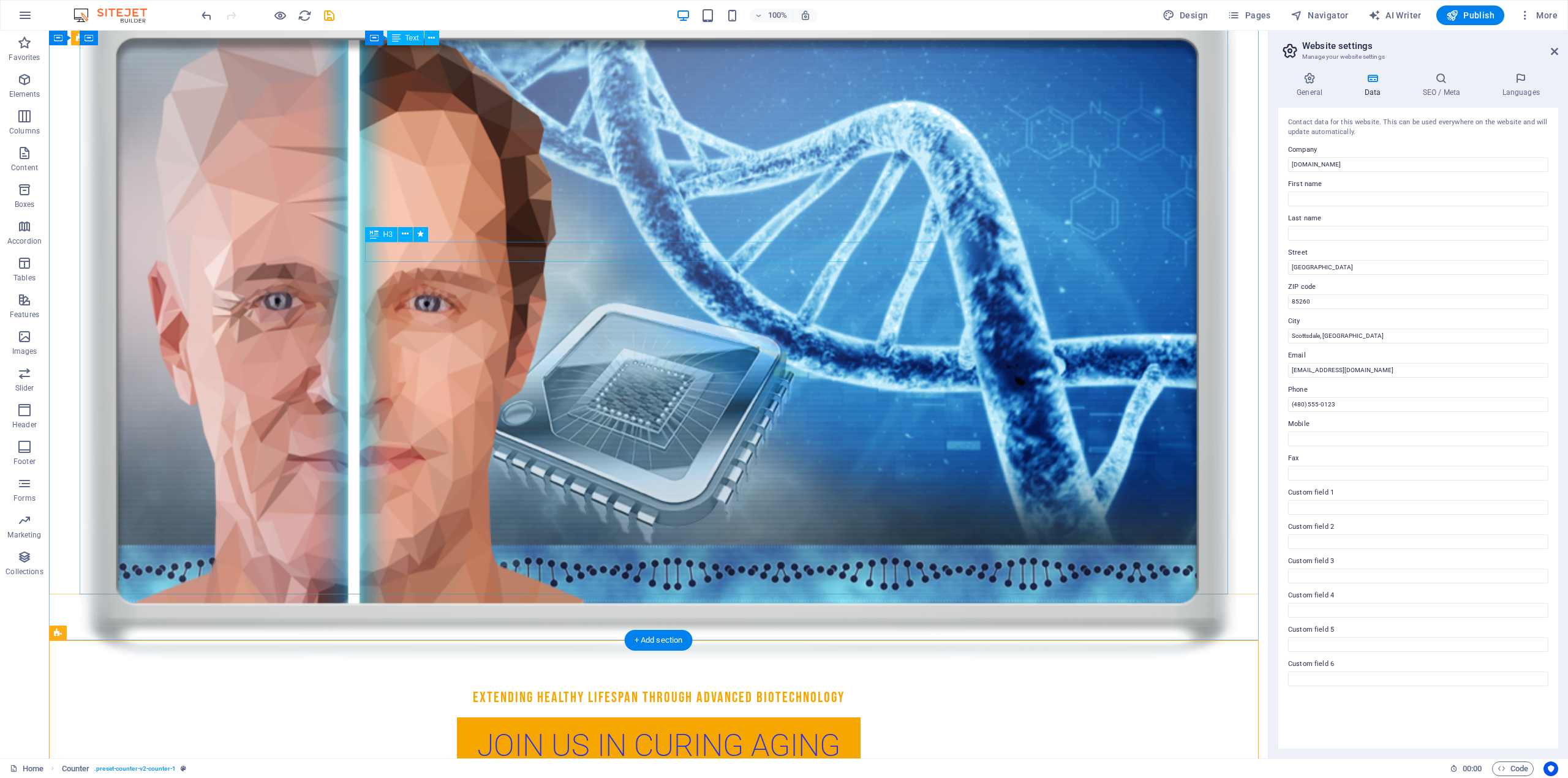
click at [586, 687] on div "Extending Healthy Lifespan through Advanced Biotechnology" at bounding box center [658, 698] width 578 height 21
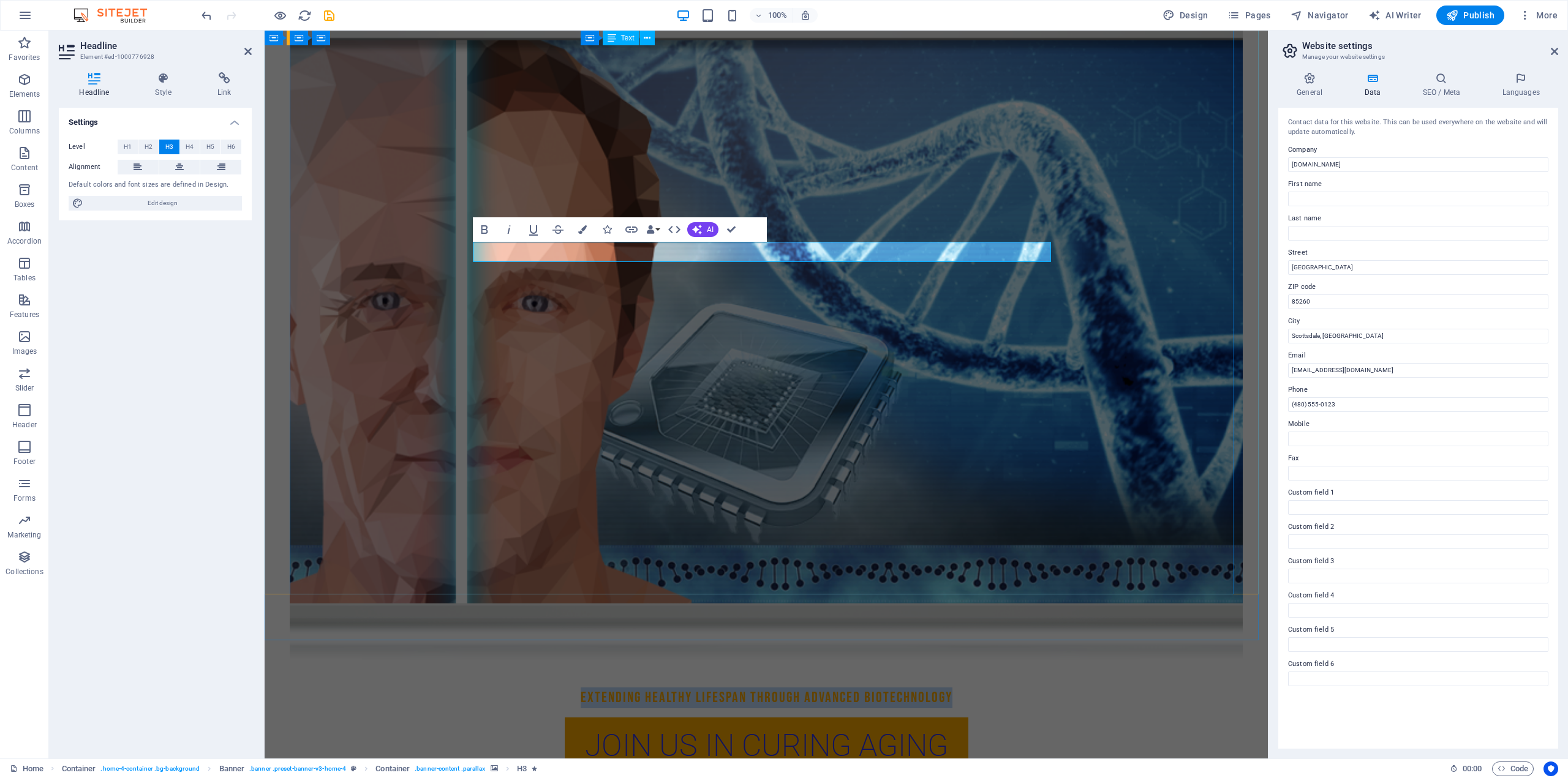
click at [720, 687] on h3 "Extending Healthy Lifespan through Advanced Biotechnology" at bounding box center [766, 698] width 578 height 21
drag, startPoint x: 720, startPoint y: 256, endPoint x: 713, endPoint y: 257, distance: 7.1
click at [713, 687] on h3 "Extending Healthy Lifespan through Advanced Biotechnology" at bounding box center [766, 698] width 578 height 21
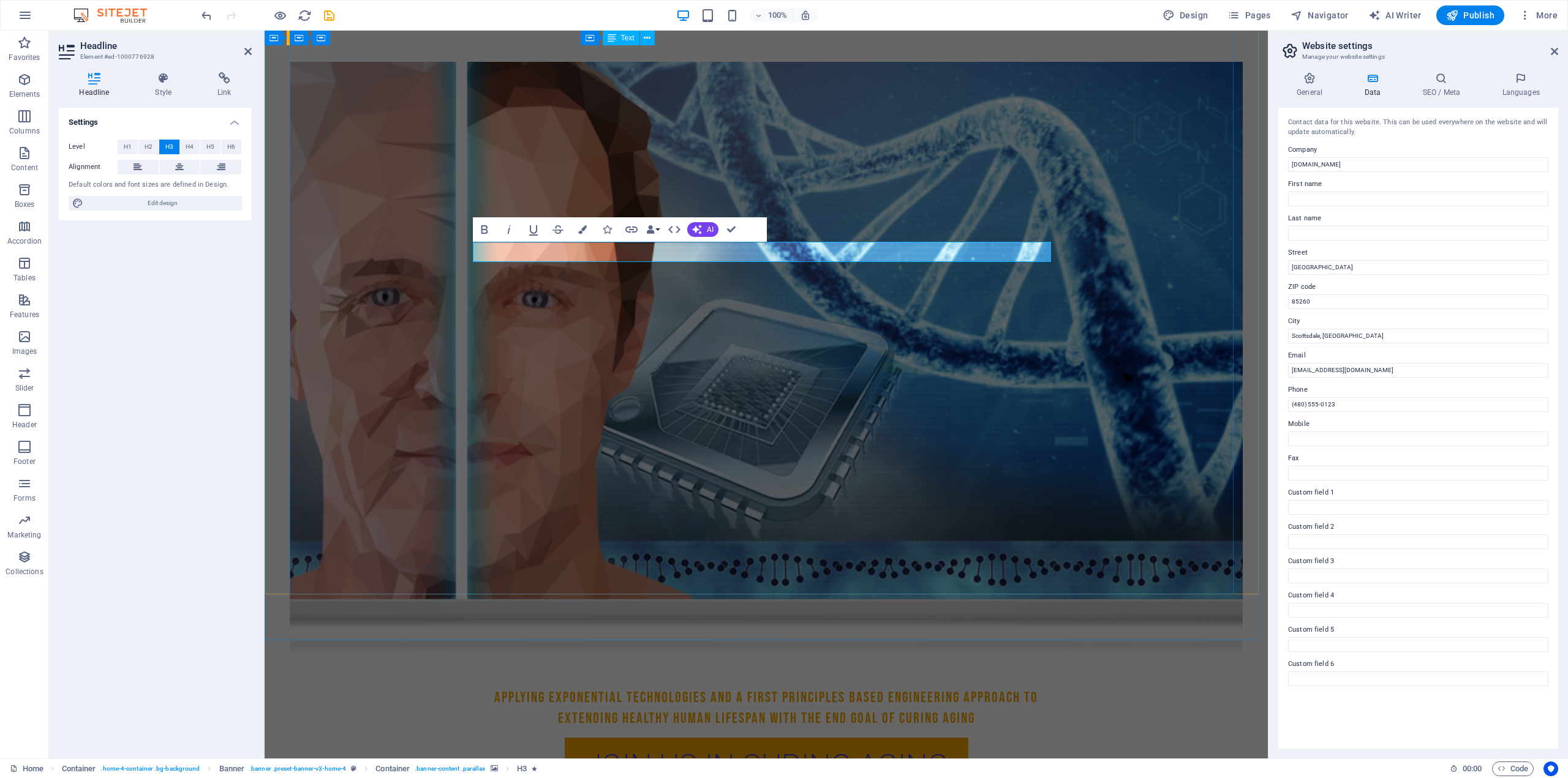
scroll to position [357, 0]
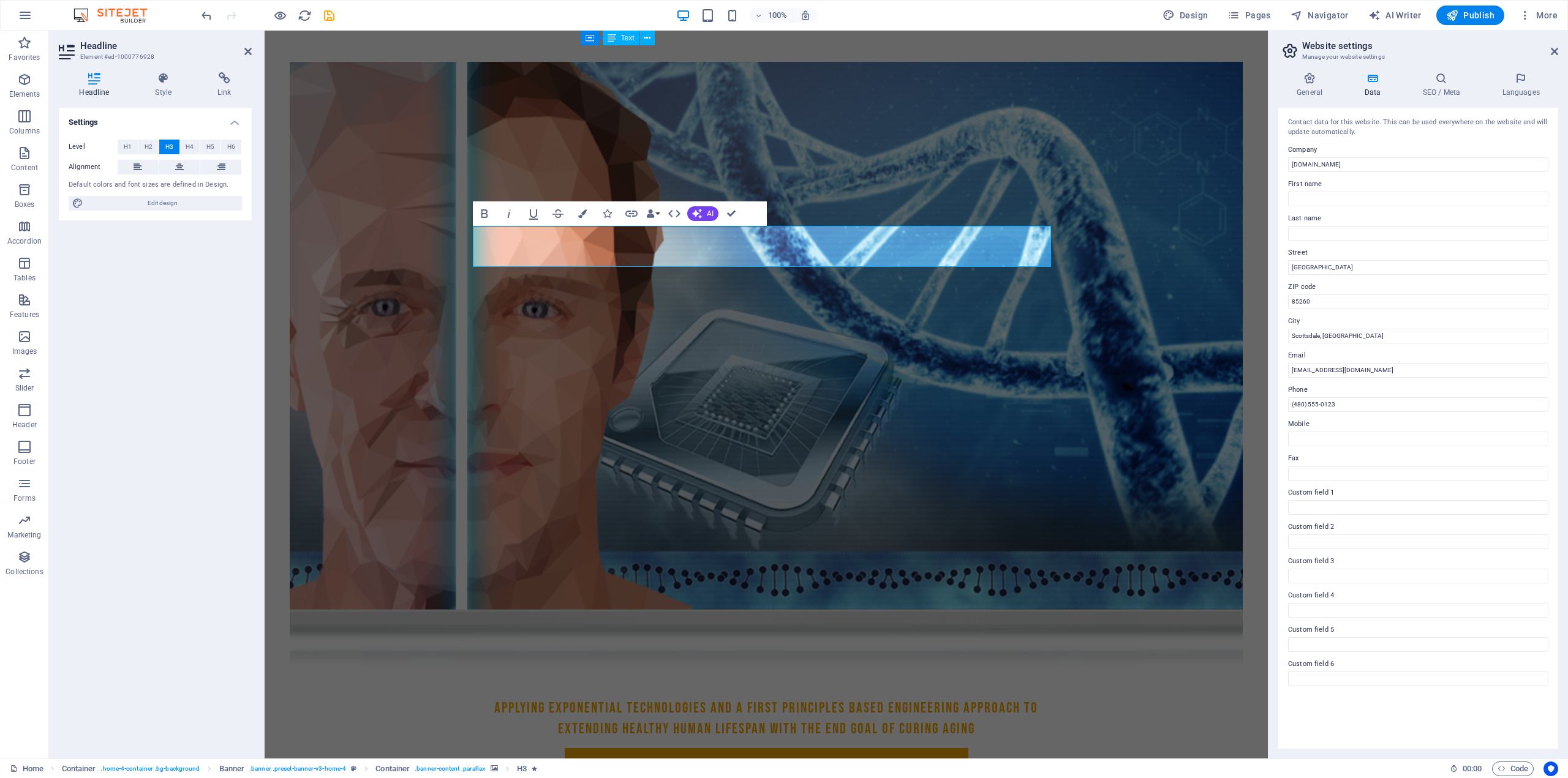
click at [880, 169] on figure at bounding box center [766, 335] width 953 height 663
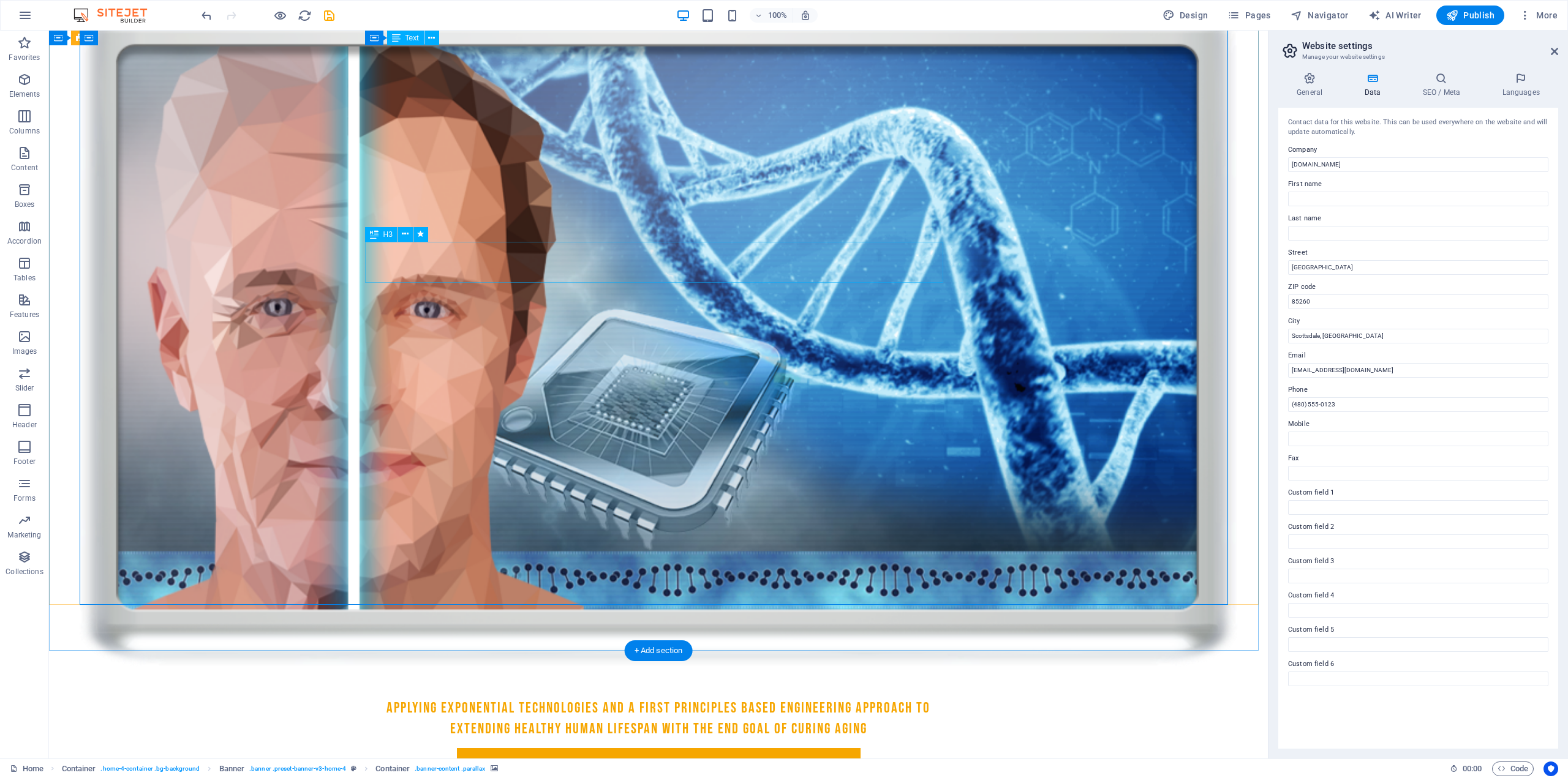
click at [604, 698] on div "Applying exponential technologies and a first principles based engineering appr…" at bounding box center [658, 718] width 578 height 41
click at [994, 250] on figure at bounding box center [658, 335] width 1158 height 663
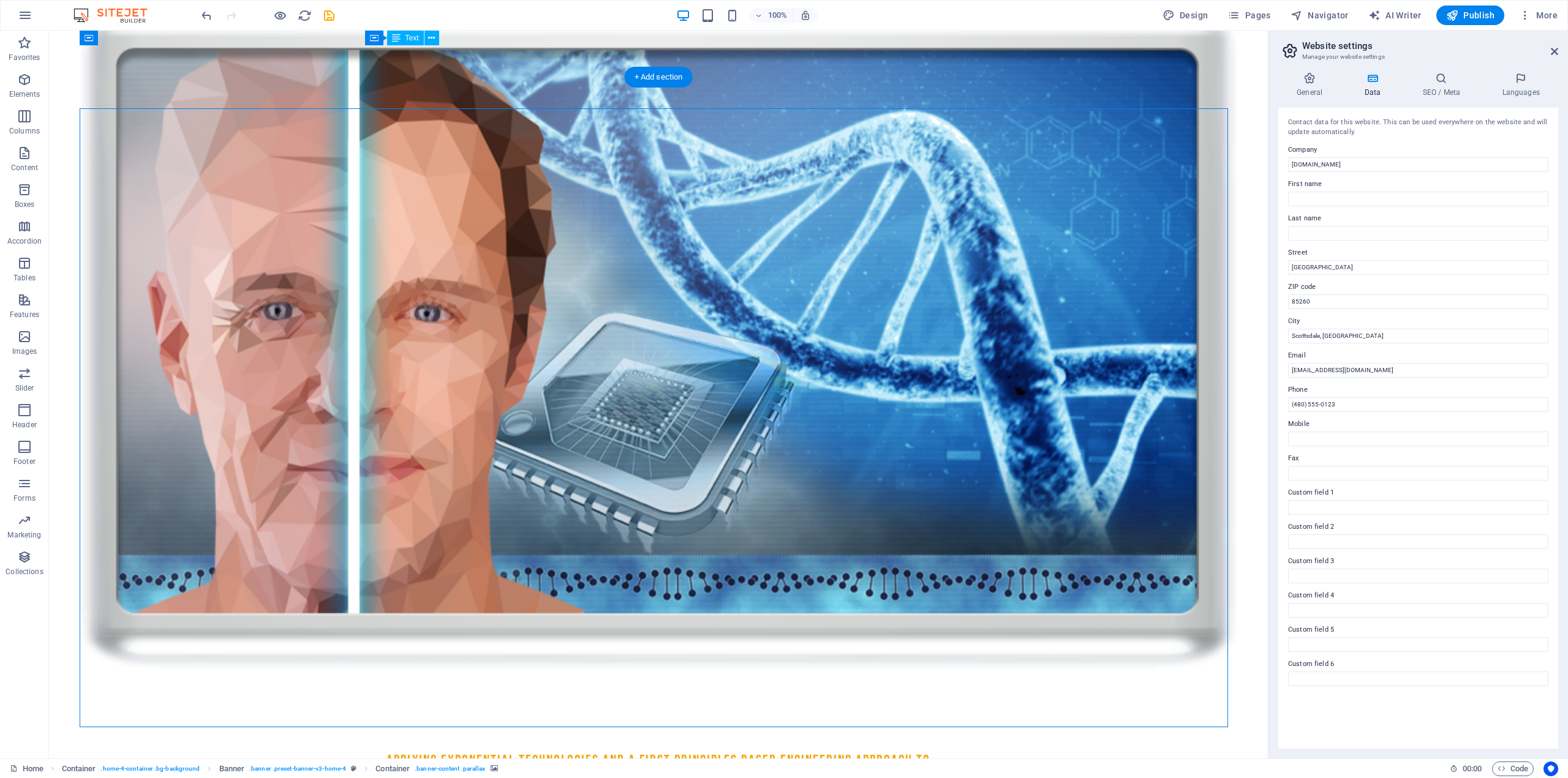
scroll to position [235, 0]
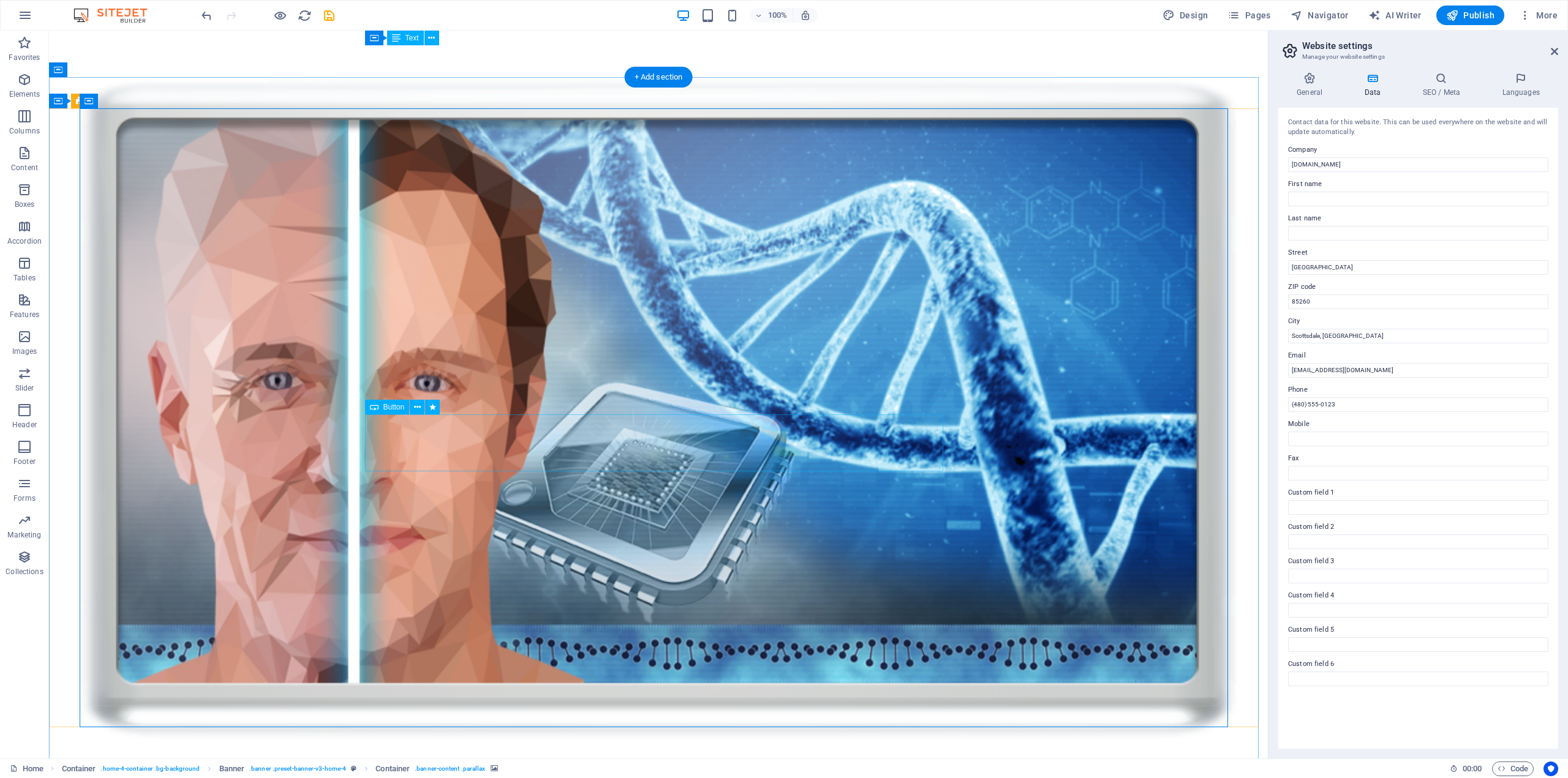
click at [936, 252] on figure at bounding box center [658, 408] width 1158 height 663
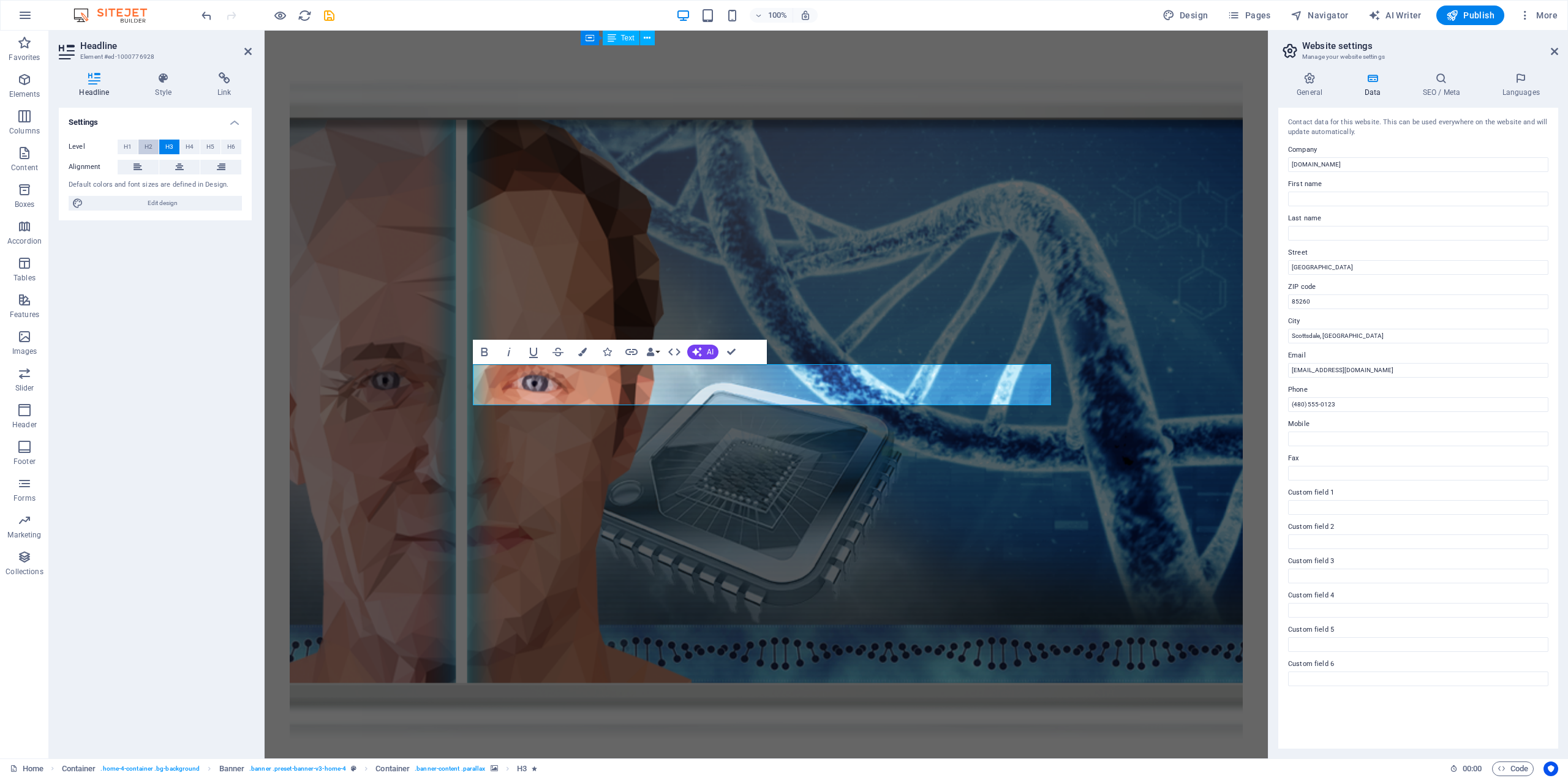
click at [144, 149] on span "H2" at bounding box center [148, 147] width 8 height 15
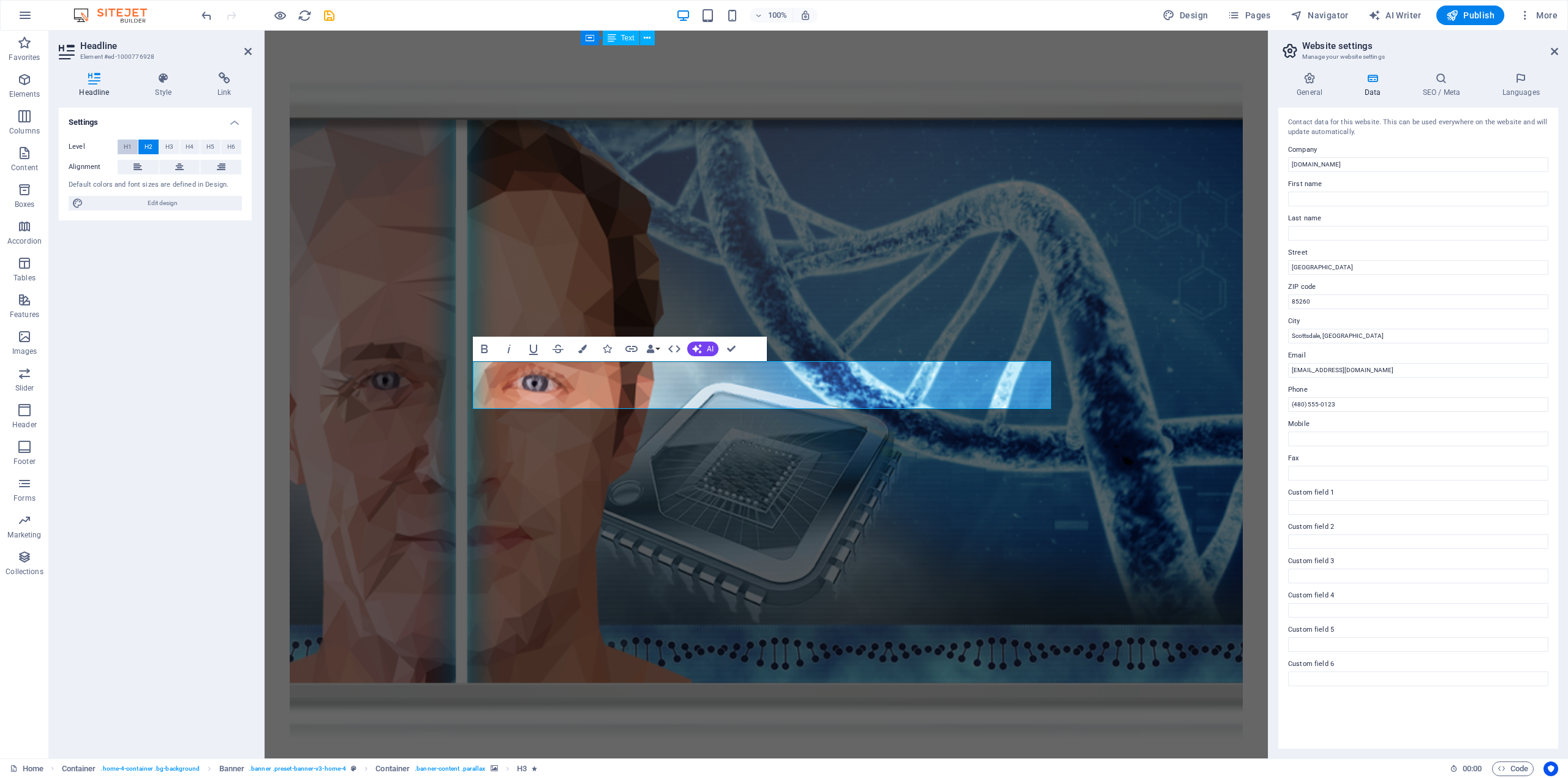
click at [125, 148] on span "H1" at bounding box center [128, 147] width 8 height 15
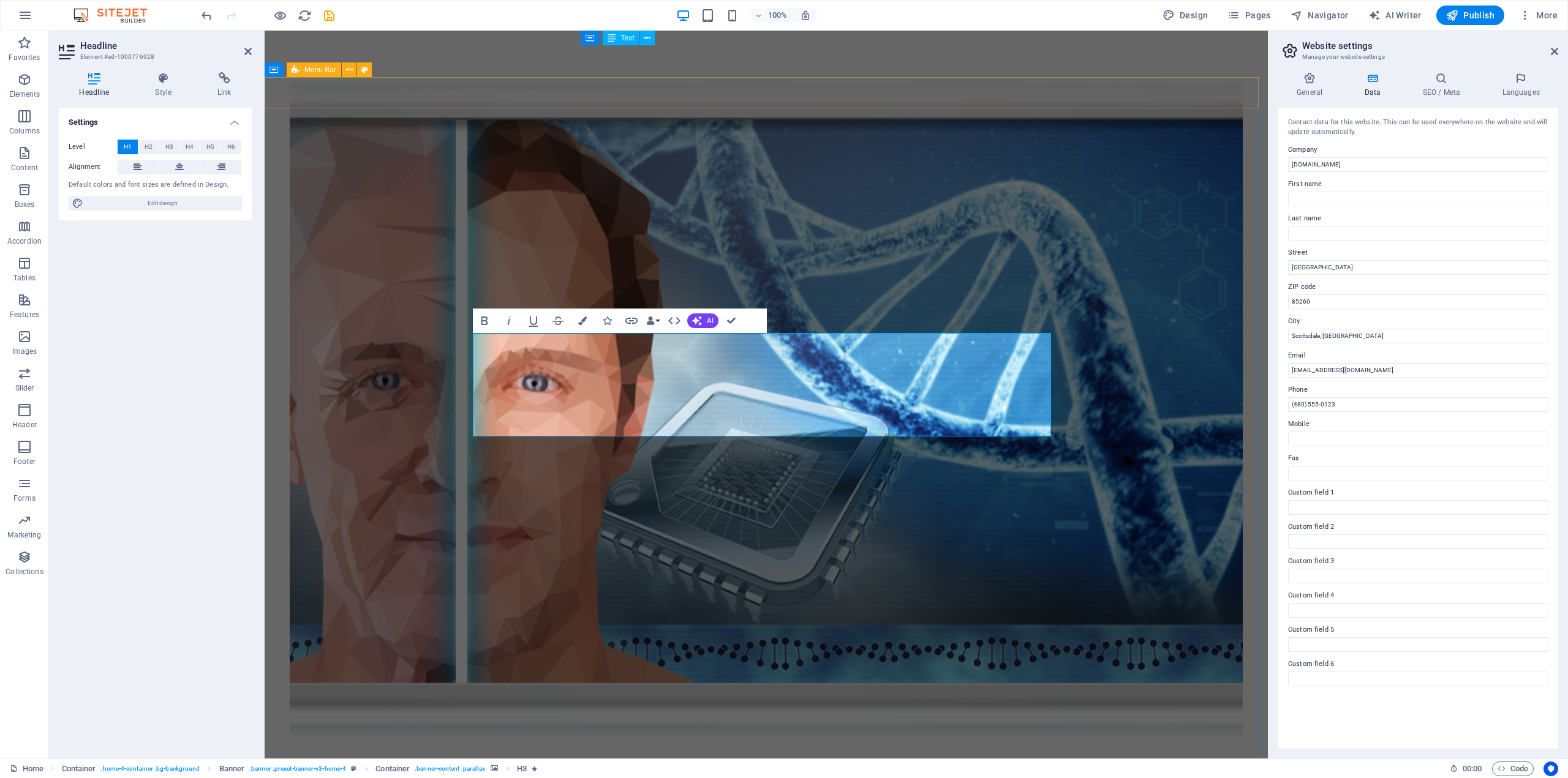
click at [753, 91] on div "Menu" at bounding box center [766, 92] width 1003 height 32
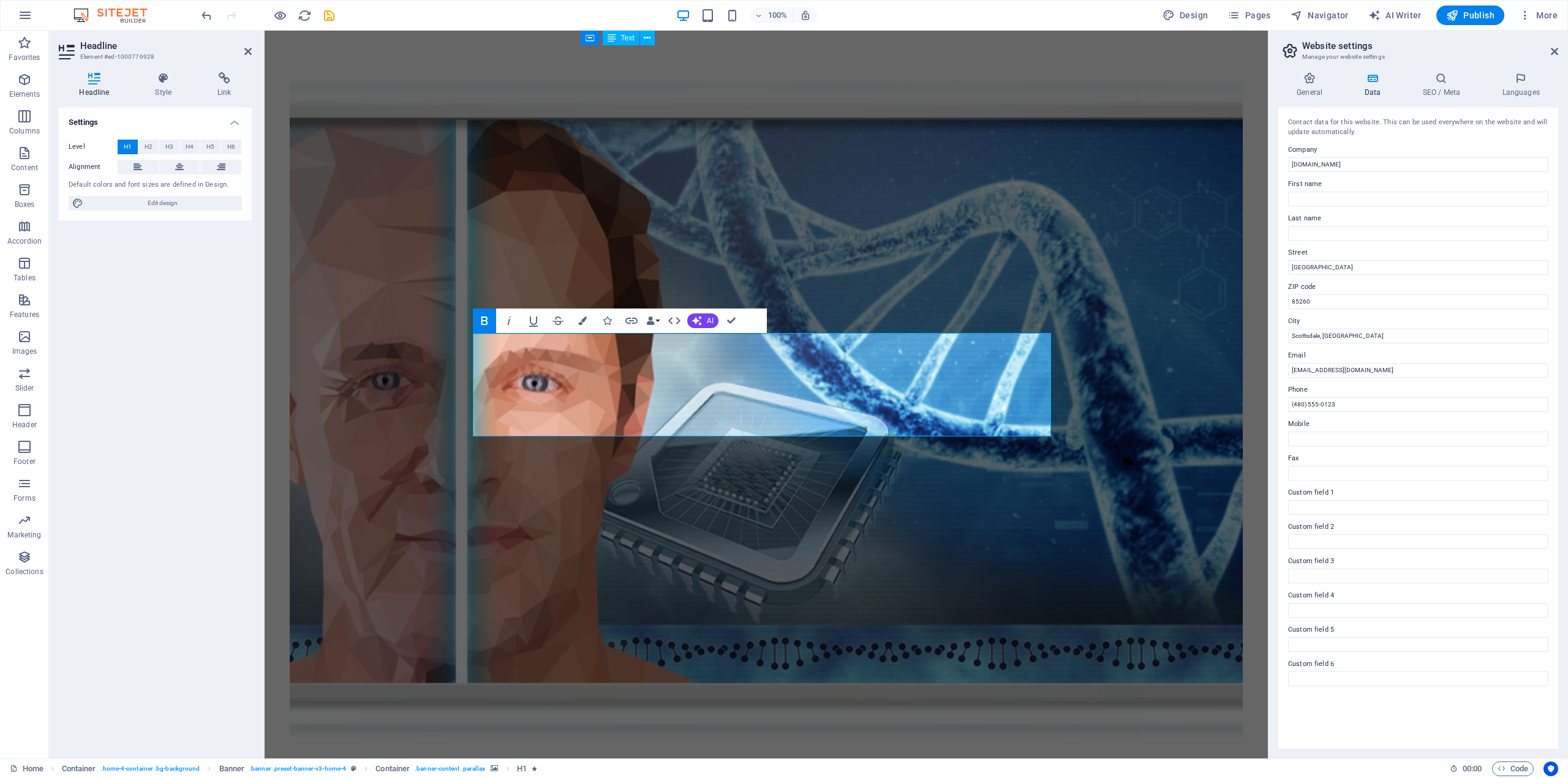
click at [891, 221] on figure at bounding box center [766, 408] width 953 height 663
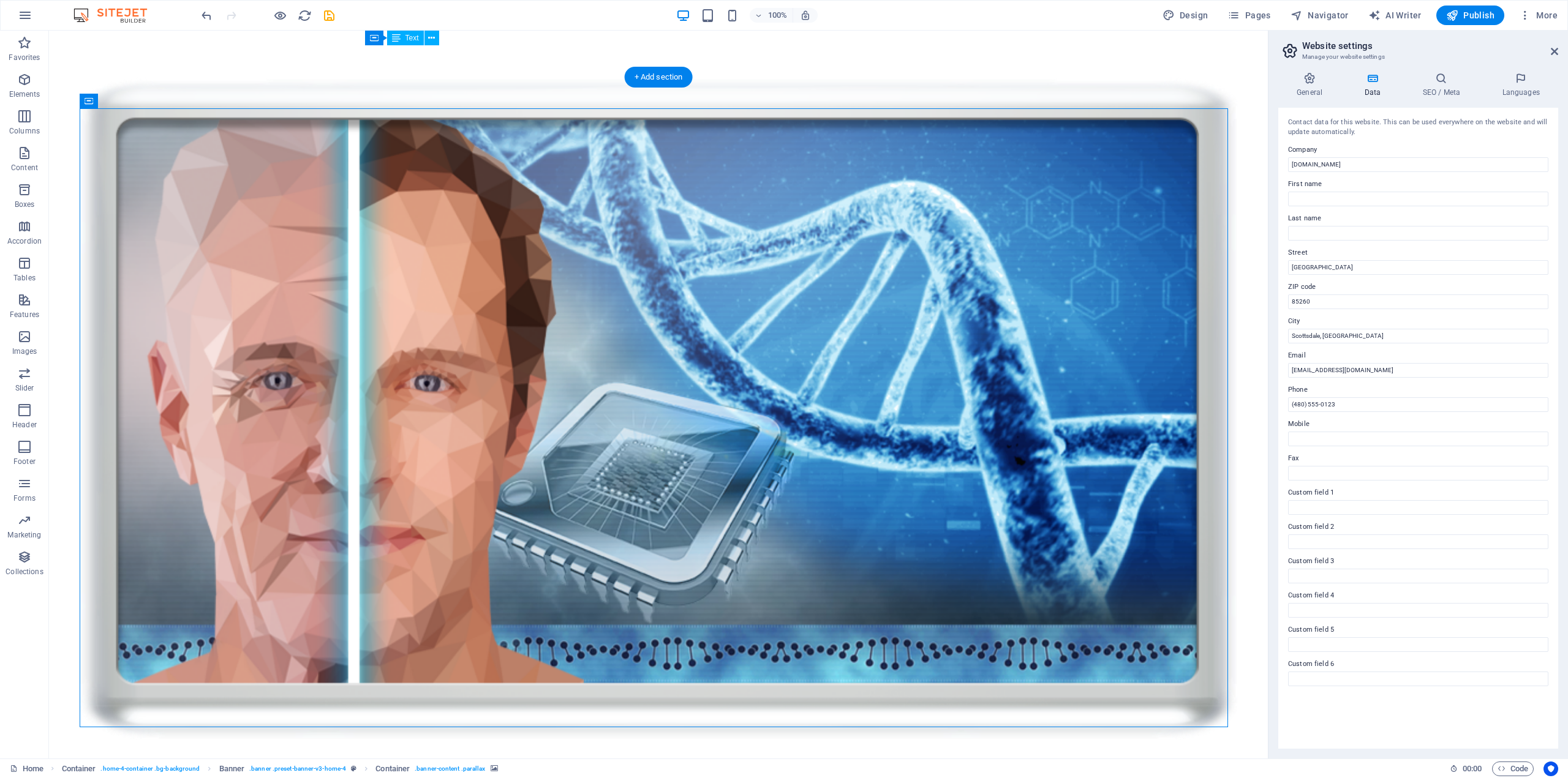
click at [667, 332] on figure at bounding box center [658, 408] width 1158 height 663
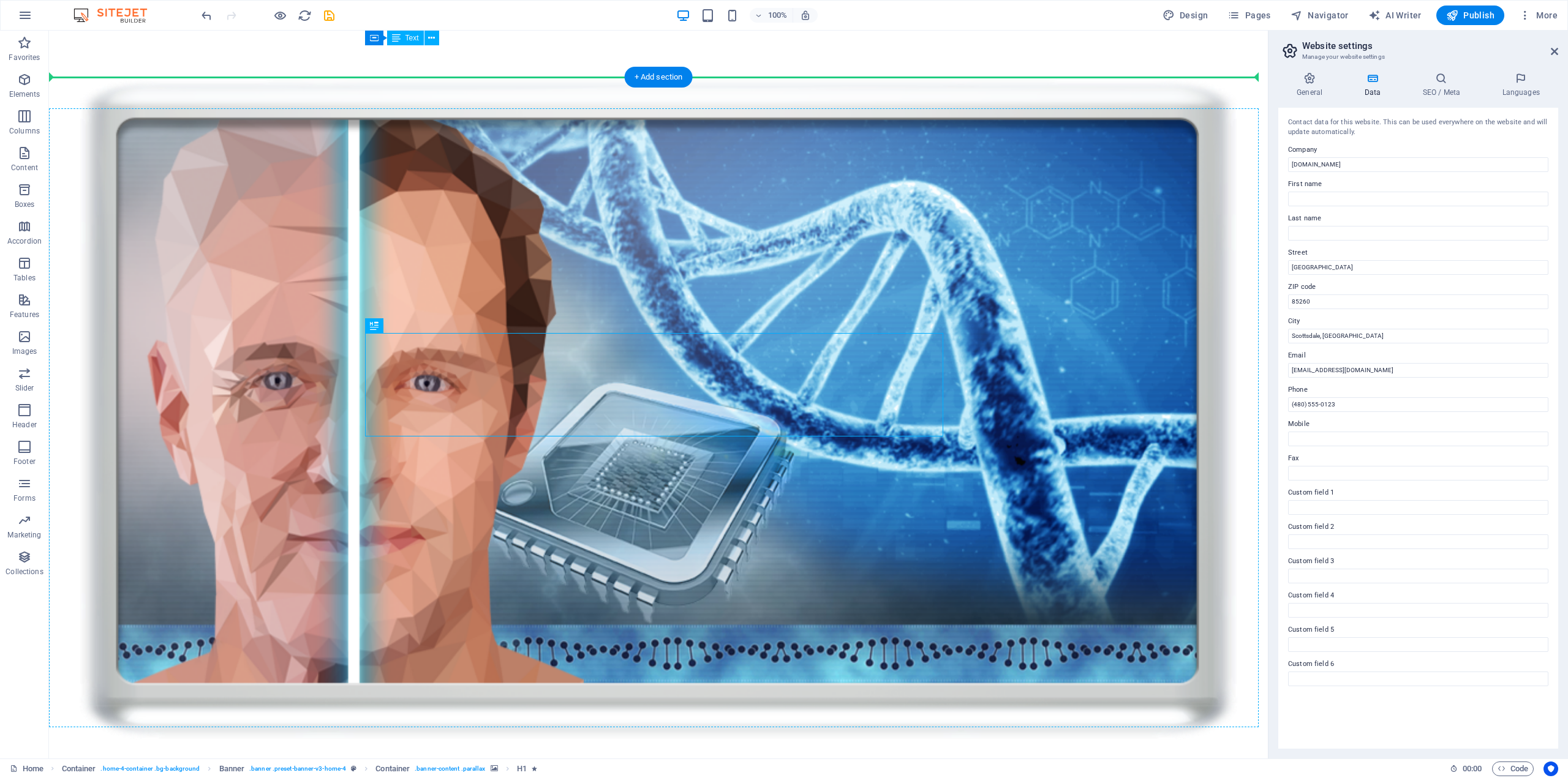
drag, startPoint x: 668, startPoint y: 335, endPoint x: 667, endPoint y: 204, distance: 131.0
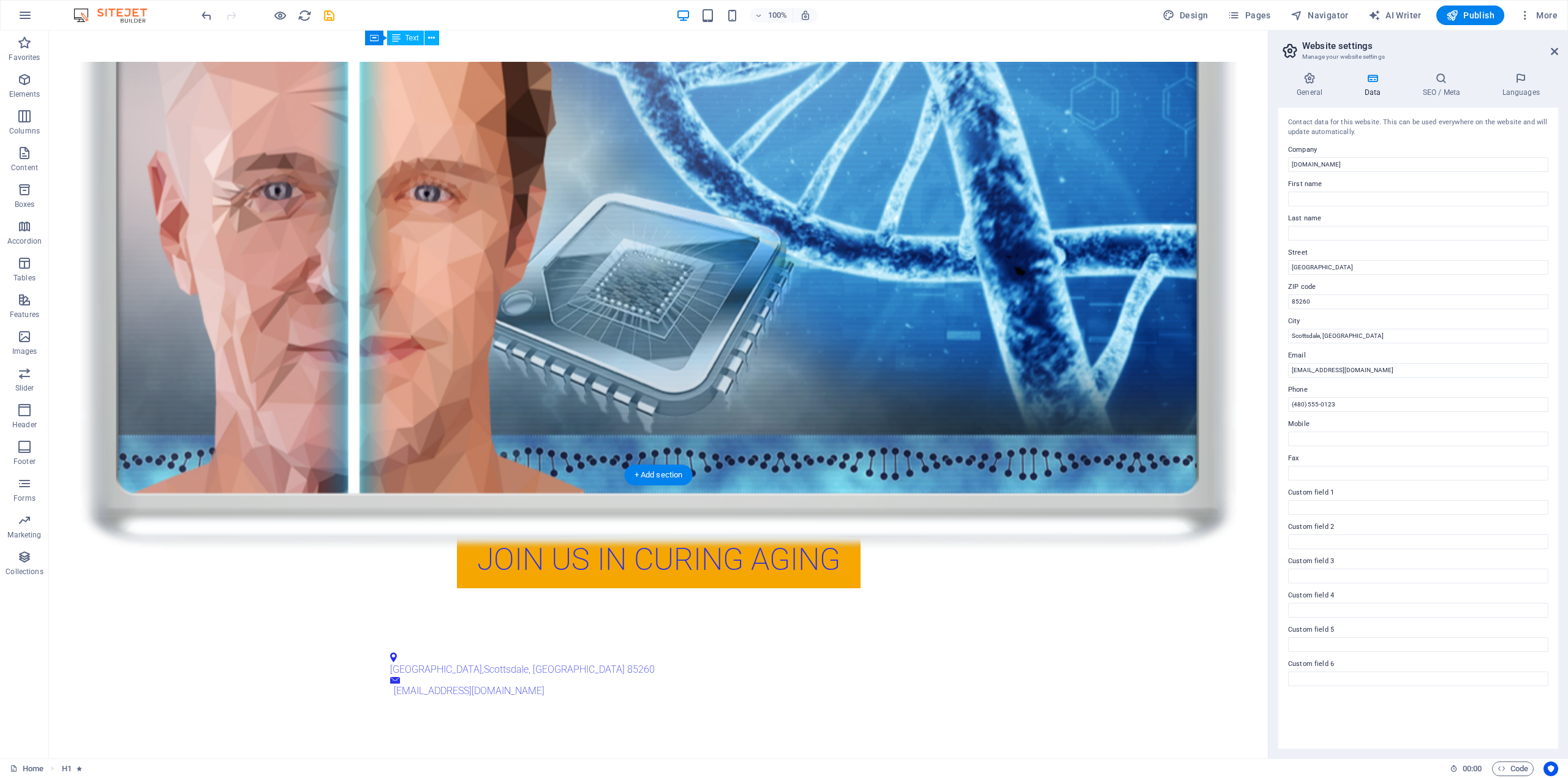
scroll to position [173, 0]
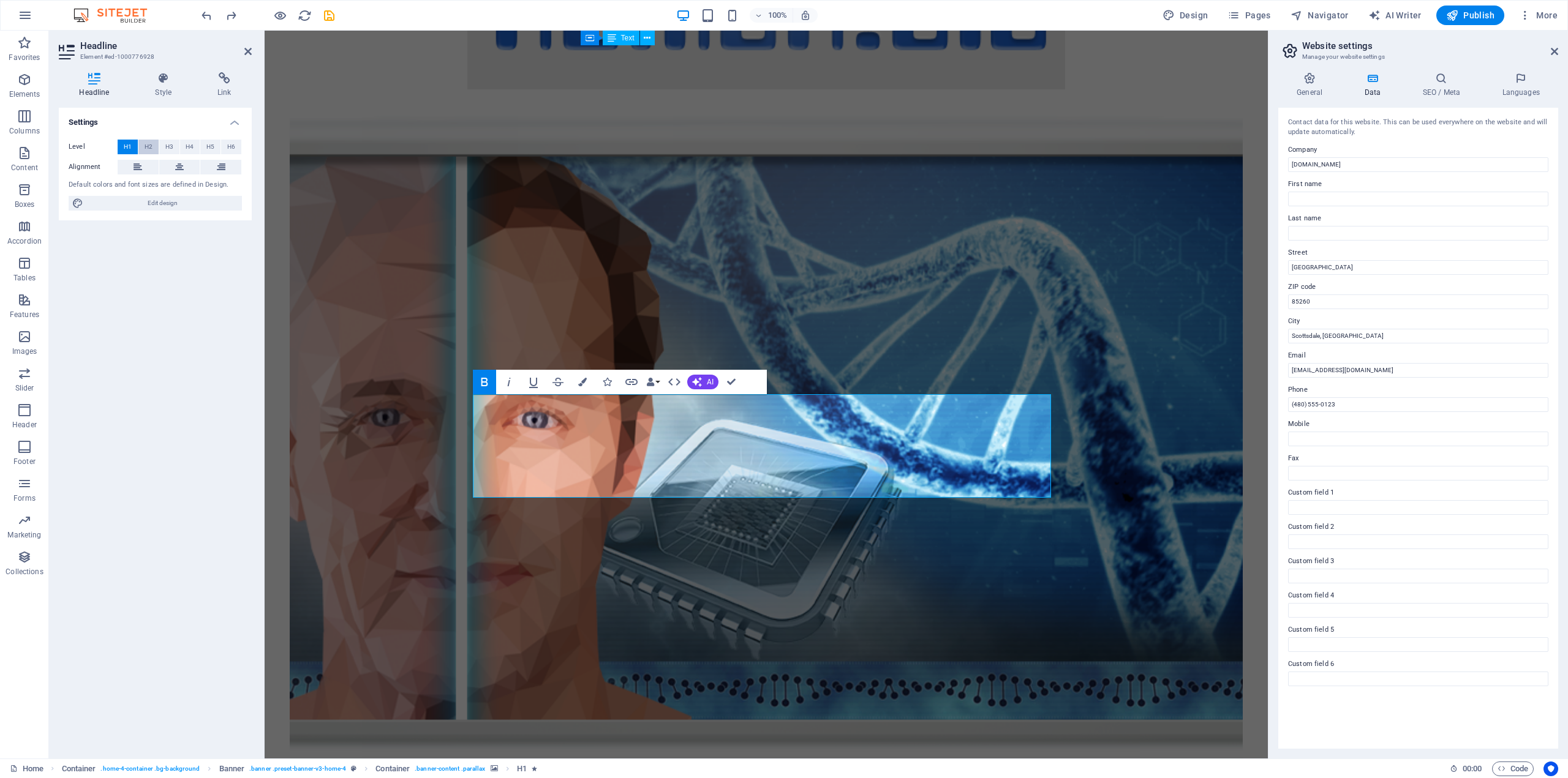
click at [149, 147] on span "H2" at bounding box center [148, 147] width 8 height 15
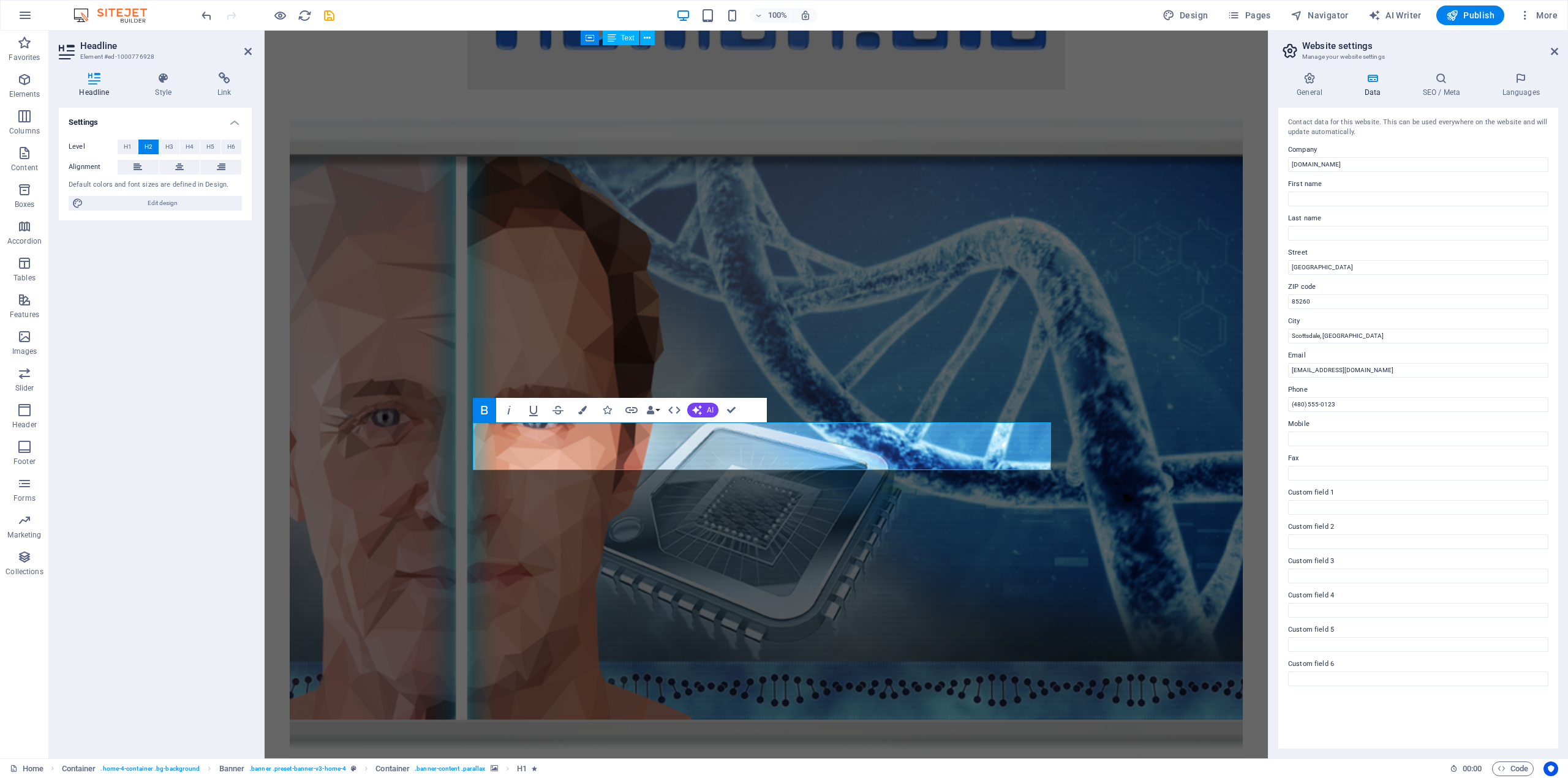
click at [764, 248] on figure at bounding box center [766, 445] width 953 height 663
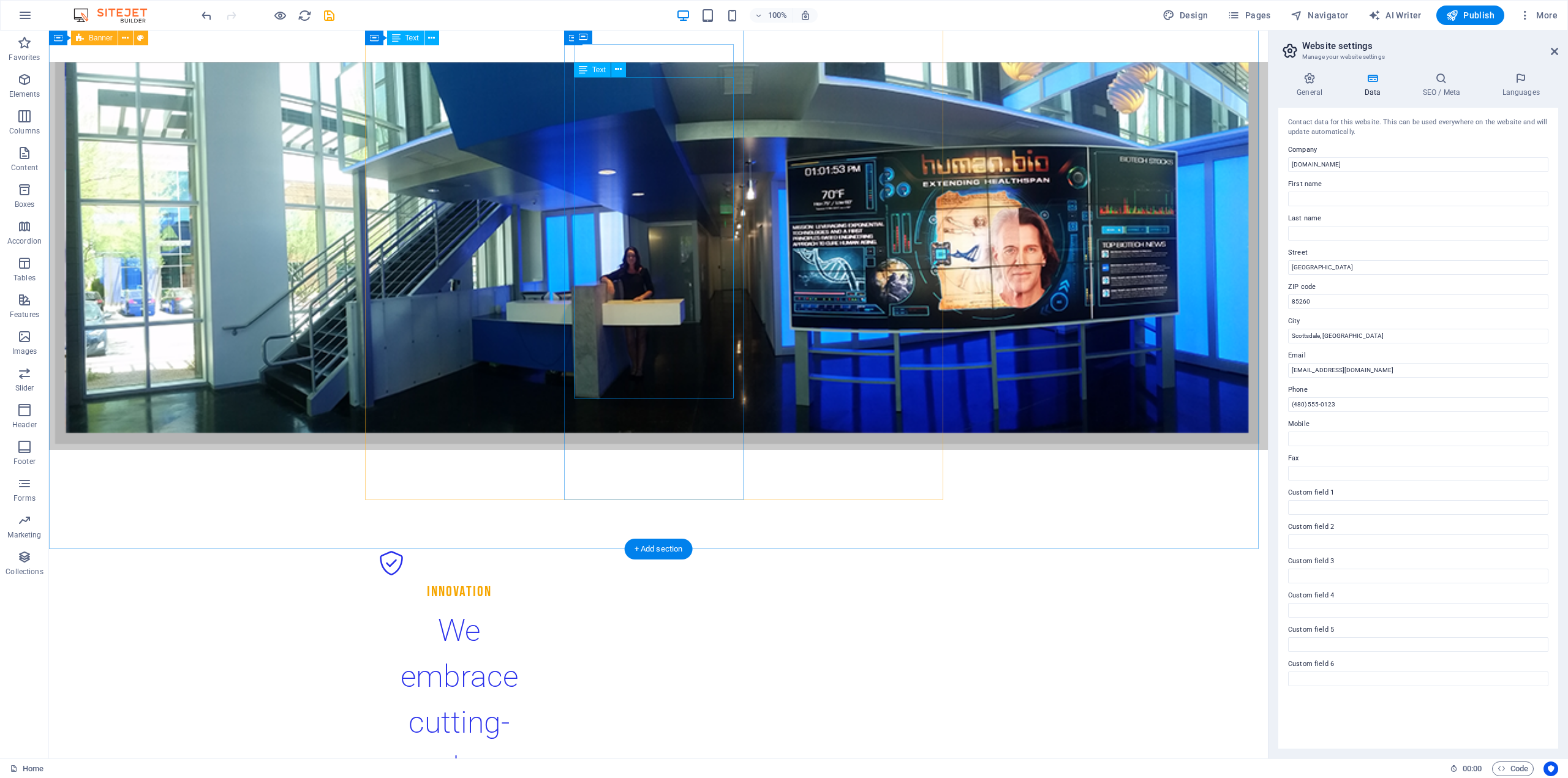
scroll to position [2285, 0]
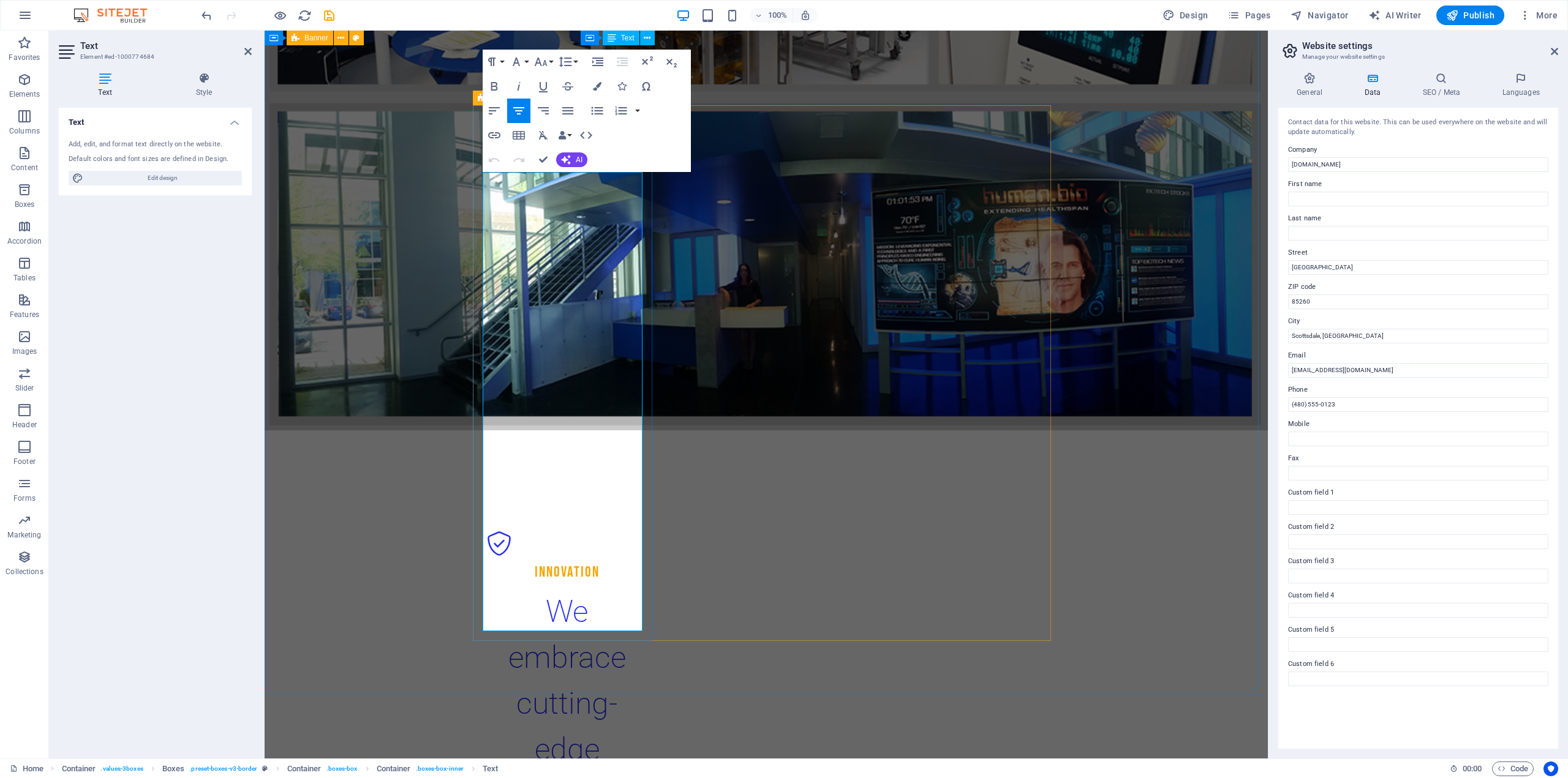
drag, startPoint x: 514, startPoint y: 425, endPoint x: 632, endPoint y: 618, distance: 226.2
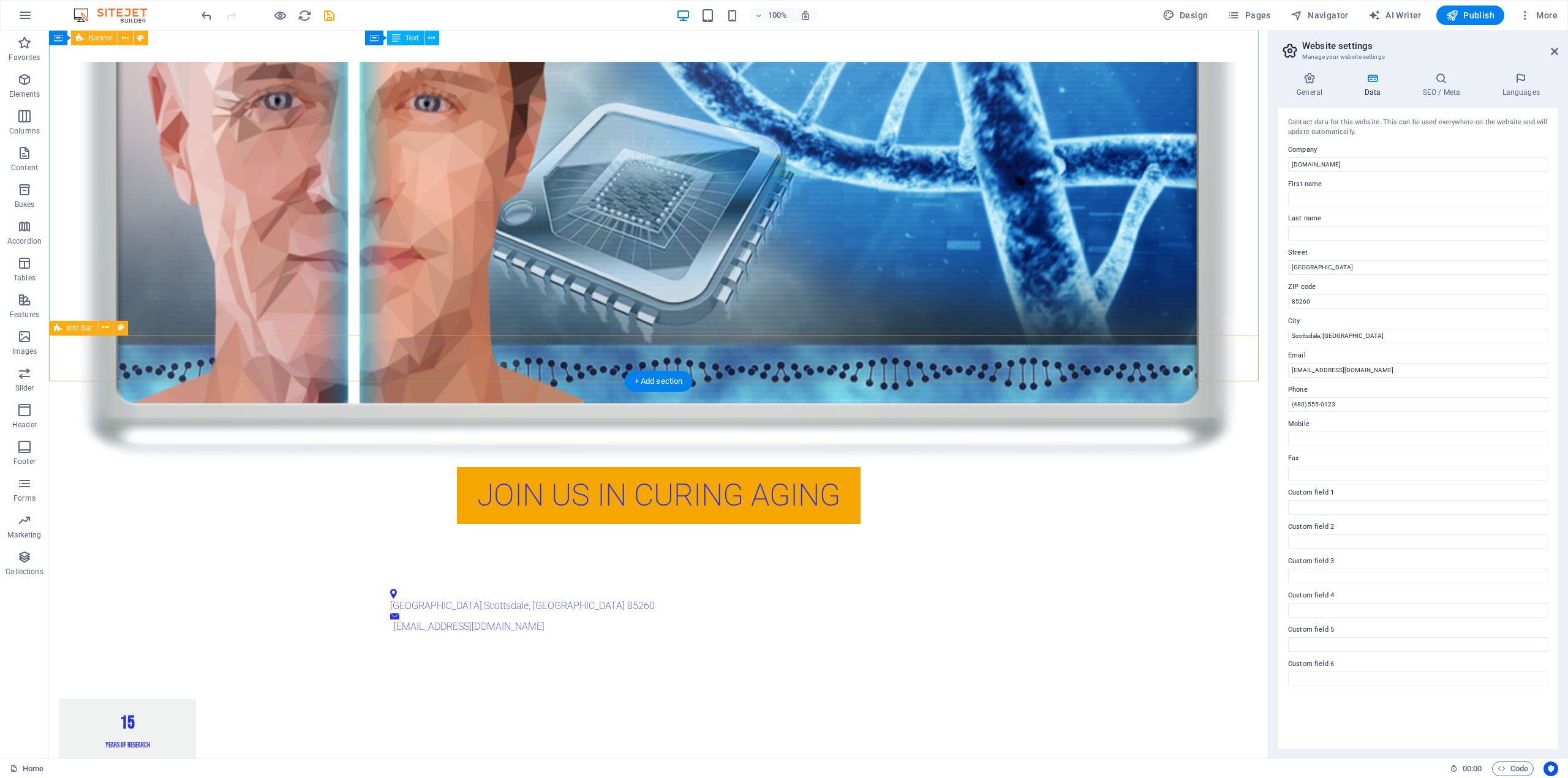
scroll to position [560, 0]
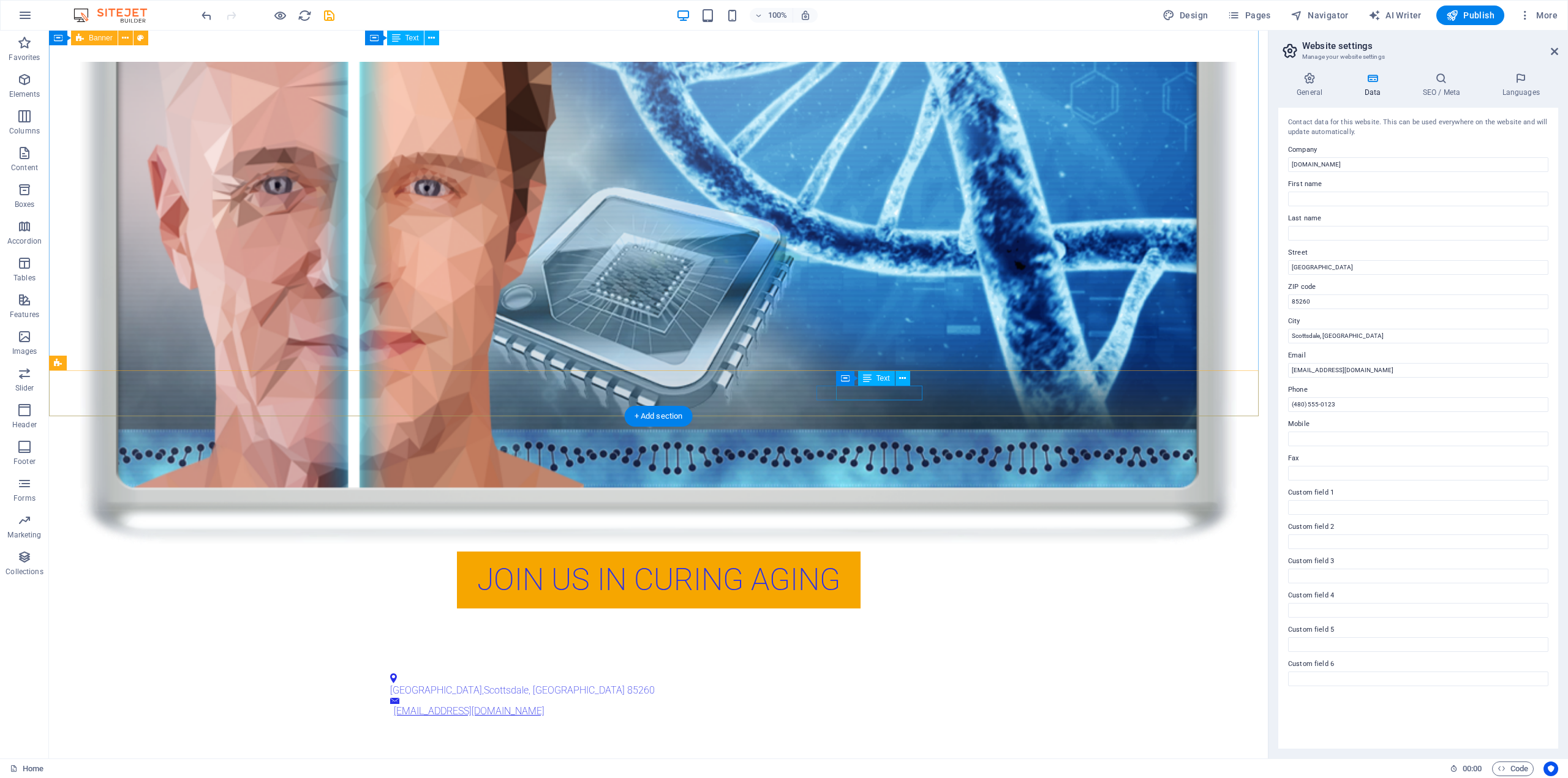
click at [544, 705] on link "[EMAIL_ADDRESS][DOMAIN_NAME]" at bounding box center [469, 711] width 151 height 11
click at [901, 378] on icon at bounding box center [902, 379] width 6 height 13
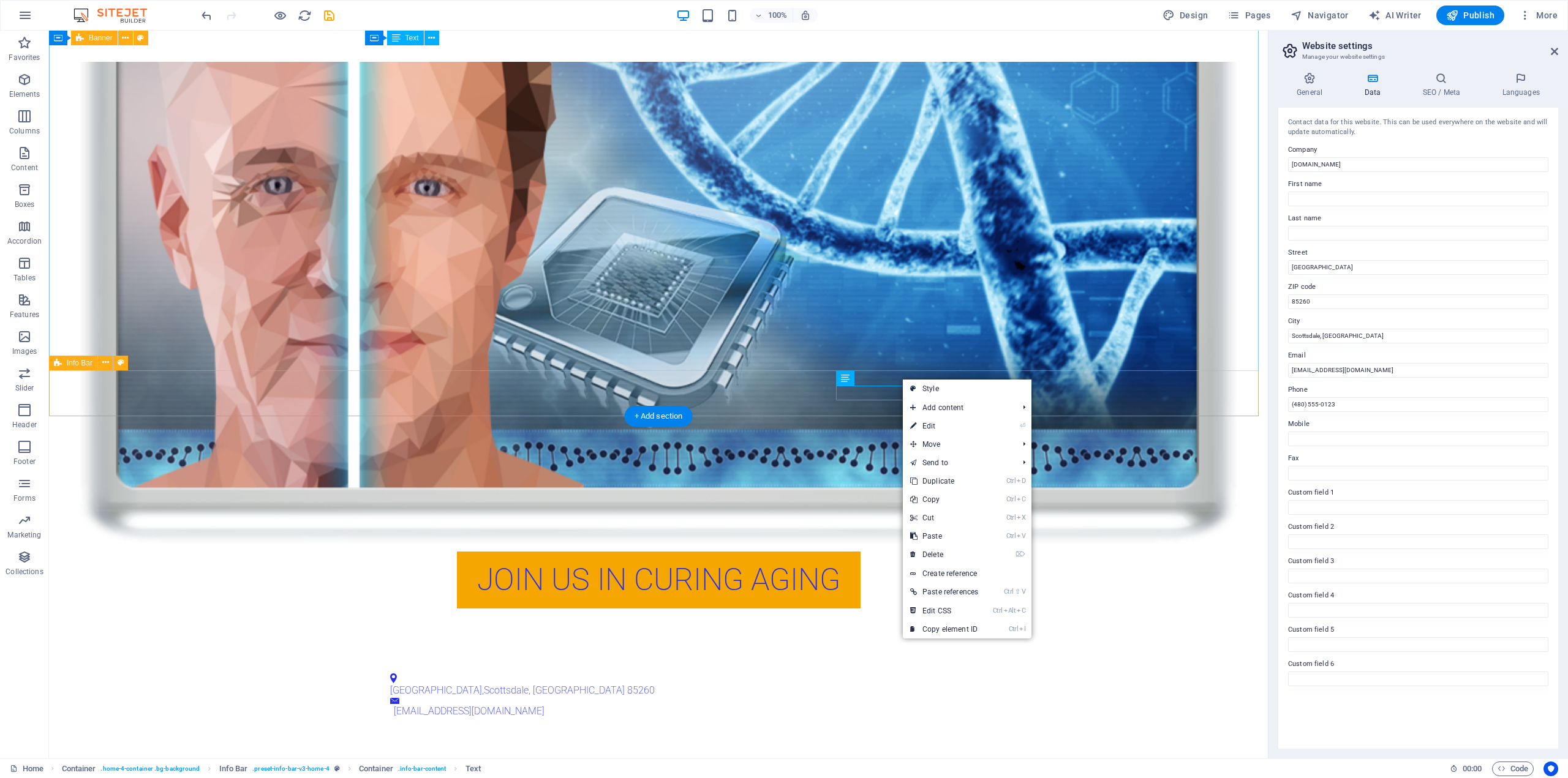
click at [1101, 657] on div "[GEOGRAPHIC_DATA] [EMAIL_ADDRESS][DOMAIN_NAME]" at bounding box center [658, 695] width 1219 height 77
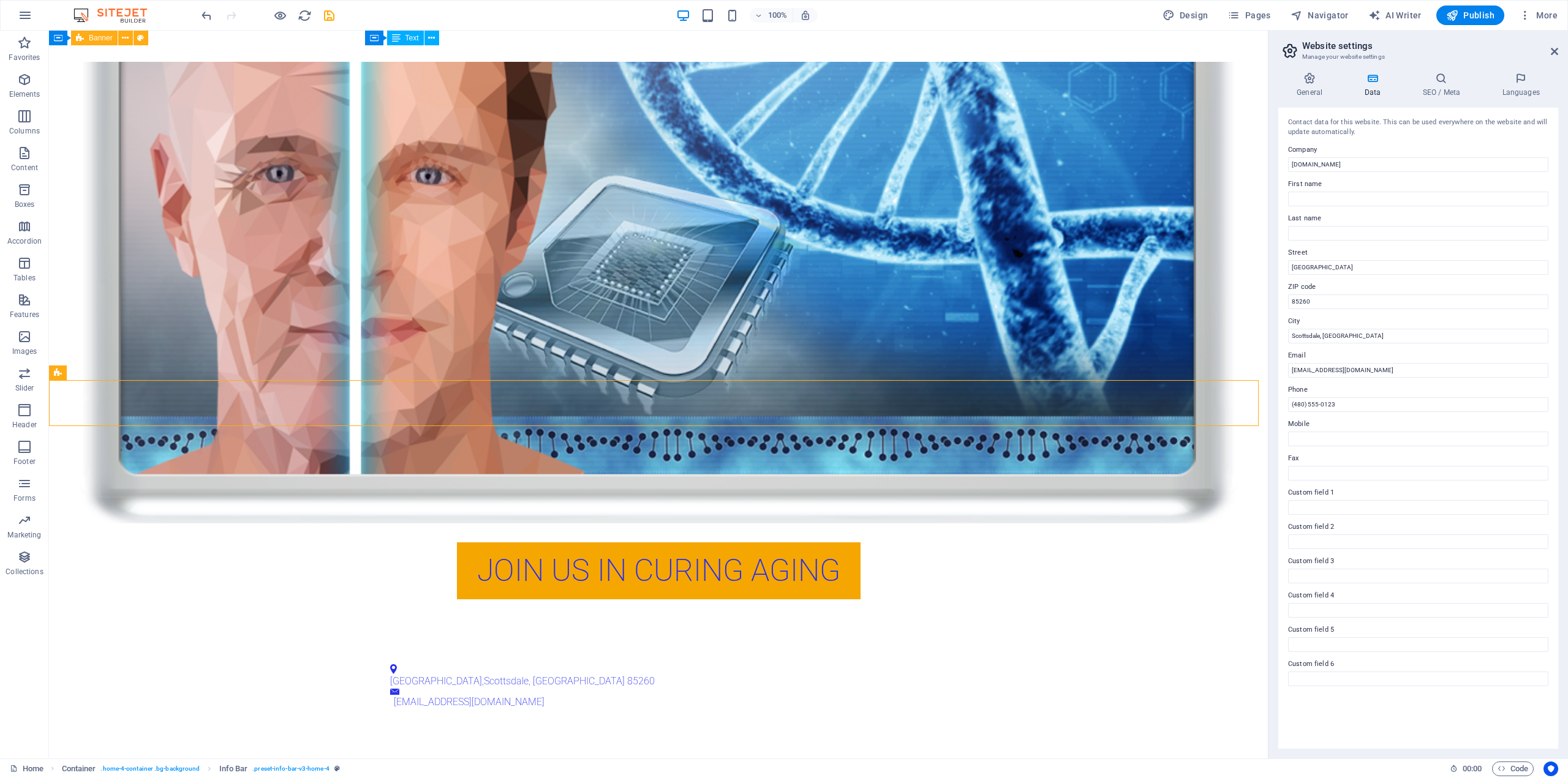
scroll to position [529, 0]
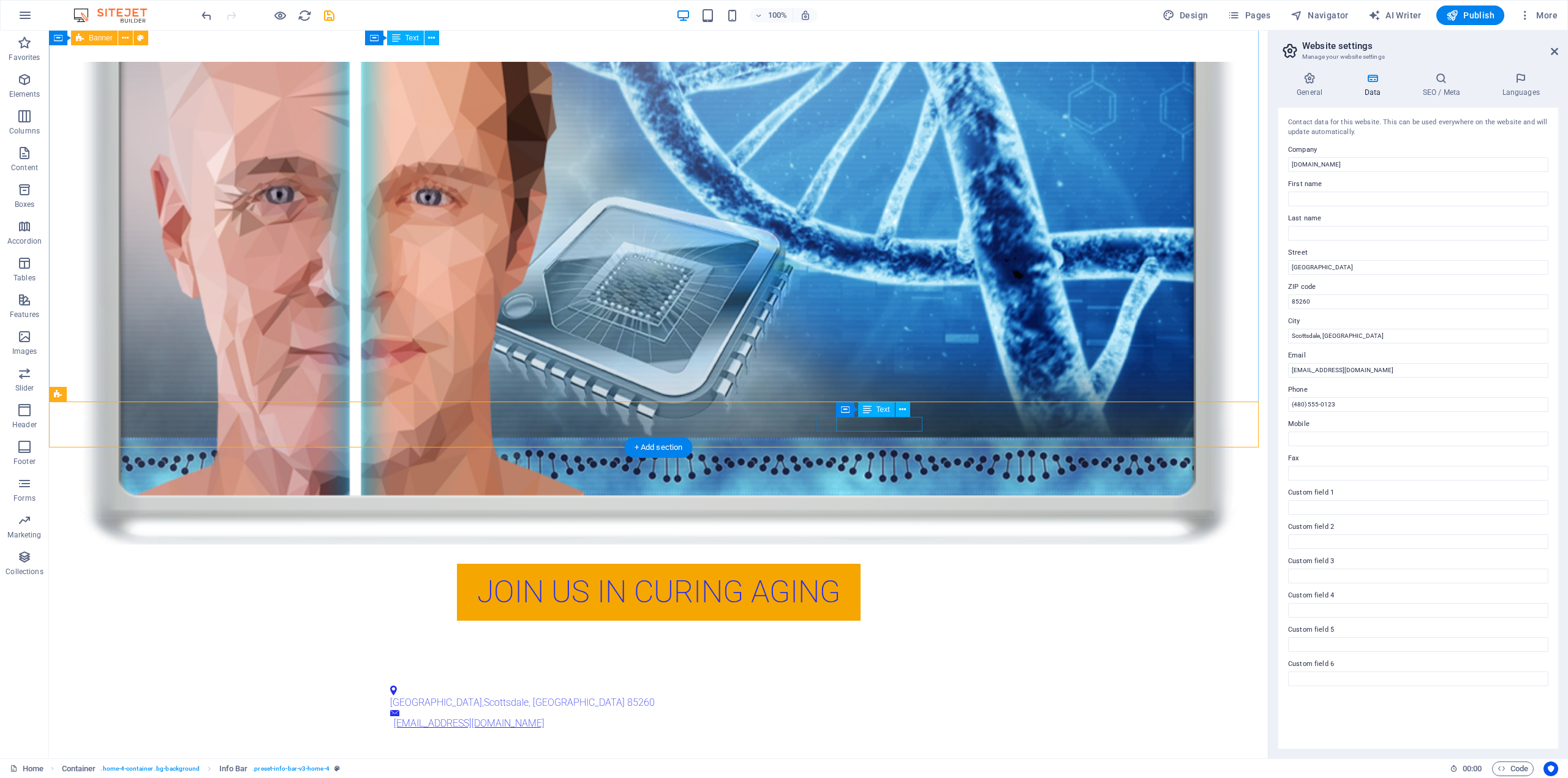
click at [544, 717] on link "[EMAIL_ADDRESS][DOMAIN_NAME]" at bounding box center [469, 723] width 151 height 11
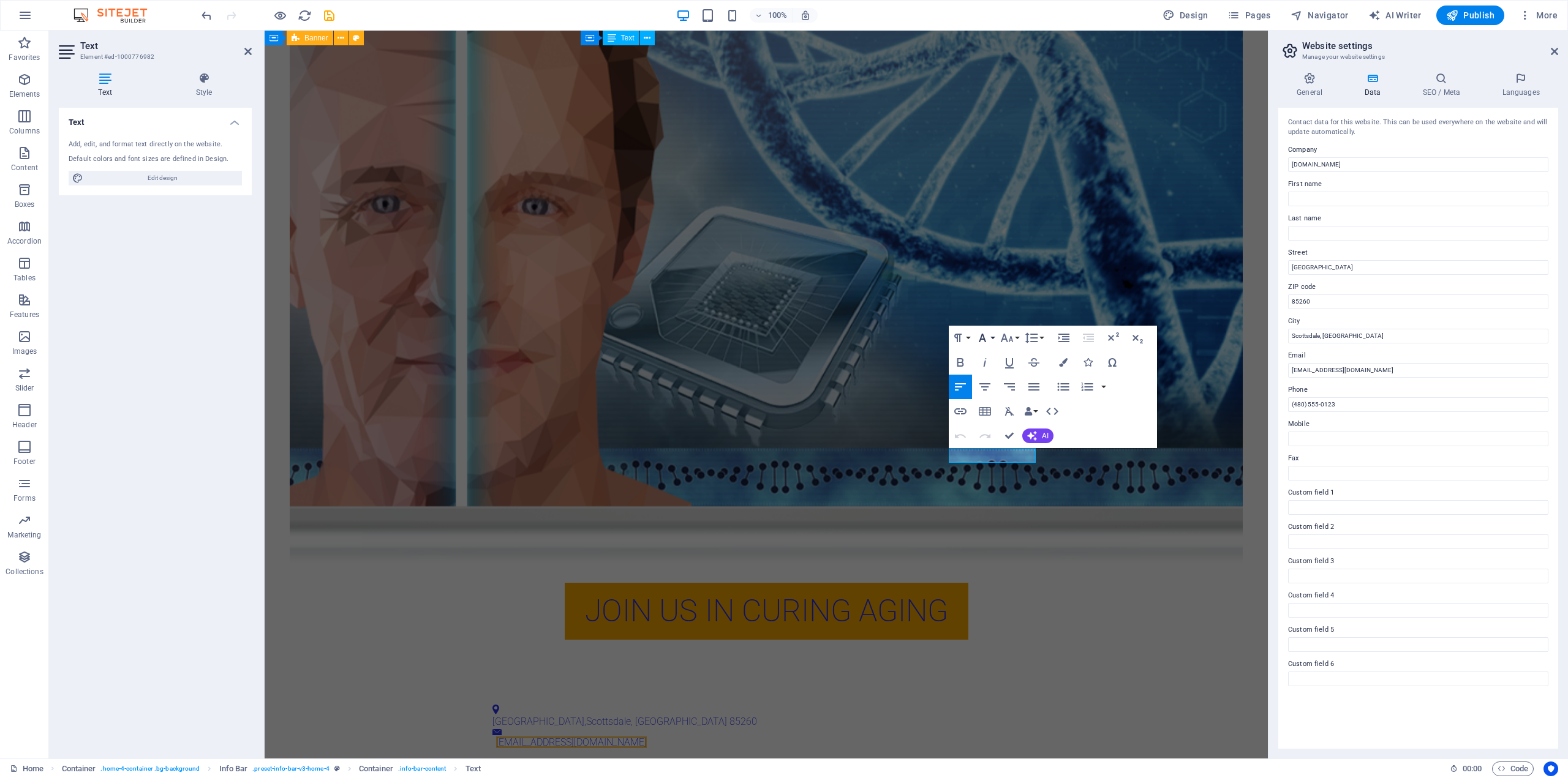
click at [995, 338] on button "Font Family" at bounding box center [985, 338] width 23 height 24
click at [1013, 336] on icon "button" at bounding box center [1007, 338] width 15 height 15
click at [1014, 493] on link "24" at bounding box center [1020, 490] width 44 height 19
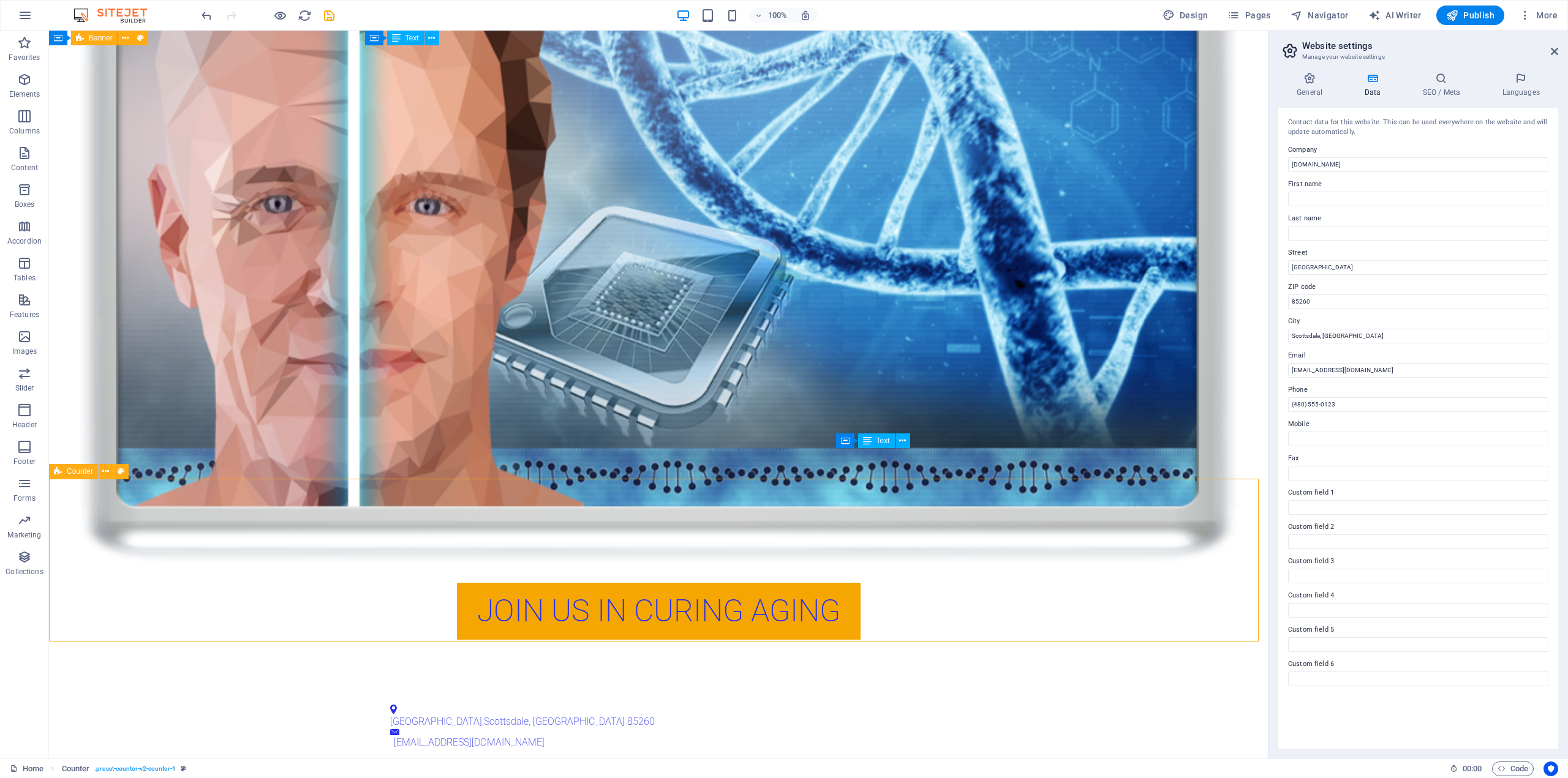
click at [707, 689] on div "[GEOGRAPHIC_DATA] [EMAIL_ADDRESS][DOMAIN_NAME]" at bounding box center [658, 727] width 1219 height 77
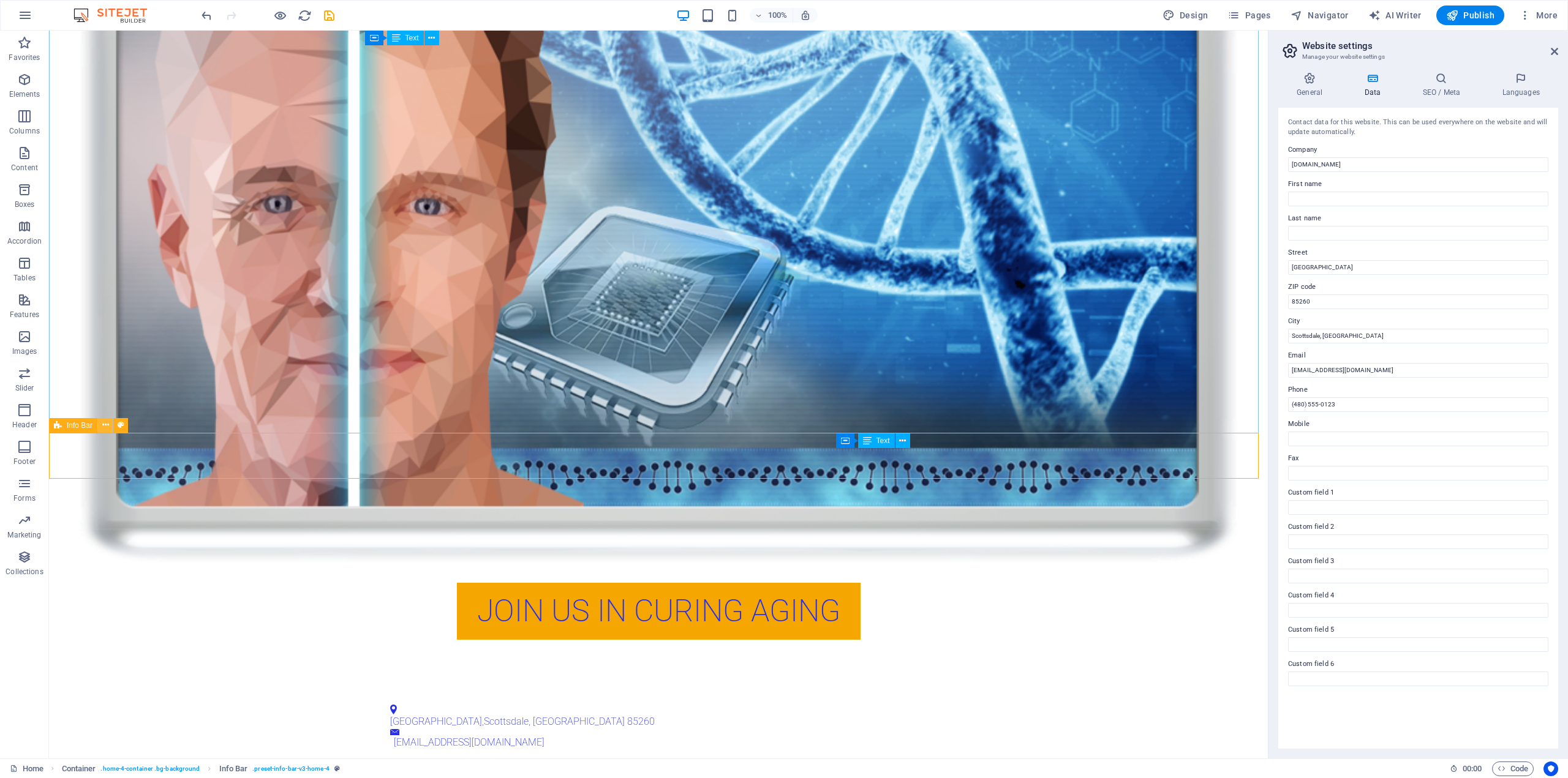
click at [106, 426] on icon at bounding box center [105, 425] width 6 height 13
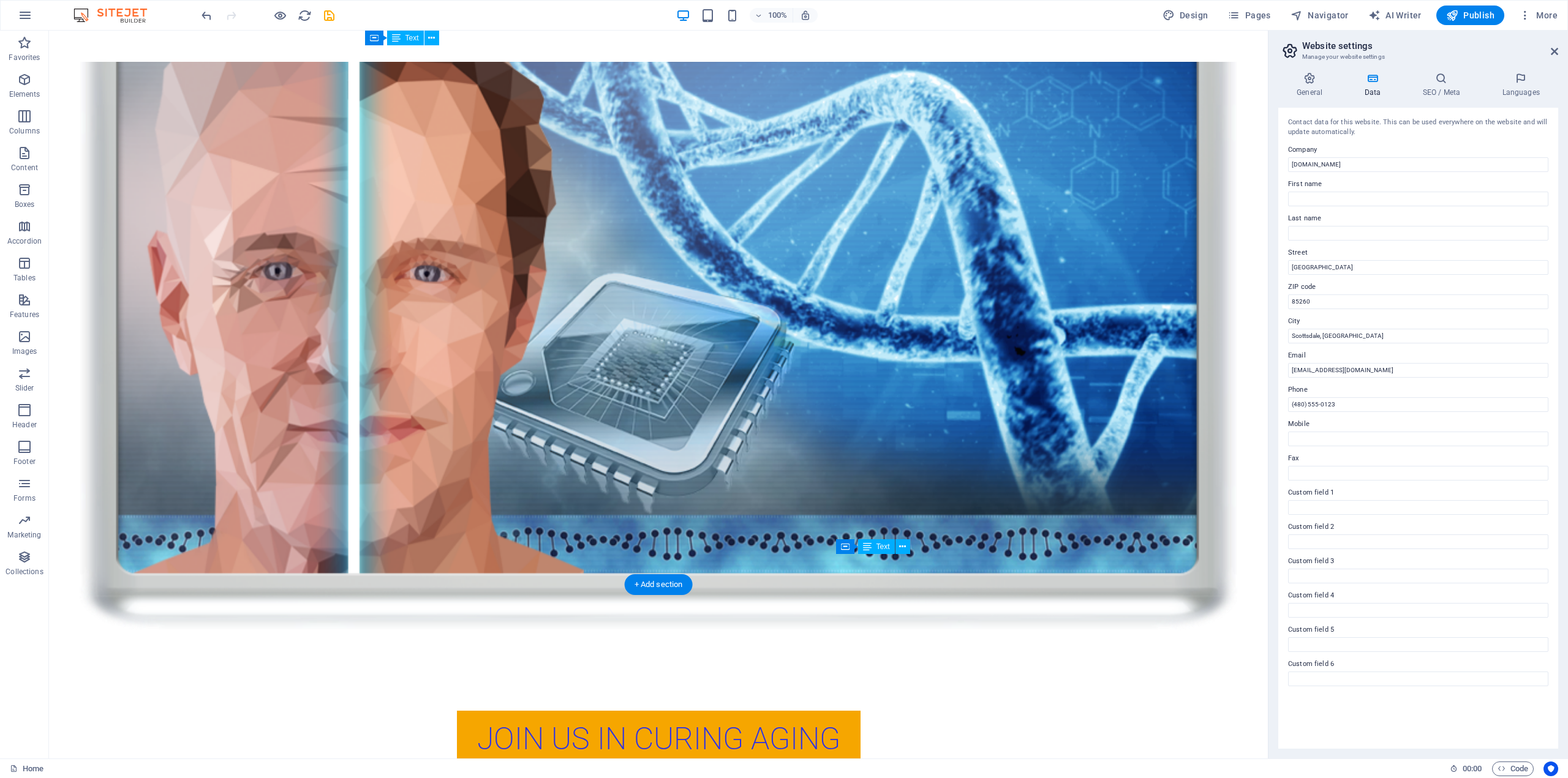
scroll to position [376, 0]
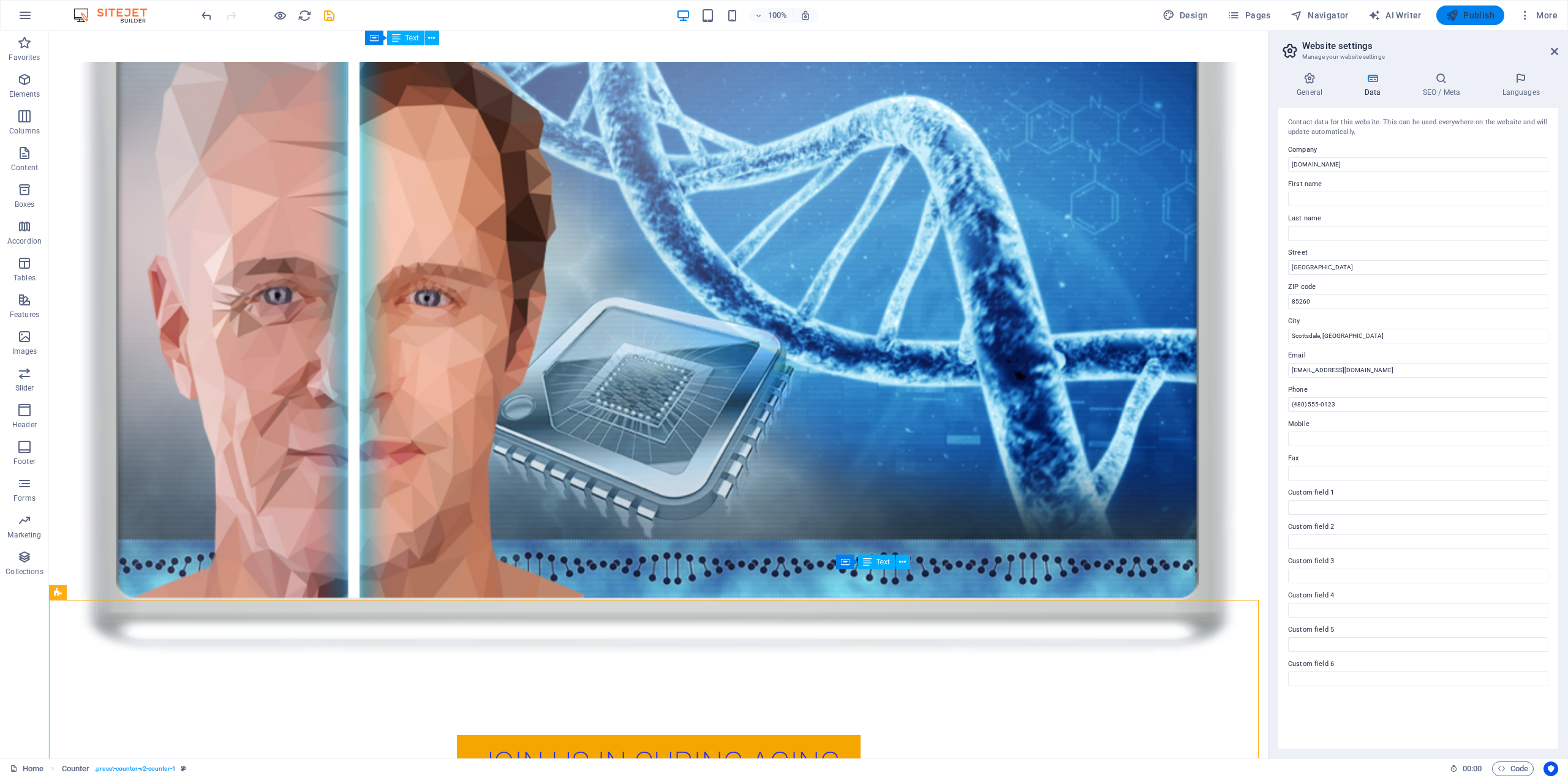
click at [1485, 11] on span "Publish" at bounding box center [1470, 15] width 49 height 12
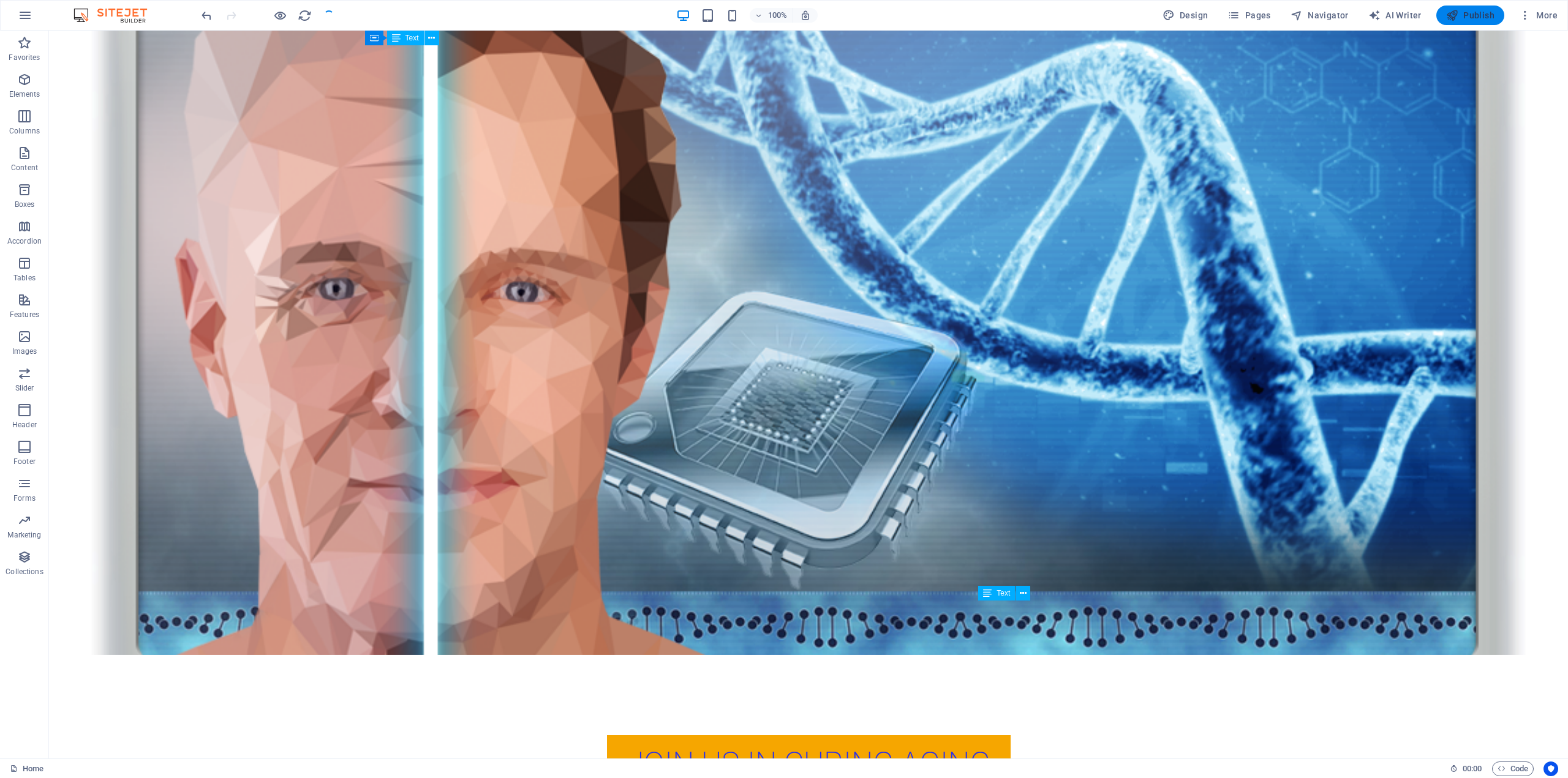
click at [1456, 14] on icon "button" at bounding box center [1451, 15] width 12 height 12
